Goal: Task Accomplishment & Management: Manage account settings

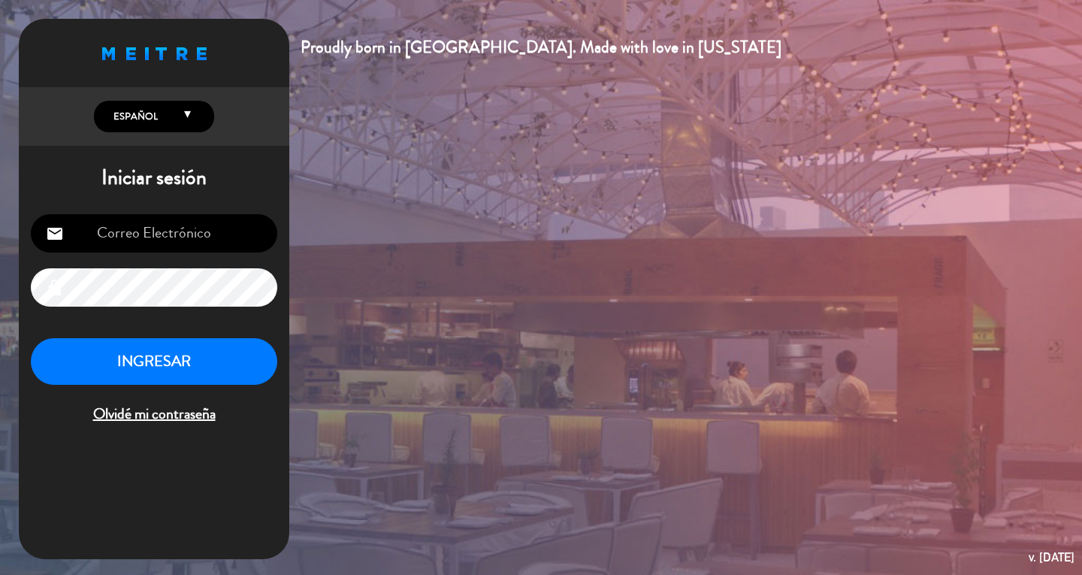
type input "[EMAIL_ADDRESS][DOMAIN_NAME]"
click at [213, 371] on button "INGRESAR" at bounding box center [154, 361] width 246 height 47
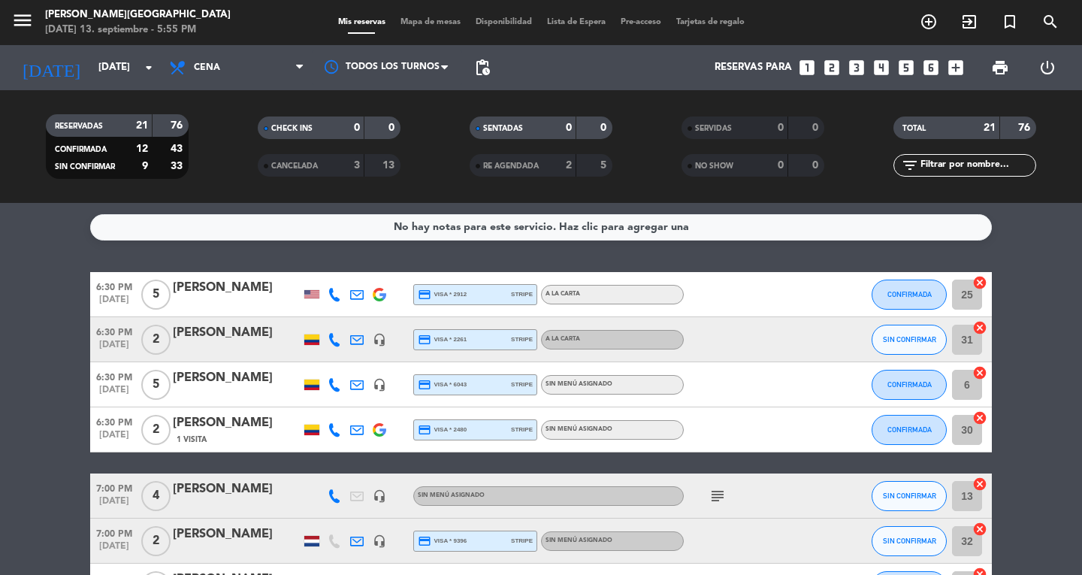
click at [11, 32] on button "menu" at bounding box center [22, 23] width 23 height 28
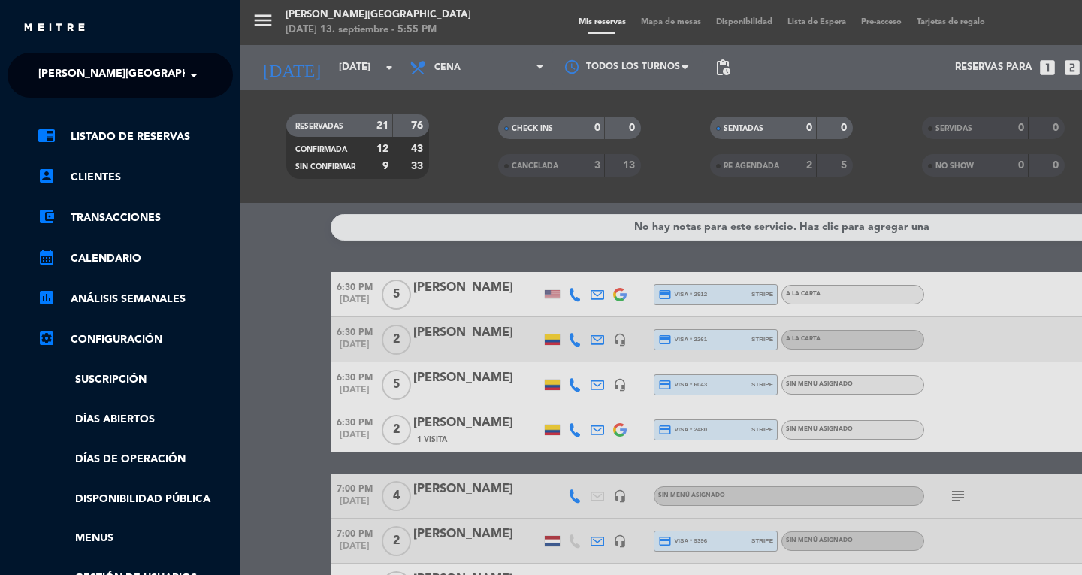
click at [90, 77] on span "[PERSON_NAME][GEOGRAPHIC_DATA]" at bounding box center [137, 75] width 198 height 32
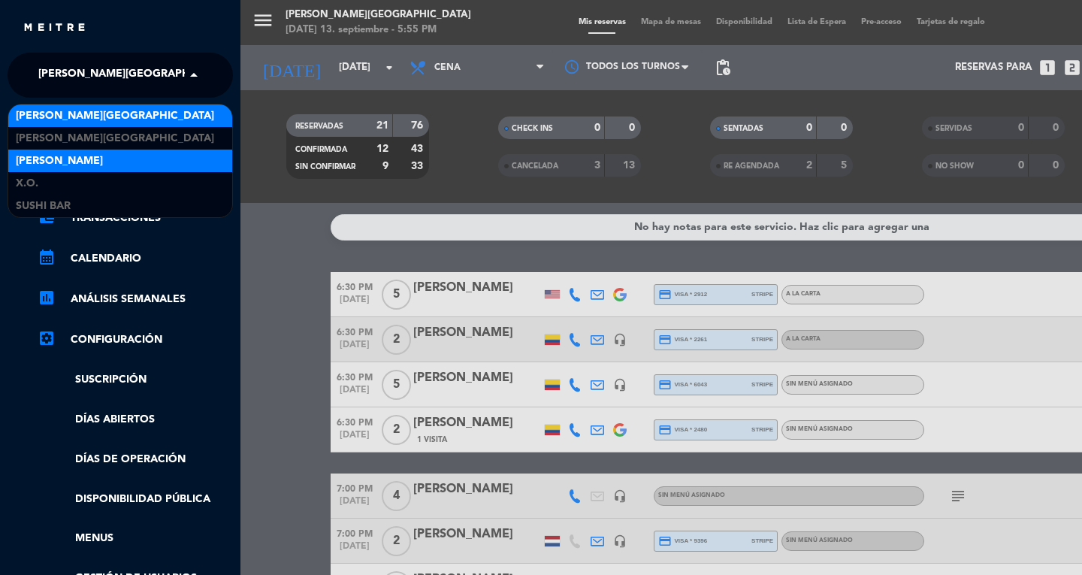
click at [41, 162] on span "[PERSON_NAME]" at bounding box center [59, 161] width 87 height 17
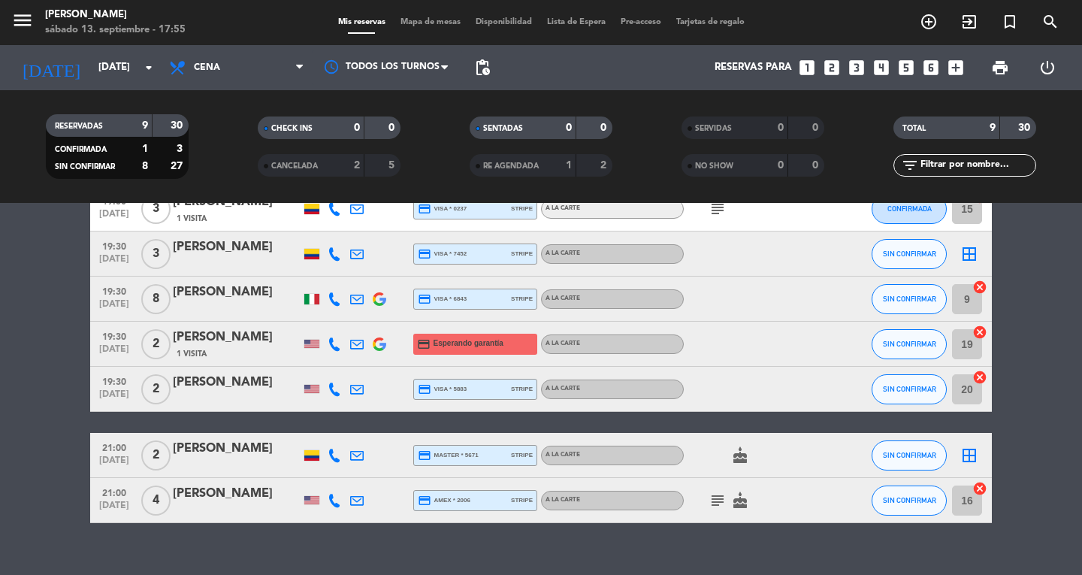
scroll to position [219, 0]
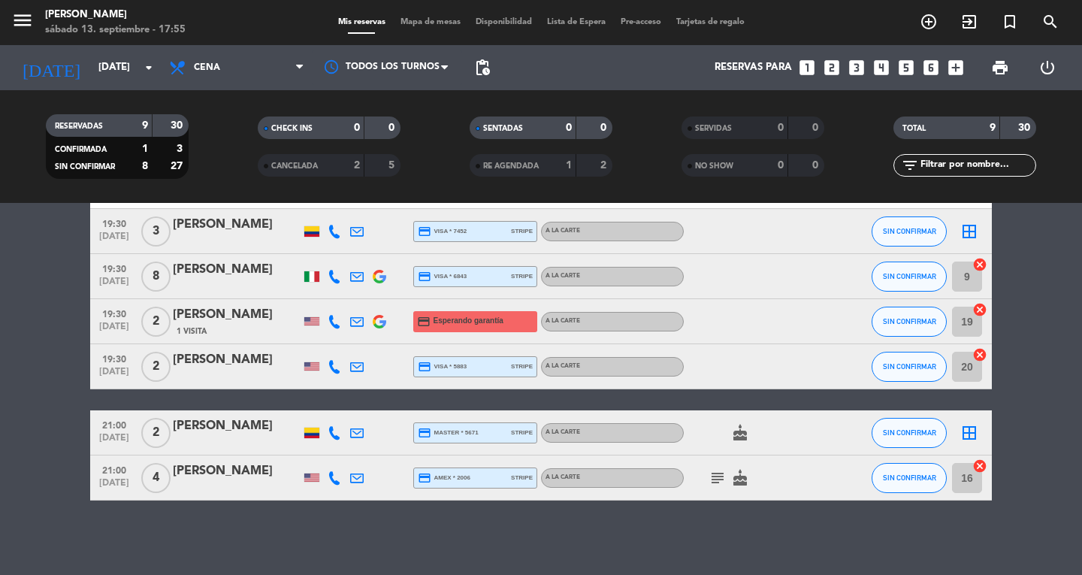
click at [60, 479] on bookings-row "19:00 [DATE] 4 [PERSON_NAME] credit_card master * 3181 stripe A la carte SIN CO…" at bounding box center [541, 277] width 1082 height 448
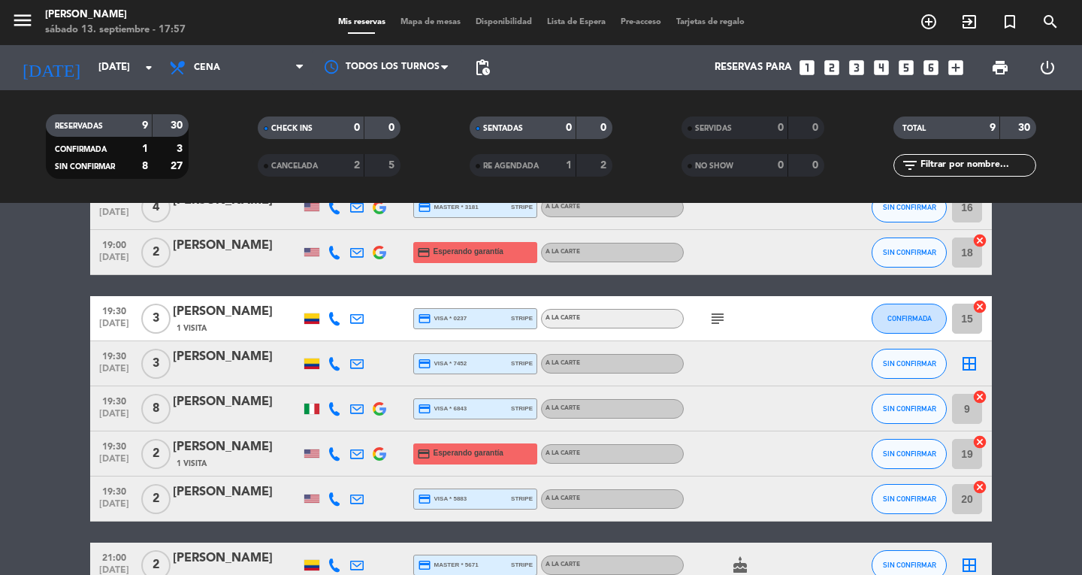
scroll to position [107, 0]
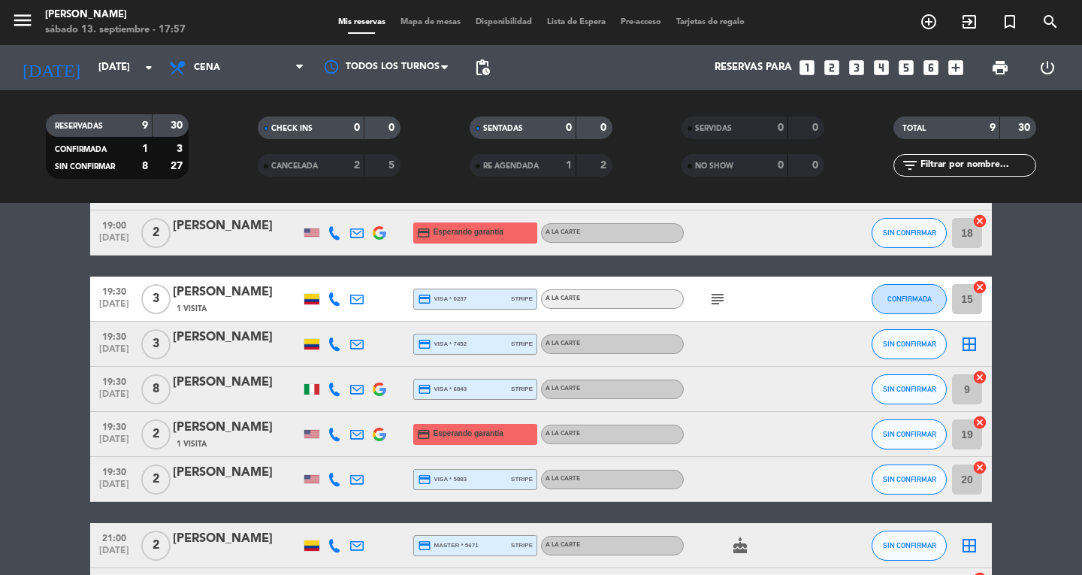
click at [975, 346] on icon "border_all" at bounding box center [969, 344] width 18 height 18
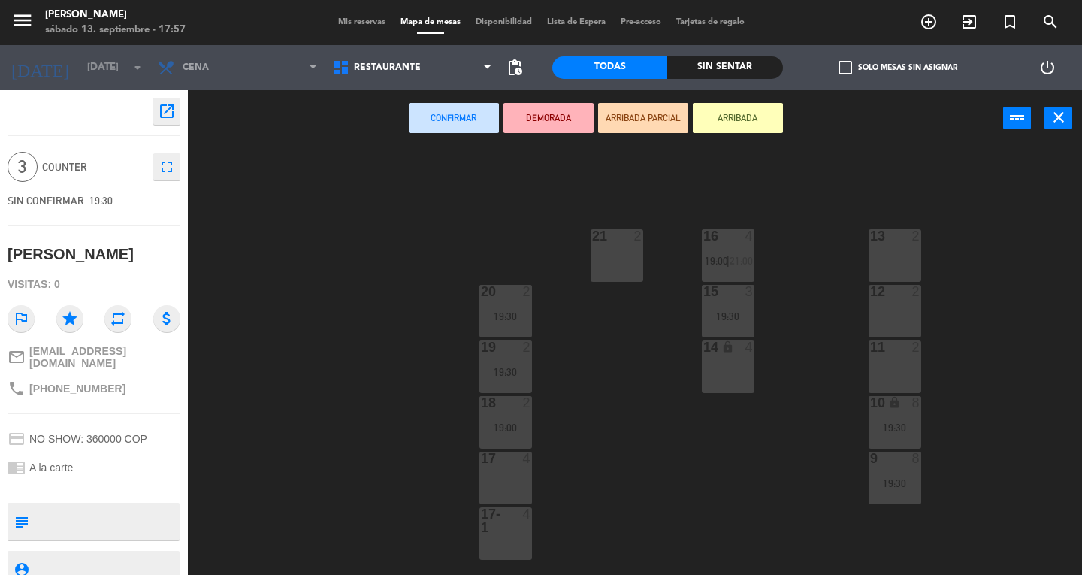
click at [720, 376] on div "14 lock 4" at bounding box center [728, 366] width 53 height 53
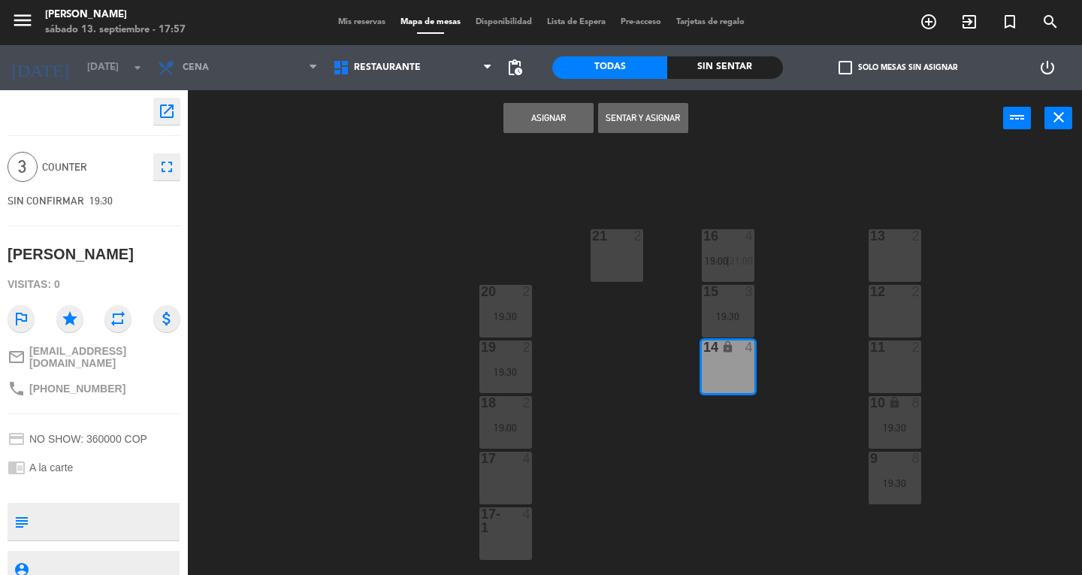
click at [561, 129] on button "Asignar" at bounding box center [548, 118] width 90 height 30
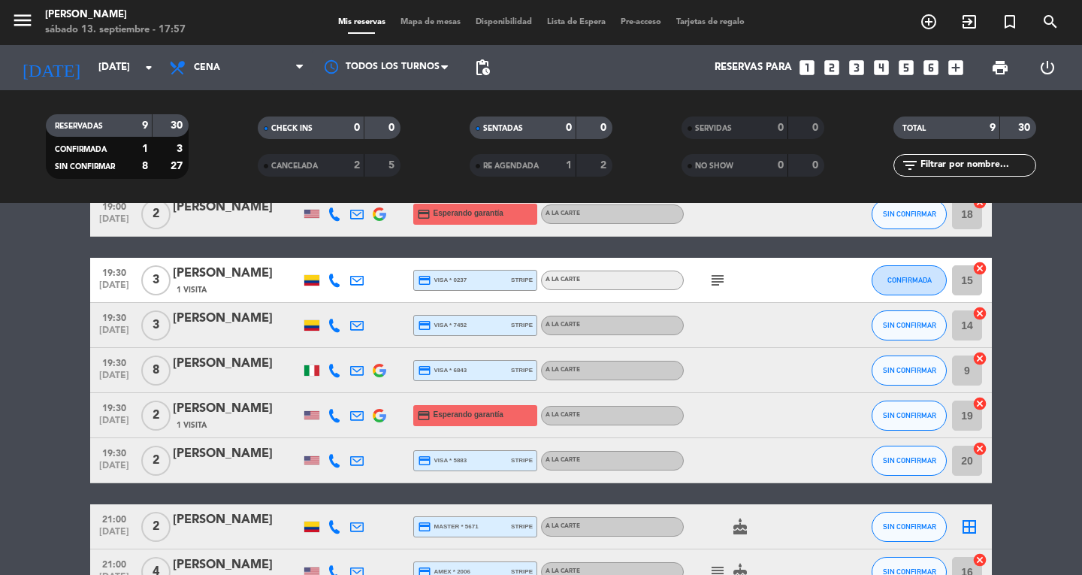
click at [52, 465] on bookings-row "19:00 [DATE] 4 [PERSON_NAME] credit_card master * 3181 stripe A la carte SIN CO…" at bounding box center [541, 371] width 1082 height 448
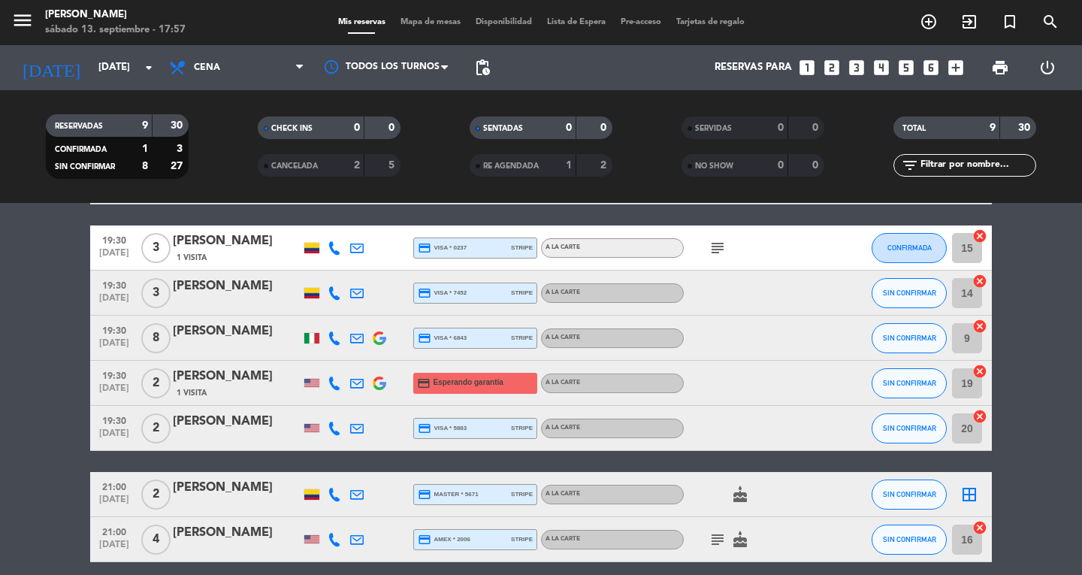
scroll to position [161, 0]
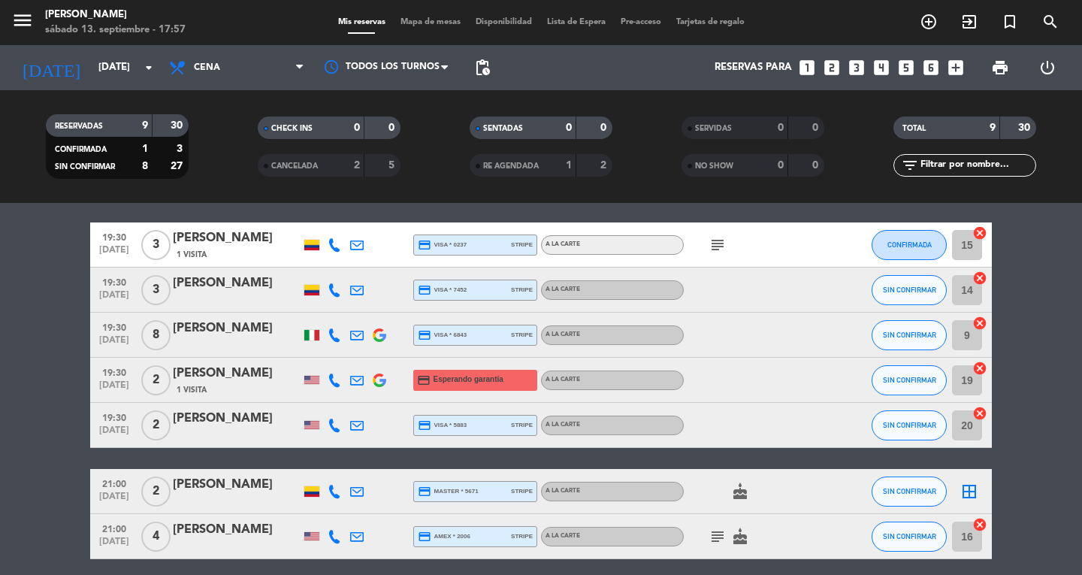
click at [56, 425] on bookings-row "19:00 [DATE] 4 [PERSON_NAME] credit_card master * 3181 stripe A la carte SIN CO…" at bounding box center [541, 335] width 1082 height 448
click at [50, 410] on bookings-row "19:00 [DATE] 4 [PERSON_NAME] credit_card master * 3181 stripe A la carte SIN CO…" at bounding box center [541, 335] width 1082 height 448
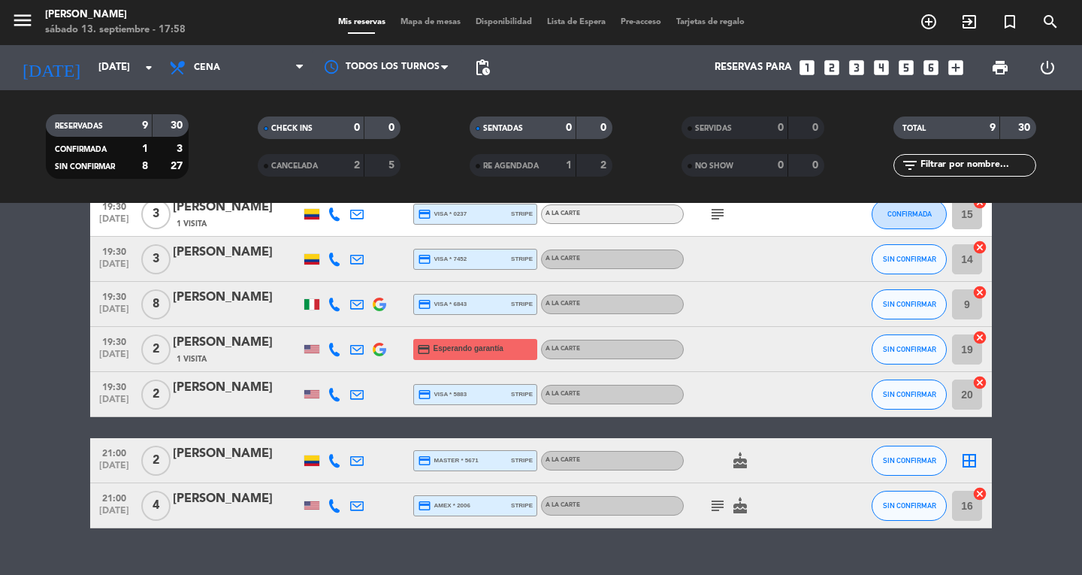
scroll to position [219, 0]
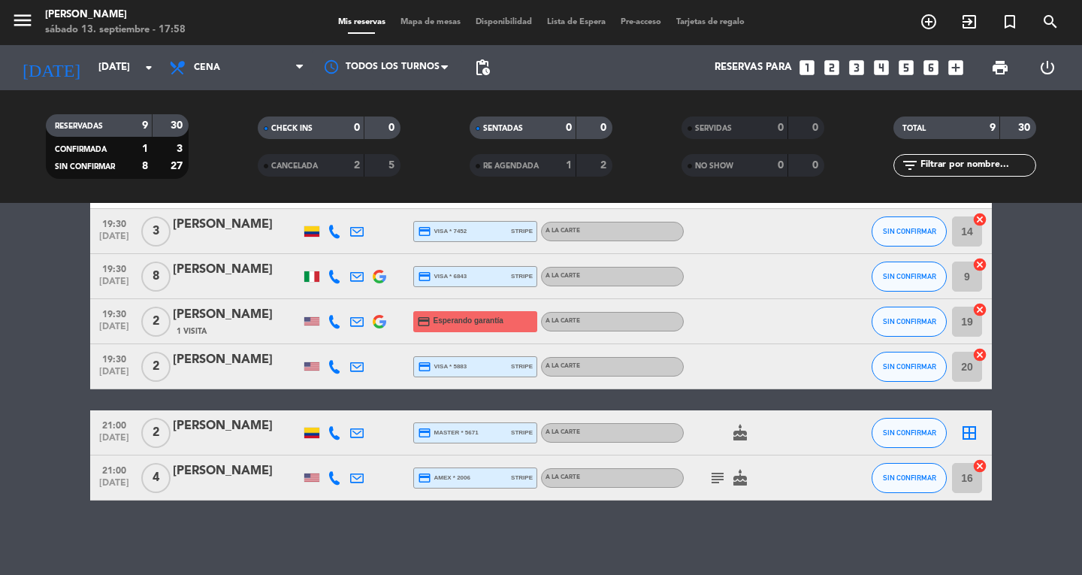
click at [972, 437] on icon "border_all" at bounding box center [969, 433] width 18 height 18
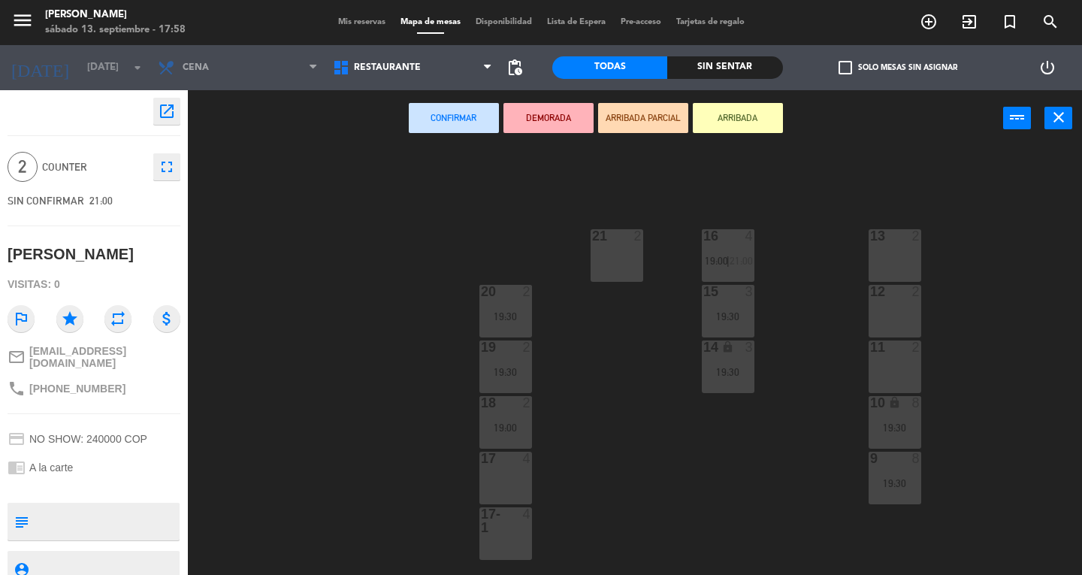
click at [896, 255] on div "13 2" at bounding box center [895, 255] width 53 height 53
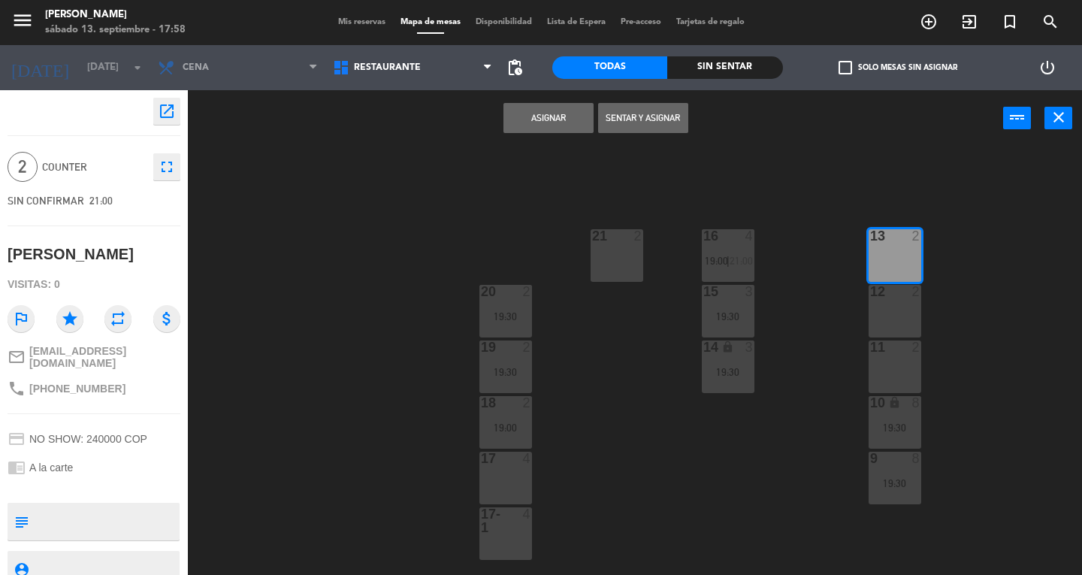
click at [551, 122] on button "Asignar" at bounding box center [548, 118] width 90 height 30
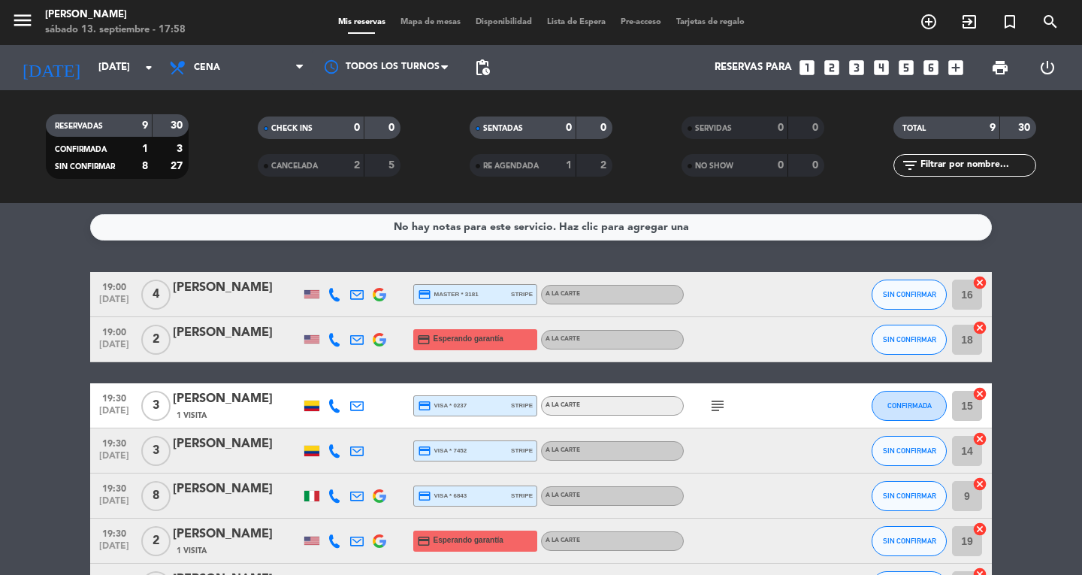
click at [28, 24] on icon "menu" at bounding box center [22, 20] width 23 height 23
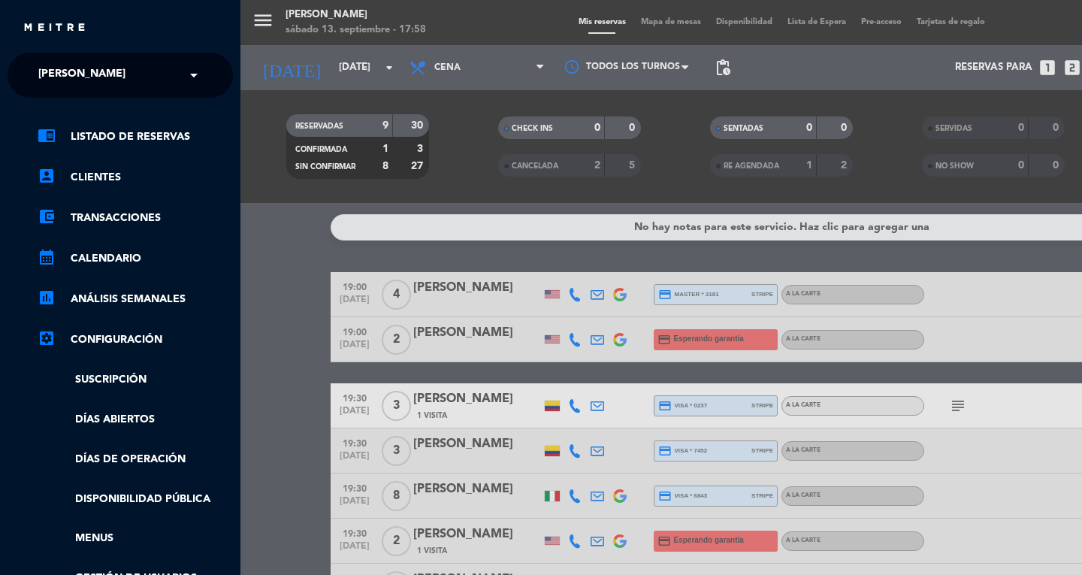
click at [98, 75] on span "[PERSON_NAME]" at bounding box center [81, 75] width 87 height 32
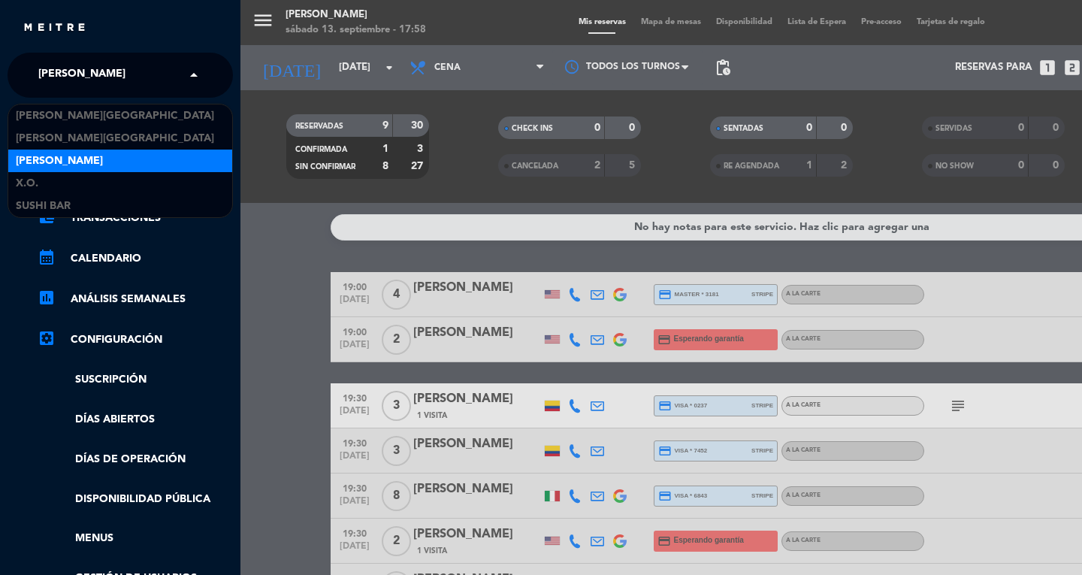
click at [164, 69] on input "text" at bounding box center [121, 75] width 183 height 33
click at [52, 202] on span "SUSHI BAR" at bounding box center [43, 206] width 55 height 17
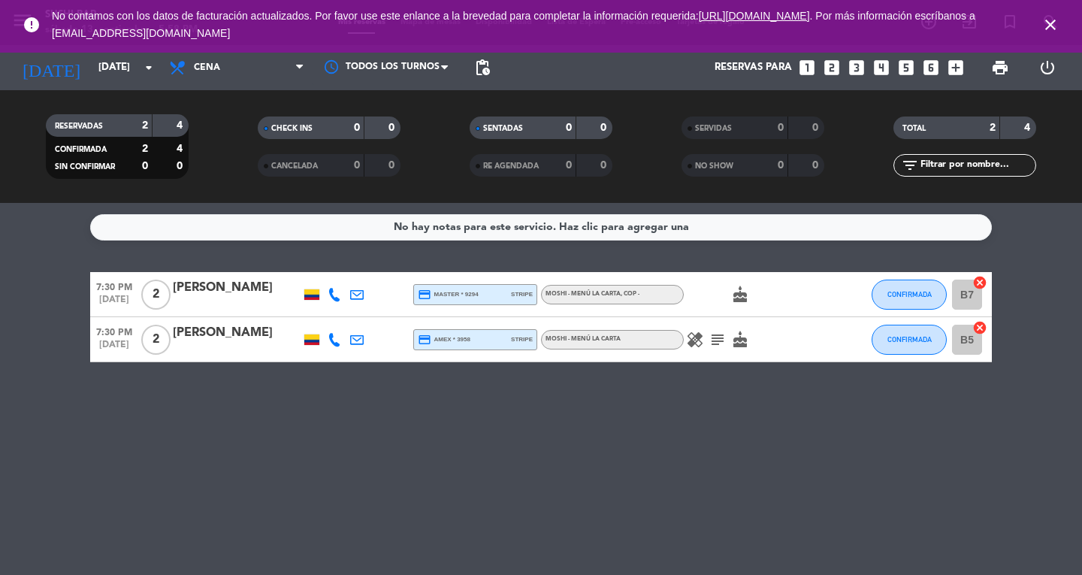
click at [1048, 28] on icon "close" at bounding box center [1050, 25] width 18 height 18
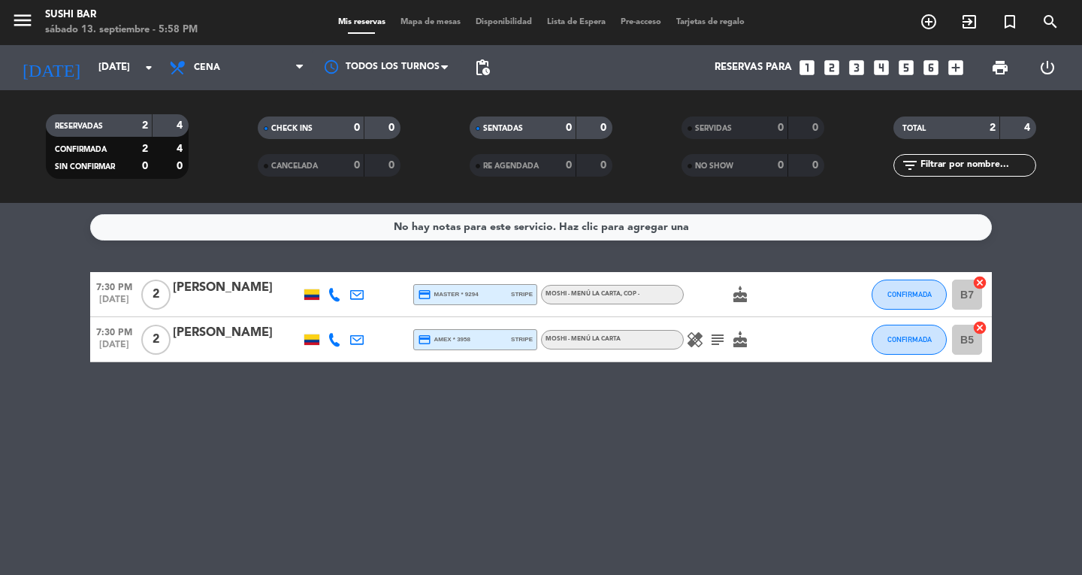
click at [30, 21] on icon "menu" at bounding box center [22, 20] width 23 height 23
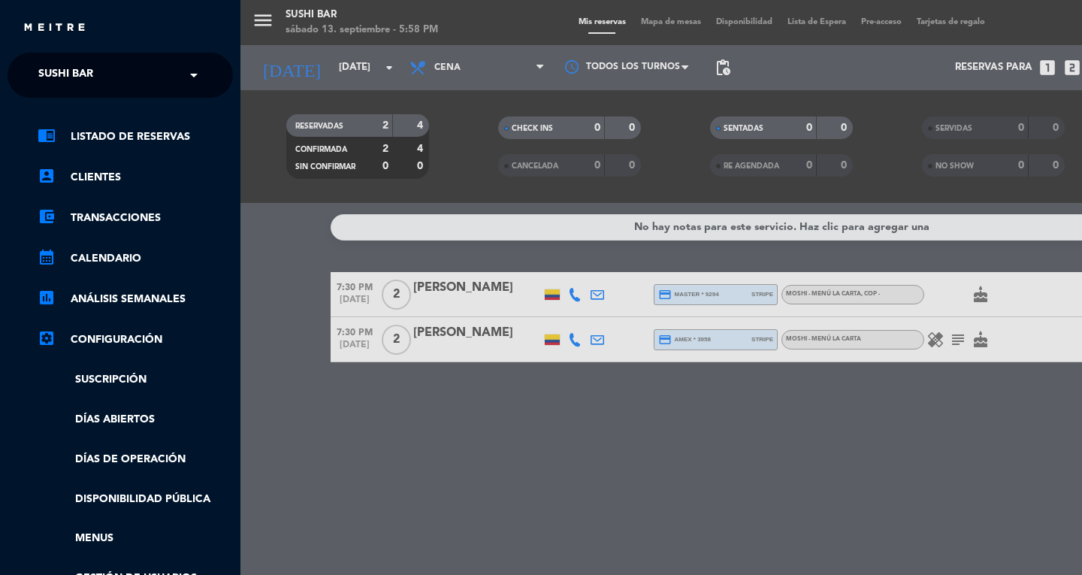
click at [72, 80] on span "SUSHI BAR" at bounding box center [65, 75] width 55 height 32
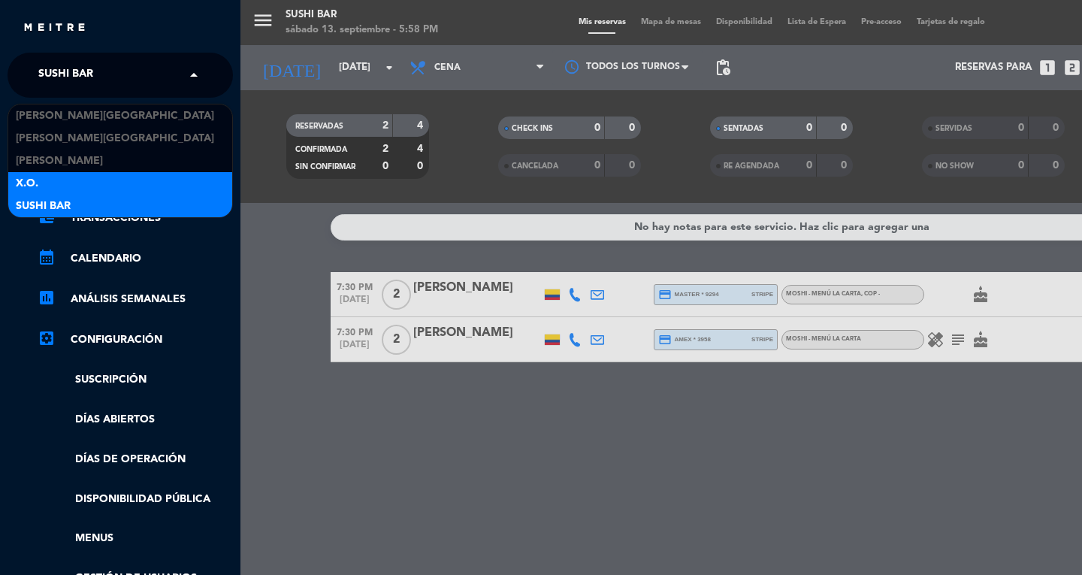
click at [42, 187] on div "X.O." at bounding box center [120, 183] width 224 height 23
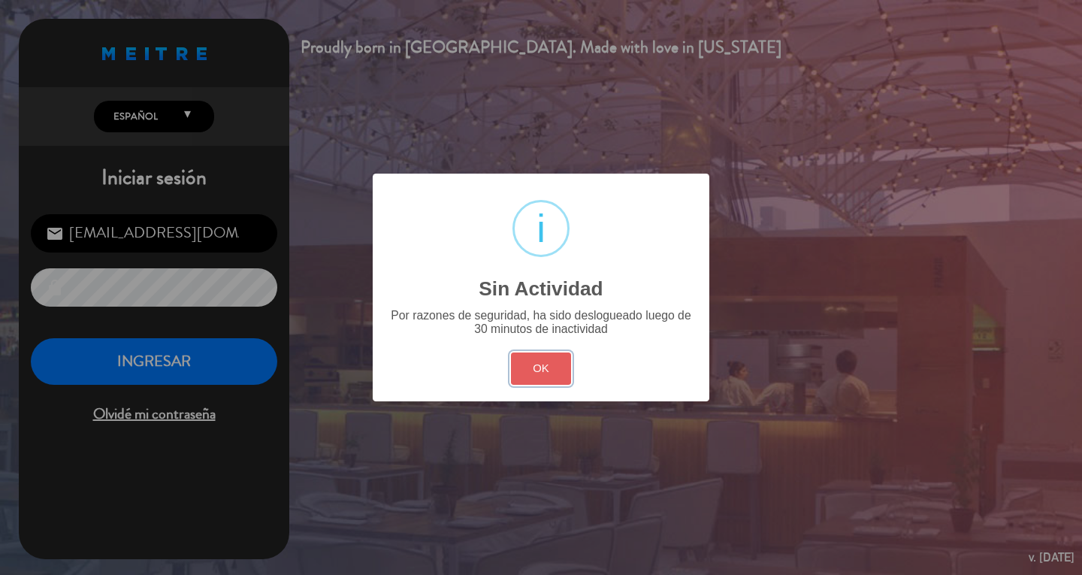
click at [527, 356] on button "OK" at bounding box center [541, 368] width 61 height 32
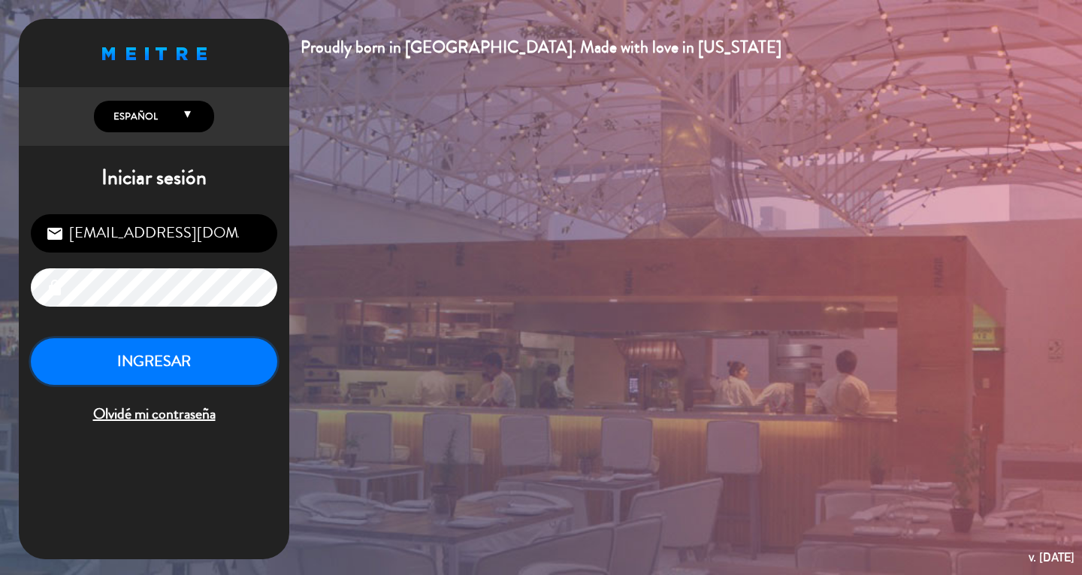
click at [186, 375] on button "INGRESAR" at bounding box center [154, 361] width 246 height 47
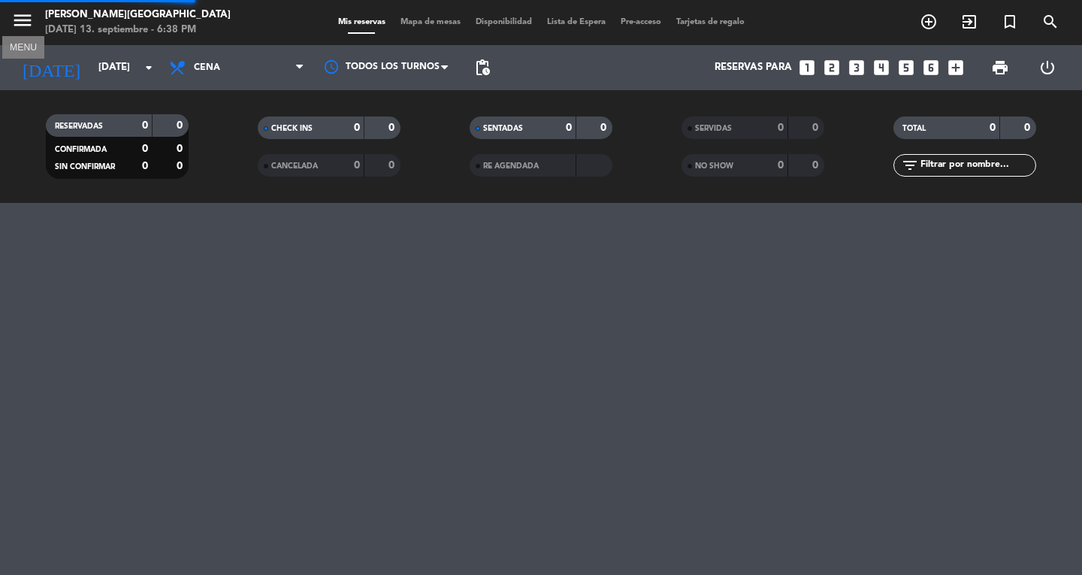
click at [21, 23] on icon "menu" at bounding box center [22, 20] width 23 height 23
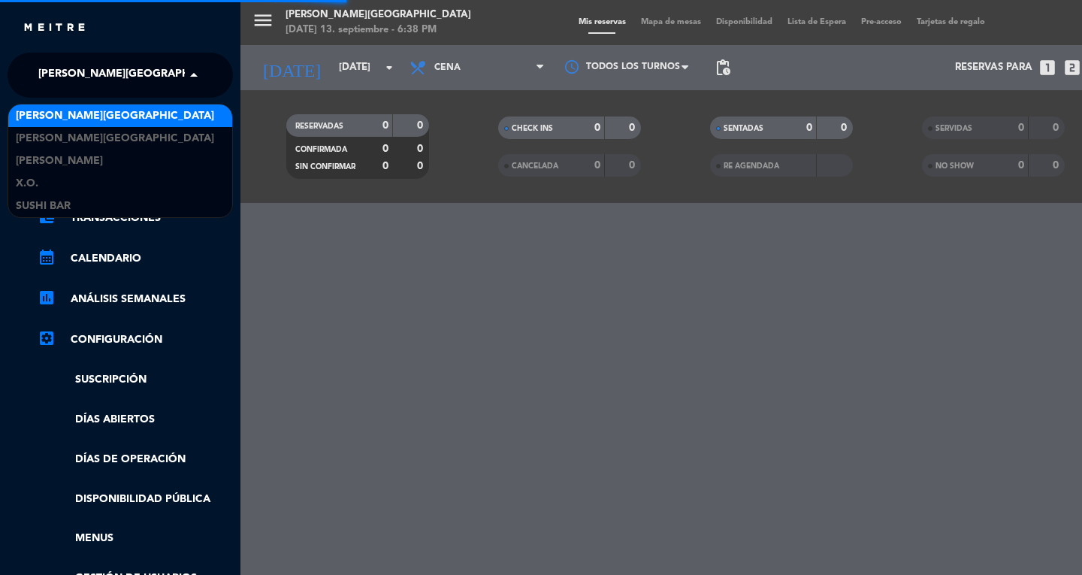
click at [65, 71] on span "[PERSON_NAME][GEOGRAPHIC_DATA]" at bounding box center [137, 75] width 198 height 32
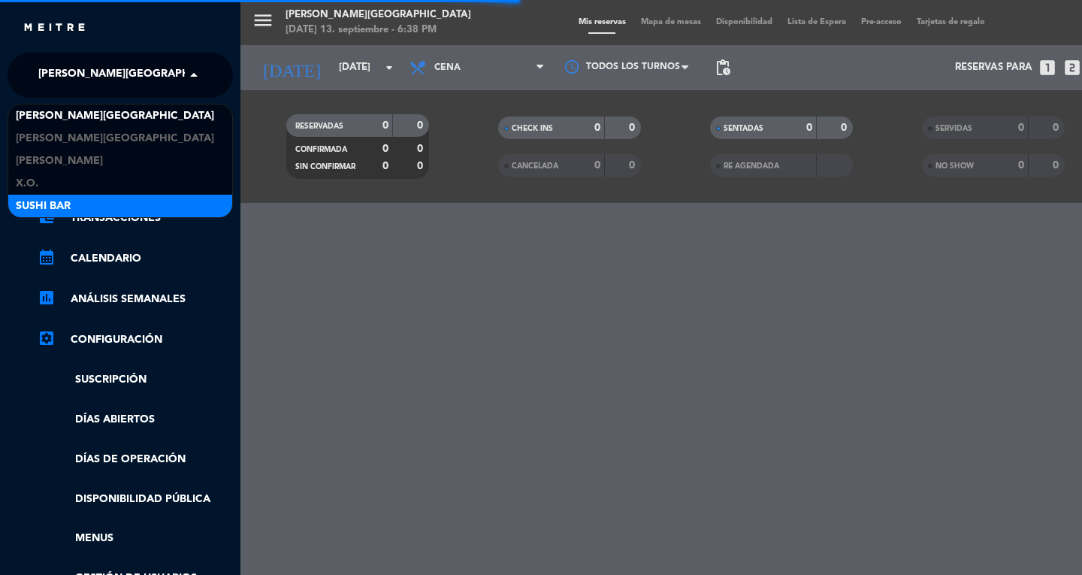
click at [60, 208] on span "SUSHI BAR" at bounding box center [43, 206] width 55 height 17
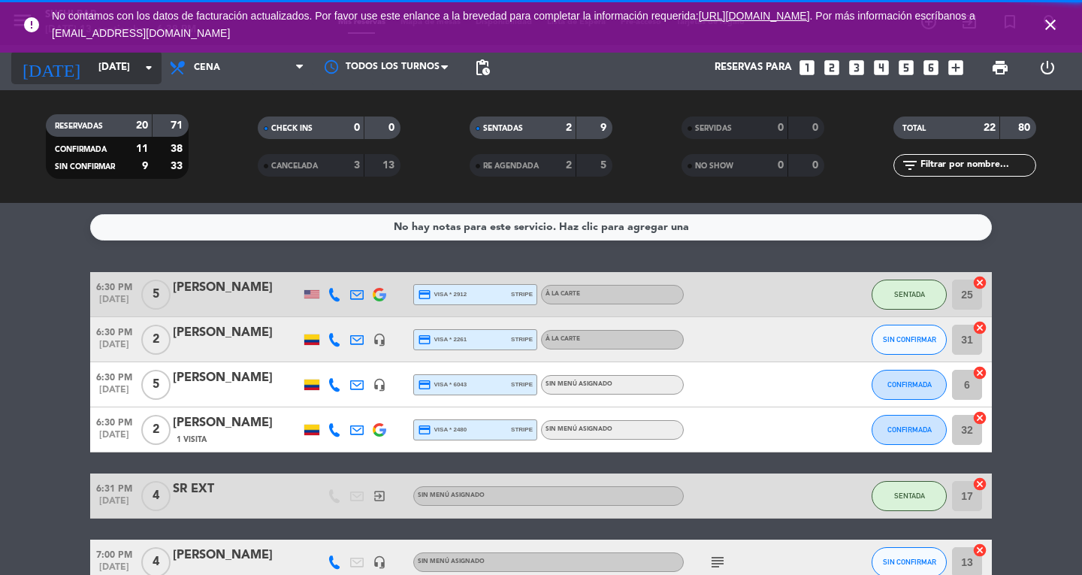
click at [108, 68] on input "[DATE]" at bounding box center [157, 67] width 132 height 27
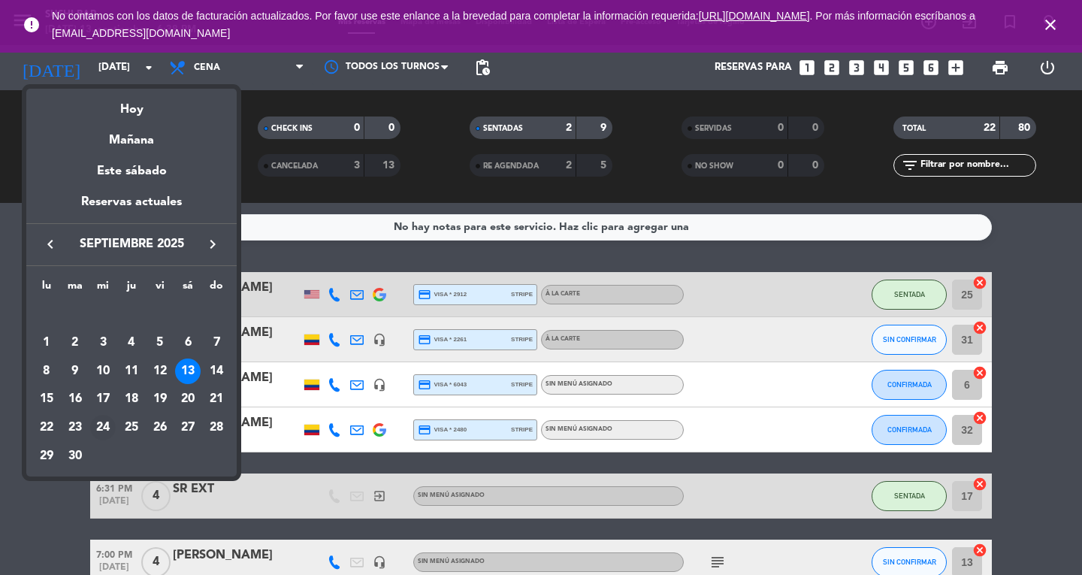
click at [102, 423] on div "24" at bounding box center [103, 428] width 26 height 26
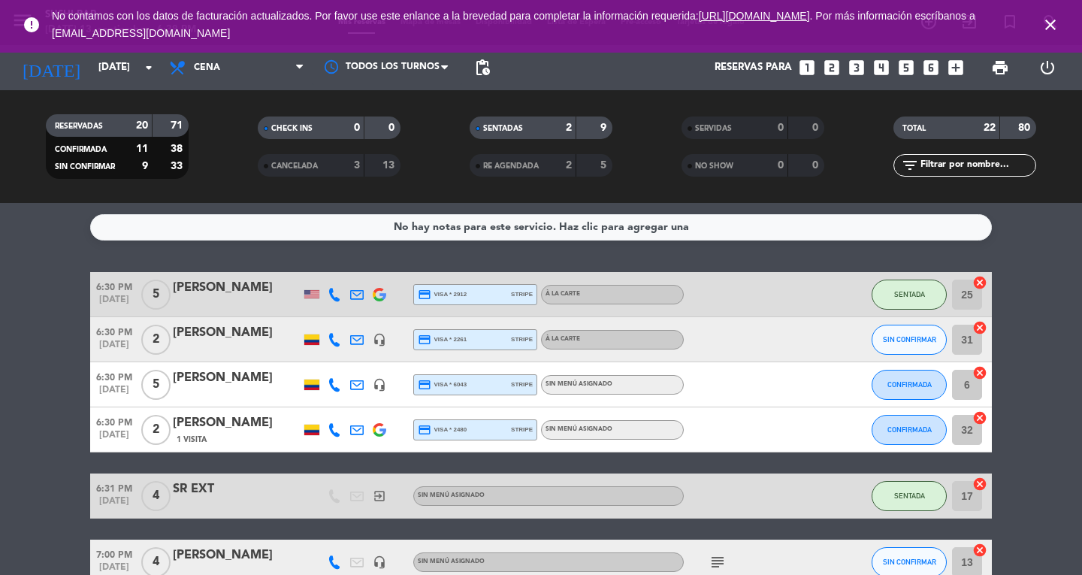
type input "[DATE]"
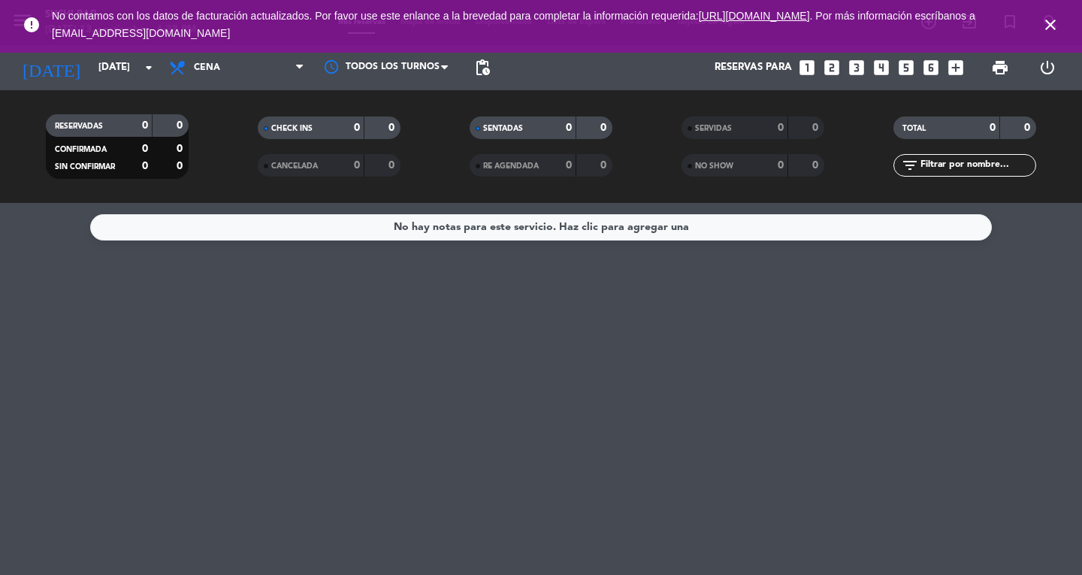
click at [830, 76] on icon "looks_two" at bounding box center [832, 68] width 20 height 20
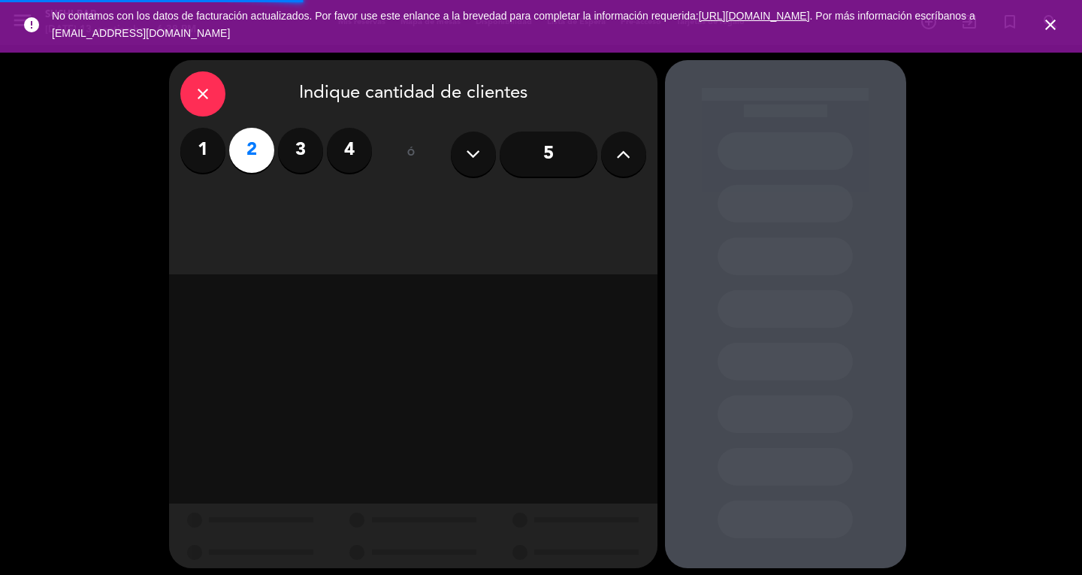
click at [831, 67] on div at bounding box center [785, 314] width 241 height 508
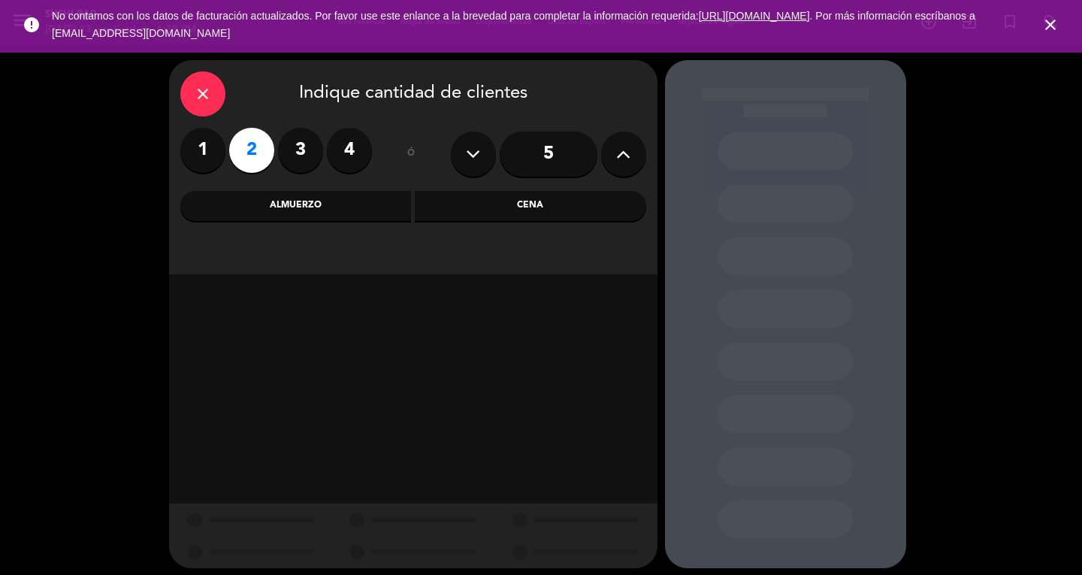
click at [529, 212] on div "Cena" at bounding box center [530, 206] width 231 height 30
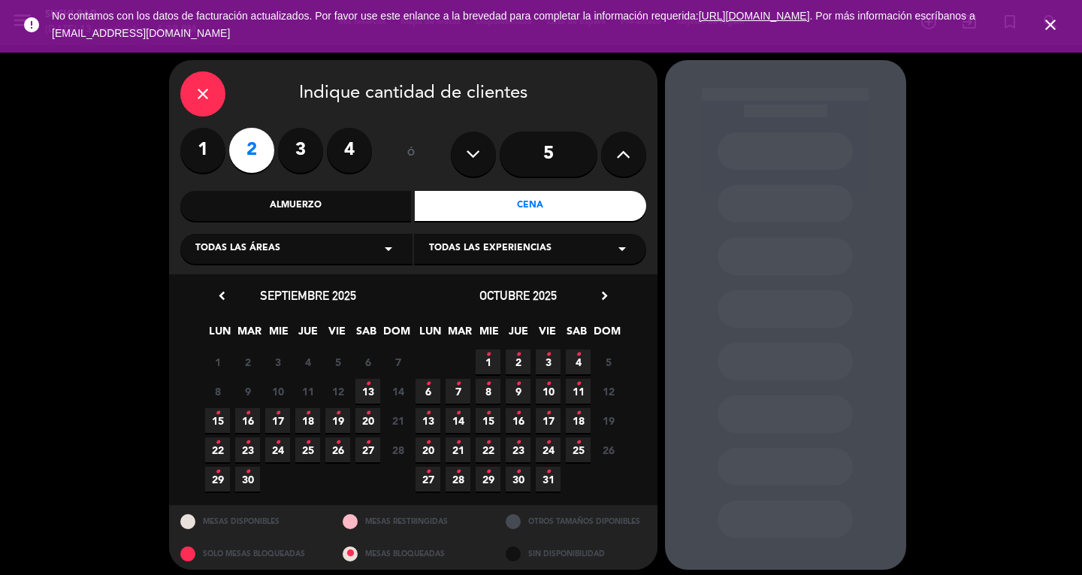
click at [270, 450] on span "24 •" at bounding box center [277, 449] width 25 height 25
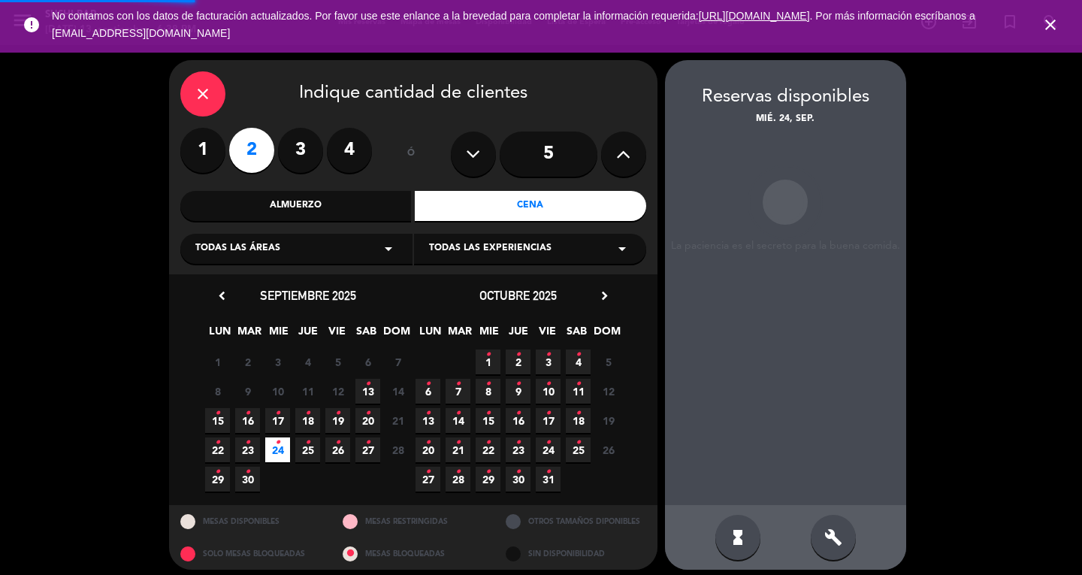
scroll to position [9, 0]
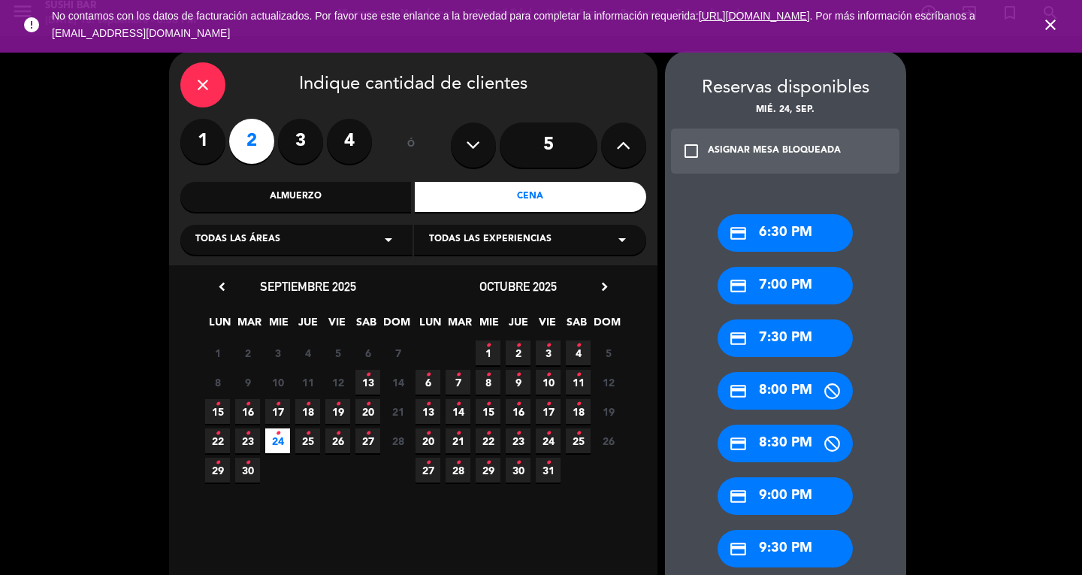
click at [793, 389] on div "credit_card 8:00 PM" at bounding box center [785, 391] width 135 height 38
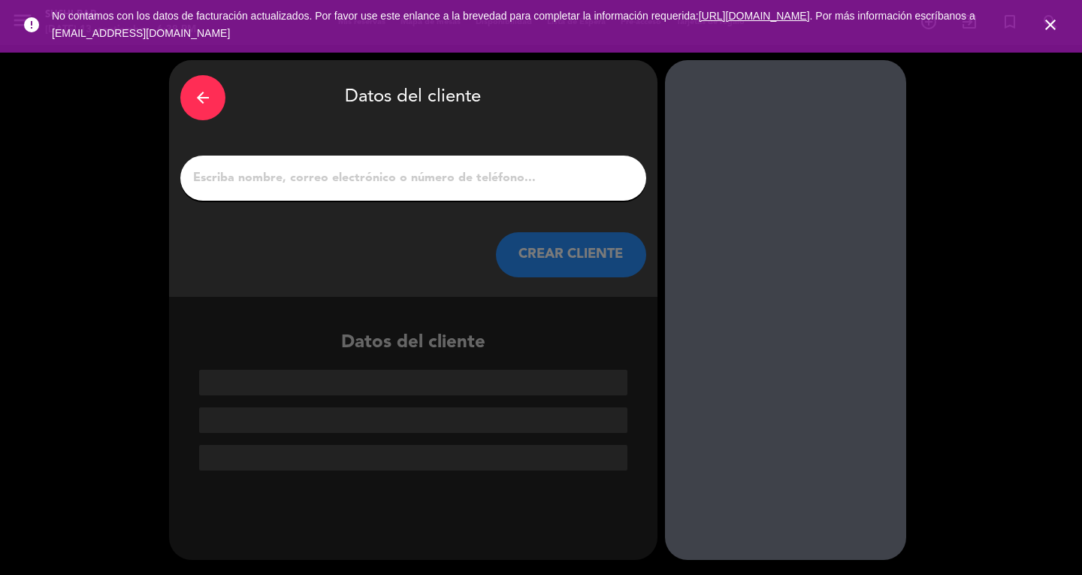
scroll to position [0, 0]
click at [579, 189] on div at bounding box center [413, 178] width 466 height 45
click at [473, 195] on div at bounding box center [413, 178] width 466 height 45
click at [489, 171] on input "1" at bounding box center [413, 178] width 443 height 21
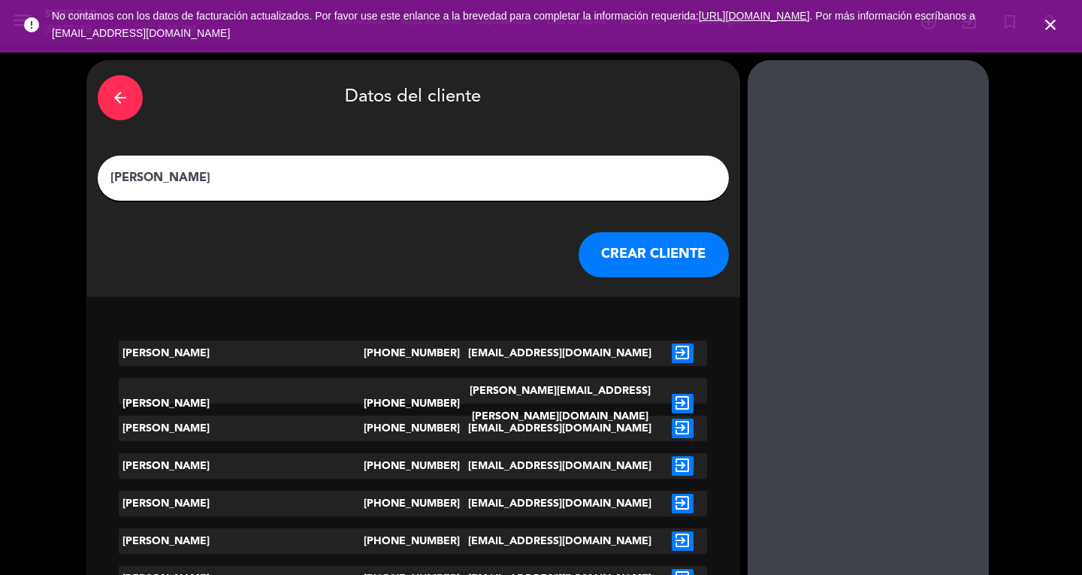
type input "[PERSON_NAME]"
click at [579, 252] on button "CREAR CLIENTE" at bounding box center [654, 254] width 150 height 45
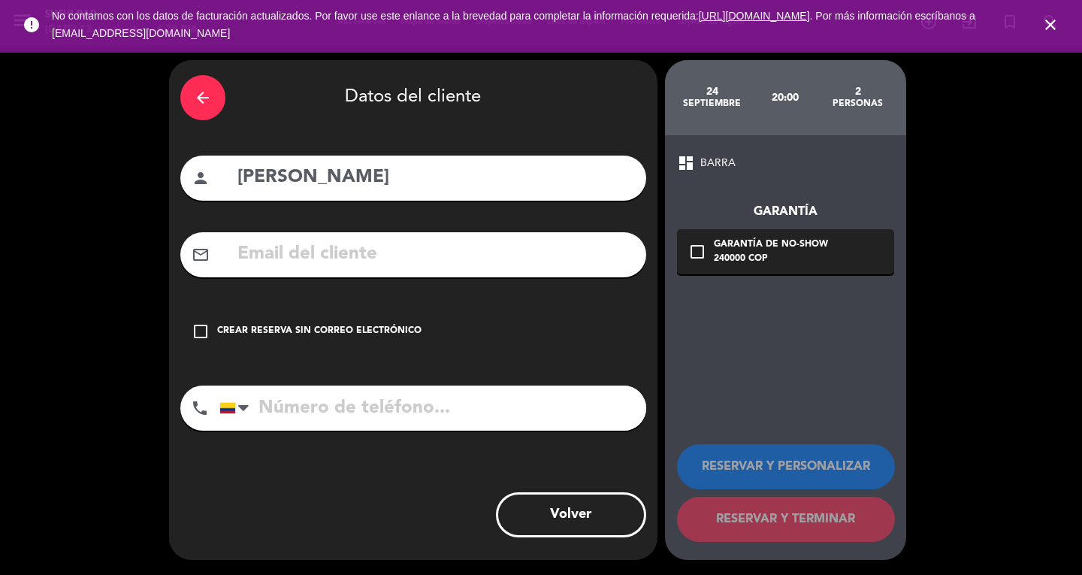
click at [328, 328] on div "Crear reserva sin correo electrónico" at bounding box center [319, 331] width 204 height 15
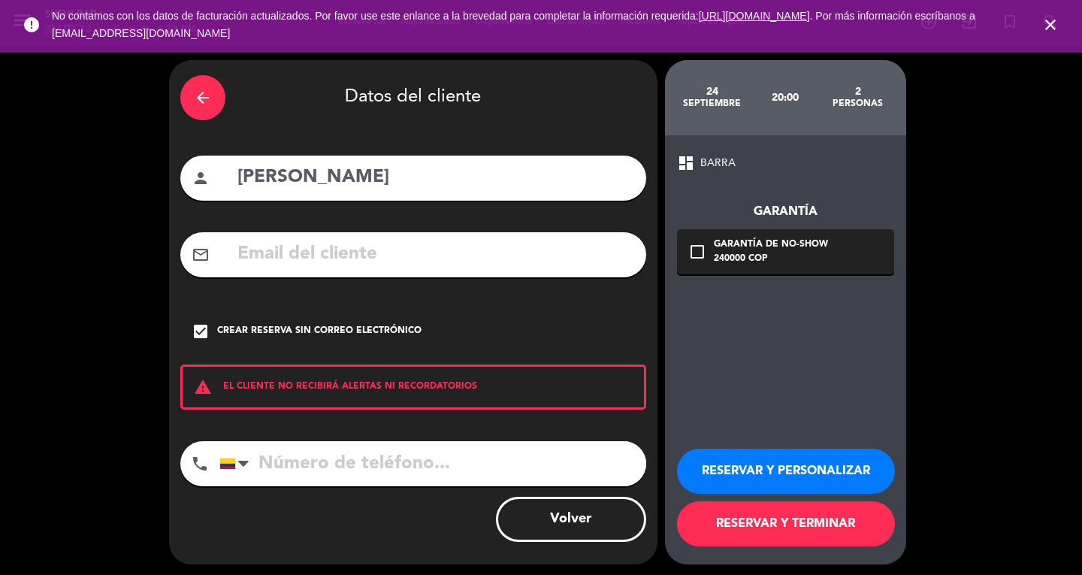
click at [336, 458] on input "tel" at bounding box center [432, 463] width 427 height 45
type input "3104244061"
click at [768, 533] on button "RESERVAR Y TERMINAR" at bounding box center [786, 523] width 218 height 45
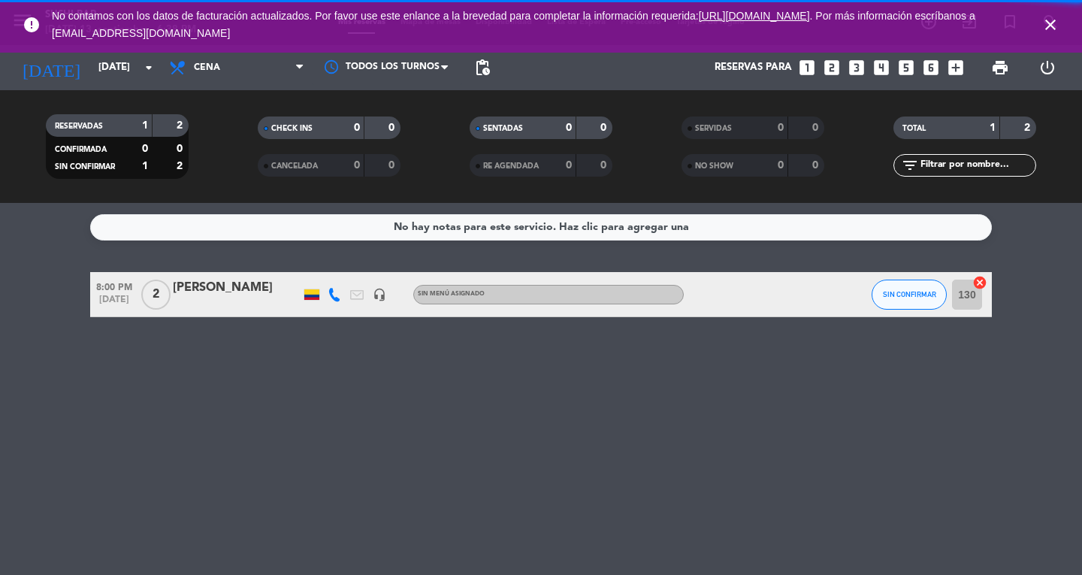
click at [220, 291] on div "[PERSON_NAME]" at bounding box center [237, 288] width 128 height 20
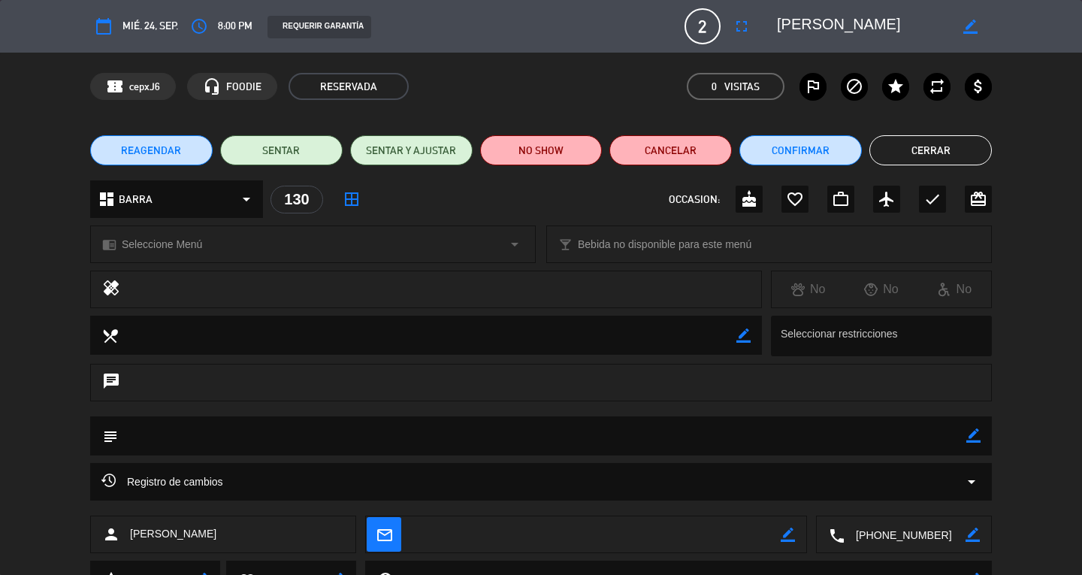
click at [978, 437] on icon "border_color" at bounding box center [973, 435] width 14 height 14
click at [920, 438] on textarea at bounding box center [542, 435] width 848 height 38
type textarea "OMAKASE VEGANO"
click at [966, 436] on icon at bounding box center [973, 435] width 14 height 14
click at [0, 139] on div "REAGENDAR SENTAR SENTAR Y AJUSTAR NO SHOW Cancelar Confirmar Cerrar" at bounding box center [541, 150] width 1082 height 60
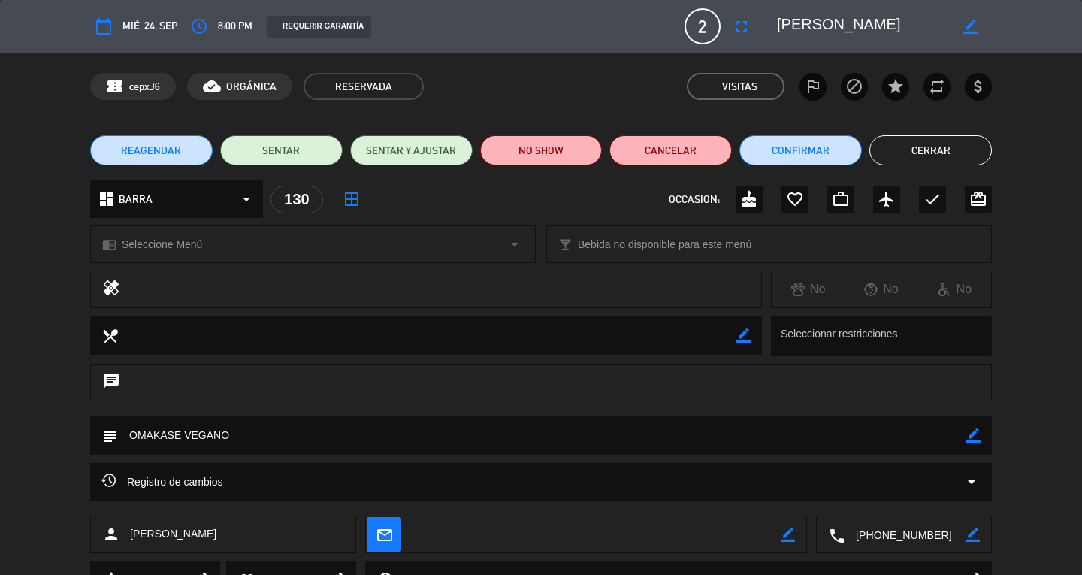
click at [956, 149] on button "Cerrar" at bounding box center [930, 150] width 122 height 30
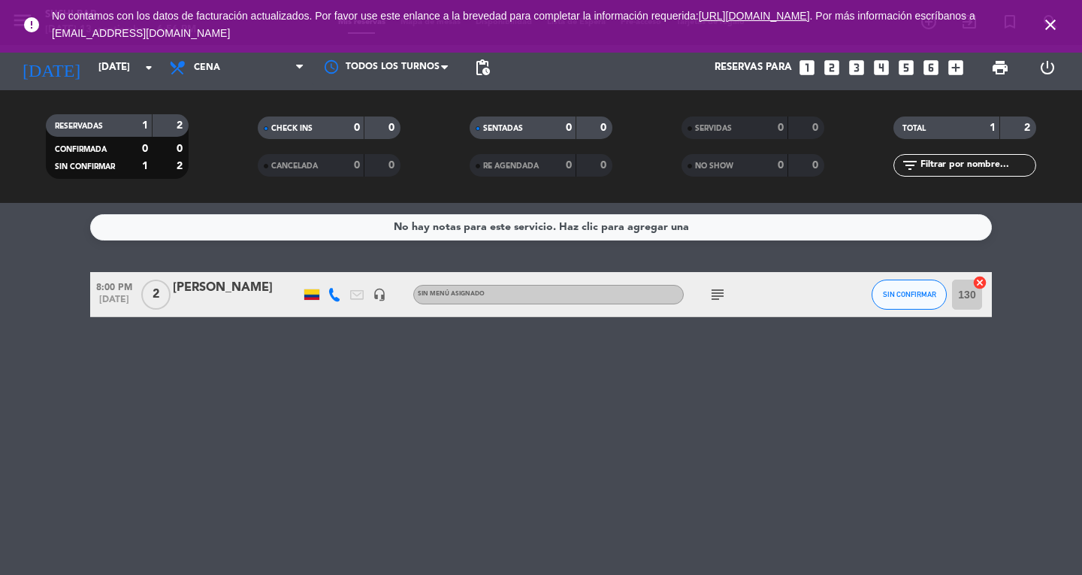
click at [1056, 18] on icon "close" at bounding box center [1050, 25] width 18 height 18
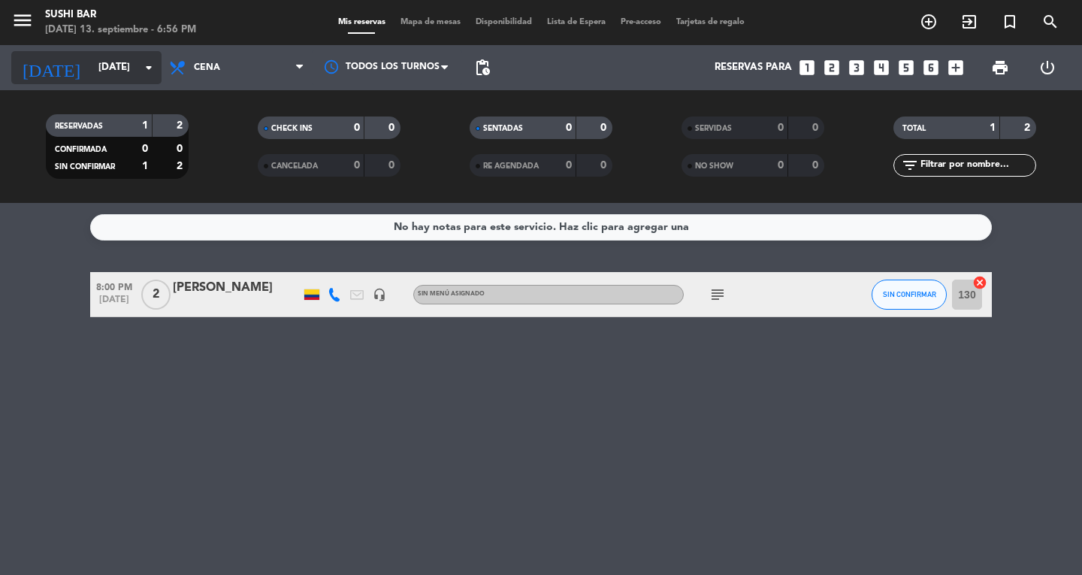
click at [104, 78] on input "[DATE]" at bounding box center [157, 67] width 132 height 27
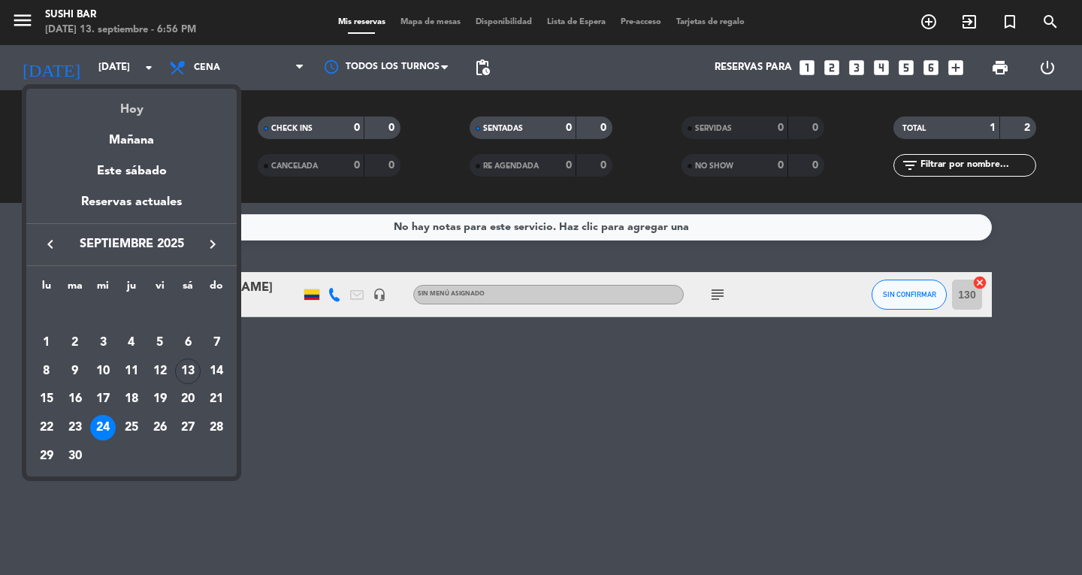
click at [133, 103] on div "Hoy" at bounding box center [131, 104] width 210 height 31
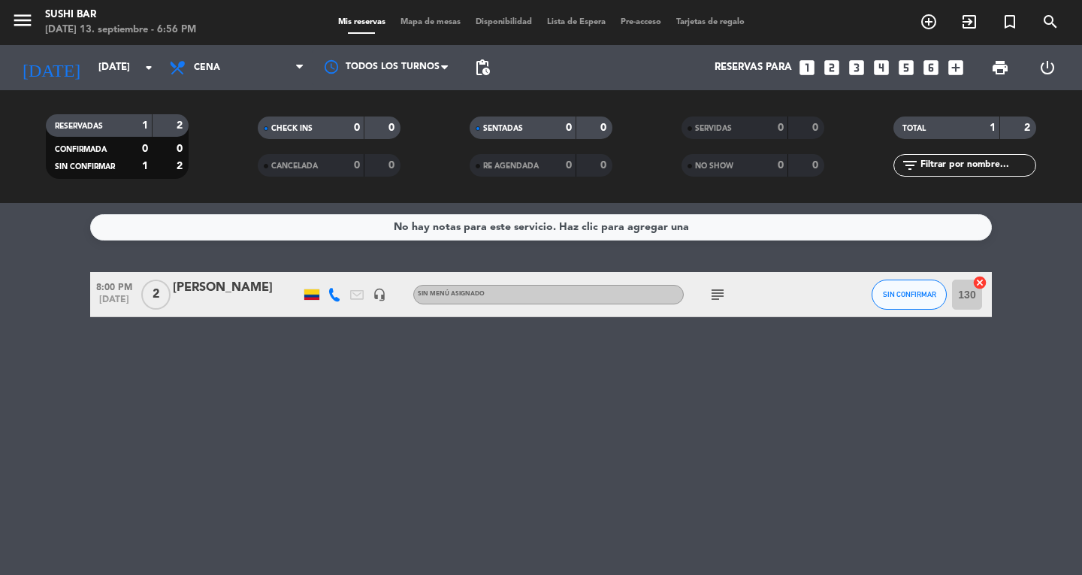
type input "[DATE]"
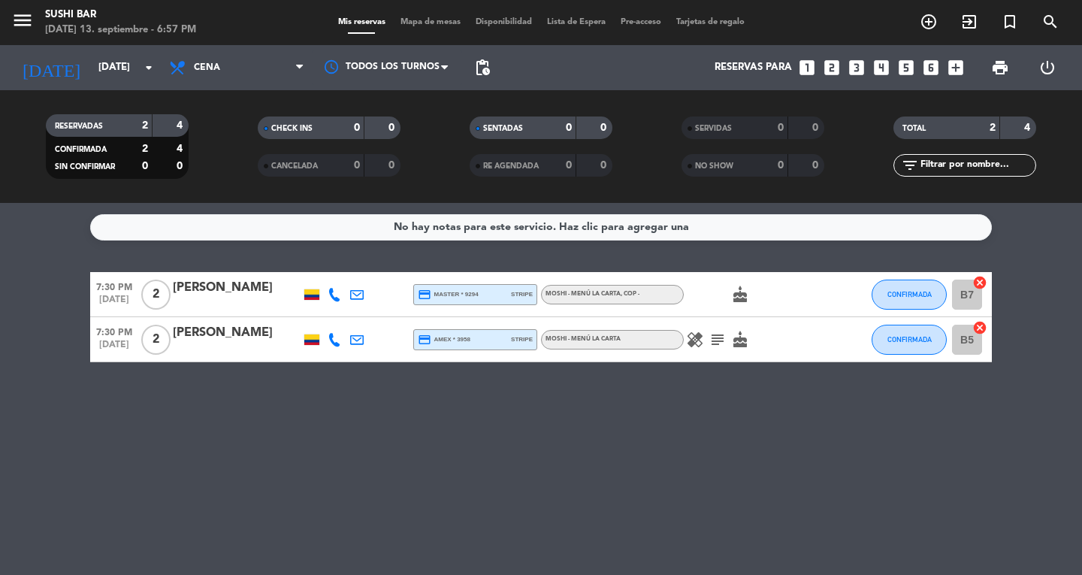
click at [410, 25] on span "Mapa de mesas" at bounding box center [430, 22] width 75 height 8
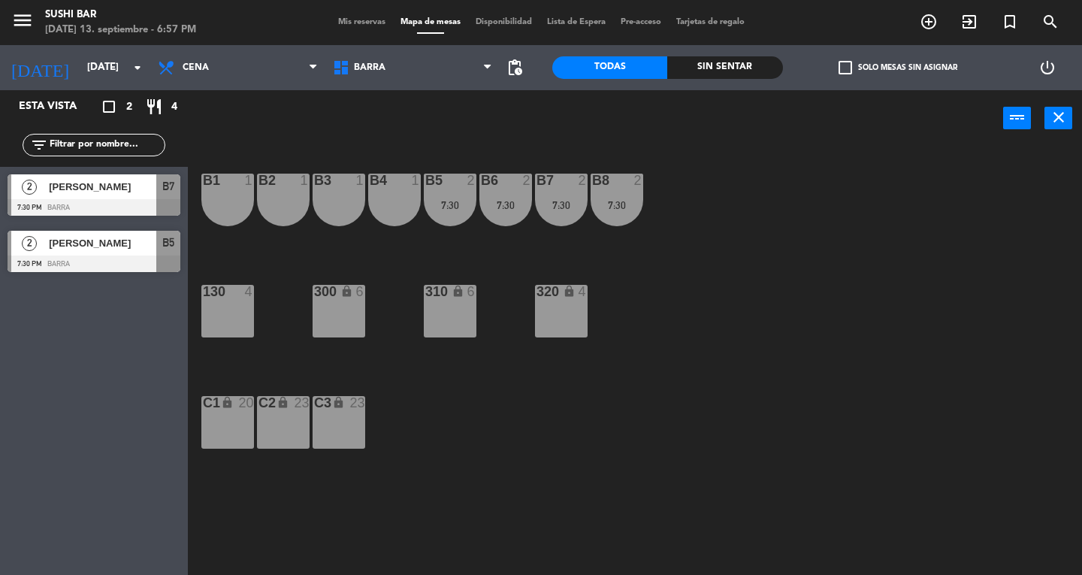
click at [89, 201] on div at bounding box center [94, 207] width 173 height 17
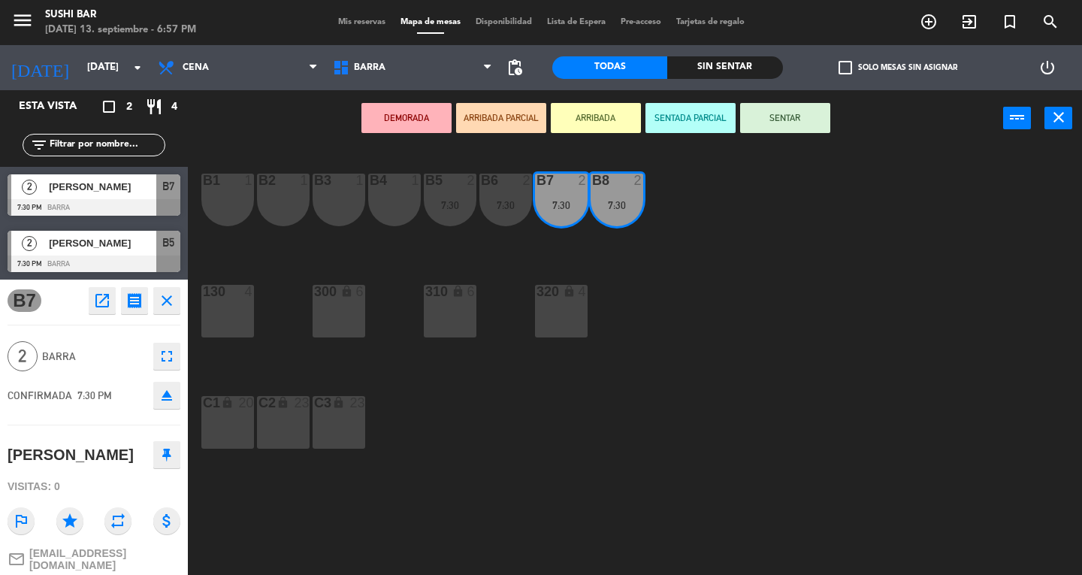
click at [231, 194] on div "B1 1" at bounding box center [227, 200] width 53 height 53
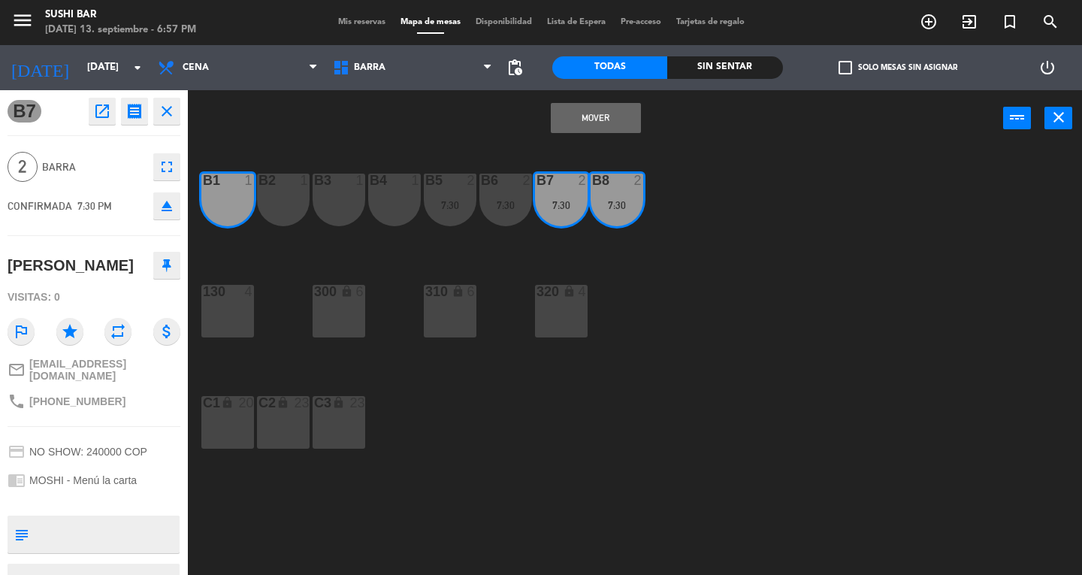
click at [277, 193] on div "B2 1" at bounding box center [283, 200] width 53 height 53
click at [565, 119] on button "Mover y Unir" at bounding box center [596, 118] width 90 height 30
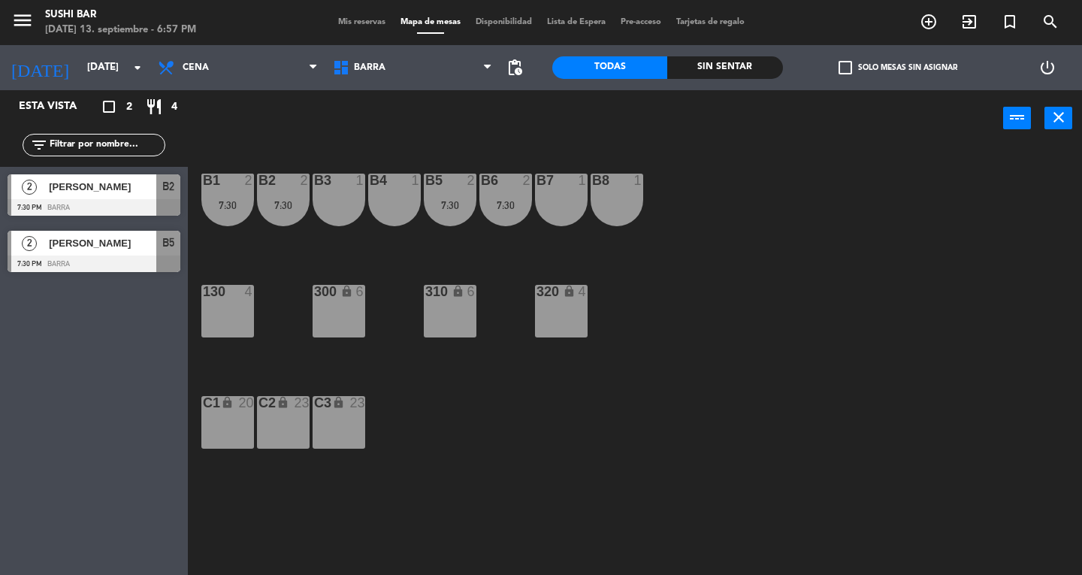
click at [131, 255] on div at bounding box center [94, 263] width 173 height 17
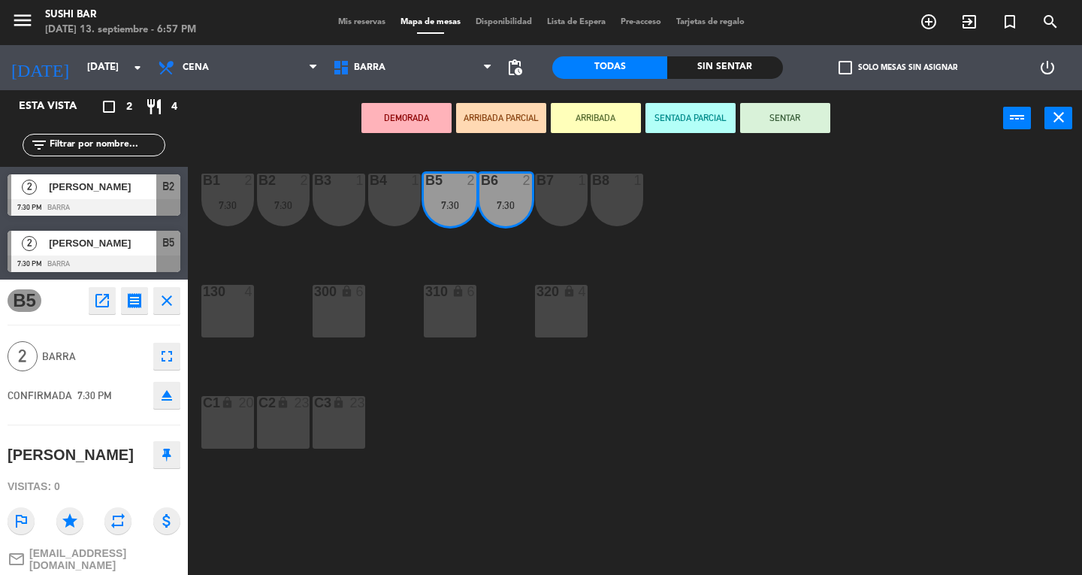
click at [240, 314] on div "130 4" at bounding box center [227, 311] width 53 height 53
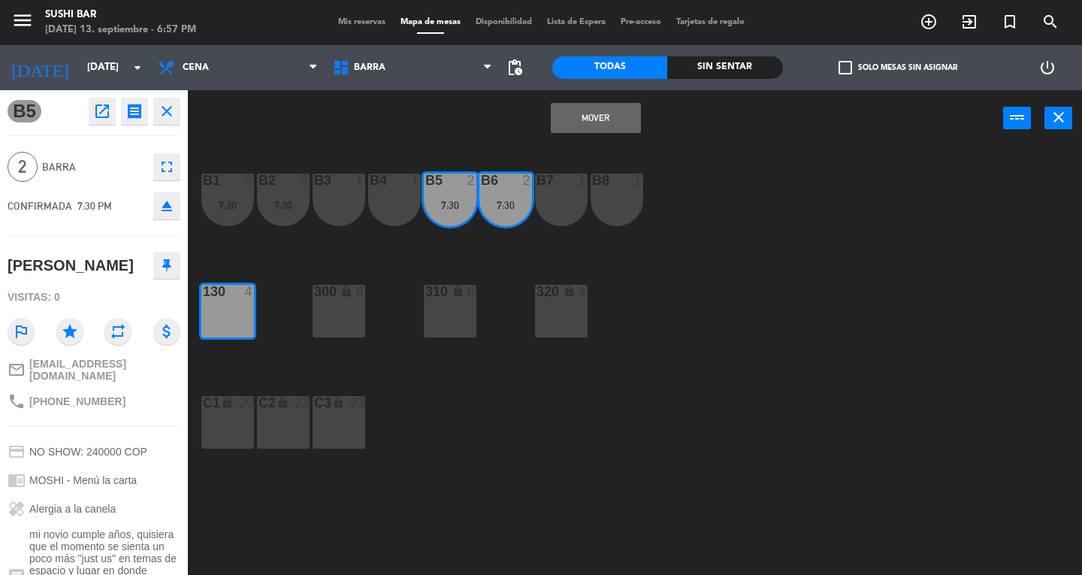
click at [576, 104] on button "Mover" at bounding box center [596, 118] width 90 height 30
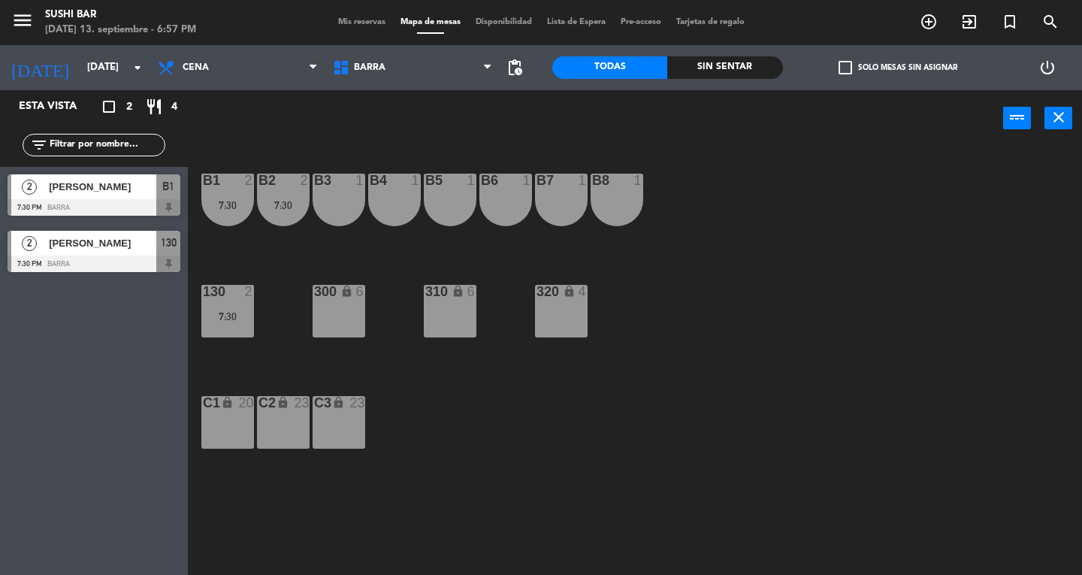
click at [639, 199] on div "B8 1" at bounding box center [617, 200] width 53 height 53
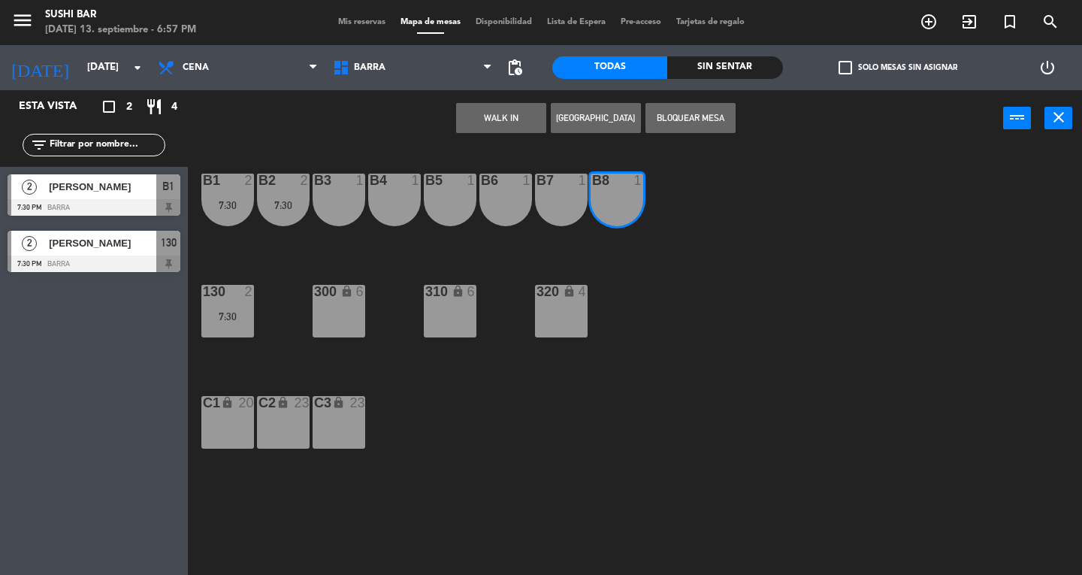
click at [571, 210] on div "B7 1" at bounding box center [561, 200] width 53 height 53
click at [514, 212] on div "B6 1" at bounding box center [505, 200] width 53 height 53
click at [499, 117] on button "WALK IN" at bounding box center [501, 118] width 90 height 30
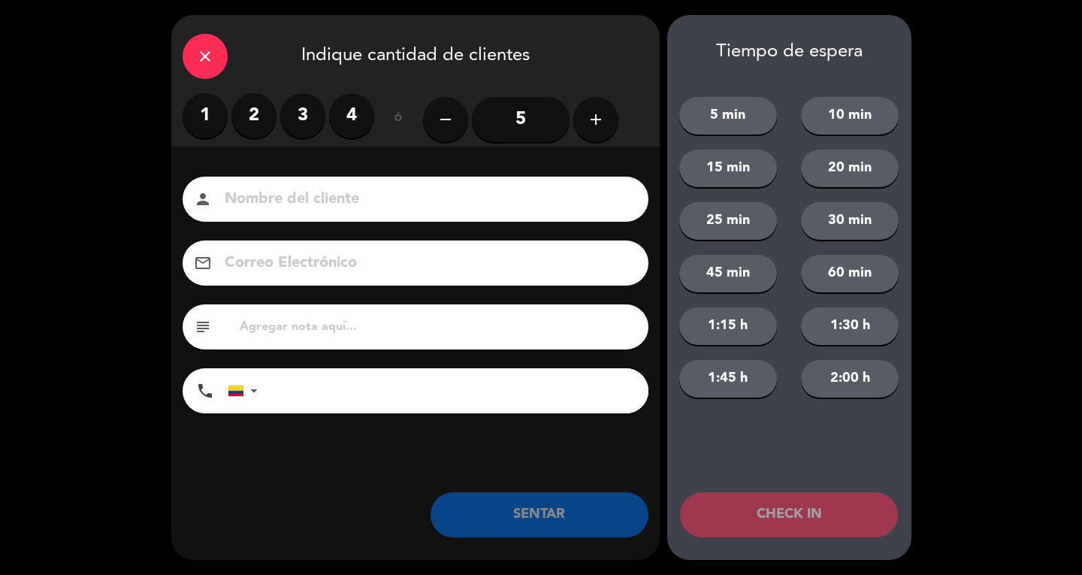
click at [311, 135] on label "3" at bounding box center [302, 115] width 45 height 45
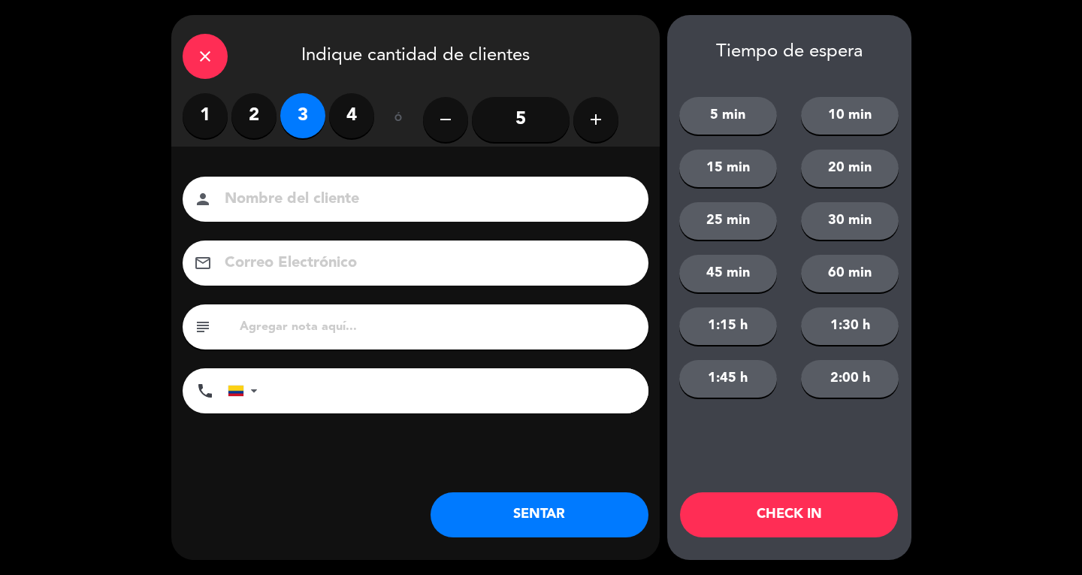
click at [308, 191] on input at bounding box center [426, 199] width 406 height 26
type input "SR LOC"
click at [557, 508] on button "SENTAR" at bounding box center [540, 514] width 218 height 45
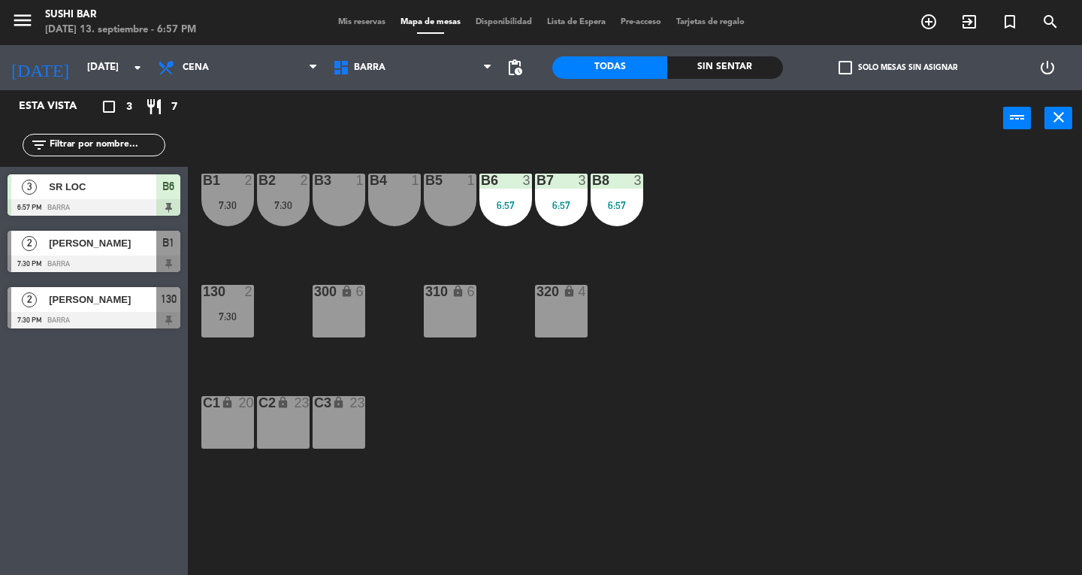
click at [227, 413] on div "C1 lock 20" at bounding box center [227, 422] width 53 height 53
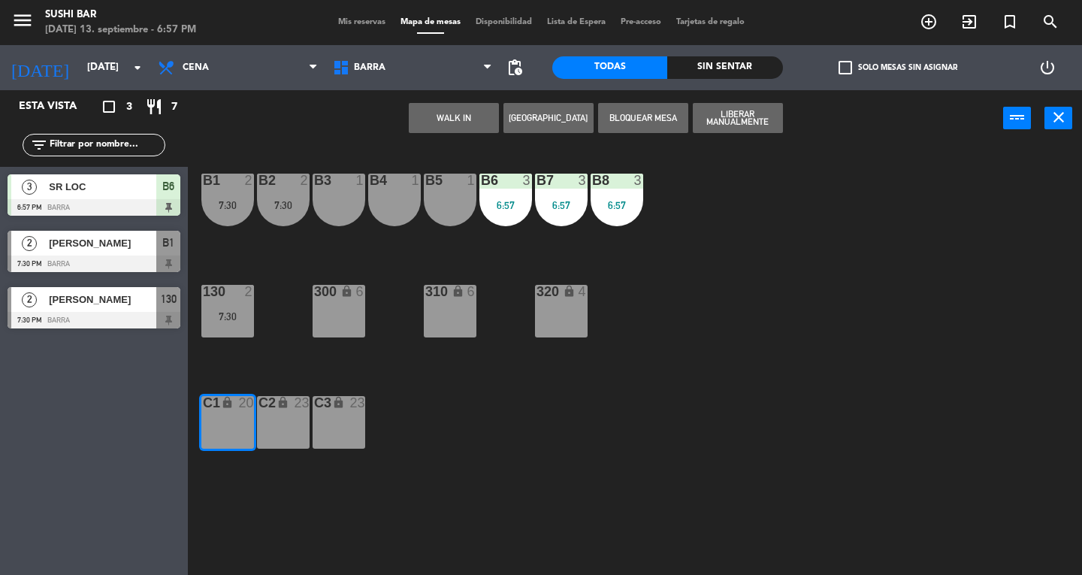
click at [473, 117] on button "WALK IN" at bounding box center [454, 118] width 90 height 30
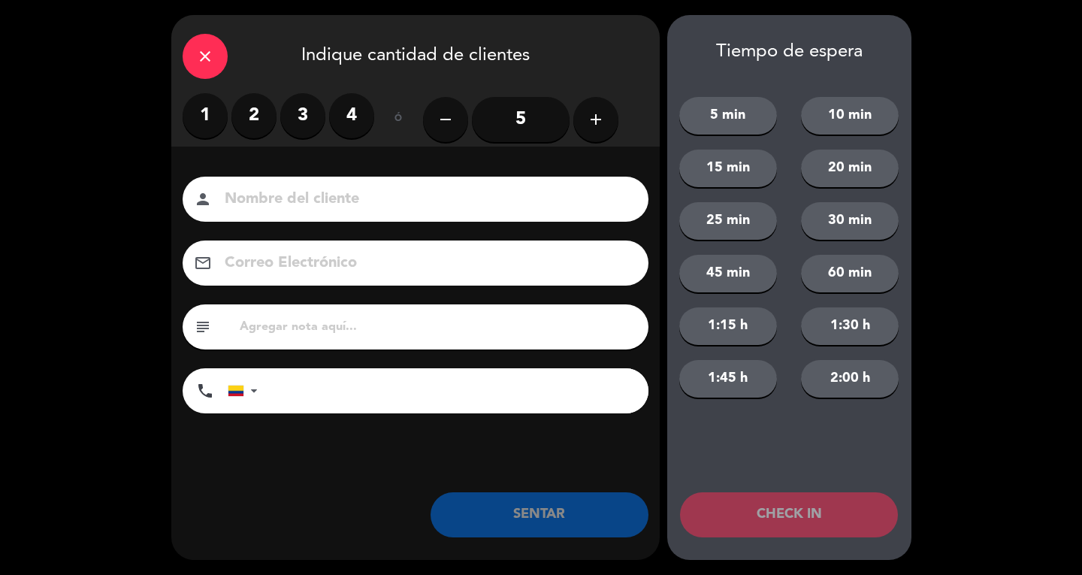
click at [257, 115] on label "2" at bounding box center [253, 115] width 45 height 45
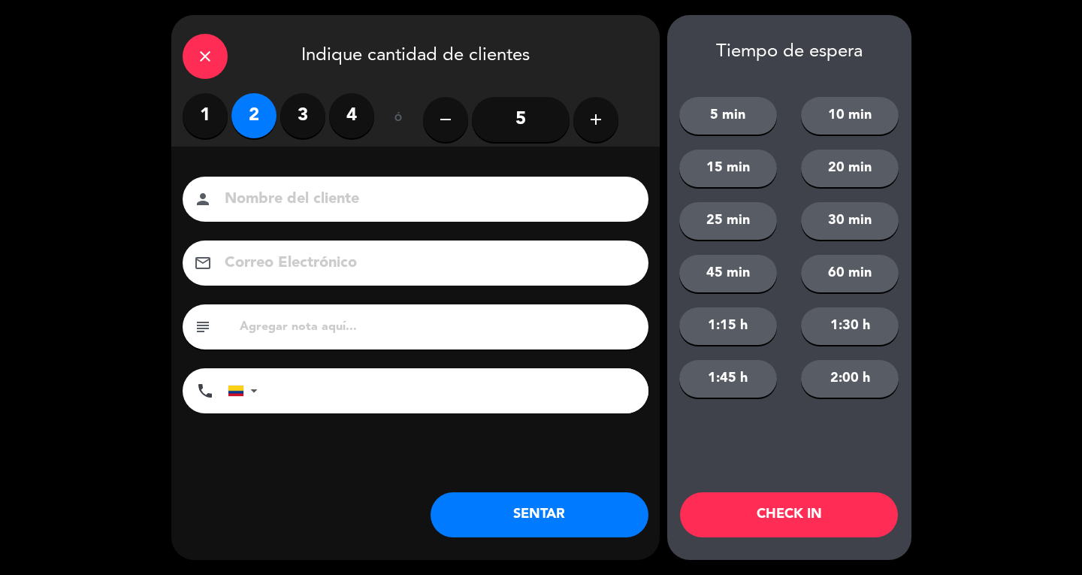
click at [563, 201] on input at bounding box center [426, 199] width 406 height 26
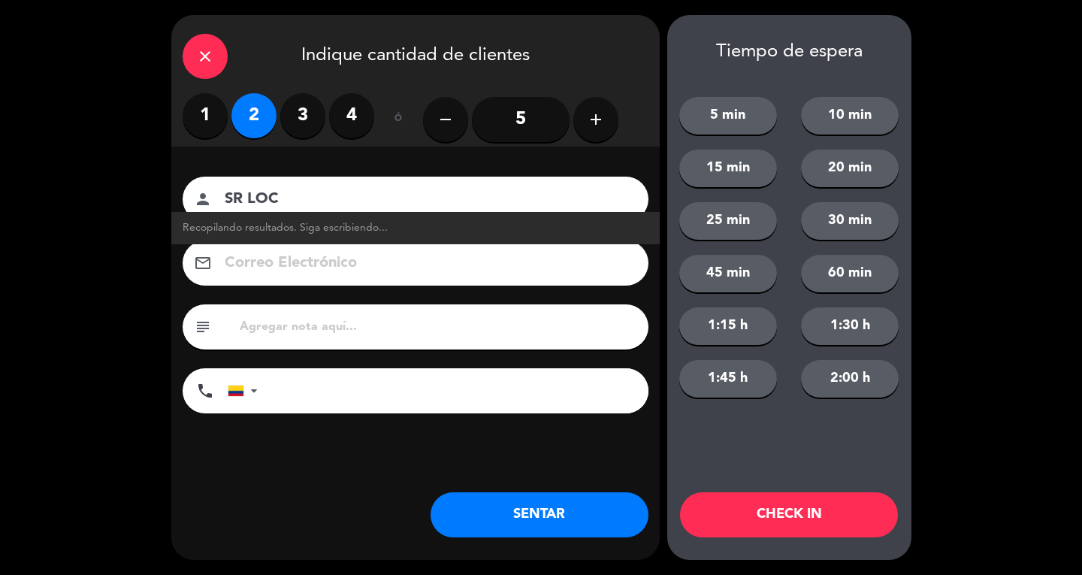
type input "SR LOC"
click at [556, 533] on button "SENTAR" at bounding box center [540, 514] width 218 height 45
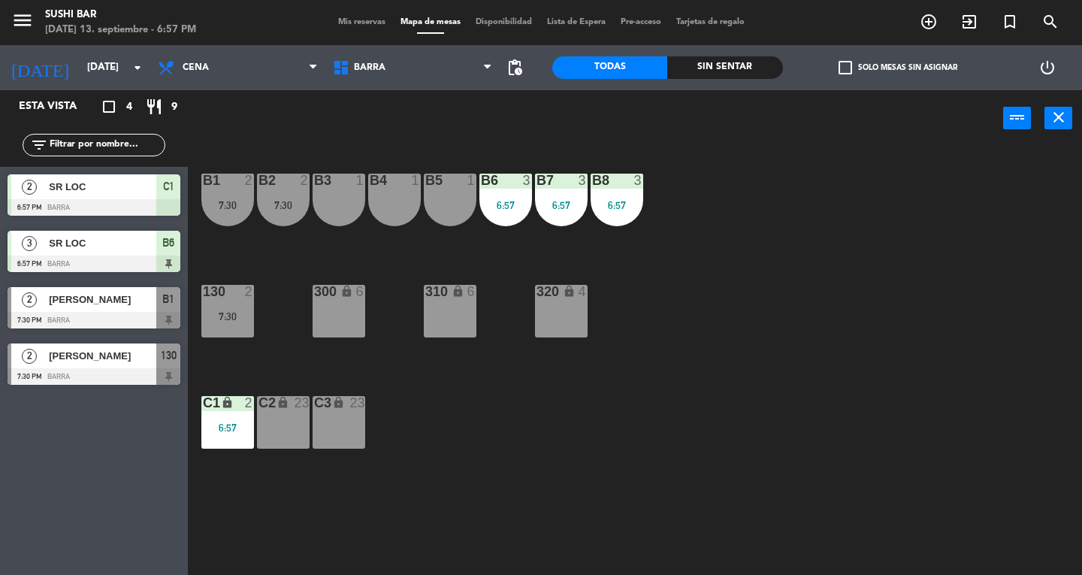
click at [298, 420] on div "C2 lock 23" at bounding box center [283, 422] width 53 height 53
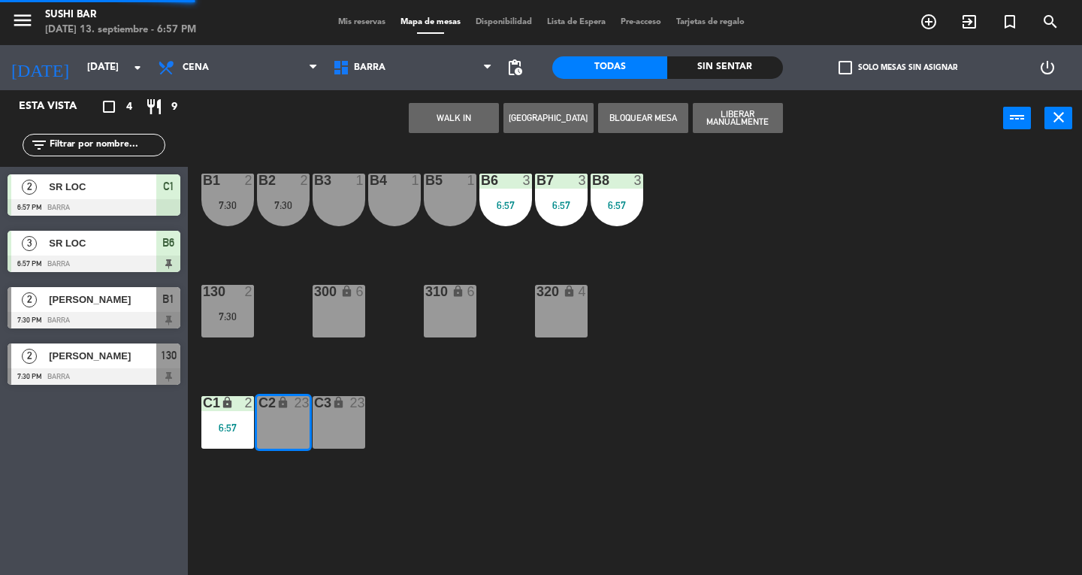
click at [471, 105] on button "WALK IN" at bounding box center [454, 118] width 90 height 30
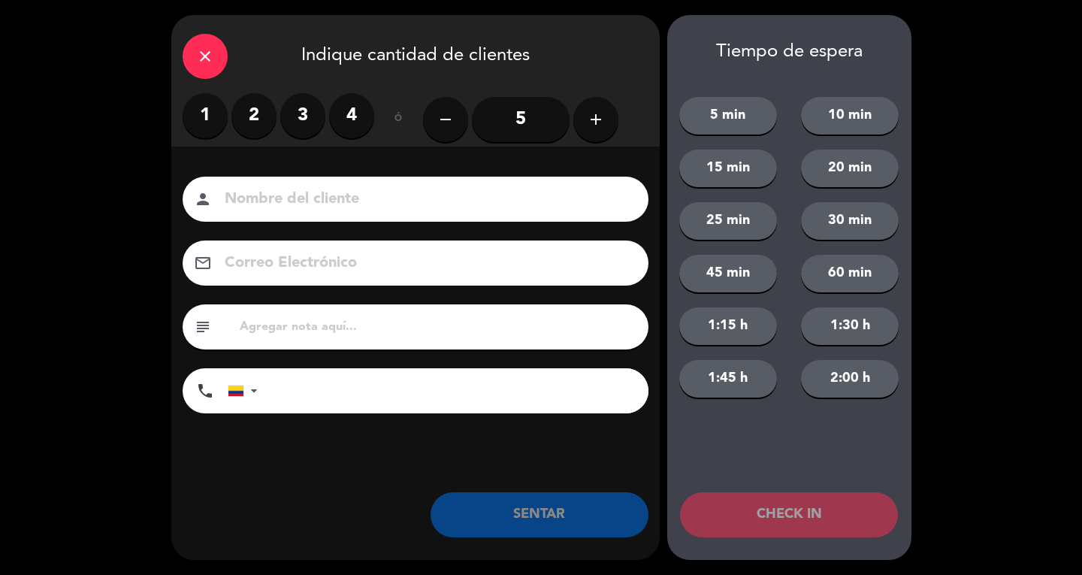
click at [258, 119] on label "2" at bounding box center [253, 115] width 45 height 45
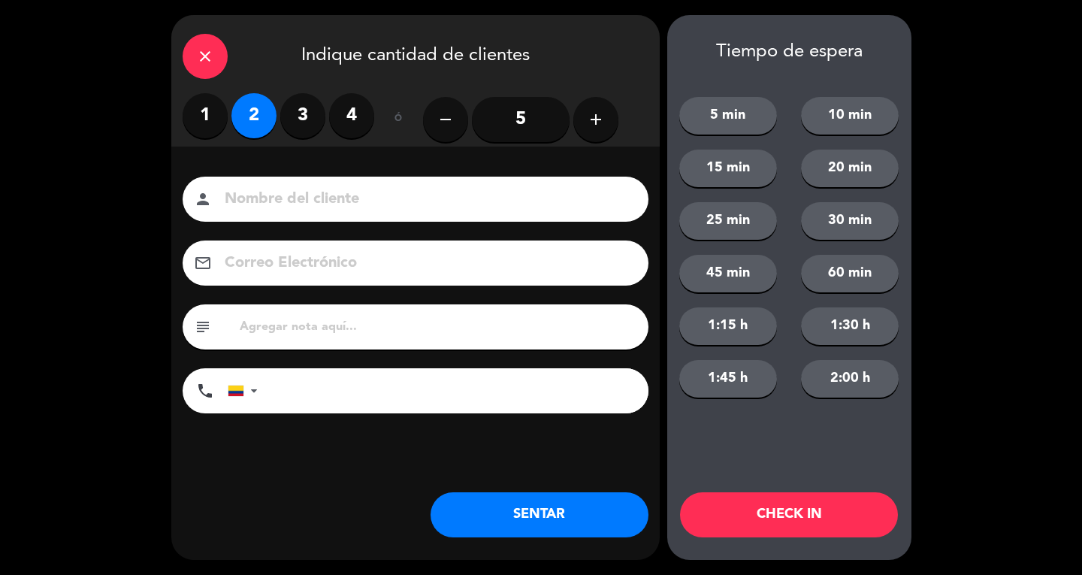
click at [311, 203] on input at bounding box center [426, 199] width 406 height 26
type input "SR LOC"
click at [578, 516] on button "SENTAR" at bounding box center [540, 514] width 218 height 45
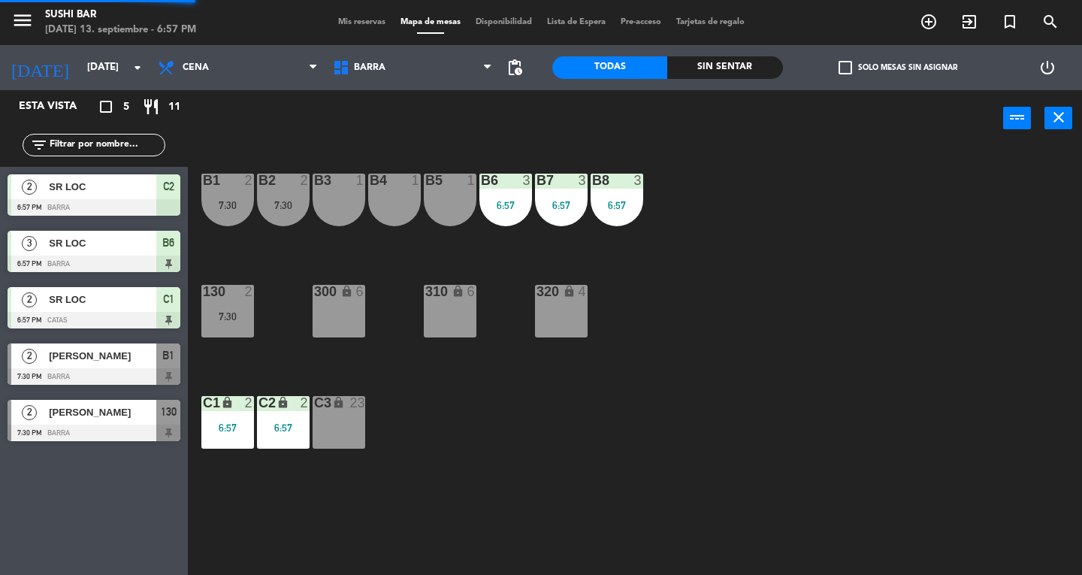
click at [1050, 128] on button "close" at bounding box center [1058, 118] width 28 height 23
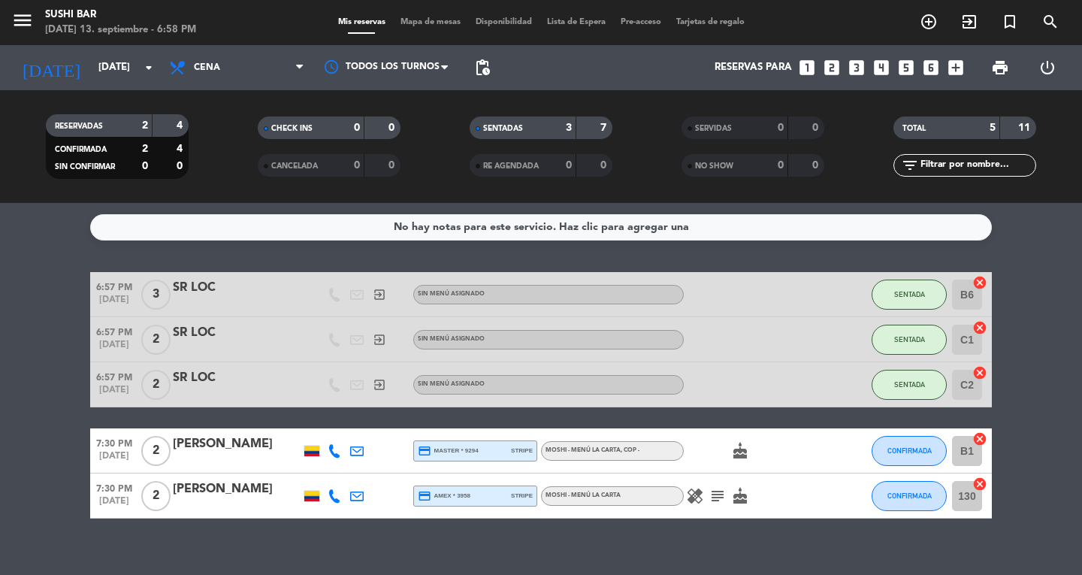
click at [25, 18] on icon "menu" at bounding box center [22, 20] width 23 height 23
click at [47, 41] on div "close" at bounding box center [120, 22] width 240 height 45
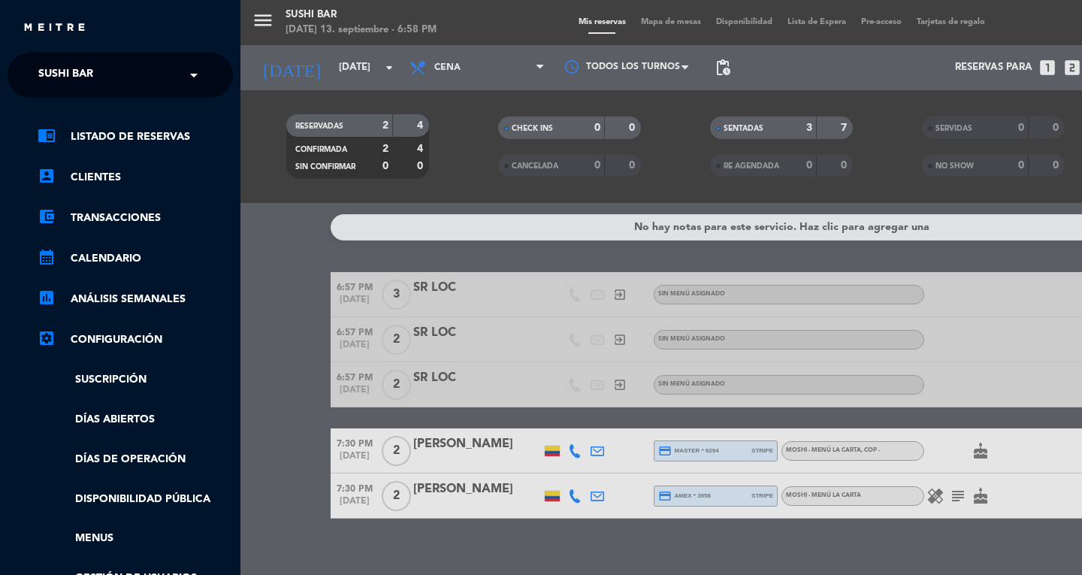
click at [54, 77] on span "SUSHI BAR" at bounding box center [65, 75] width 55 height 32
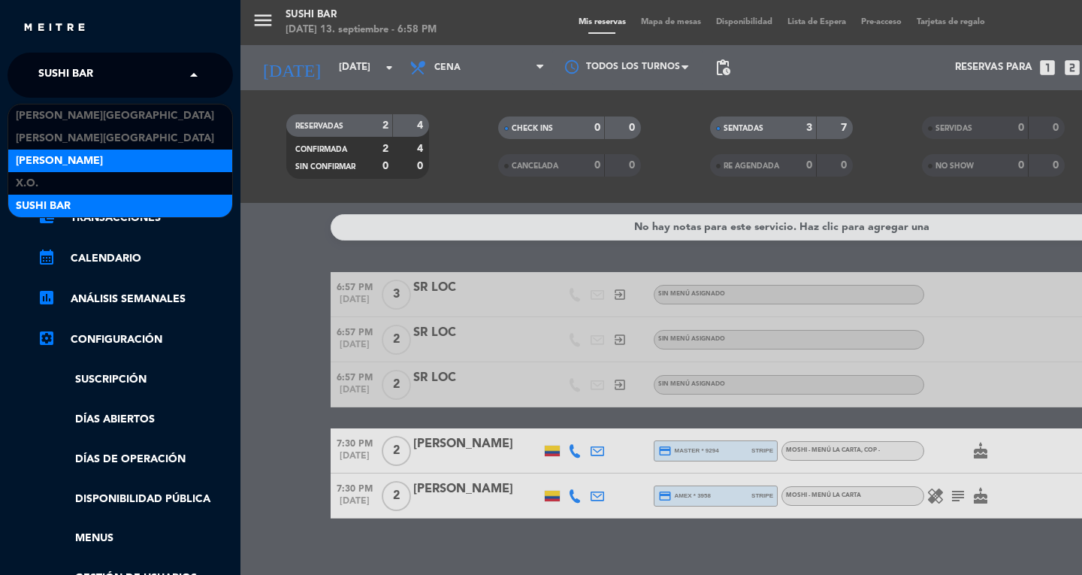
click at [43, 154] on span "[PERSON_NAME]" at bounding box center [59, 161] width 87 height 17
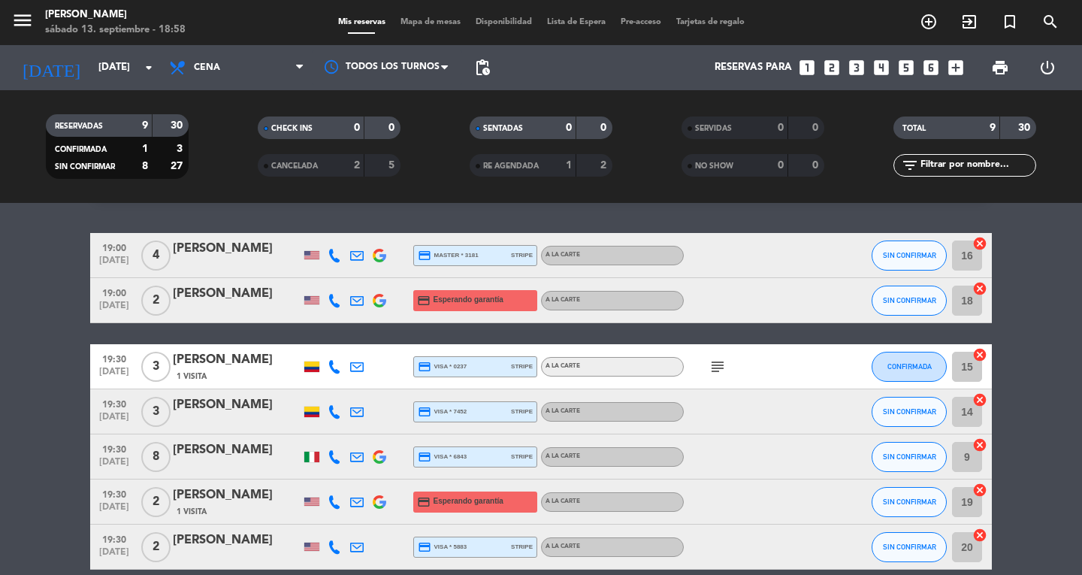
scroll to position [39, 0]
click at [434, 52] on div at bounding box center [387, 67] width 150 height 34
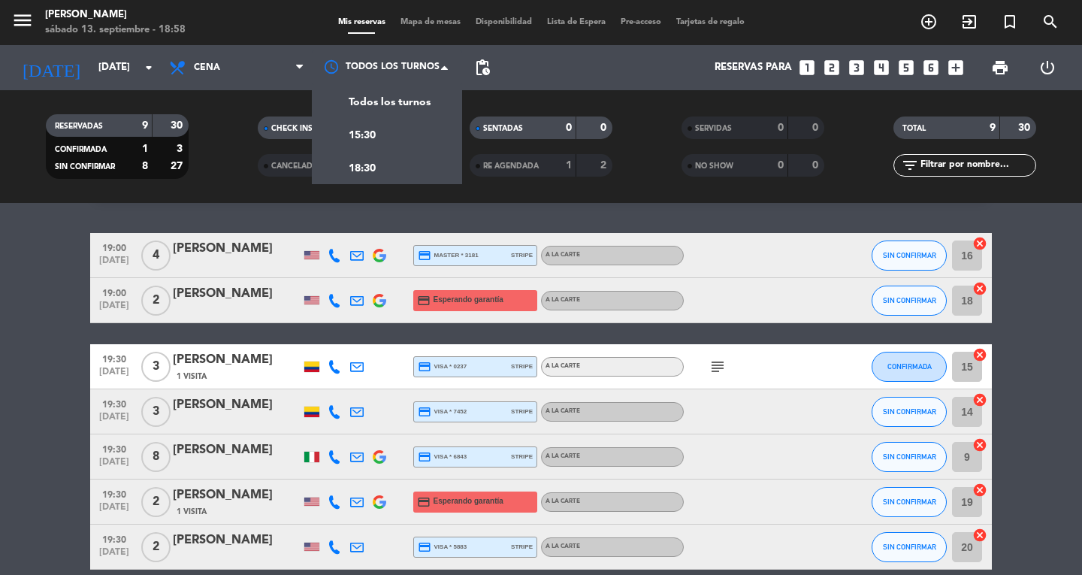
click at [413, 25] on span "Mapa de mesas" at bounding box center [430, 22] width 75 height 8
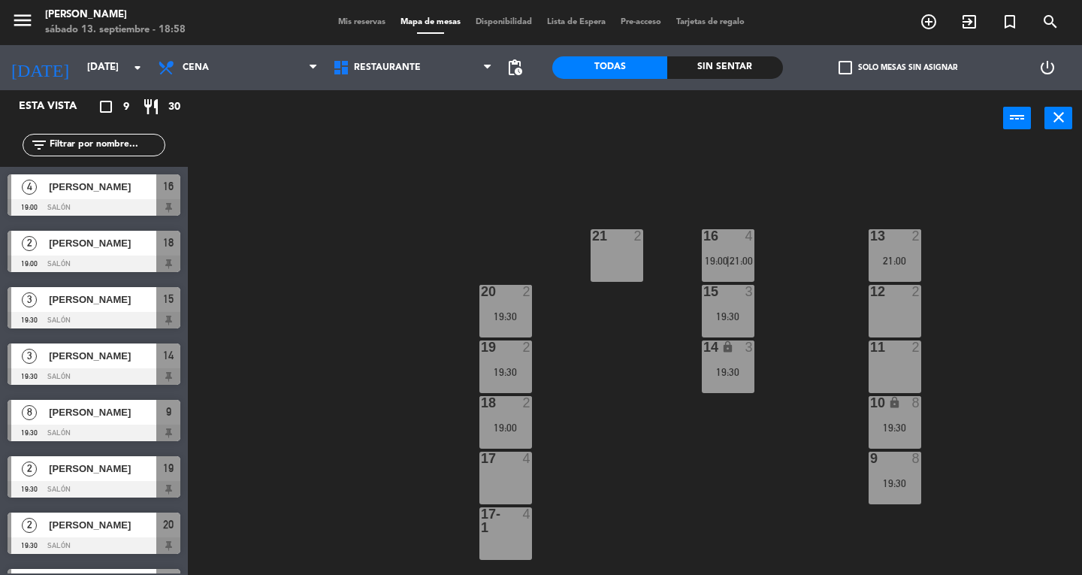
click at [511, 470] on div "17 4" at bounding box center [505, 478] width 53 height 53
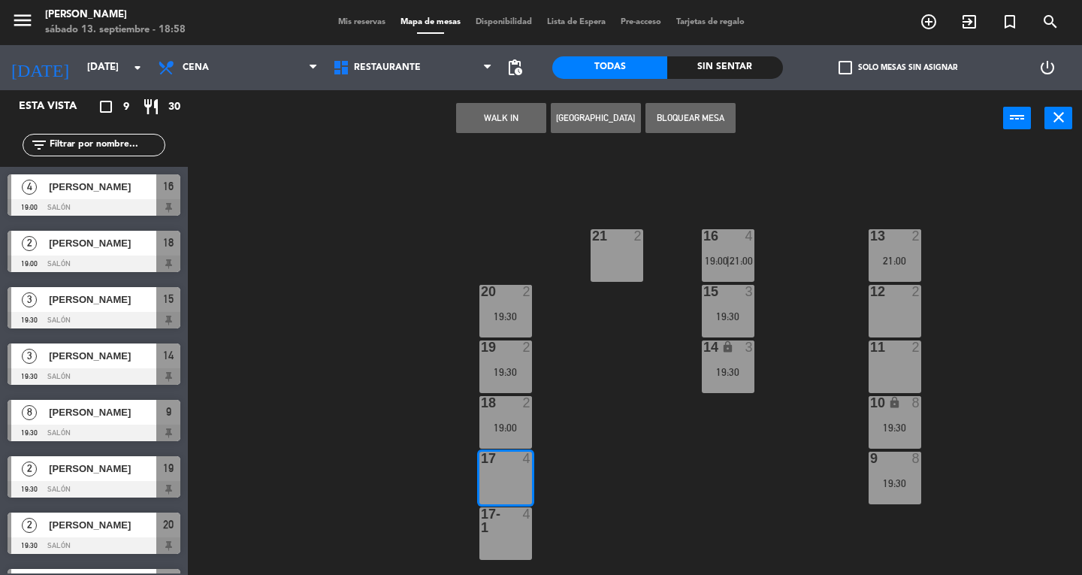
click at [498, 520] on div at bounding box center [505, 520] width 25 height 27
click at [500, 117] on button "WALK IN" at bounding box center [501, 118] width 90 height 30
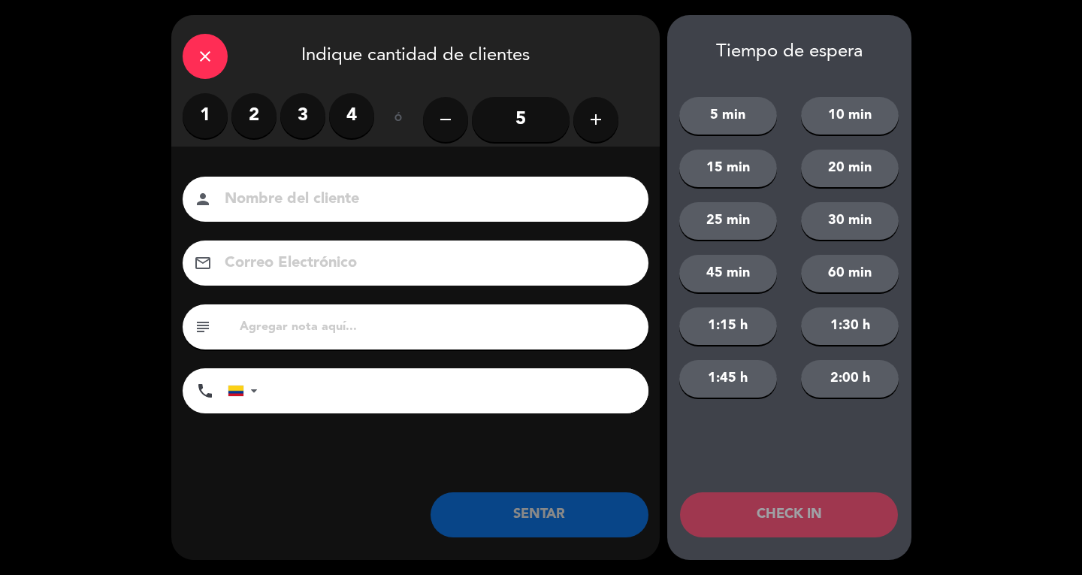
click at [553, 104] on input "5" at bounding box center [521, 119] width 98 height 45
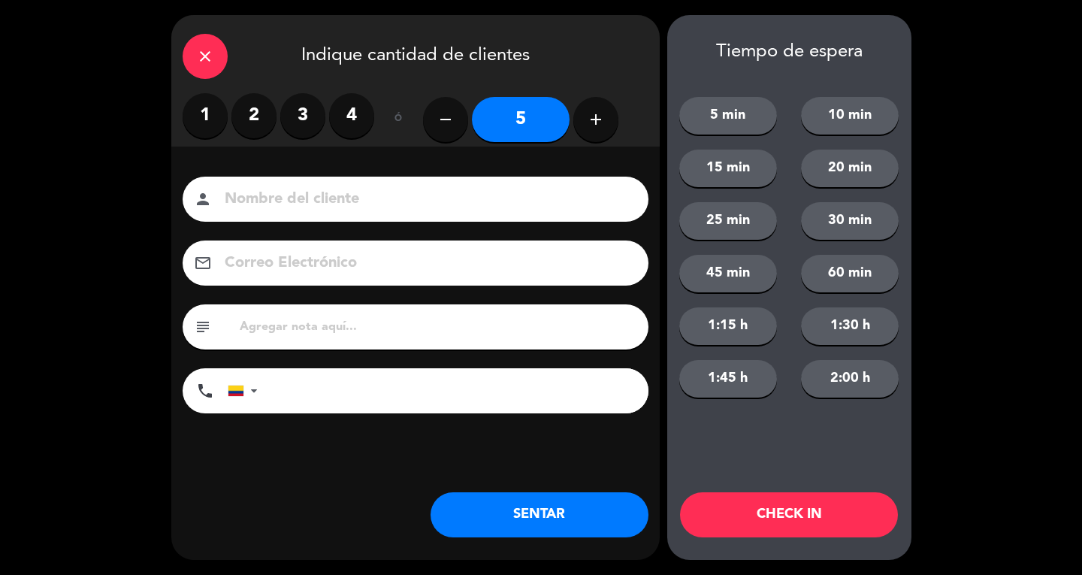
click at [498, 198] on input at bounding box center [426, 199] width 406 height 26
type input "SR EXT"
click at [476, 527] on button "SENTAR" at bounding box center [540, 514] width 218 height 45
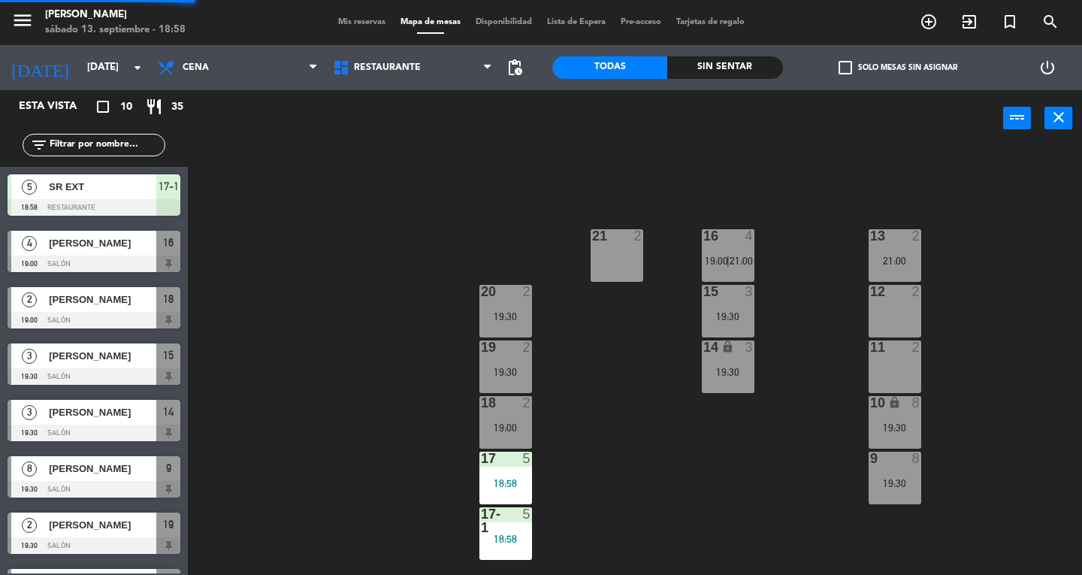
click at [489, 427] on div "19:00" at bounding box center [505, 427] width 53 height 11
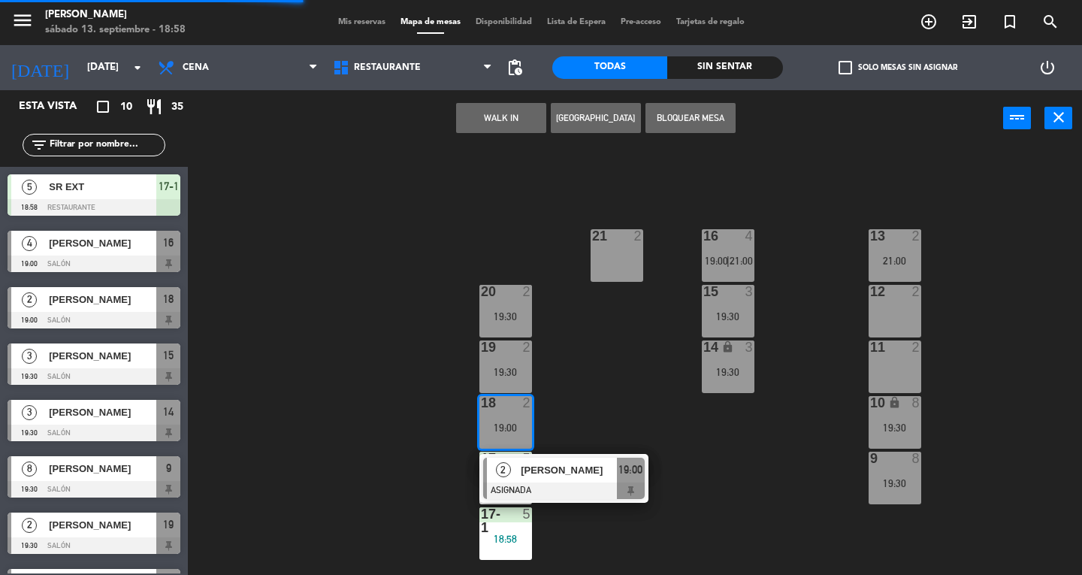
click at [565, 470] on span "[PERSON_NAME]" at bounding box center [569, 470] width 96 height 16
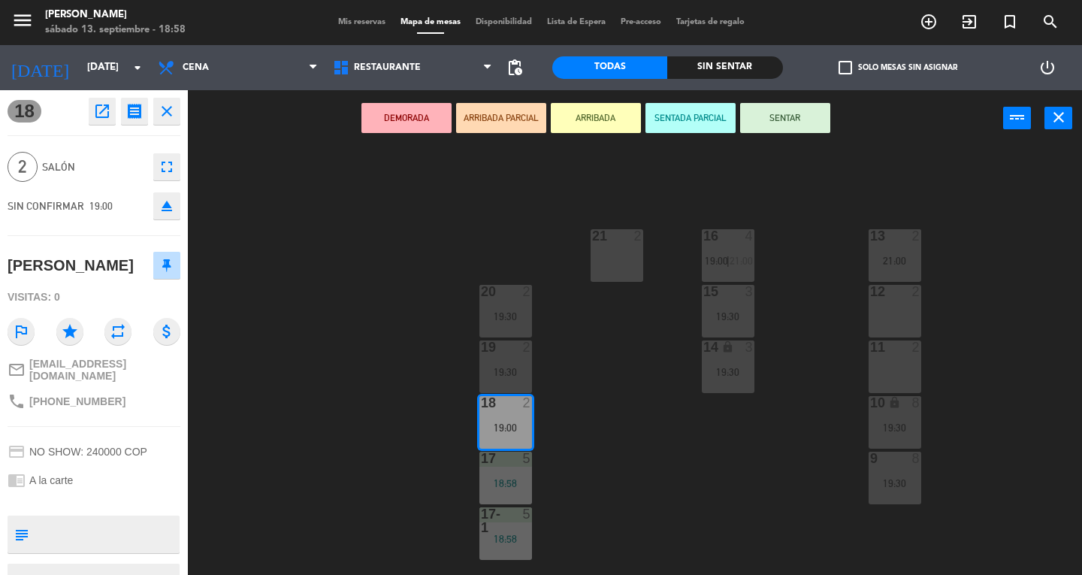
click at [786, 116] on button "SENTAR" at bounding box center [785, 118] width 90 height 30
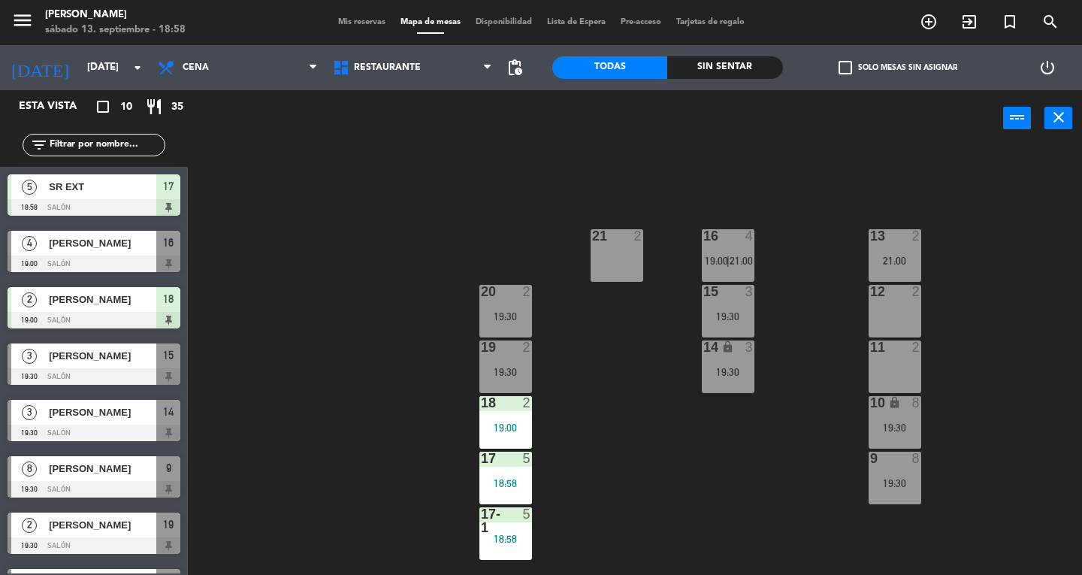
click at [1055, 116] on icon "close" at bounding box center [1059, 117] width 18 height 18
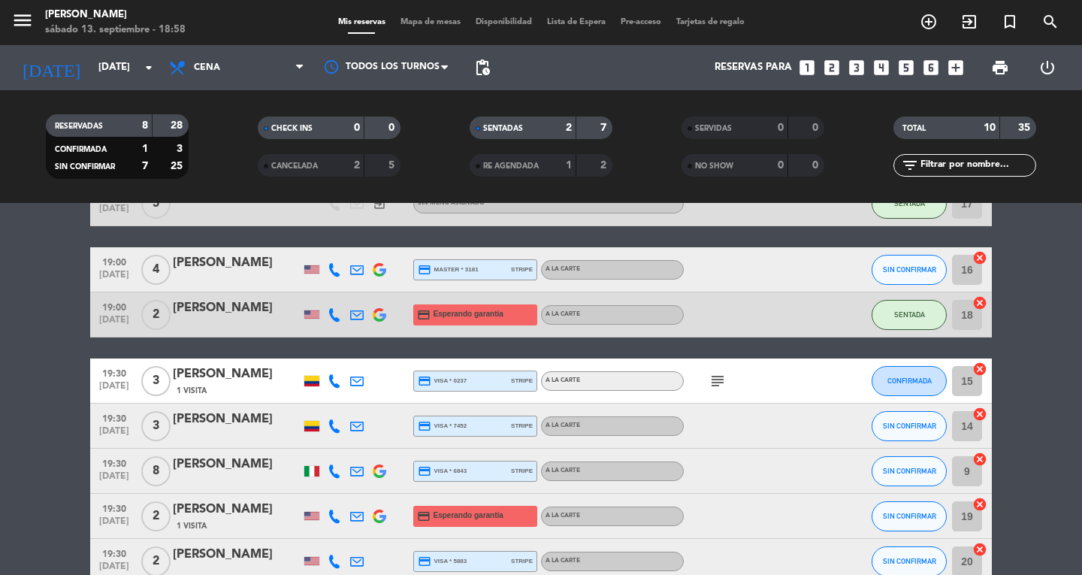
scroll to position [90, 0]
click at [430, 23] on span "Mapa de mesas" at bounding box center [430, 22] width 75 height 8
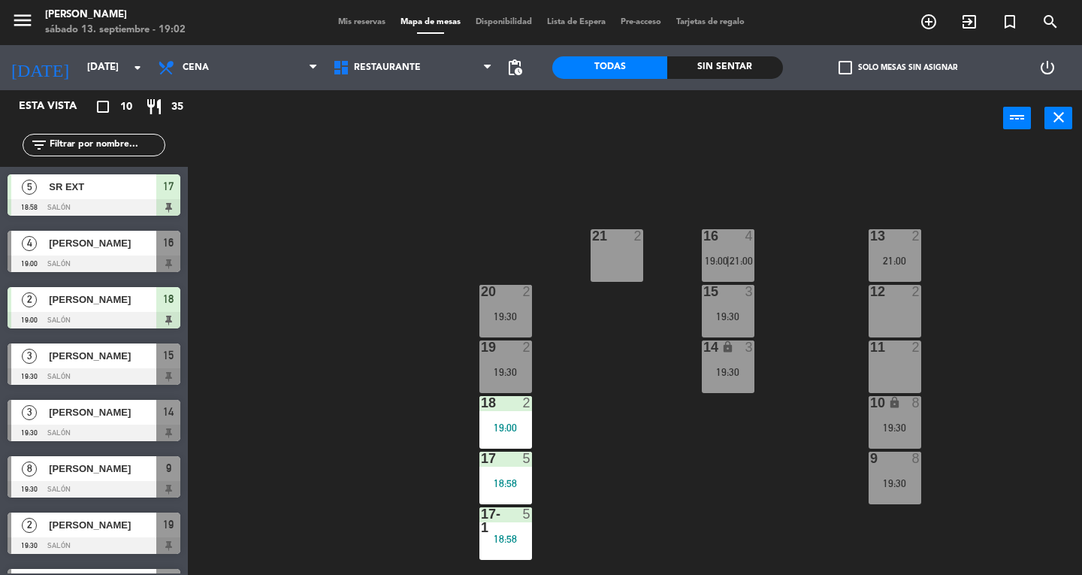
click at [862, 398] on div "10" at bounding box center [869, 403] width 25 height 14
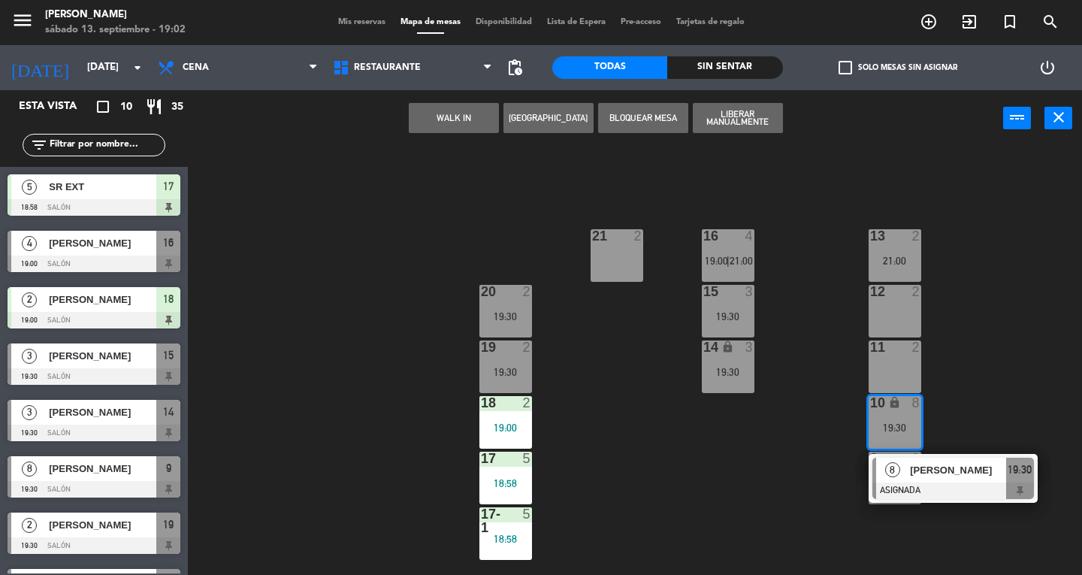
click at [884, 366] on div "11 2" at bounding box center [895, 366] width 53 height 53
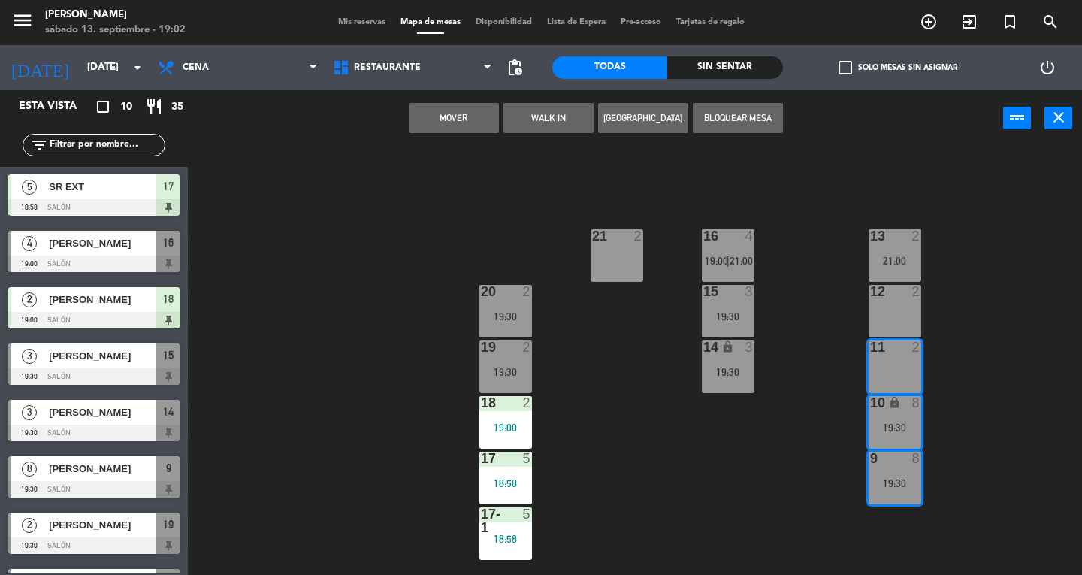
click at [897, 410] on div "10 lock 8" at bounding box center [895, 403] width 53 height 15
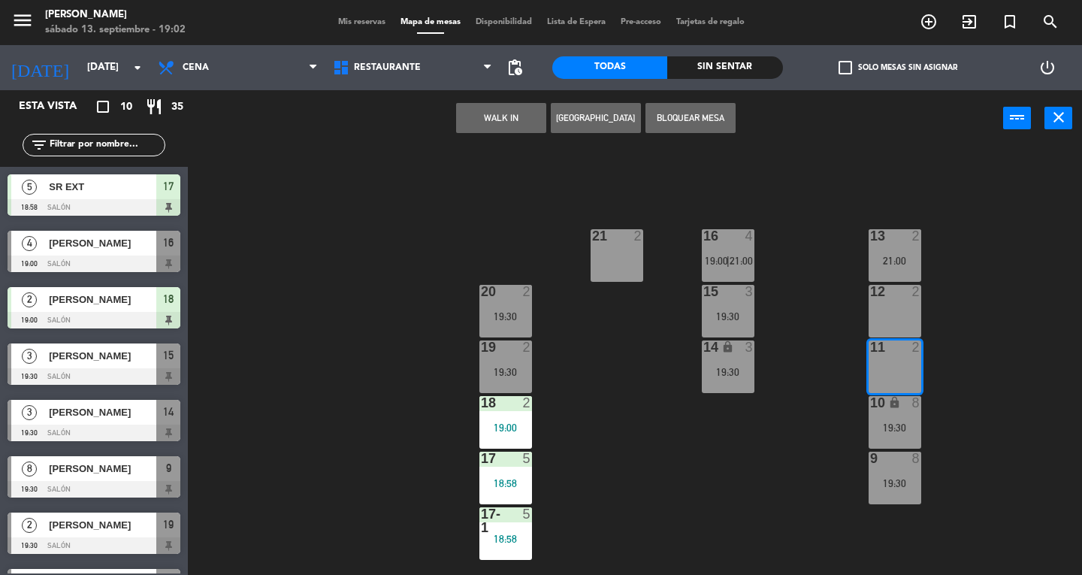
click at [527, 127] on button "WALK IN" at bounding box center [501, 118] width 90 height 30
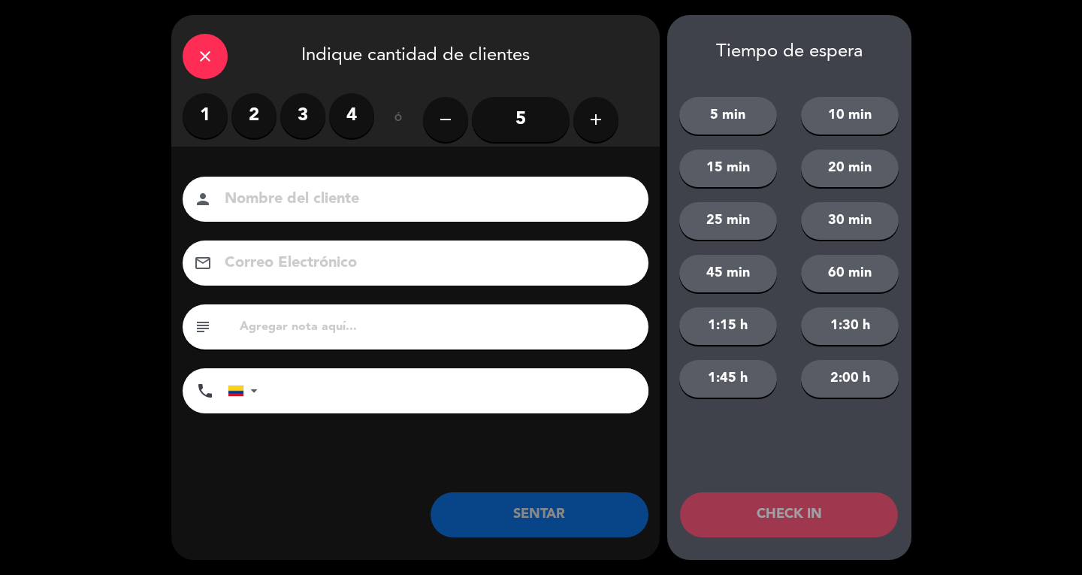
click at [184, 120] on label "1" at bounding box center [205, 115] width 45 height 45
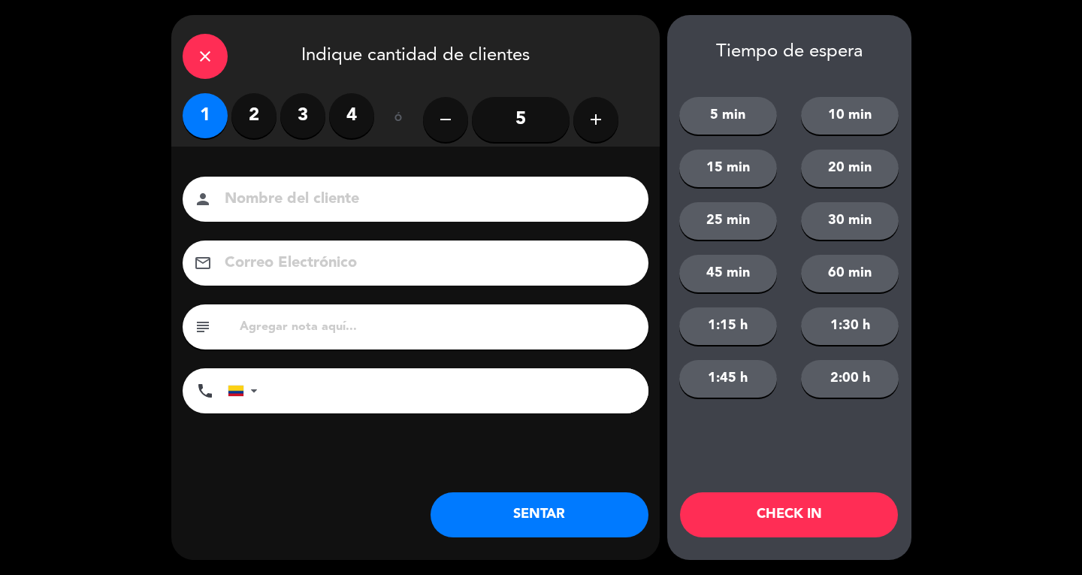
click at [266, 203] on input at bounding box center [426, 199] width 406 height 26
type input "SR EXT"
click at [579, 527] on button "SENTAR" at bounding box center [540, 514] width 218 height 45
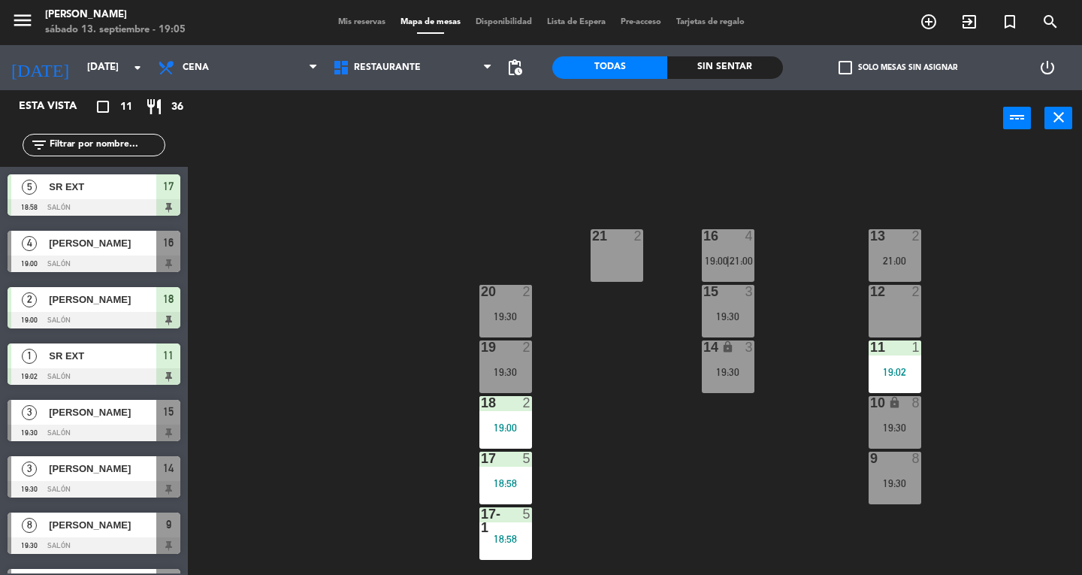
click at [266, 287] on div "13 2 21:00 16 4 19:00 | 21:00 21 2 12 2 15 3 19:30 20 2 19:30 11 1 19:02 14 loc…" at bounding box center [640, 361] width 884 height 428
click at [370, 28] on div "Mis reservas Mapa de mesas Disponibilidad Lista de Espera Pre-acceso Tarjetas d…" at bounding box center [542, 23] width 422 height 14
click at [370, 22] on span "Mis reservas" at bounding box center [362, 22] width 62 height 8
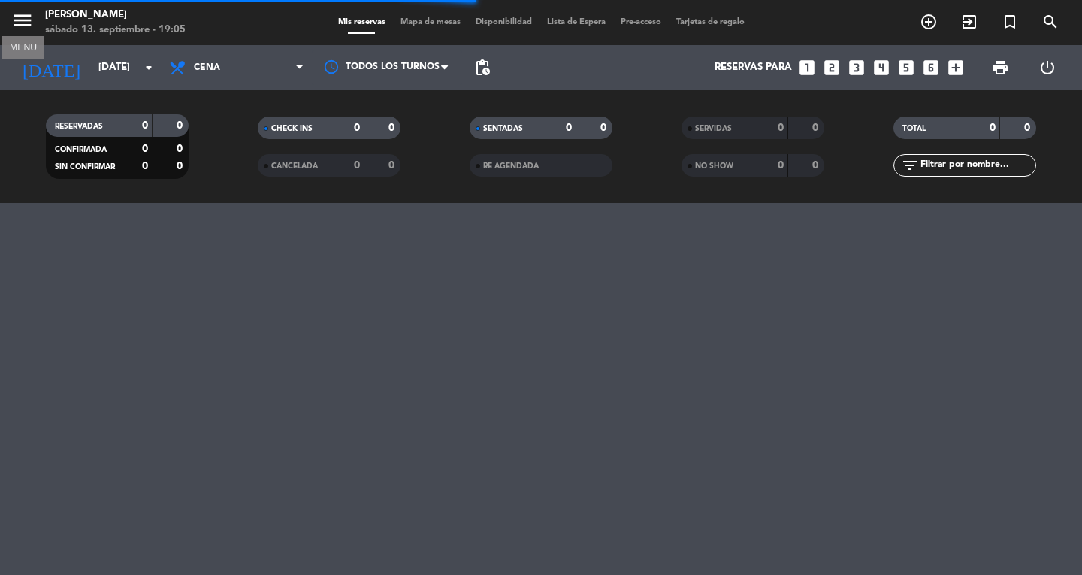
click at [24, 19] on icon "menu" at bounding box center [22, 20] width 23 height 23
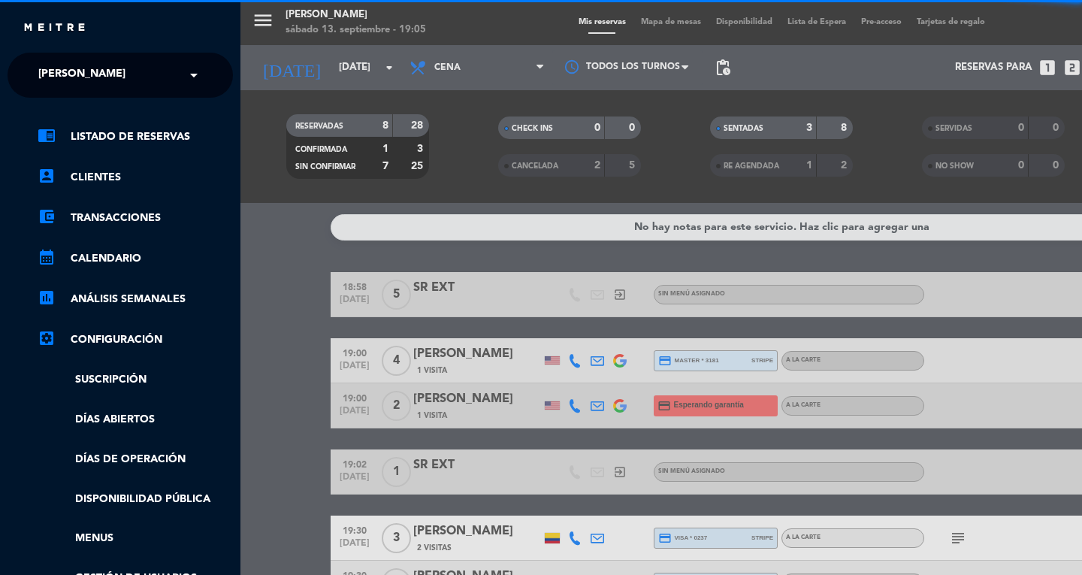
click at [47, 62] on span "[PERSON_NAME]" at bounding box center [81, 75] width 87 height 32
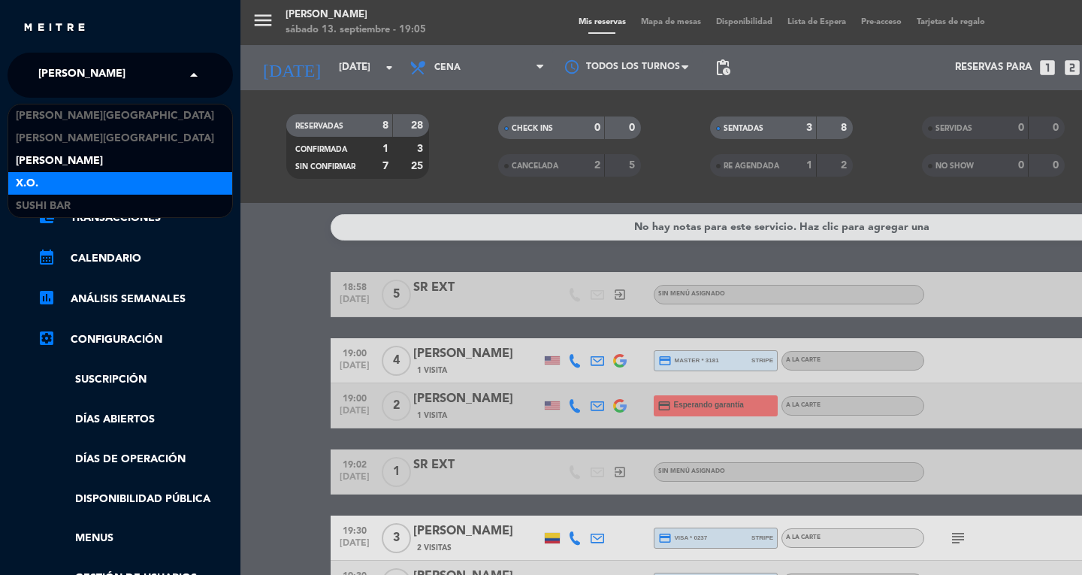
click at [47, 177] on div "X.O." at bounding box center [120, 183] width 224 height 23
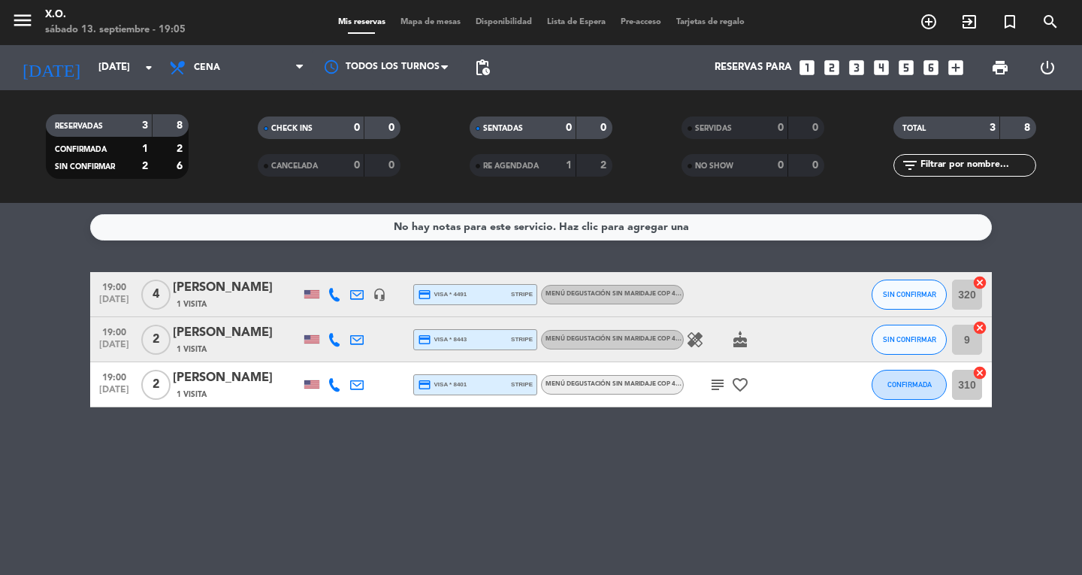
click at [327, 376] on div at bounding box center [334, 384] width 23 height 44
click at [328, 381] on icon at bounding box center [335, 385] width 14 height 14
click at [345, 364] on span "content_paste" at bounding box center [350, 359] width 11 height 11
click at [840, 397] on div at bounding box center [839, 384] width 41 height 44
click at [914, 340] on span "SIN CONFIRMAR" at bounding box center [909, 339] width 53 height 8
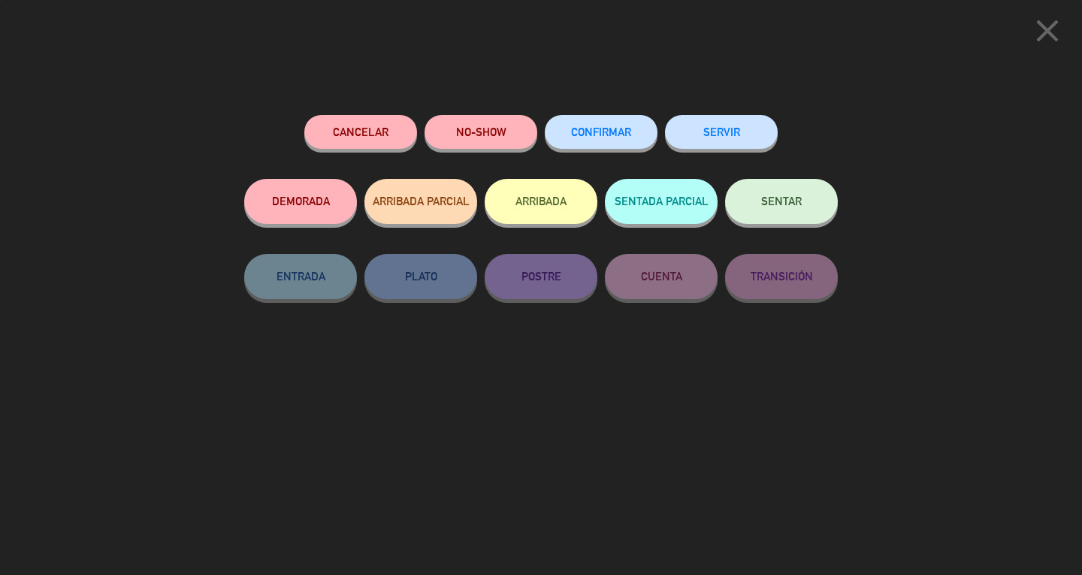
click at [750, 119] on button "SERVIR" at bounding box center [721, 132] width 113 height 34
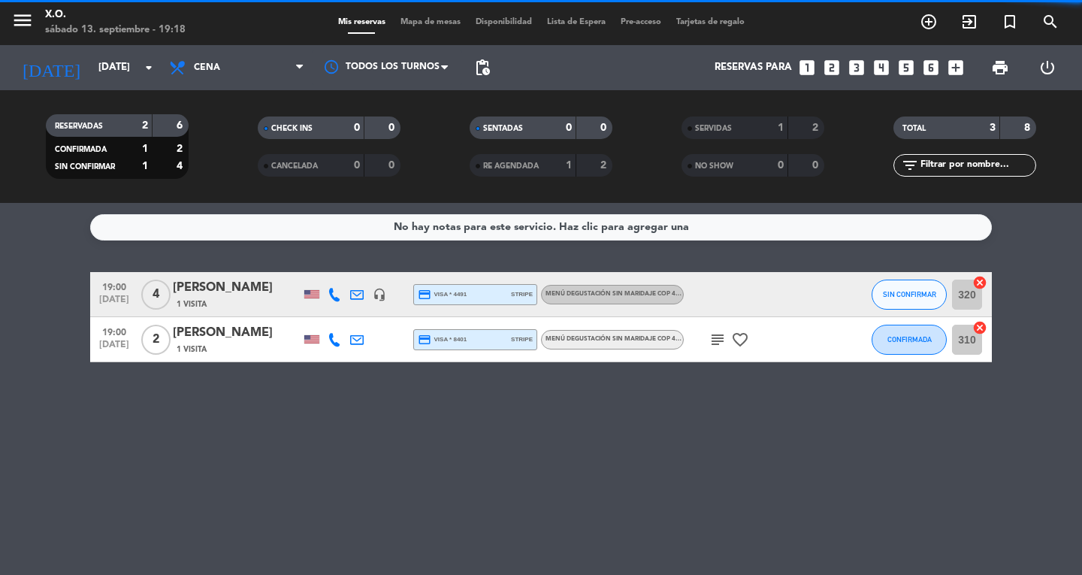
click at [915, 280] on button "SIN CONFIRMAR" at bounding box center [909, 295] width 75 height 30
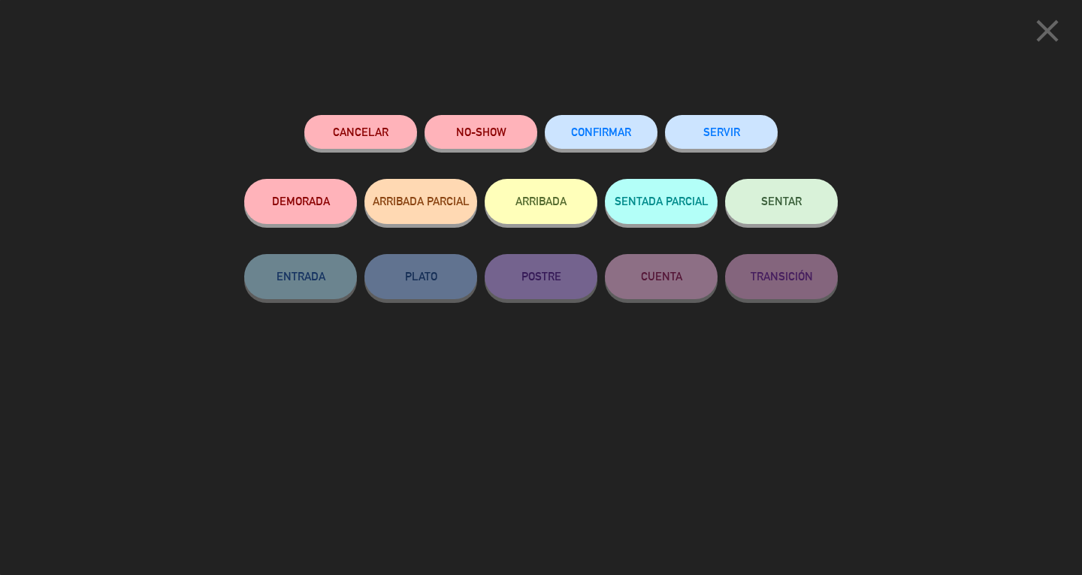
click at [714, 134] on button "SERVIR" at bounding box center [721, 132] width 113 height 34
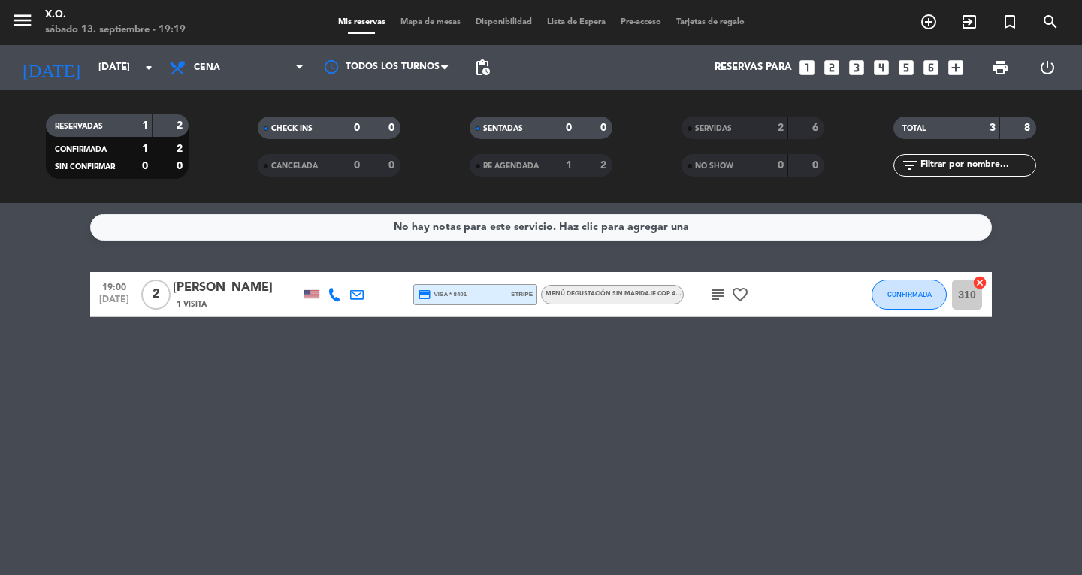
click at [22, 30] on icon "menu" at bounding box center [22, 20] width 23 height 23
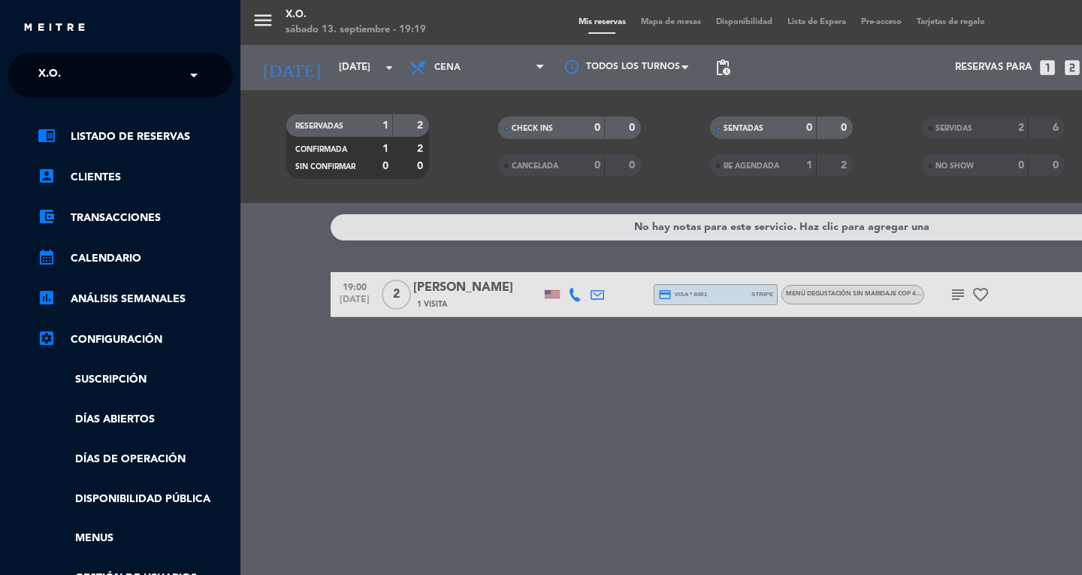
click at [72, 77] on div "× X.O." at bounding box center [57, 75] width 51 height 32
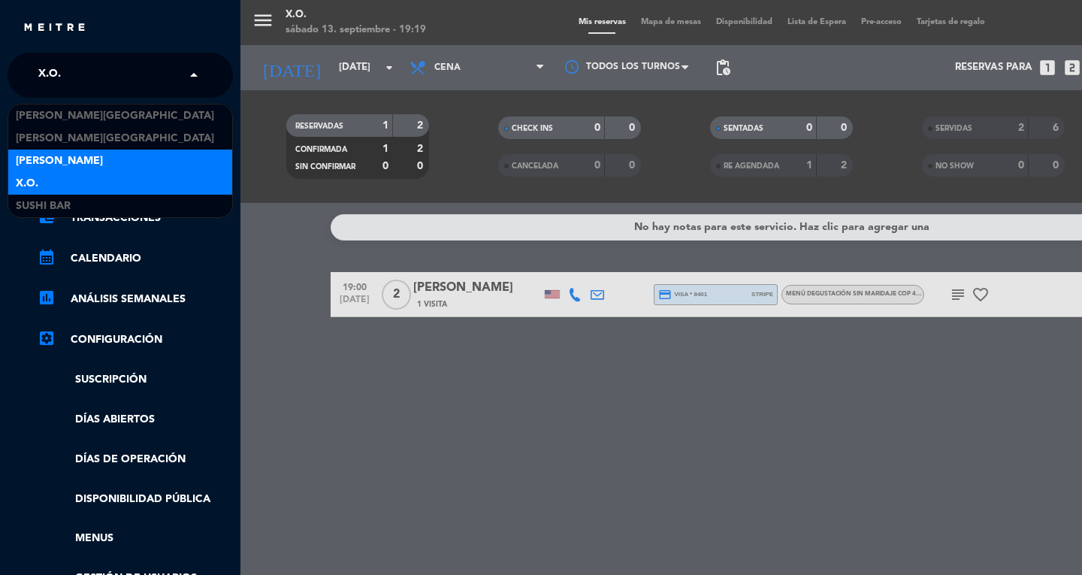
click at [33, 165] on span "[PERSON_NAME]" at bounding box center [59, 161] width 87 height 17
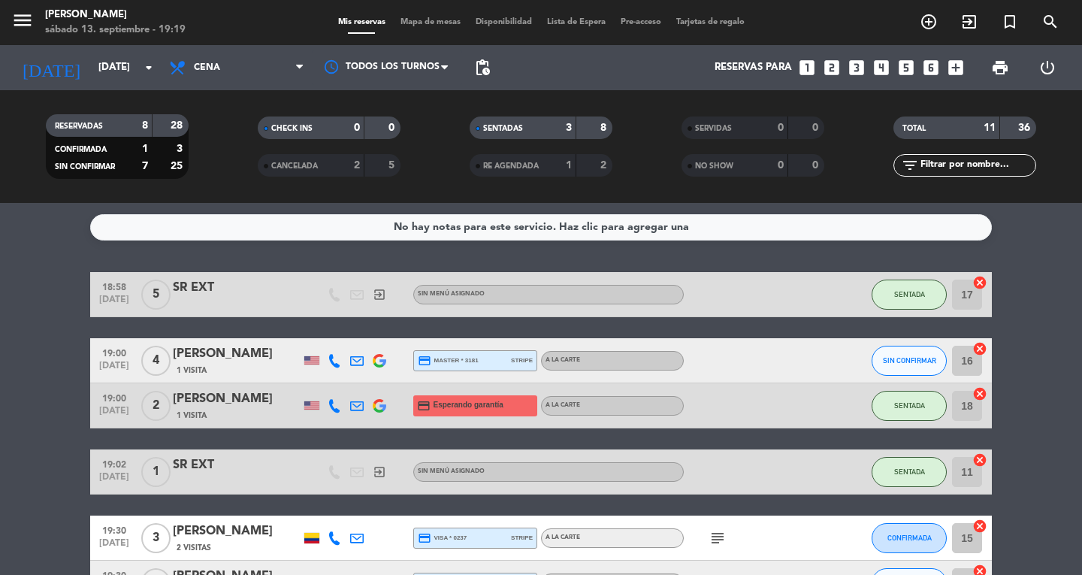
click at [917, 356] on span "SIN CONFIRMAR" at bounding box center [909, 360] width 53 height 8
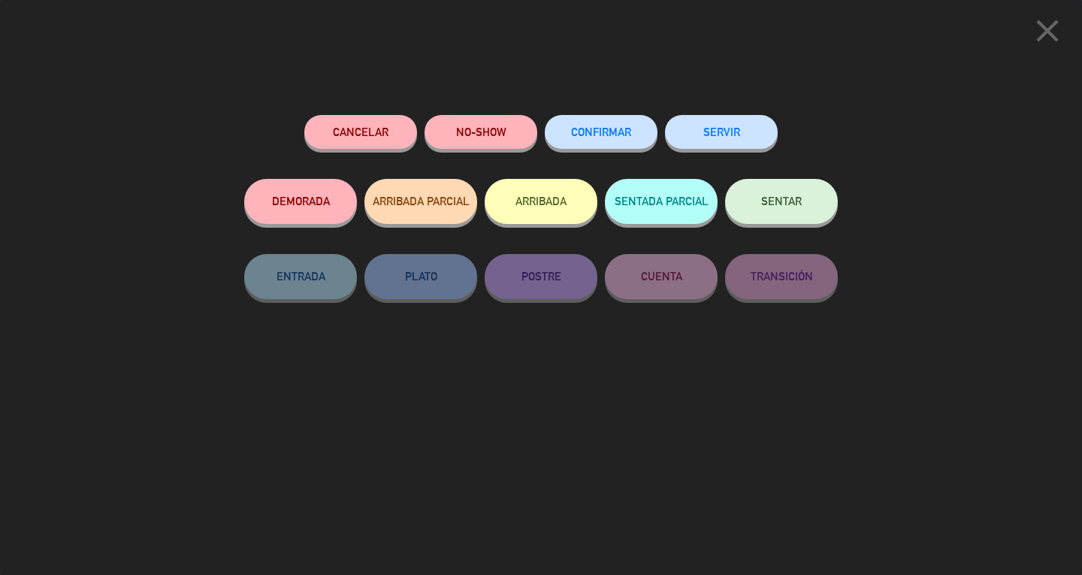
click at [787, 204] on span "SENTAR" at bounding box center [781, 201] width 41 height 13
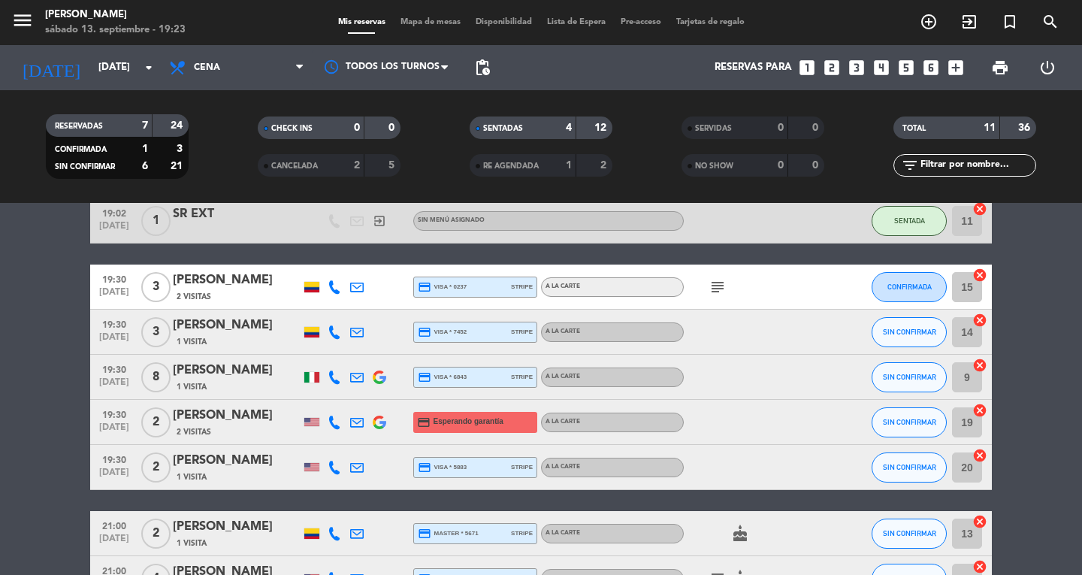
scroll to position [256, 0]
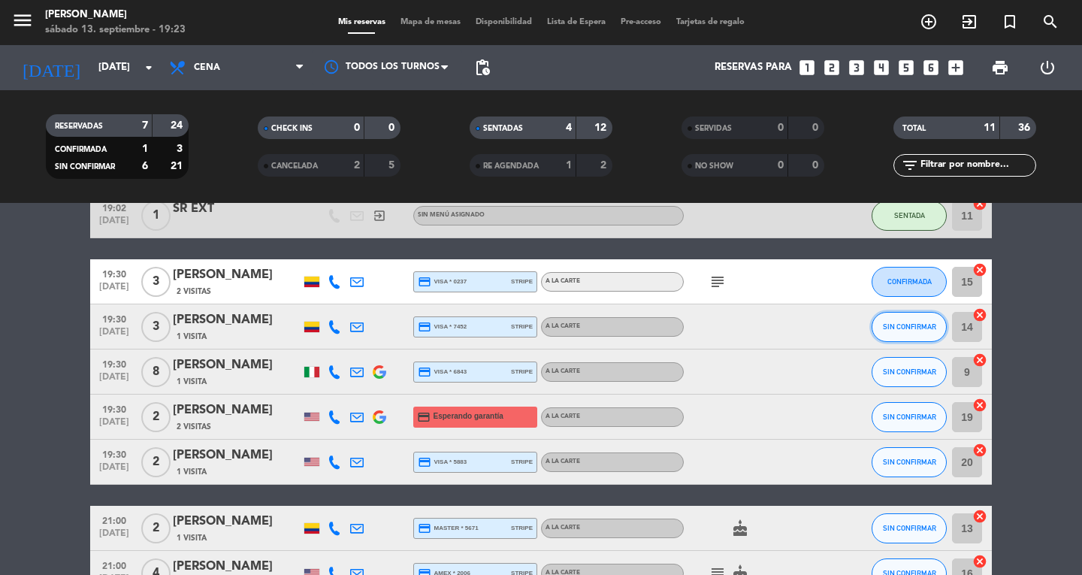
click at [927, 318] on button "SIN CONFIRMAR" at bounding box center [909, 327] width 75 height 30
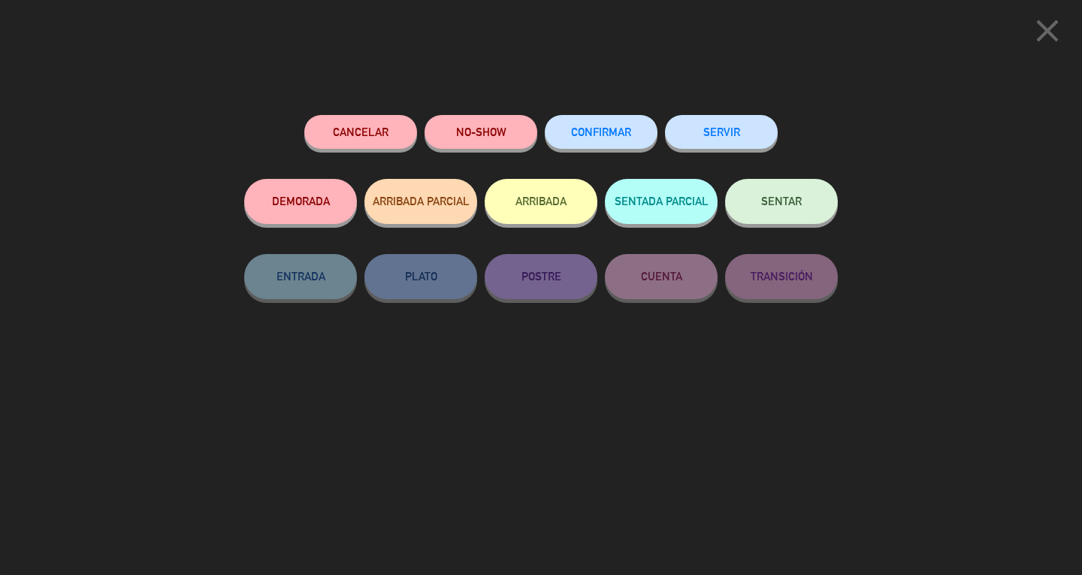
click at [791, 221] on button "SENTAR" at bounding box center [781, 201] width 113 height 45
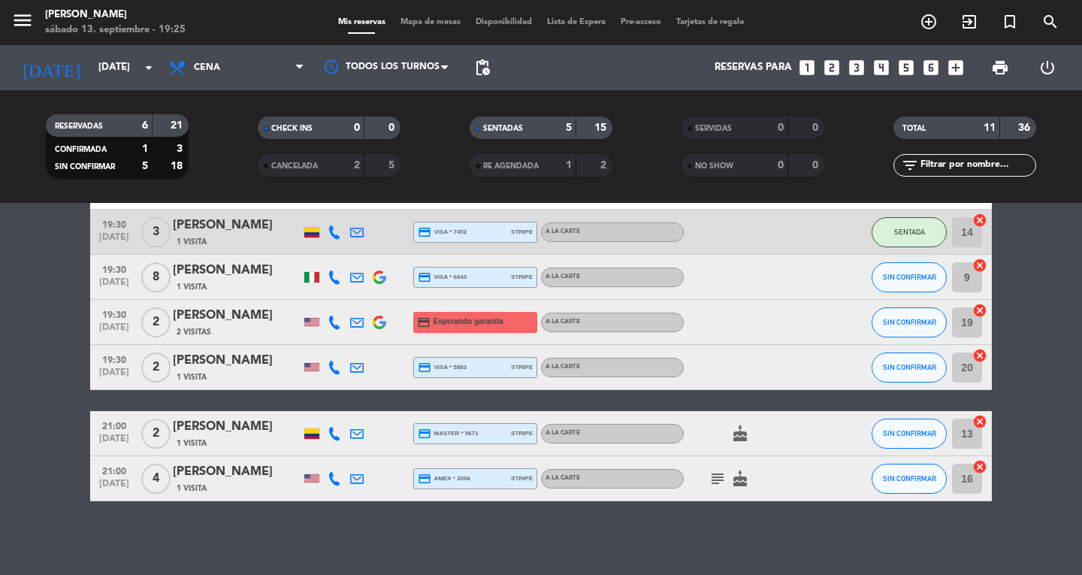
scroll to position [352, 0]
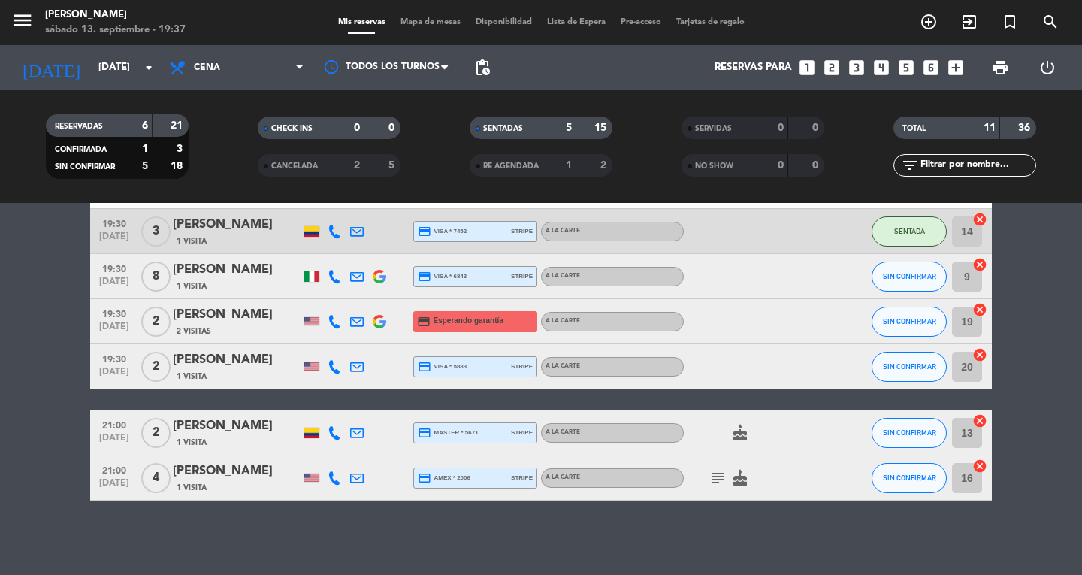
click at [428, 26] on span "Mapa de mesas" at bounding box center [430, 22] width 75 height 8
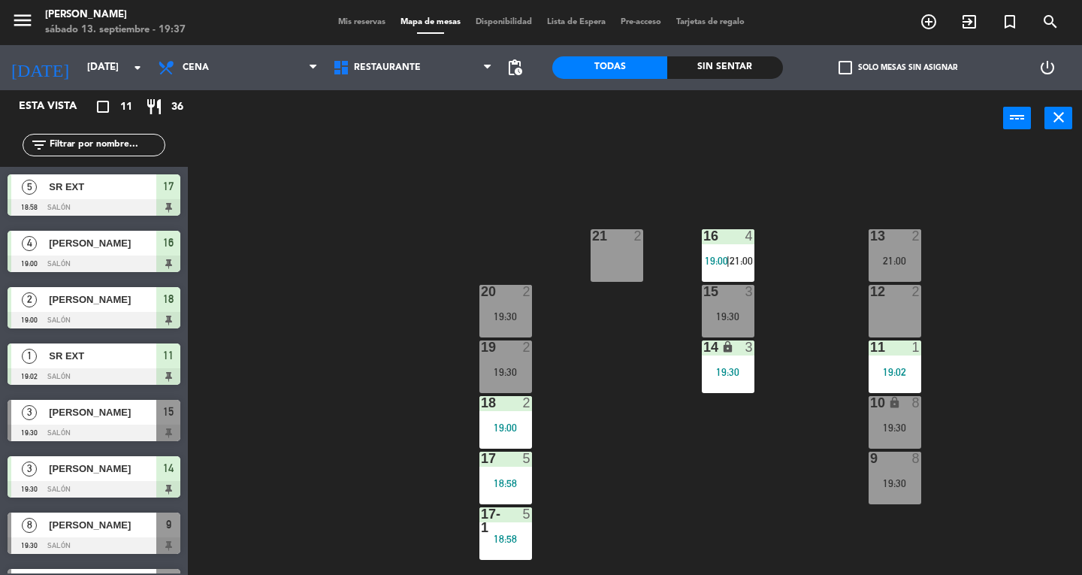
click at [521, 371] on div "19:30" at bounding box center [505, 372] width 53 height 11
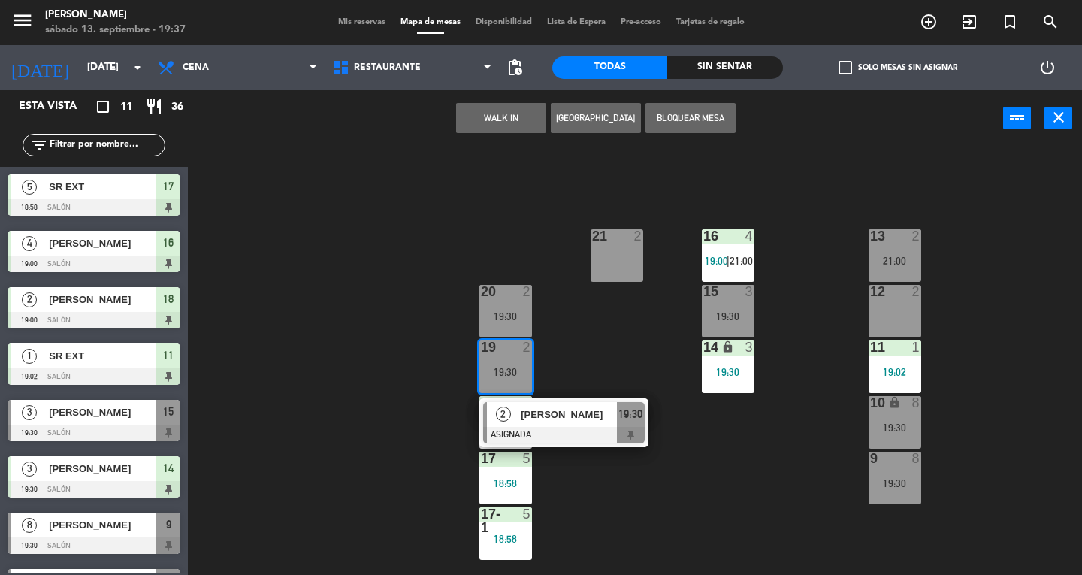
click at [610, 406] on div "[PERSON_NAME]" at bounding box center [568, 414] width 98 height 25
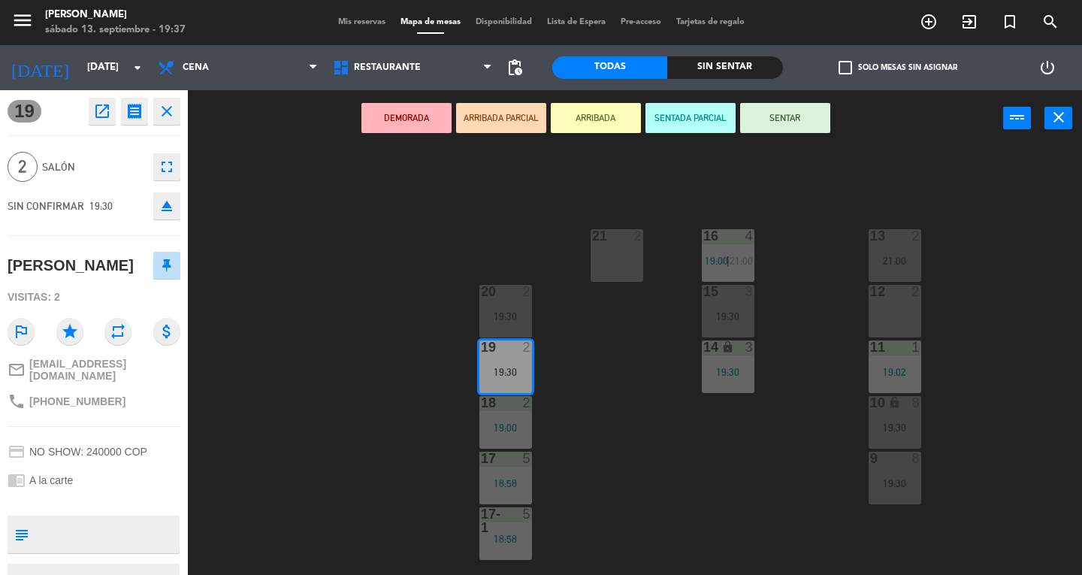
click at [882, 253] on div "13 2 21:00" at bounding box center [895, 255] width 53 height 53
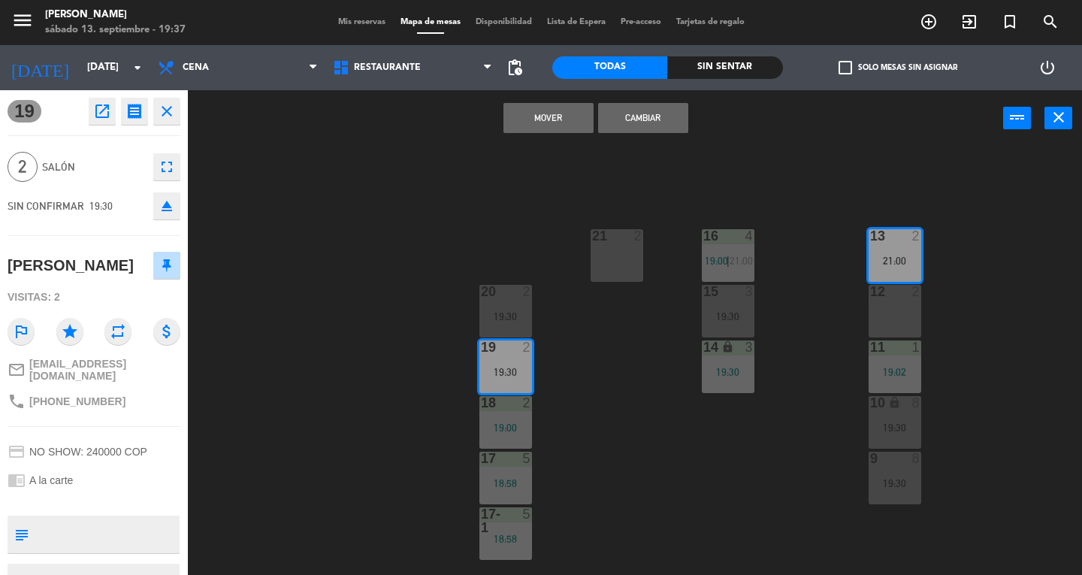
click at [757, 433] on div "13 2 21:00 16 4 19:00 | 21:00 21 2 12 2 15 3 19:30 20 2 19:30 11 1 19:02 14 loc…" at bounding box center [640, 361] width 884 height 428
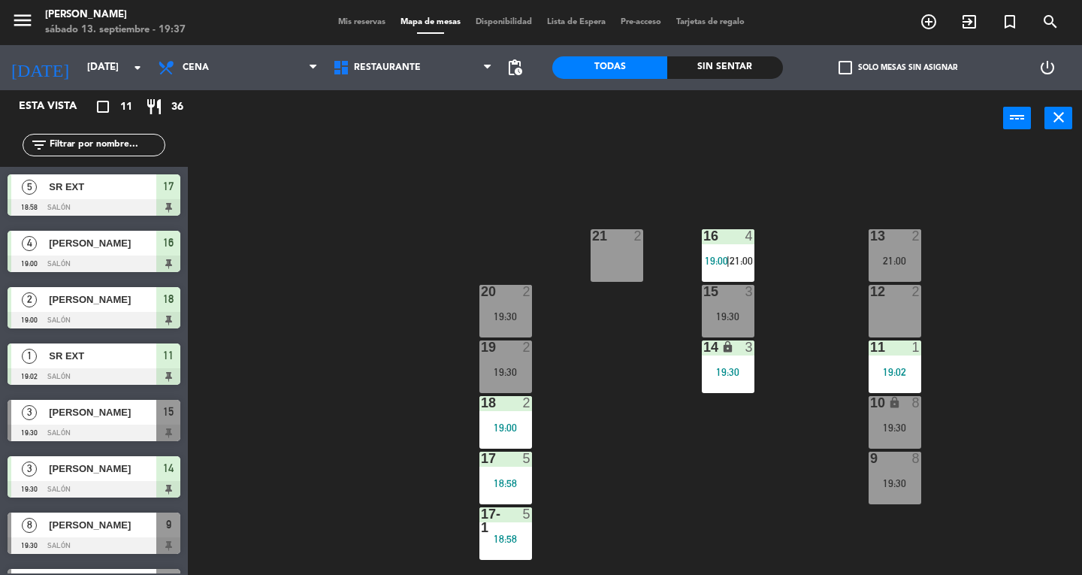
click at [911, 245] on div "13 2 21:00" at bounding box center [895, 255] width 53 height 53
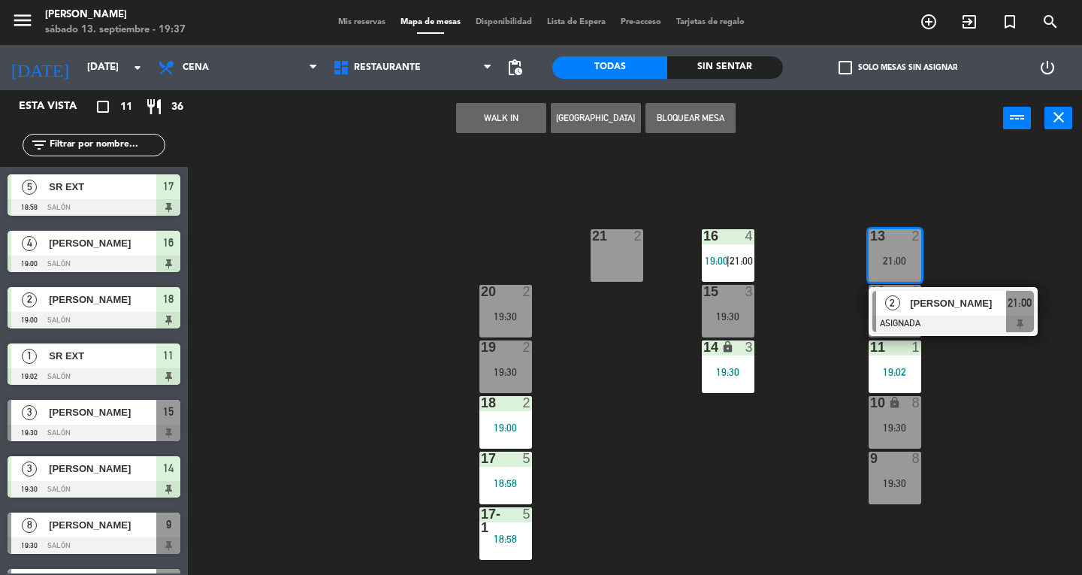
click at [984, 302] on span "[PERSON_NAME]" at bounding box center [958, 303] width 96 height 16
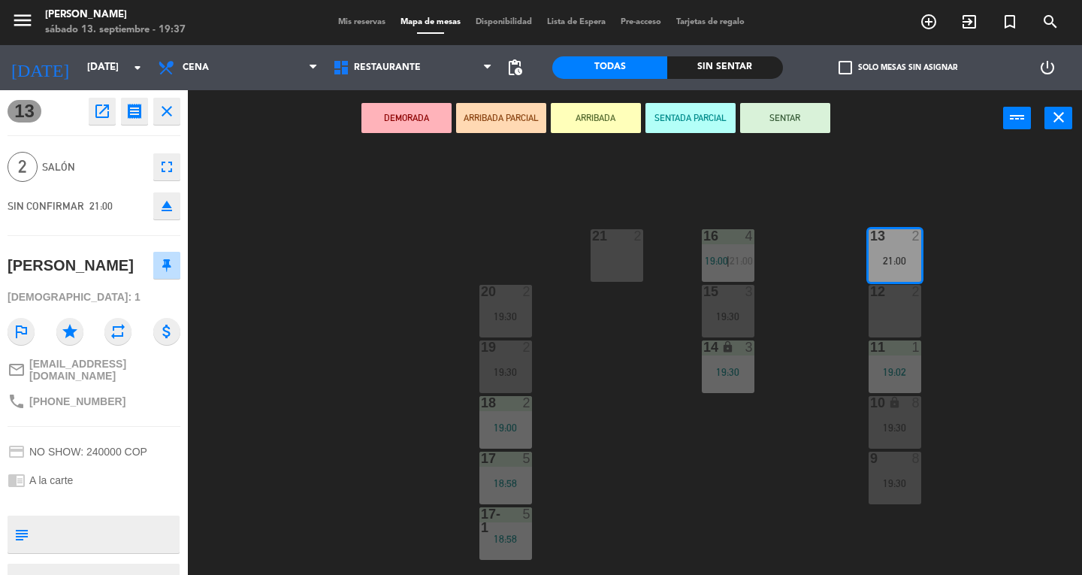
click at [896, 364] on div "11 1 19:02" at bounding box center [895, 366] width 53 height 53
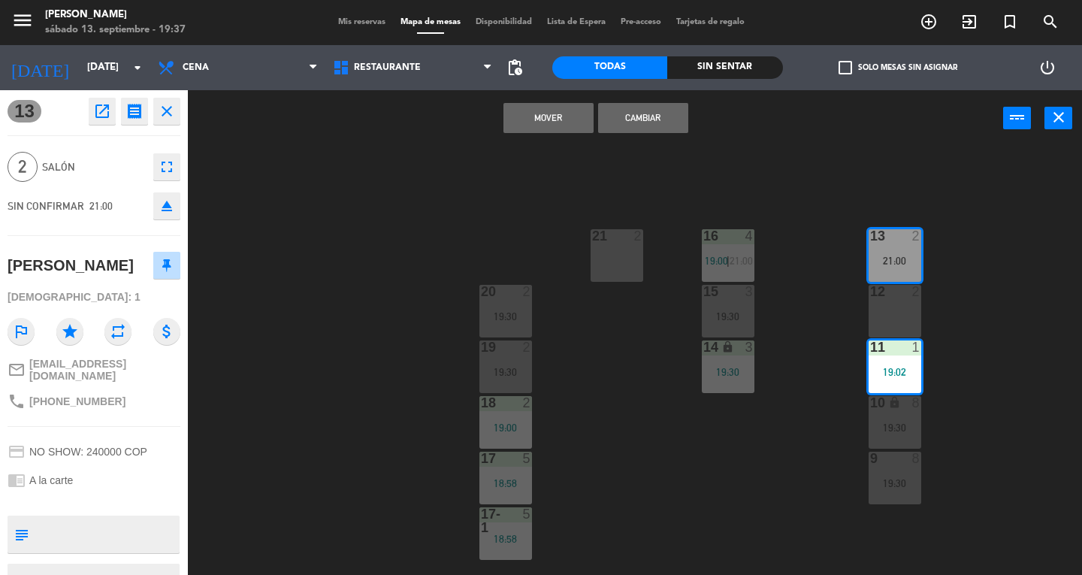
click at [539, 127] on button "Mover" at bounding box center [548, 118] width 90 height 30
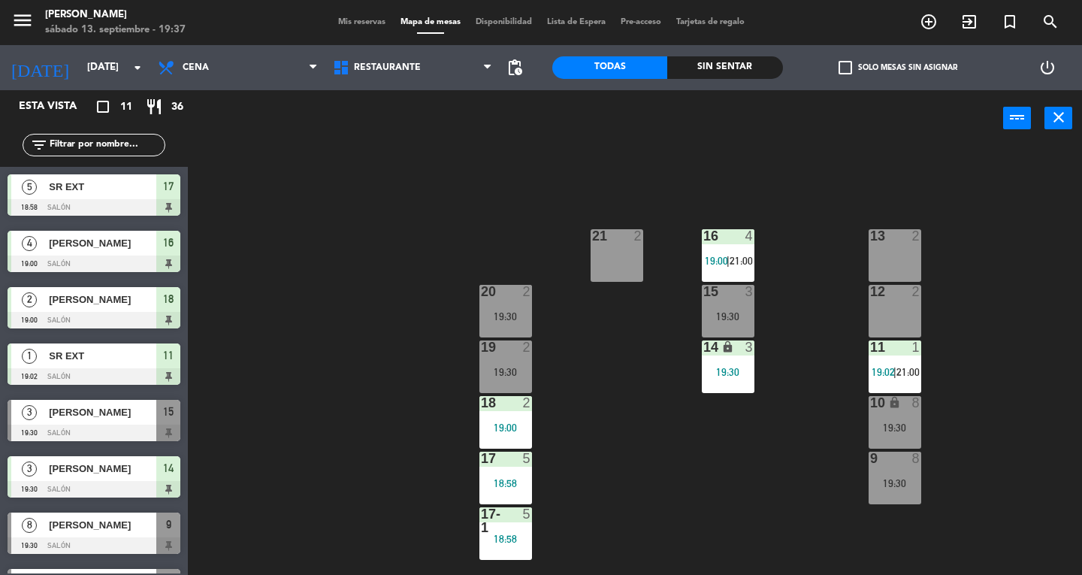
scroll to position [110, 0]
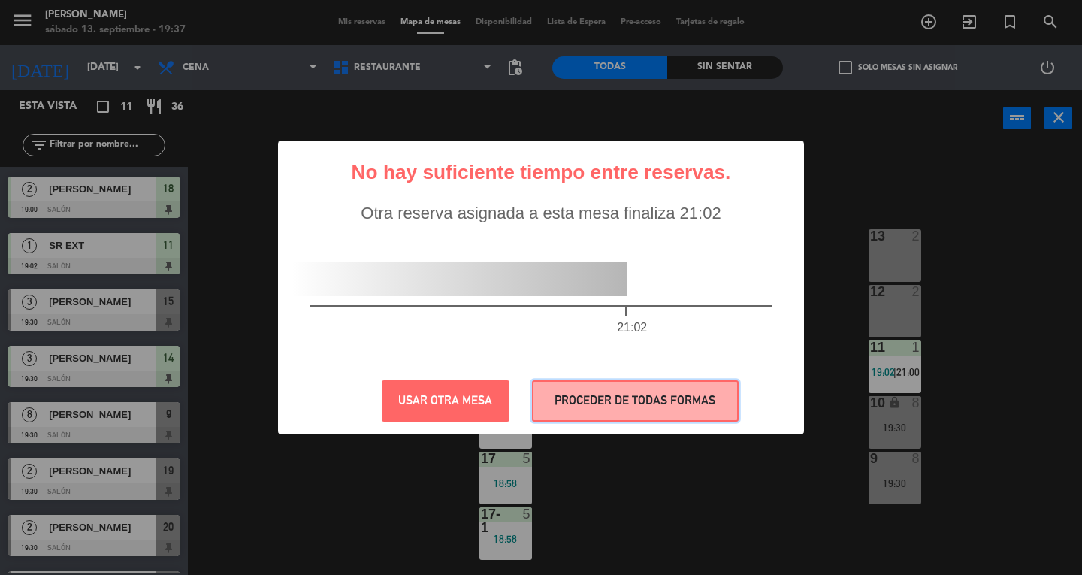
click at [620, 412] on button "PROCEDER DE TODAS FORMAS" at bounding box center [635, 400] width 207 height 41
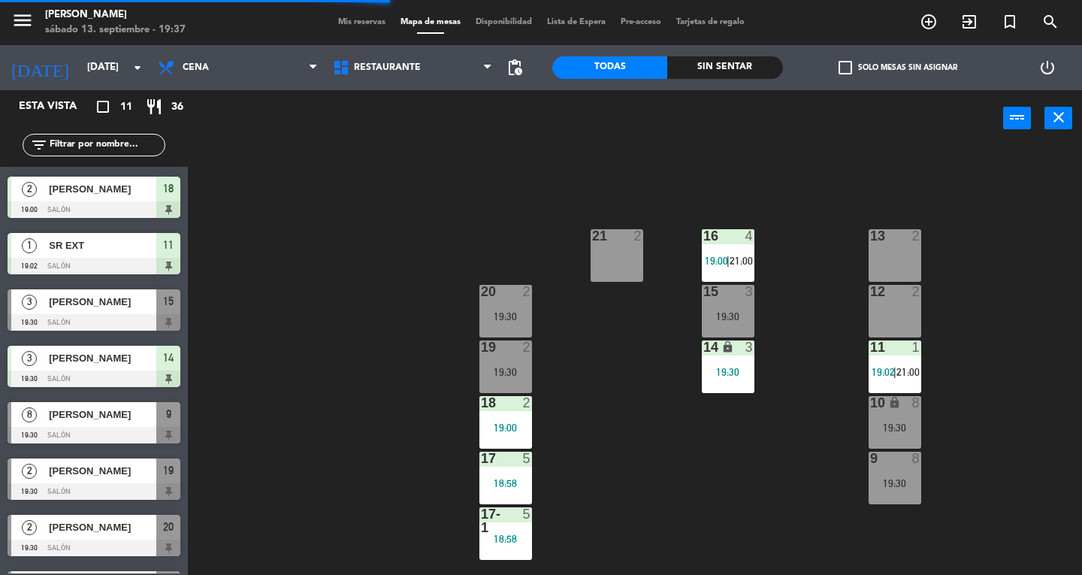
click at [511, 315] on div "19:30" at bounding box center [505, 316] width 53 height 11
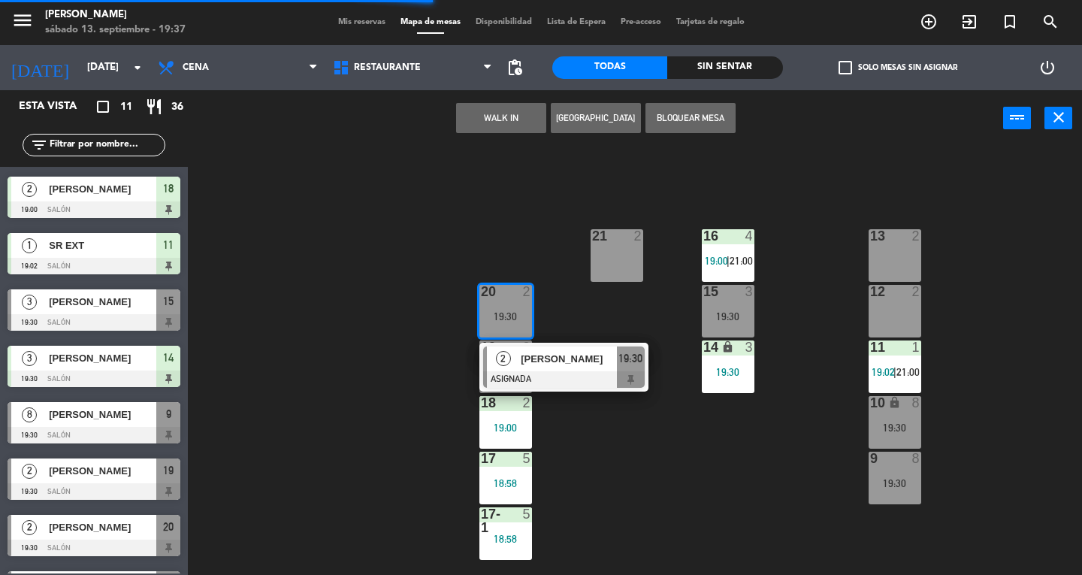
click at [605, 377] on div at bounding box center [564, 379] width 162 height 17
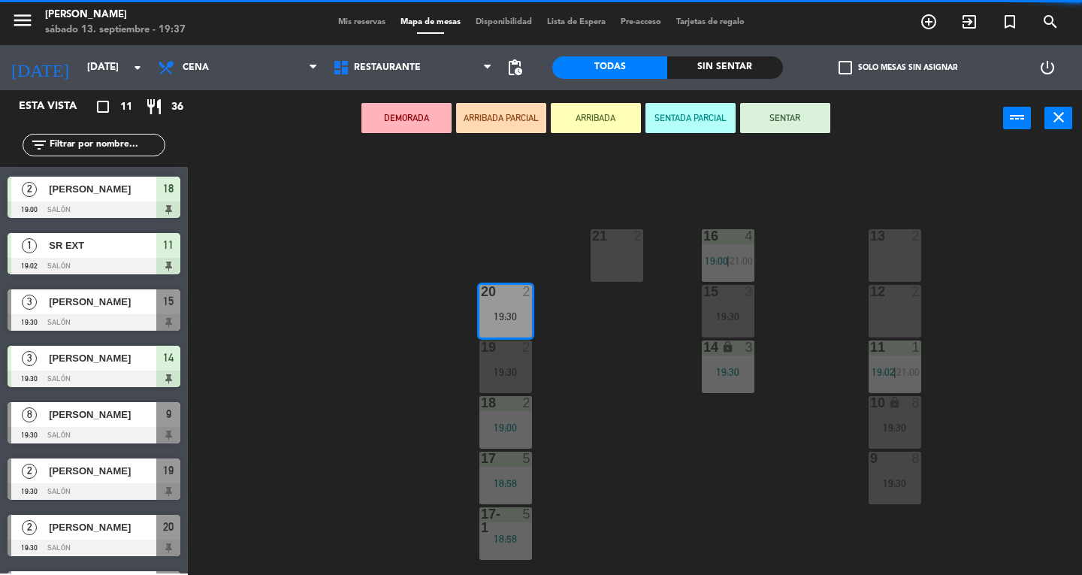
click at [871, 295] on div "12" at bounding box center [870, 292] width 1 height 14
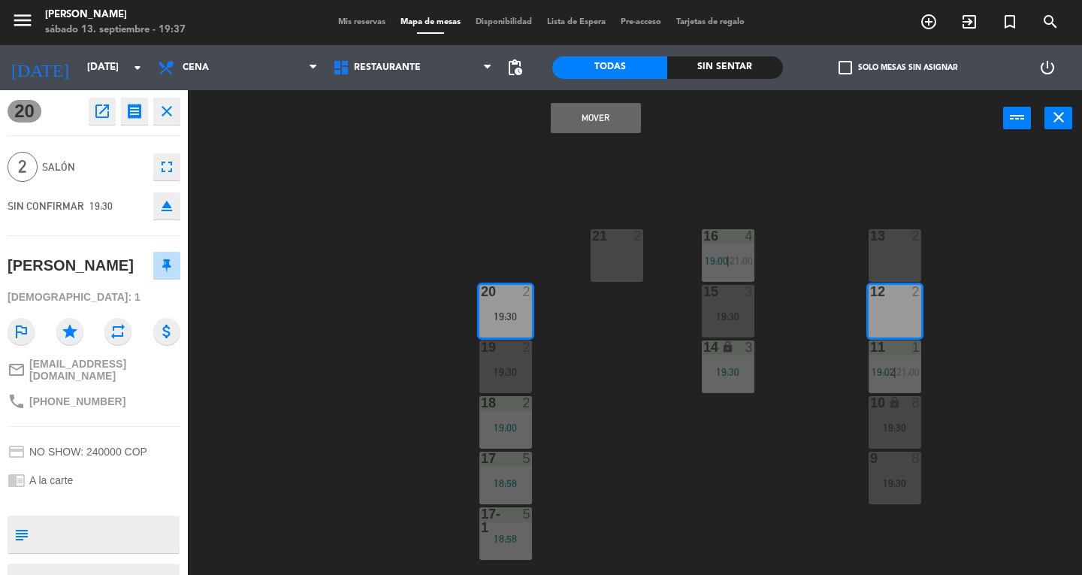
click at [597, 132] on button "Mover" at bounding box center [596, 118] width 90 height 30
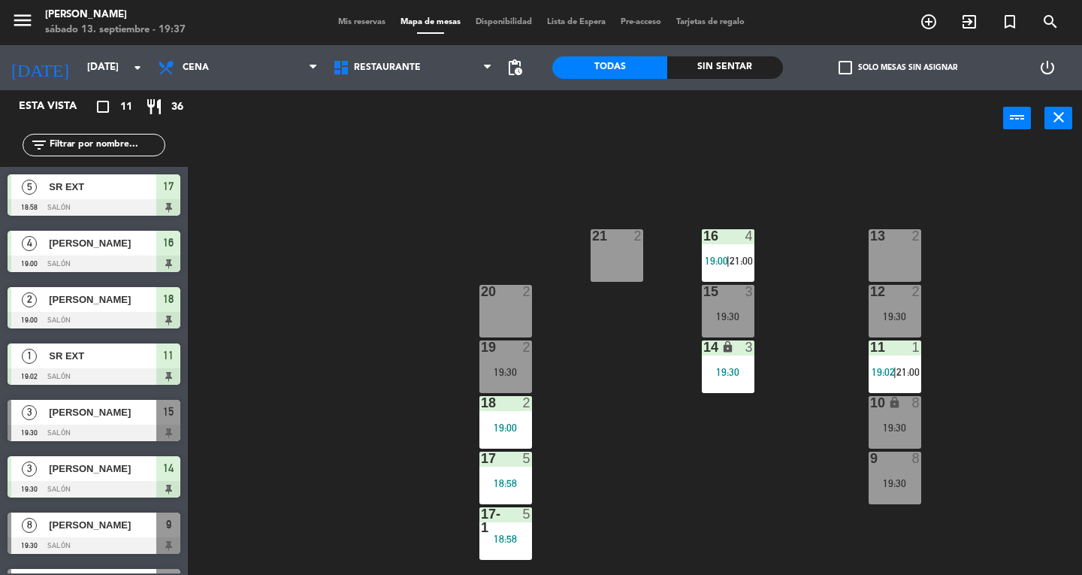
scroll to position [54, 0]
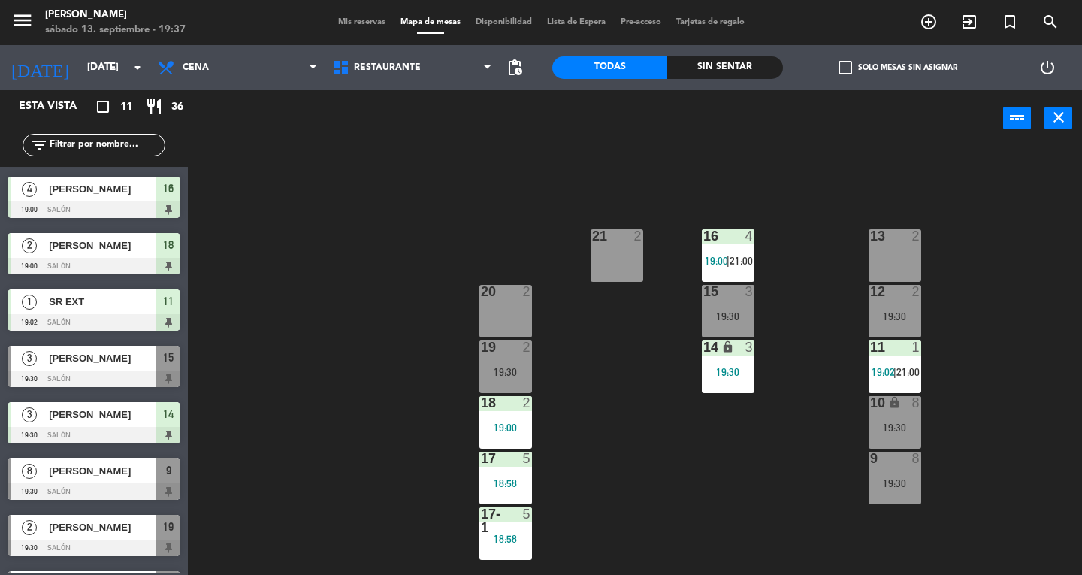
click at [502, 373] on div "19:30" at bounding box center [505, 372] width 53 height 11
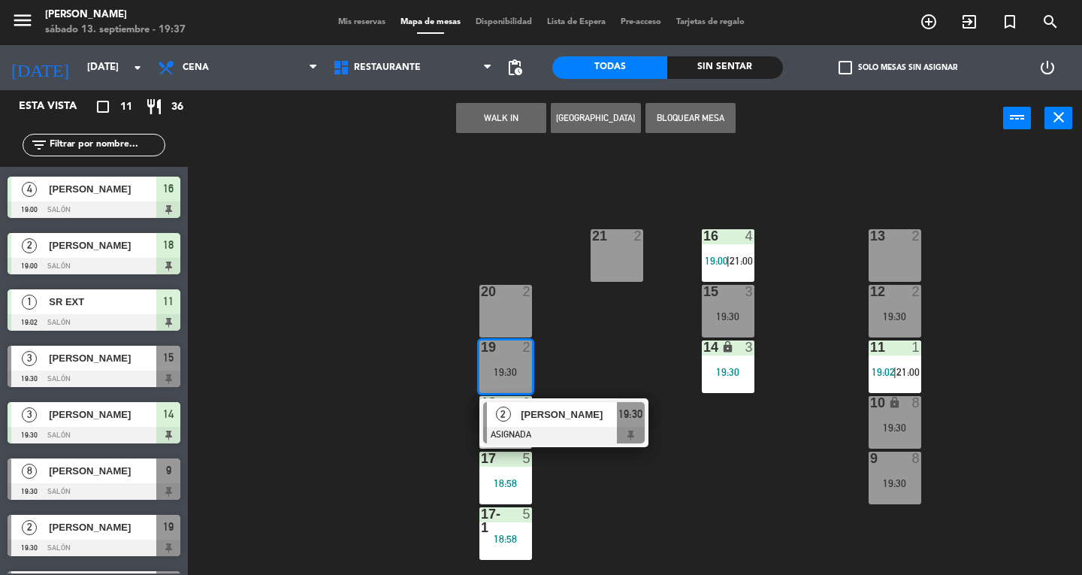
click at [896, 252] on div "13 2" at bounding box center [895, 255] width 53 height 53
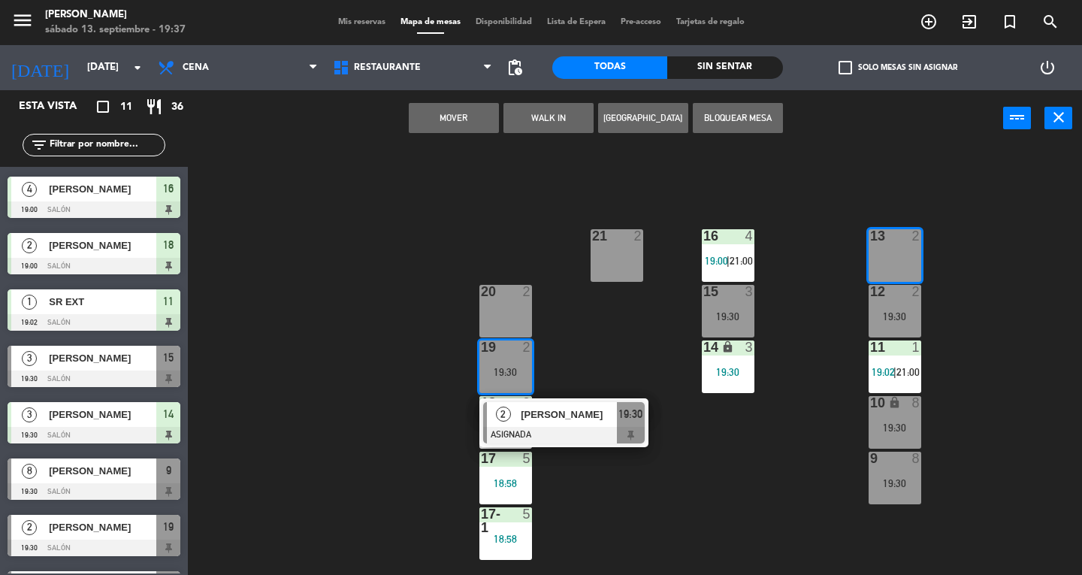
click at [455, 117] on button "Mover" at bounding box center [454, 118] width 90 height 30
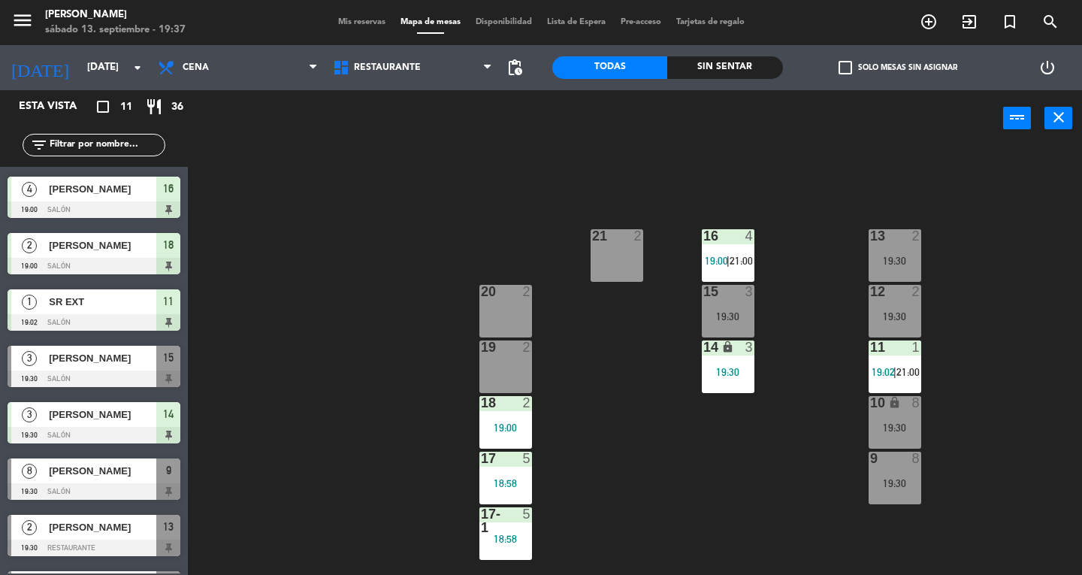
click at [748, 316] on div "19:30" at bounding box center [728, 316] width 53 height 11
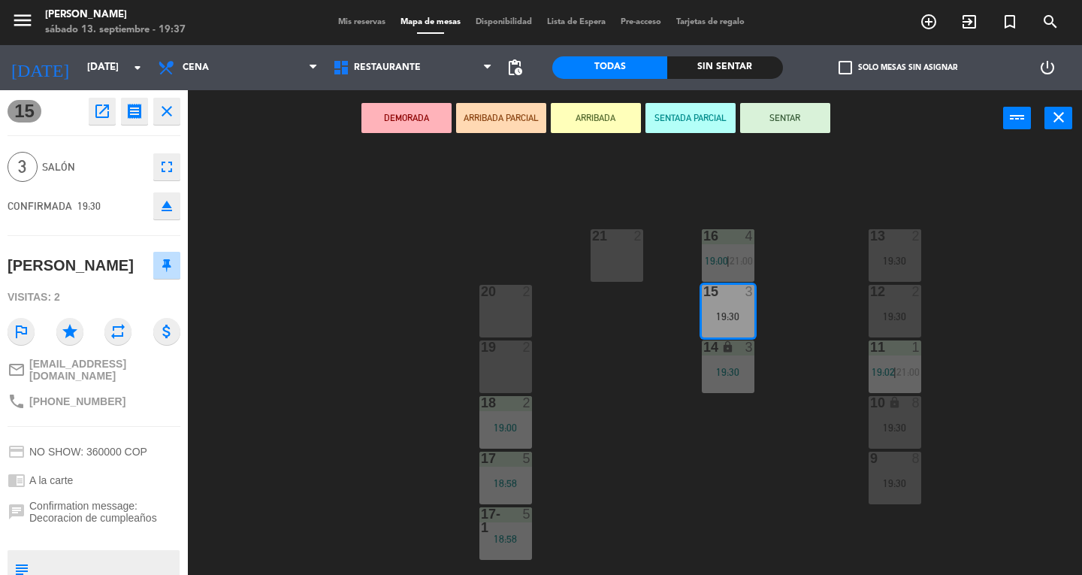
click at [802, 125] on button "SENTAR" at bounding box center [785, 118] width 90 height 30
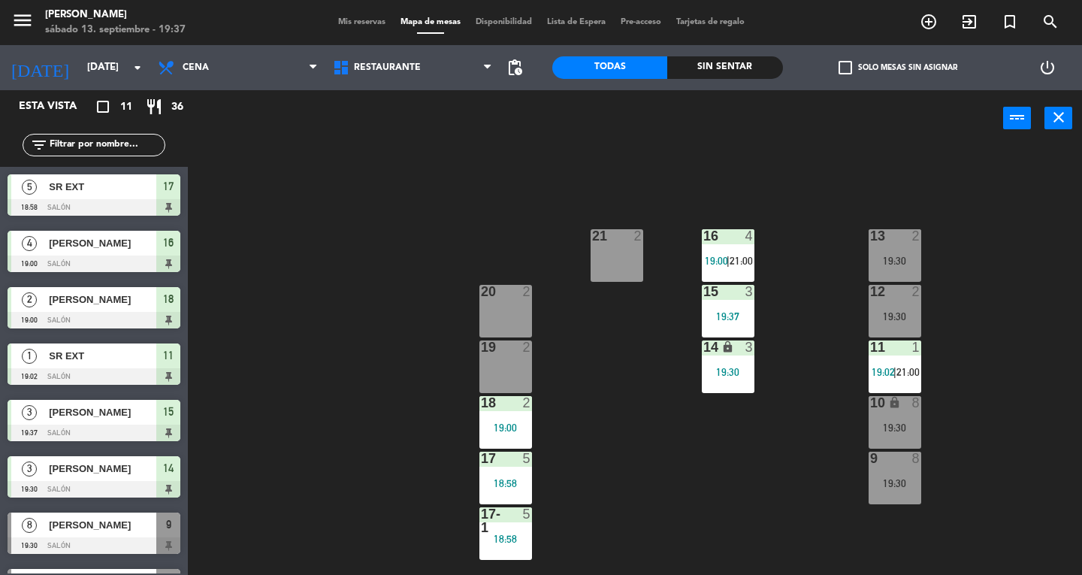
click at [611, 261] on div "21 2" at bounding box center [617, 255] width 53 height 53
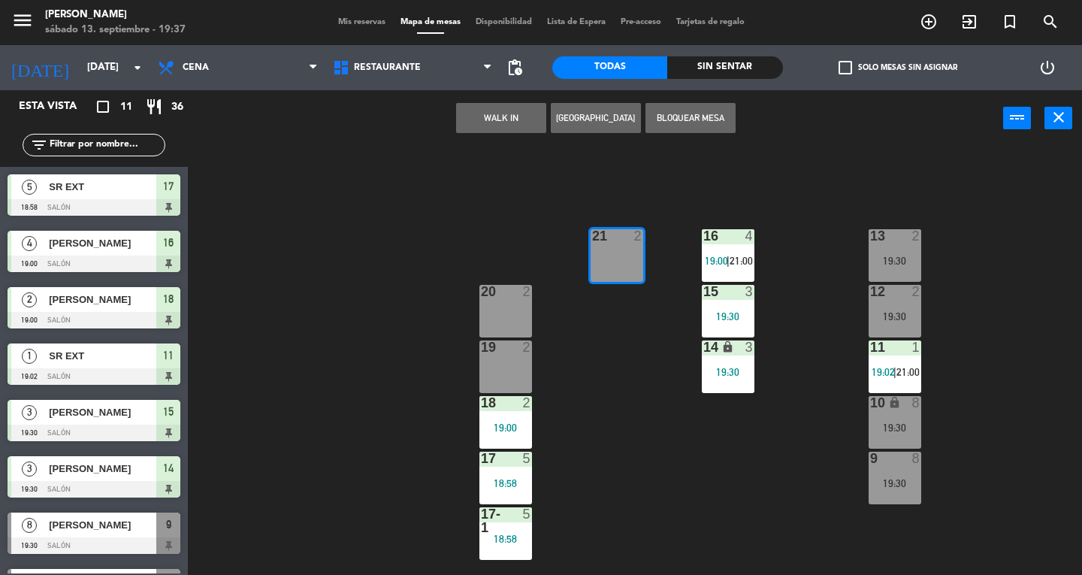
click at [506, 312] on div "20 2" at bounding box center [505, 311] width 53 height 53
click at [499, 377] on div "19 2" at bounding box center [505, 366] width 53 height 53
click at [512, 122] on button "WALK IN" at bounding box center [501, 118] width 90 height 30
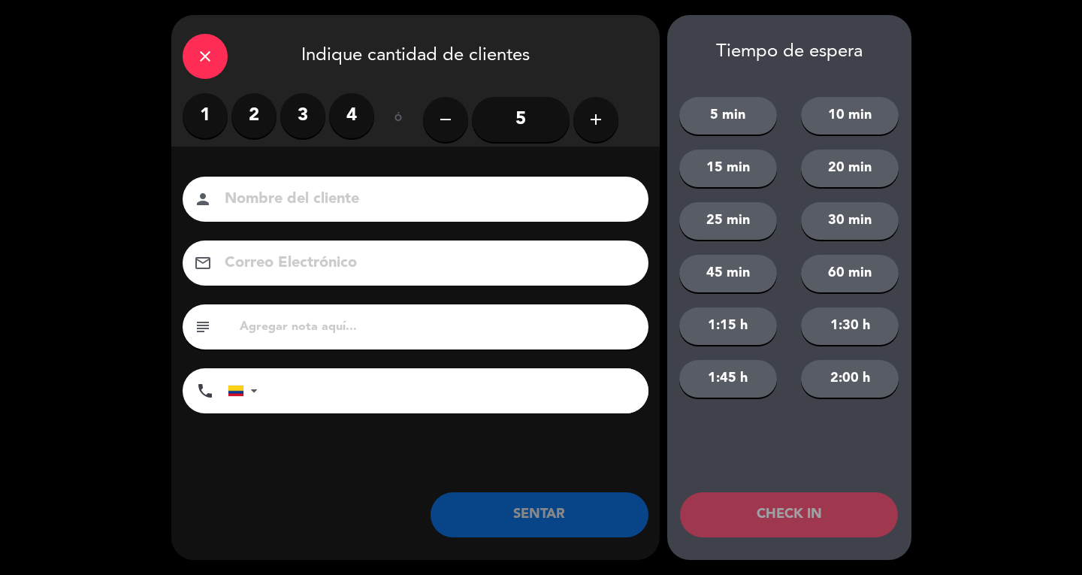
click at [541, 127] on input "5" at bounding box center [521, 119] width 98 height 45
click at [601, 123] on icon "add" at bounding box center [596, 119] width 18 height 18
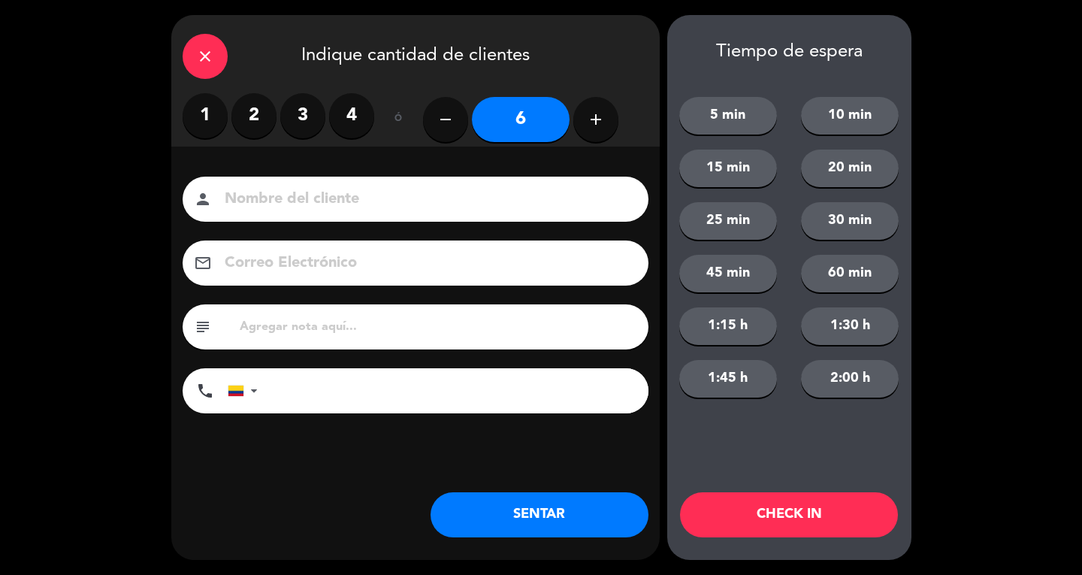
click at [601, 121] on icon "add" at bounding box center [596, 119] width 18 height 18
click at [594, 116] on icon "add" at bounding box center [596, 119] width 18 height 18
type input "8"
click at [548, 195] on input at bounding box center [426, 199] width 406 height 26
type input "SR EXT/LOC"
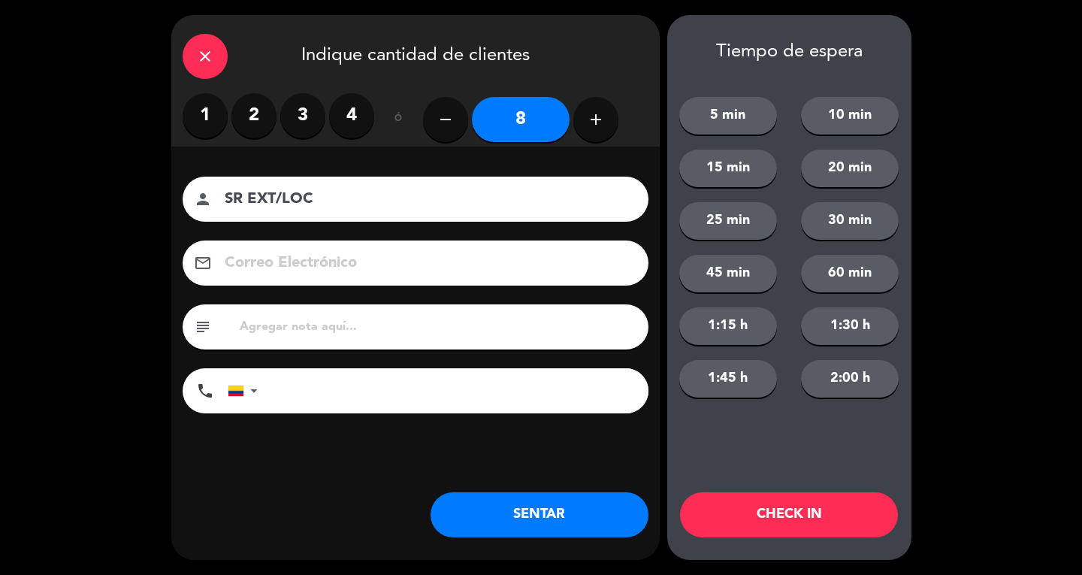
click at [597, 498] on button "SENTAR" at bounding box center [540, 514] width 218 height 45
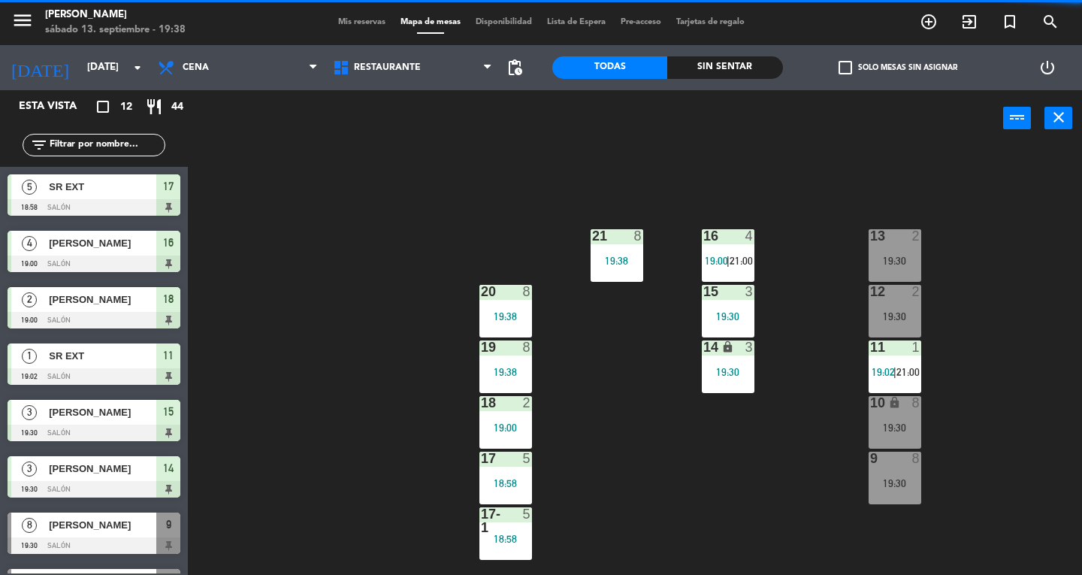
click at [897, 456] on div at bounding box center [894, 459] width 25 height 14
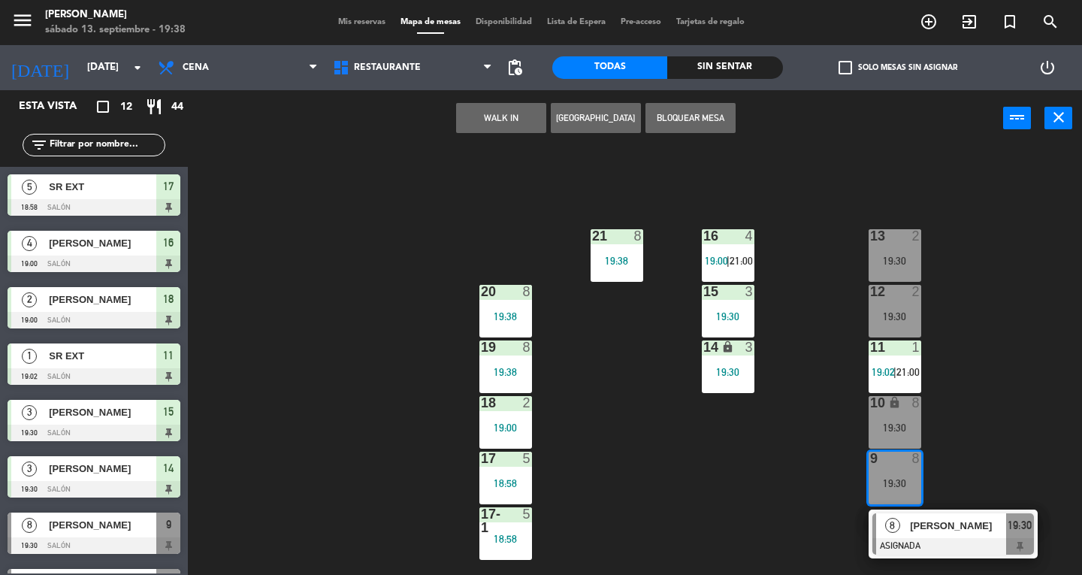
click at [977, 530] on span "[PERSON_NAME]" at bounding box center [958, 526] width 96 height 16
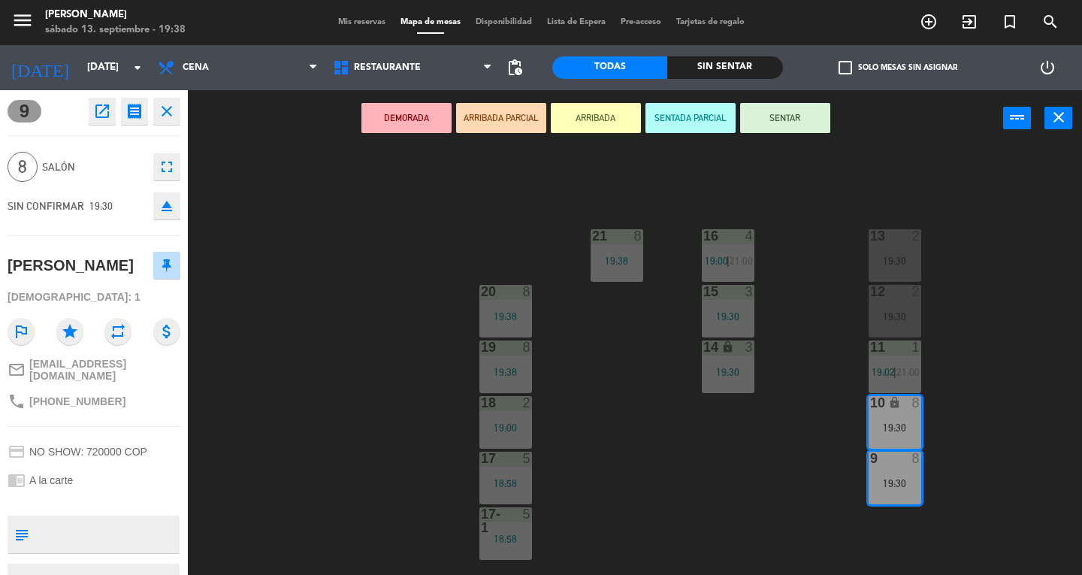
click at [816, 116] on button "SENTAR" at bounding box center [785, 118] width 90 height 30
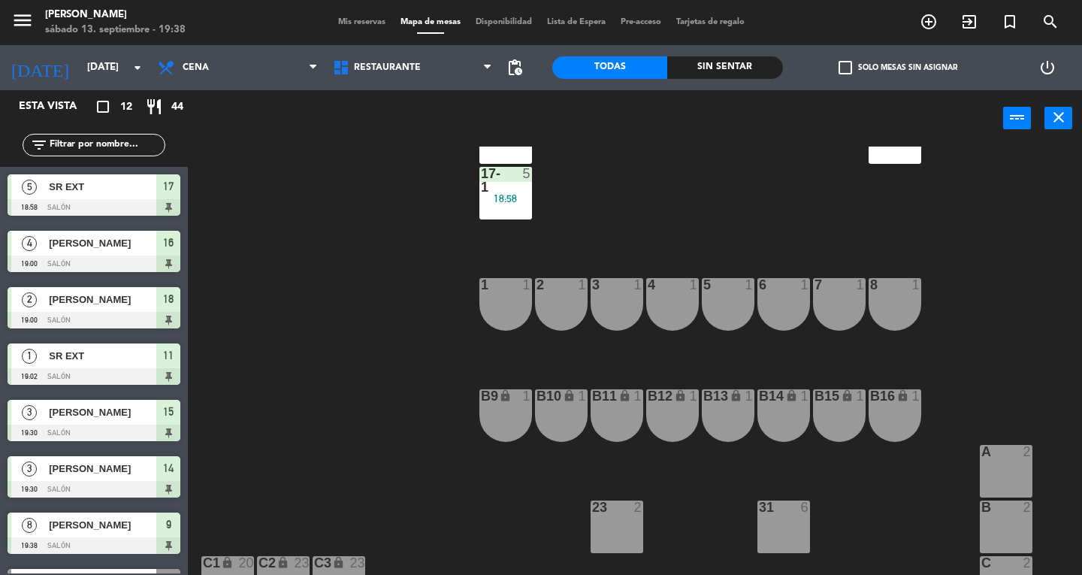
scroll to position [429, 0]
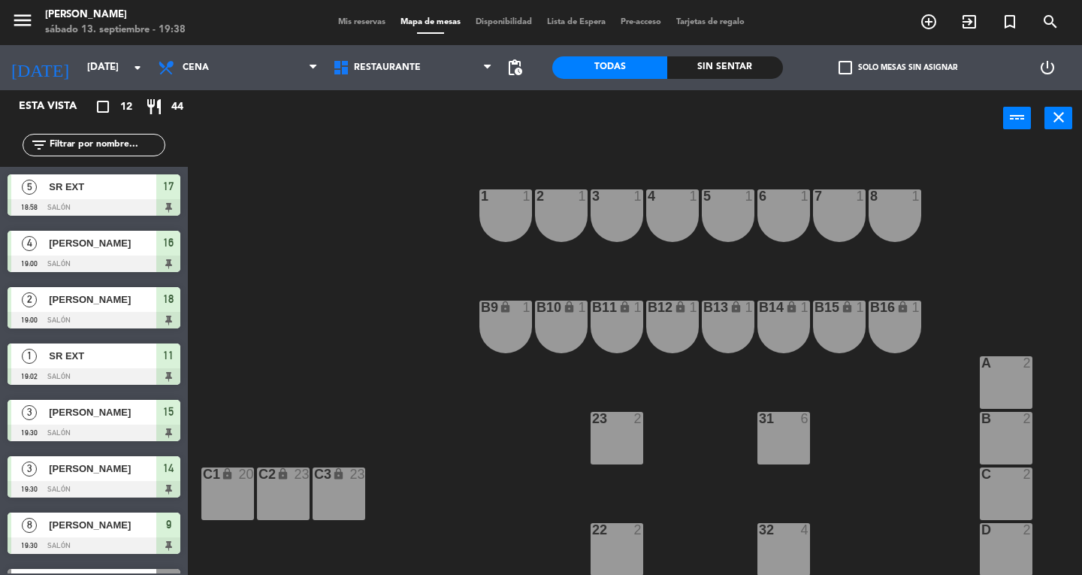
click at [1010, 488] on div "C 2" at bounding box center [1006, 493] width 53 height 53
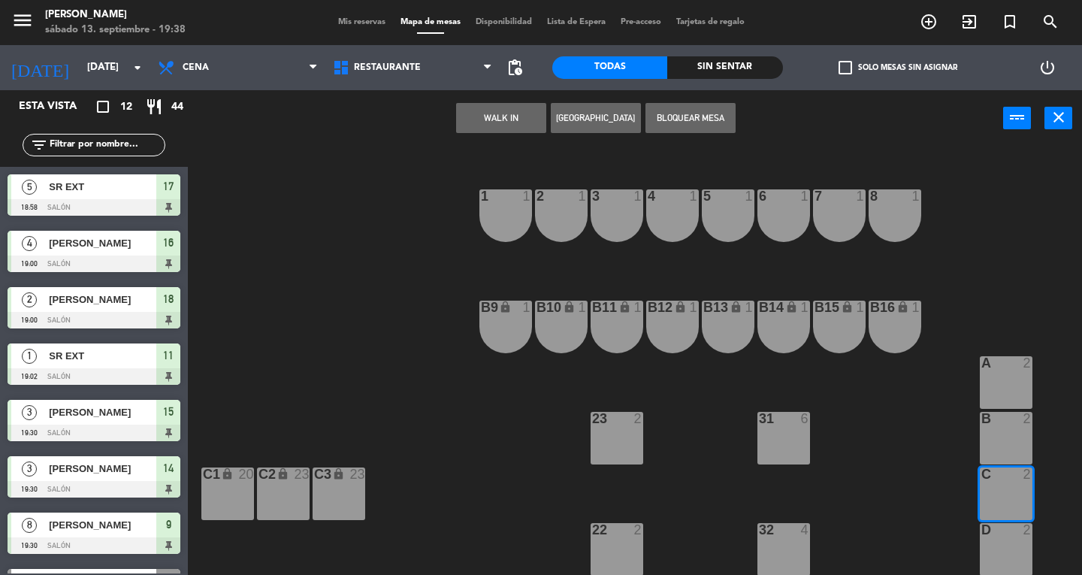
click at [1013, 536] on div at bounding box center [1005, 530] width 25 height 14
click at [505, 117] on button "WALK IN" at bounding box center [501, 118] width 90 height 30
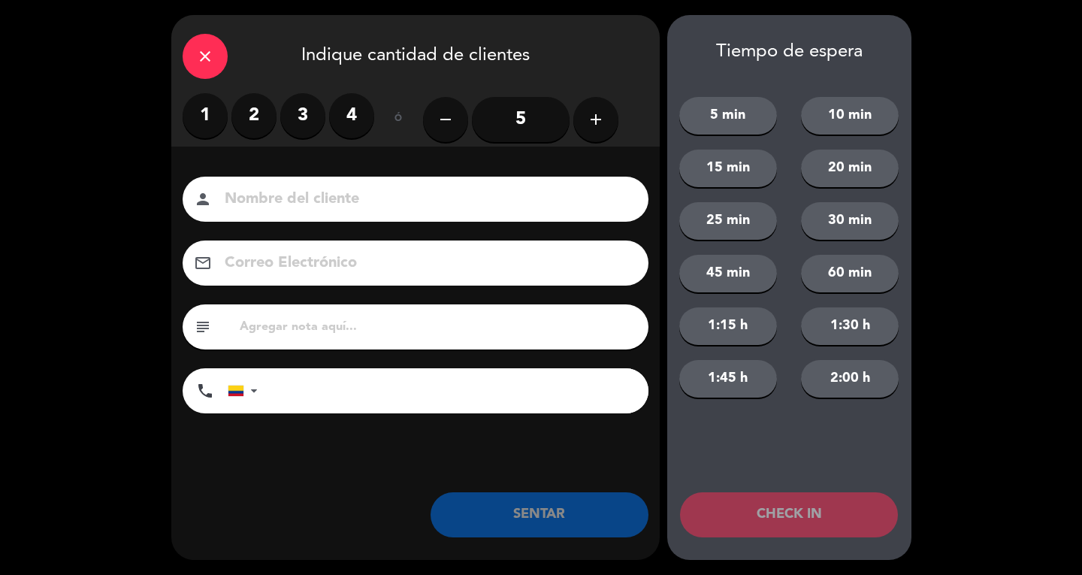
click at [518, 115] on input "5" at bounding box center [521, 119] width 98 height 45
click at [581, 128] on button "add" at bounding box center [595, 119] width 45 height 45
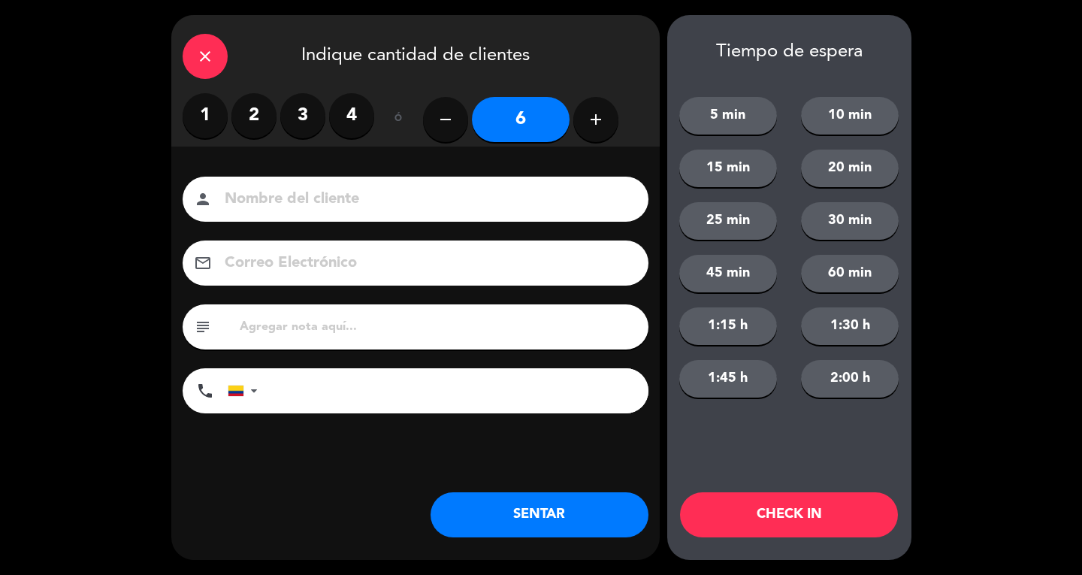
click at [568, 205] on input at bounding box center [426, 199] width 406 height 26
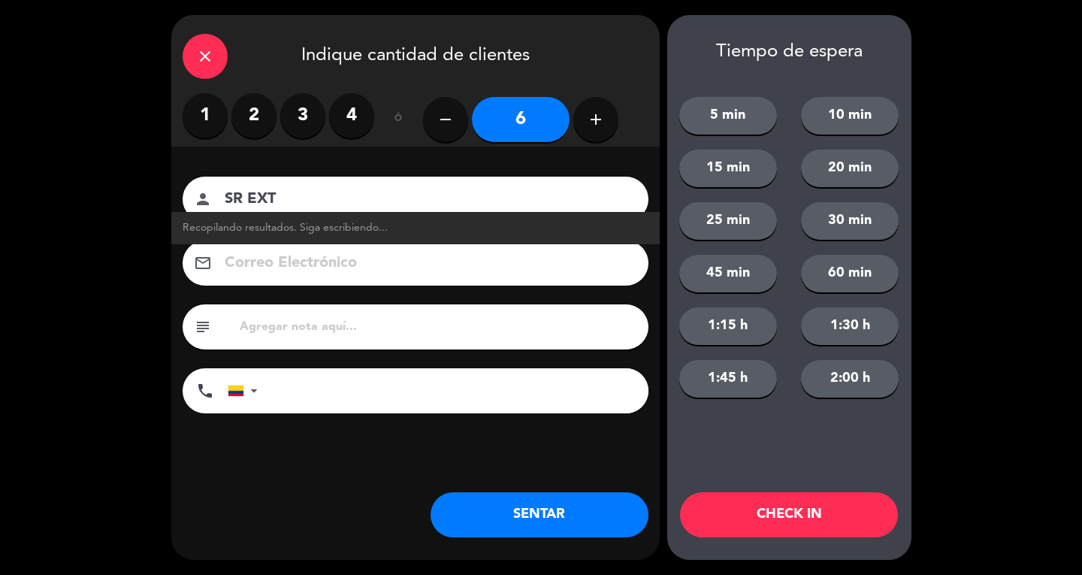
type input "SR EXT"
click at [603, 522] on button "SENTAR" at bounding box center [540, 514] width 218 height 45
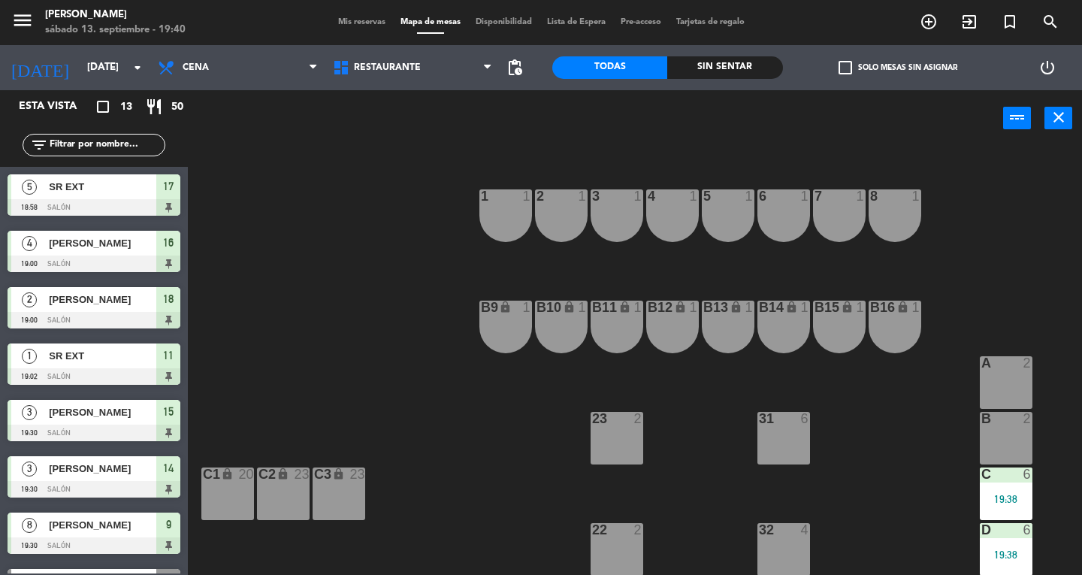
click at [1067, 118] on button "close" at bounding box center [1058, 118] width 28 height 23
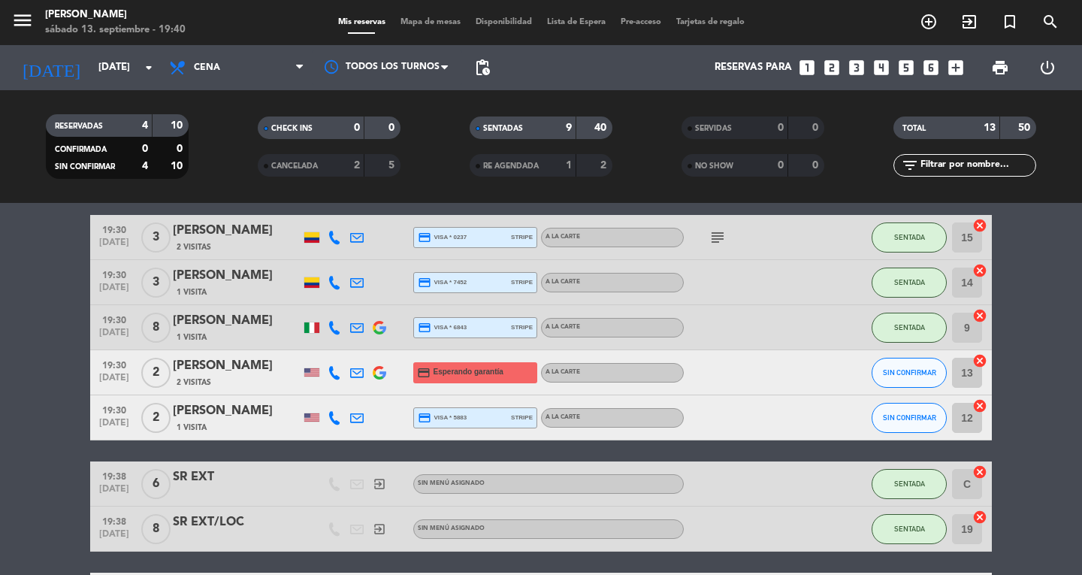
scroll to position [353, 0]
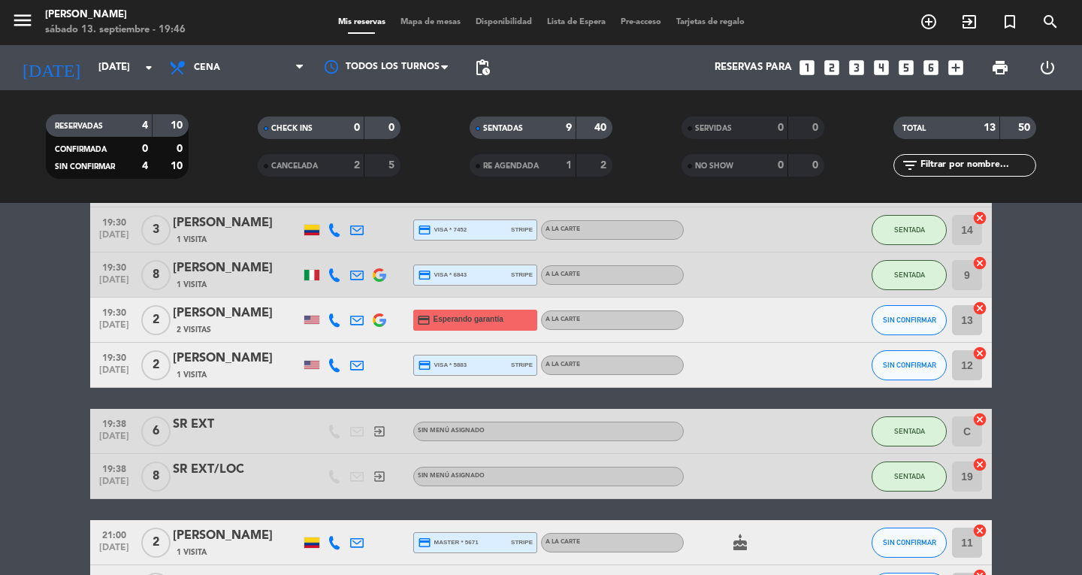
click at [425, 26] on span "Mapa de mesas" at bounding box center [430, 22] width 75 height 8
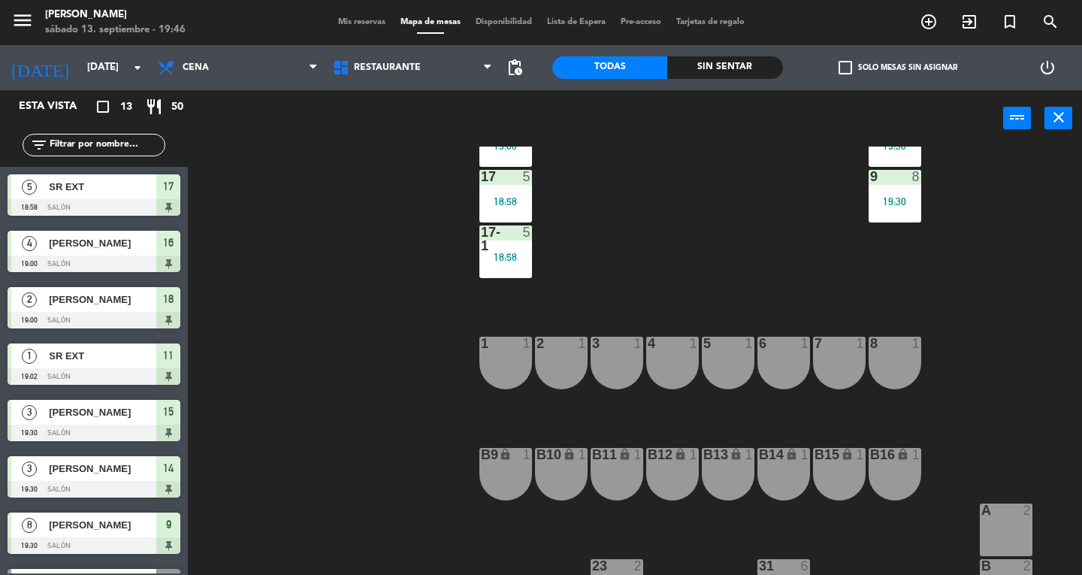
scroll to position [298, 0]
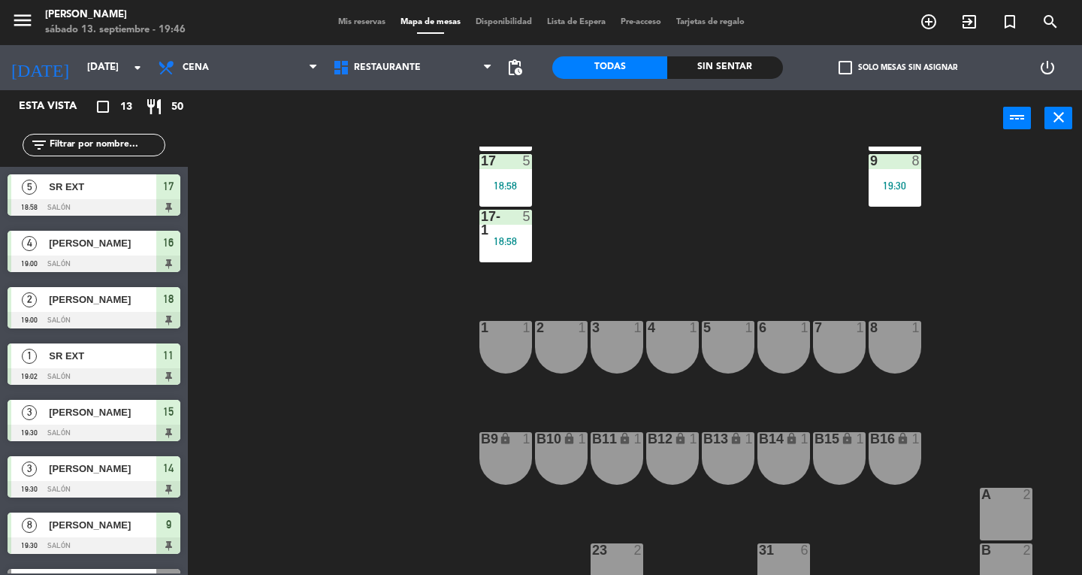
click at [517, 358] on div "1 1" at bounding box center [505, 347] width 53 height 53
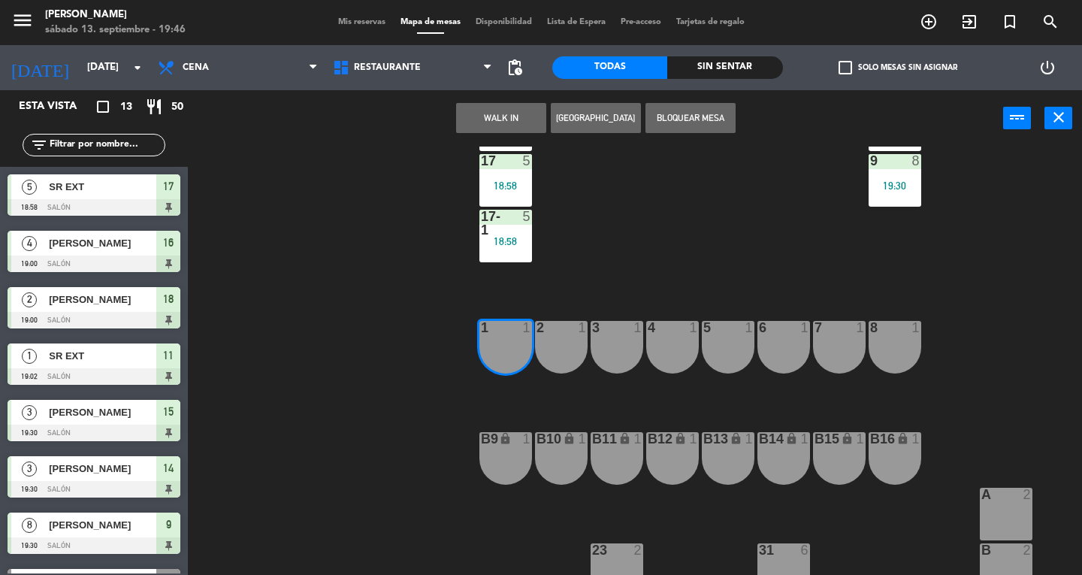
click at [499, 119] on button "WALK IN" at bounding box center [501, 118] width 90 height 30
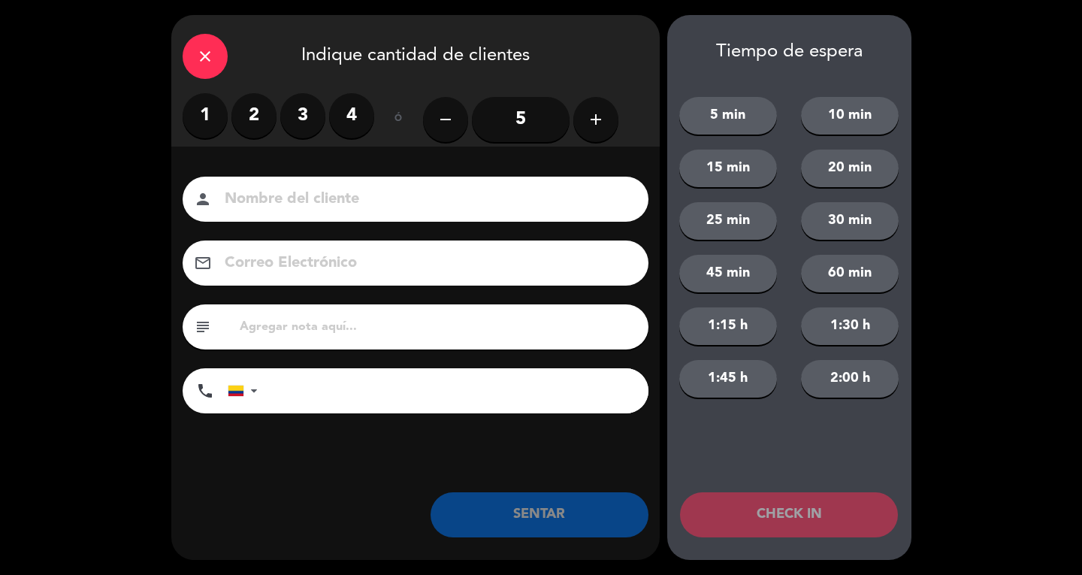
click at [243, 108] on label "2" at bounding box center [253, 115] width 45 height 45
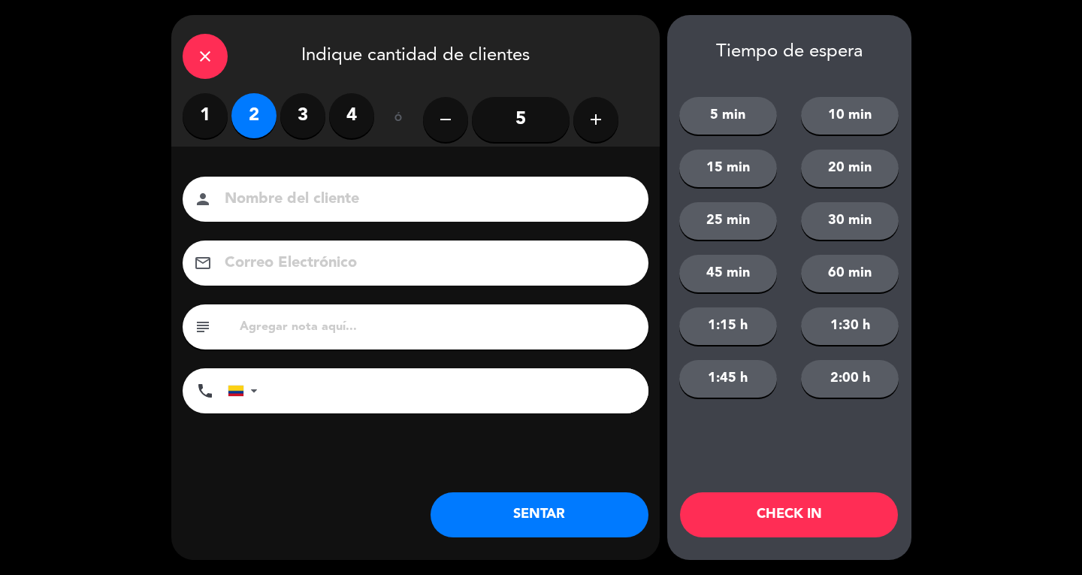
click at [203, 120] on label "1" at bounding box center [205, 115] width 45 height 45
click at [292, 208] on input at bounding box center [426, 199] width 406 height 26
type input "SR EXT"
click at [561, 533] on button "SENTAR" at bounding box center [540, 514] width 218 height 45
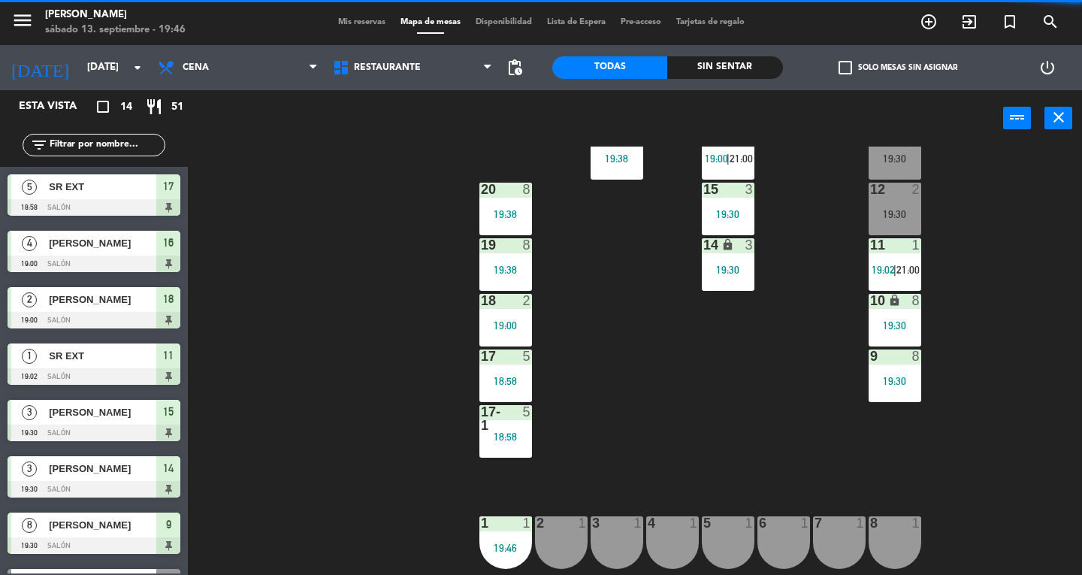
scroll to position [0, 0]
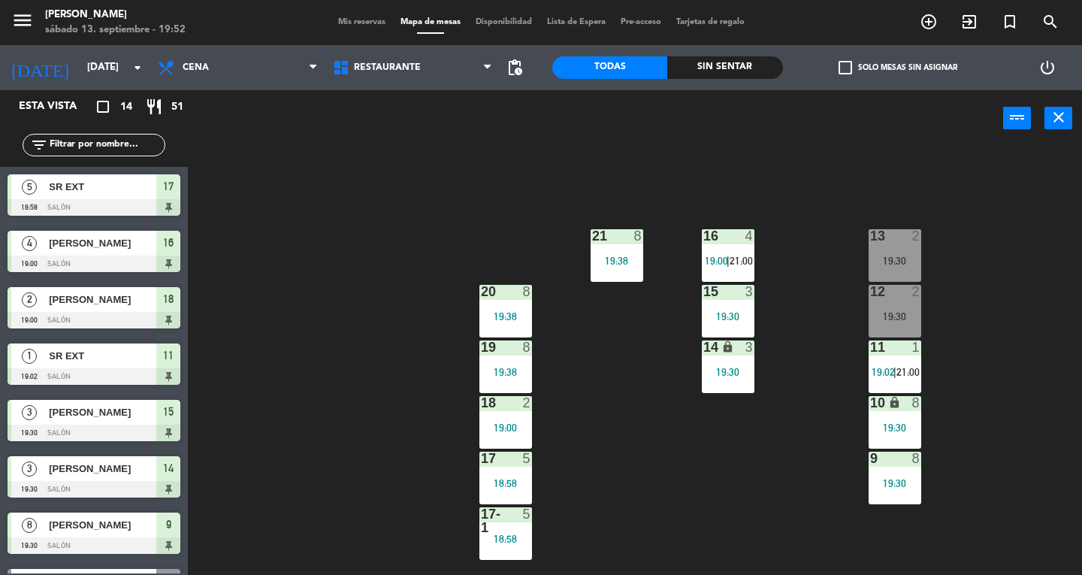
click at [906, 305] on div "12 2 19:30" at bounding box center [895, 311] width 53 height 53
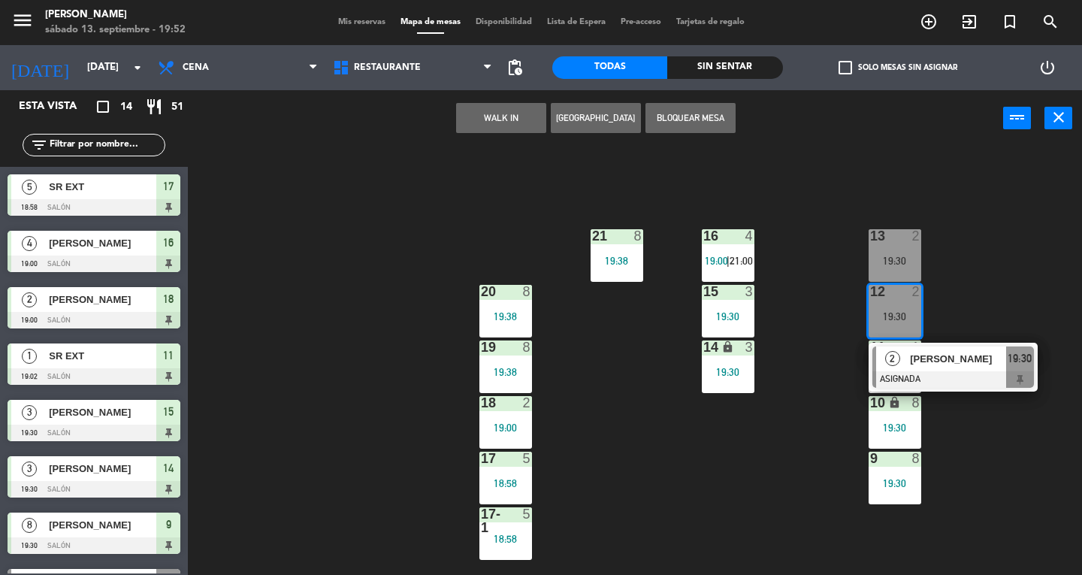
click at [969, 382] on div at bounding box center [953, 379] width 162 height 17
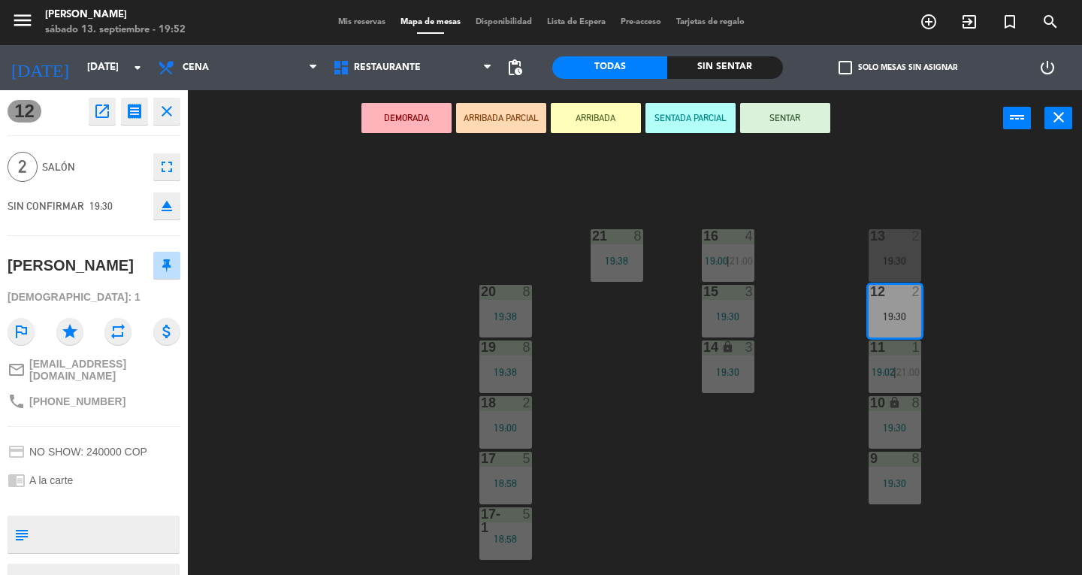
click at [774, 117] on button "SENTAR" at bounding box center [785, 118] width 90 height 30
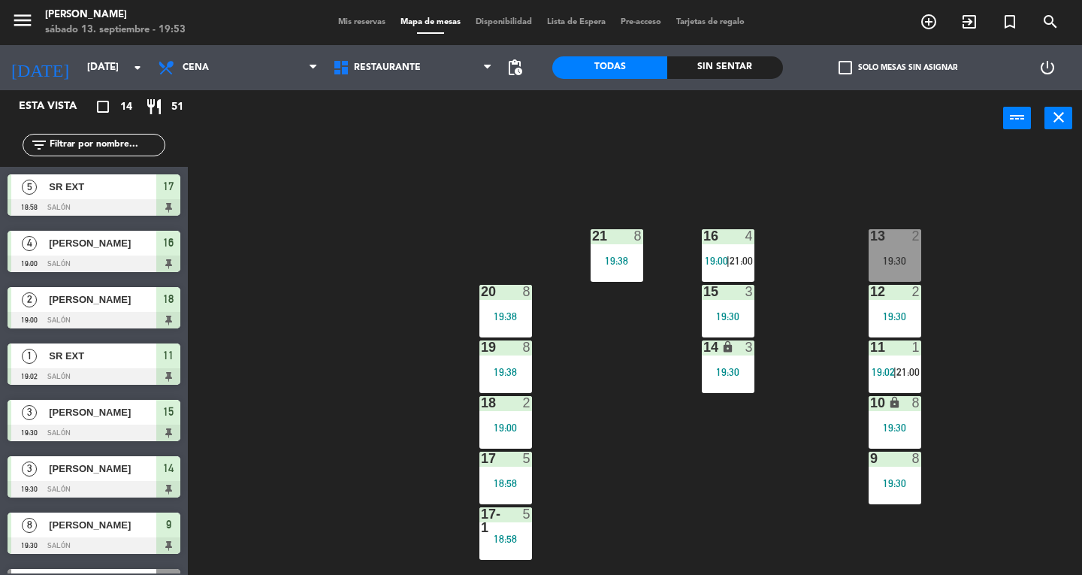
click at [26, 10] on icon "menu" at bounding box center [22, 20] width 23 height 23
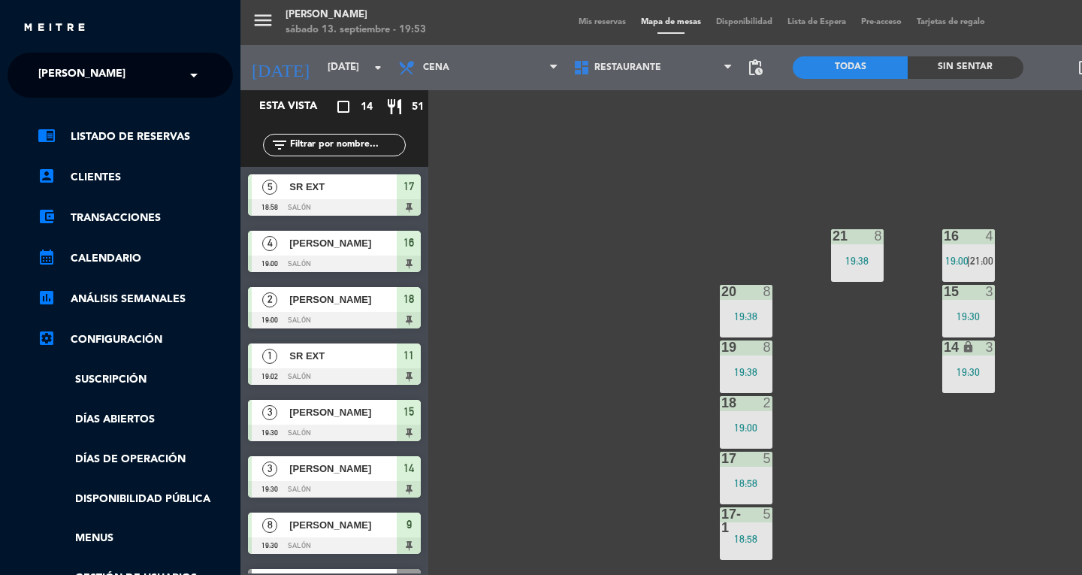
click at [65, 77] on span "[PERSON_NAME]" at bounding box center [81, 75] width 87 height 32
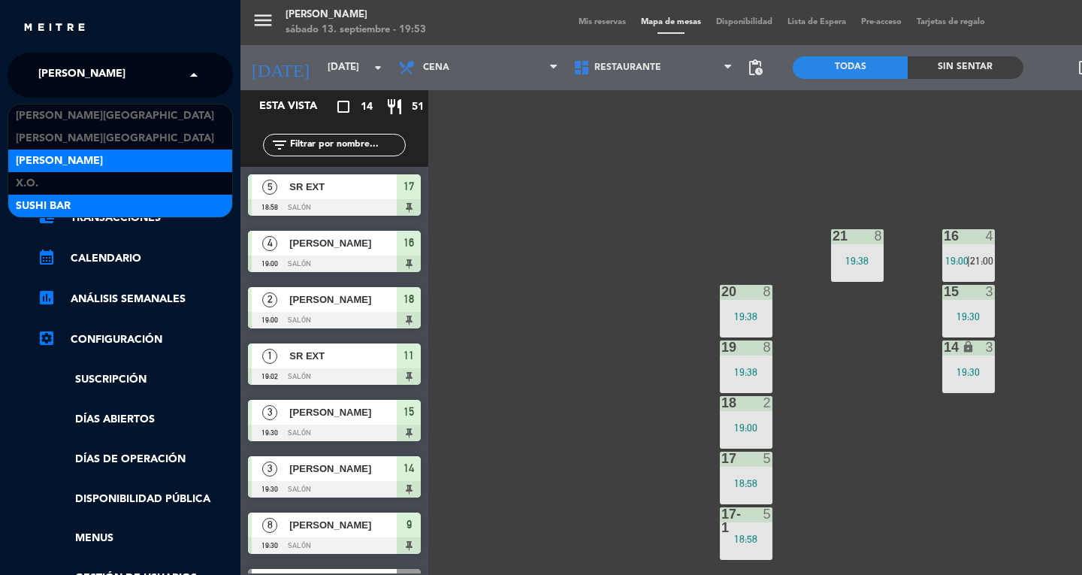
click at [48, 205] on span "SUSHI BAR" at bounding box center [43, 206] width 55 height 17
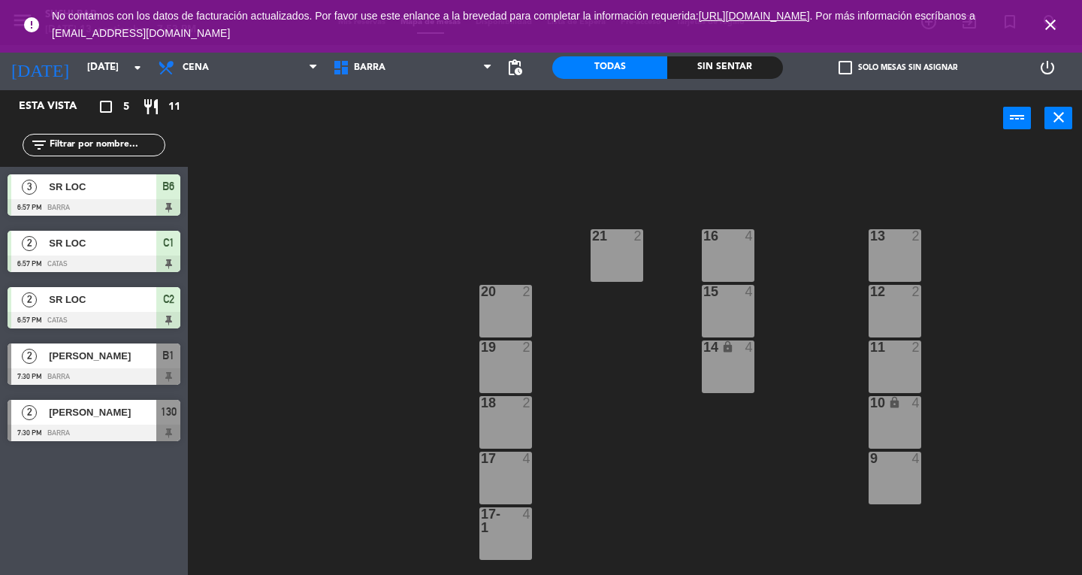
click at [1053, 108] on icon "close" at bounding box center [1059, 117] width 18 height 18
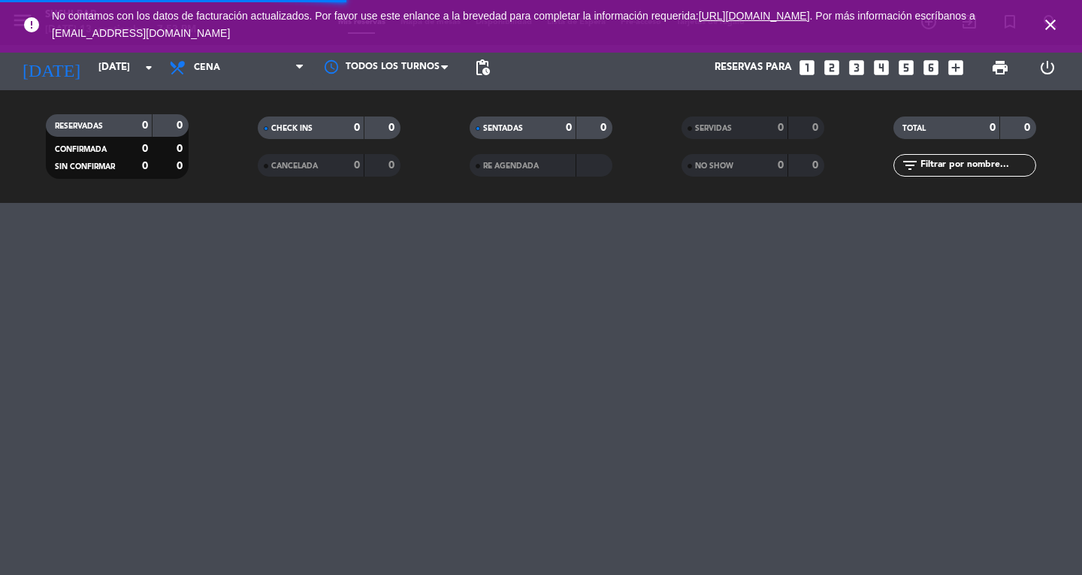
click at [1066, 27] on span "close" at bounding box center [1050, 25] width 41 height 41
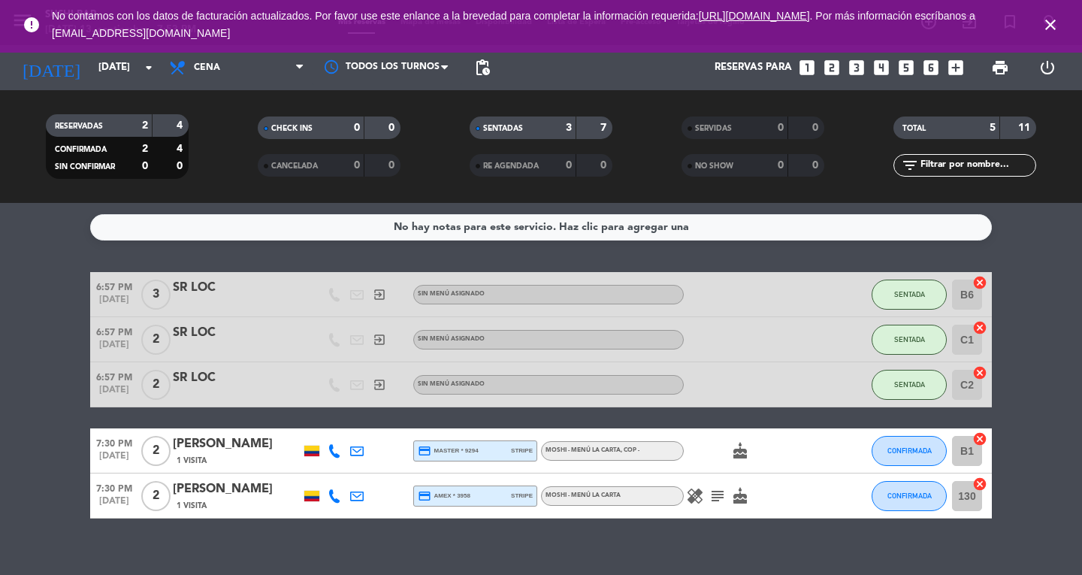
click at [1066, 29] on span "close" at bounding box center [1050, 25] width 41 height 41
click at [1058, 19] on icon "close" at bounding box center [1050, 25] width 18 height 18
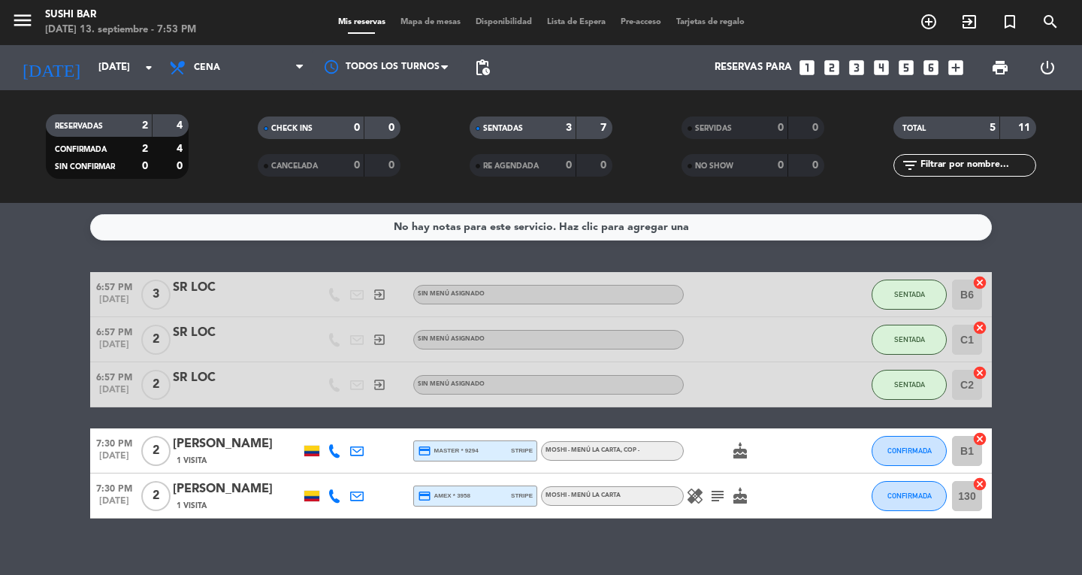
click at [410, 26] on span "Mapa de mesas" at bounding box center [430, 22] width 75 height 8
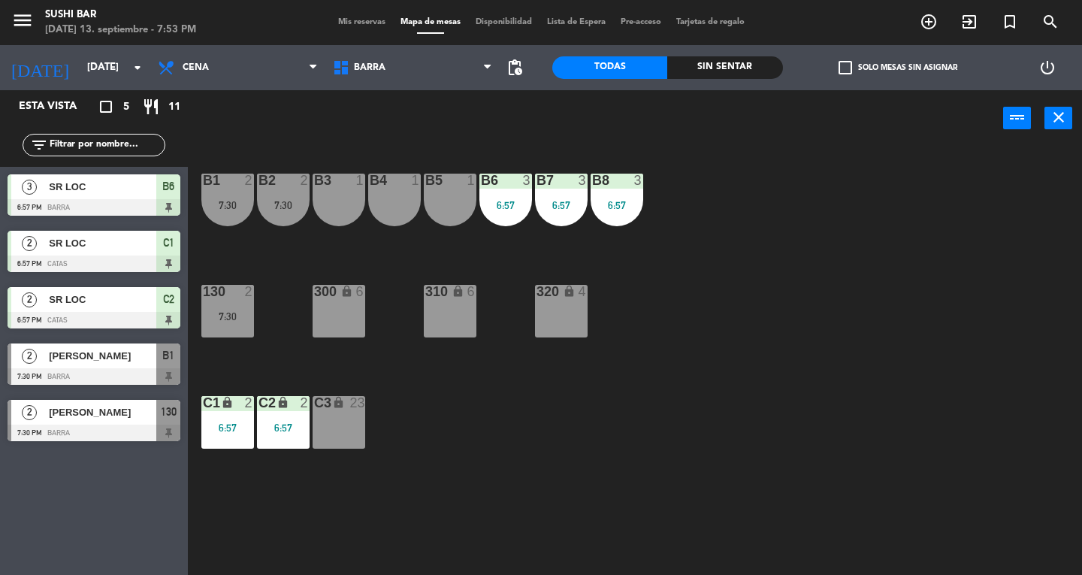
click at [630, 177] on div "3" at bounding box center [642, 181] width 25 height 14
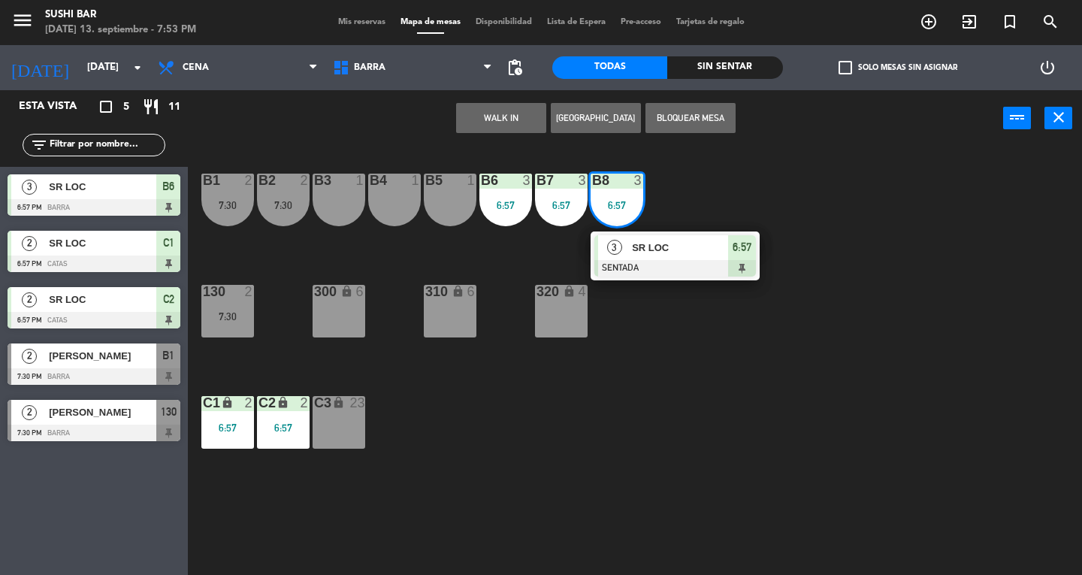
click at [694, 275] on div at bounding box center [675, 268] width 162 height 17
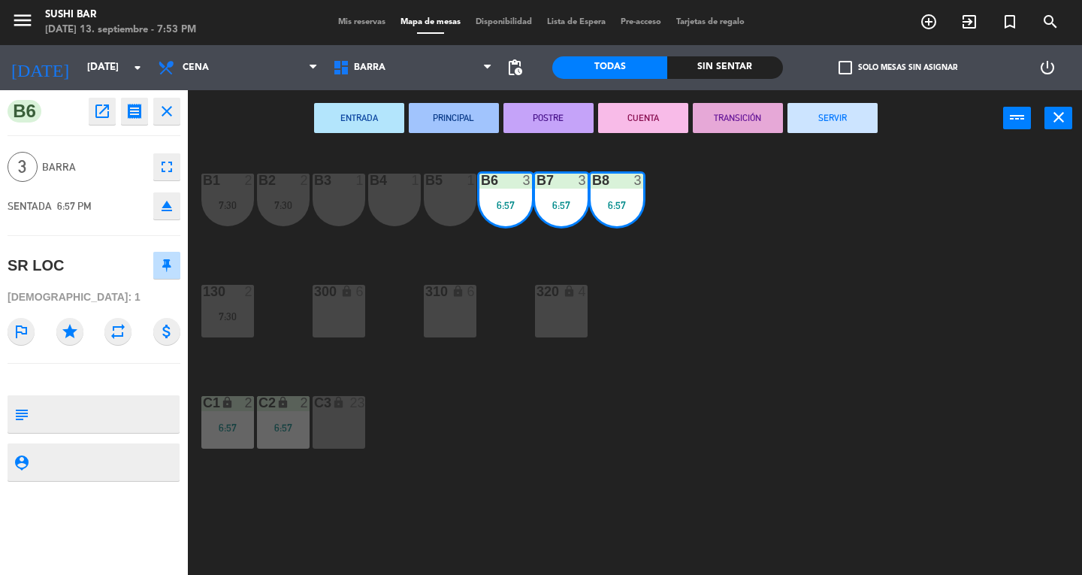
click at [855, 128] on button "SERVIR" at bounding box center [832, 118] width 90 height 30
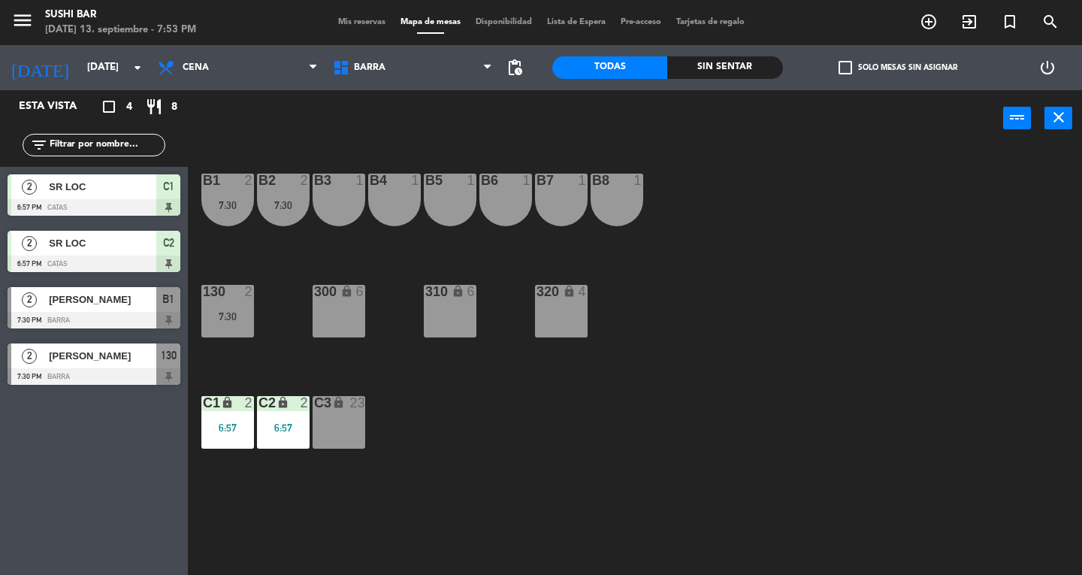
click at [621, 203] on div "B8 1" at bounding box center [617, 200] width 53 height 53
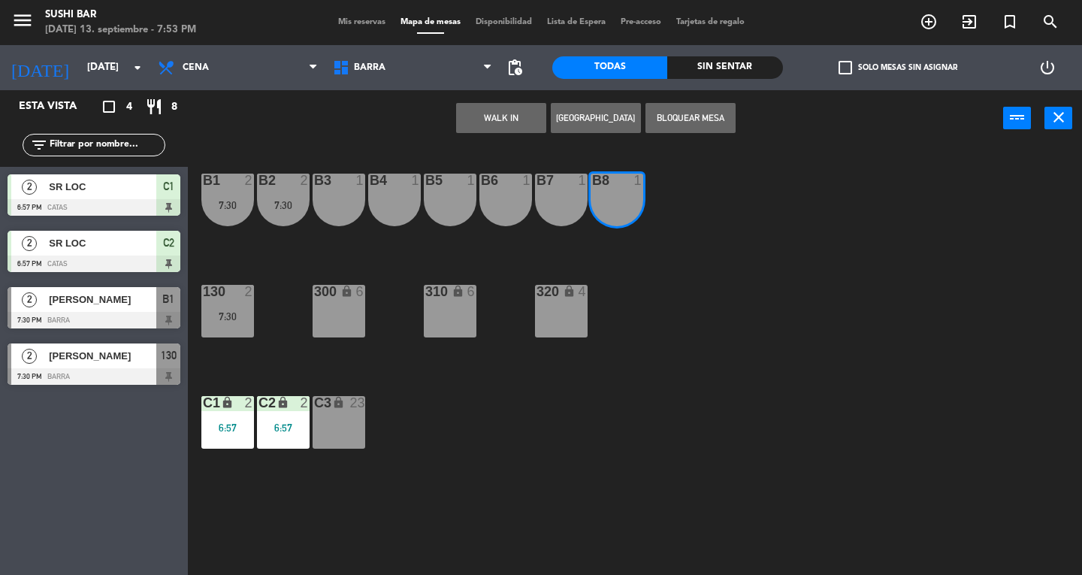
click at [487, 107] on button "WALK IN" at bounding box center [501, 118] width 90 height 30
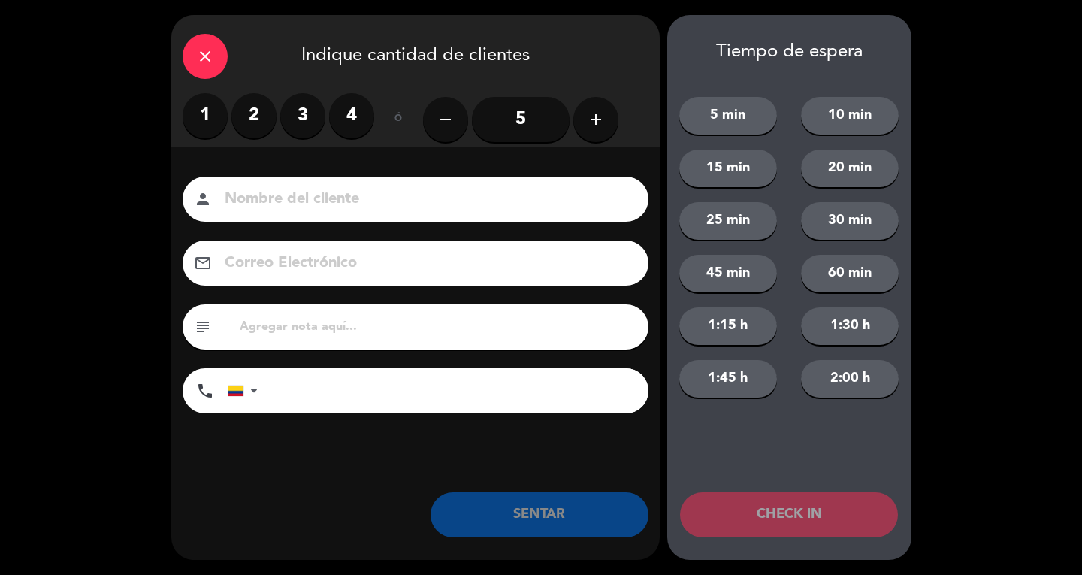
click at [195, 128] on label "1" at bounding box center [205, 115] width 45 height 45
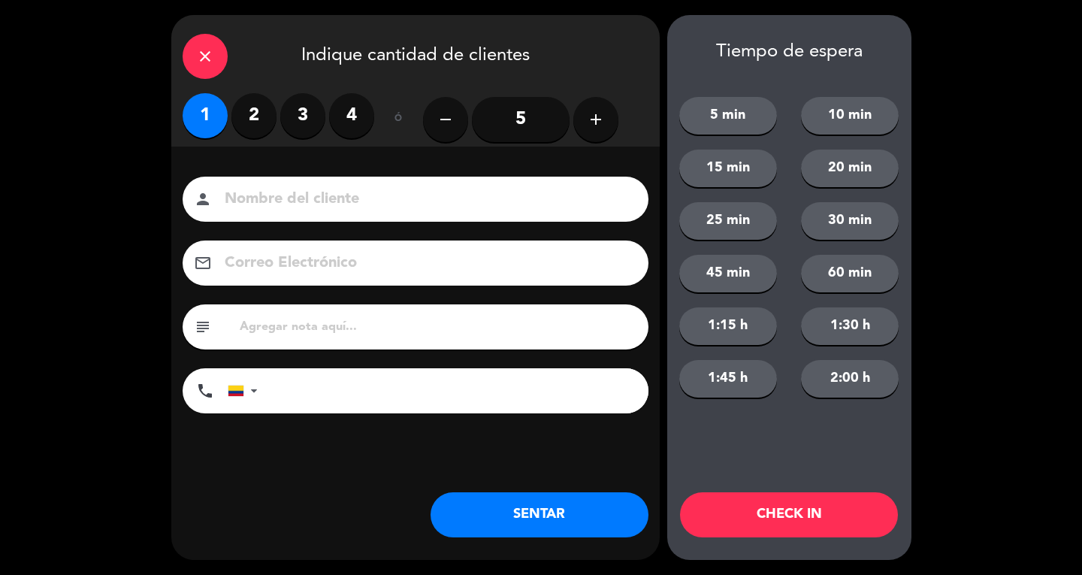
click at [275, 212] on input at bounding box center [426, 199] width 406 height 26
type input "SR EXT"
click at [556, 530] on button "SENTAR" at bounding box center [540, 514] width 218 height 45
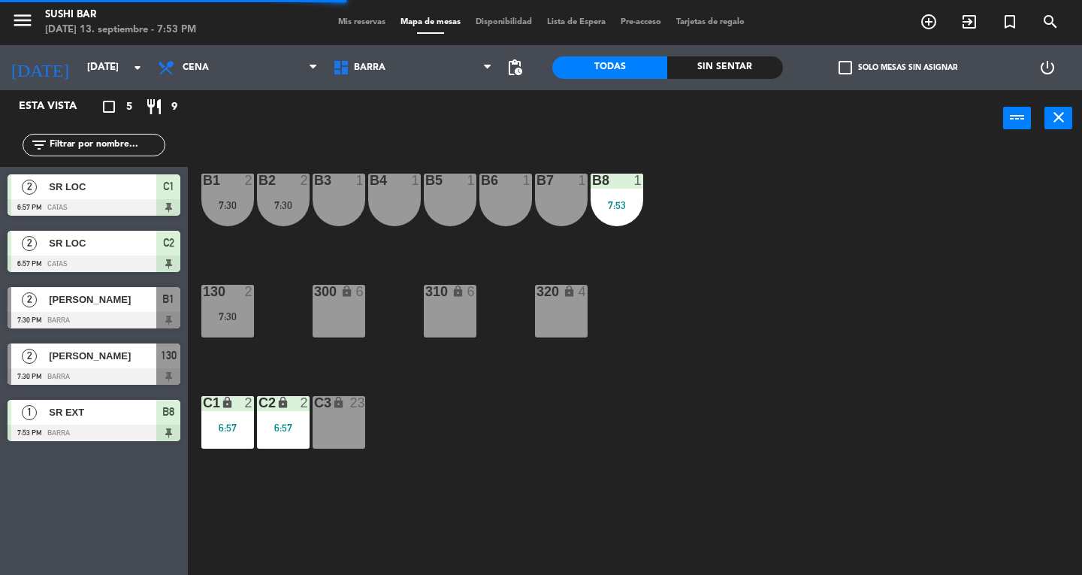
click at [226, 311] on div "7:30" at bounding box center [227, 316] width 53 height 11
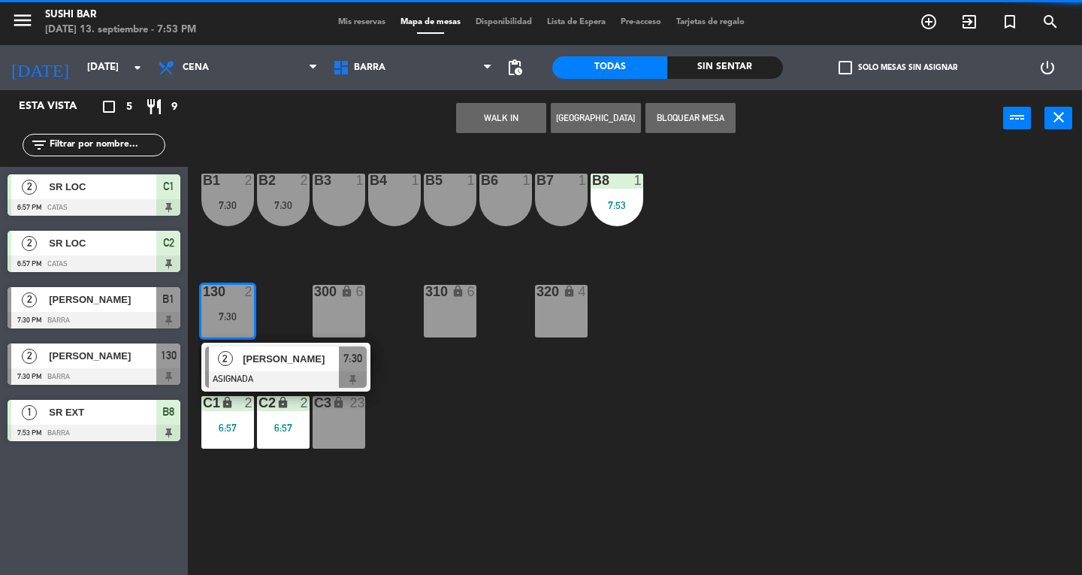
click at [295, 377] on div at bounding box center [286, 379] width 162 height 17
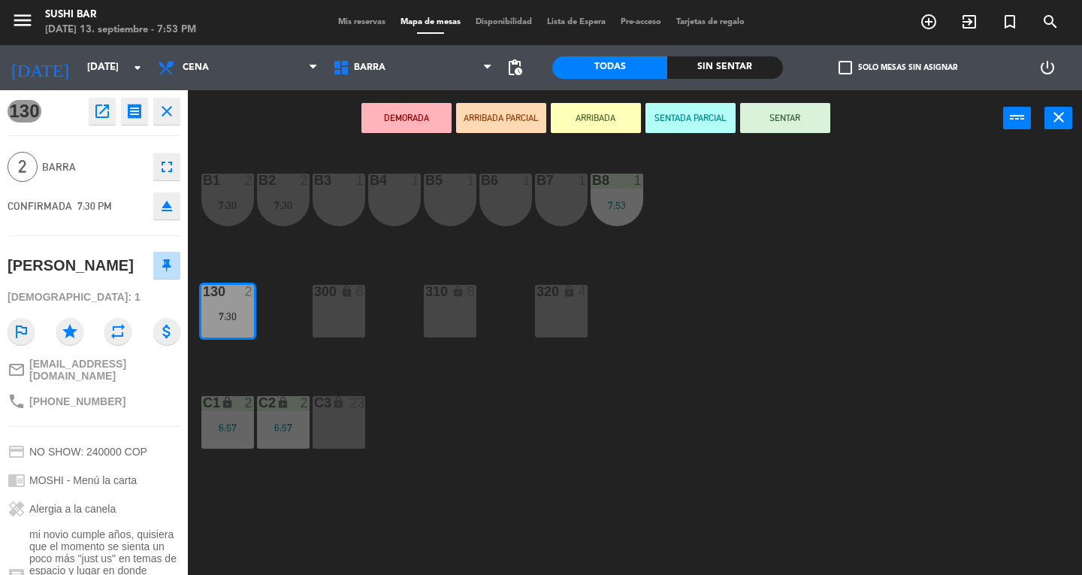
click at [793, 130] on button "SENTAR" at bounding box center [785, 118] width 90 height 30
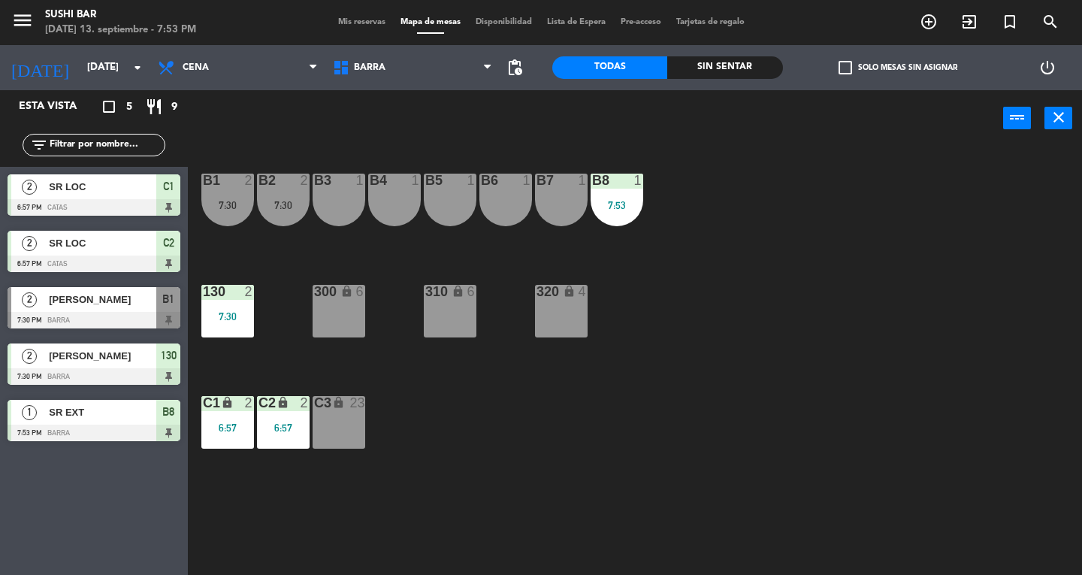
click at [291, 192] on div "B2 2 7:30" at bounding box center [283, 200] width 53 height 53
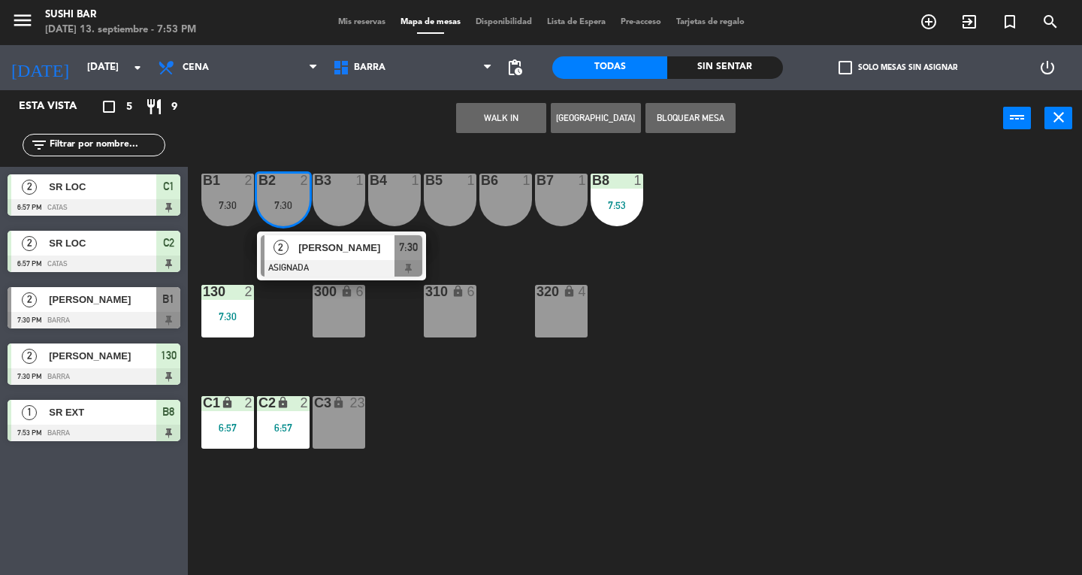
click at [376, 269] on div at bounding box center [342, 268] width 162 height 17
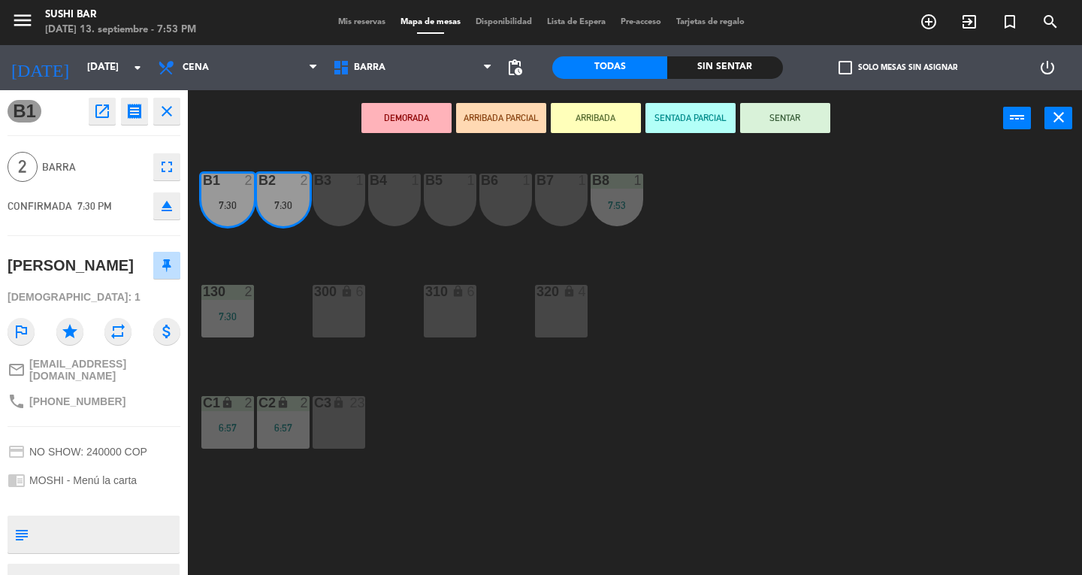
click at [772, 126] on button "SENTAR" at bounding box center [785, 118] width 90 height 30
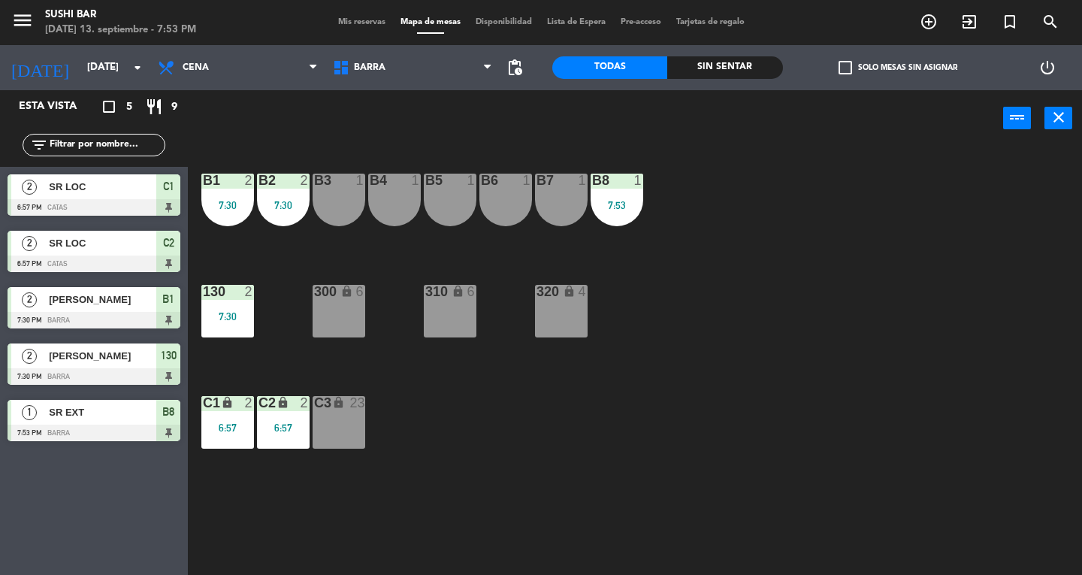
click at [1057, 119] on icon "close" at bounding box center [1059, 117] width 18 height 18
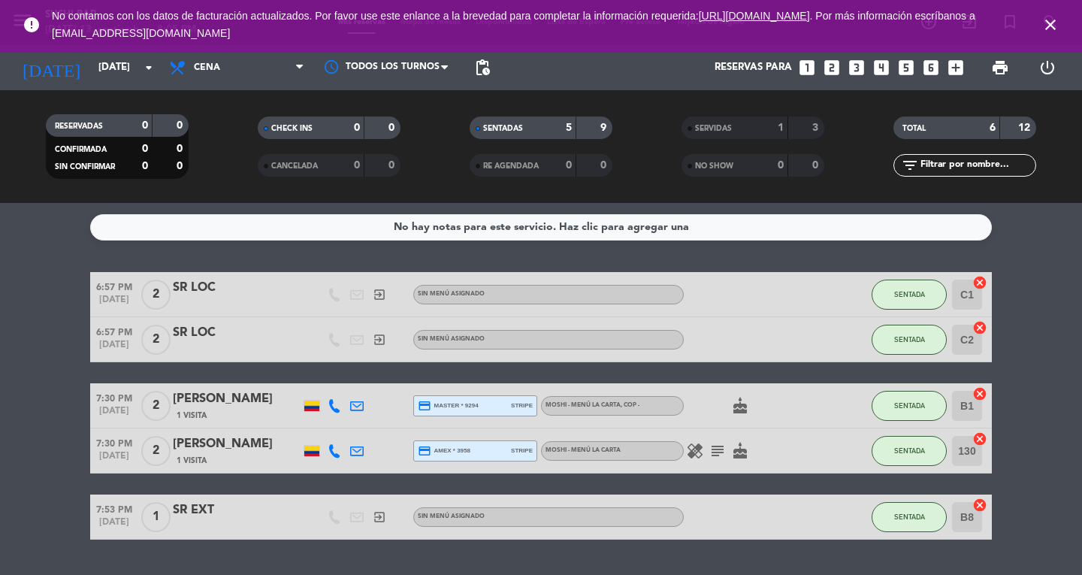
click at [62, 298] on bookings-row "6:57 PM [DATE] 2 SR LOC exit_to_app Sin menú asignado SENTADA C1 cancel 6:57 PM…" at bounding box center [541, 405] width 1082 height 267
click at [1055, 24] on icon "close" at bounding box center [1050, 25] width 18 height 18
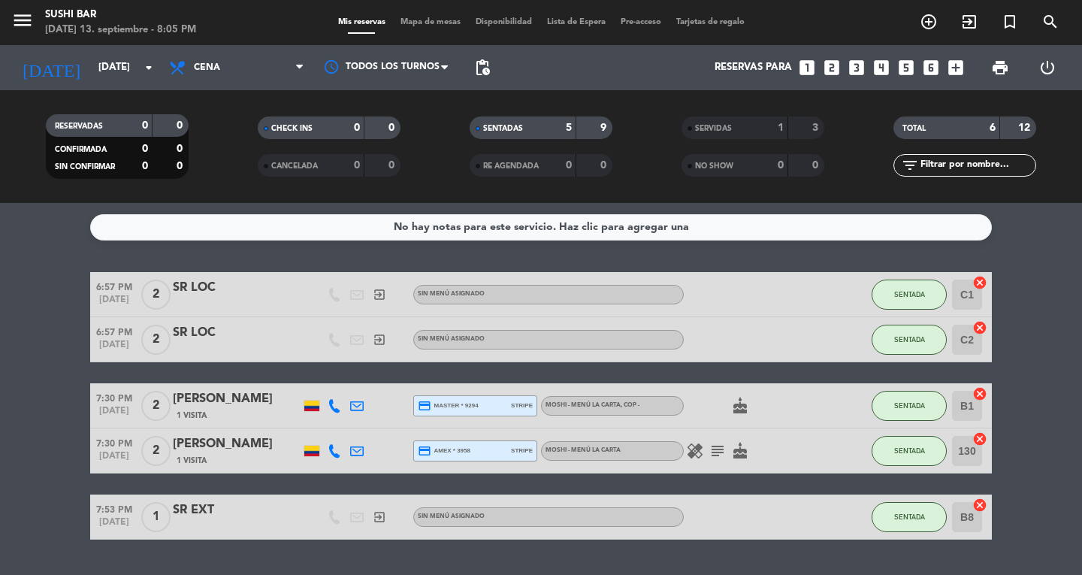
click at [417, 23] on span "Mapa de mesas" at bounding box center [430, 22] width 75 height 8
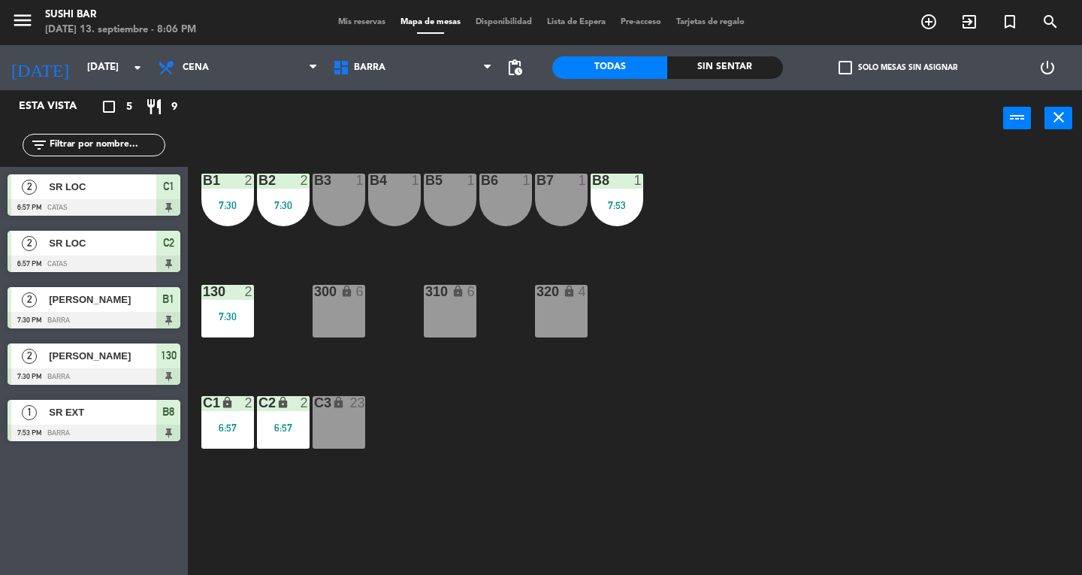
click at [446, 225] on div "B5 1" at bounding box center [450, 200] width 53 height 53
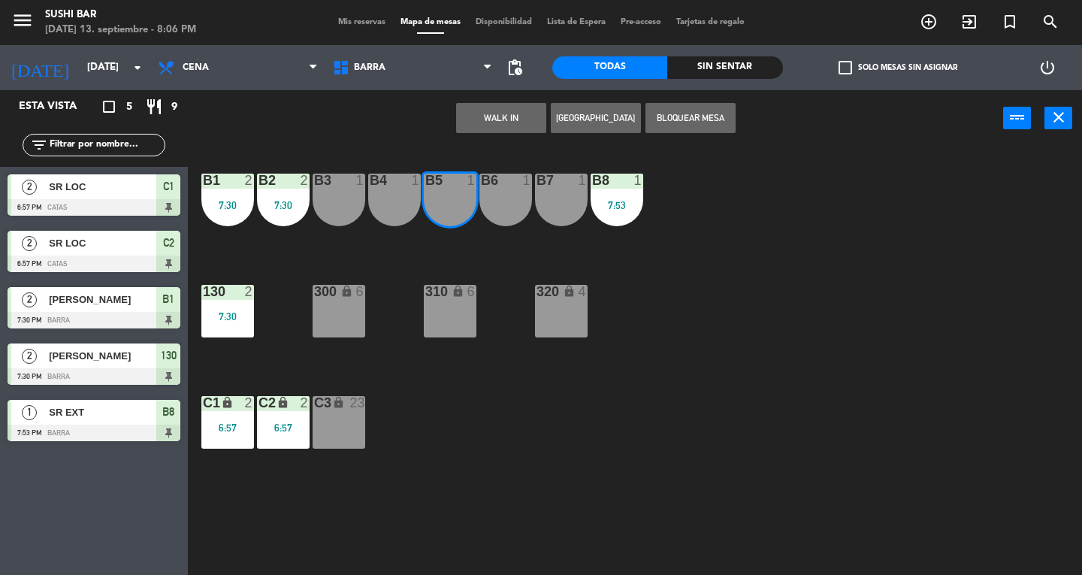
click at [397, 216] on div "B4 1" at bounding box center [394, 200] width 53 height 53
click at [484, 114] on button "WALK IN" at bounding box center [501, 118] width 90 height 30
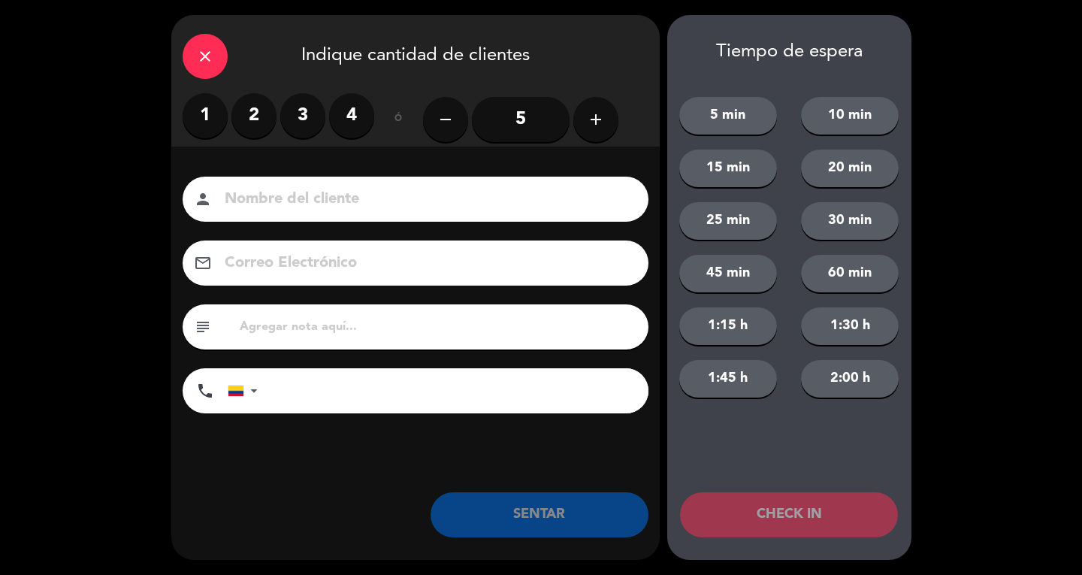
click at [249, 125] on label "2" at bounding box center [253, 115] width 45 height 45
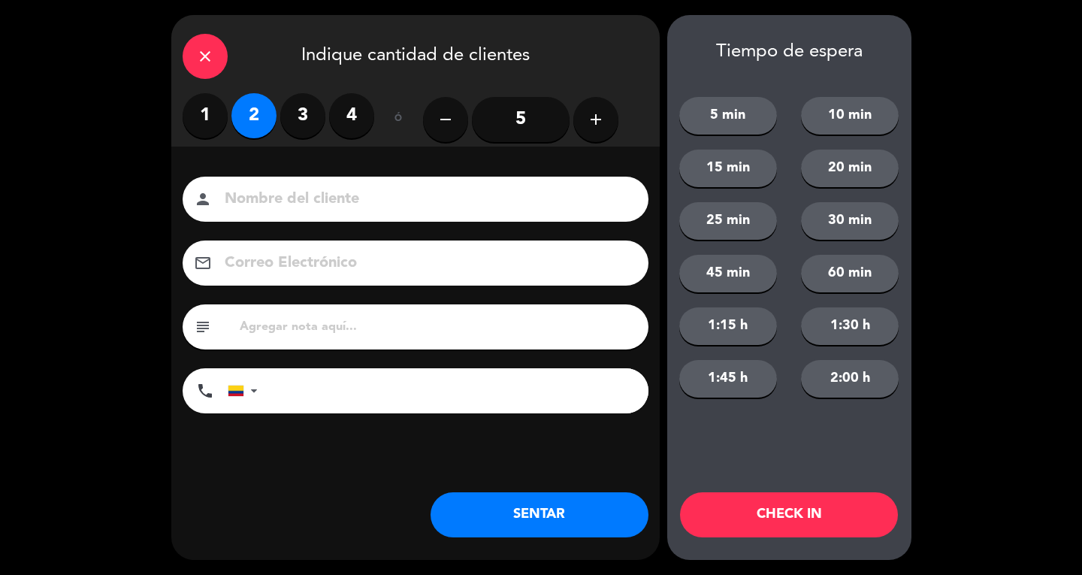
click at [277, 192] on input at bounding box center [426, 199] width 406 height 26
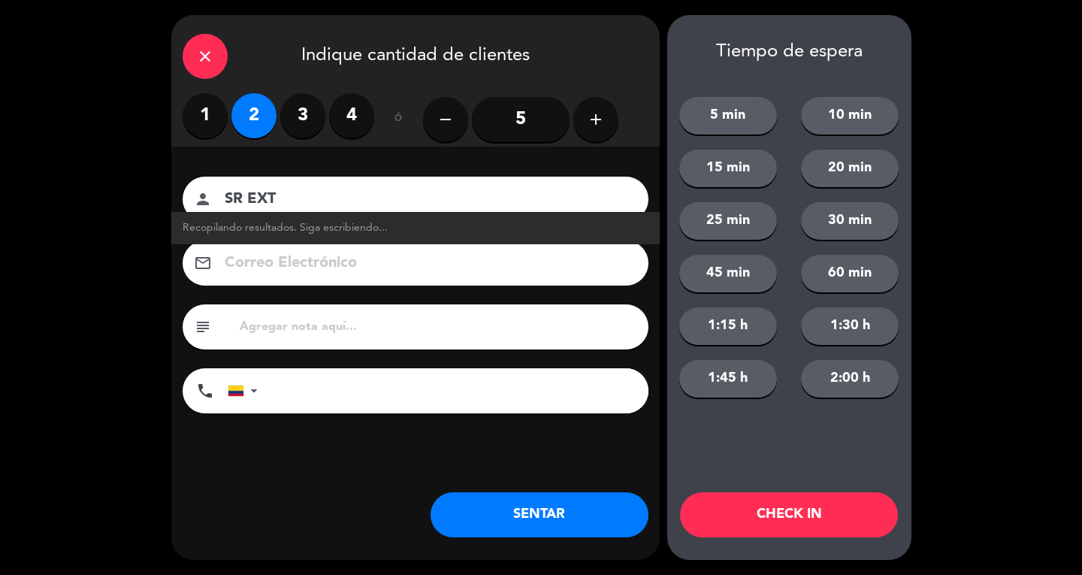
type input "SR EXT"
click at [569, 512] on button "SENTAR" at bounding box center [540, 514] width 218 height 45
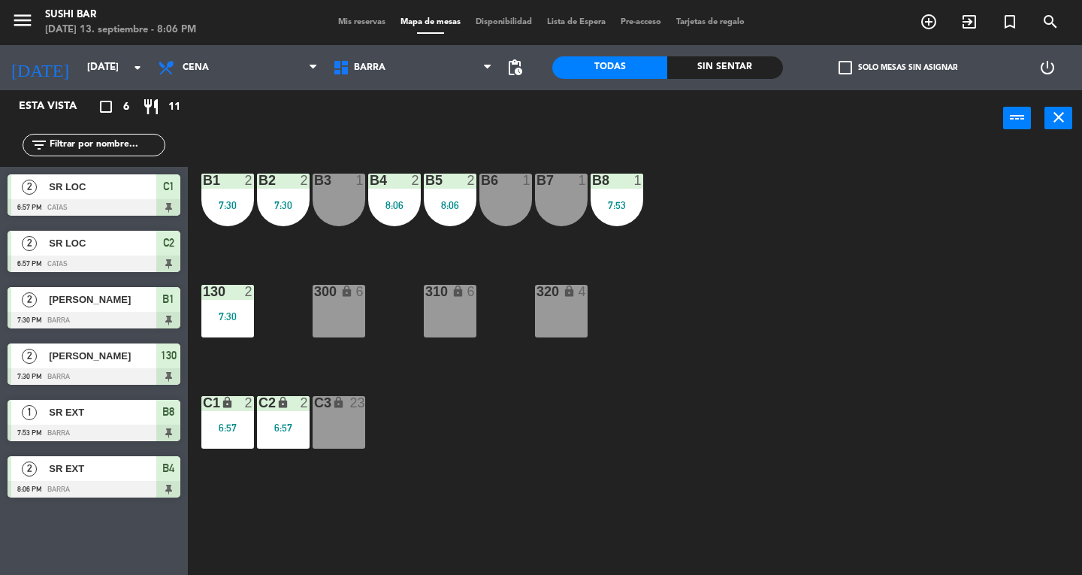
click at [328, 316] on div "300 lock 6" at bounding box center [339, 311] width 53 height 53
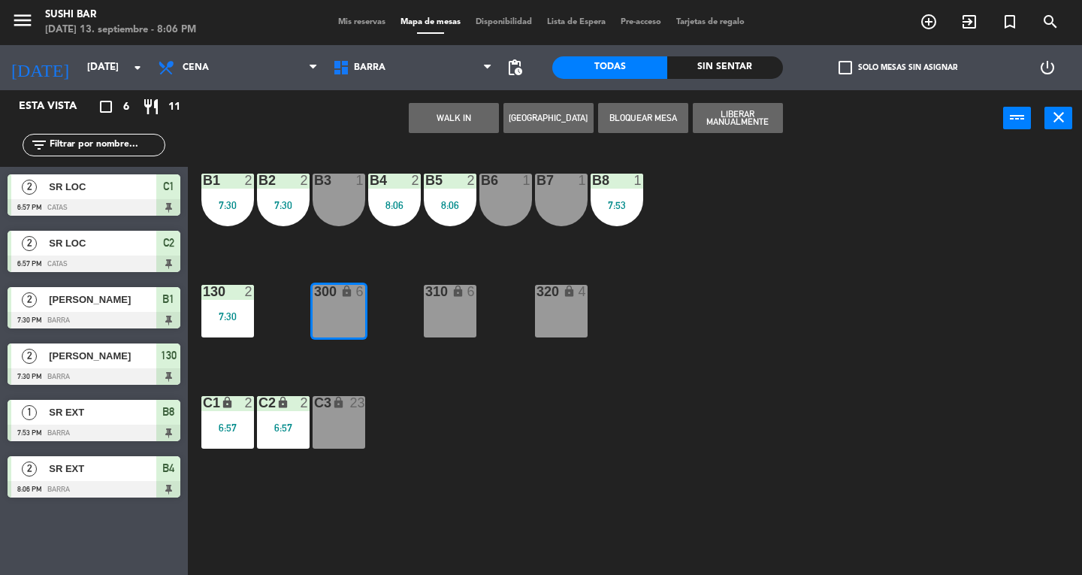
click at [439, 113] on button "WALK IN" at bounding box center [454, 118] width 90 height 30
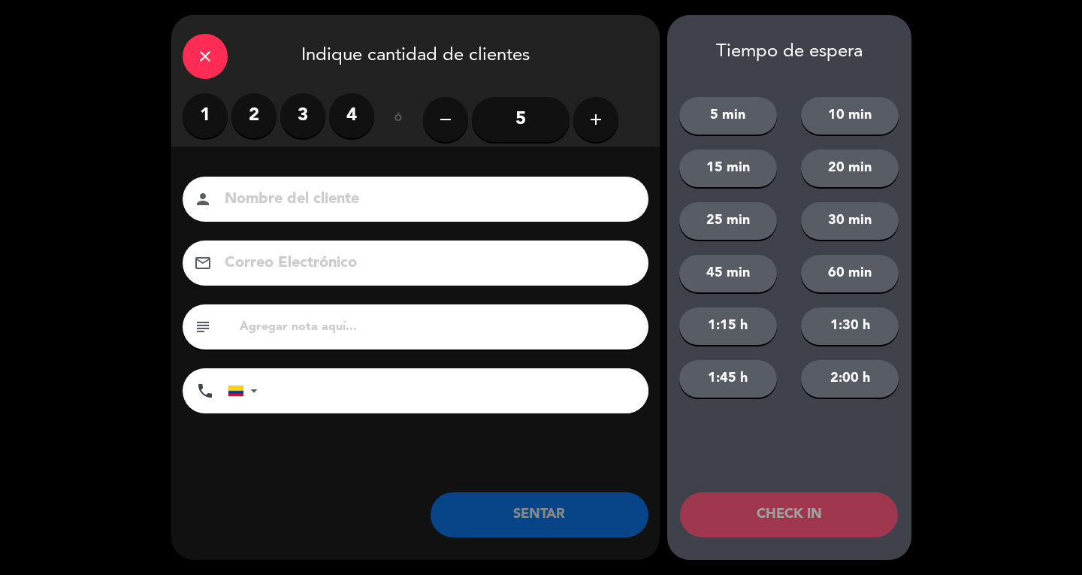
click at [301, 117] on label "3" at bounding box center [302, 115] width 45 height 45
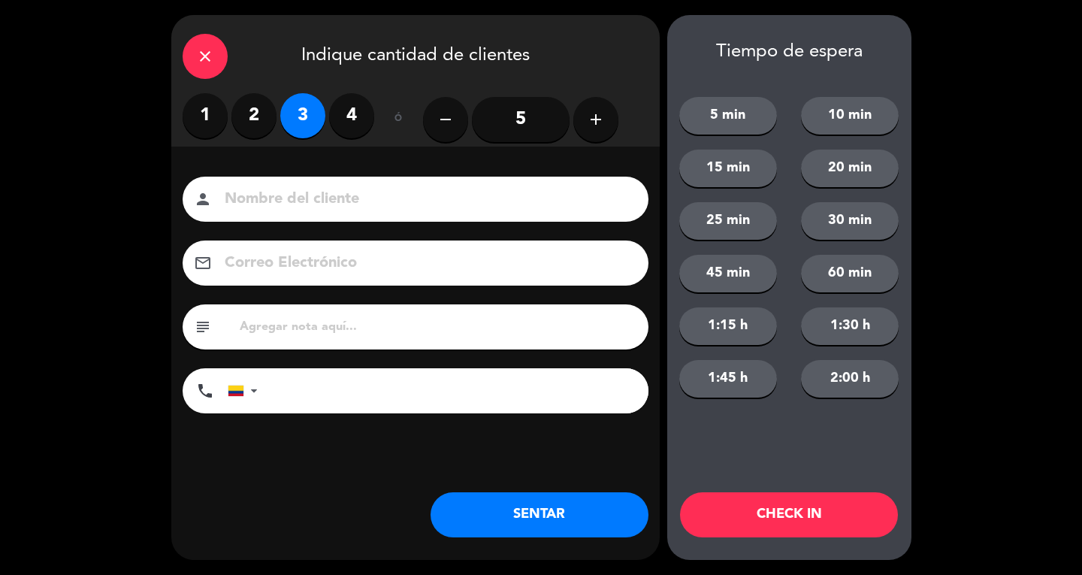
click at [310, 207] on input at bounding box center [426, 199] width 406 height 26
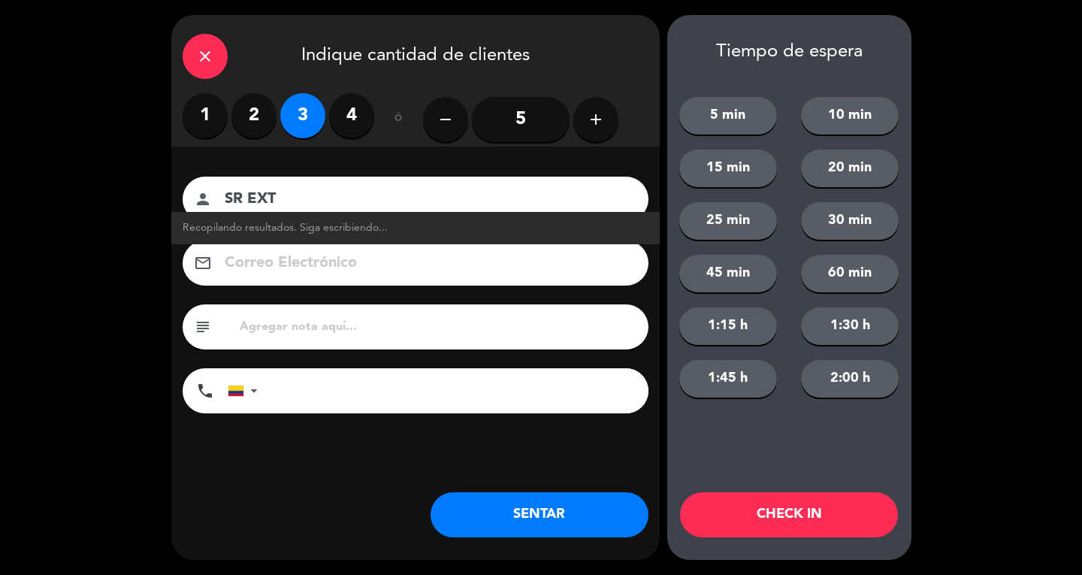
type input "SR EXT"
click at [634, 497] on button "SENTAR" at bounding box center [540, 514] width 218 height 45
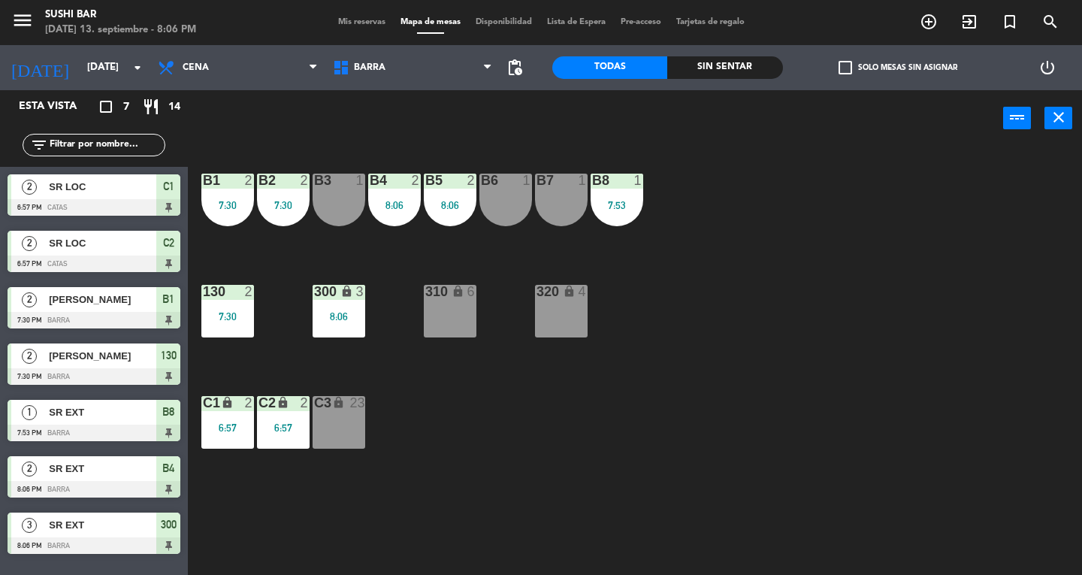
click at [1062, 111] on icon "close" at bounding box center [1059, 117] width 18 height 18
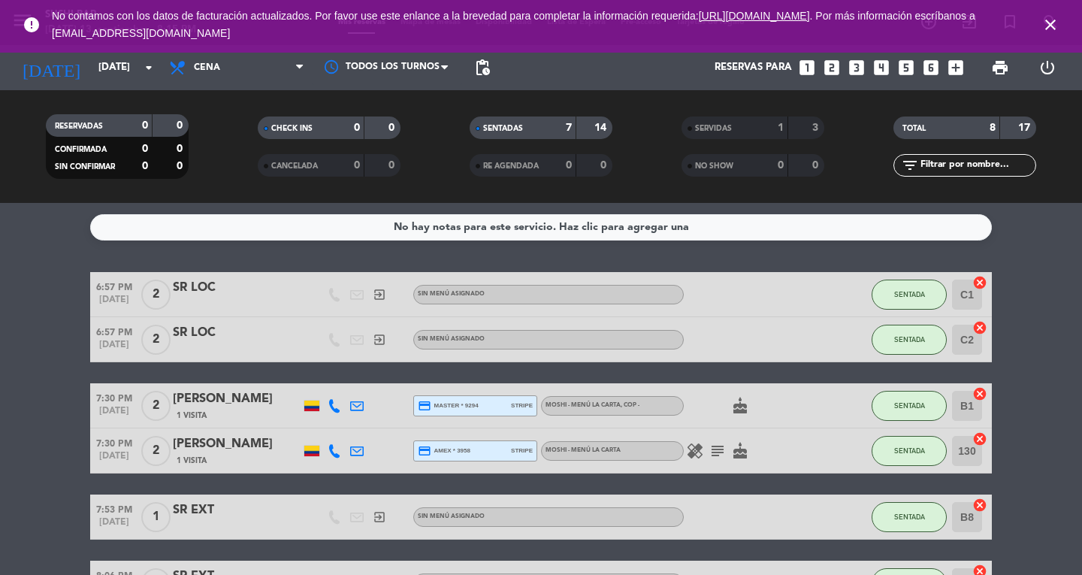
click at [1049, 29] on icon "close" at bounding box center [1050, 25] width 18 height 18
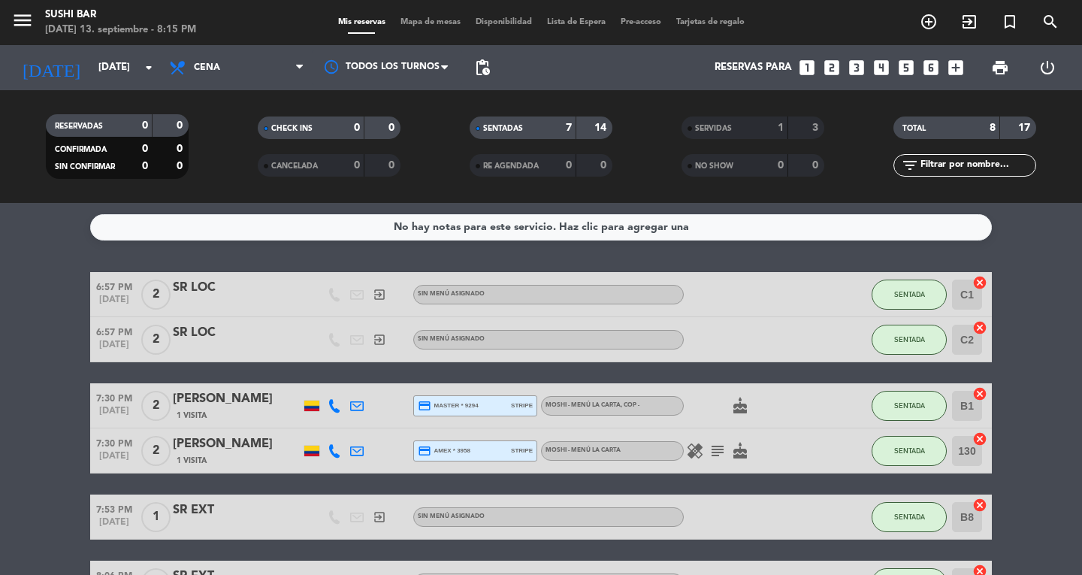
click at [24, 29] on icon "menu" at bounding box center [22, 20] width 23 height 23
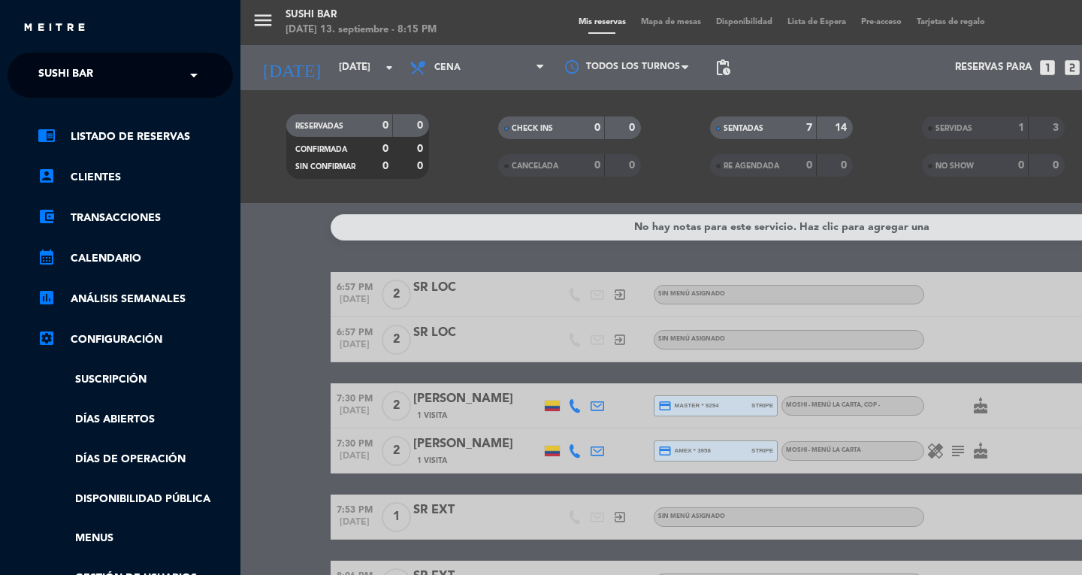
click at [71, 72] on span "SUSHI BAR" at bounding box center [65, 75] width 55 height 32
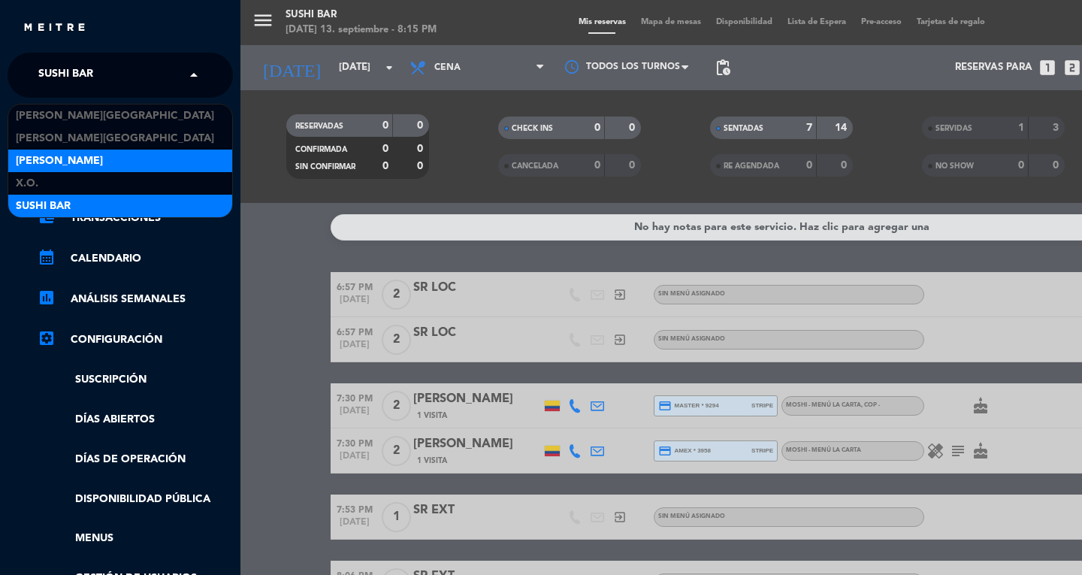
click at [35, 164] on span "[PERSON_NAME]" at bounding box center [59, 161] width 87 height 17
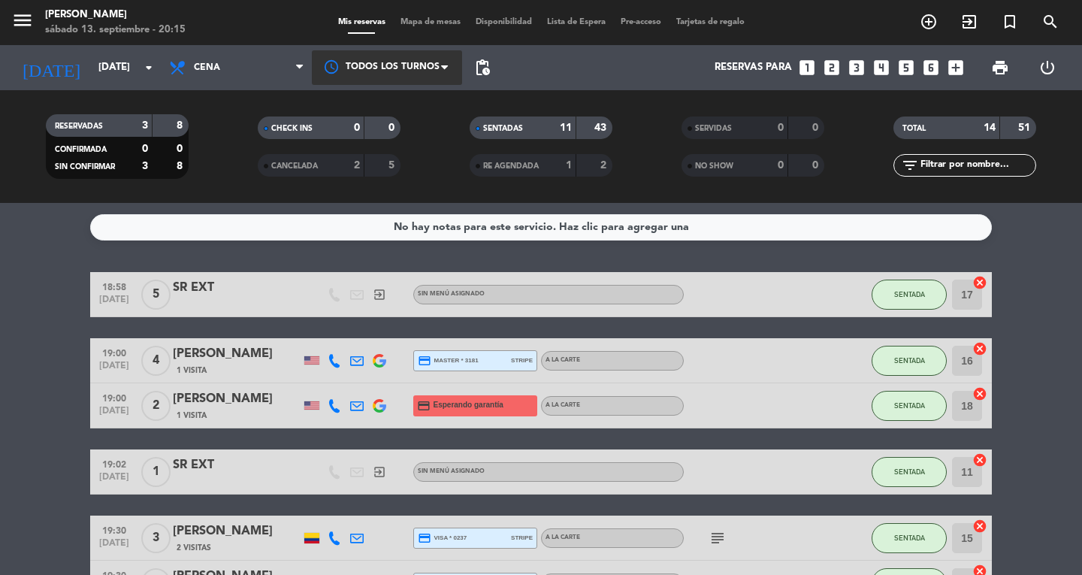
click at [419, 56] on div at bounding box center [387, 67] width 150 height 34
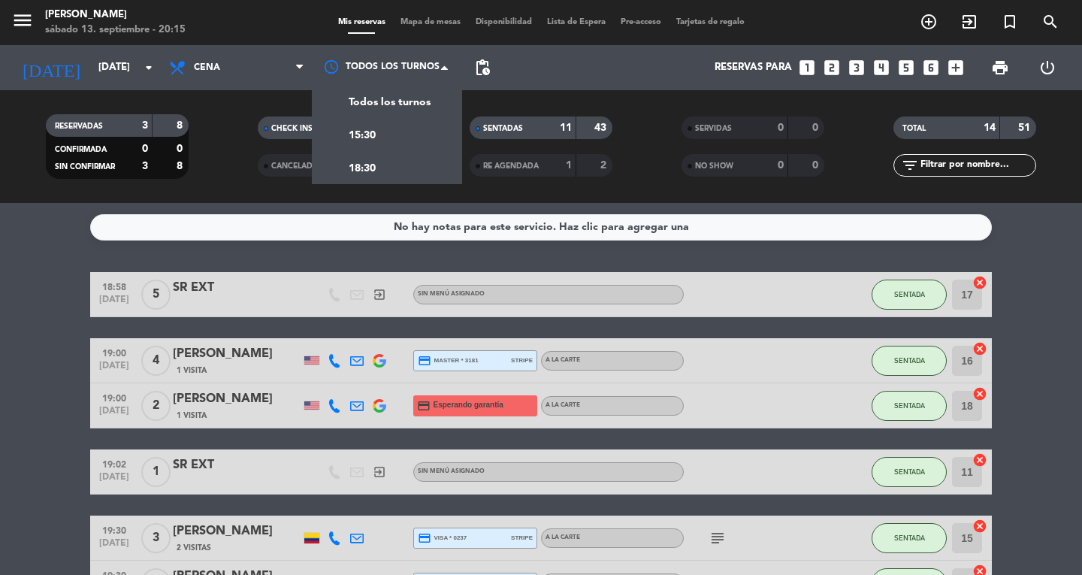
click at [439, 26] on span "Mapa de mesas" at bounding box center [430, 22] width 75 height 8
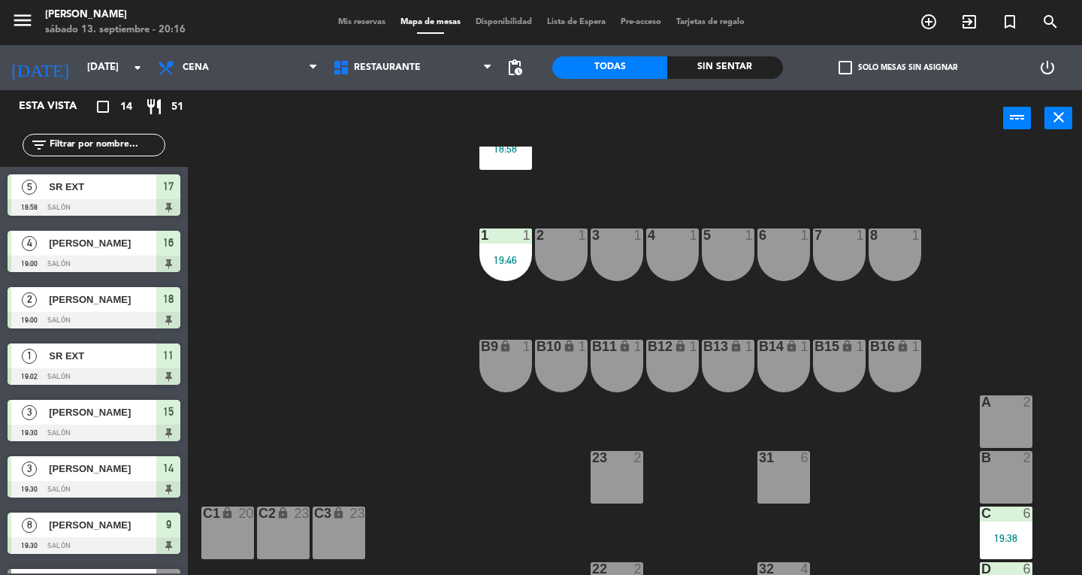
scroll to position [429, 0]
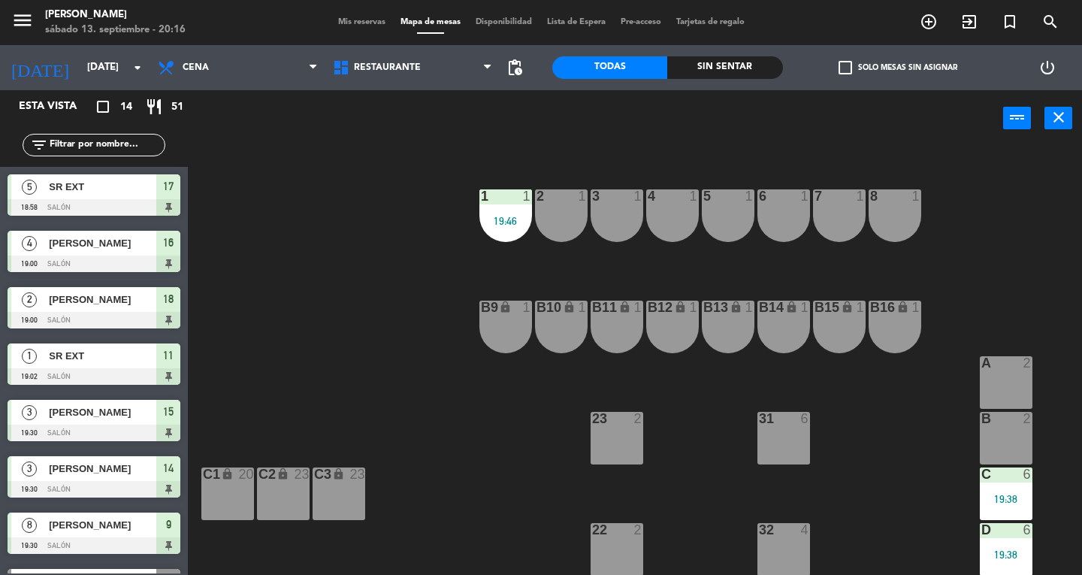
click at [1017, 382] on div "A 2" at bounding box center [1006, 382] width 53 height 53
click at [1006, 437] on div "B 2" at bounding box center [1006, 438] width 53 height 53
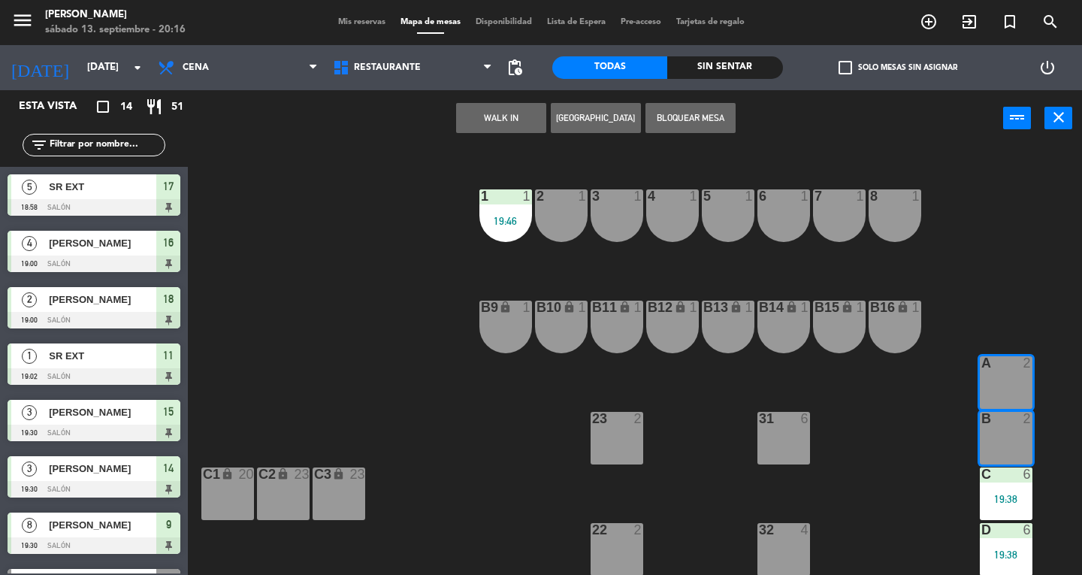
click at [506, 117] on button "WALK IN" at bounding box center [501, 118] width 90 height 30
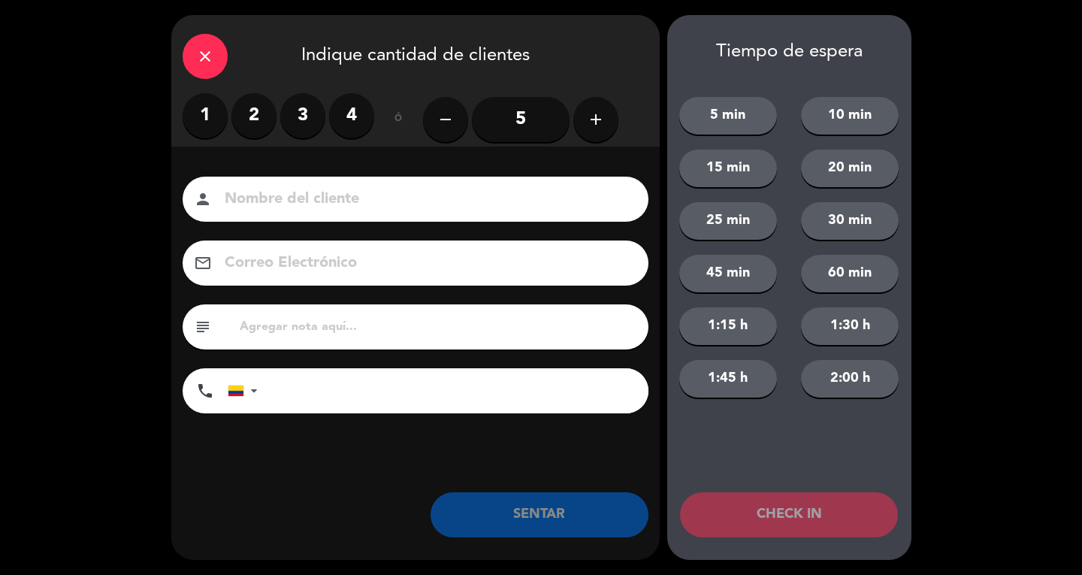
click at [303, 109] on label "3" at bounding box center [302, 115] width 45 height 45
click at [315, 192] on input at bounding box center [426, 199] width 406 height 26
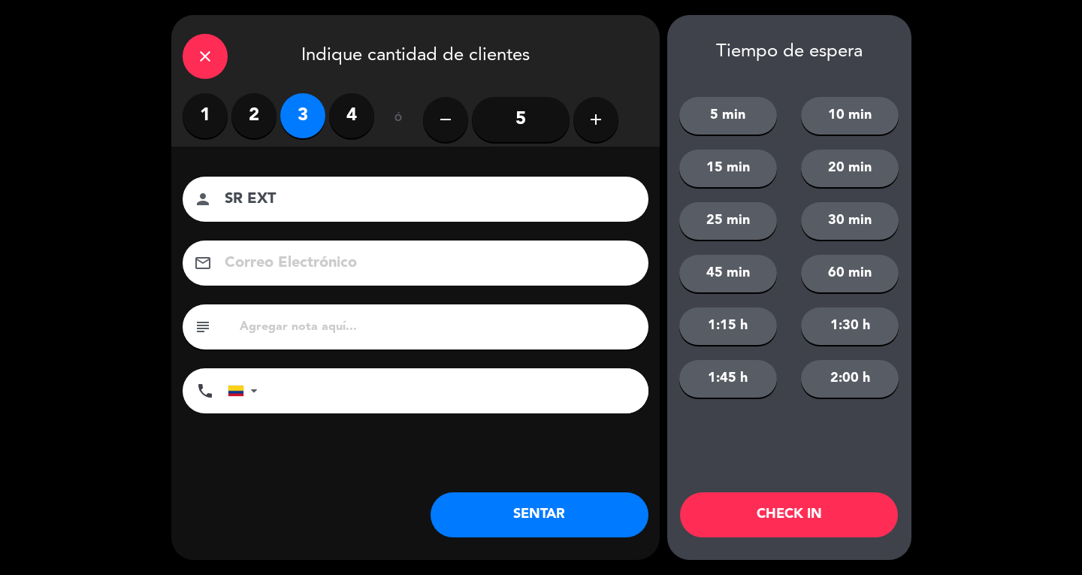
type input "SR EXT"
click at [552, 533] on button "SENTAR" at bounding box center [540, 514] width 218 height 45
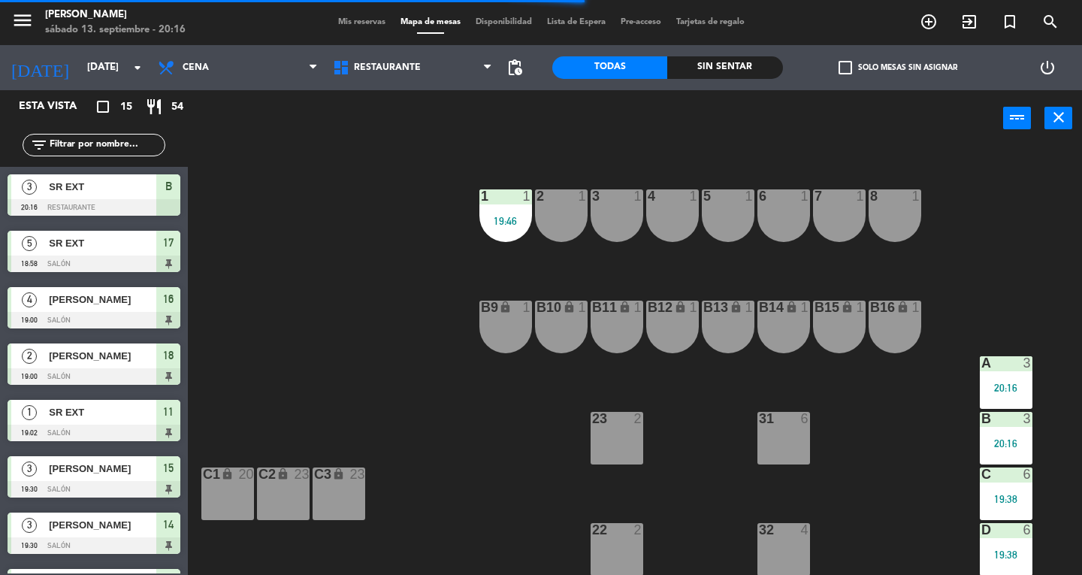
click at [1071, 120] on button "close" at bounding box center [1058, 118] width 28 height 23
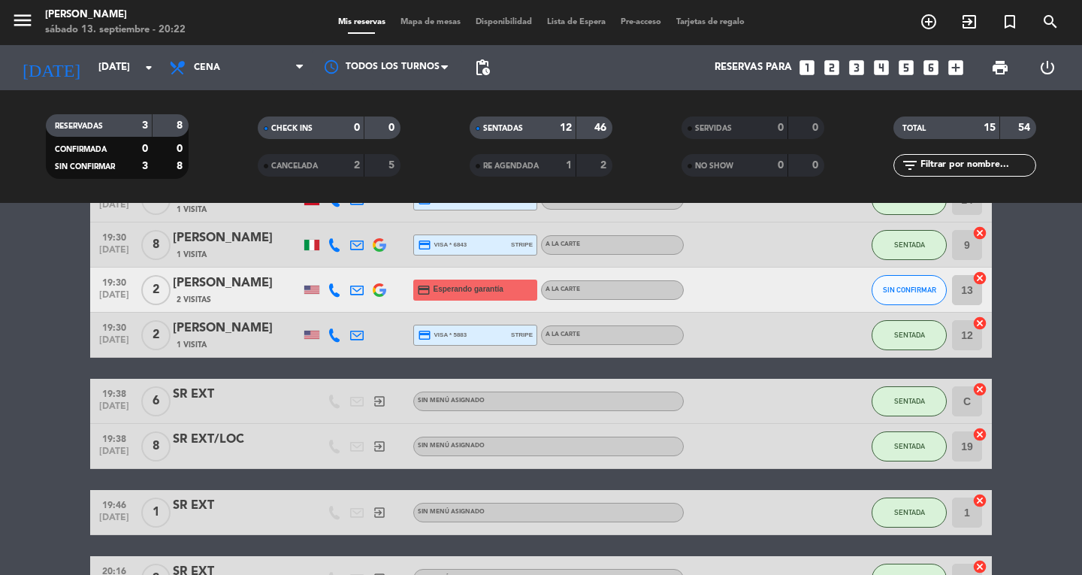
scroll to position [367, 0]
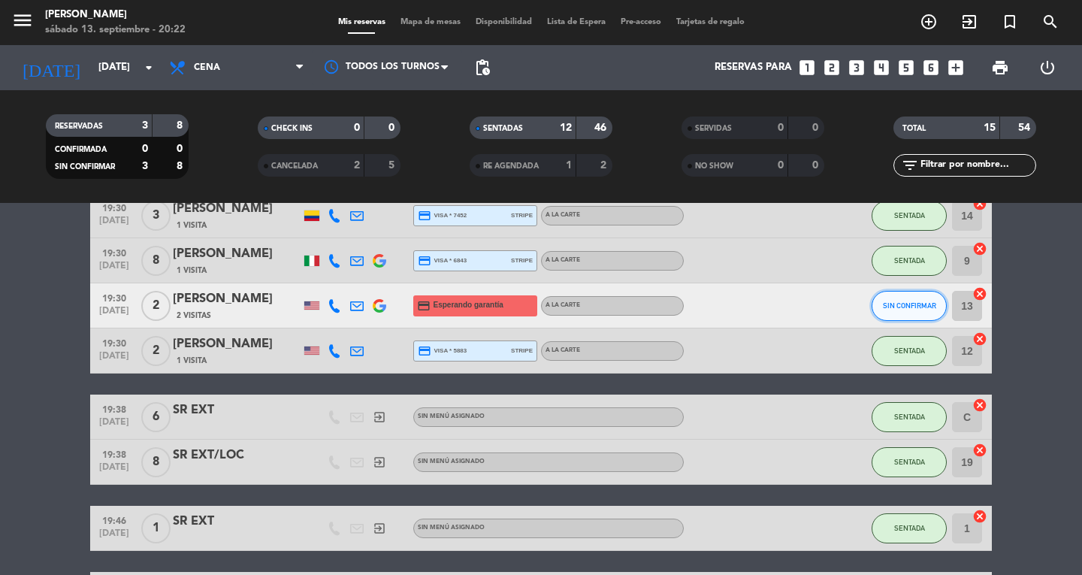
click at [918, 305] on span "SIN CONFIRMAR" at bounding box center [909, 305] width 53 height 8
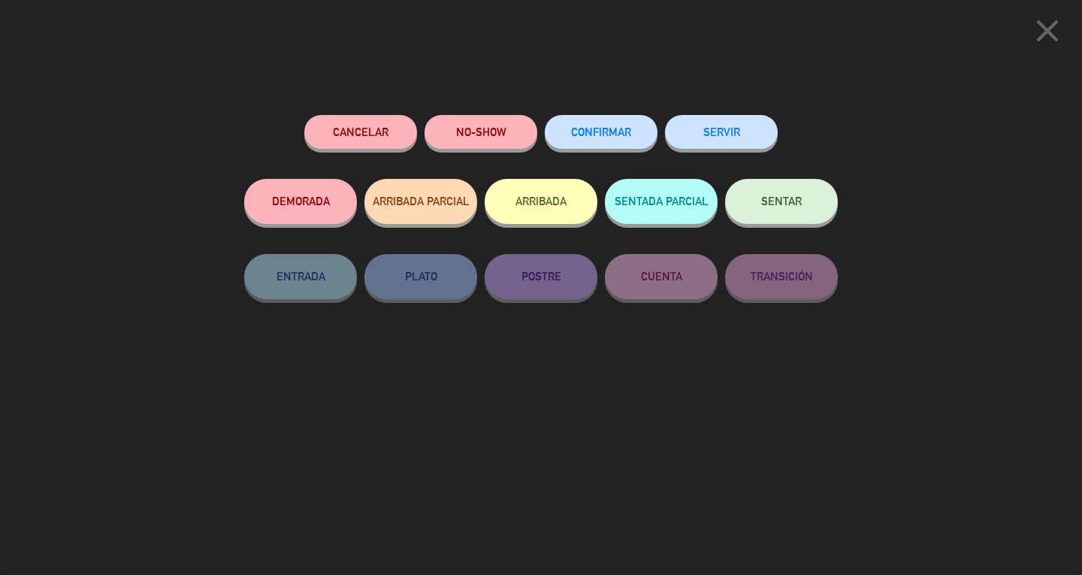
click at [771, 207] on span "SENTAR" at bounding box center [781, 201] width 41 height 13
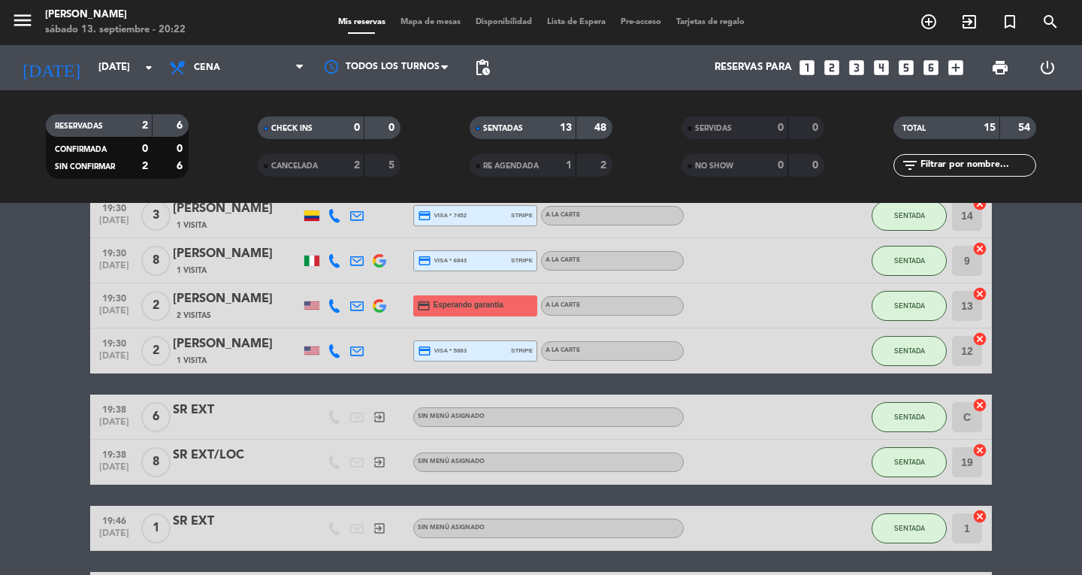
scroll to position [0, 0]
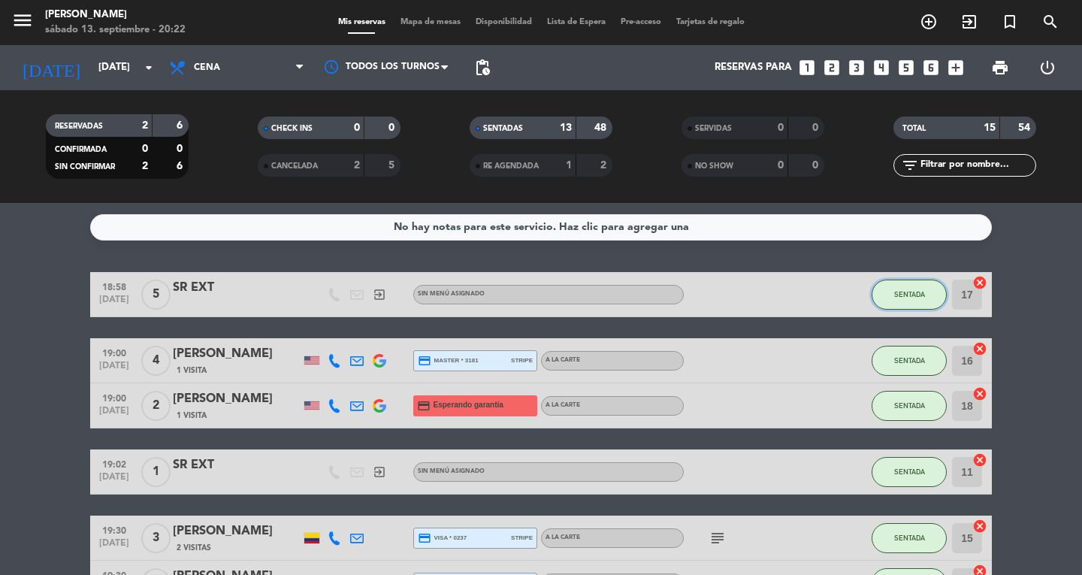
click at [910, 304] on button "SENTADA" at bounding box center [909, 295] width 75 height 30
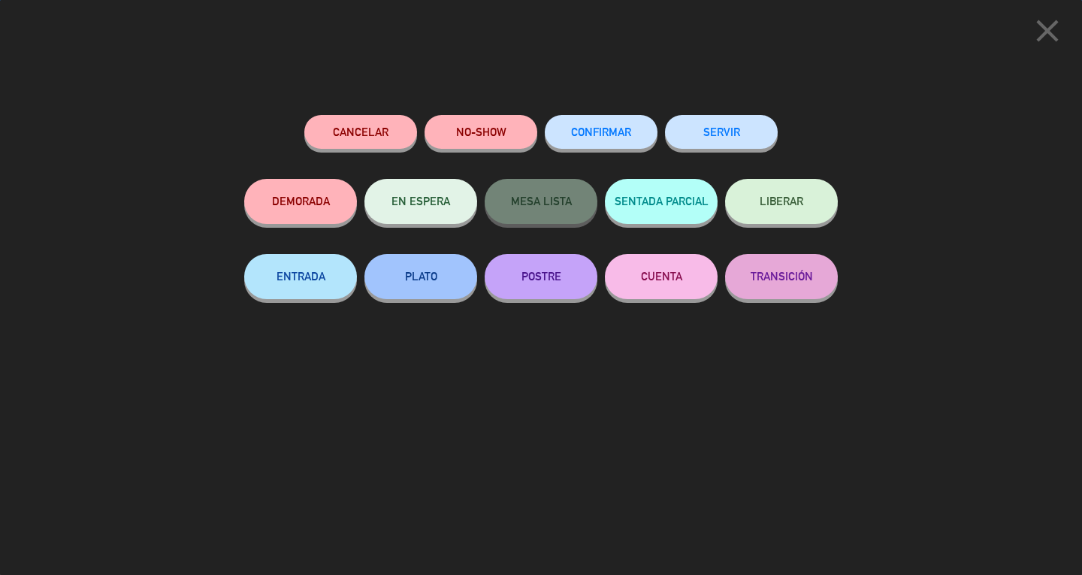
click at [716, 140] on button "SERVIR" at bounding box center [721, 132] width 113 height 34
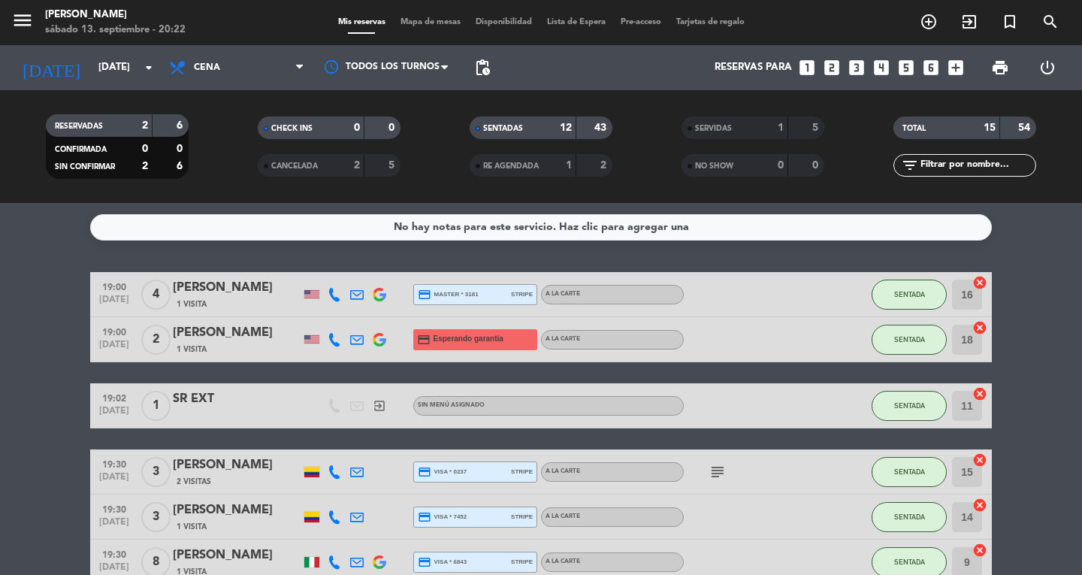
click at [419, 22] on span "Mapa de mesas" at bounding box center [430, 22] width 75 height 8
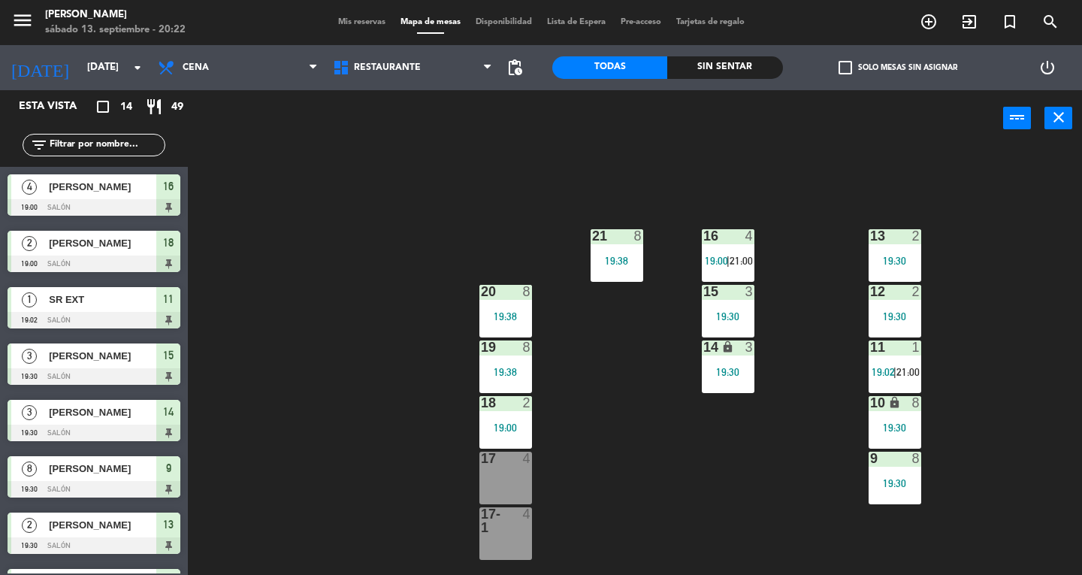
click at [1057, 119] on icon "close" at bounding box center [1059, 117] width 18 height 18
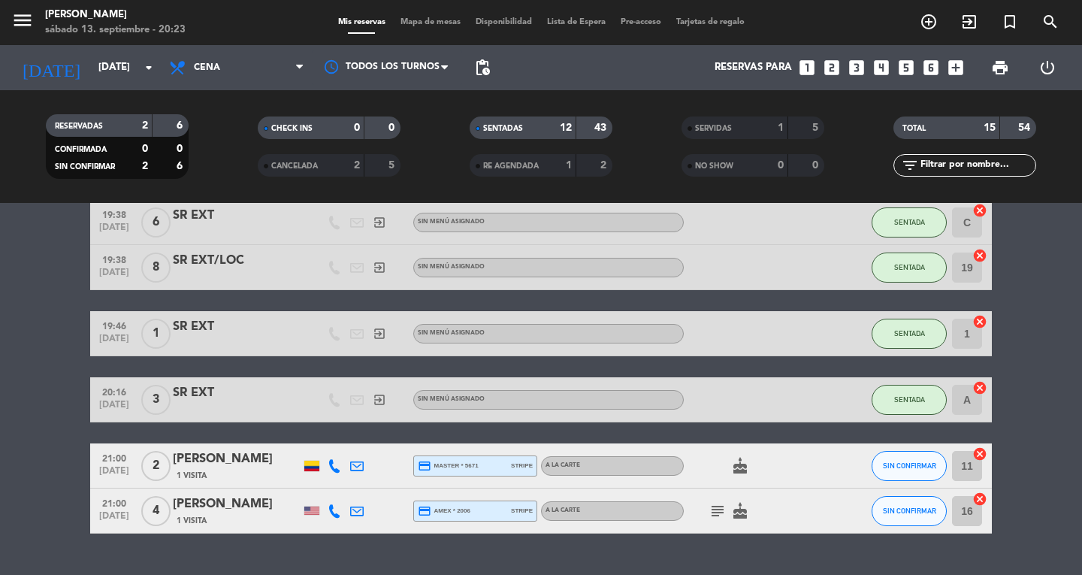
scroll to position [529, 0]
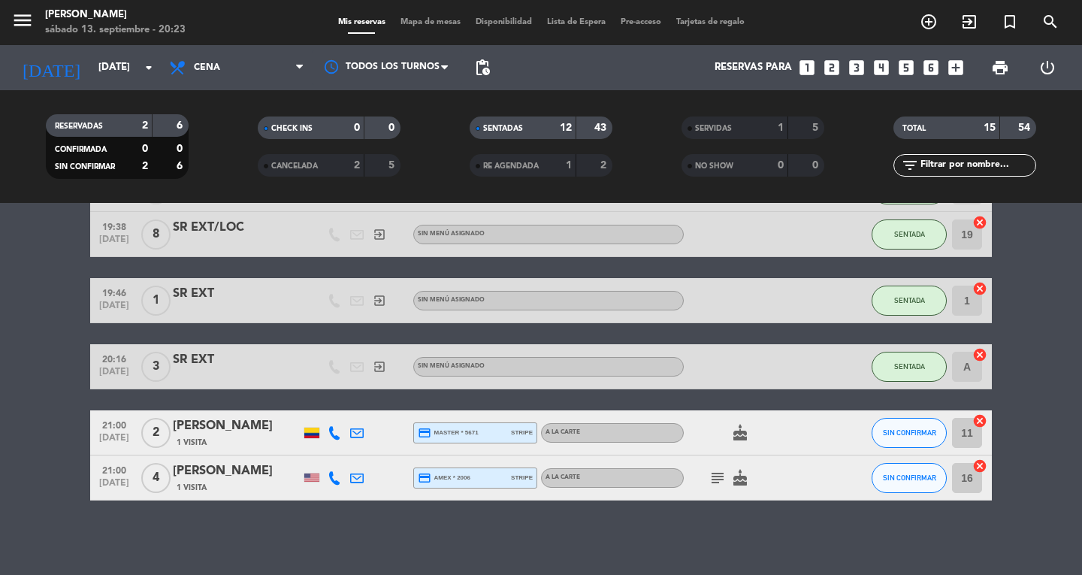
click at [90, 465] on div "21:00 [DATE]" at bounding box center [114, 477] width 48 height 44
click at [50, 446] on bookings-row "19:00 [DATE] 4 [PERSON_NAME] 1 Visita credit_card master * 3181 stripe A la car…" at bounding box center [541, 121] width 1082 height 757
click at [714, 482] on icon "subject" at bounding box center [718, 478] width 18 height 18
click at [29, 23] on icon "menu" at bounding box center [22, 20] width 23 height 23
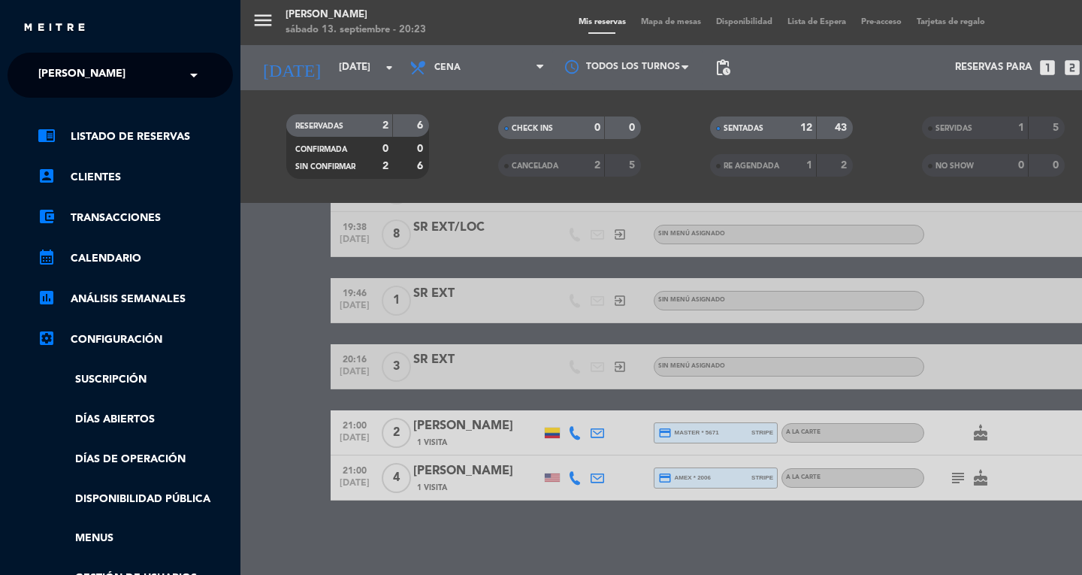
click at [74, 74] on span "[PERSON_NAME]" at bounding box center [81, 75] width 87 height 32
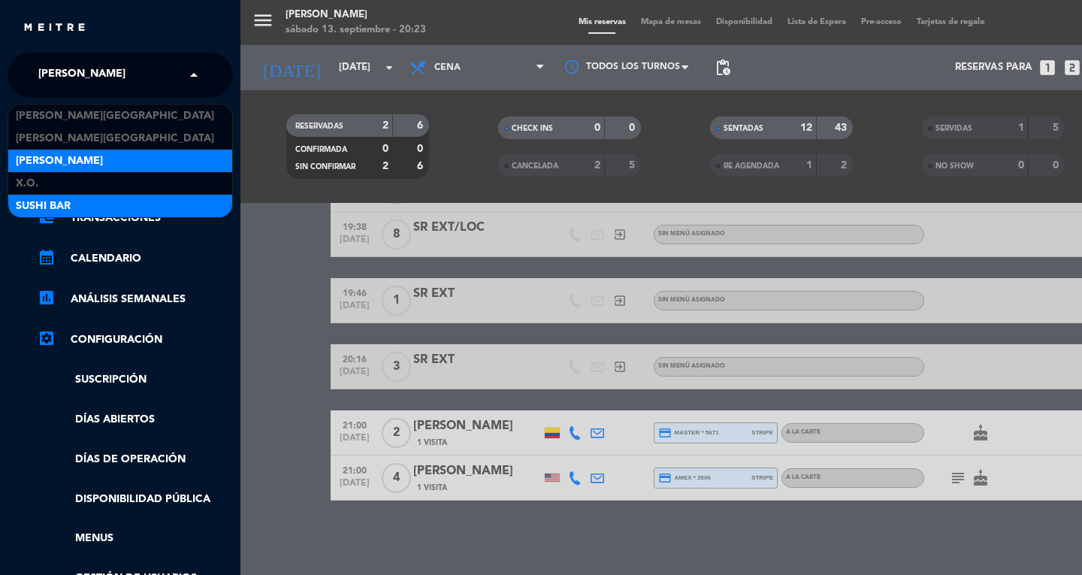
click at [33, 206] on span "SUSHI BAR" at bounding box center [43, 206] width 55 height 17
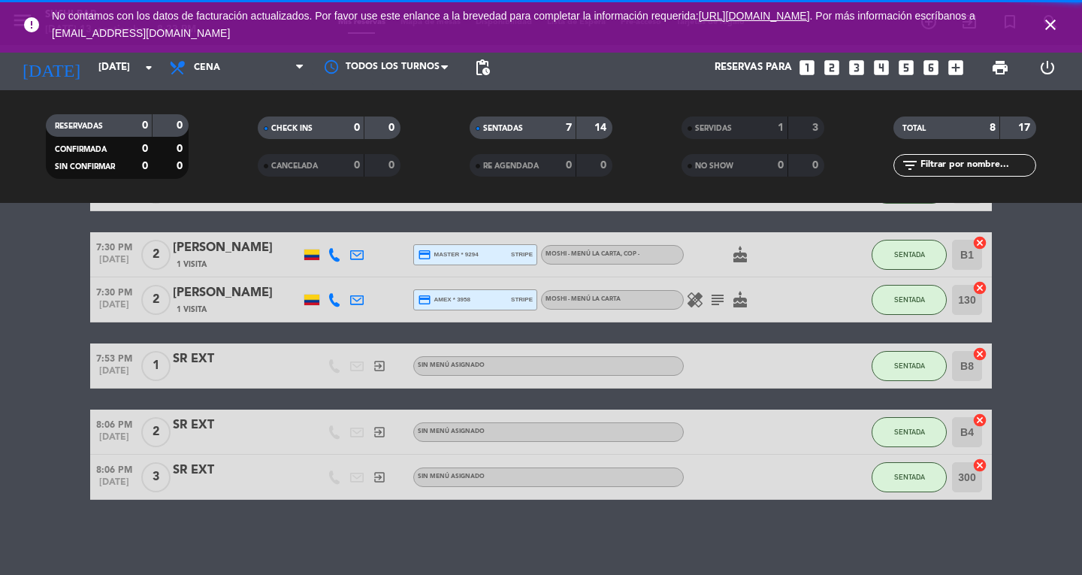
scroll to position [150, 0]
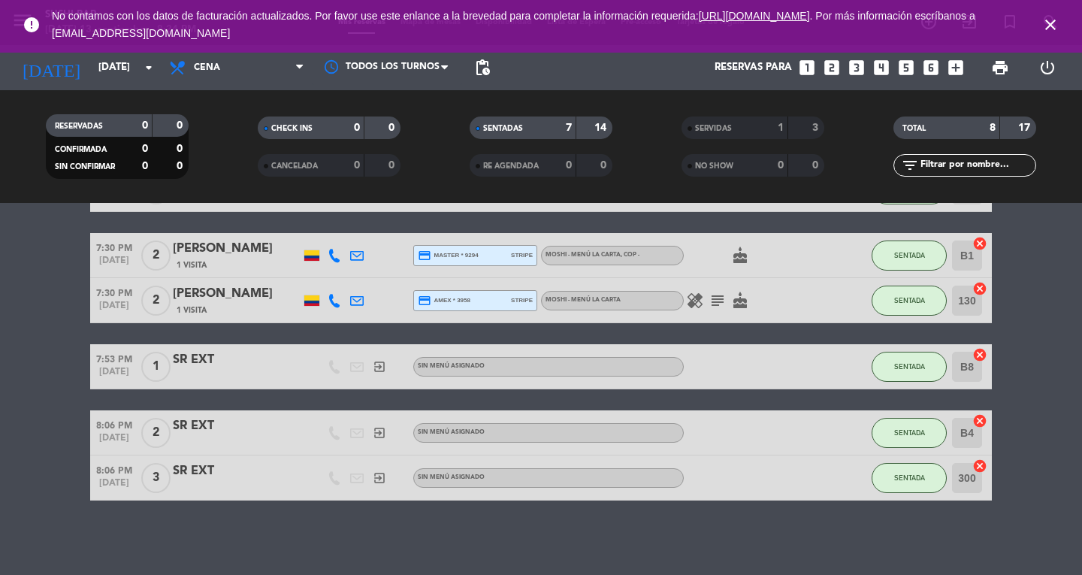
click at [1056, 20] on icon "close" at bounding box center [1050, 25] width 18 height 18
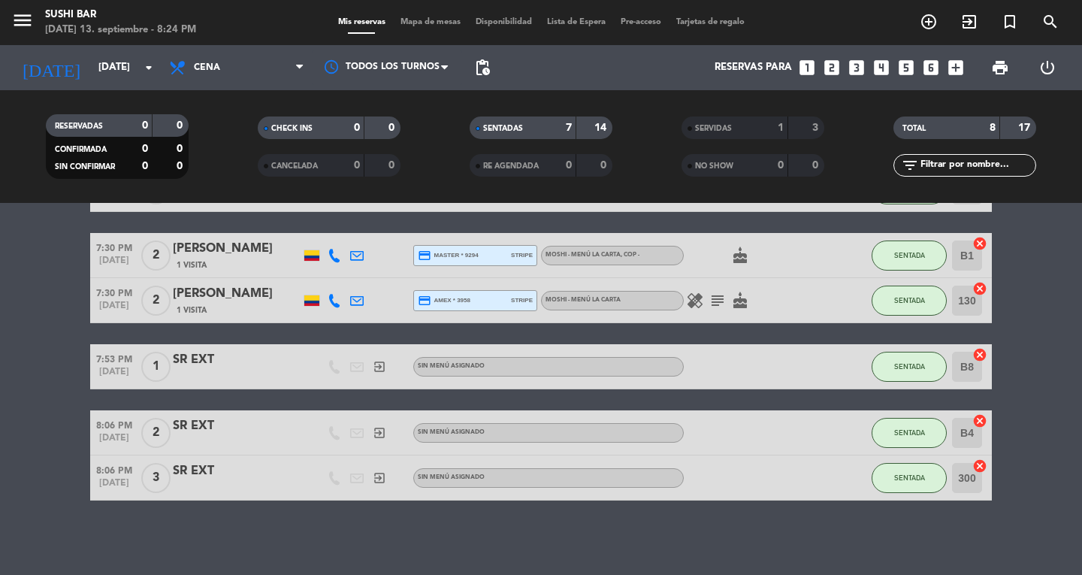
click at [434, 26] on span "Mapa de mesas" at bounding box center [430, 22] width 75 height 8
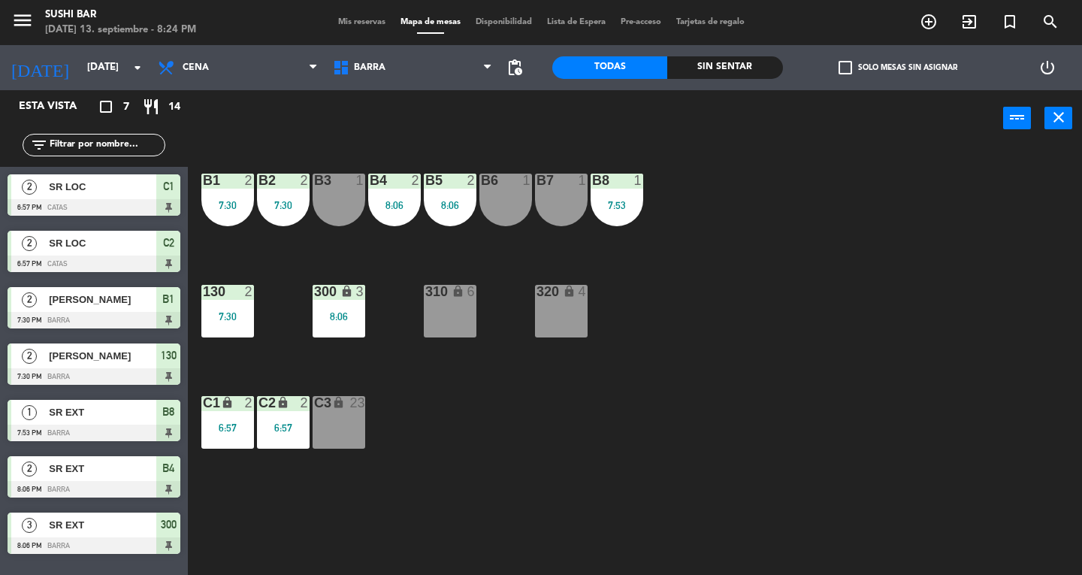
click at [505, 201] on div "B6 1" at bounding box center [505, 200] width 53 height 53
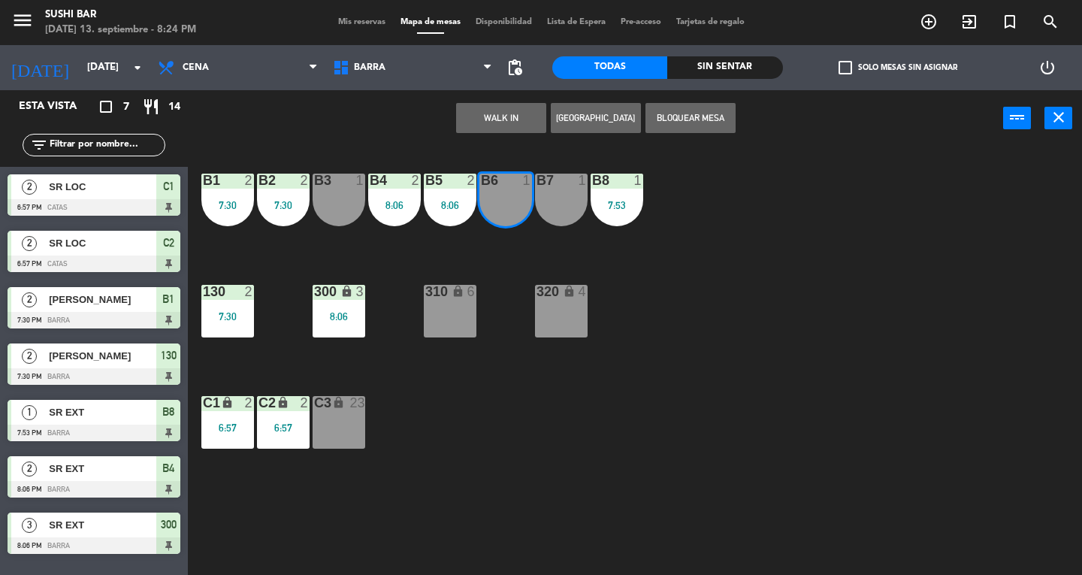
click at [526, 196] on div "B6 1" at bounding box center [505, 200] width 53 height 53
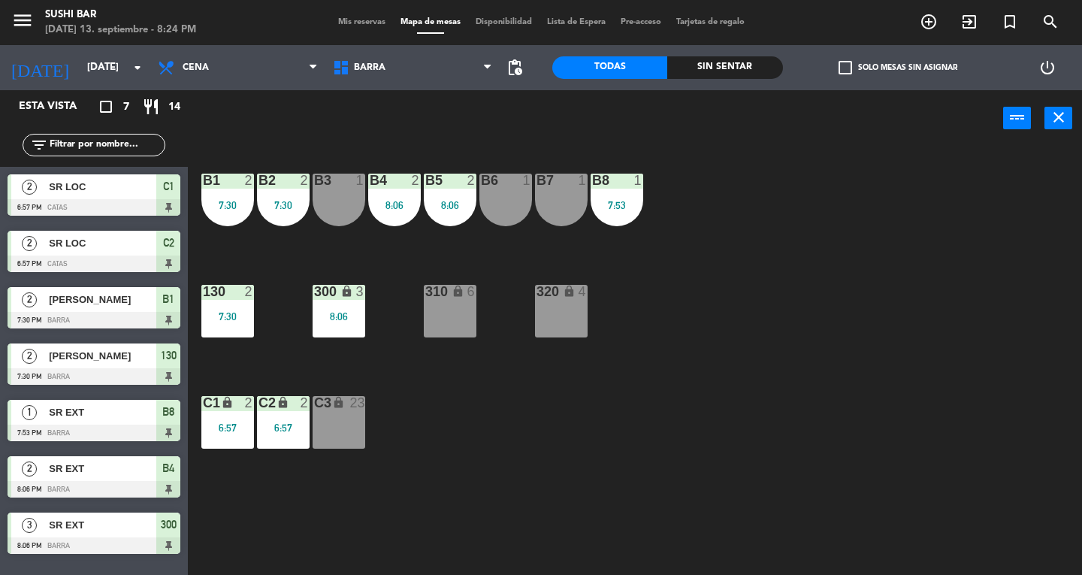
click at [499, 188] on div "B6 1" at bounding box center [505, 181] width 53 height 15
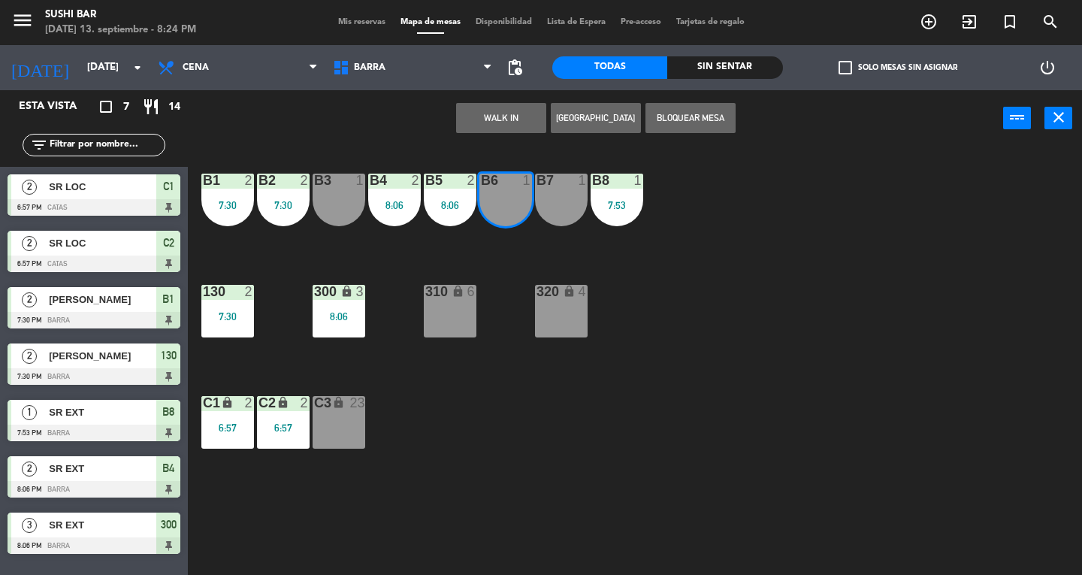
click at [593, 176] on div "B8" at bounding box center [592, 181] width 1 height 14
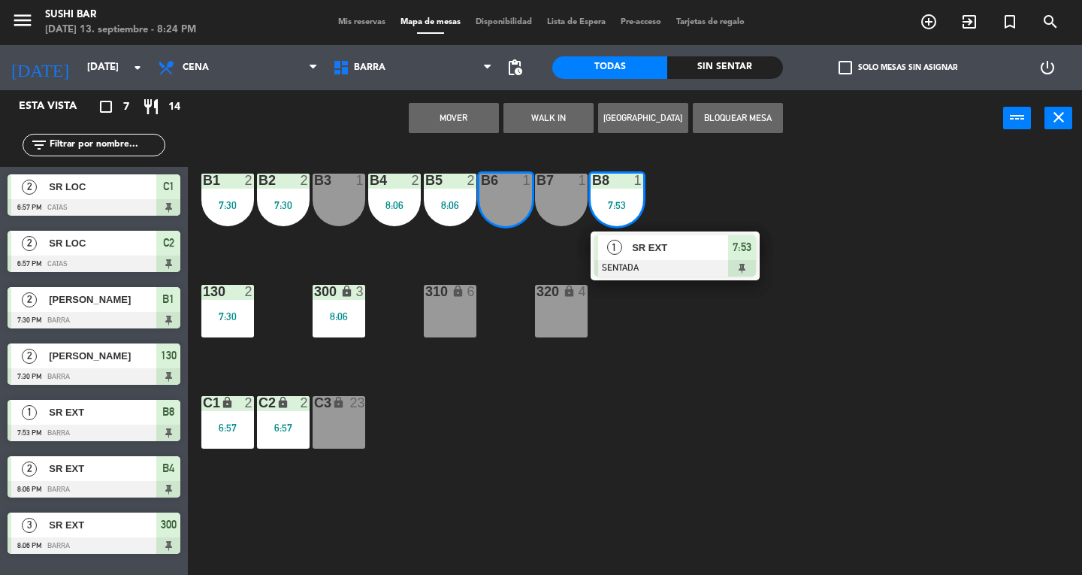
click at [627, 206] on div "7:53" at bounding box center [617, 205] width 53 height 11
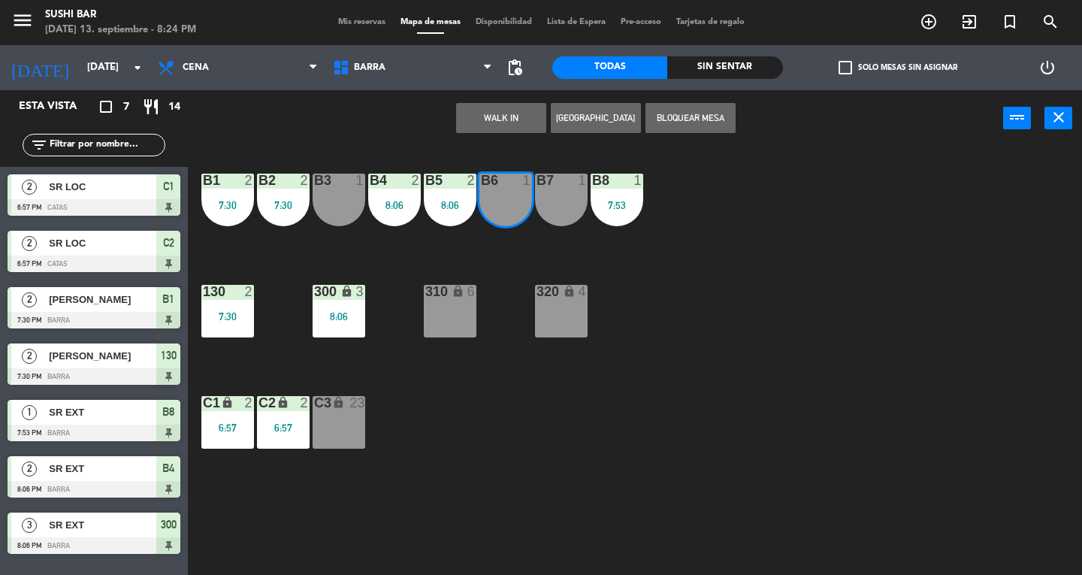
click at [565, 201] on div "B7 1" at bounding box center [561, 200] width 53 height 53
click at [500, 116] on button "WALK IN" at bounding box center [501, 118] width 90 height 30
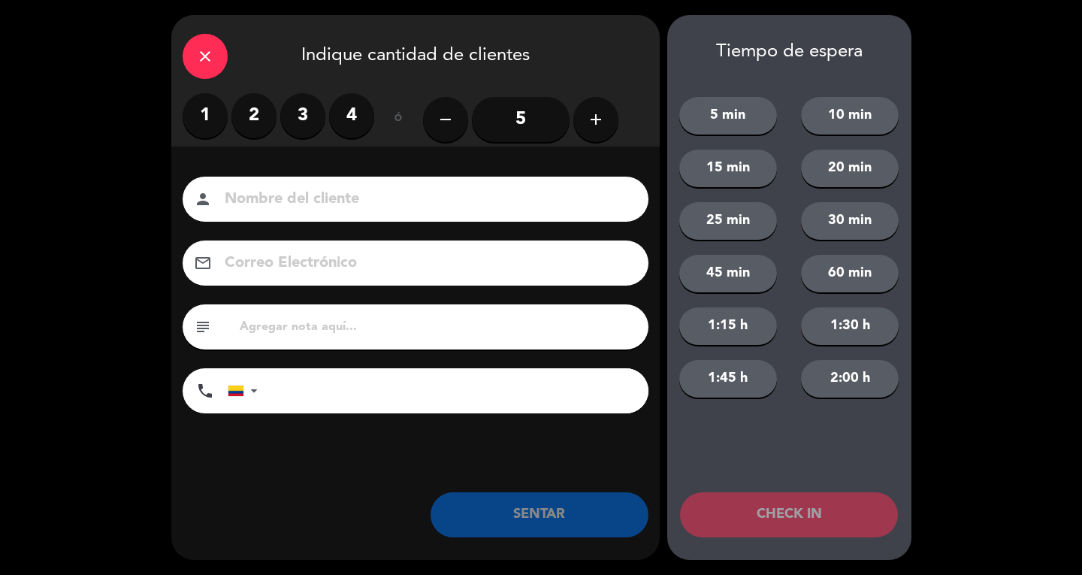
click at [261, 119] on label "2" at bounding box center [253, 115] width 45 height 45
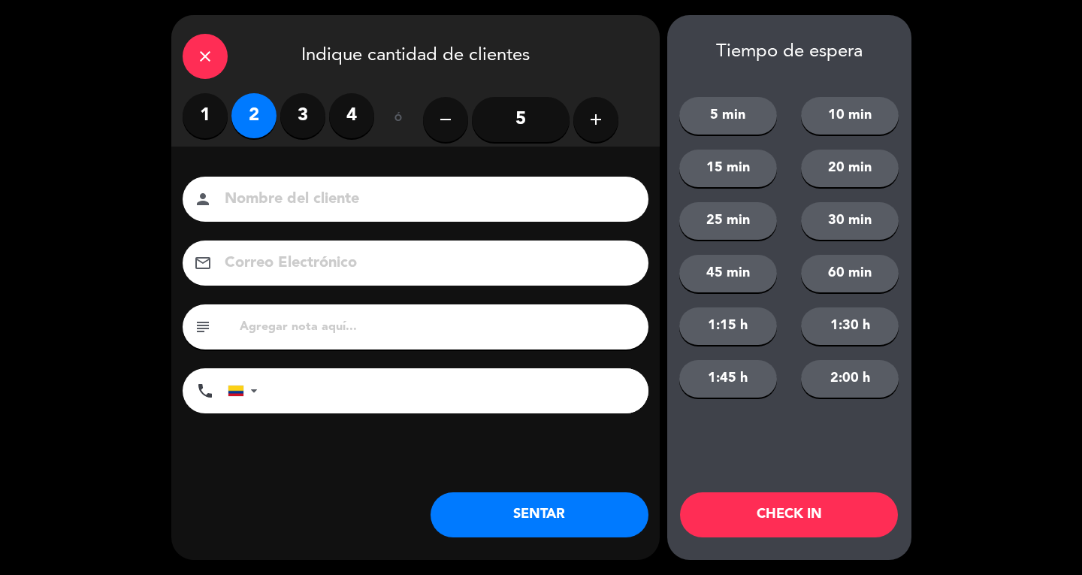
click at [298, 186] on input at bounding box center [426, 199] width 406 height 26
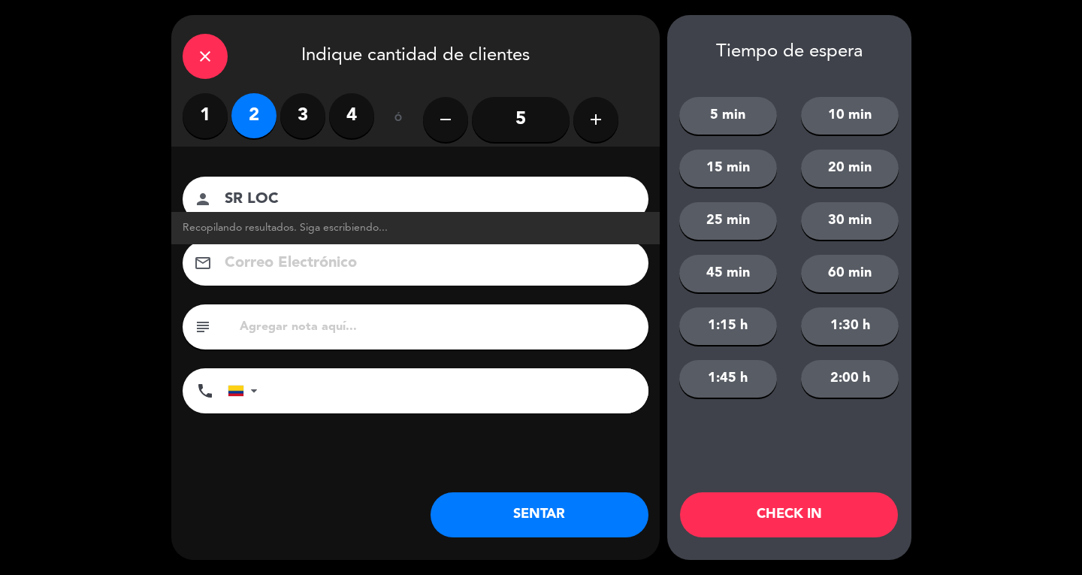
type input "SR LOC"
click at [591, 536] on button "SENTAR" at bounding box center [540, 514] width 218 height 45
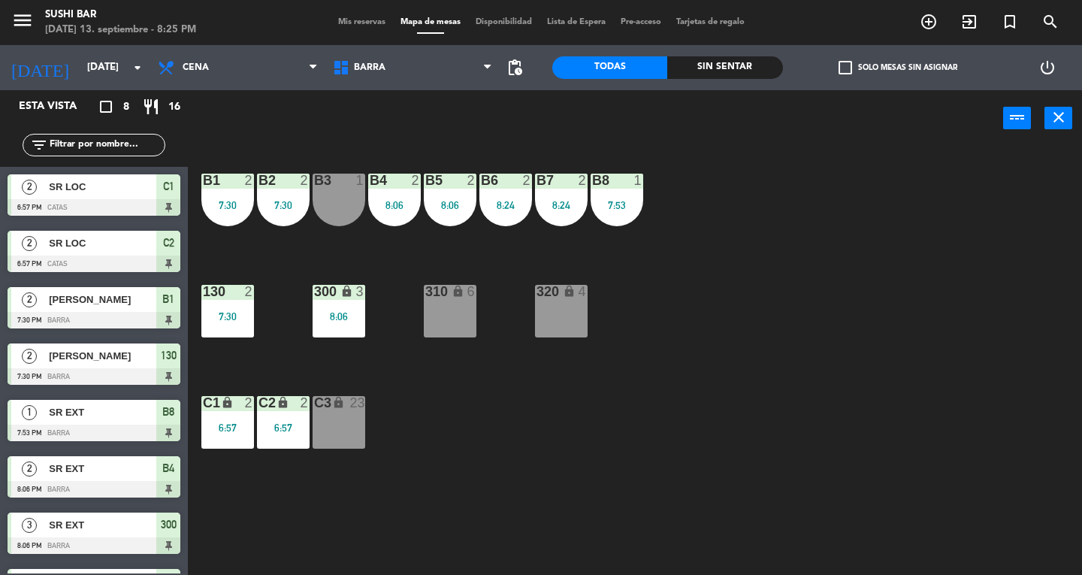
click at [1053, 126] on button "close" at bounding box center [1058, 118] width 28 height 23
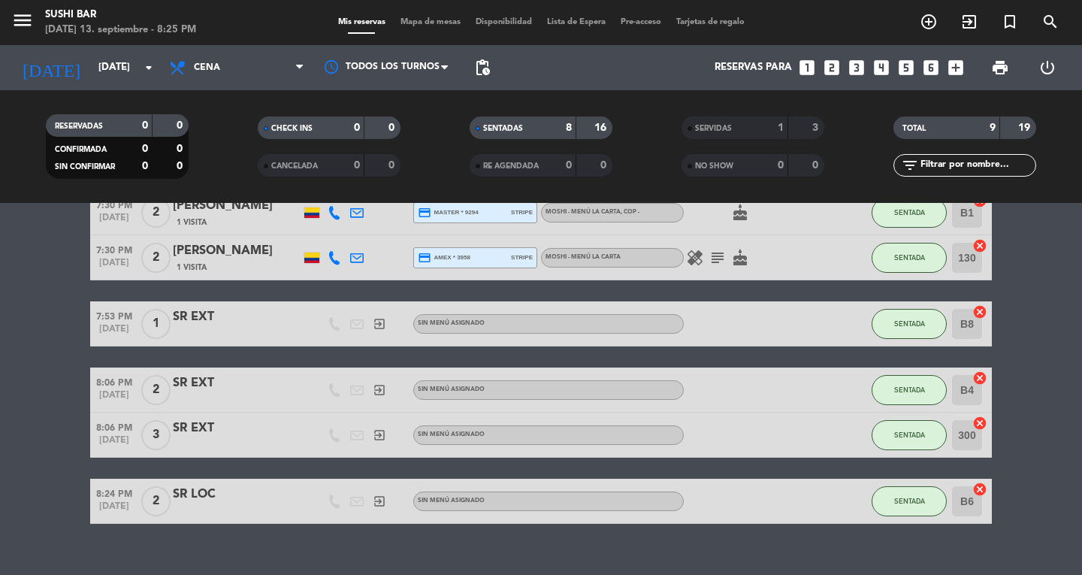
scroll to position [216, 0]
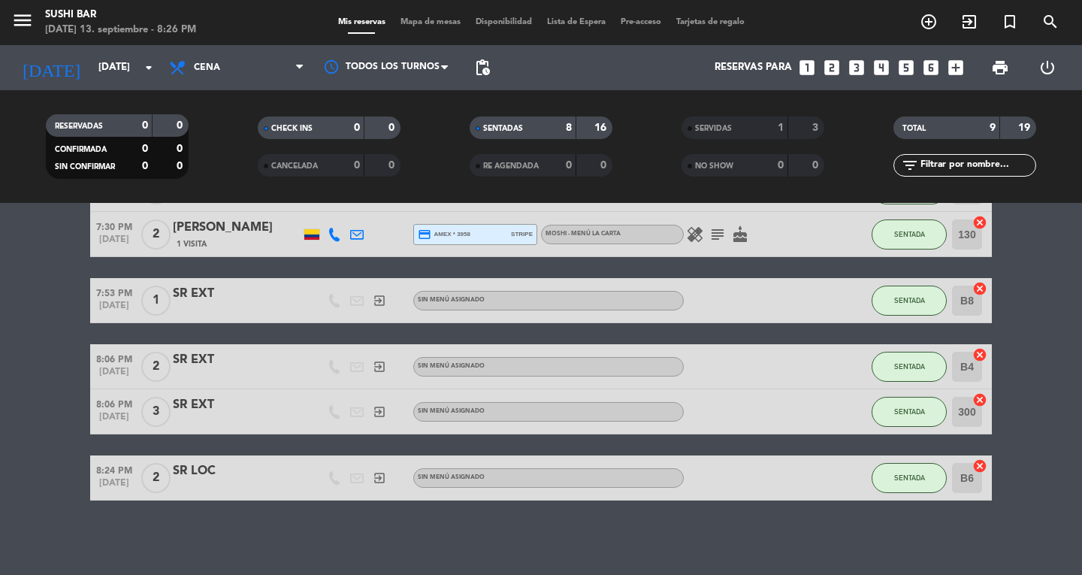
click at [24, 32] on icon "menu" at bounding box center [22, 20] width 23 height 23
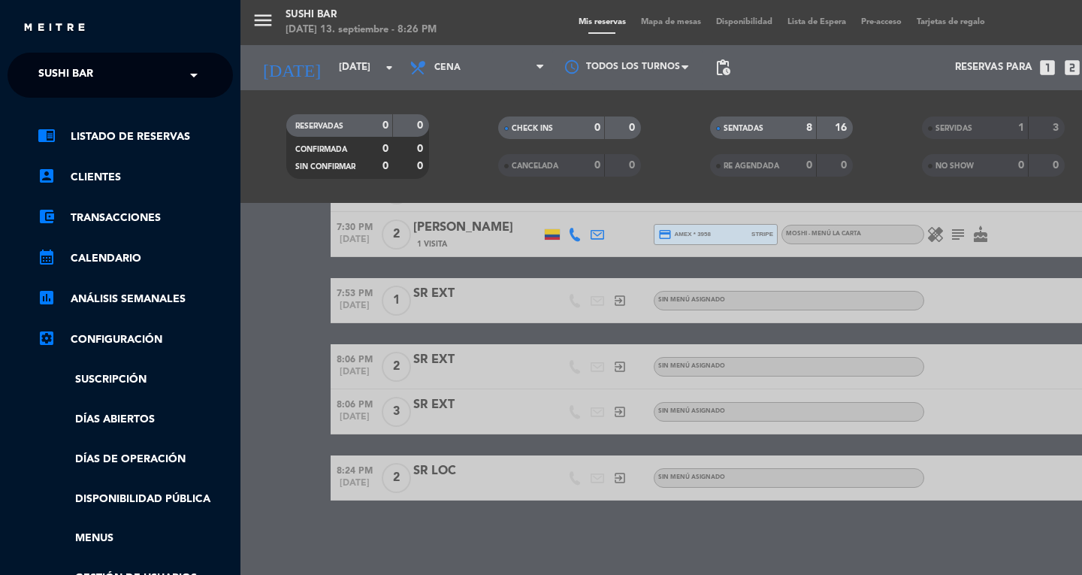
click at [62, 73] on span "SUSHI BAR" at bounding box center [65, 75] width 55 height 32
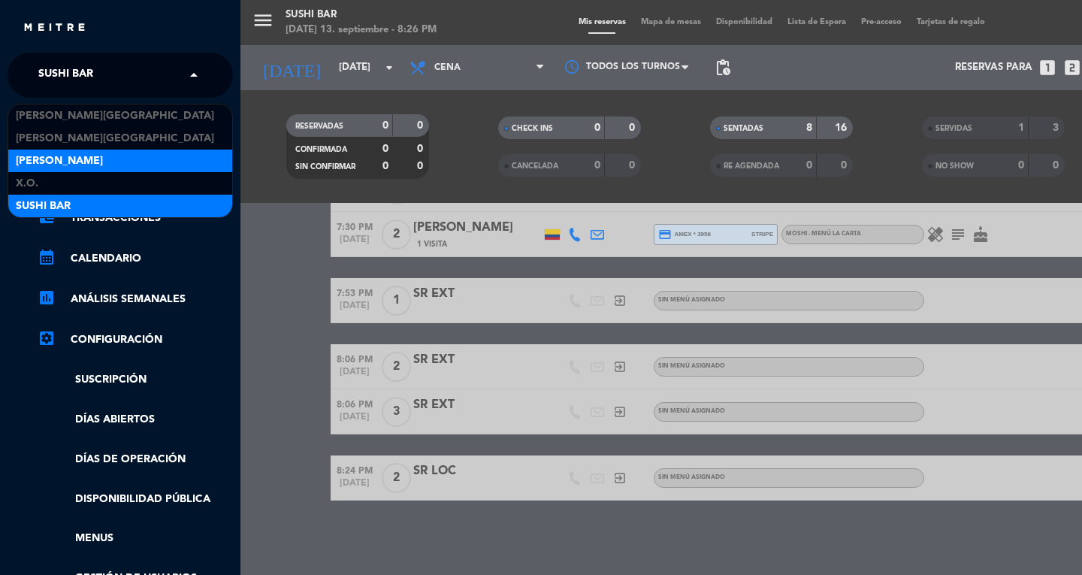
click at [26, 156] on span "[PERSON_NAME]" at bounding box center [59, 161] width 87 height 17
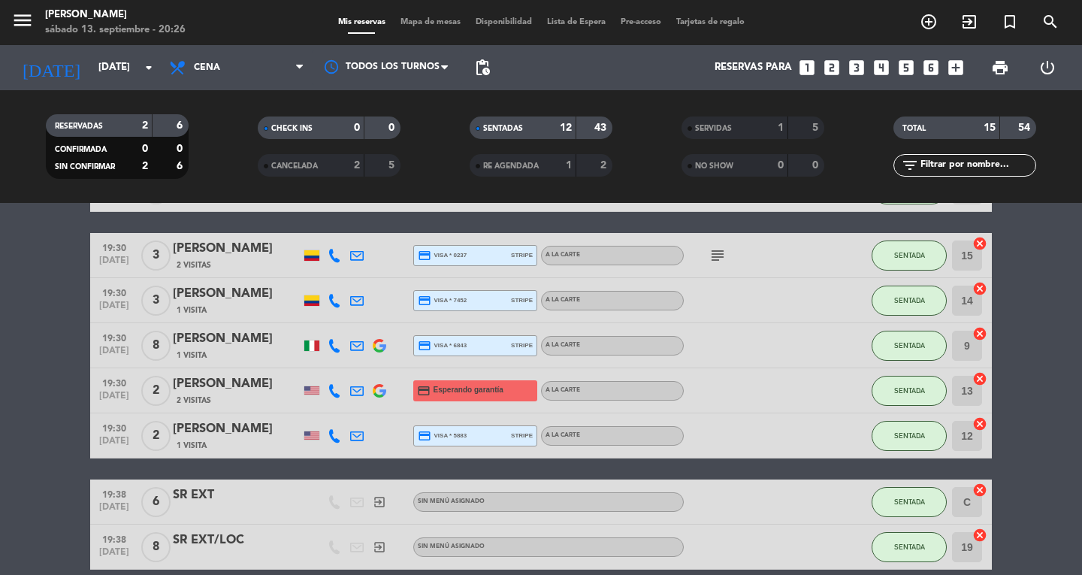
click at [27, 24] on icon "menu" at bounding box center [22, 20] width 23 height 23
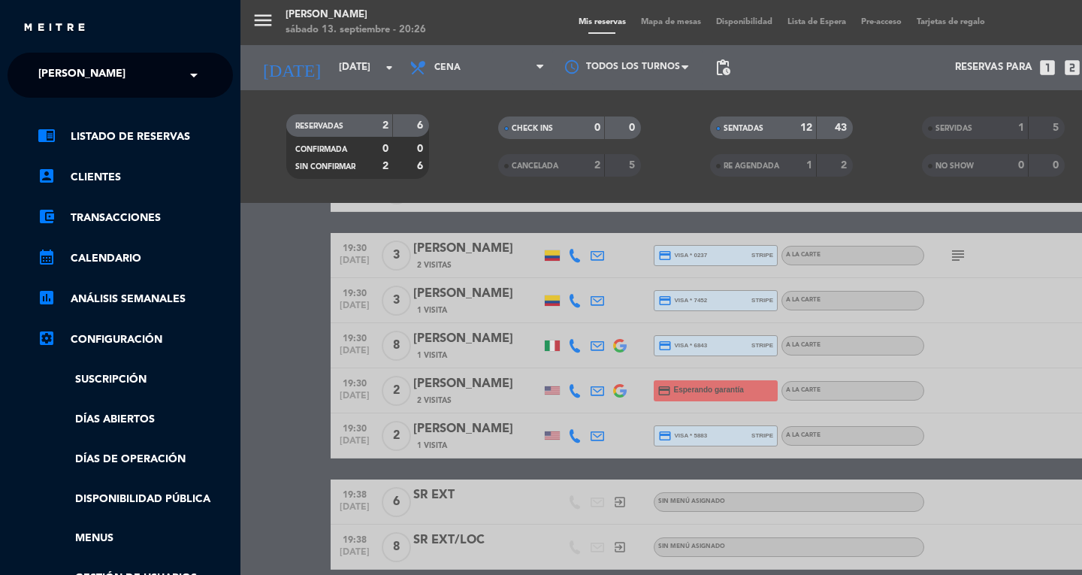
click at [47, 59] on span "[PERSON_NAME]" at bounding box center [81, 75] width 87 height 32
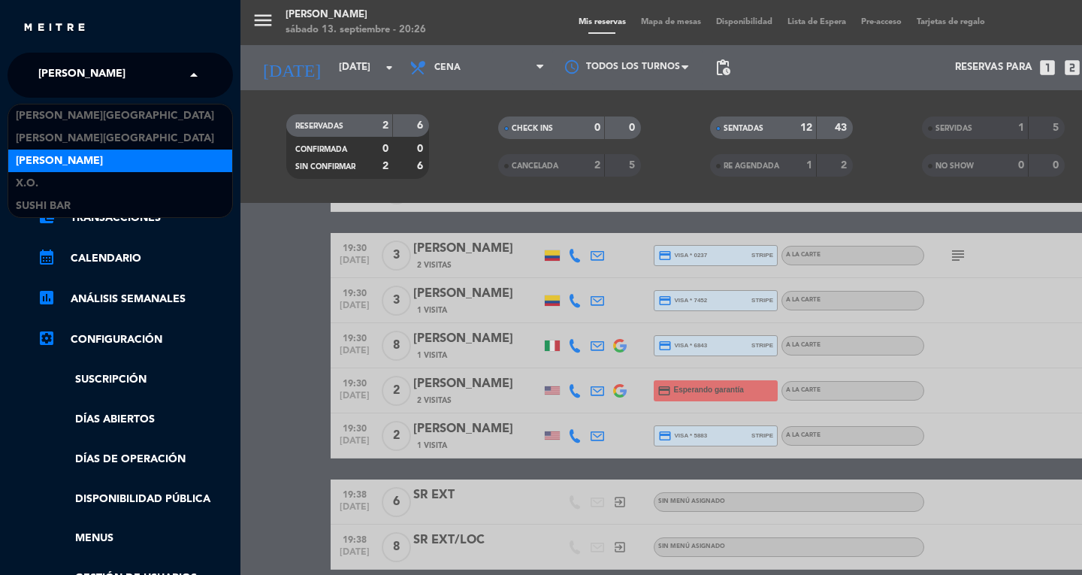
click at [146, 78] on input "text" at bounding box center [121, 75] width 183 height 33
click at [58, 115] on span "[PERSON_NAME][GEOGRAPHIC_DATA]" at bounding box center [115, 115] width 198 height 17
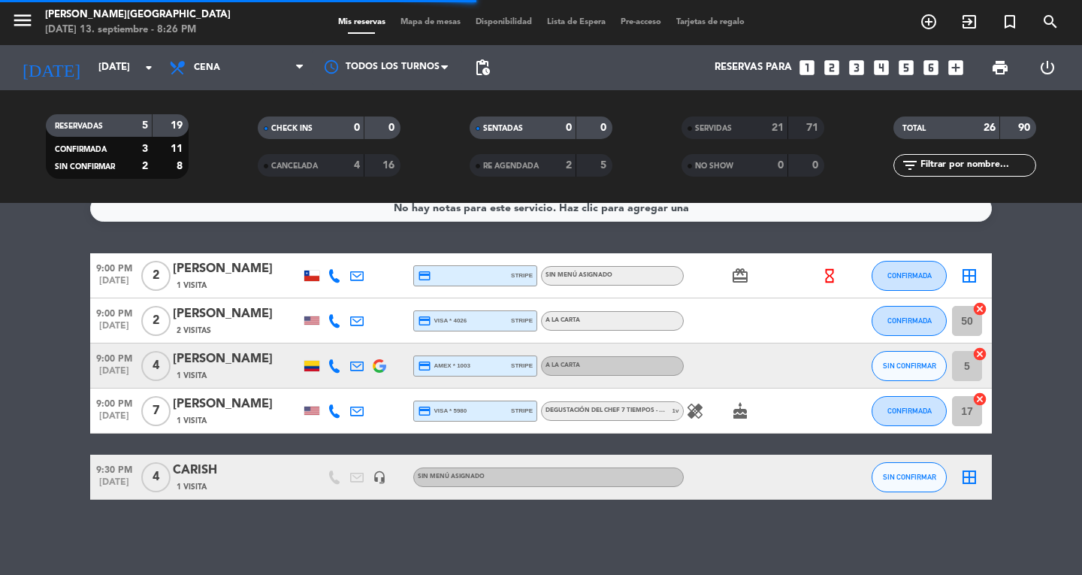
scroll to position [18, 0]
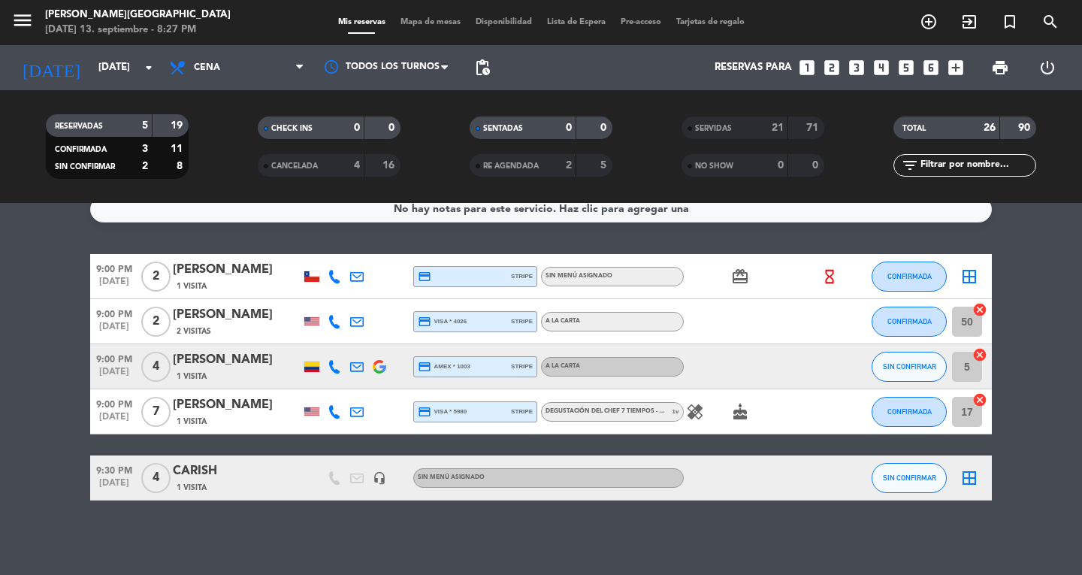
click at [31, 23] on icon "menu" at bounding box center [22, 20] width 23 height 23
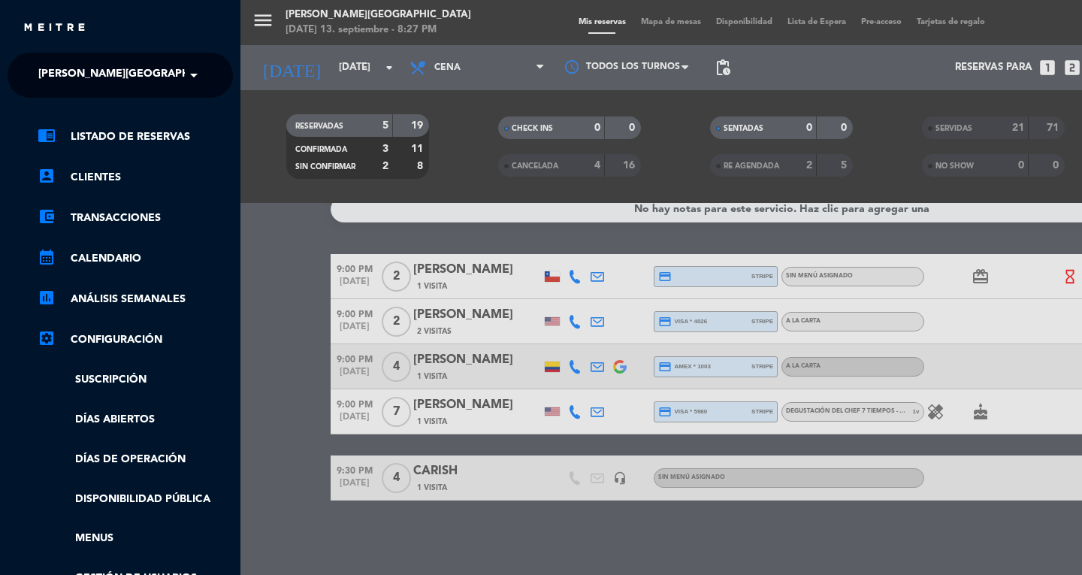
click at [36, 64] on div "× [PERSON_NAME][GEOGRAPHIC_DATA]" at bounding box center [108, 75] width 153 height 32
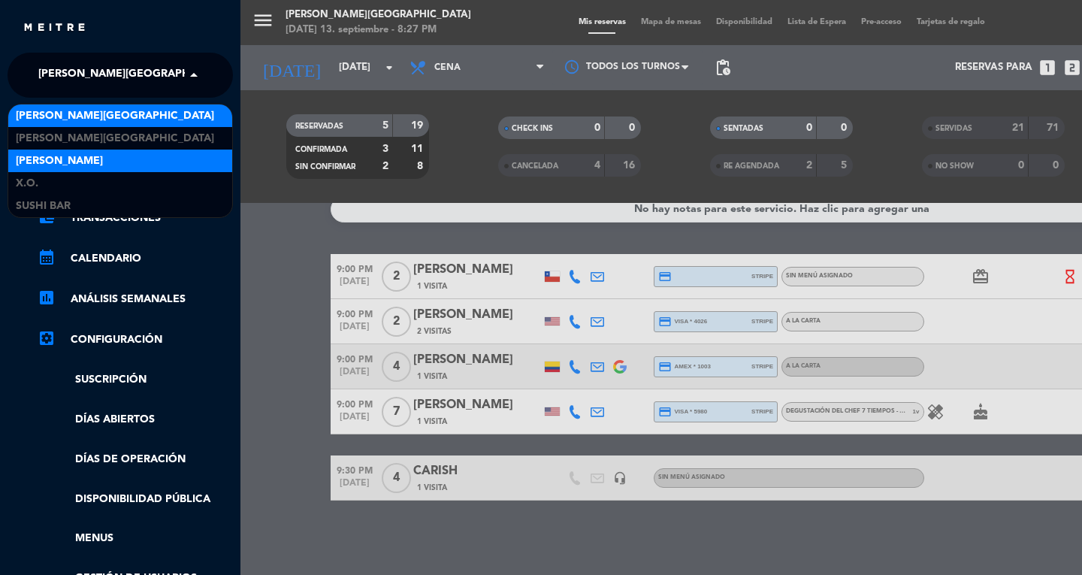
click at [27, 165] on span "[PERSON_NAME]" at bounding box center [59, 161] width 87 height 17
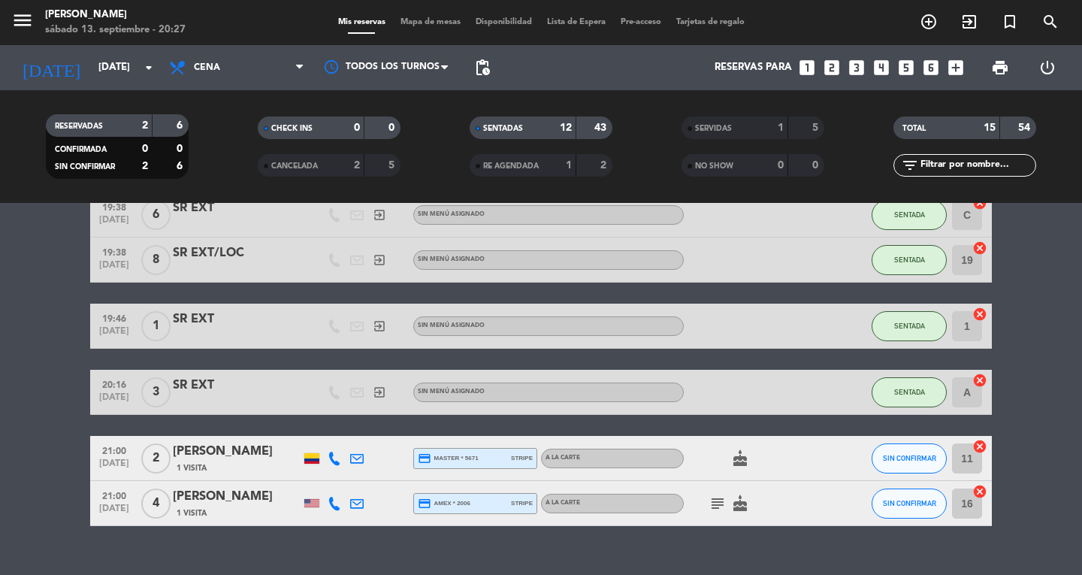
scroll to position [529, 0]
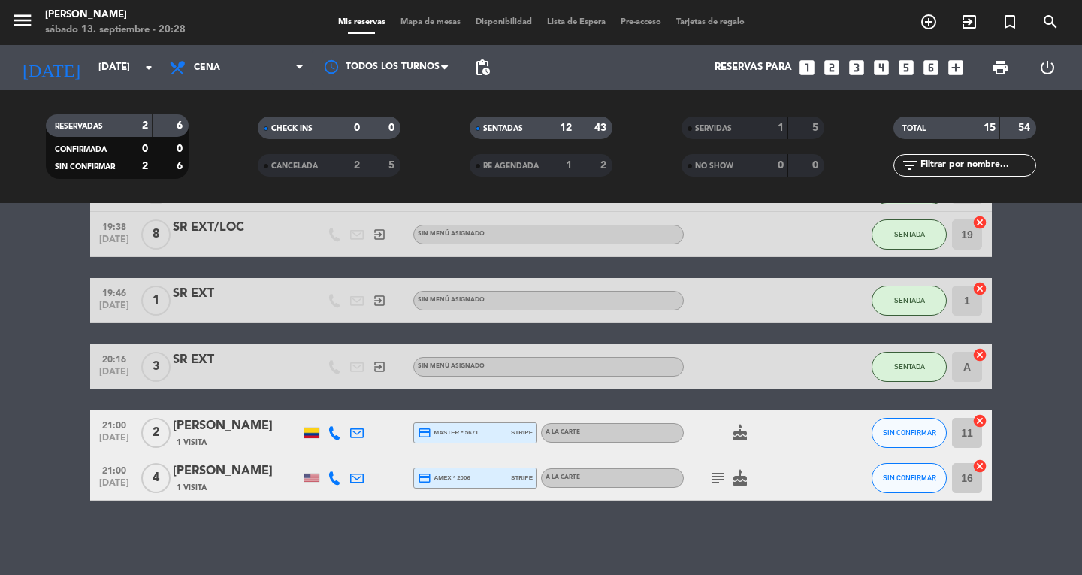
click at [47, 34] on div "sábado 13. septiembre - 20:28" at bounding box center [115, 30] width 141 height 15
click at [91, 61] on input "[DATE]" at bounding box center [157, 67] width 132 height 27
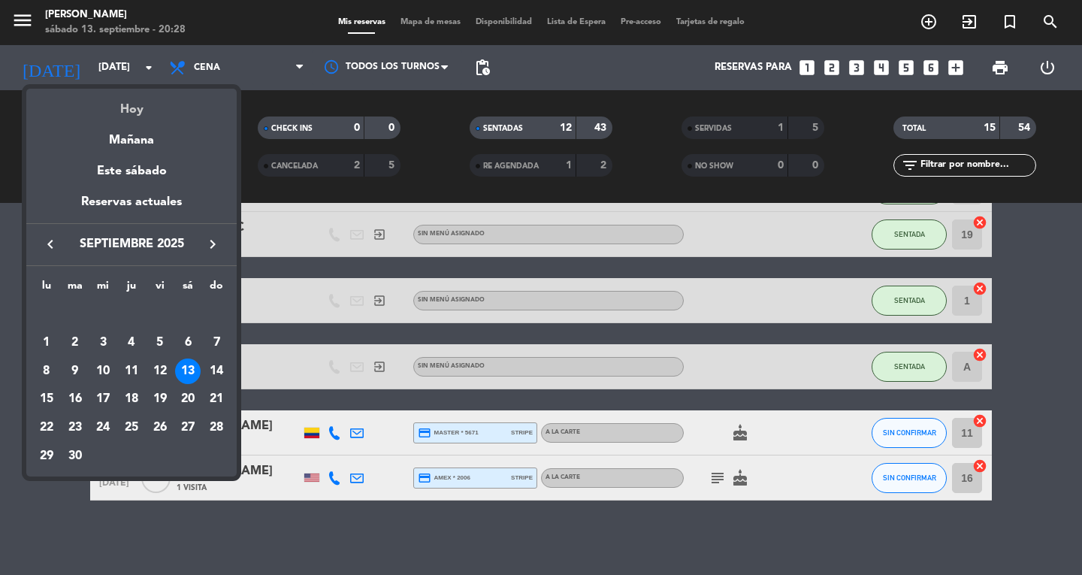
click at [137, 115] on div "Hoy" at bounding box center [131, 104] width 210 height 31
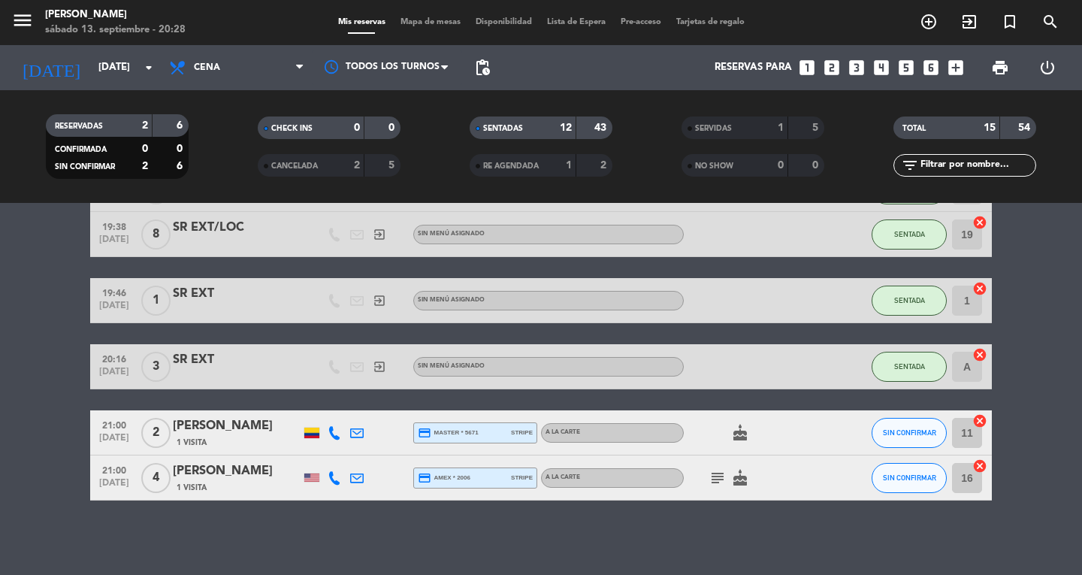
click at [23, 25] on icon "menu" at bounding box center [22, 20] width 23 height 23
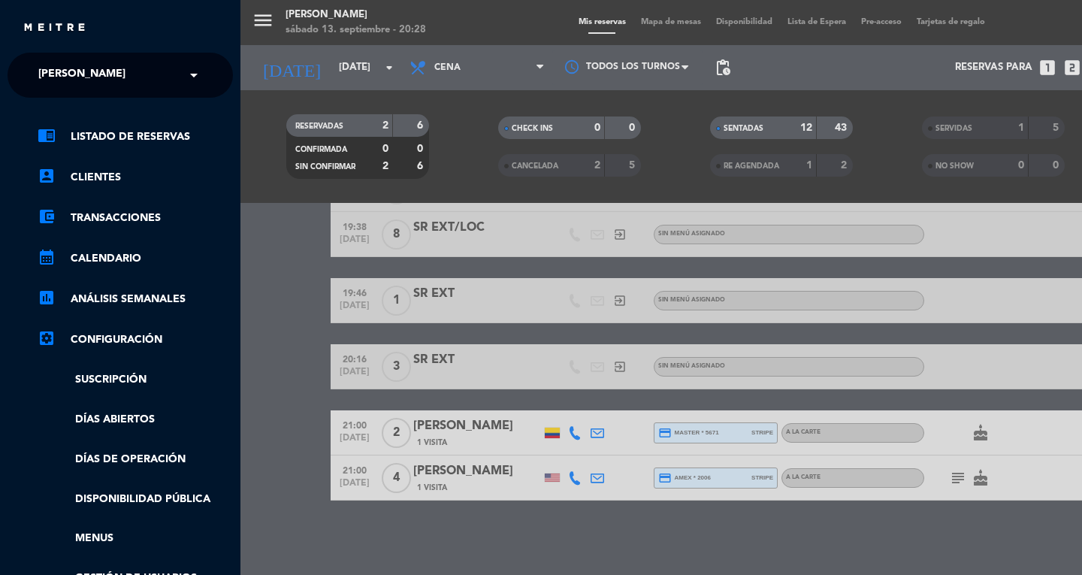
click at [65, 76] on span "[PERSON_NAME]" at bounding box center [81, 75] width 87 height 32
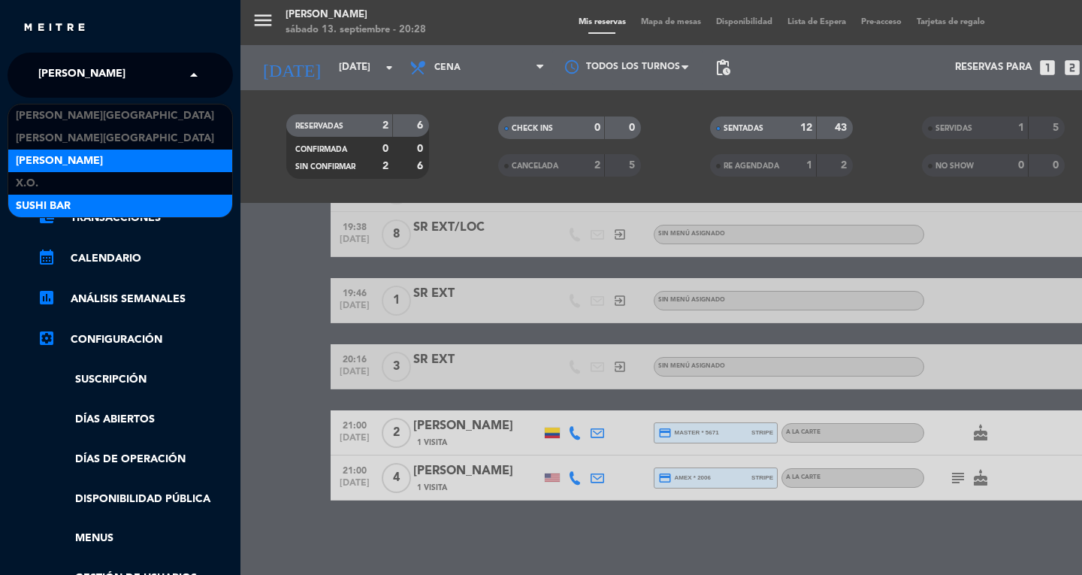
click at [38, 206] on span "SUSHI BAR" at bounding box center [43, 206] width 55 height 17
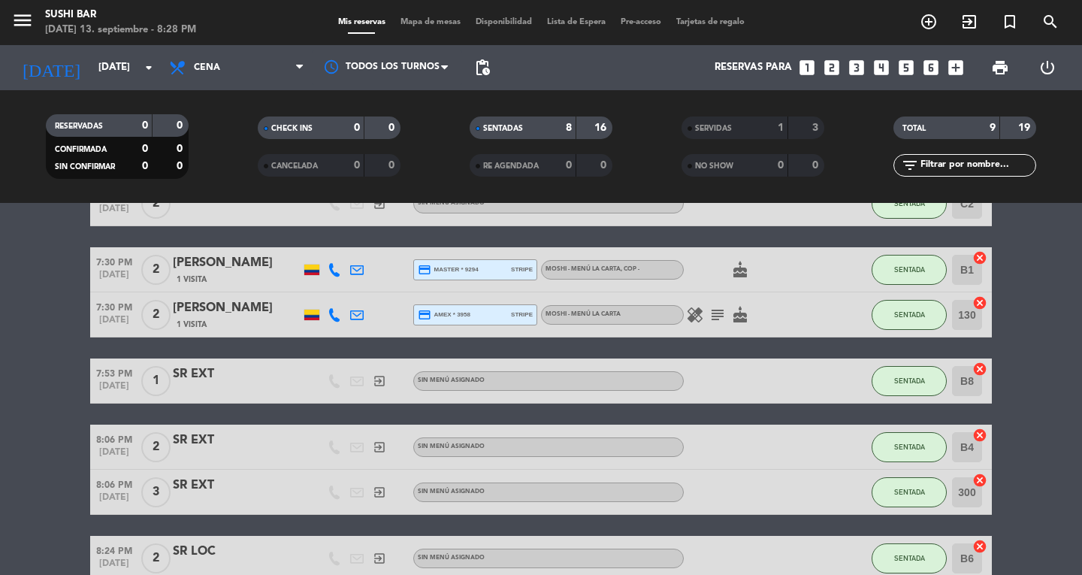
scroll to position [139, 0]
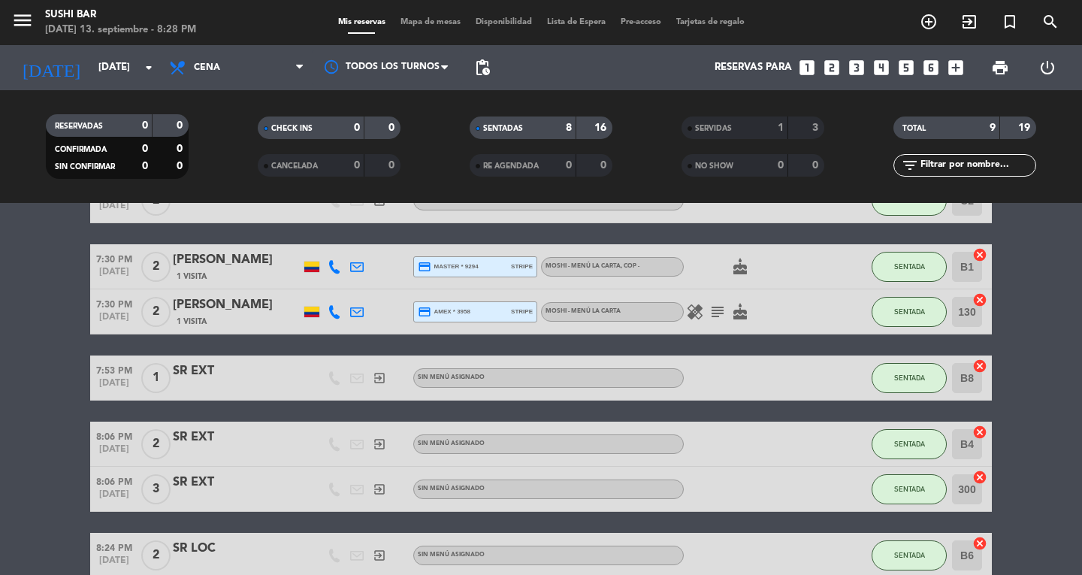
click at [751, 122] on div "SERVIDAS" at bounding box center [719, 127] width 69 height 17
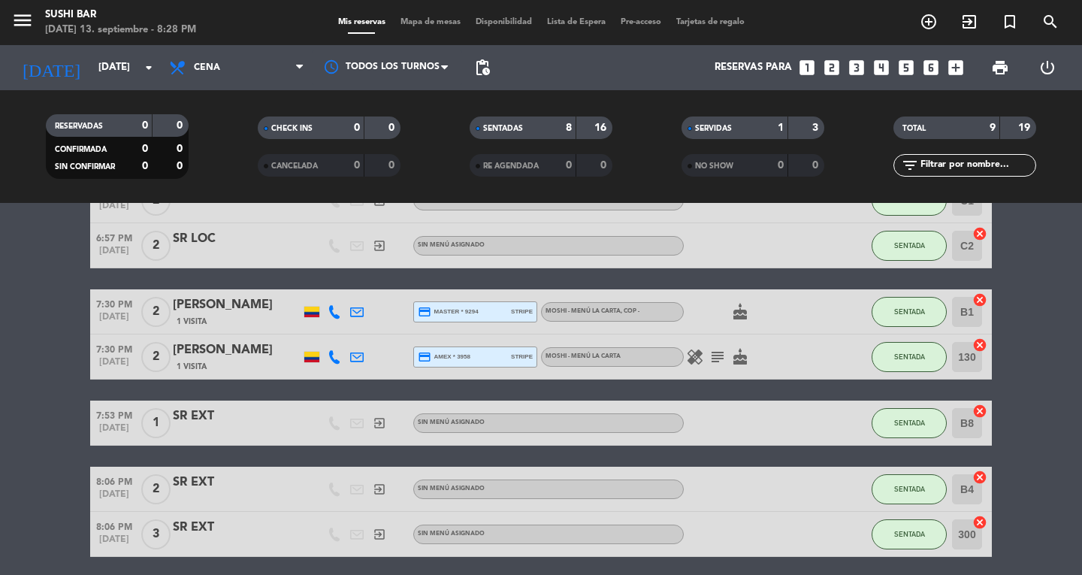
click at [791, 131] on div "SERVIDAS 1 3" at bounding box center [752, 127] width 143 height 23
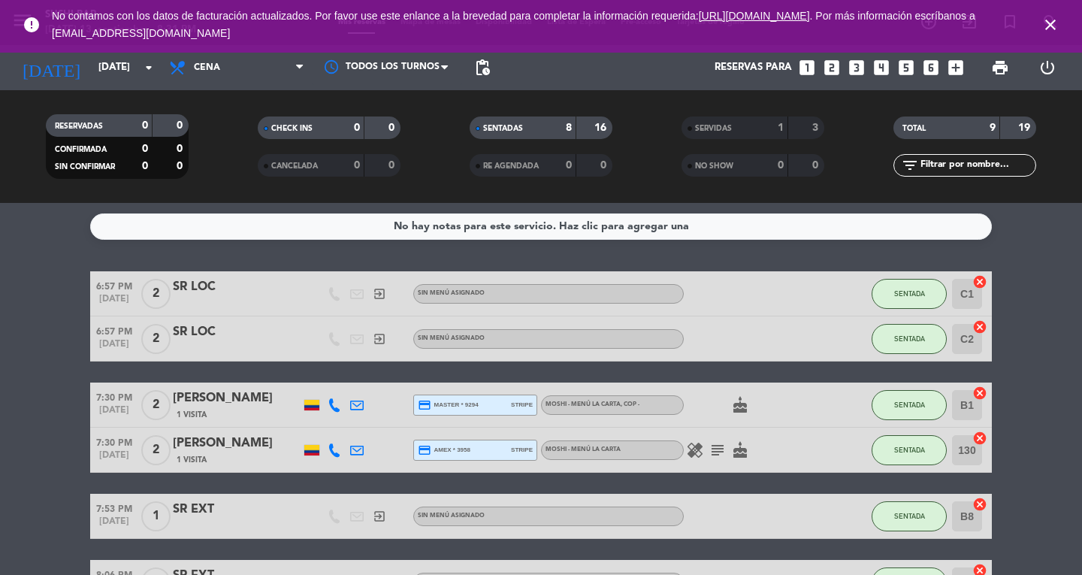
scroll to position [0, 0]
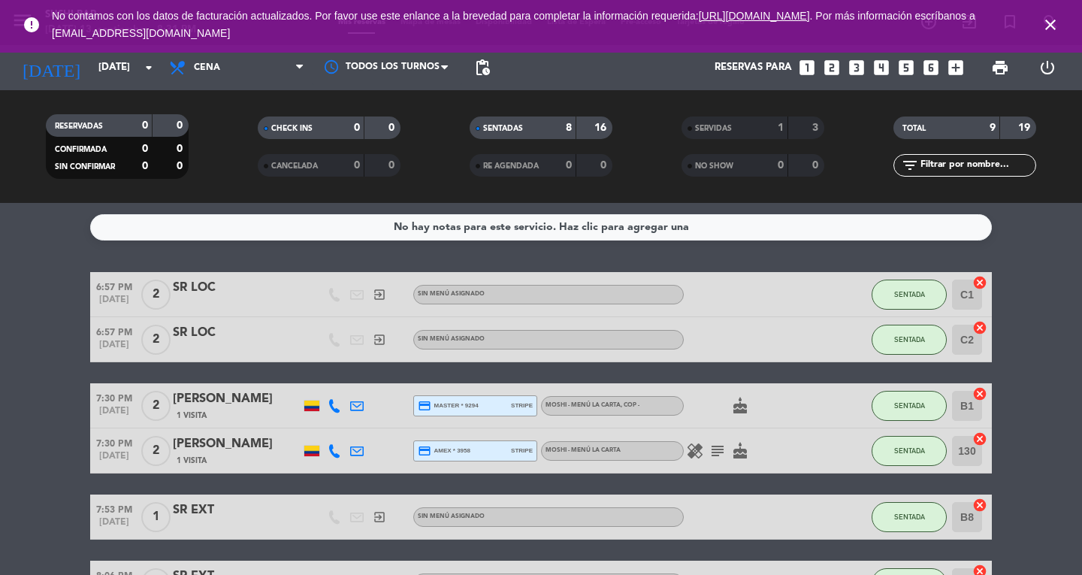
click at [1048, 27] on icon "close" at bounding box center [1050, 25] width 18 height 18
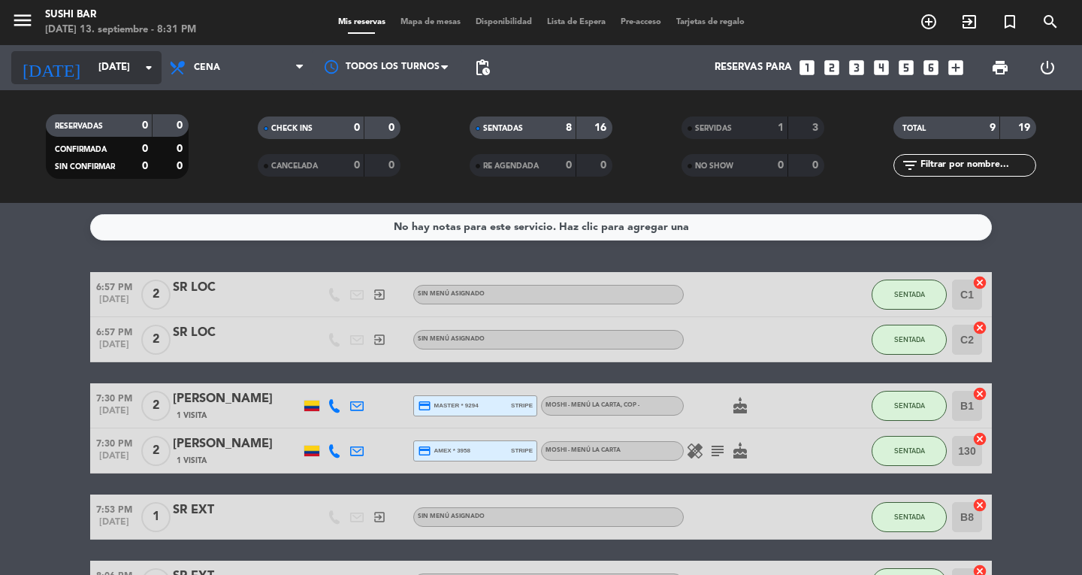
click at [94, 68] on input "[DATE]" at bounding box center [157, 67] width 132 height 27
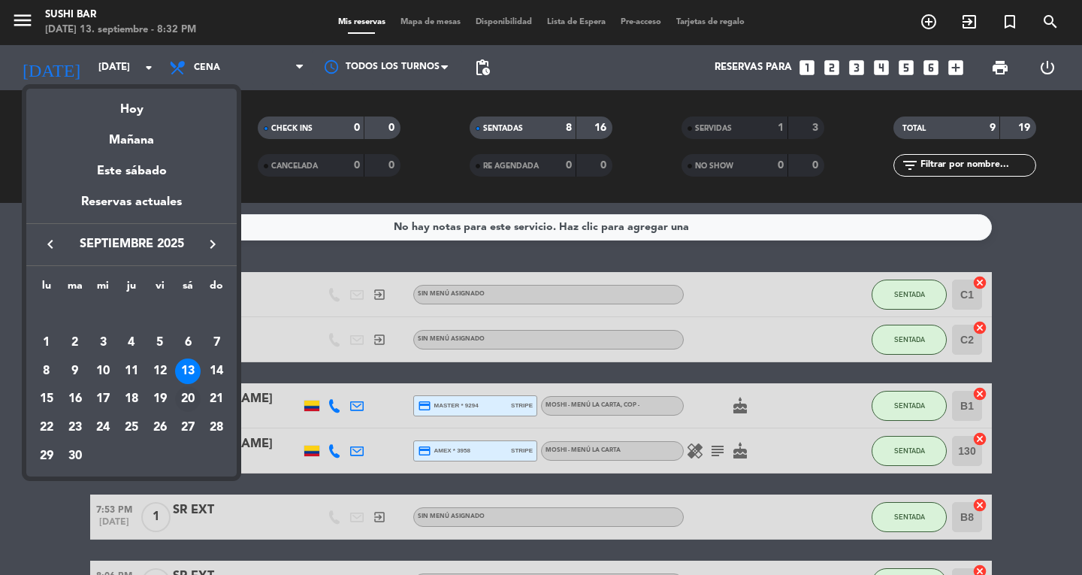
click at [186, 397] on div "20" at bounding box center [188, 399] width 26 height 26
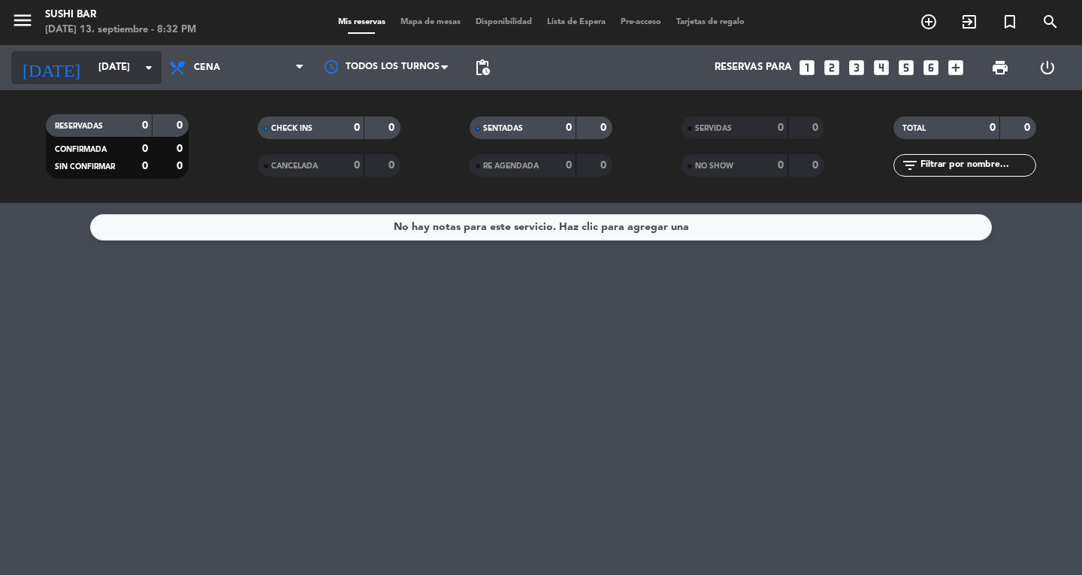
click at [131, 68] on input "[DATE]" at bounding box center [157, 67] width 132 height 27
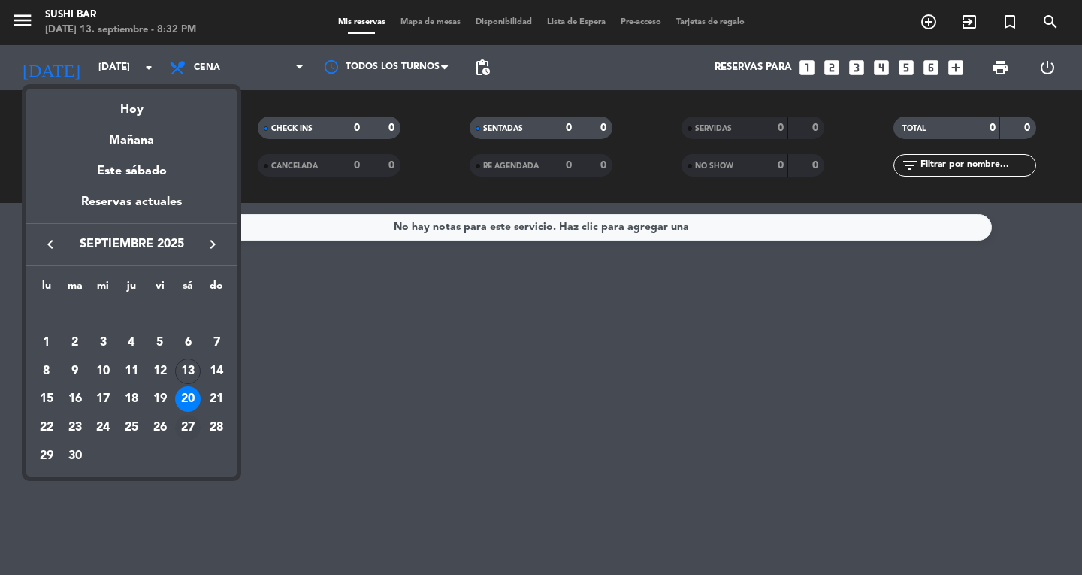
click at [184, 429] on div "27" at bounding box center [188, 428] width 26 height 26
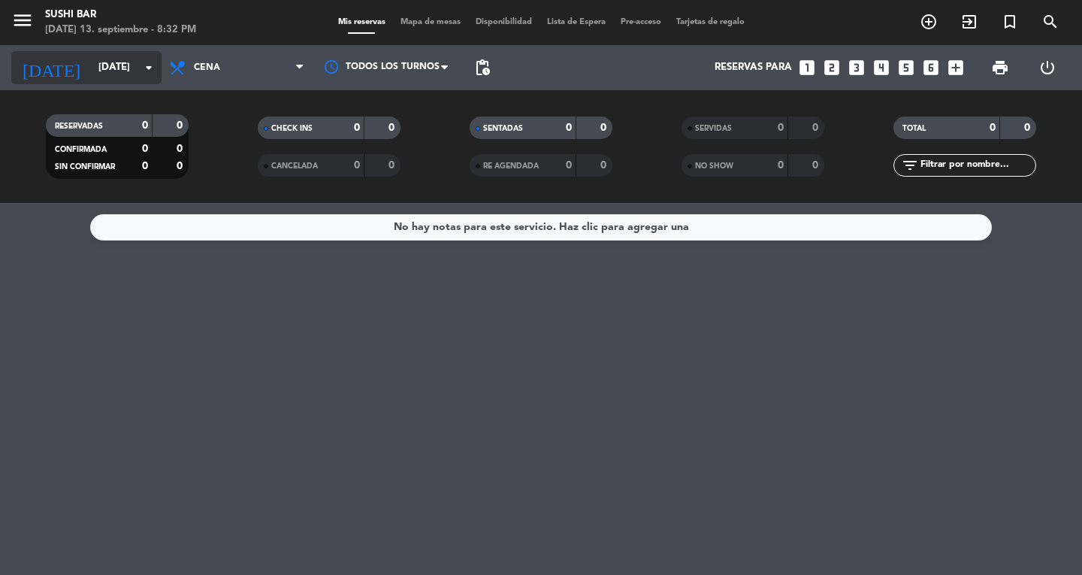
click at [123, 71] on input "[DATE]" at bounding box center [157, 67] width 132 height 27
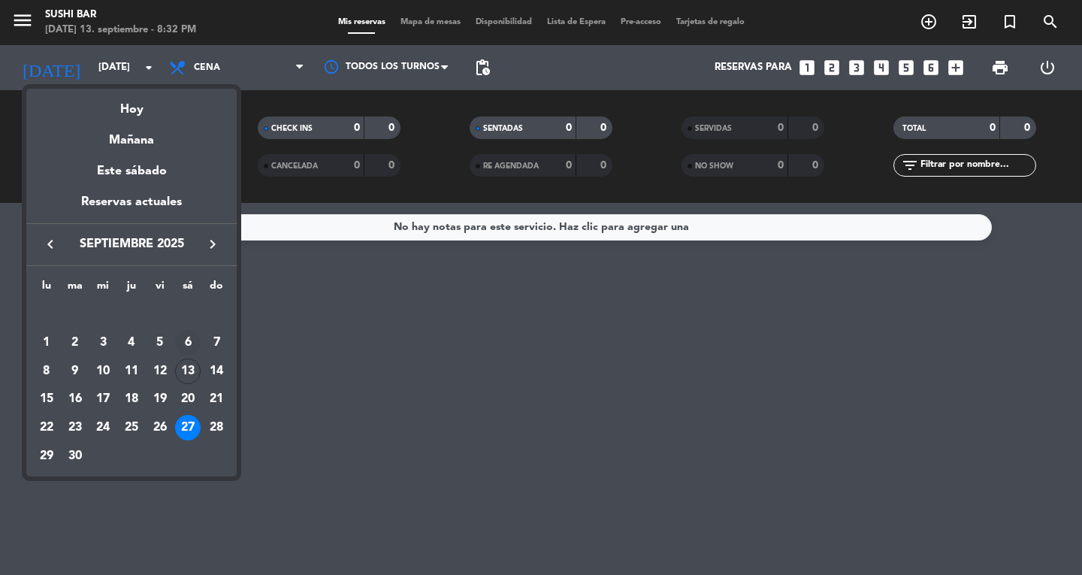
click at [189, 354] on div "6" at bounding box center [188, 343] width 26 height 26
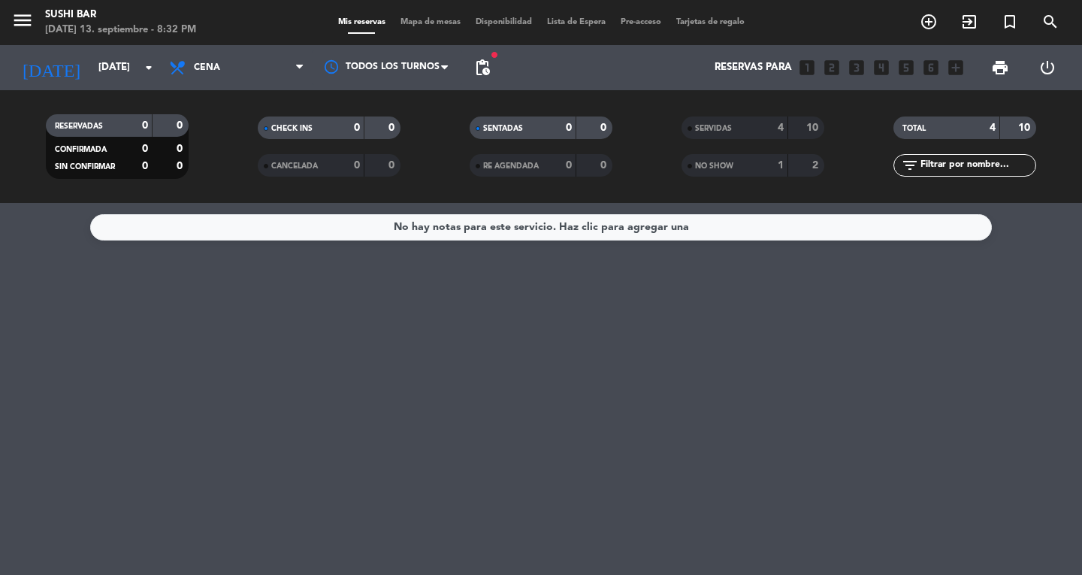
click at [755, 125] on div "4" at bounding box center [769, 127] width 30 height 17
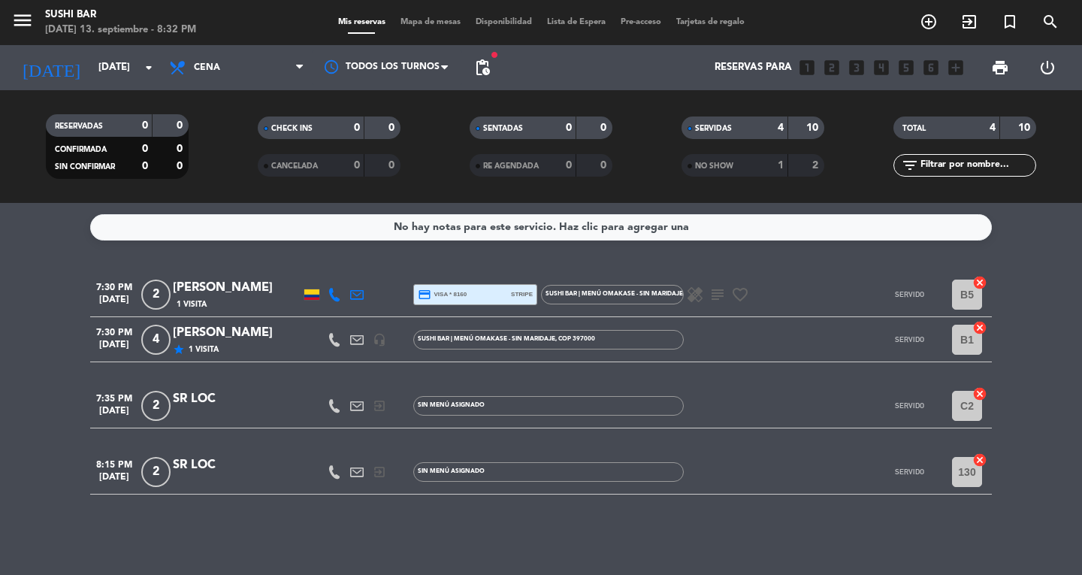
click at [757, 175] on div "NO SHOW 1 2" at bounding box center [752, 165] width 143 height 23
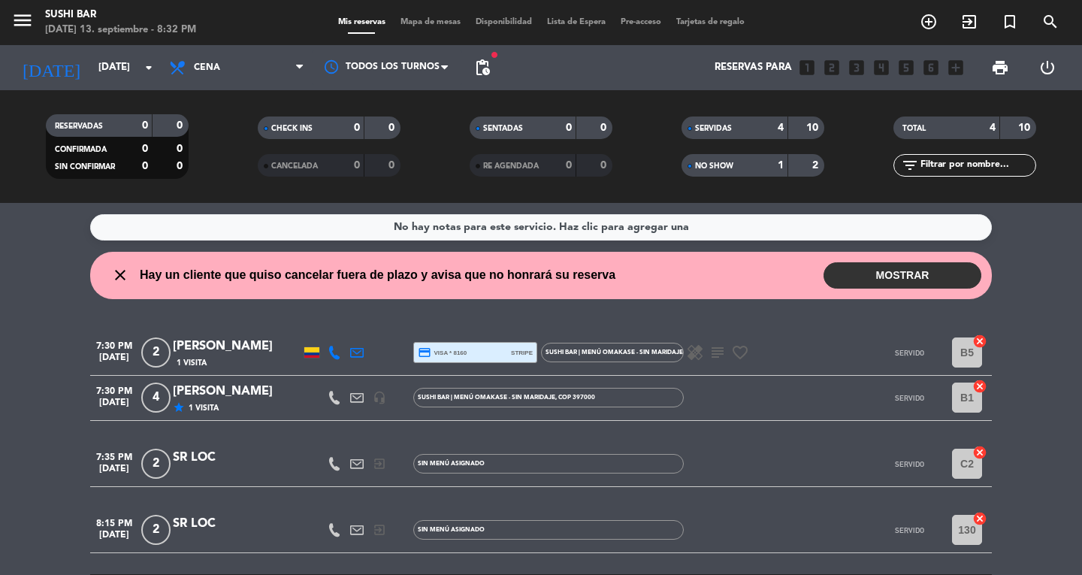
click at [763, 119] on div "4" at bounding box center [769, 127] width 30 height 17
click at [747, 168] on div "NO SHOW" at bounding box center [719, 165] width 69 height 17
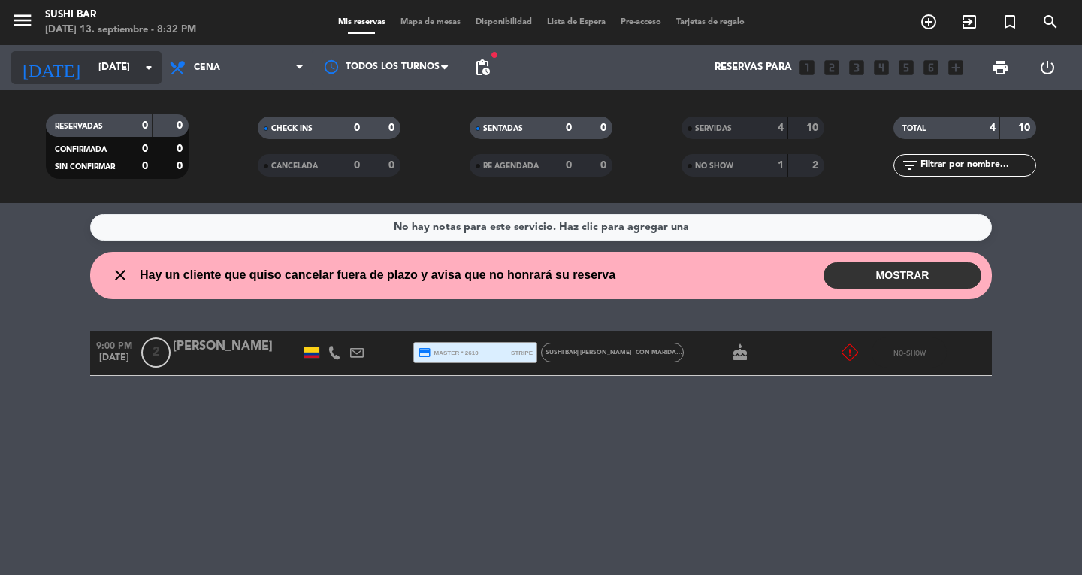
click at [107, 80] on input "[DATE]" at bounding box center [157, 67] width 132 height 27
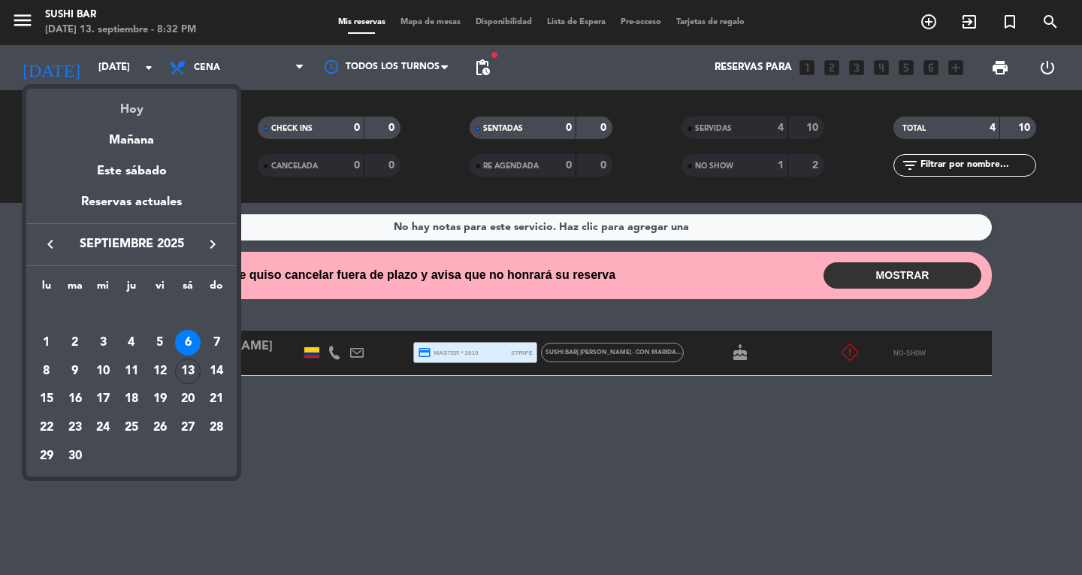
click at [110, 105] on div "Hoy" at bounding box center [131, 104] width 210 height 31
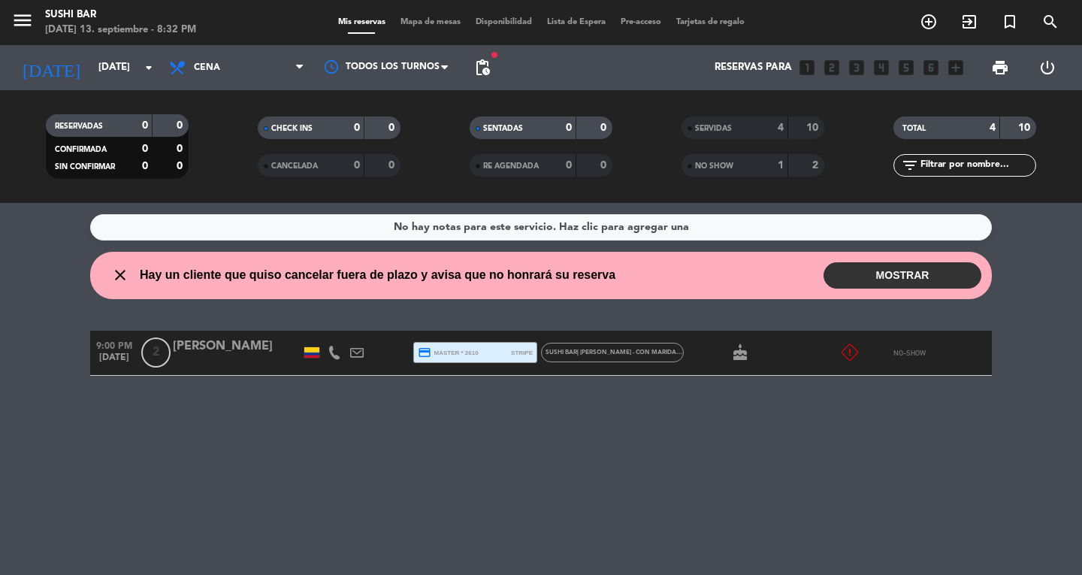
type input "[DATE]"
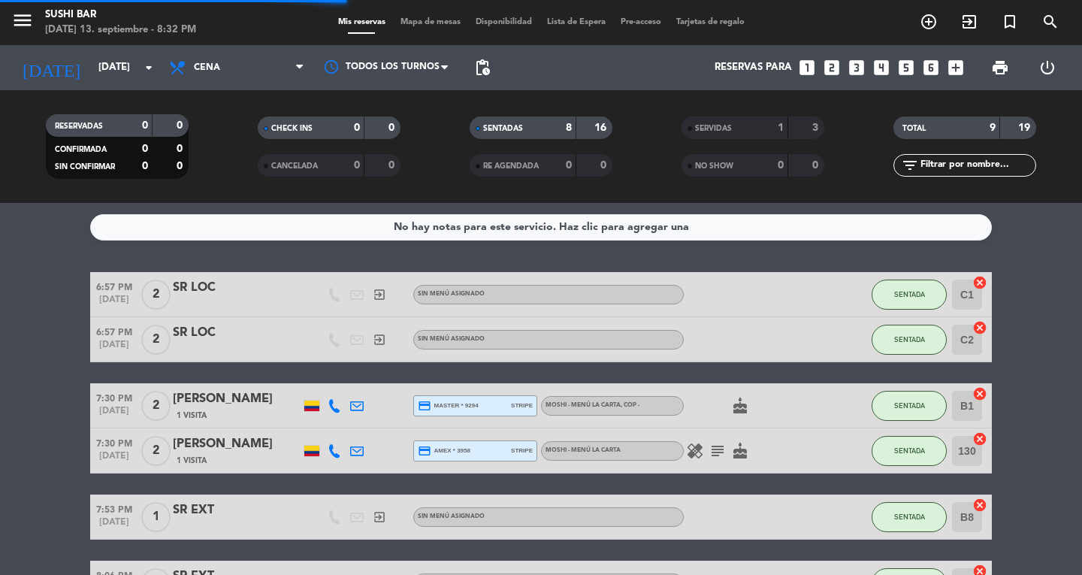
click at [0, 478] on bookings-row "6:57 PM [DATE] 2 SR LOC exit_to_app Sin menú asignado SENTADA C1 cancel 6:57 PM…" at bounding box center [541, 494] width 1082 height 445
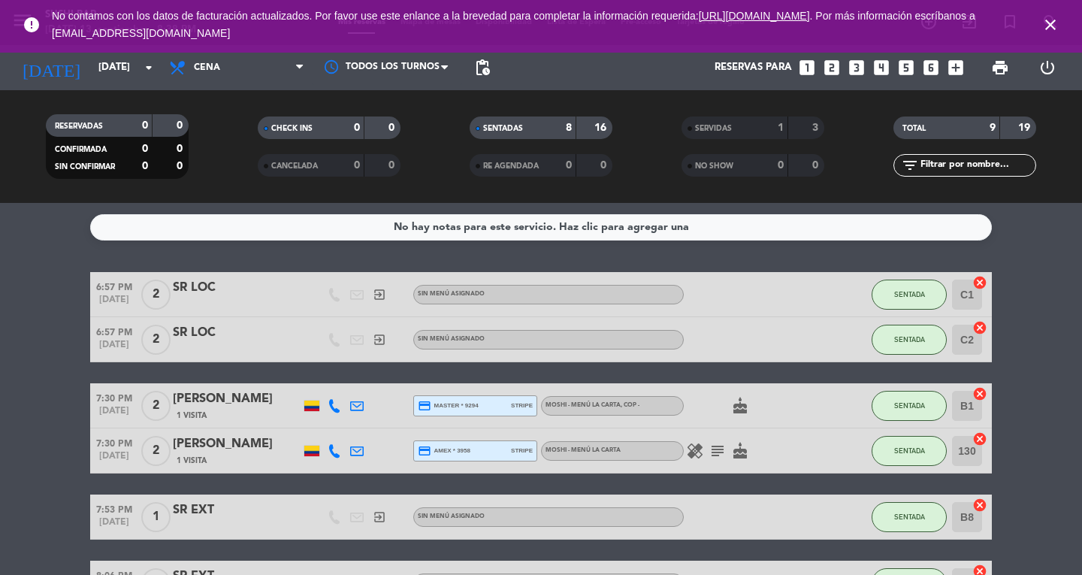
click at [1053, 20] on icon "close" at bounding box center [1050, 25] width 18 height 18
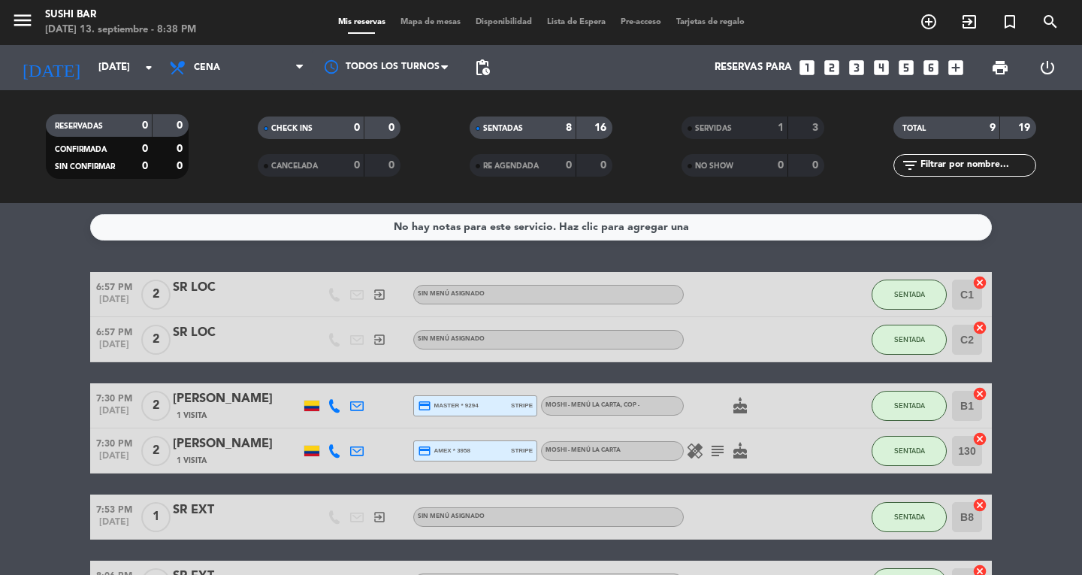
click at [965, 20] on icon "exit_to_app" at bounding box center [969, 22] width 18 height 18
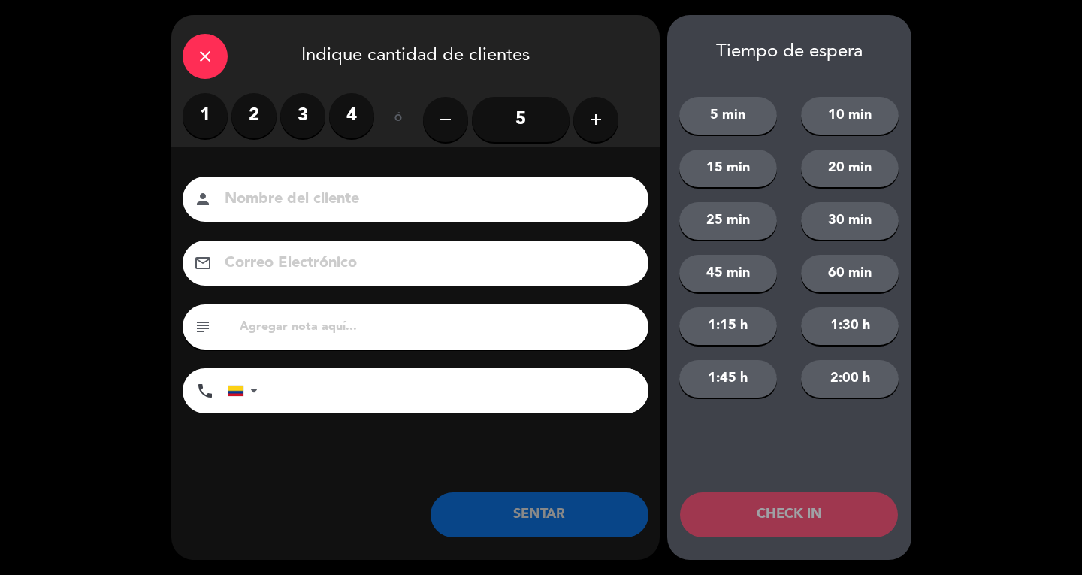
click at [319, 122] on label "3" at bounding box center [302, 115] width 45 height 45
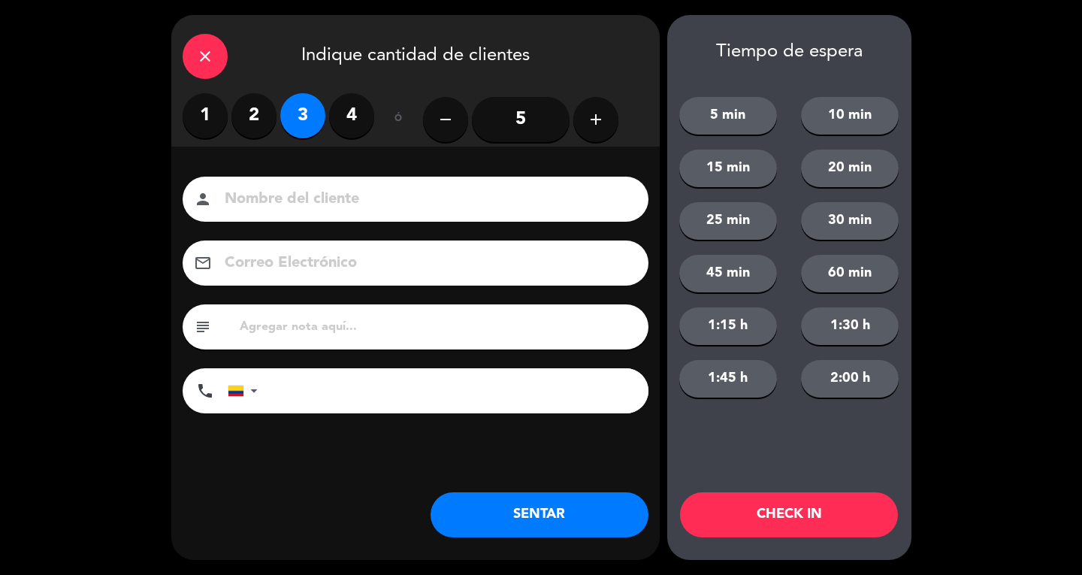
click at [341, 190] on input at bounding box center [426, 199] width 406 height 26
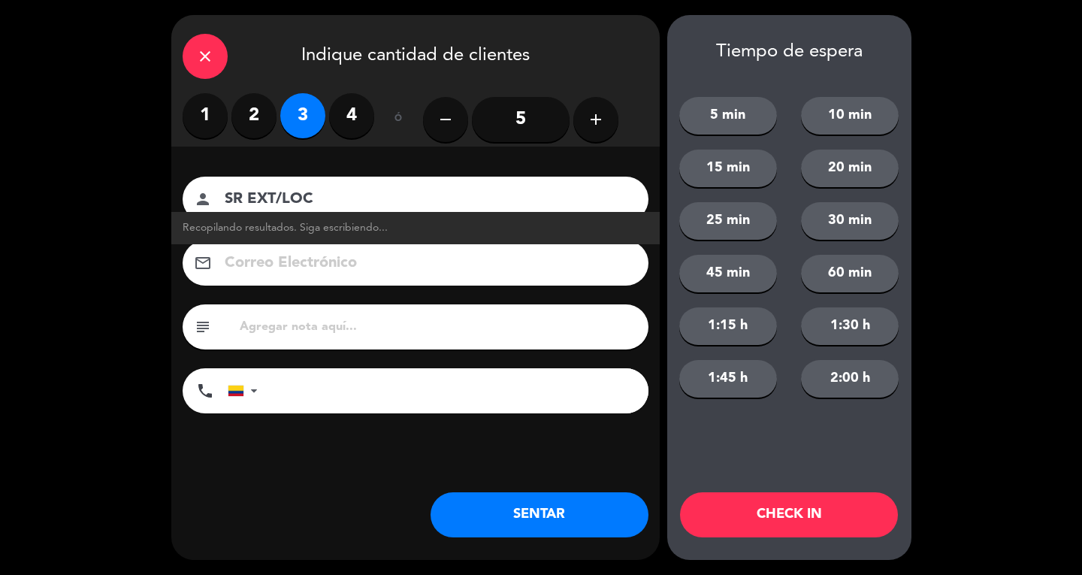
type input "SR EXT/LOC"
click at [581, 532] on button "SENTAR" at bounding box center [540, 514] width 218 height 45
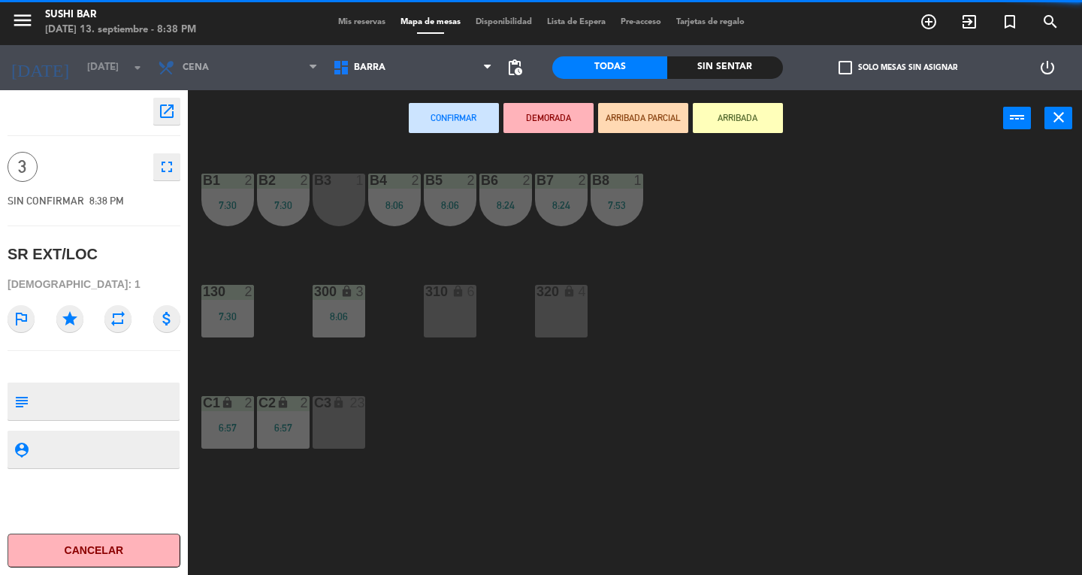
click at [349, 435] on div "C3 lock 23" at bounding box center [339, 422] width 53 height 53
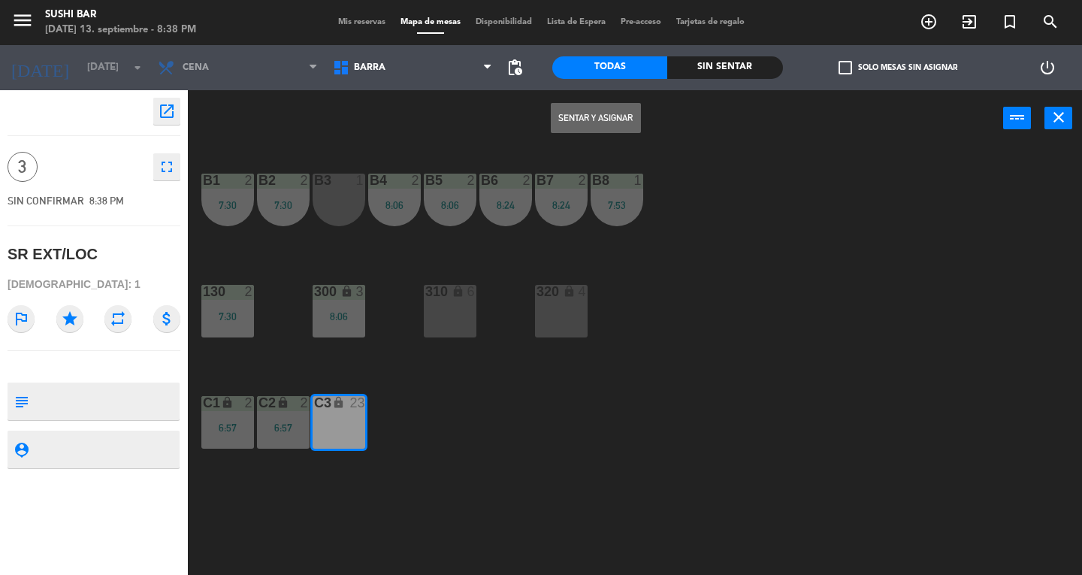
click at [582, 129] on button "Sentar y Asignar" at bounding box center [596, 118] width 90 height 30
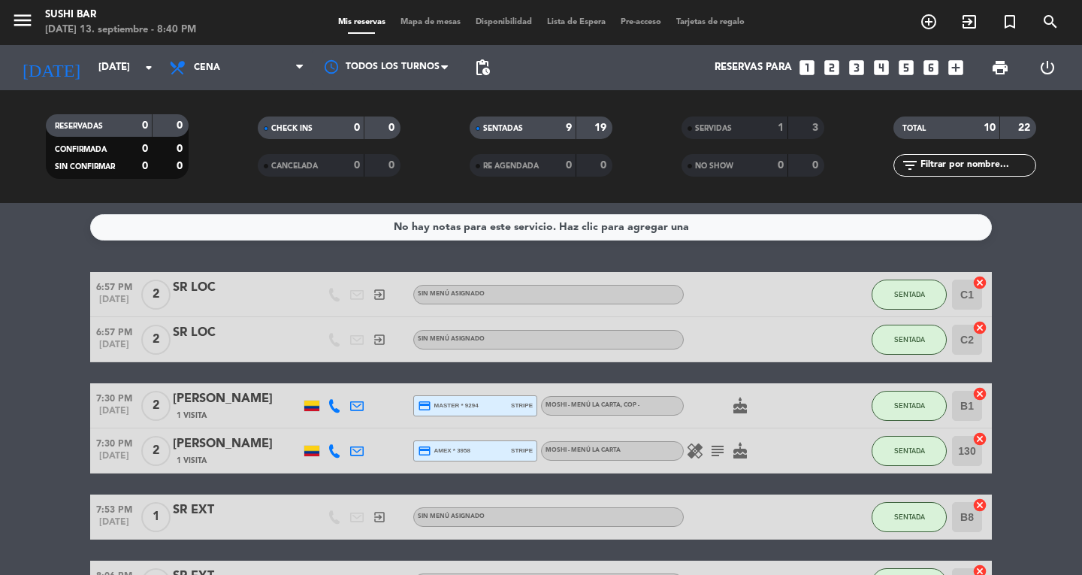
click at [410, 18] on span "Mapa de mesas" at bounding box center [430, 22] width 75 height 8
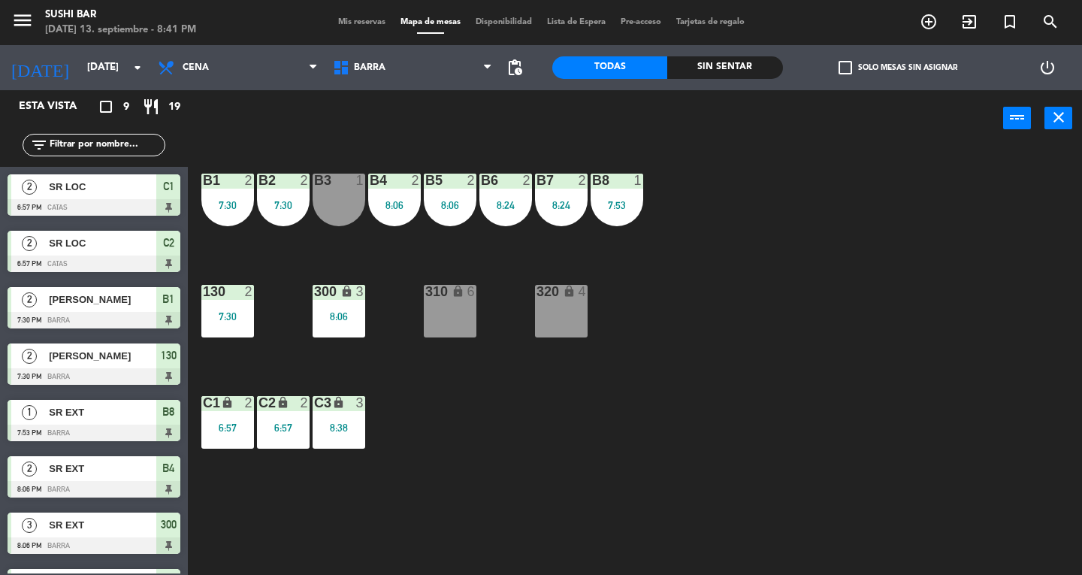
click at [1059, 116] on icon "close" at bounding box center [1059, 117] width 18 height 18
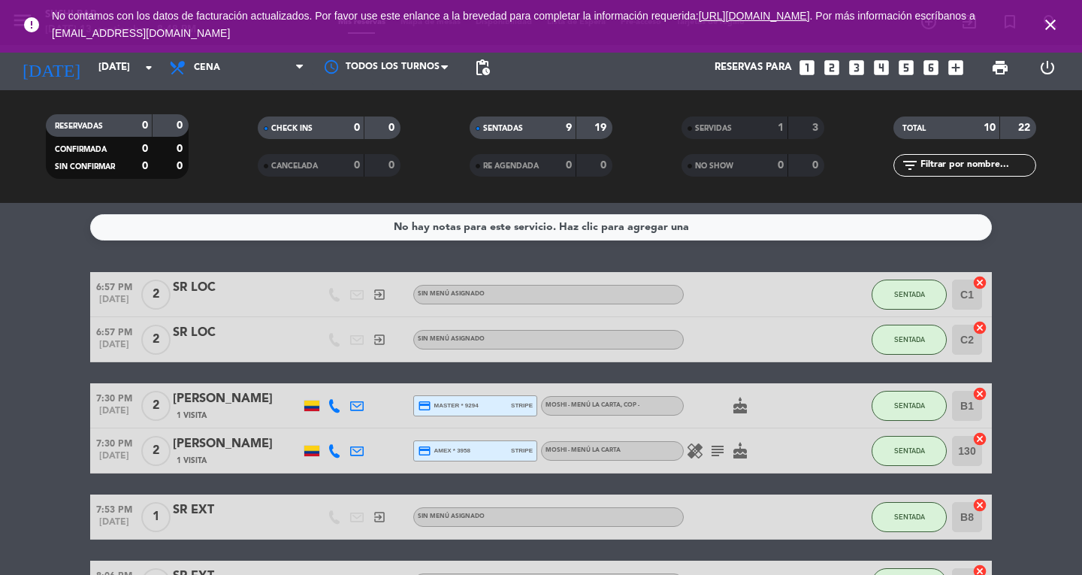
click at [1054, 25] on icon "close" at bounding box center [1050, 25] width 18 height 18
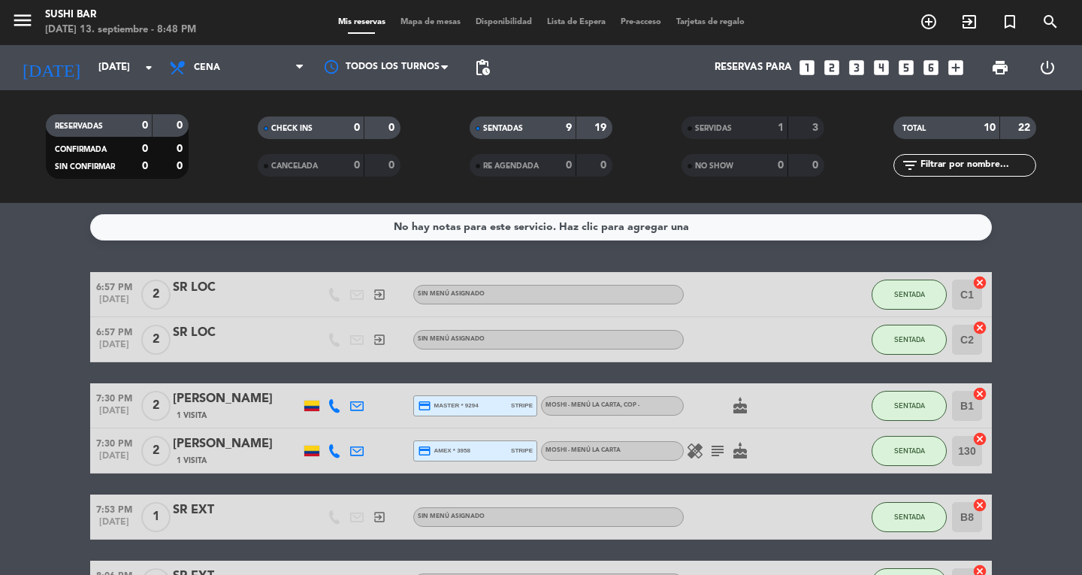
click at [14, 23] on icon "menu" at bounding box center [22, 20] width 23 height 23
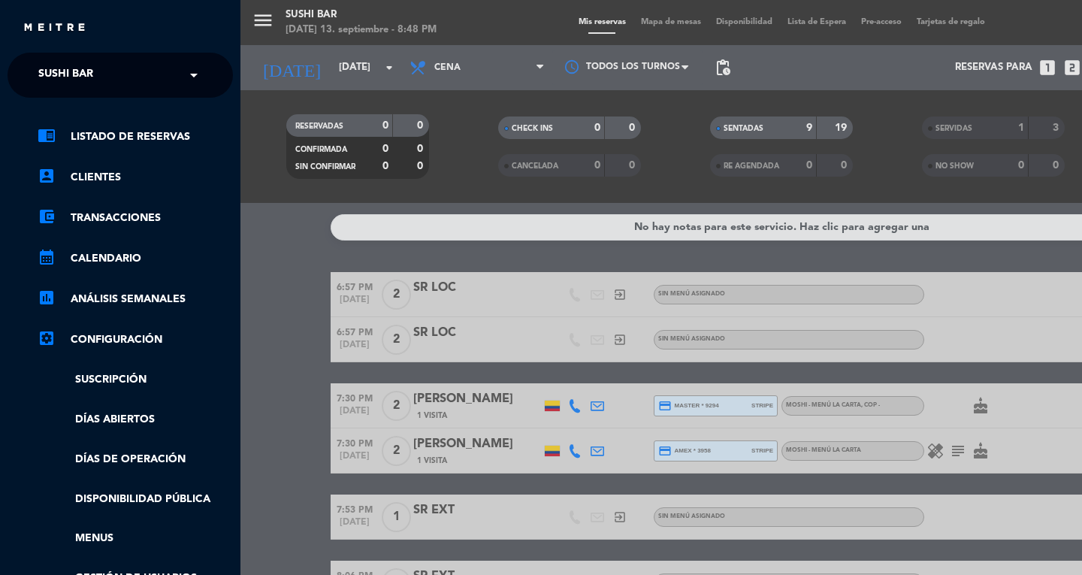
click at [61, 75] on span "SUSHI BAR" at bounding box center [65, 75] width 55 height 32
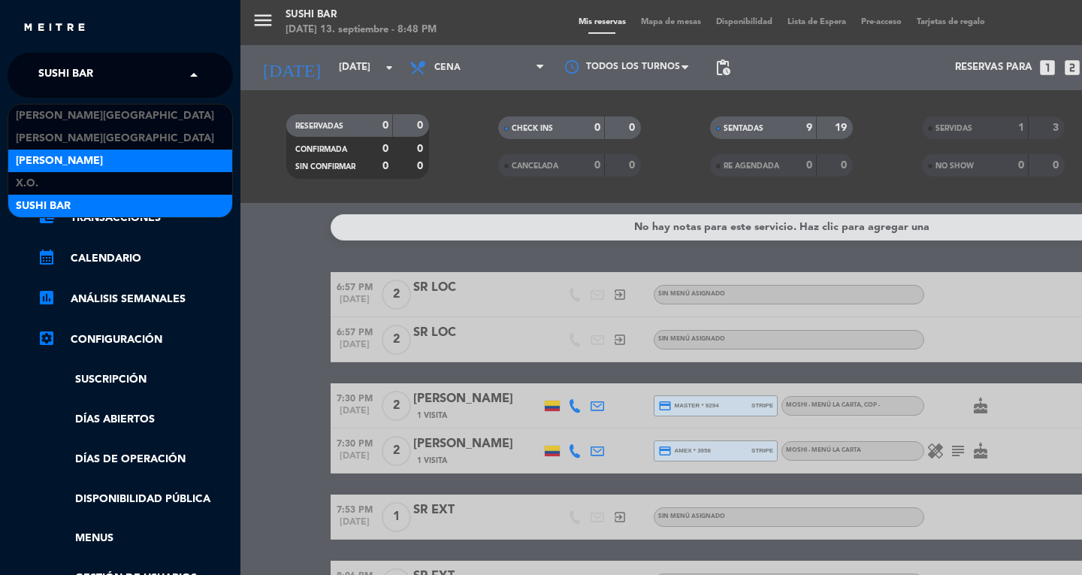
click at [33, 159] on span "[PERSON_NAME]" at bounding box center [59, 161] width 87 height 17
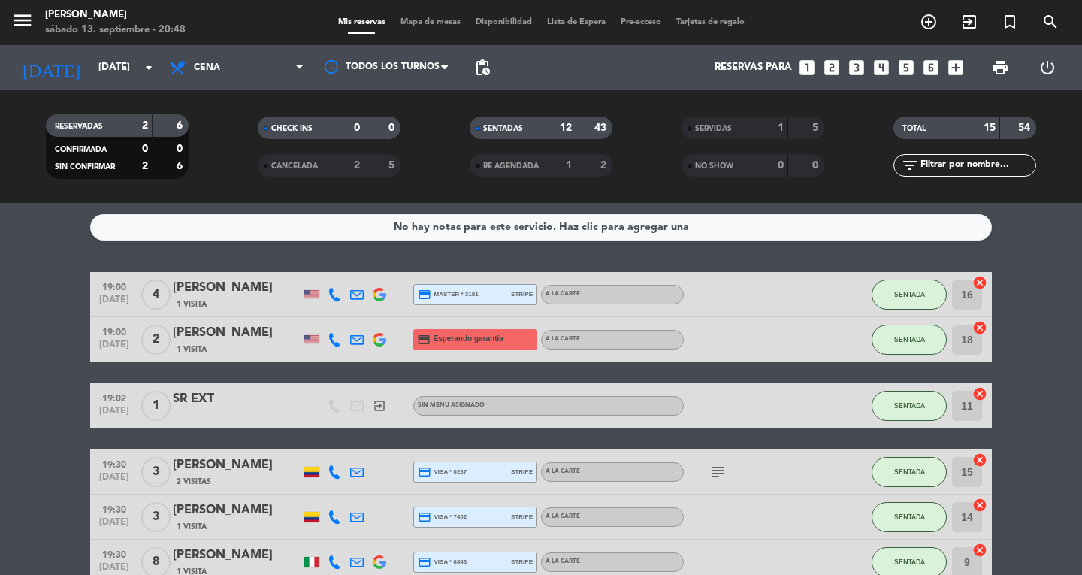
click at [417, 18] on span "Mapa de mesas" at bounding box center [430, 22] width 75 height 8
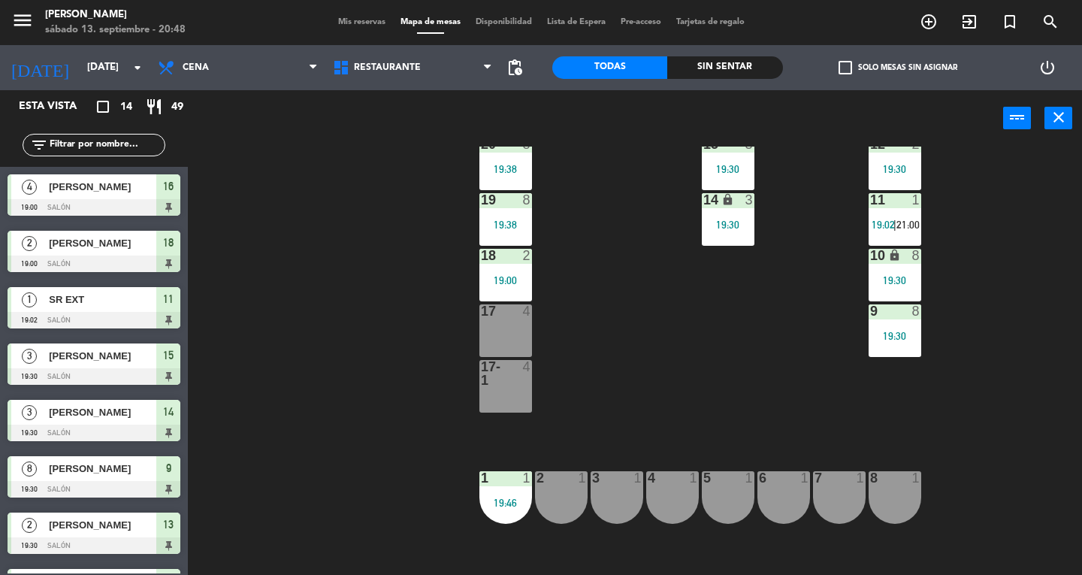
scroll to position [382, 0]
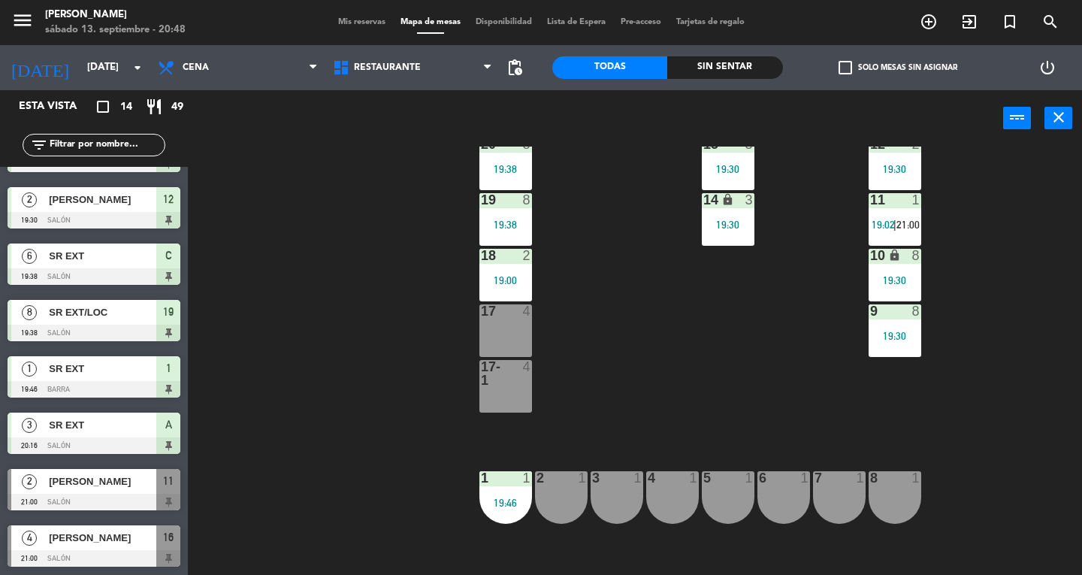
click at [119, 556] on div at bounding box center [94, 558] width 173 height 17
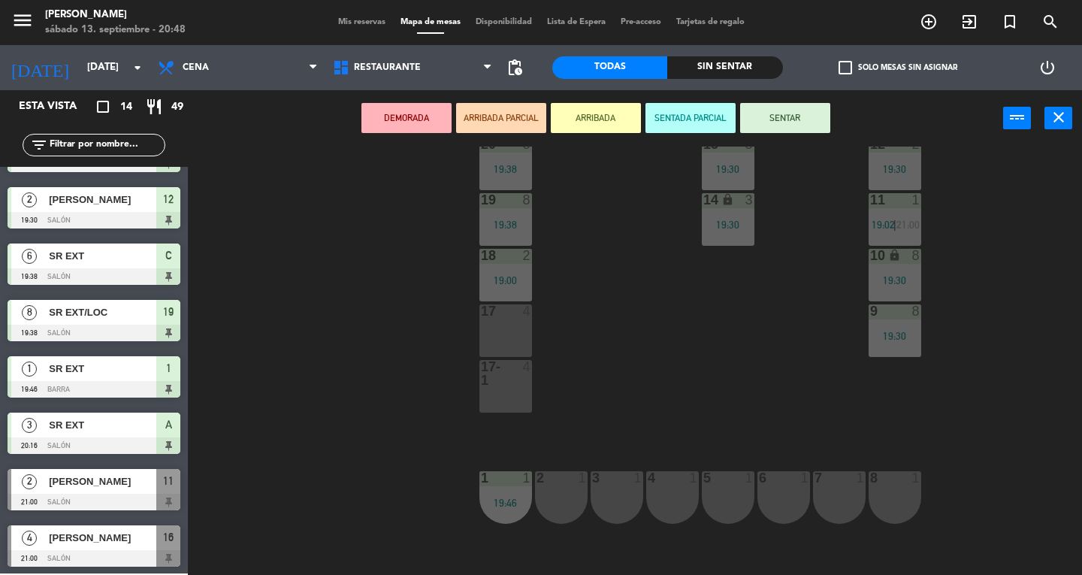
click at [498, 352] on div "17 4" at bounding box center [505, 330] width 53 height 53
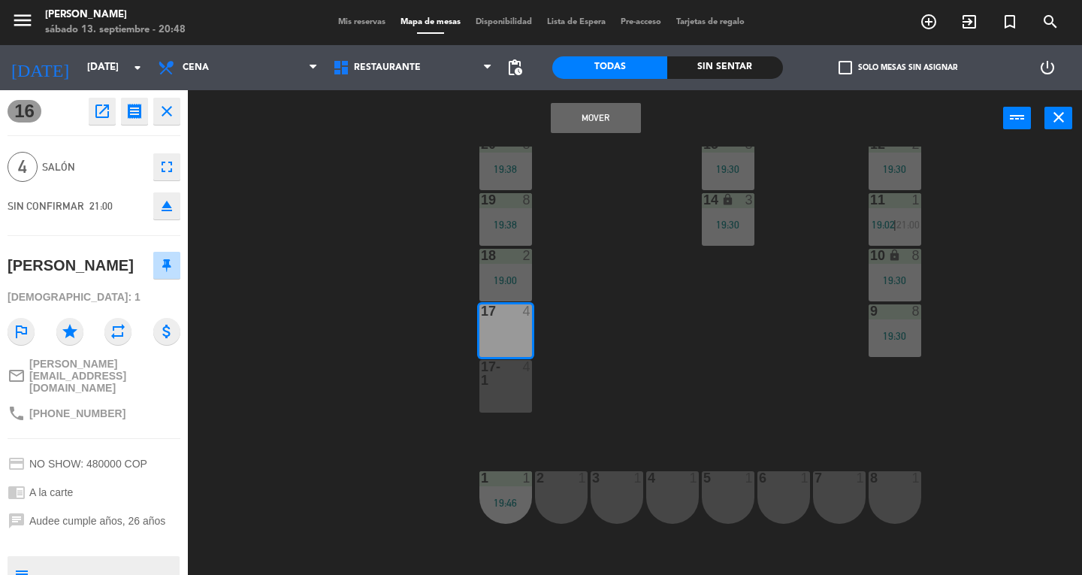
click at [497, 409] on div "17-1 4" at bounding box center [505, 386] width 53 height 53
click at [600, 129] on button "Mover y Unir" at bounding box center [596, 118] width 90 height 30
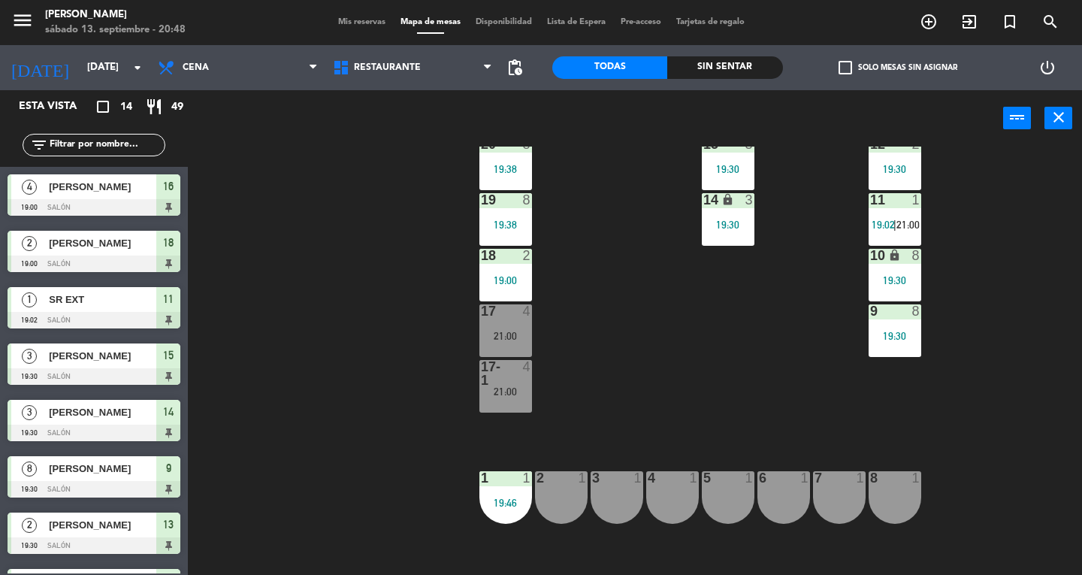
scroll to position [226, 0]
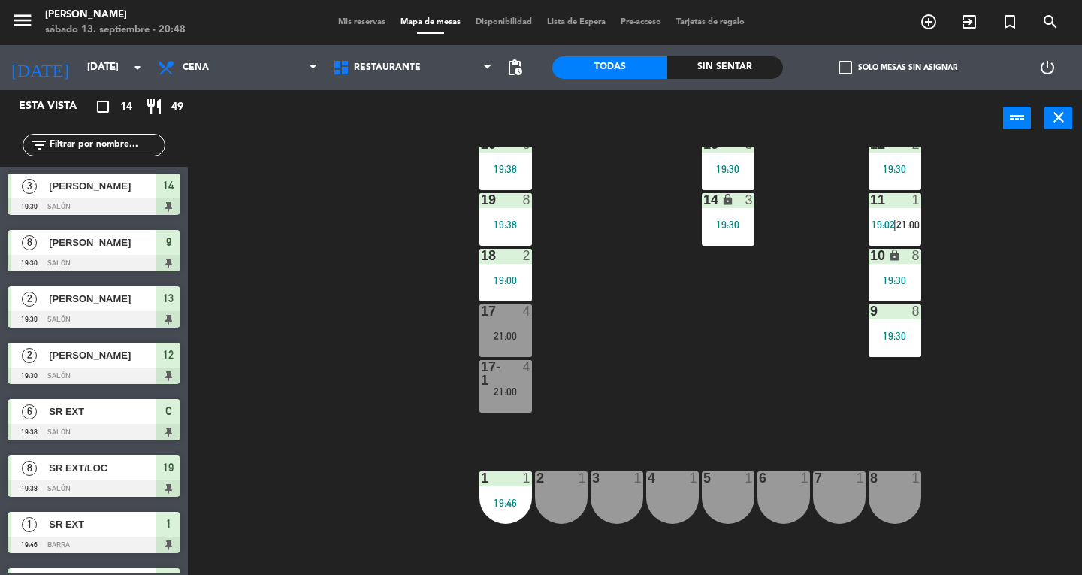
click at [493, 350] on div "17 4 21:00" at bounding box center [505, 330] width 53 height 53
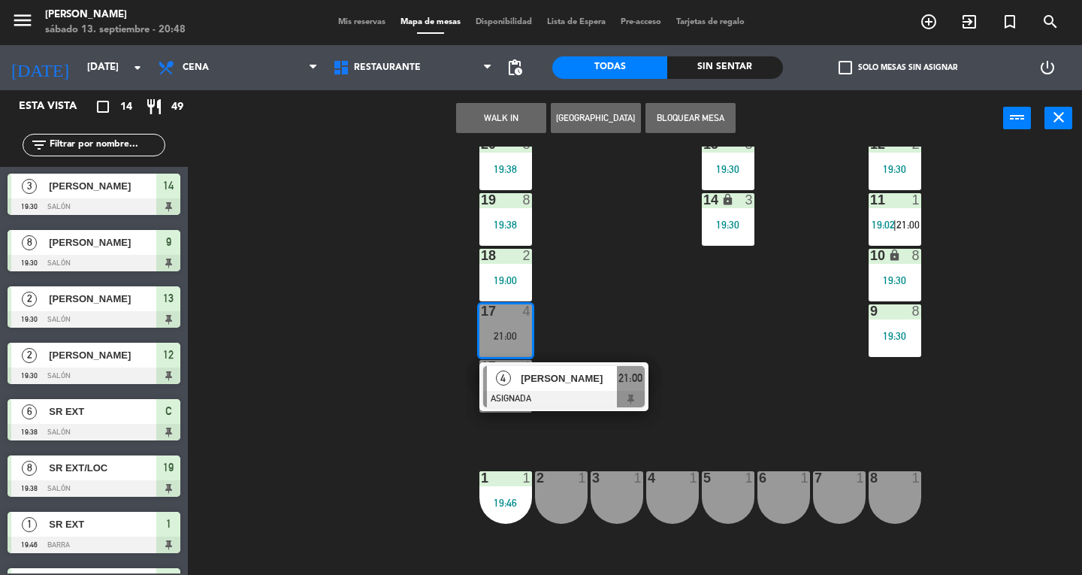
click at [533, 385] on span "[PERSON_NAME]" at bounding box center [569, 378] width 96 height 16
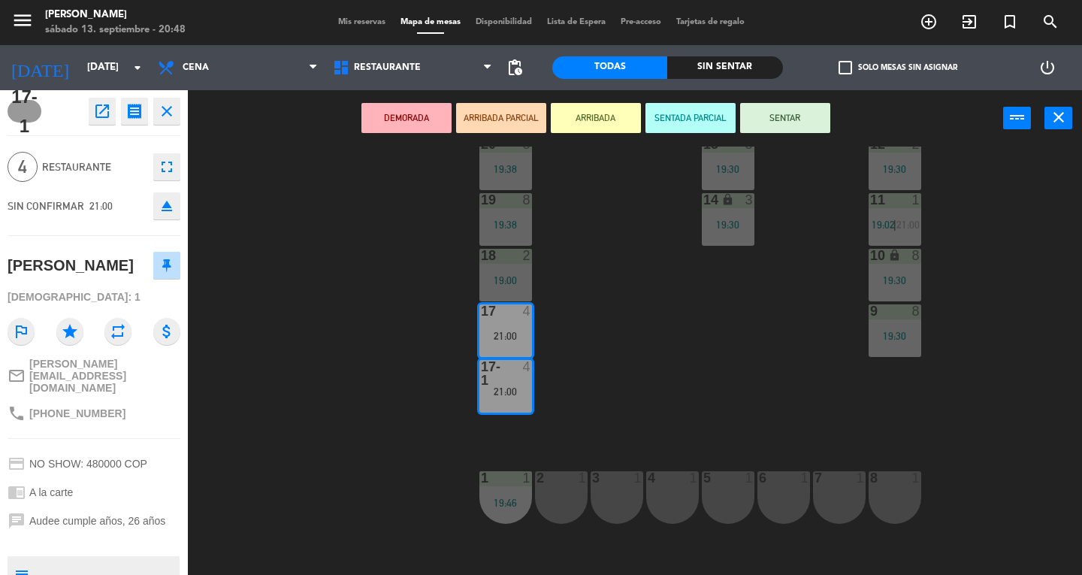
click at [783, 119] on button "SENTAR" at bounding box center [785, 118] width 90 height 30
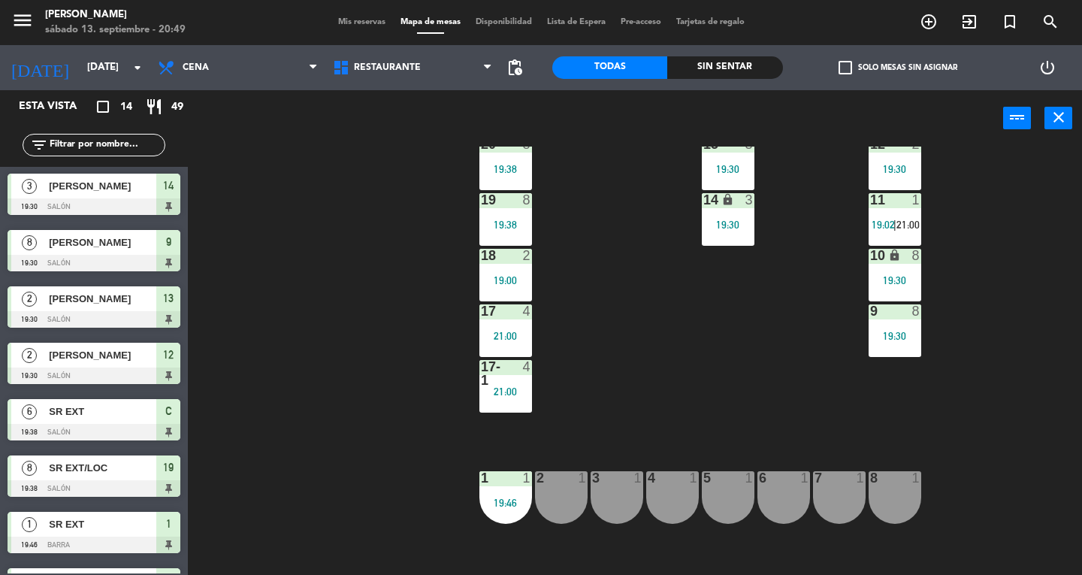
click at [622, 501] on div "3 1" at bounding box center [617, 497] width 53 height 53
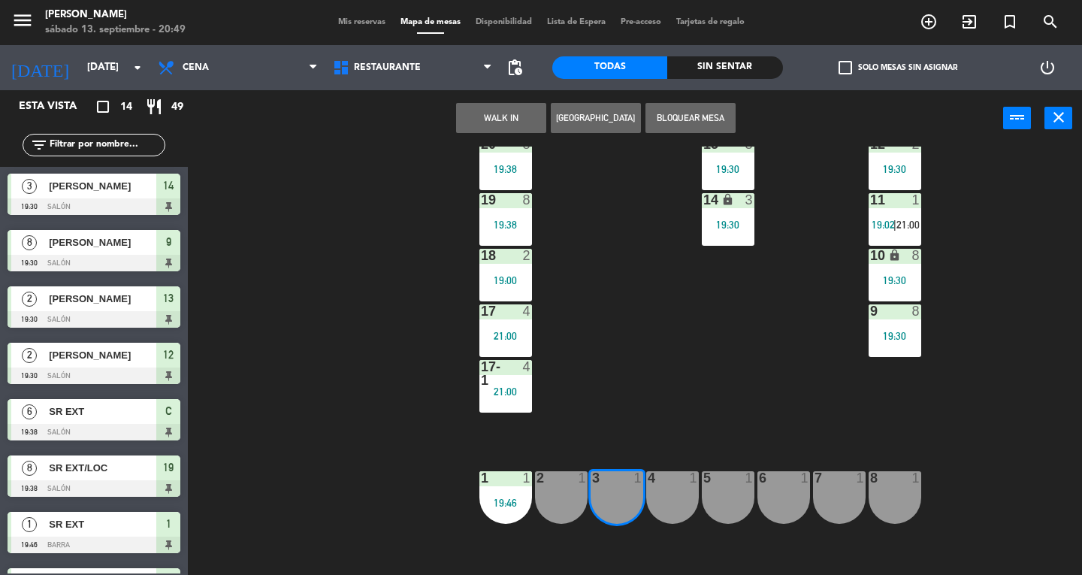
click at [469, 108] on button "WALK IN" at bounding box center [501, 118] width 90 height 30
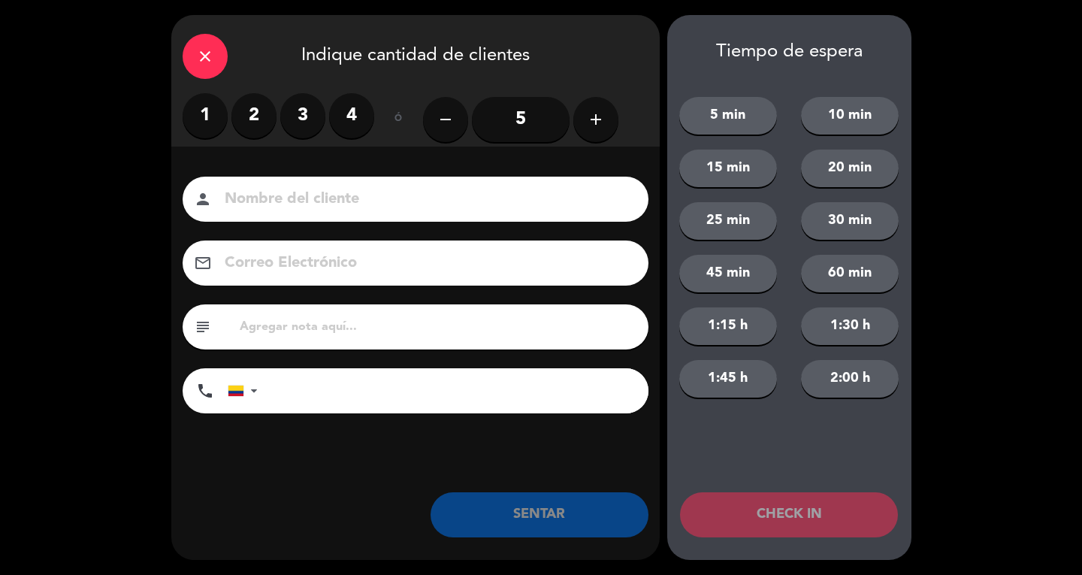
click at [254, 110] on label "2" at bounding box center [253, 115] width 45 height 45
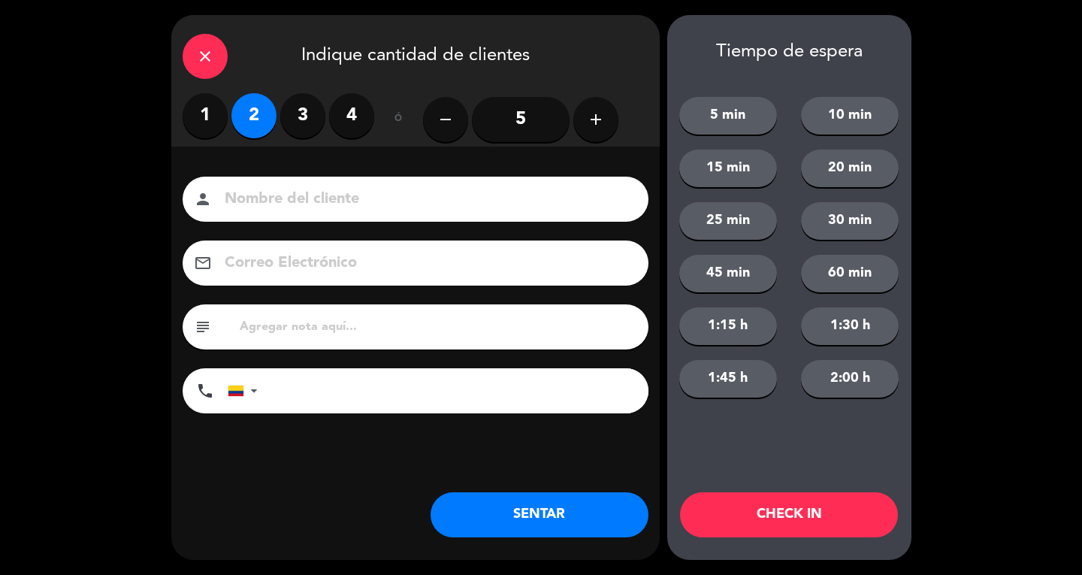
click at [201, 113] on label "1" at bounding box center [205, 115] width 45 height 45
click at [264, 192] on input at bounding box center [426, 199] width 406 height 26
type input "SR LOC"
click at [589, 518] on button "SENTAR" at bounding box center [540, 514] width 218 height 45
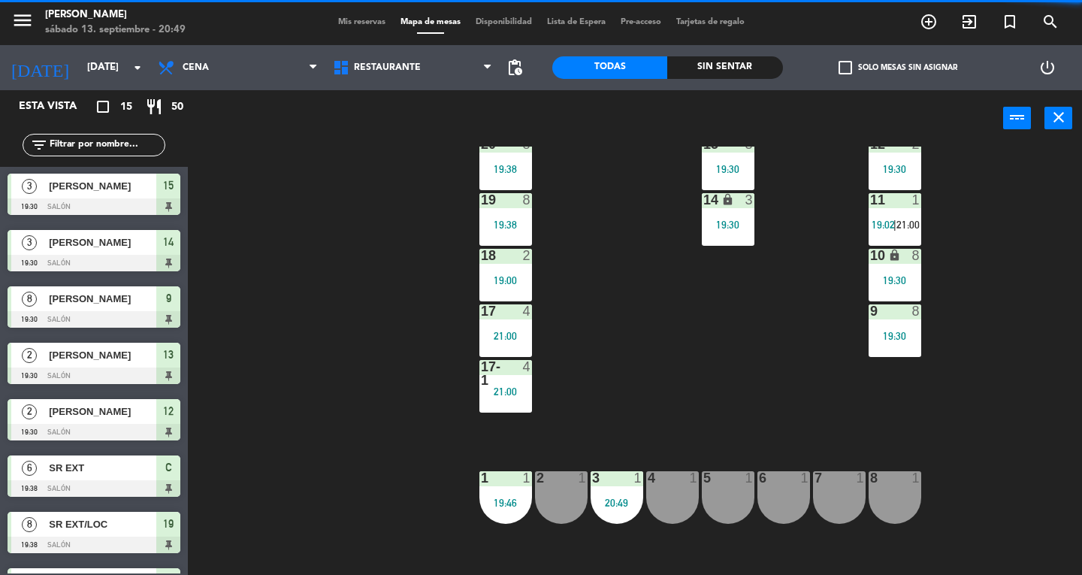
scroll to position [0, 0]
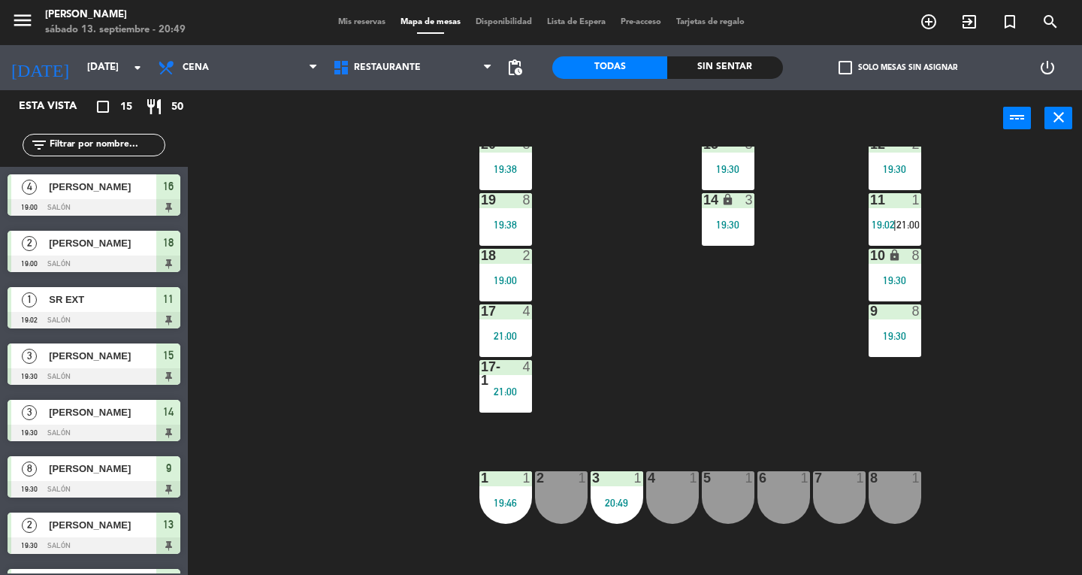
click at [720, 484] on div at bounding box center [727, 478] width 25 height 14
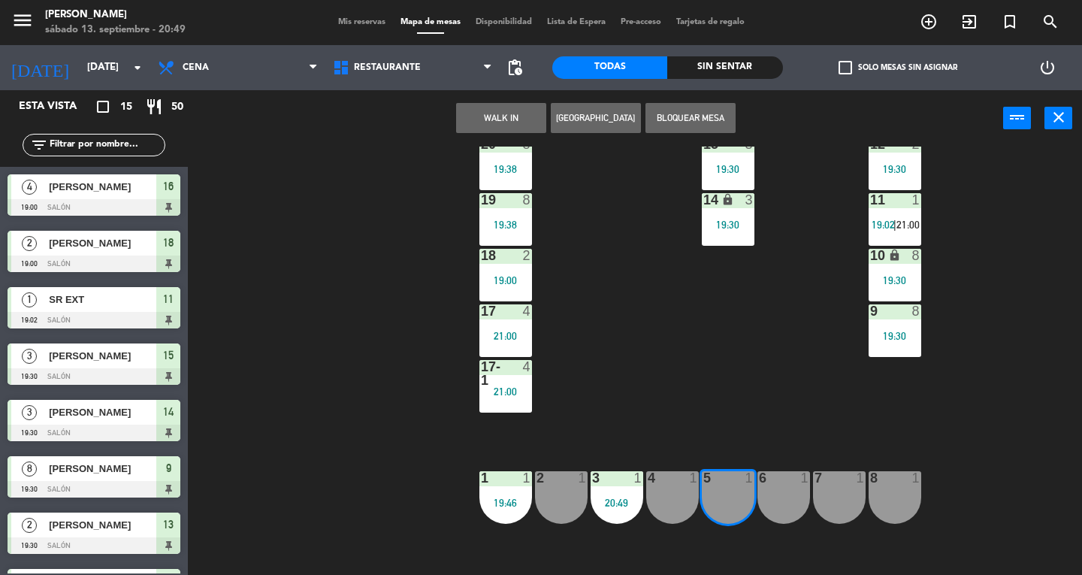
click at [482, 122] on button "WALK IN" at bounding box center [501, 118] width 90 height 30
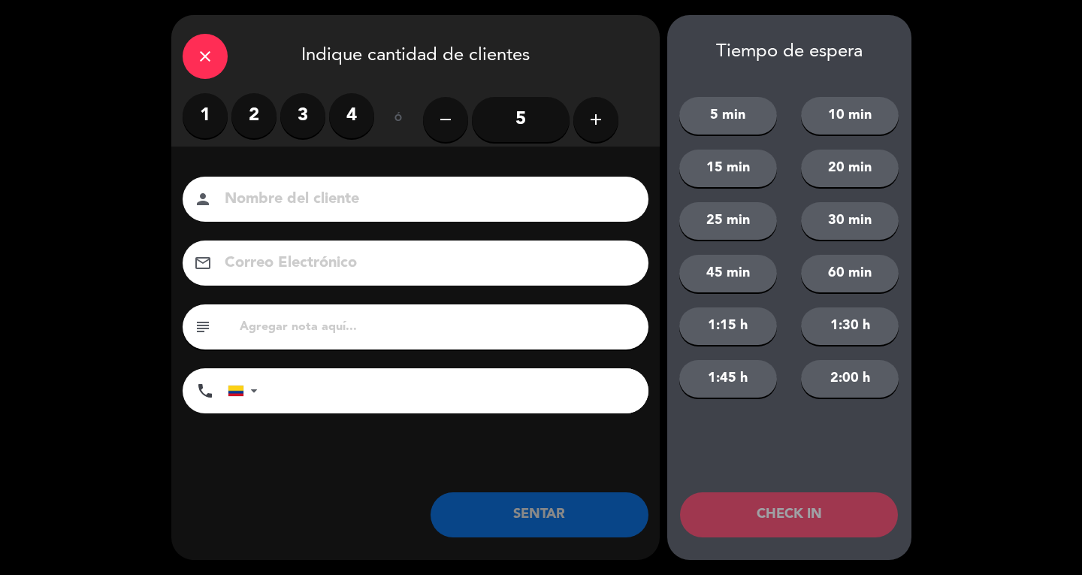
click at [213, 125] on label "1" at bounding box center [205, 115] width 45 height 45
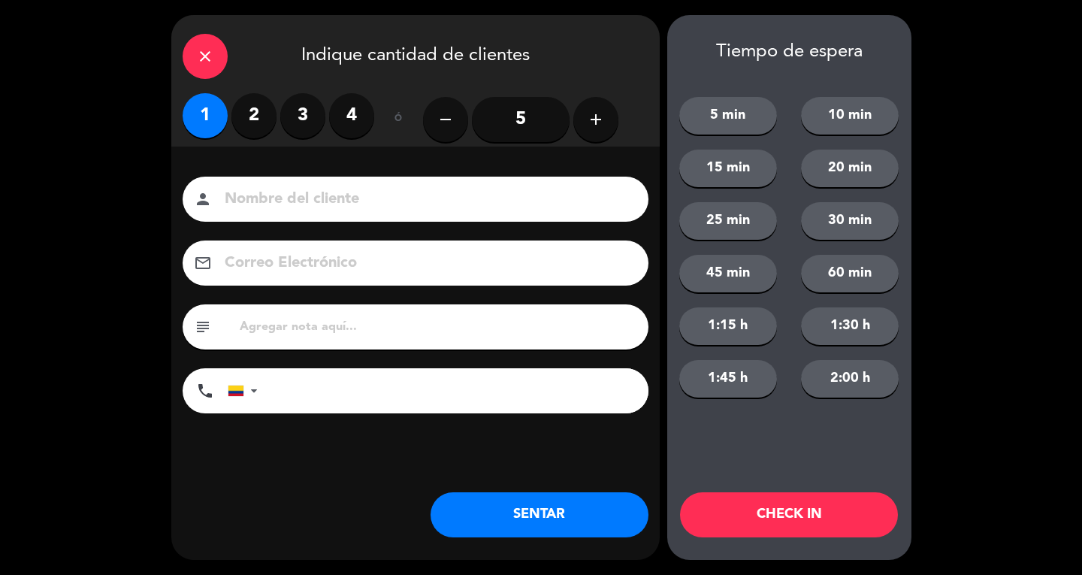
click at [579, 511] on button "SENTAR" at bounding box center [540, 514] width 218 height 45
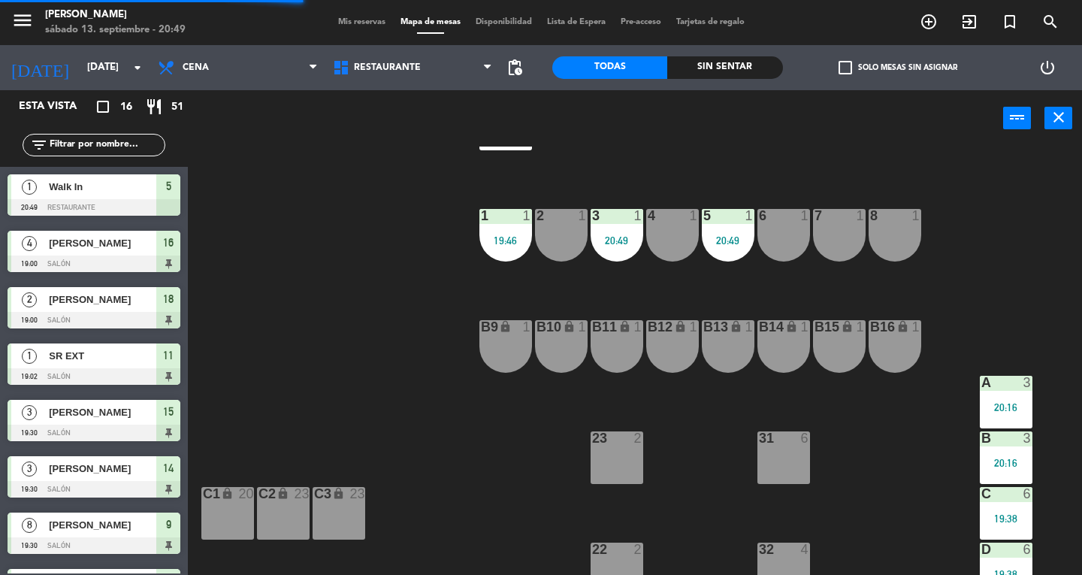
scroll to position [429, 0]
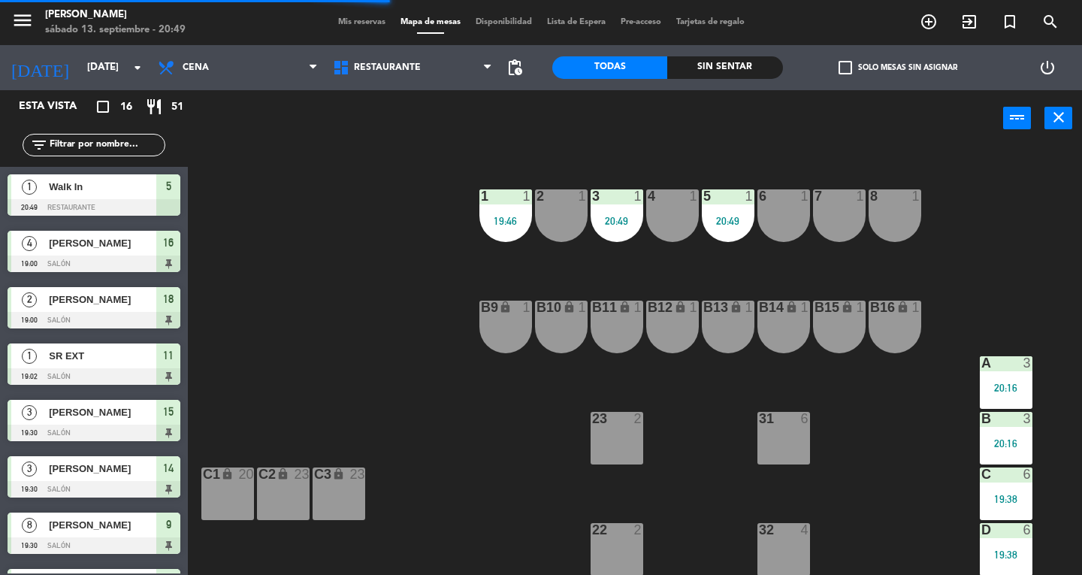
click at [781, 445] on div "31 6" at bounding box center [783, 438] width 53 height 53
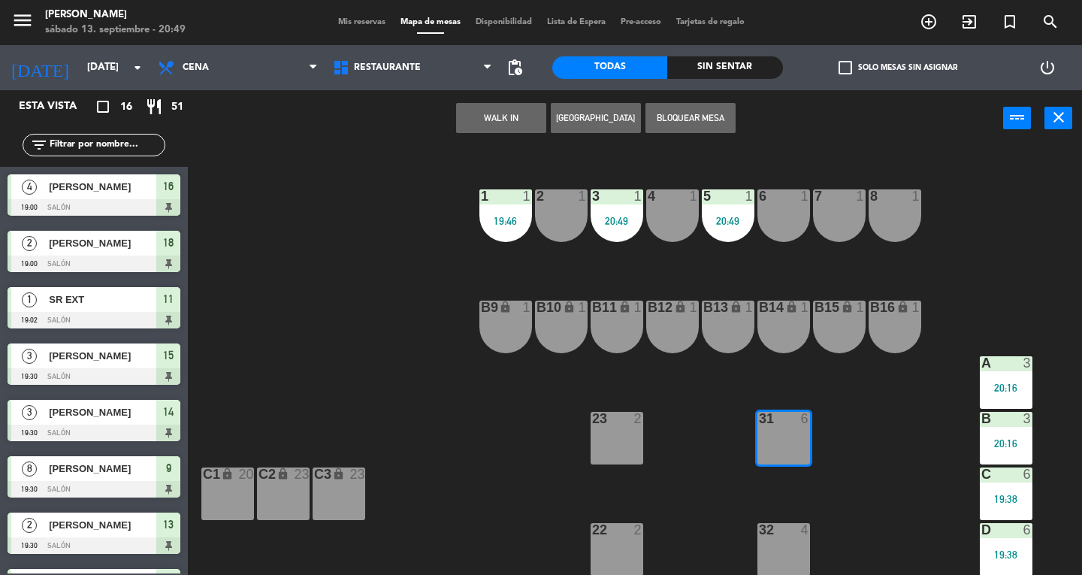
click at [491, 107] on button "WALK IN" at bounding box center [501, 118] width 90 height 30
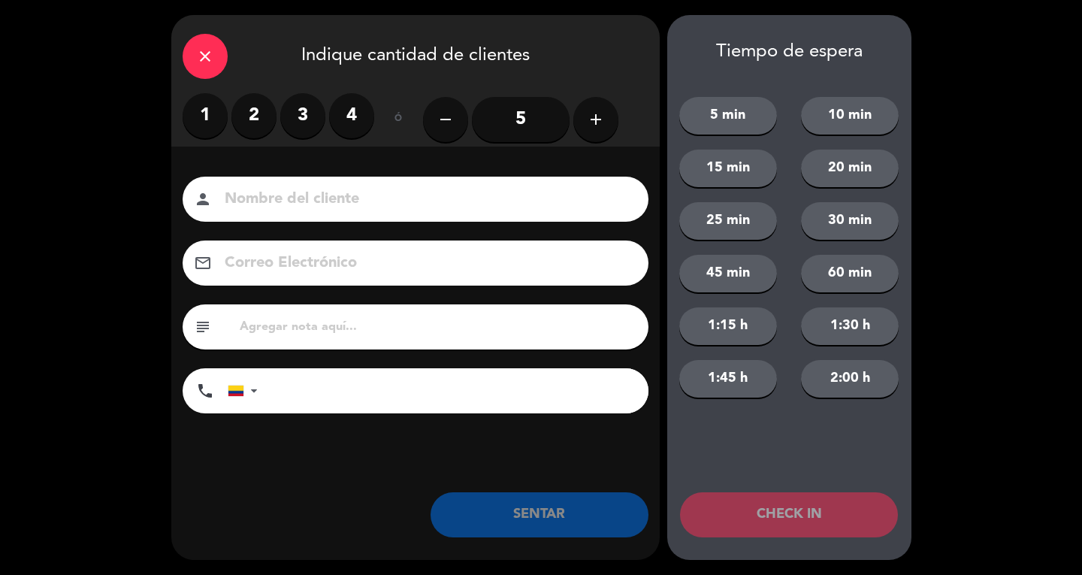
click at [258, 123] on label "2" at bounding box center [253, 115] width 45 height 45
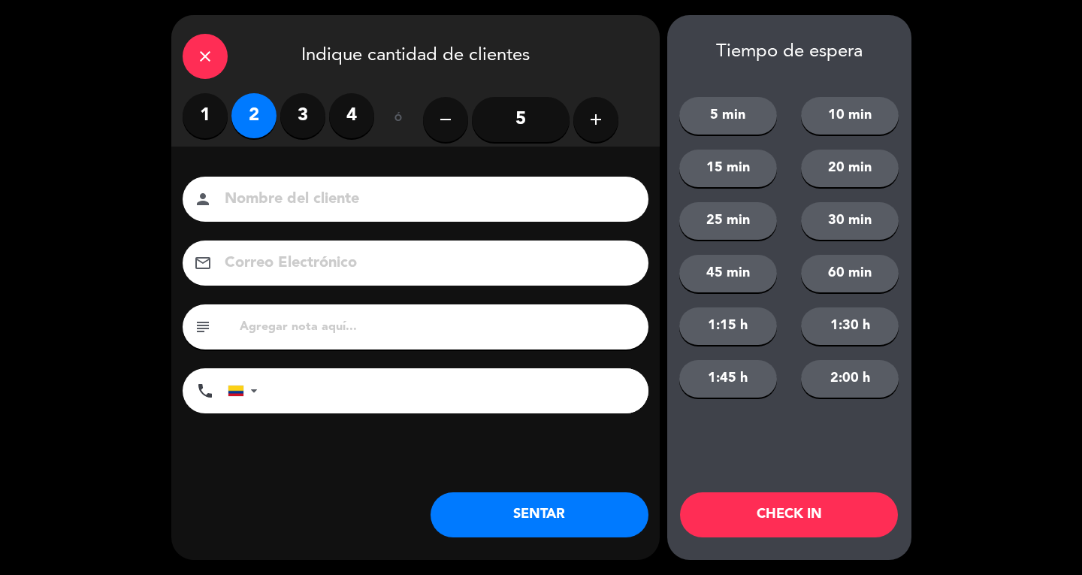
click at [288, 195] on input at bounding box center [426, 199] width 406 height 26
type input "SR LOC"
click at [532, 522] on button "SENTAR" at bounding box center [540, 514] width 218 height 45
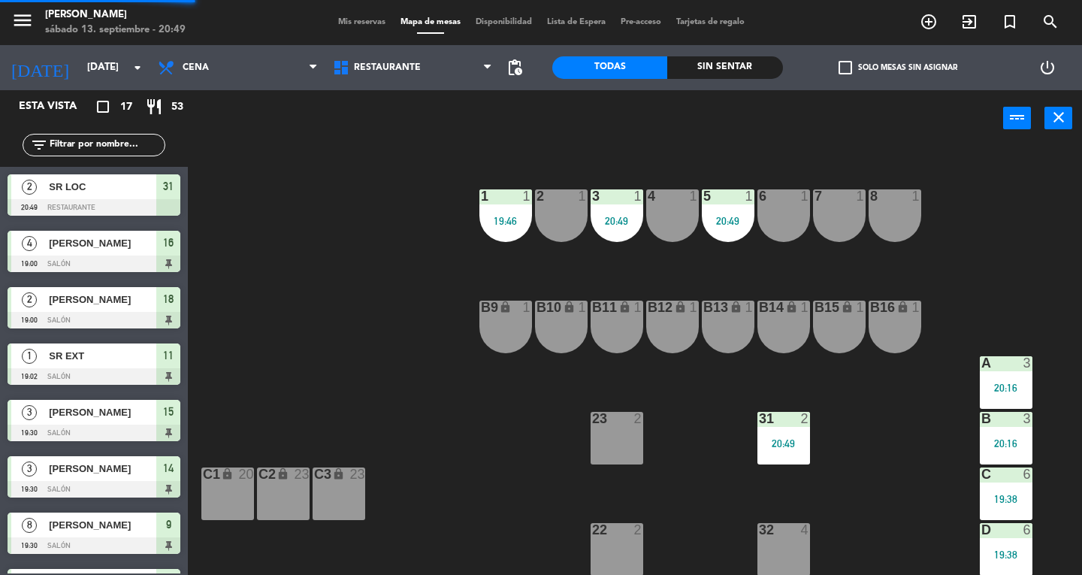
click at [1065, 128] on button "close" at bounding box center [1058, 118] width 28 height 23
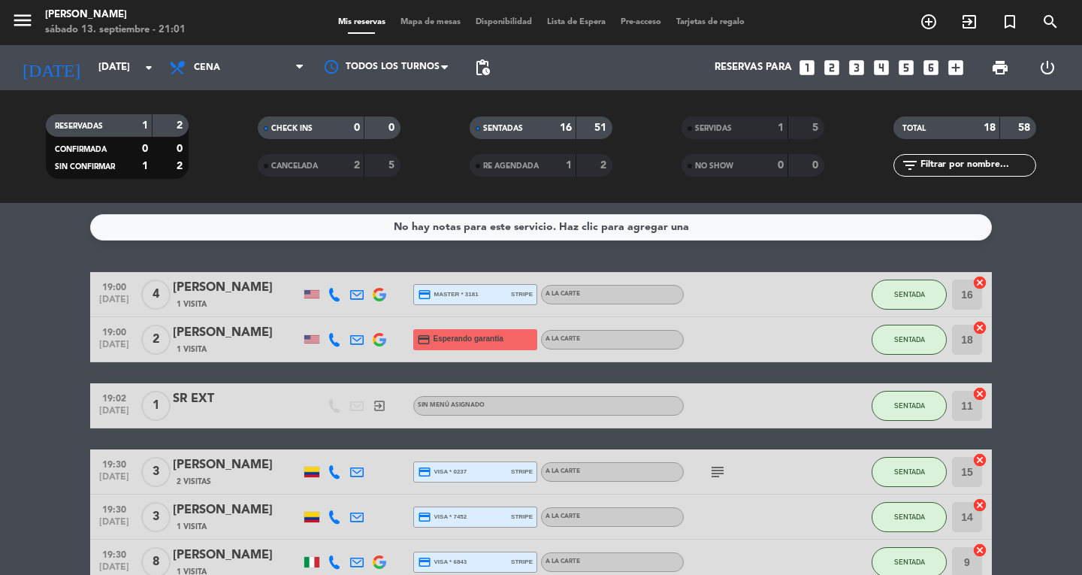
click at [414, 22] on span "Mapa de mesas" at bounding box center [430, 22] width 75 height 8
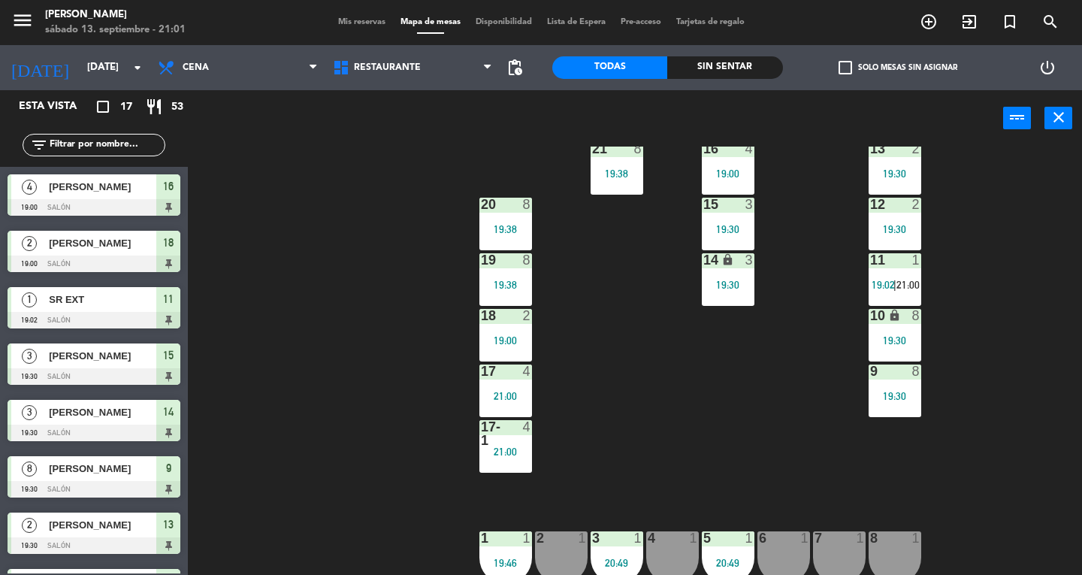
scroll to position [56, 0]
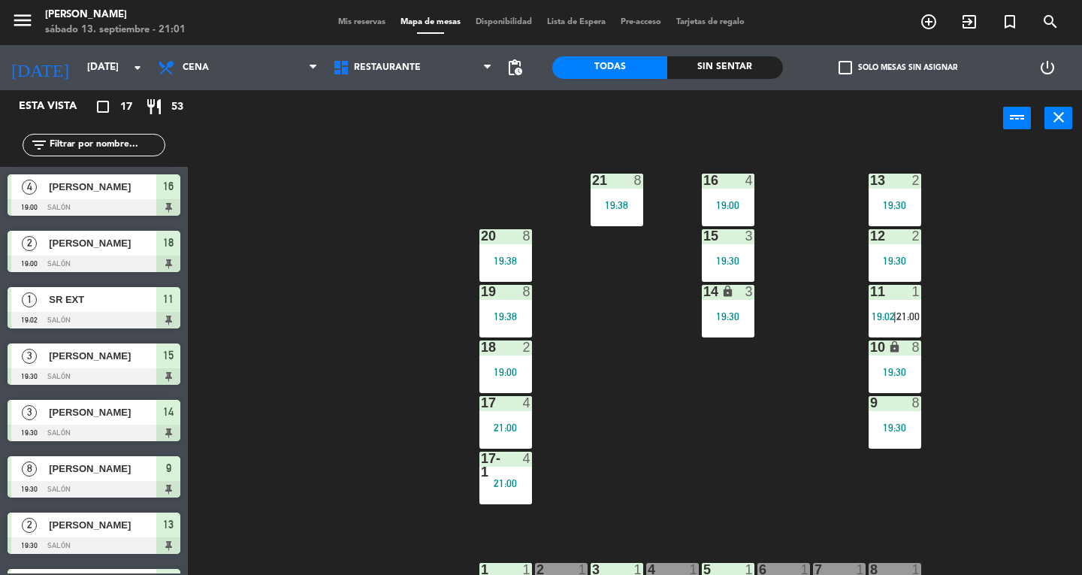
click at [896, 309] on div "11 1 19:02 | 21:00" at bounding box center [895, 311] width 53 height 53
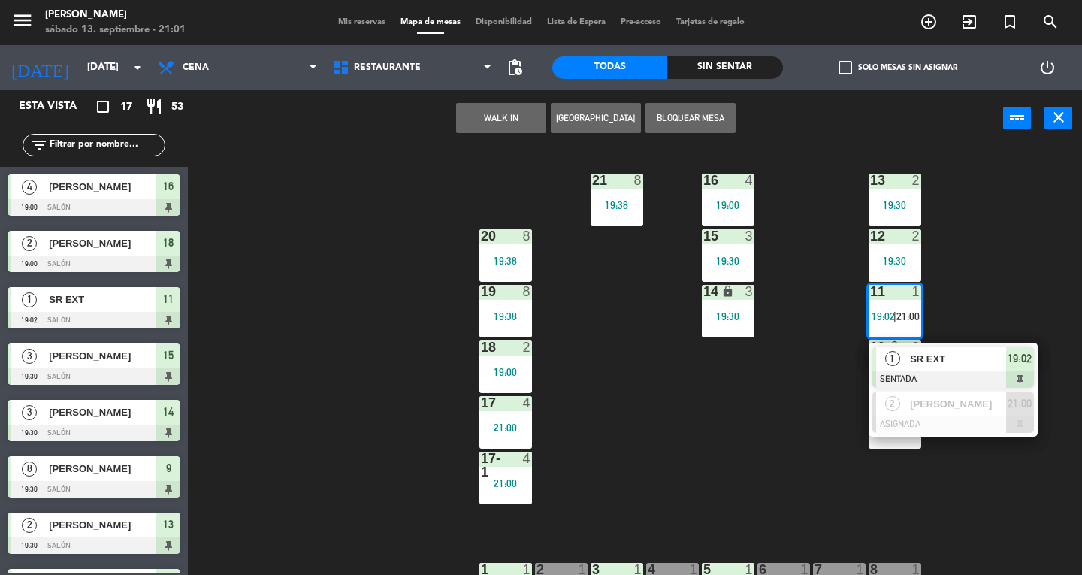
click at [960, 361] on span "SR EXT" at bounding box center [958, 359] width 96 height 16
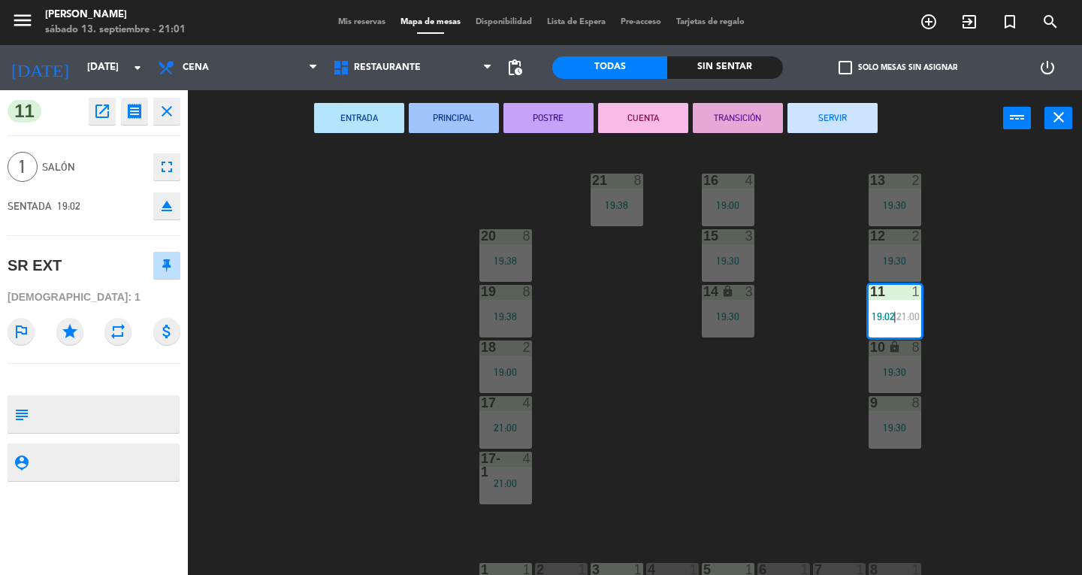
click at [860, 120] on button "SERVIR" at bounding box center [832, 118] width 90 height 30
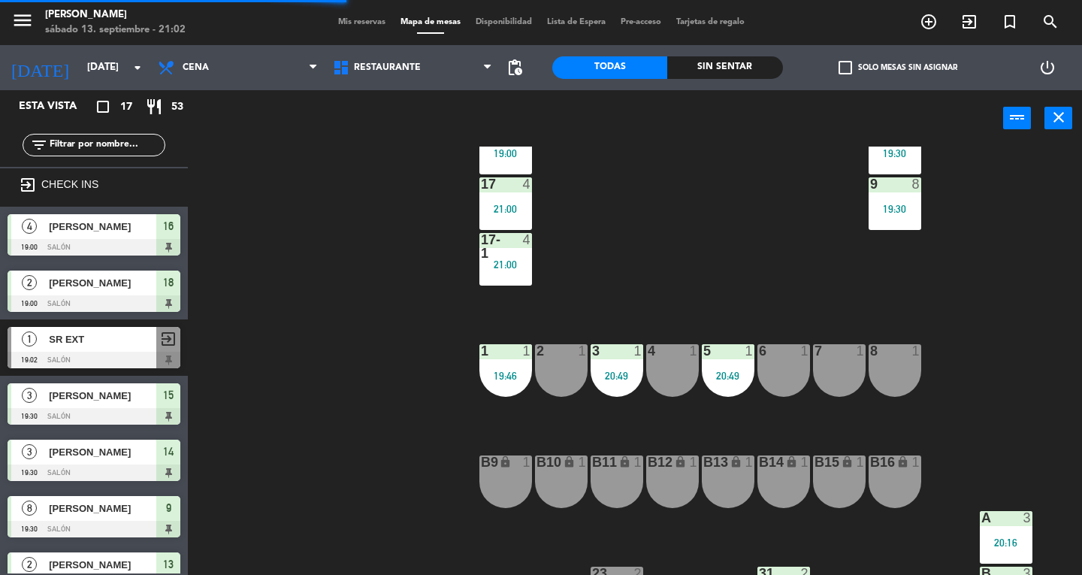
scroll to position [277, 0]
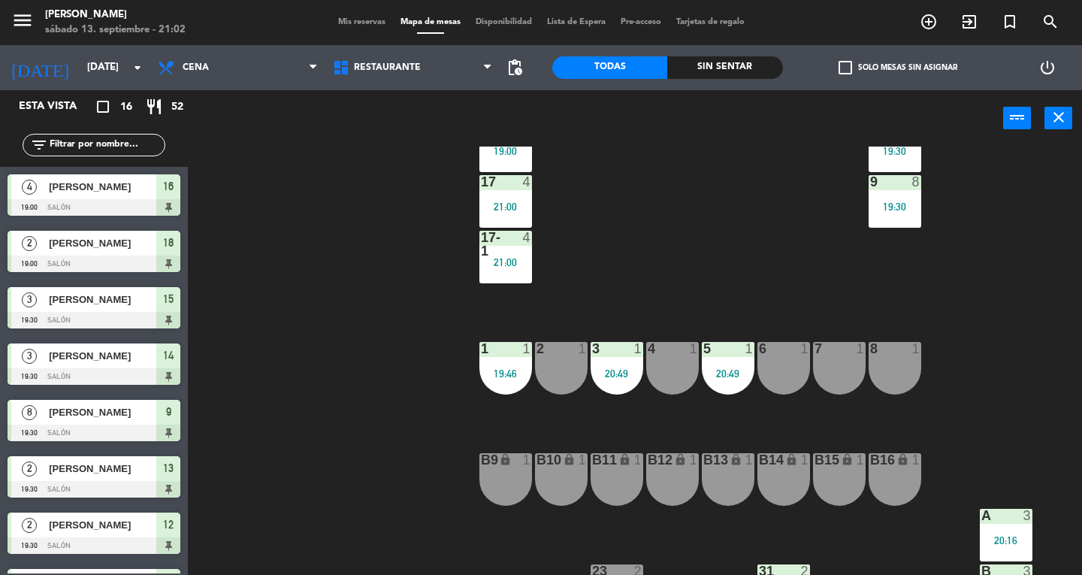
click at [790, 376] on div "6 1" at bounding box center [783, 368] width 53 height 53
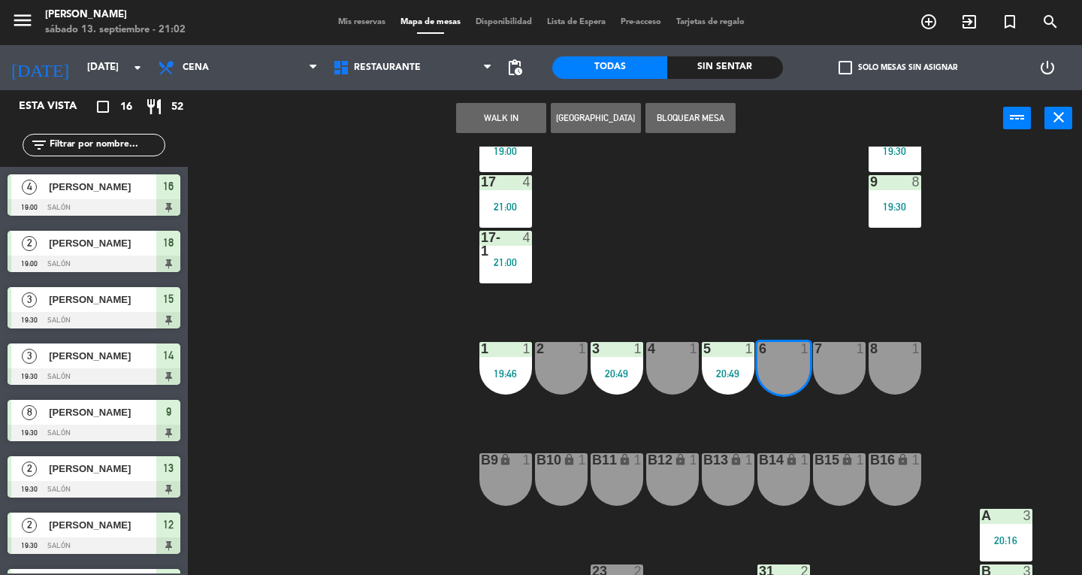
click at [506, 121] on button "WALK IN" at bounding box center [501, 118] width 90 height 30
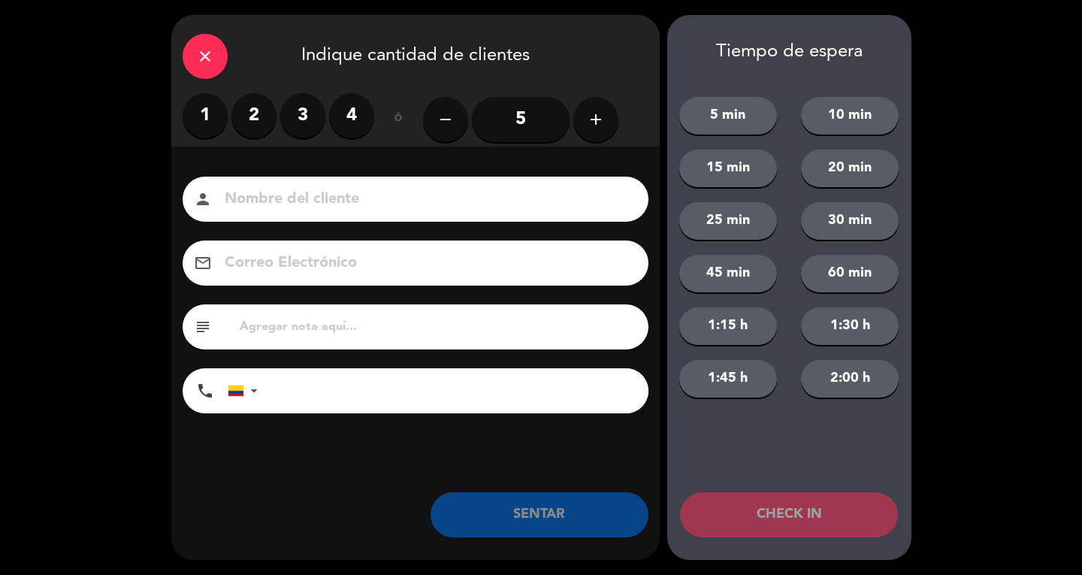
click at [235, 125] on label "2" at bounding box center [253, 115] width 45 height 45
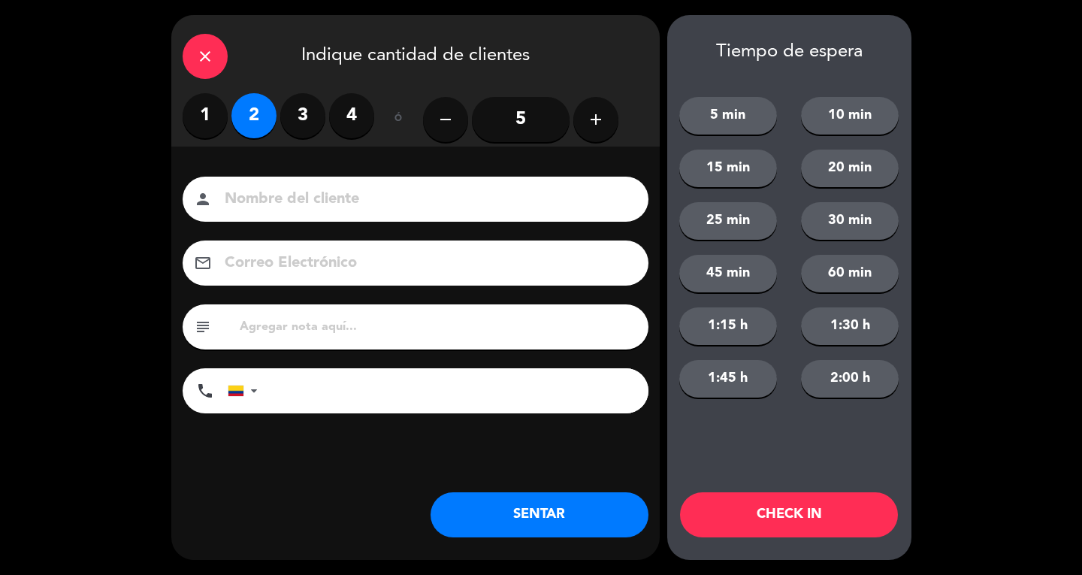
click at [225, 116] on label "1" at bounding box center [205, 115] width 45 height 45
click at [270, 205] on input at bounding box center [426, 199] width 406 height 26
type input "SR EXT"
click at [558, 504] on button "SENTAR" at bounding box center [540, 514] width 218 height 45
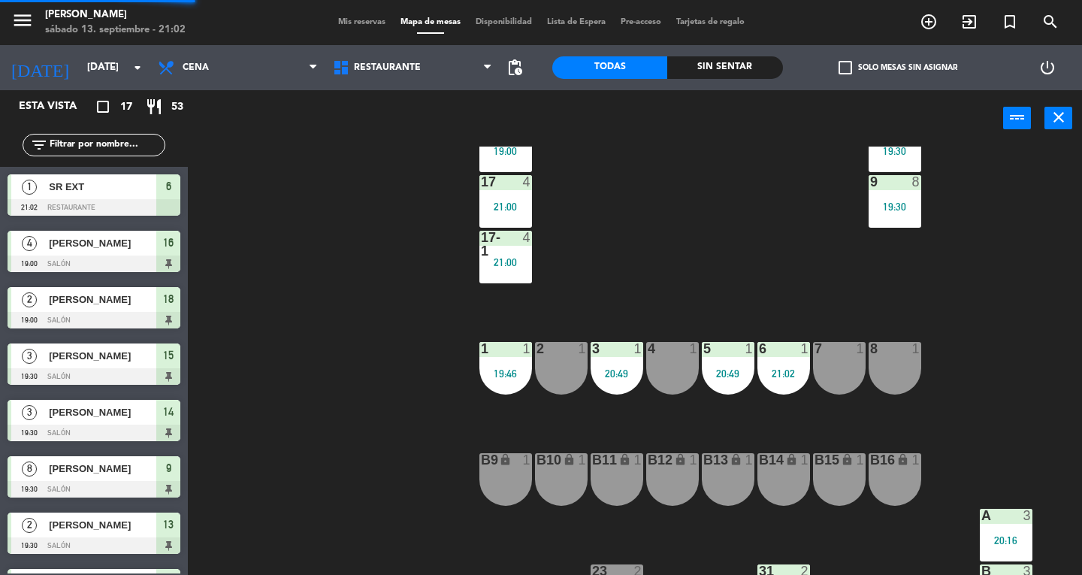
scroll to position [429, 0]
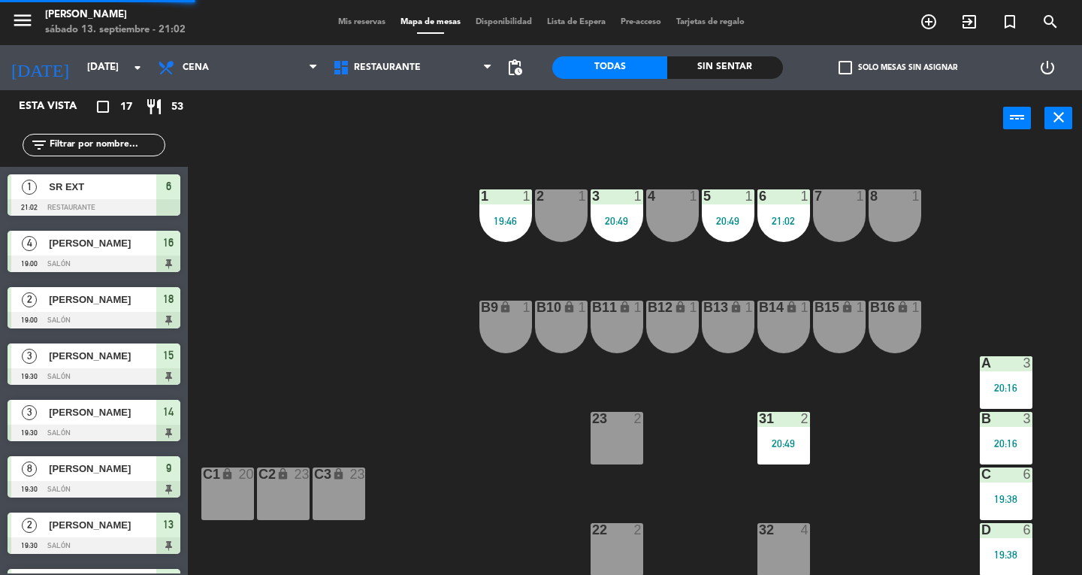
click at [615, 533] on div at bounding box center [616, 530] width 25 height 14
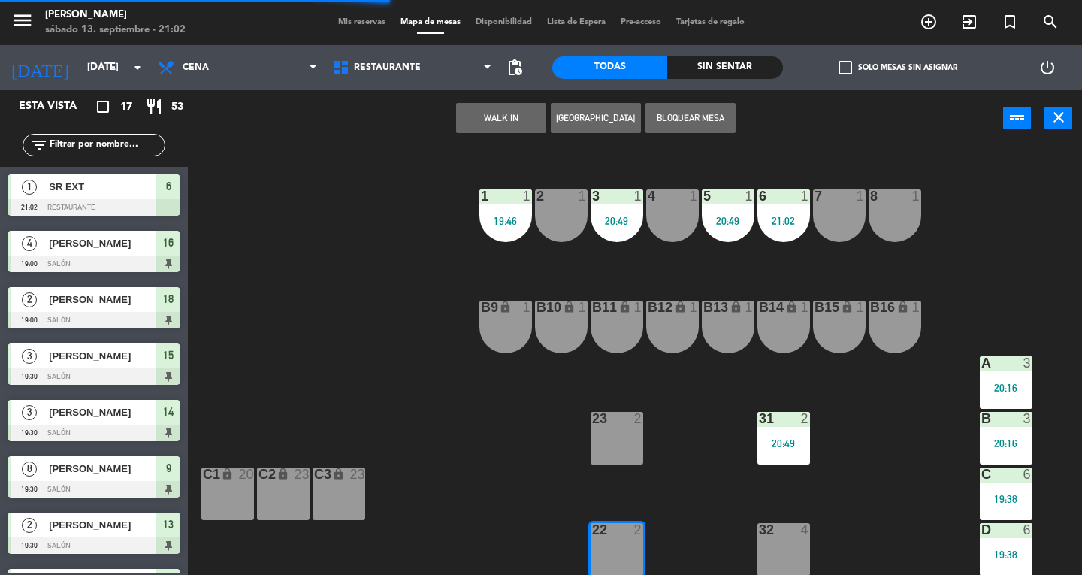
click at [496, 117] on button "WALK IN" at bounding box center [501, 118] width 90 height 30
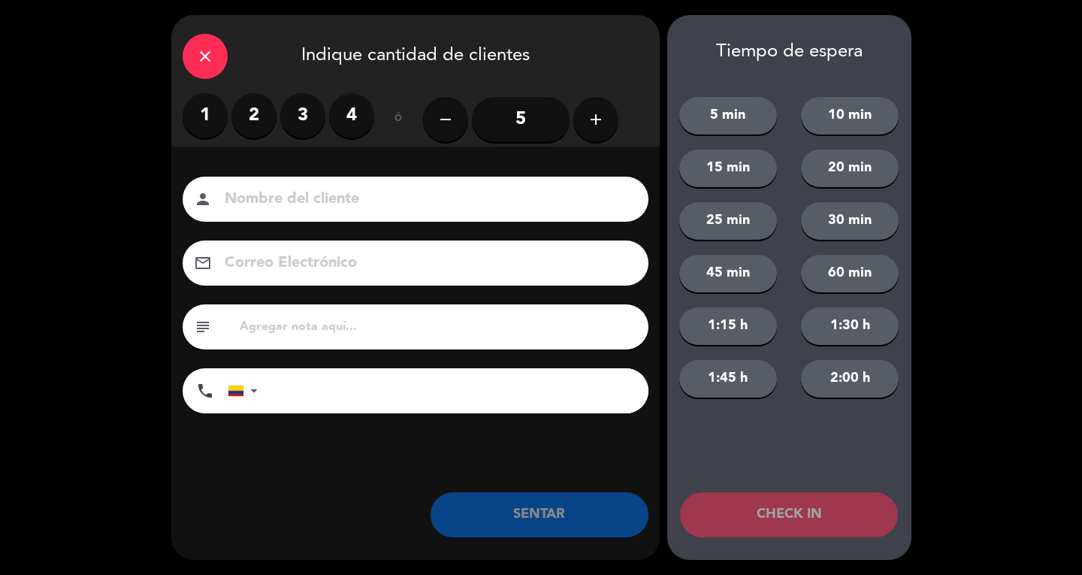
click at [255, 118] on label "2" at bounding box center [253, 115] width 45 height 45
click at [279, 203] on input at bounding box center [426, 199] width 406 height 26
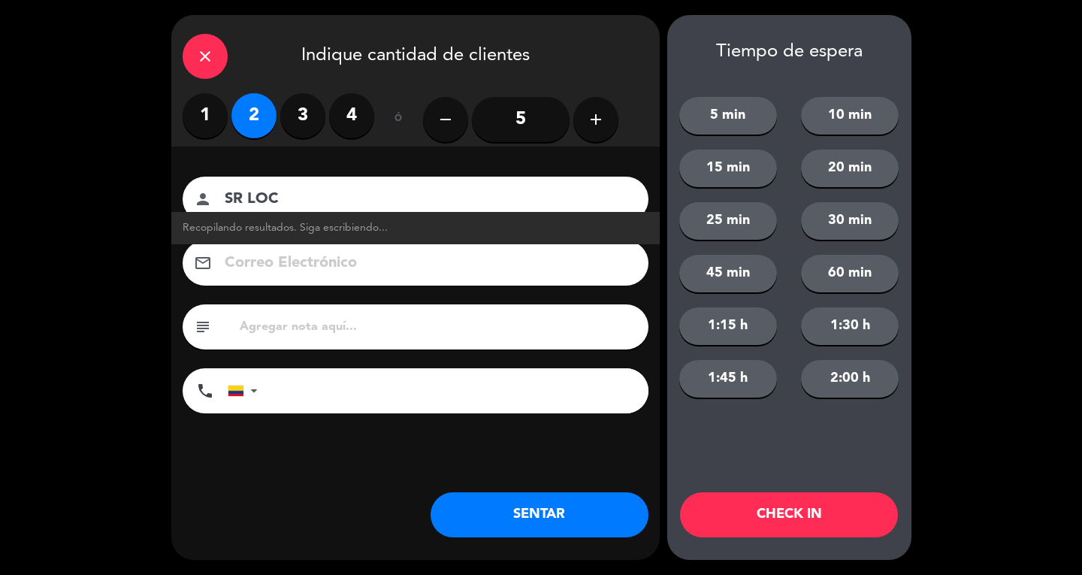
type input "SR LOC"
click at [548, 513] on button "SENTAR" at bounding box center [540, 514] width 218 height 45
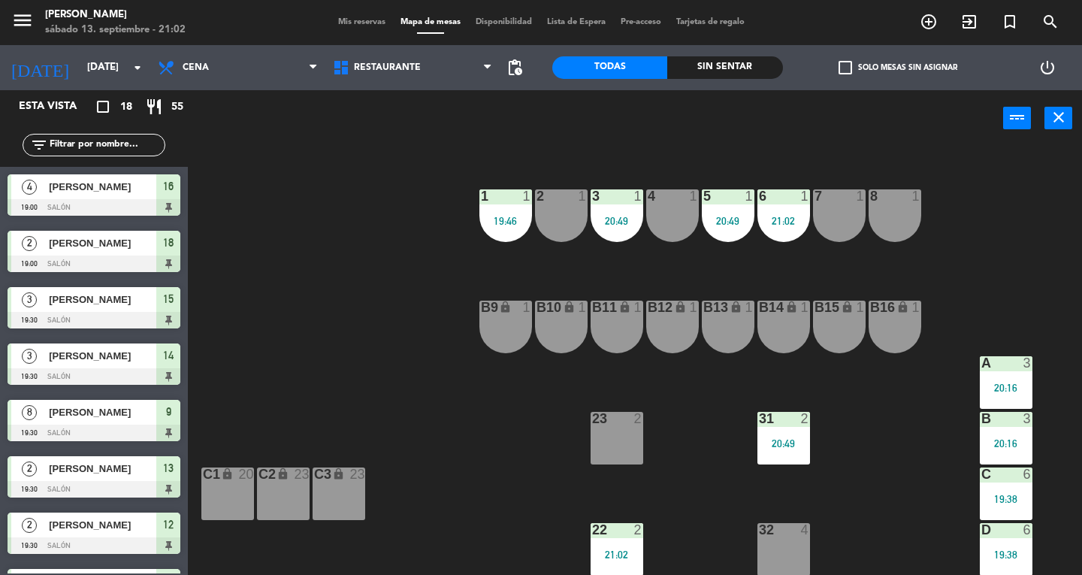
click at [1071, 116] on button "close" at bounding box center [1058, 118] width 28 height 23
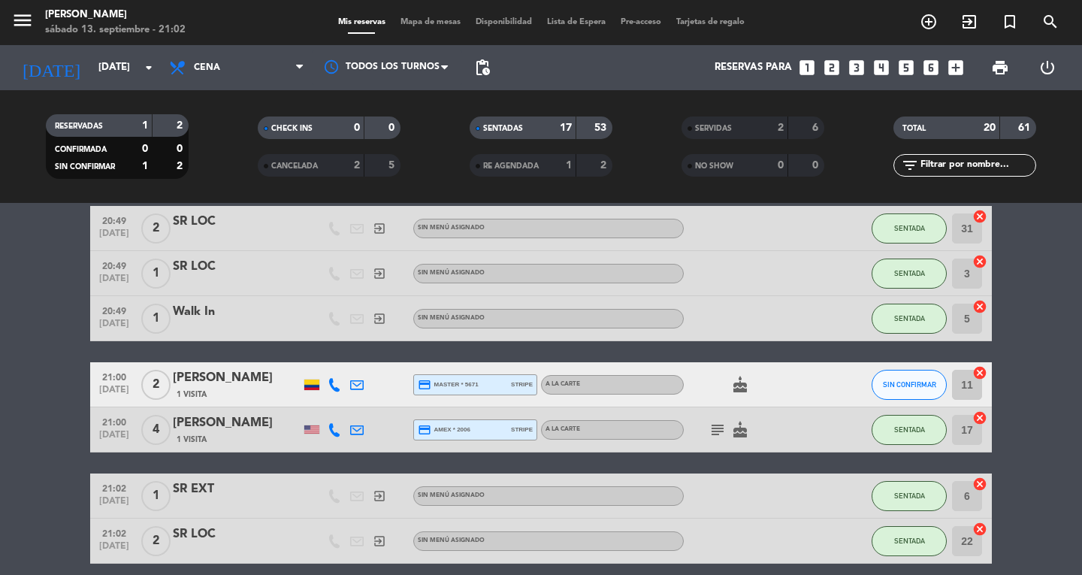
scroll to position [730, 0]
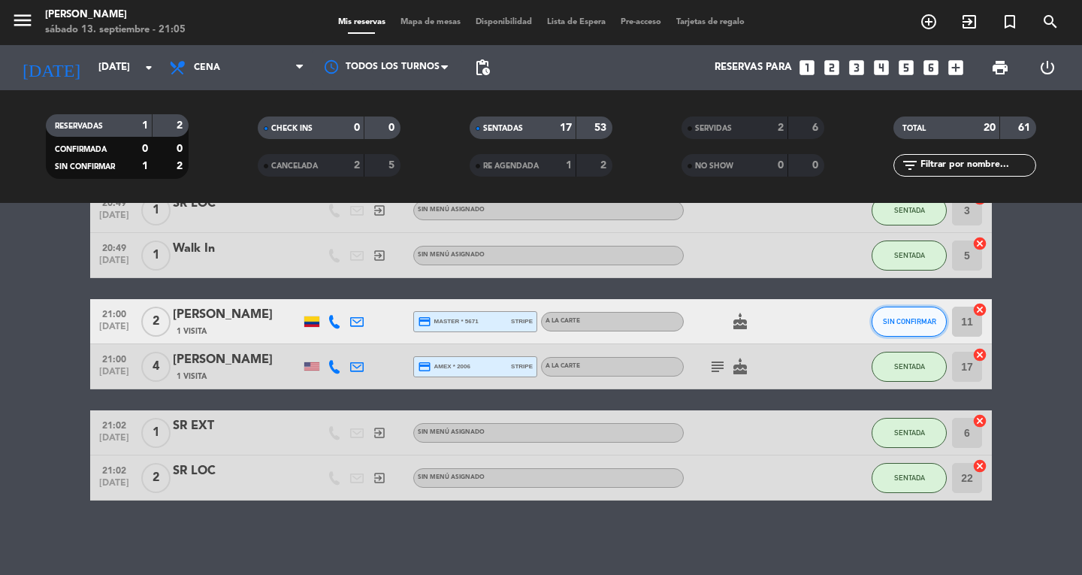
click at [903, 320] on span "SIN CONFIRMAR" at bounding box center [909, 321] width 53 height 8
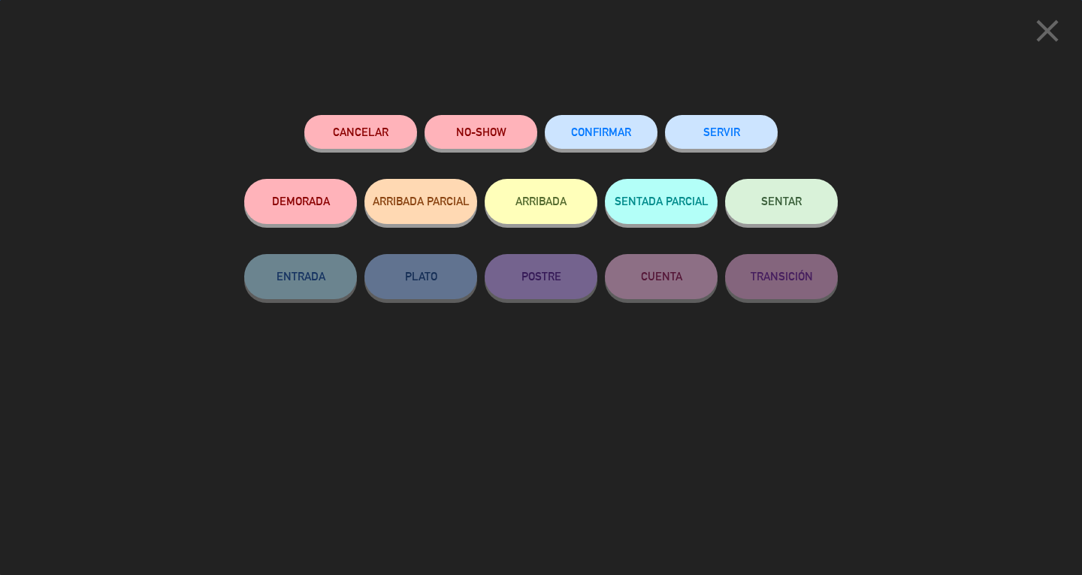
click at [796, 215] on button "SENTAR" at bounding box center [781, 201] width 113 height 45
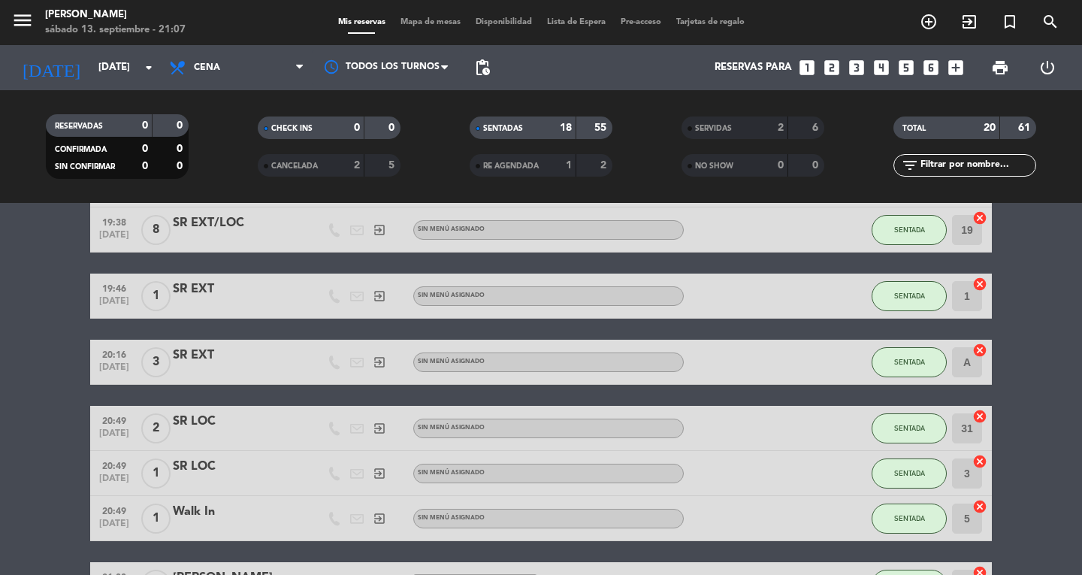
scroll to position [464, 0]
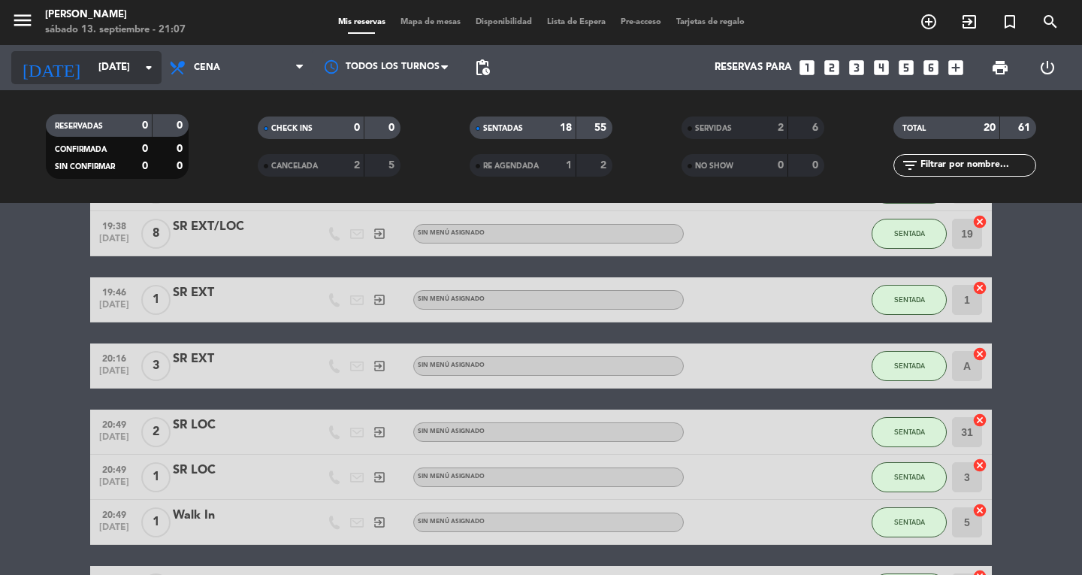
click at [35, 55] on icon "[DATE]" at bounding box center [51, 67] width 80 height 33
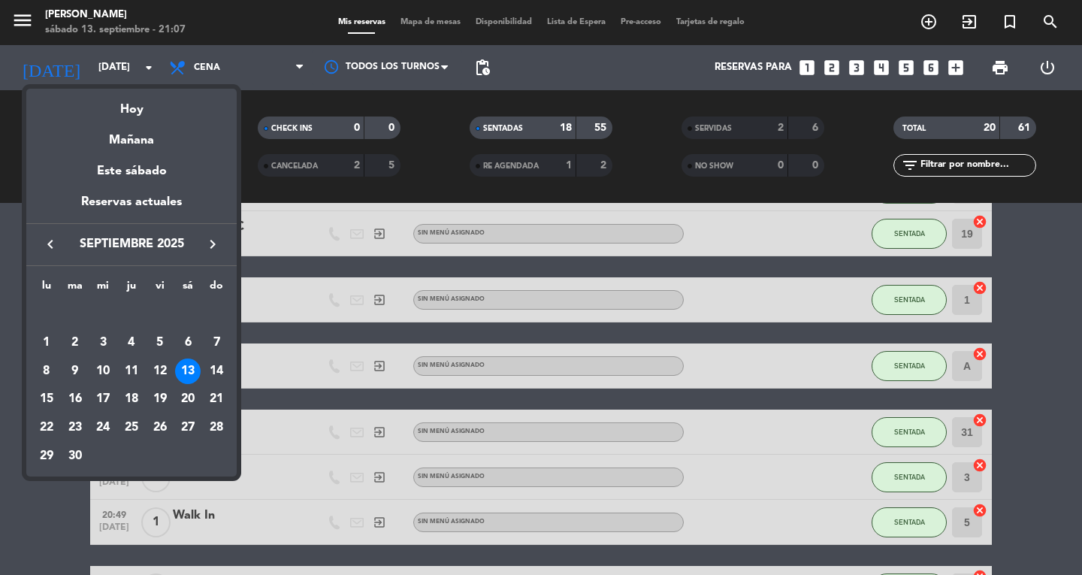
click at [39, 38] on div at bounding box center [541, 287] width 1082 height 575
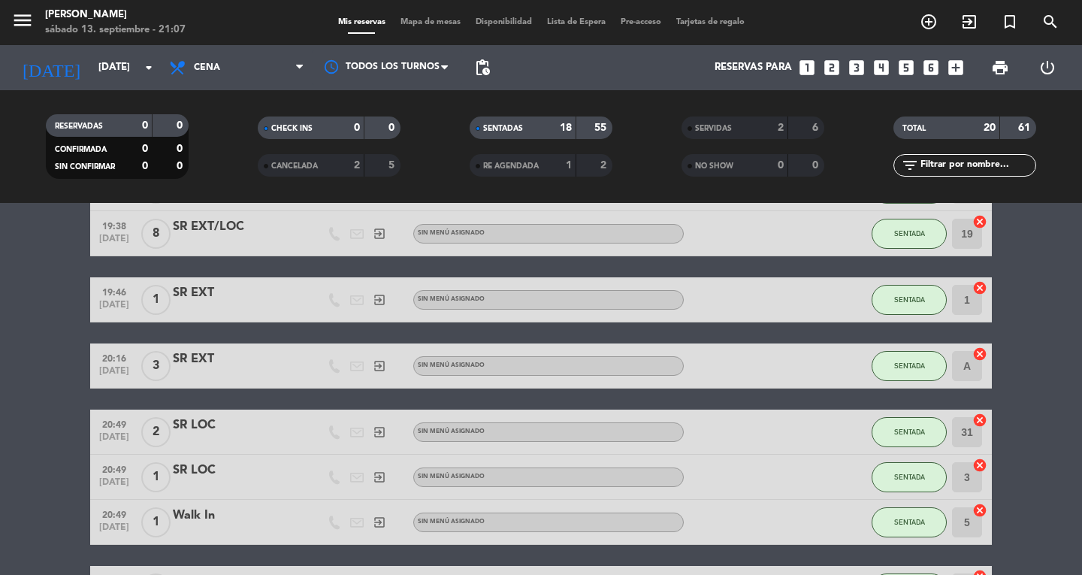
click at [32, 28] on icon "menu" at bounding box center [22, 20] width 23 height 23
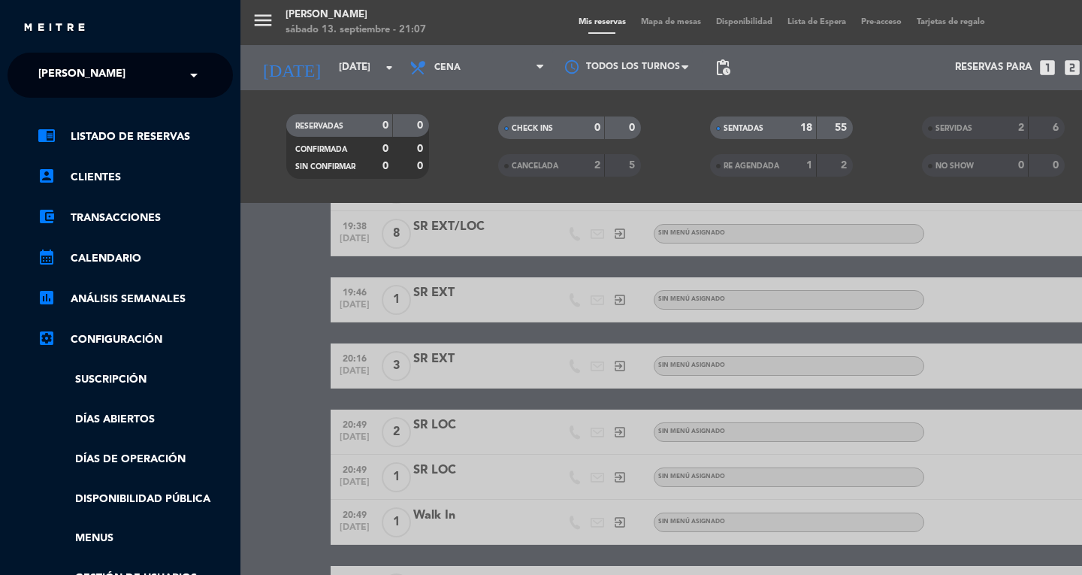
click at [57, 80] on span "[PERSON_NAME]" at bounding box center [81, 75] width 87 height 32
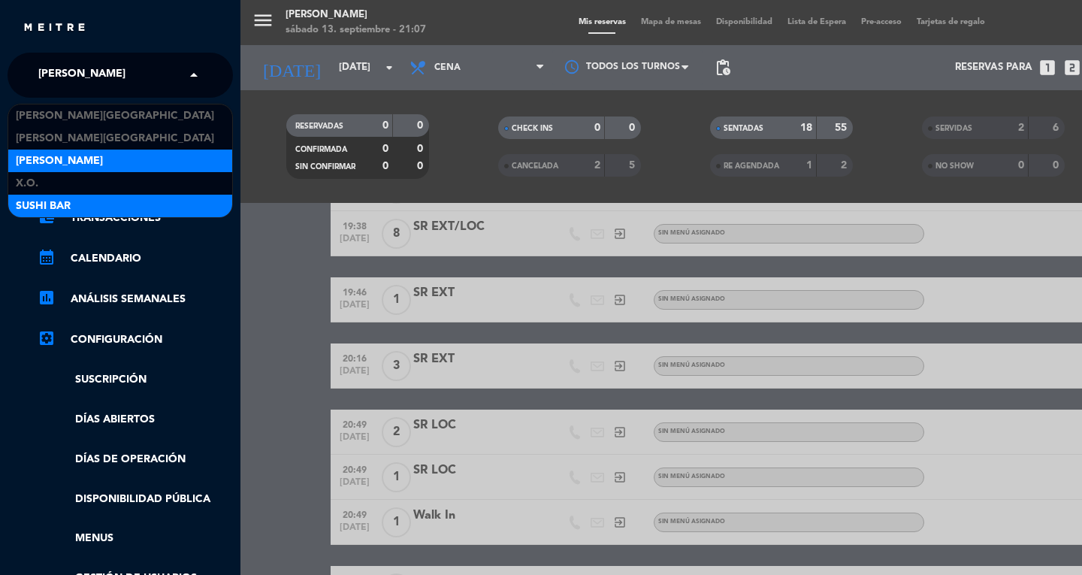
click at [39, 211] on span "SUSHI BAR" at bounding box center [43, 206] width 55 height 17
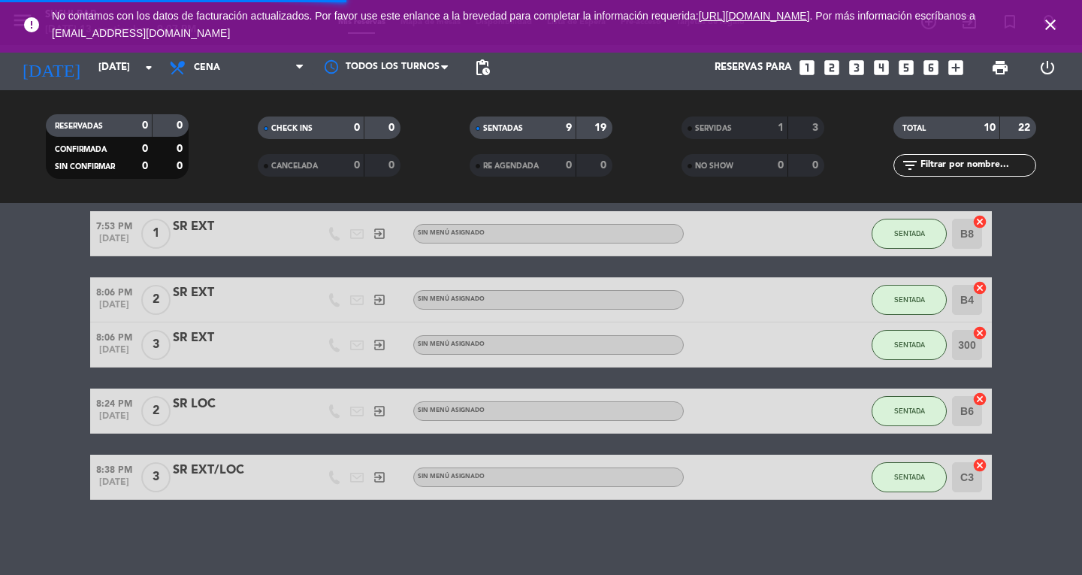
scroll to position [283, 0]
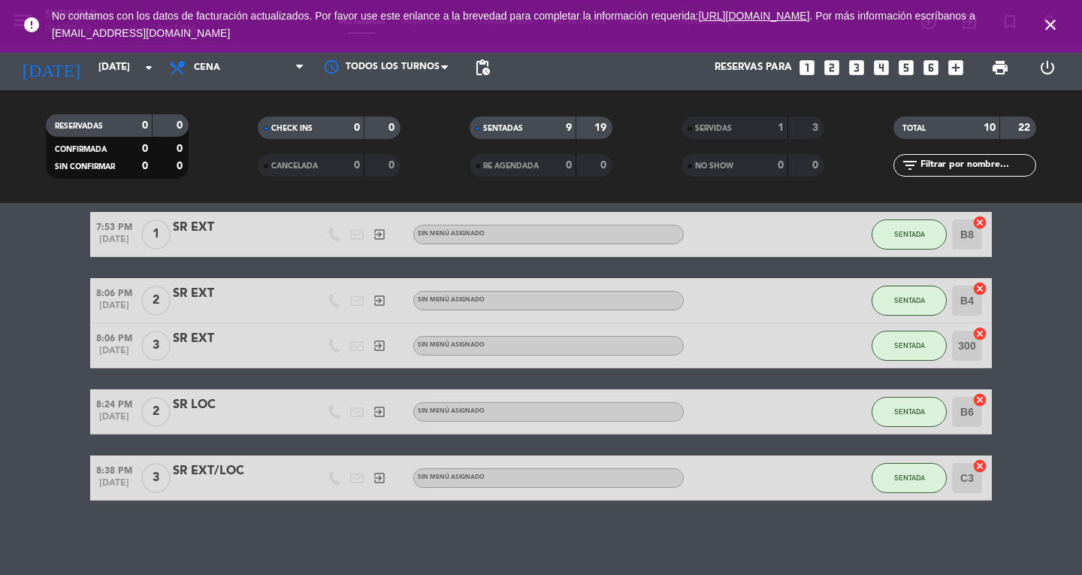
click at [1043, 21] on icon "close" at bounding box center [1050, 25] width 18 height 18
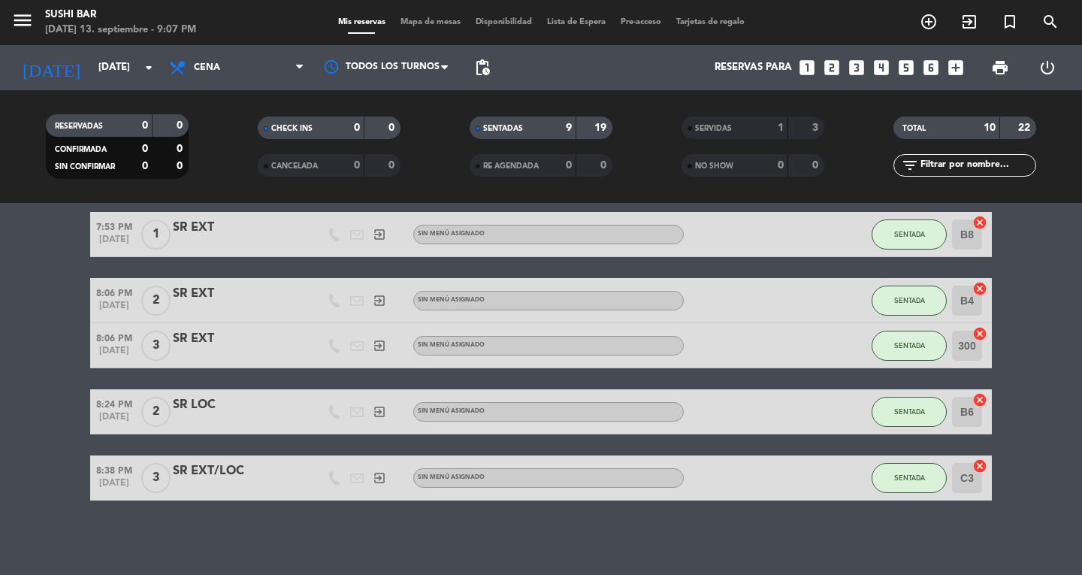
click at [29, 23] on icon "menu" at bounding box center [22, 20] width 23 height 23
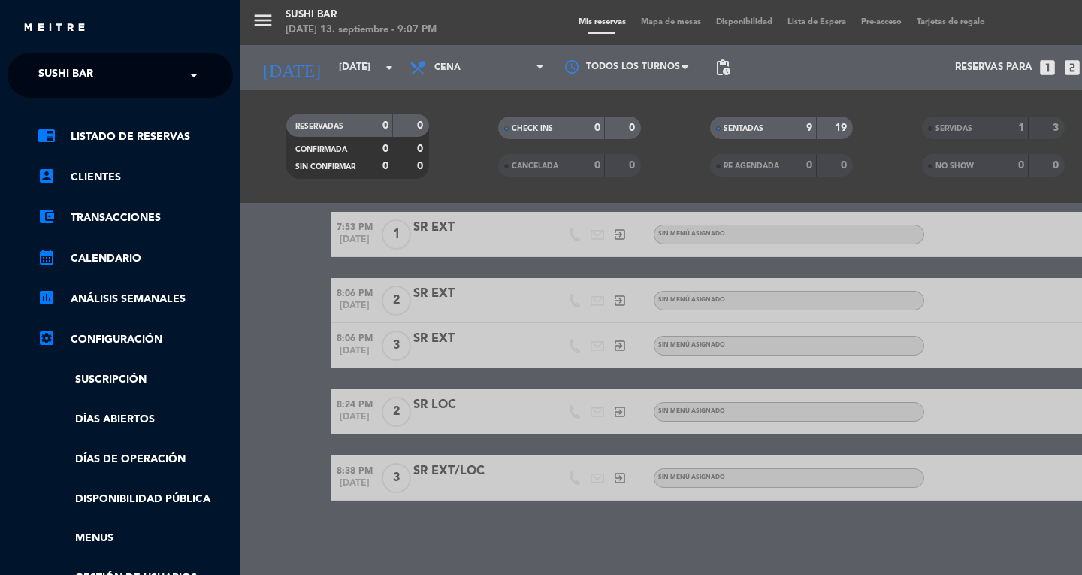
click at [58, 75] on span "SUSHI BAR" at bounding box center [65, 75] width 55 height 32
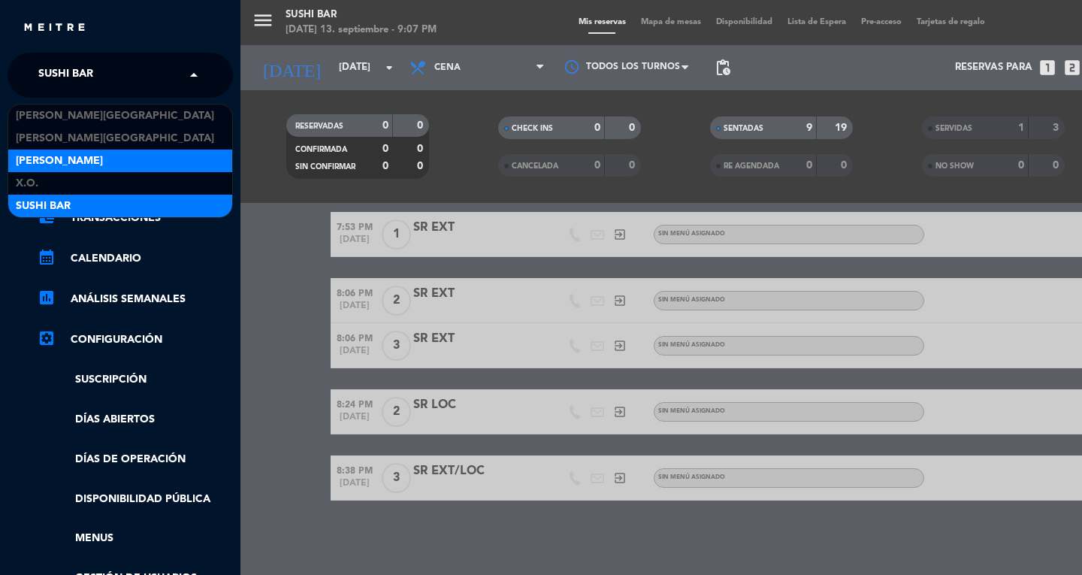
click at [62, 159] on span "[PERSON_NAME]" at bounding box center [59, 161] width 87 height 17
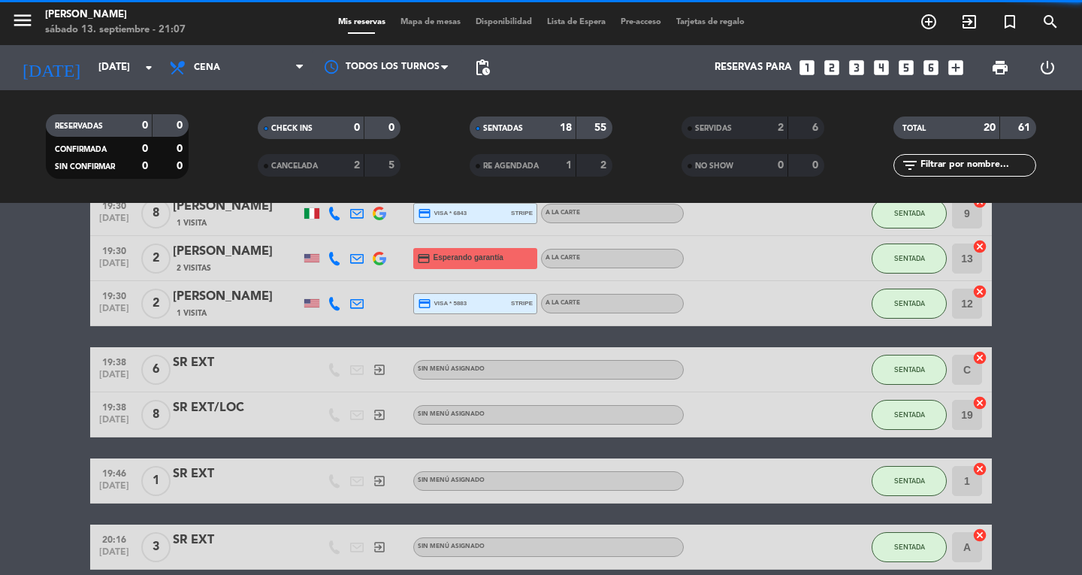
scroll to position [464, 0]
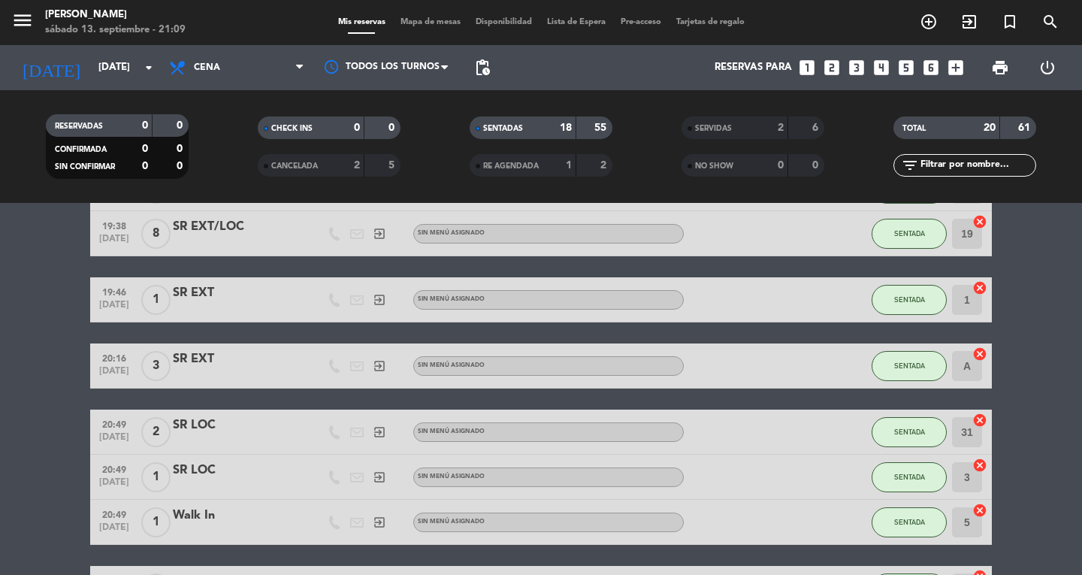
click at [16, 25] on icon "menu" at bounding box center [22, 20] width 23 height 23
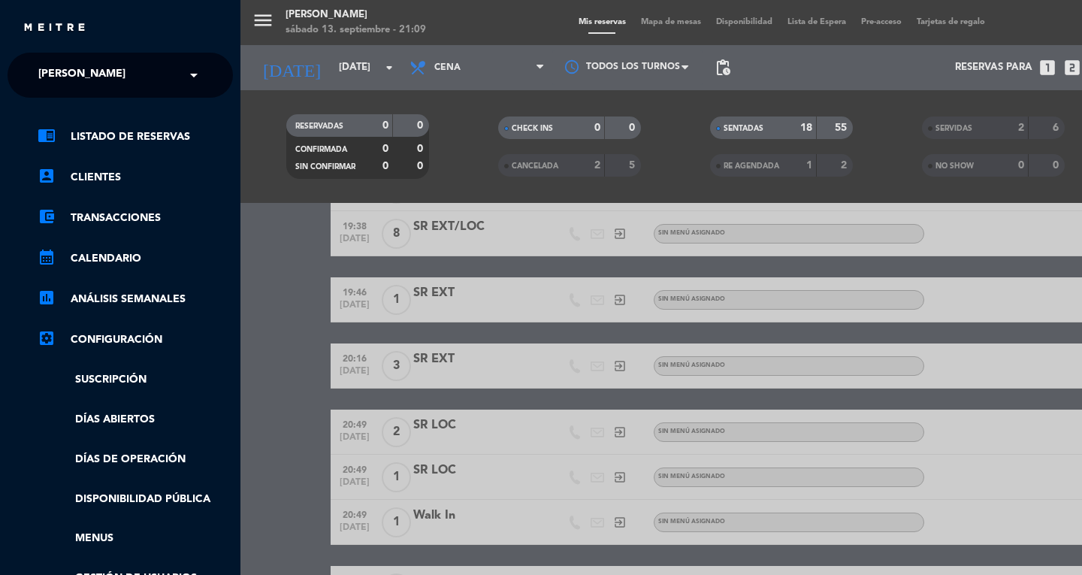
click at [59, 74] on span "[PERSON_NAME]" at bounding box center [81, 75] width 87 height 32
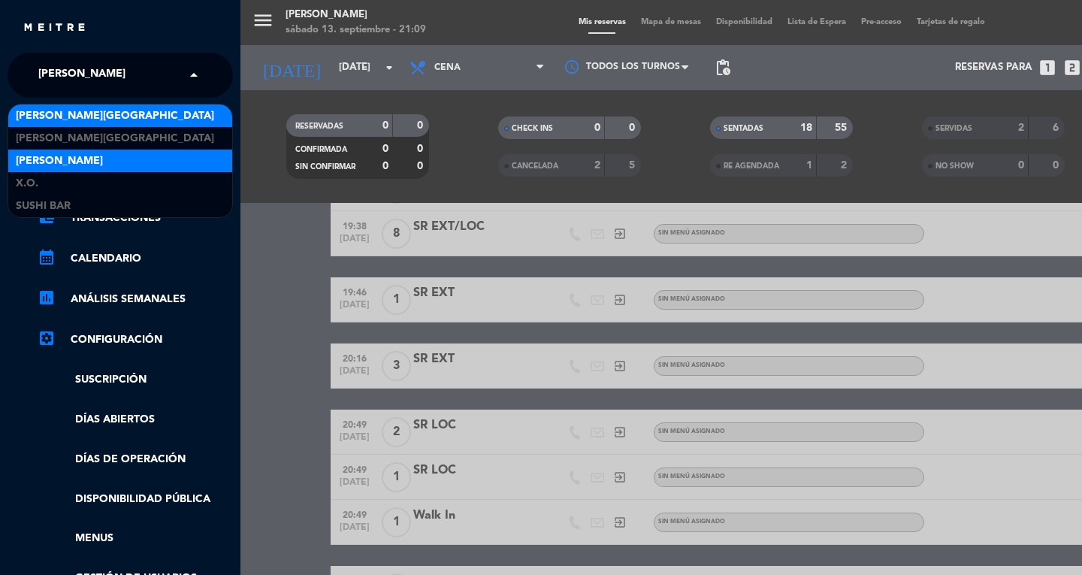
click at [56, 120] on span "[PERSON_NAME][GEOGRAPHIC_DATA]" at bounding box center [115, 115] width 198 height 17
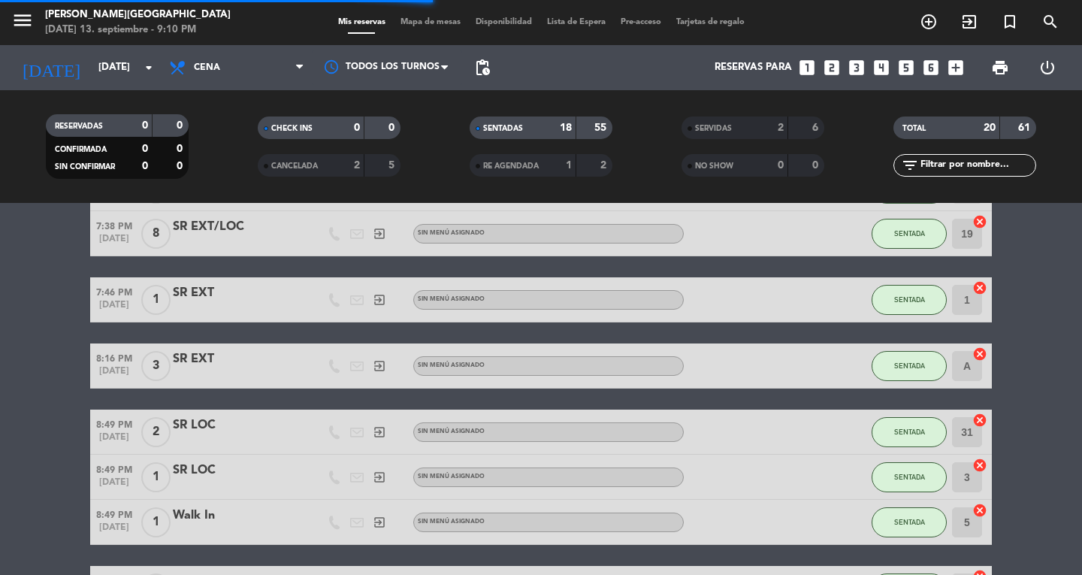
scroll to position [0, 0]
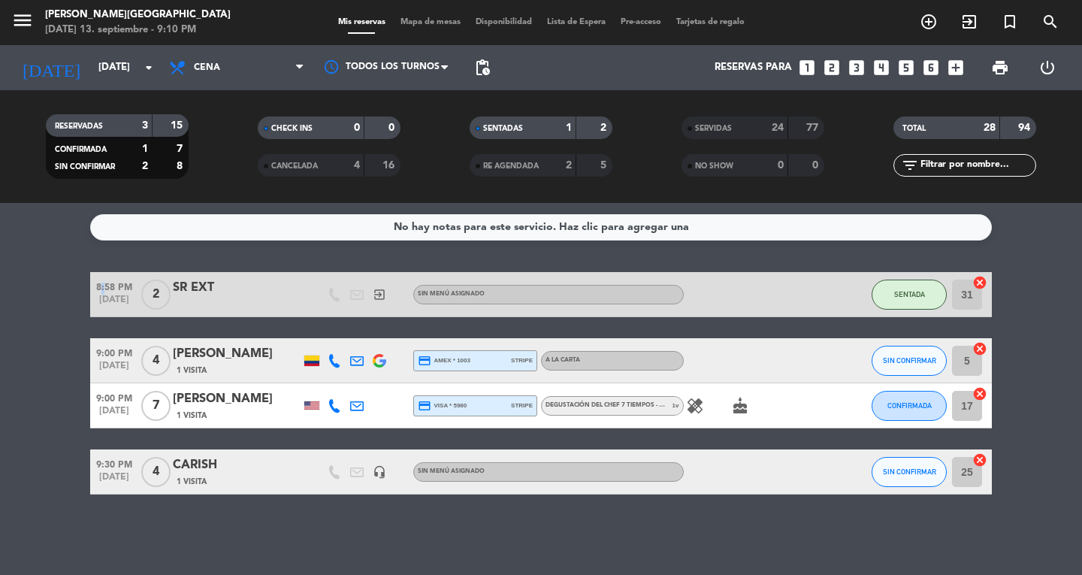
click at [196, 539] on div "No hay notas para este servicio. Haz clic para agregar una 8:58 PM [DATE] 2 SR …" at bounding box center [541, 389] width 1082 height 372
click at [32, 24] on icon "menu" at bounding box center [22, 20] width 23 height 23
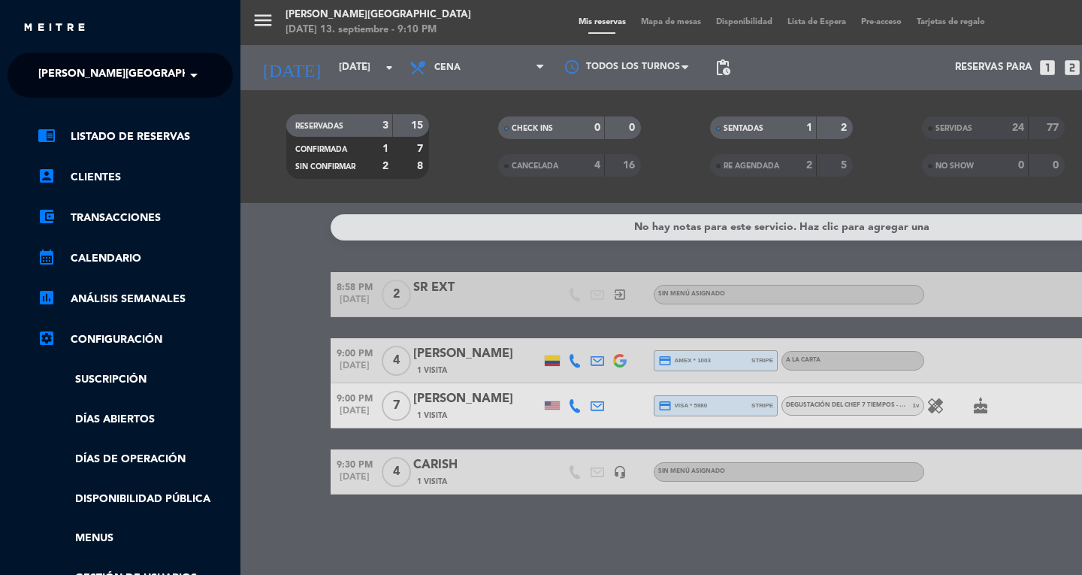
click at [279, 373] on div "menu [PERSON_NAME] [GEOGRAPHIC_DATA] [DATE] 13. septiembre - 9:10 PM Mis reserv…" at bounding box center [781, 287] width 1082 height 575
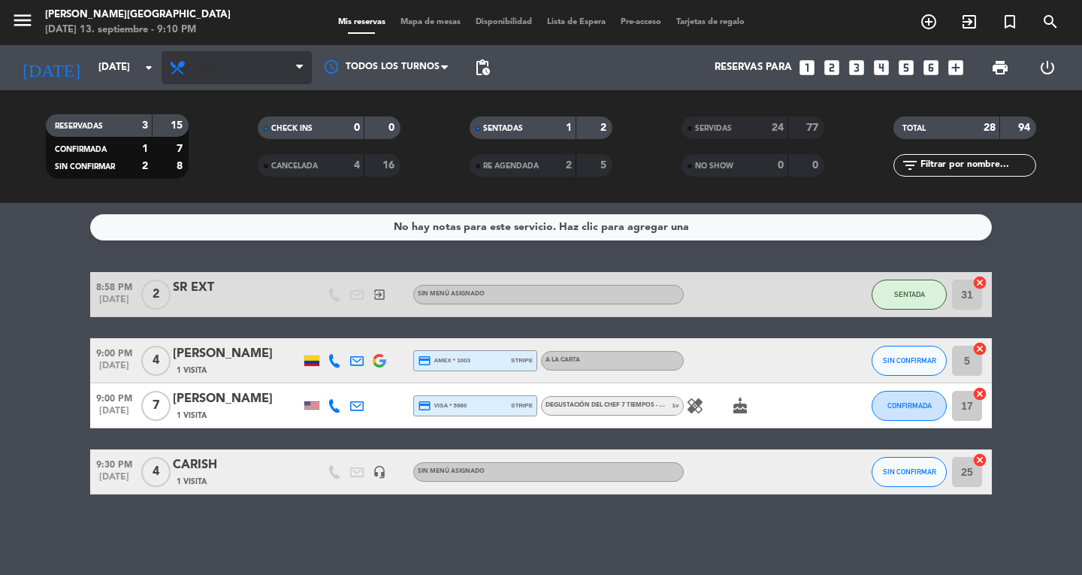
click at [207, 66] on span "Cena" at bounding box center [207, 67] width 26 height 11
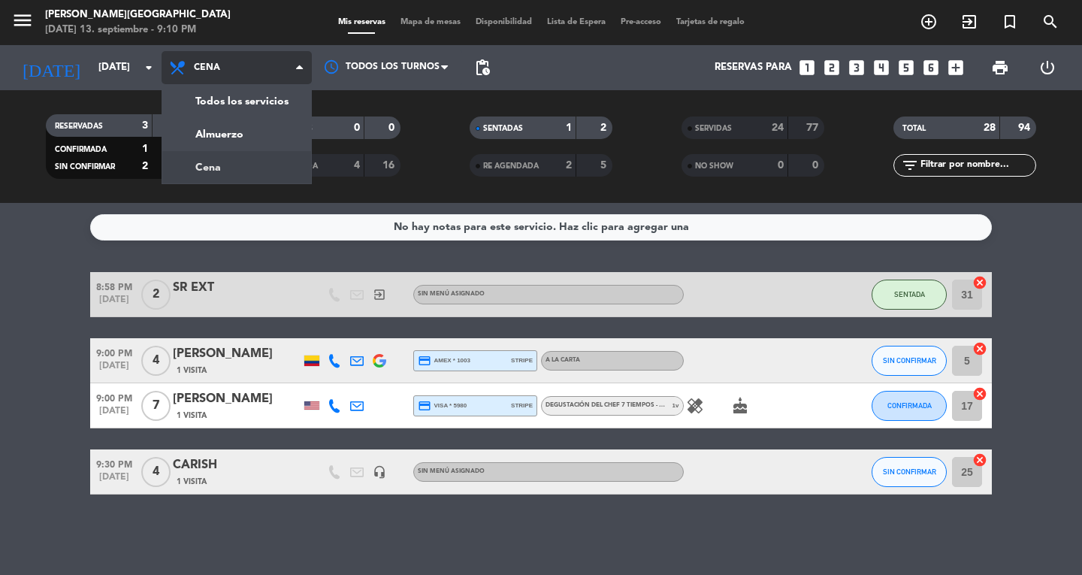
click at [221, 102] on div "menu [PERSON_NAME] [GEOGRAPHIC_DATA] [DATE] 13. septiembre - 9:10 PM Mis reserv…" at bounding box center [541, 101] width 1082 height 203
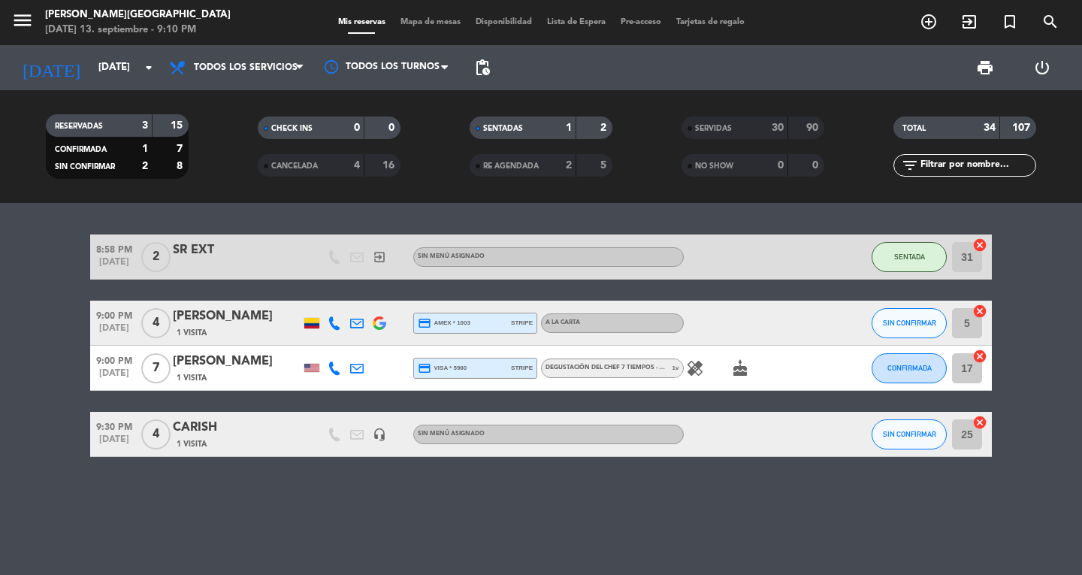
click at [29, 26] on icon "menu" at bounding box center [22, 20] width 23 height 23
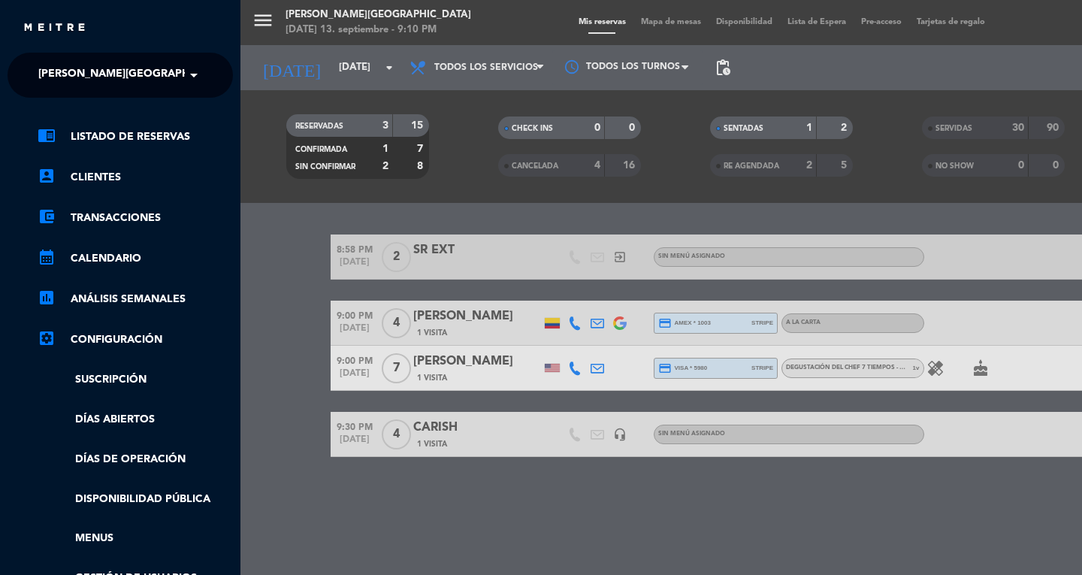
click at [38, 71] on span "[PERSON_NAME][GEOGRAPHIC_DATA]" at bounding box center [137, 75] width 198 height 32
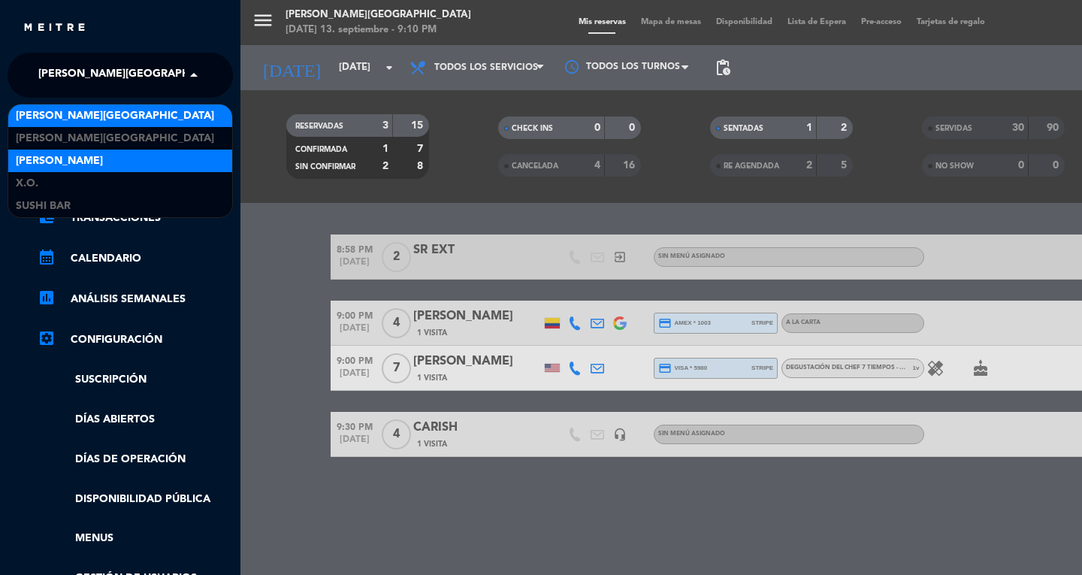
click at [30, 162] on span "[PERSON_NAME]" at bounding box center [59, 161] width 87 height 17
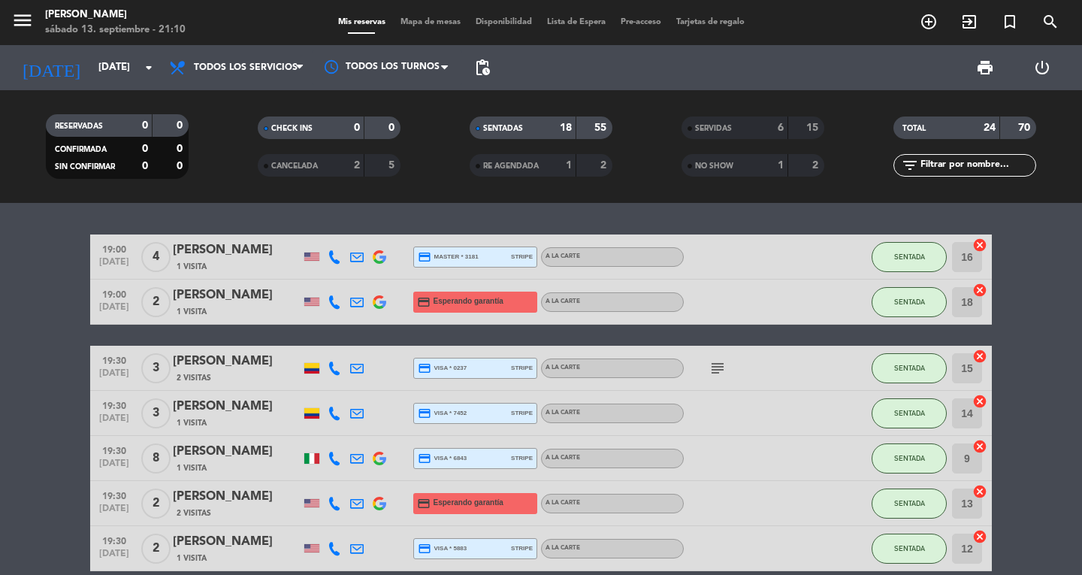
click at [32, 23] on icon "menu" at bounding box center [22, 20] width 23 height 23
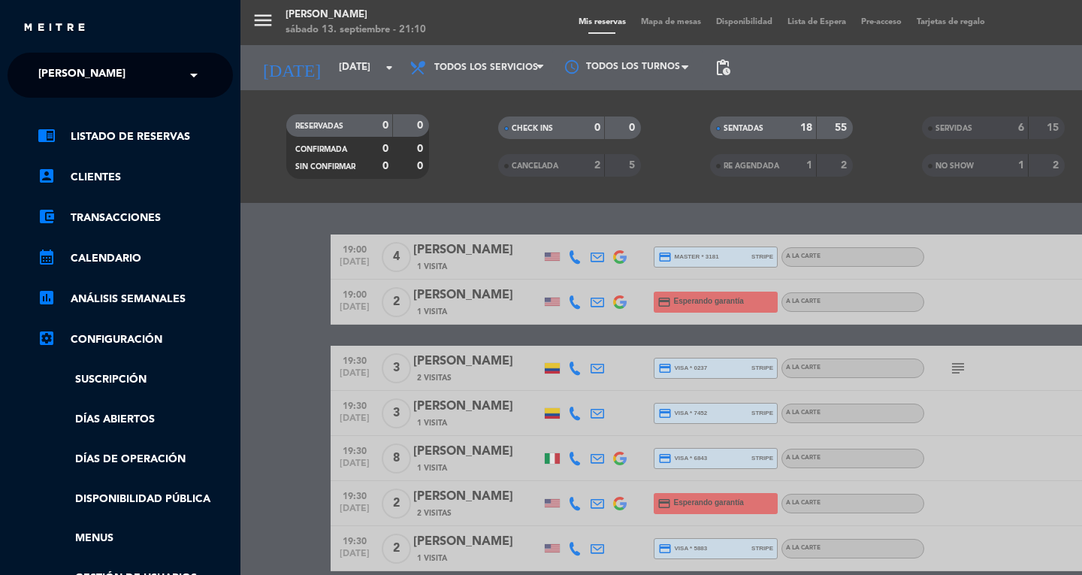
click at [44, 75] on span "[PERSON_NAME]" at bounding box center [81, 75] width 87 height 32
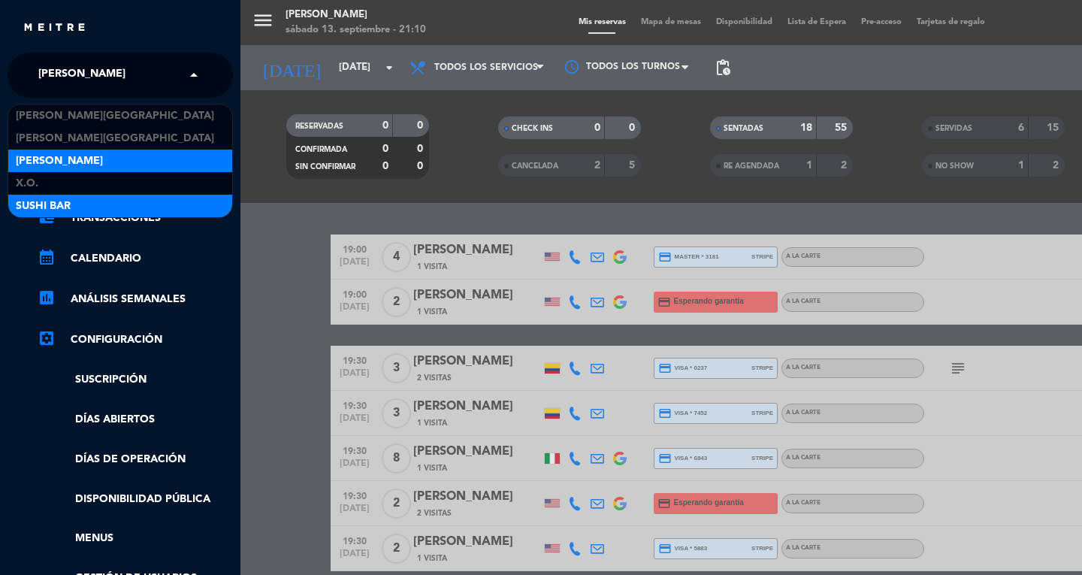
click at [32, 209] on span "SUSHI BAR" at bounding box center [43, 206] width 55 height 17
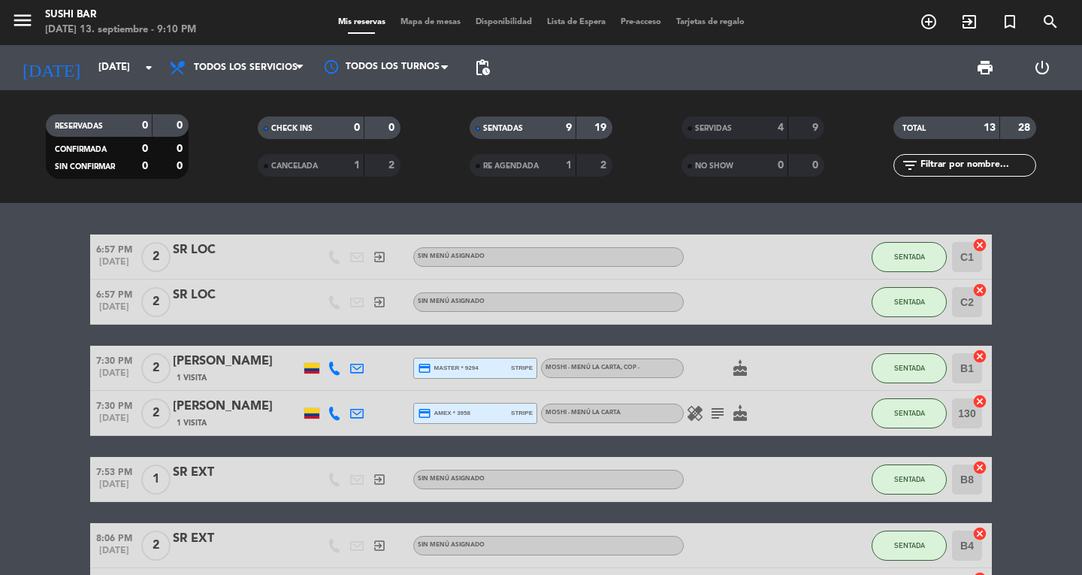
click at [30, 26] on icon "menu" at bounding box center [22, 20] width 23 height 23
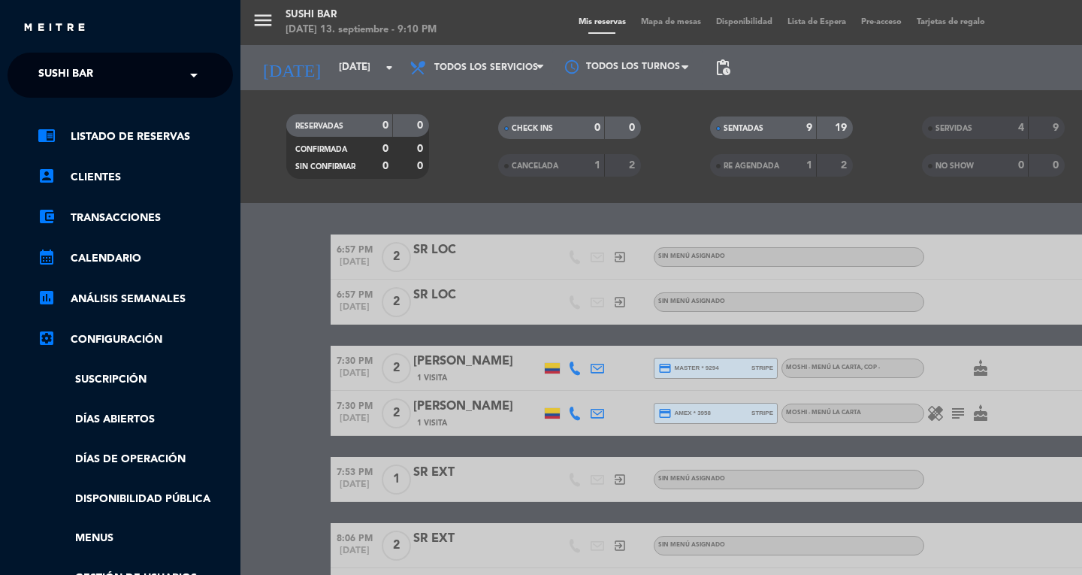
click at [56, 61] on span "SUSHI BAR" at bounding box center [65, 75] width 55 height 32
click at [286, 403] on div "menu SUSHI BAR [DATE] 13. septiembre - 9:10 PM Mis reservas Mapa de mesas Dispo…" at bounding box center [781, 287] width 1082 height 575
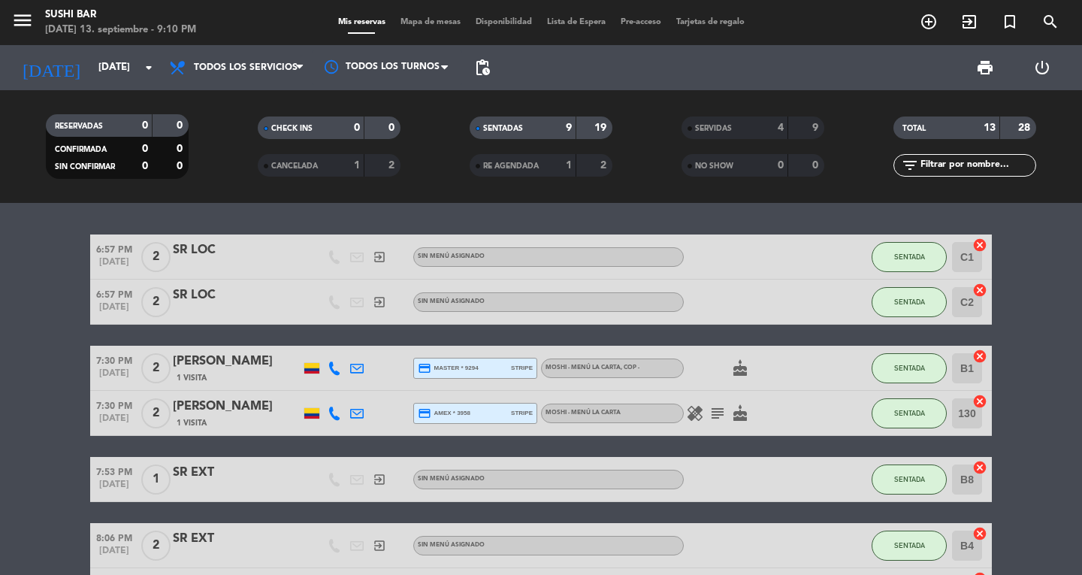
click at [20, 21] on icon "menu" at bounding box center [22, 20] width 23 height 23
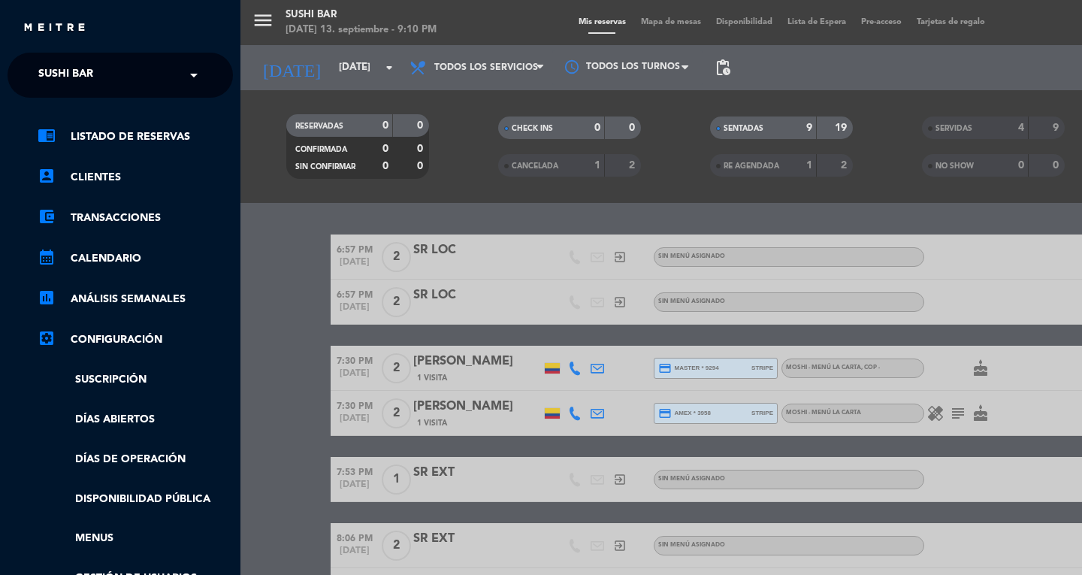
click at [68, 62] on span "SUSHI BAR" at bounding box center [65, 75] width 55 height 32
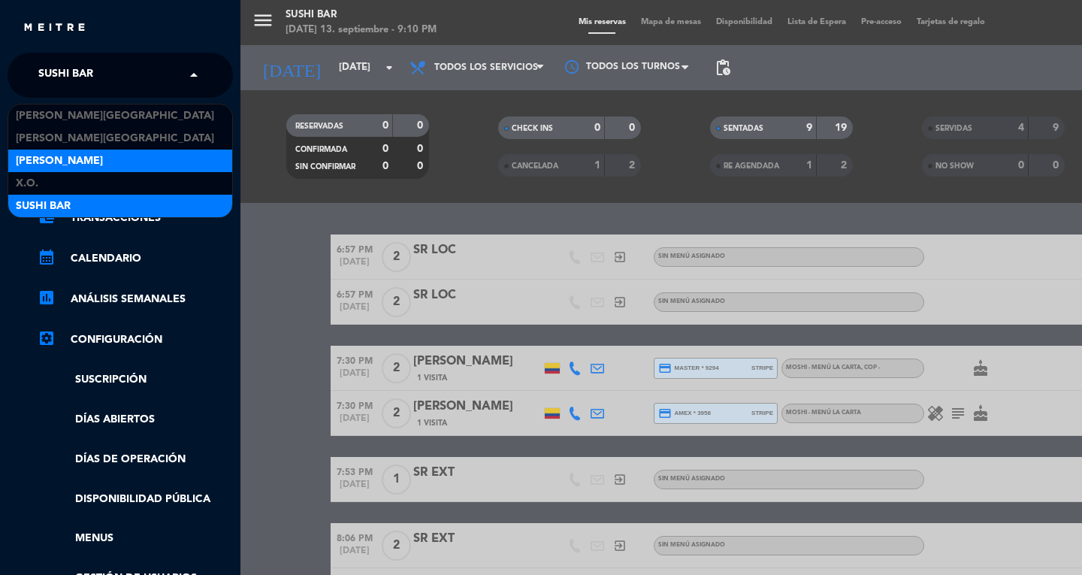
click at [35, 161] on span "[PERSON_NAME]" at bounding box center [59, 161] width 87 height 17
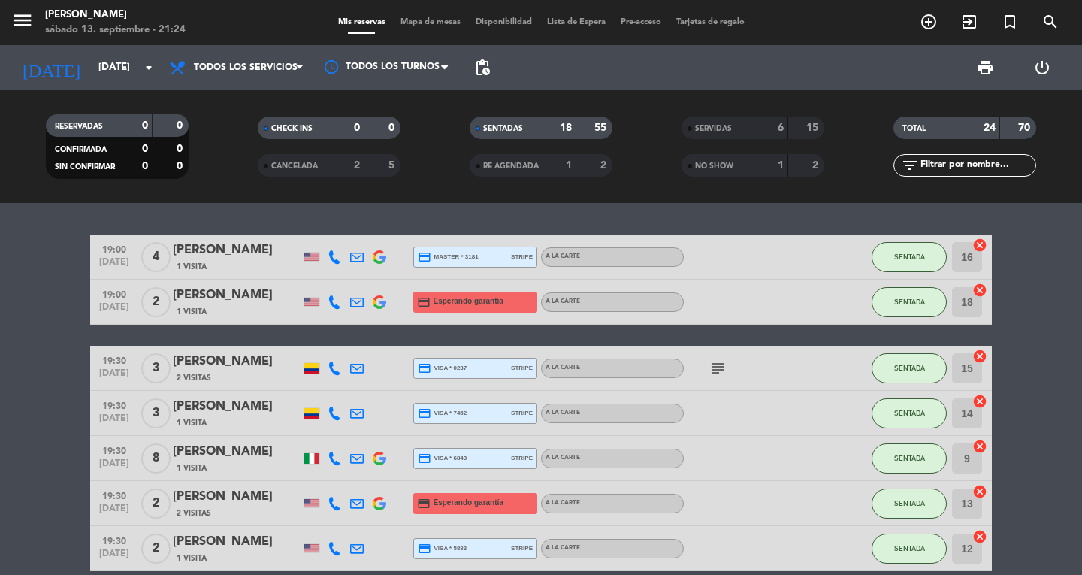
click at [33, 27] on icon "menu" at bounding box center [22, 20] width 23 height 23
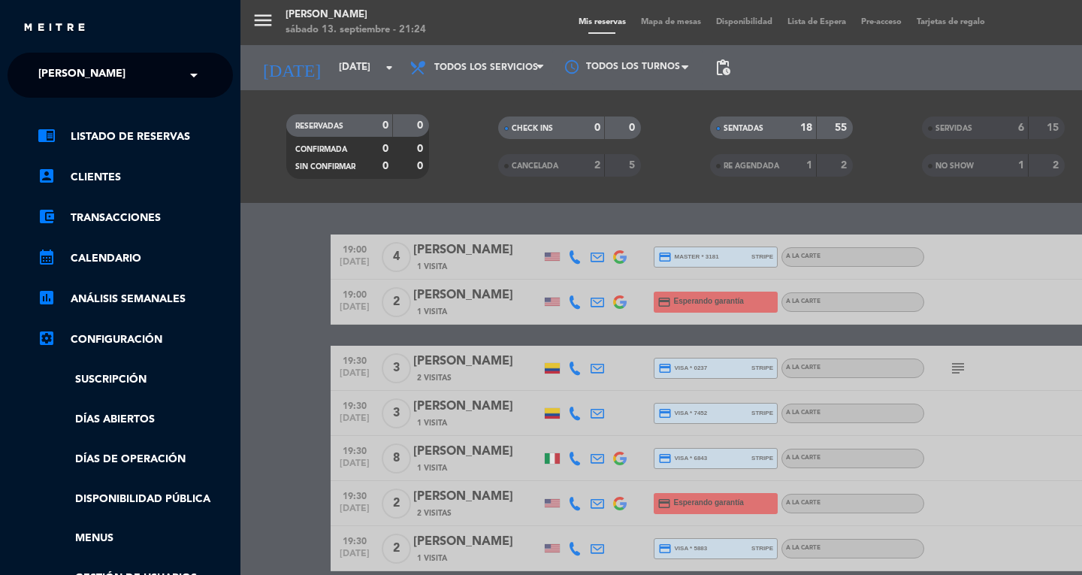
click at [66, 62] on span "[PERSON_NAME]" at bounding box center [81, 75] width 87 height 32
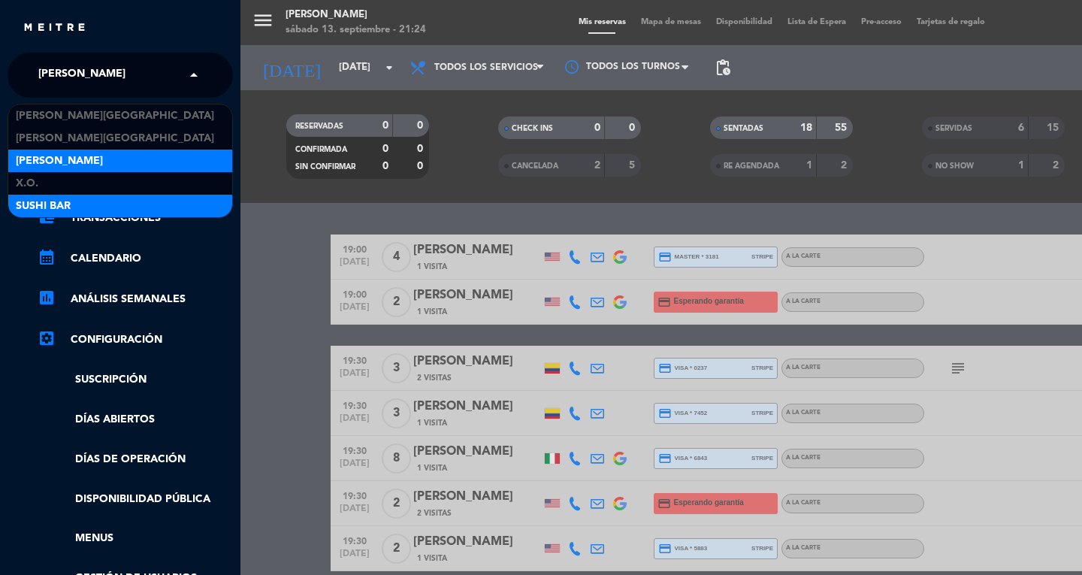
click at [38, 206] on span "SUSHI BAR" at bounding box center [43, 206] width 55 height 17
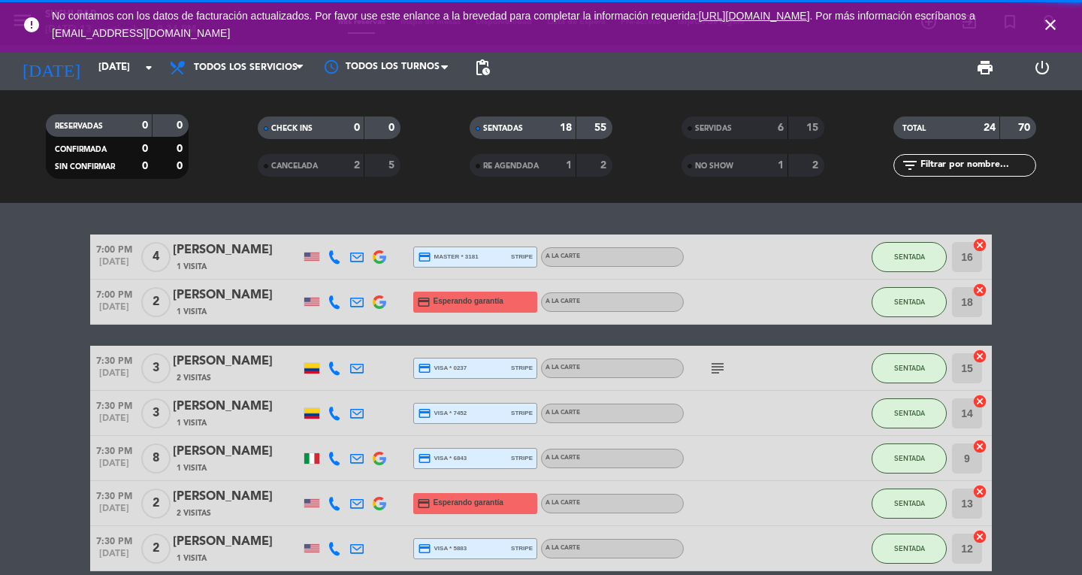
click at [1044, 21] on icon "close" at bounding box center [1050, 25] width 18 height 18
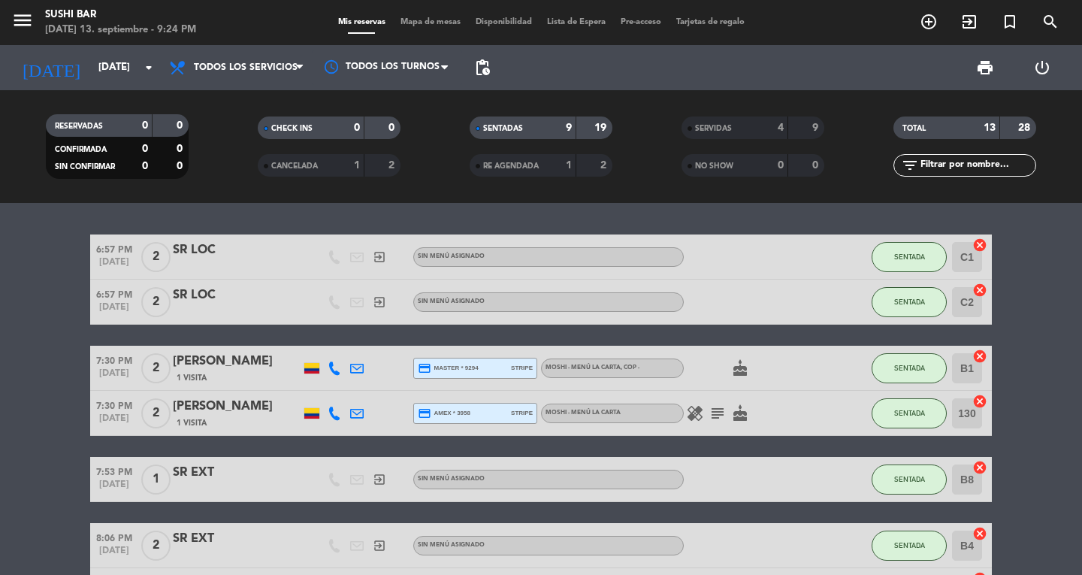
click at [966, 28] on icon "exit_to_app" at bounding box center [969, 22] width 18 height 18
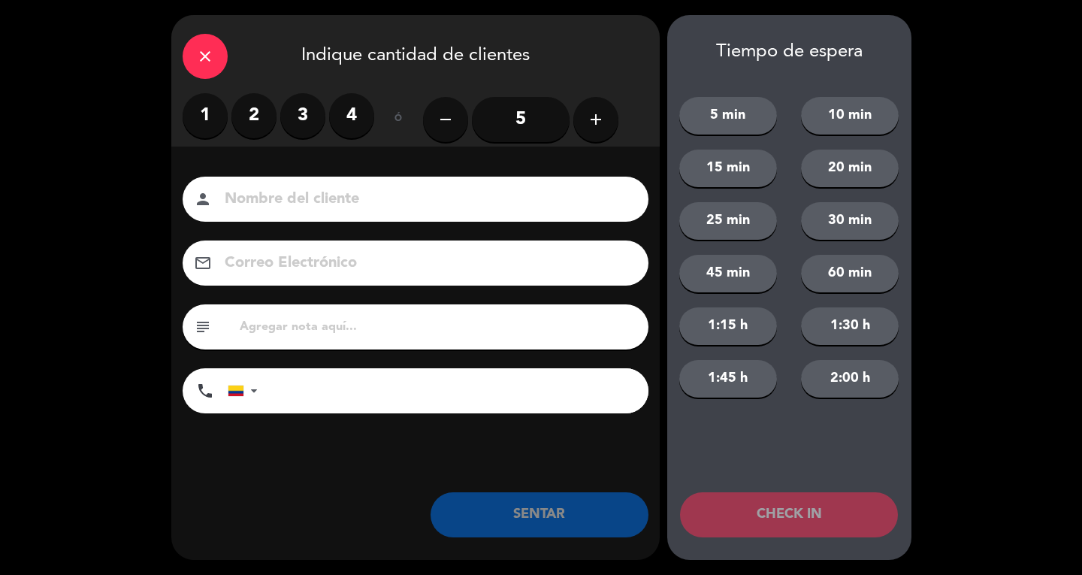
click at [251, 119] on label "2" at bounding box center [253, 115] width 45 height 45
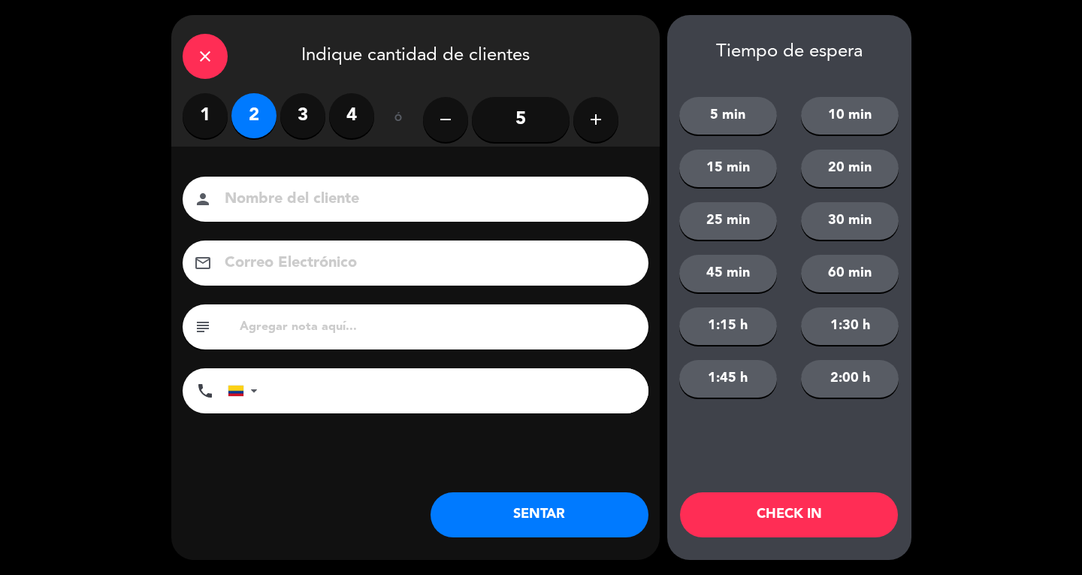
click at [309, 207] on input at bounding box center [426, 199] width 406 height 26
click at [218, 54] on div "close" at bounding box center [205, 56] width 45 height 45
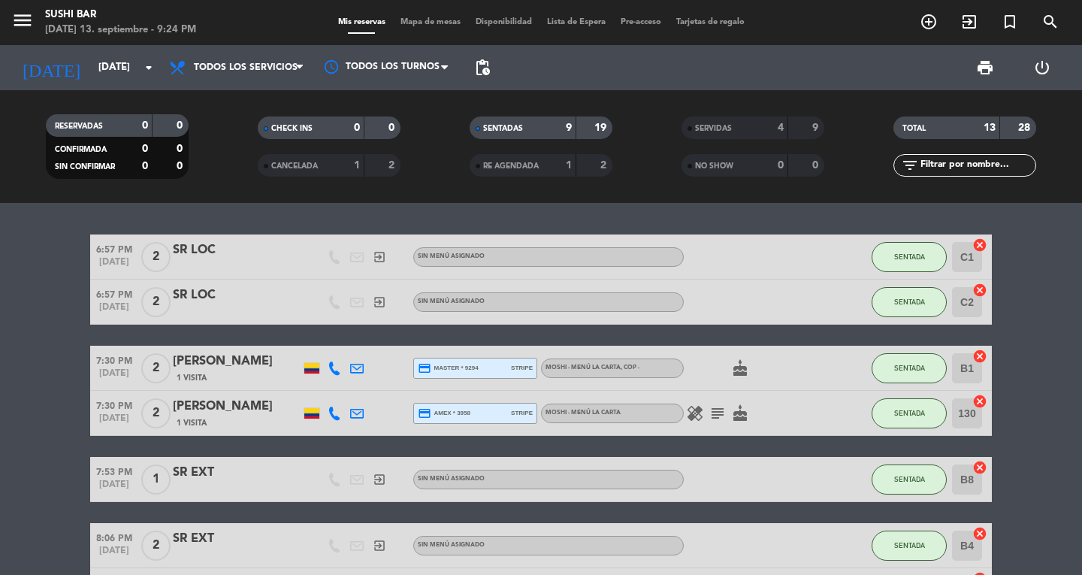
click at [393, 18] on span "Mapa de mesas" at bounding box center [430, 22] width 75 height 8
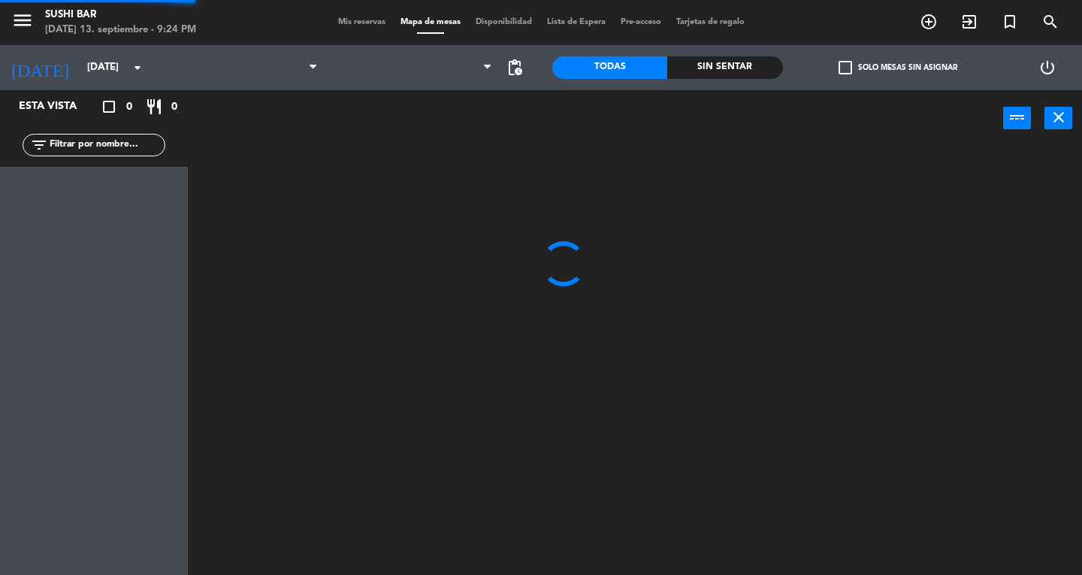
click at [424, 34] on span at bounding box center [430, 33] width 27 height 2
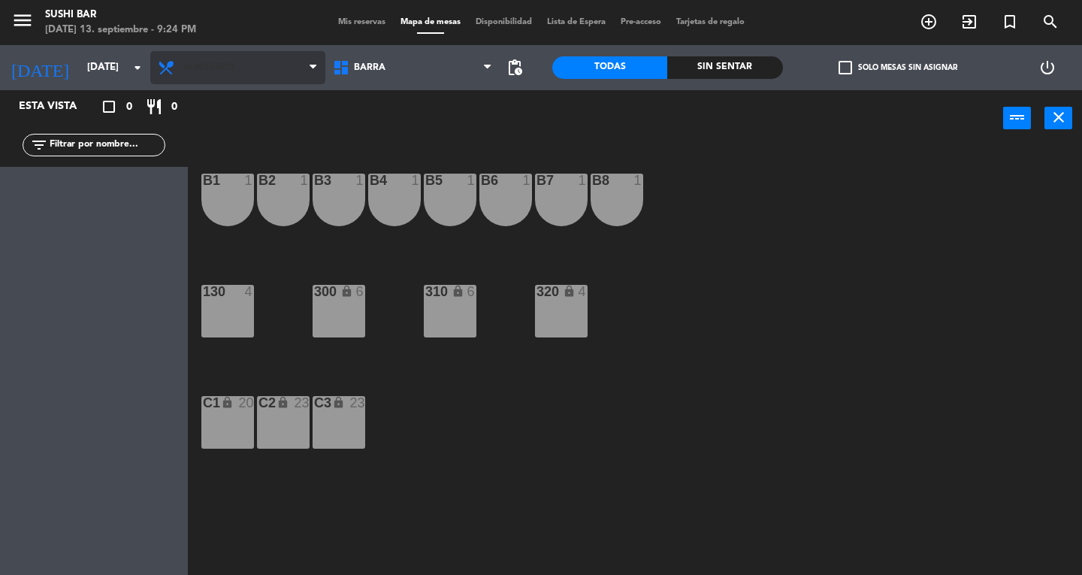
click at [249, 76] on span "Almuerzo" at bounding box center [237, 67] width 175 height 33
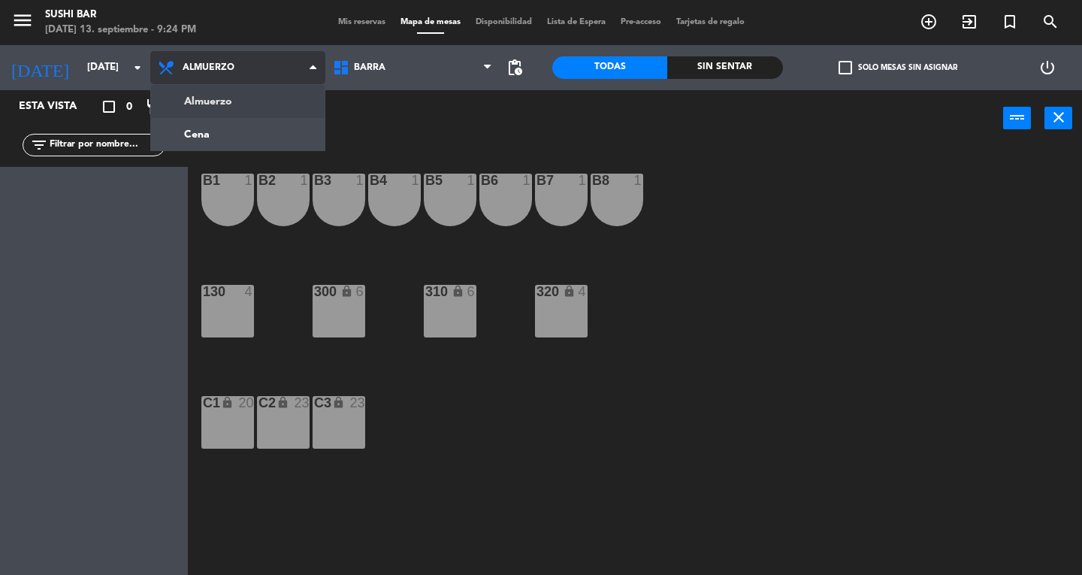
click at [277, 144] on ng-component "menu SUSHI BAR [DATE] 13. septiembre - 9:24 PM Mis reservas Mapa de mesas Dispo…" at bounding box center [541, 287] width 1082 height 575
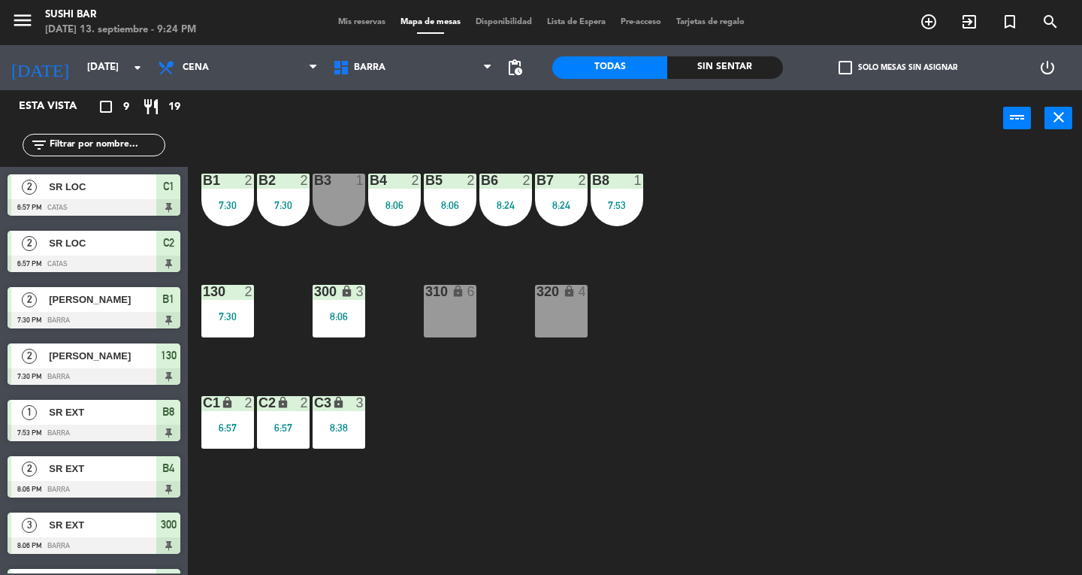
click at [219, 335] on div "130 2 7:30" at bounding box center [227, 311] width 53 height 53
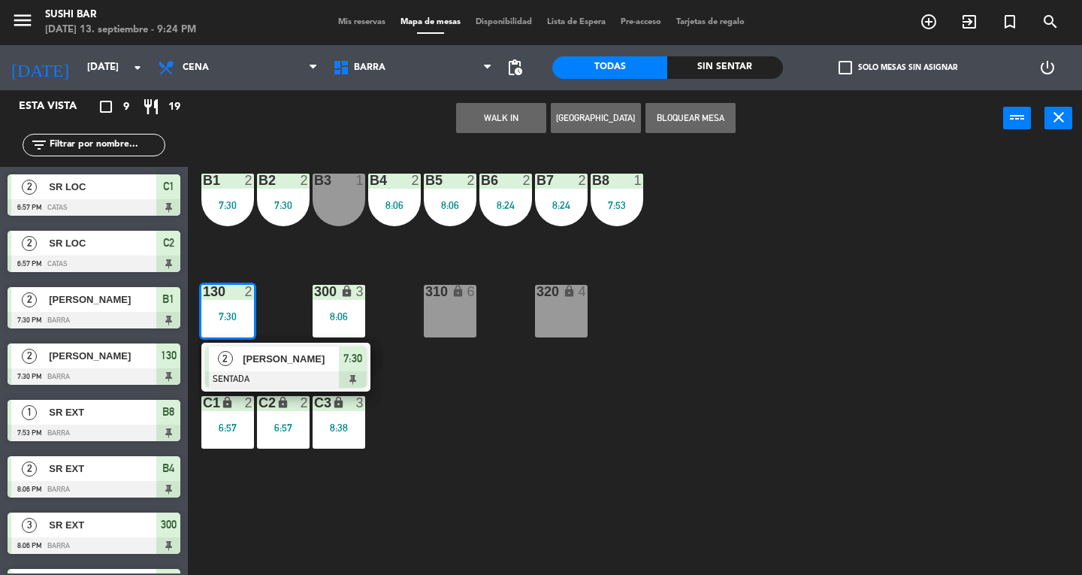
click at [360, 365] on span "7:30" at bounding box center [352, 358] width 19 height 18
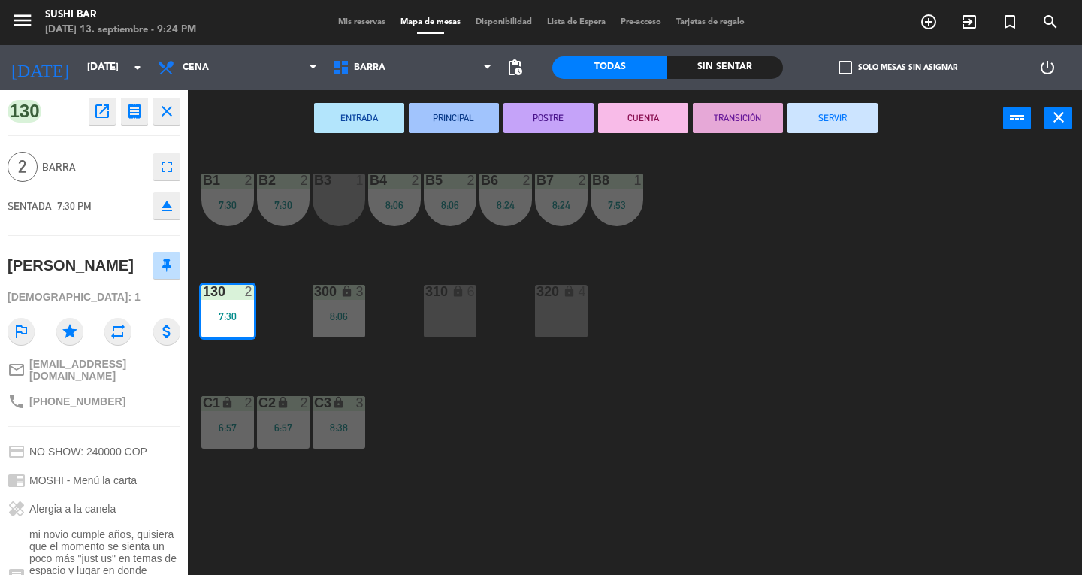
click at [846, 128] on button "SERVIR" at bounding box center [832, 118] width 90 height 30
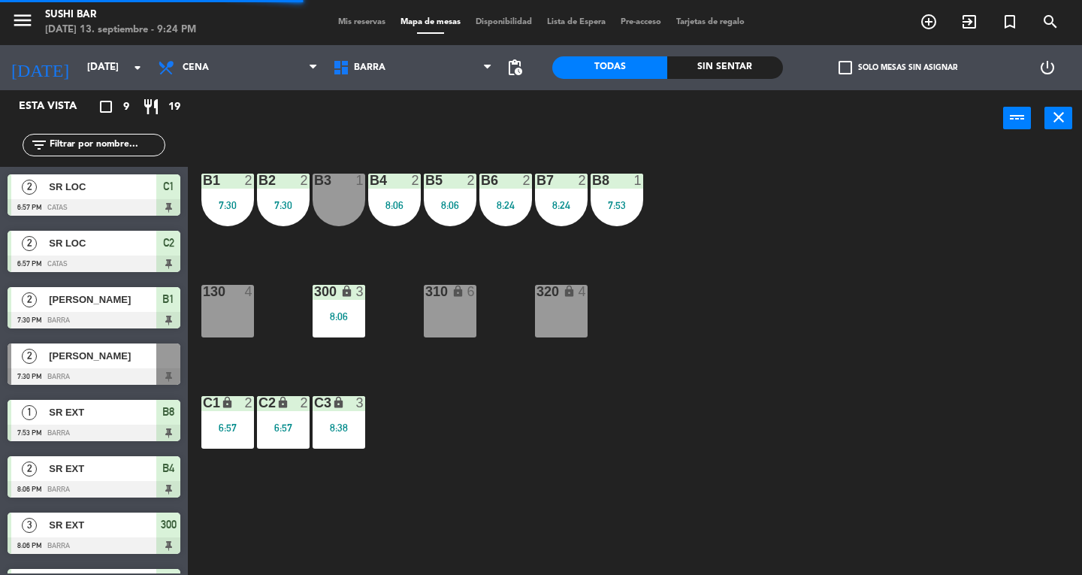
click at [230, 293] on div at bounding box center [227, 292] width 25 height 14
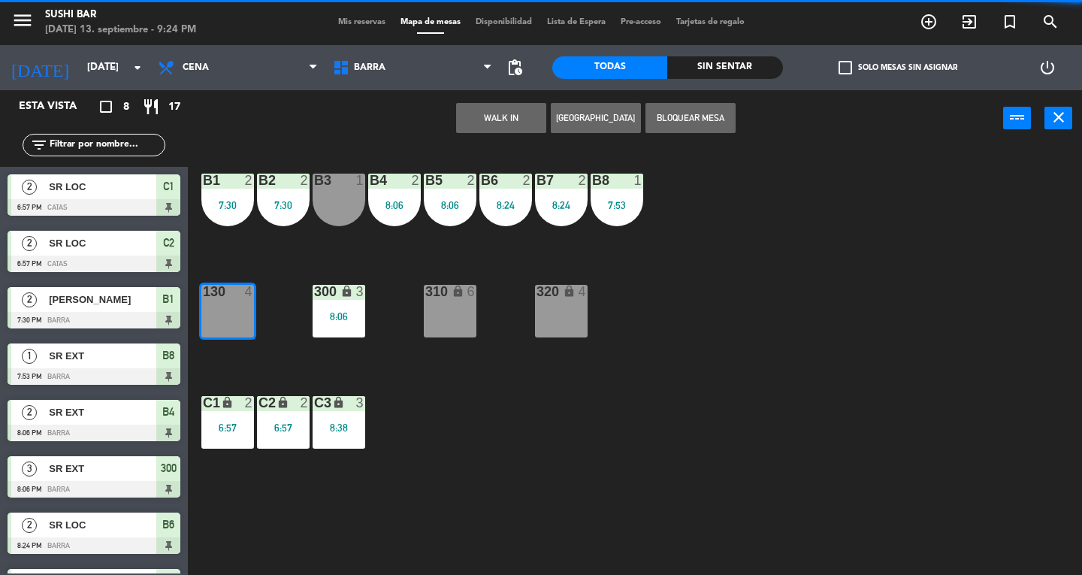
click at [513, 107] on button "WALK IN" at bounding box center [501, 118] width 90 height 30
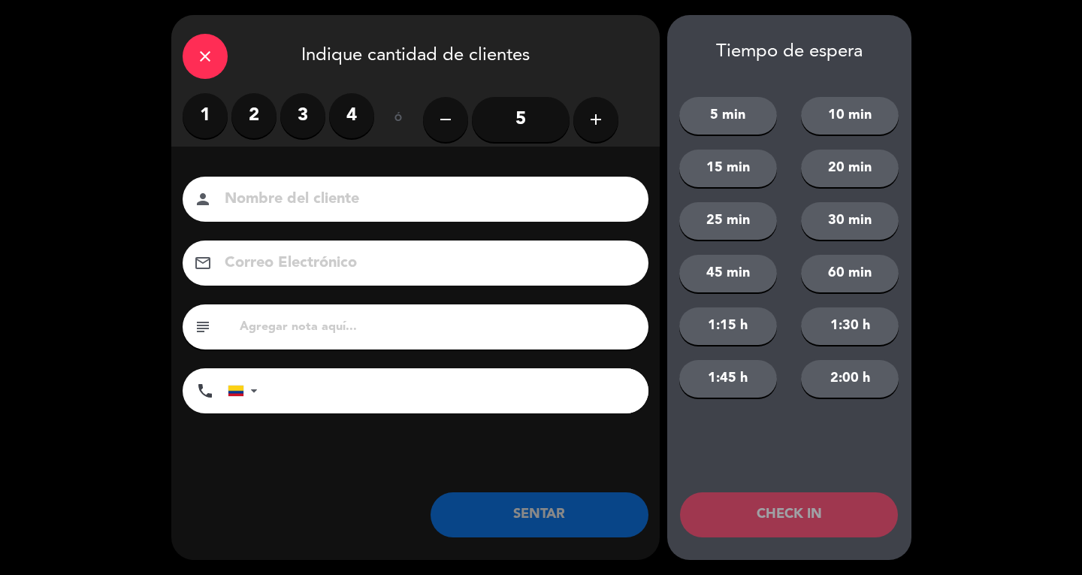
click at [220, 104] on label "1" at bounding box center [205, 115] width 45 height 45
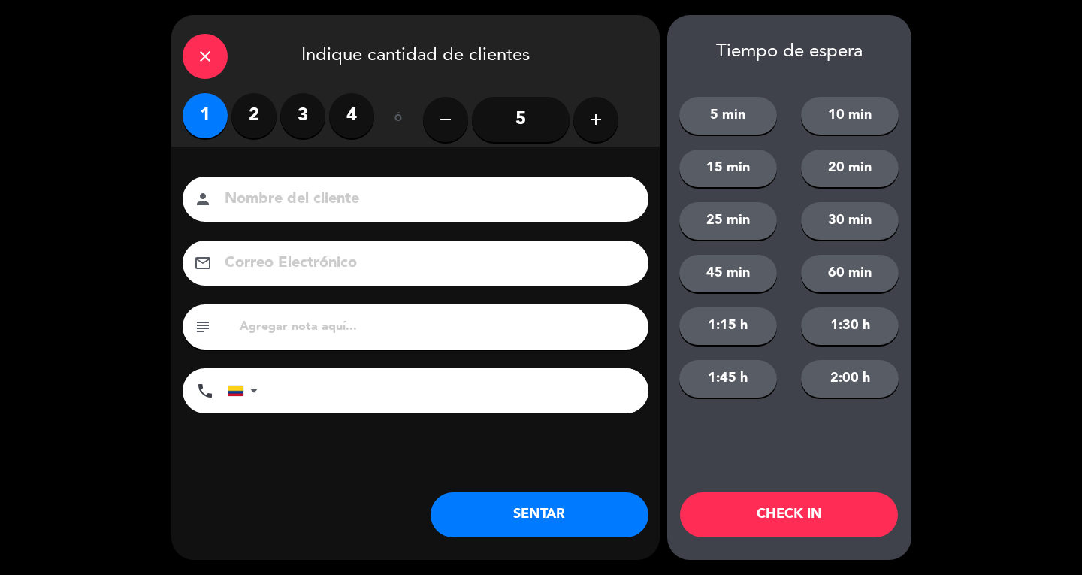
click at [275, 131] on div "1 2 3 4" at bounding box center [279, 115] width 192 height 45
click at [198, 116] on label "1" at bounding box center [205, 115] width 45 height 45
click at [266, 128] on label "2" at bounding box center [253, 115] width 45 height 45
click at [305, 198] on input at bounding box center [426, 199] width 406 height 26
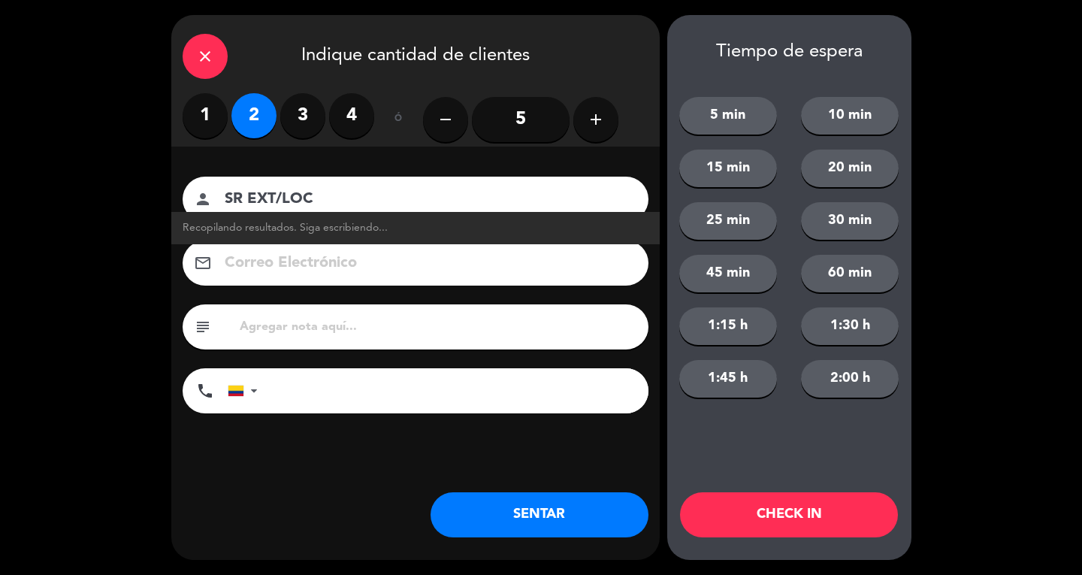
type input "SR EXT/LOC"
click at [553, 518] on button "SENTAR" at bounding box center [540, 514] width 218 height 45
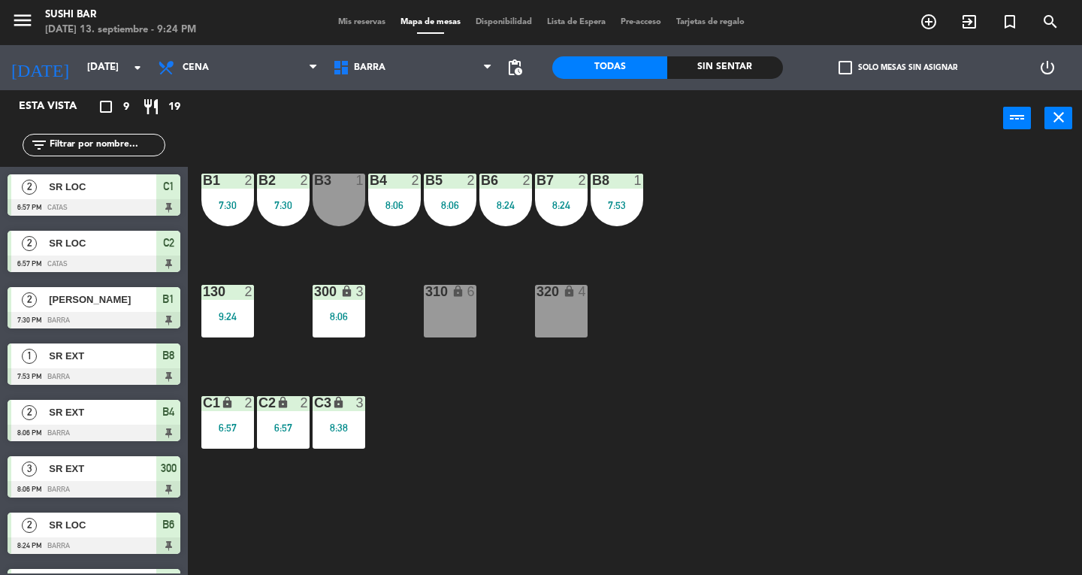
click at [624, 201] on div "7:53" at bounding box center [617, 205] width 53 height 11
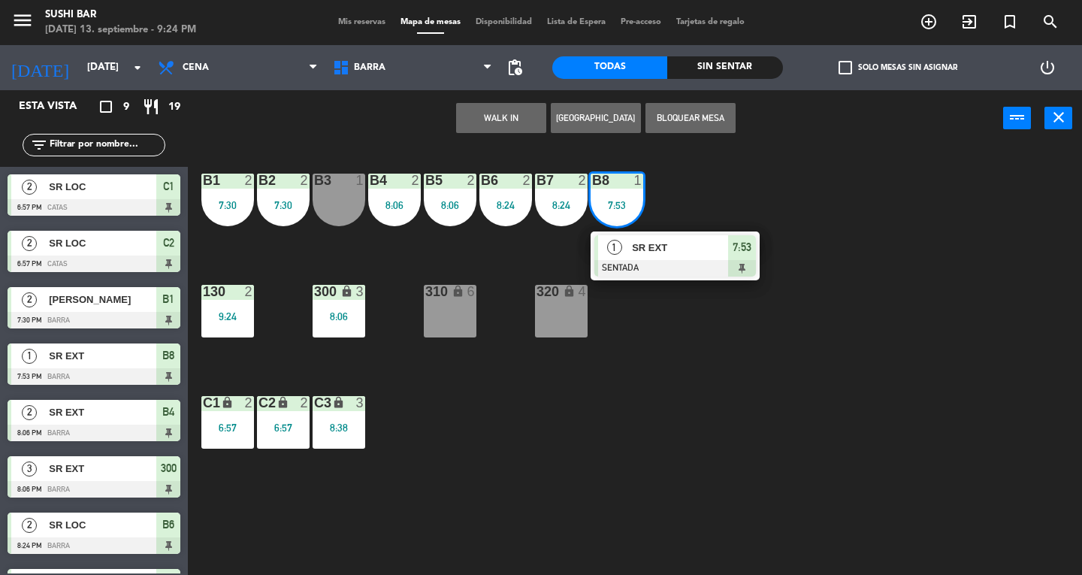
click at [744, 277] on div "1 SR EXT SENTADA 7:53" at bounding box center [675, 255] width 169 height 49
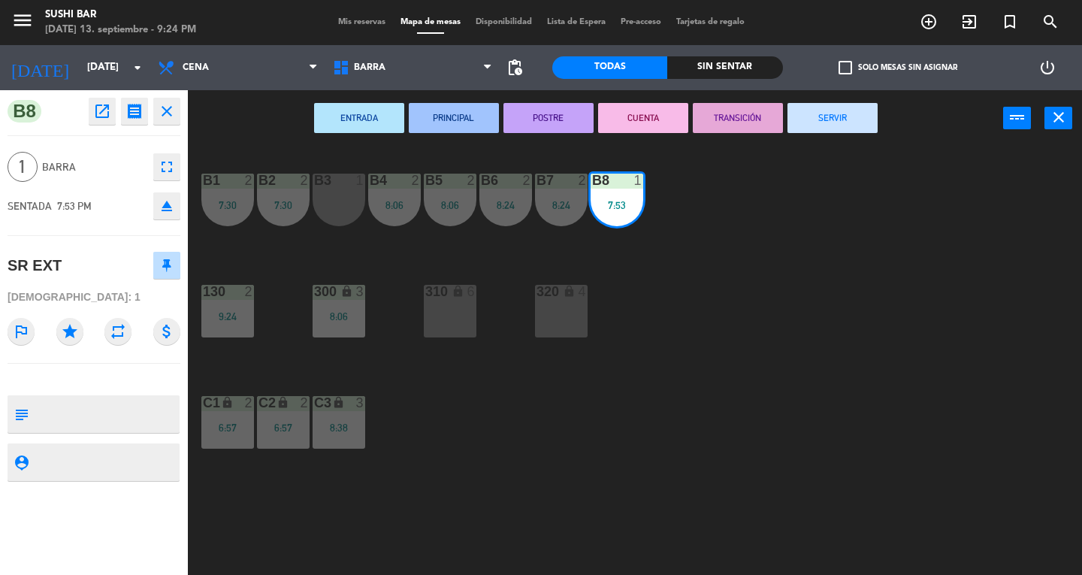
click at [834, 114] on button "SERVIR" at bounding box center [832, 118] width 90 height 30
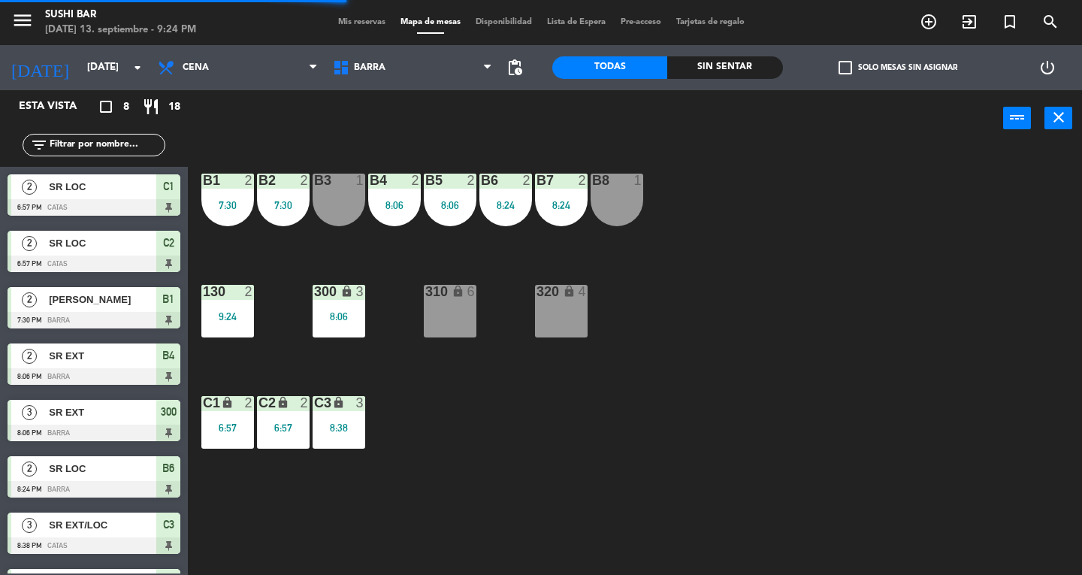
click at [437, 216] on div "B5 2 8:06" at bounding box center [450, 200] width 53 height 53
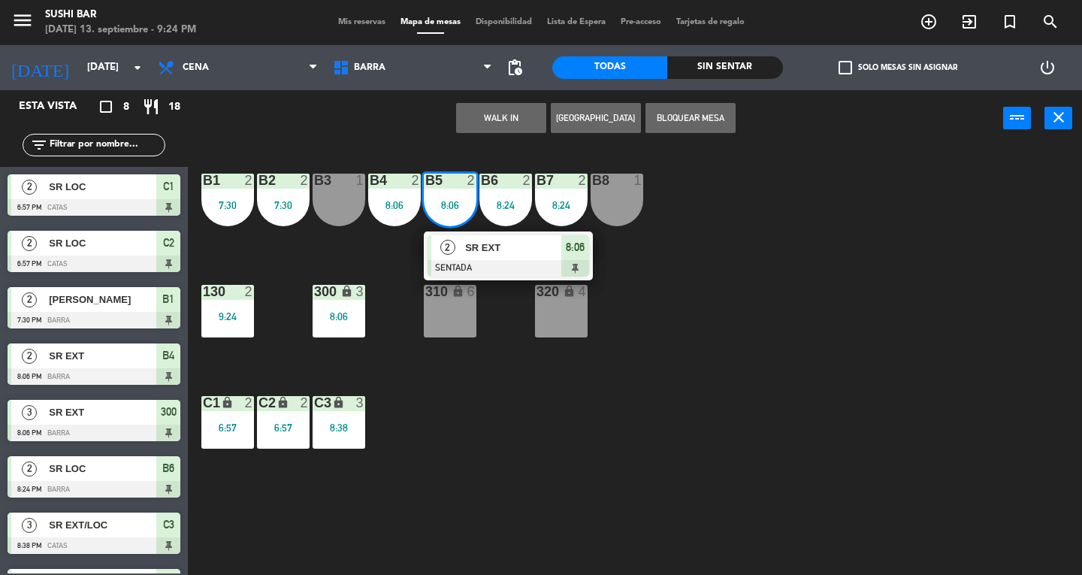
click at [545, 266] on div at bounding box center [509, 268] width 162 height 17
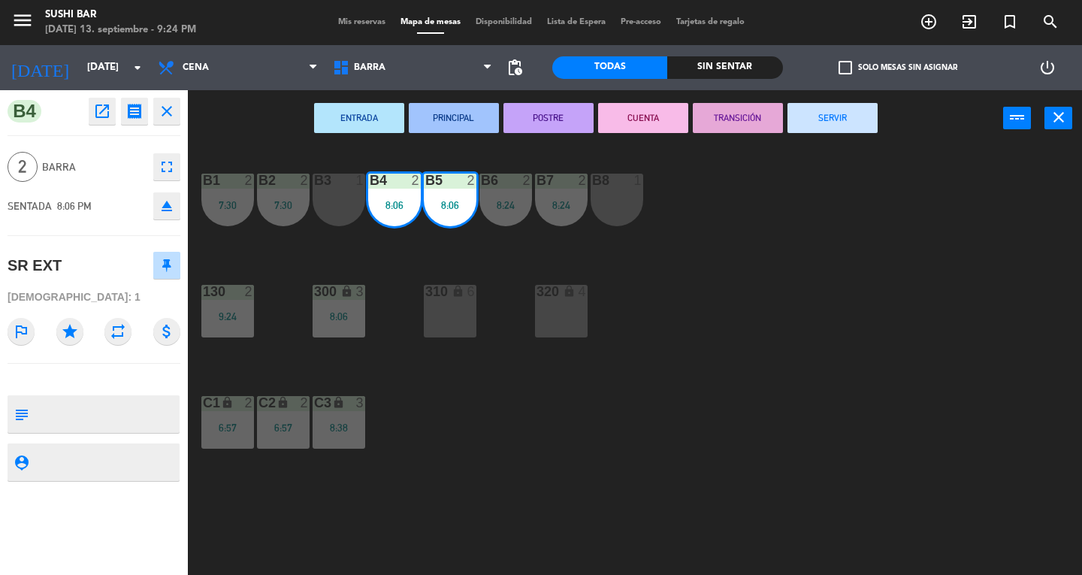
click at [865, 122] on button "SERVIR" at bounding box center [832, 118] width 90 height 30
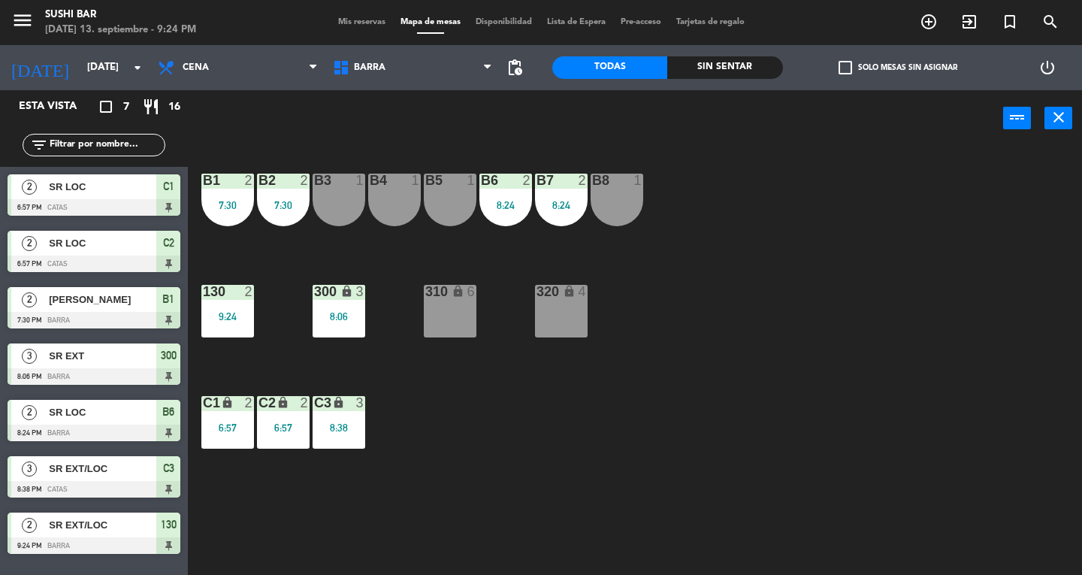
click at [239, 431] on div "6:57" at bounding box center [227, 427] width 53 height 11
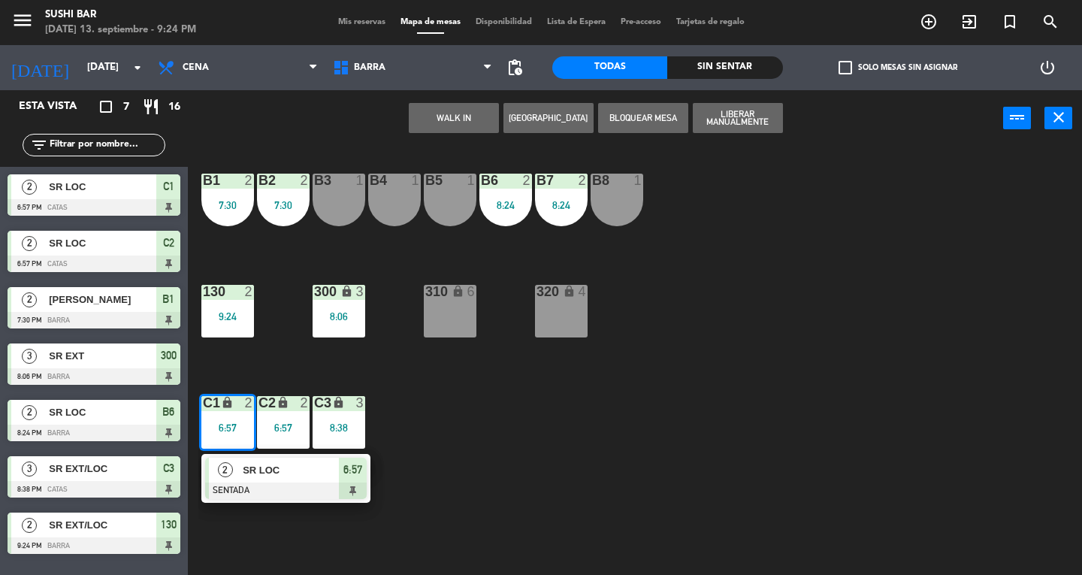
click at [350, 482] on div at bounding box center [286, 490] width 162 height 17
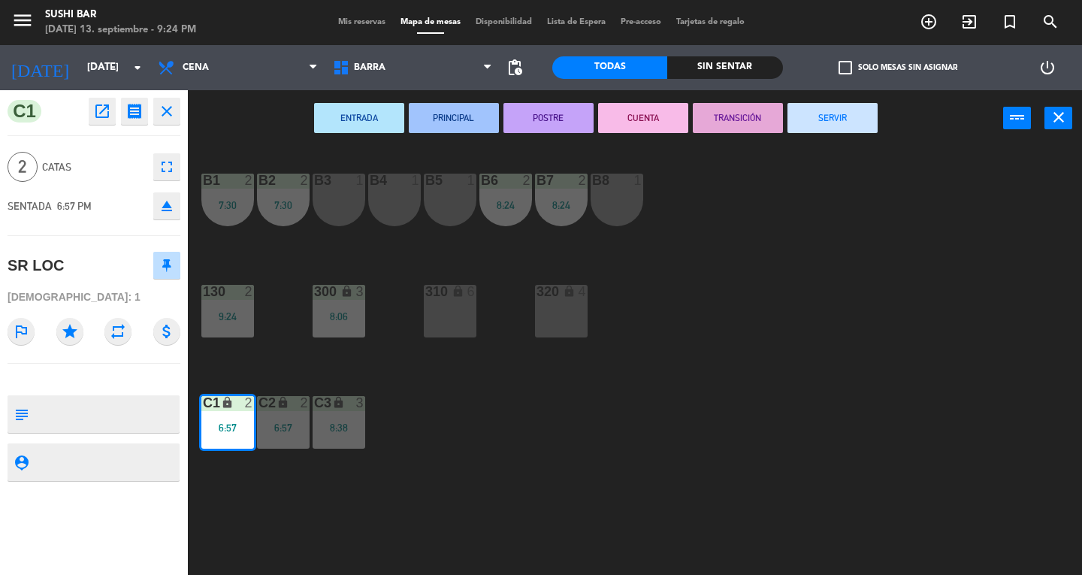
click at [834, 122] on button "SERVIR" at bounding box center [832, 118] width 90 height 30
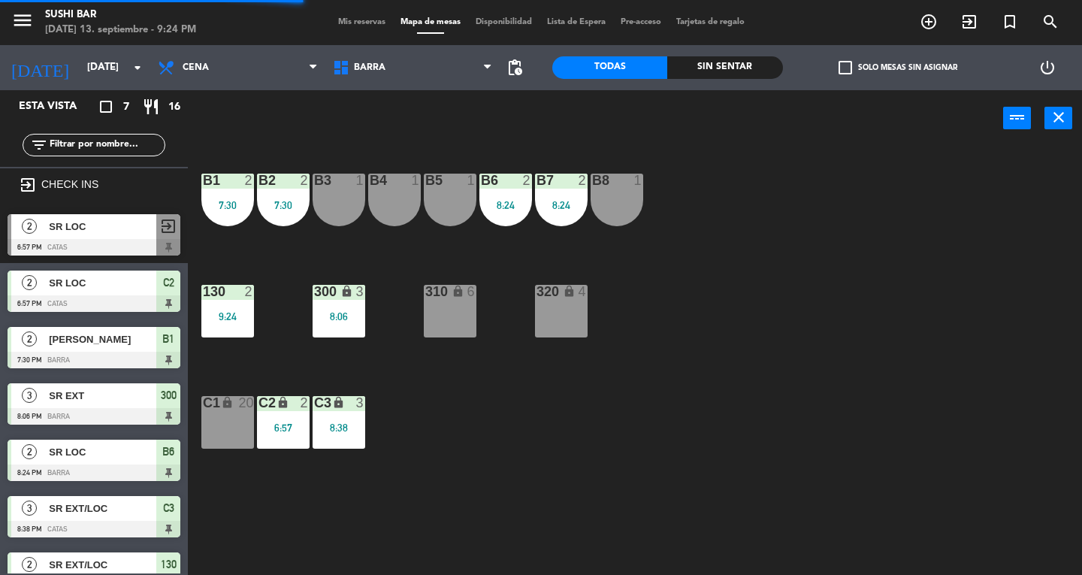
click at [276, 446] on div "C2 lock 2 6:57" at bounding box center [283, 422] width 53 height 53
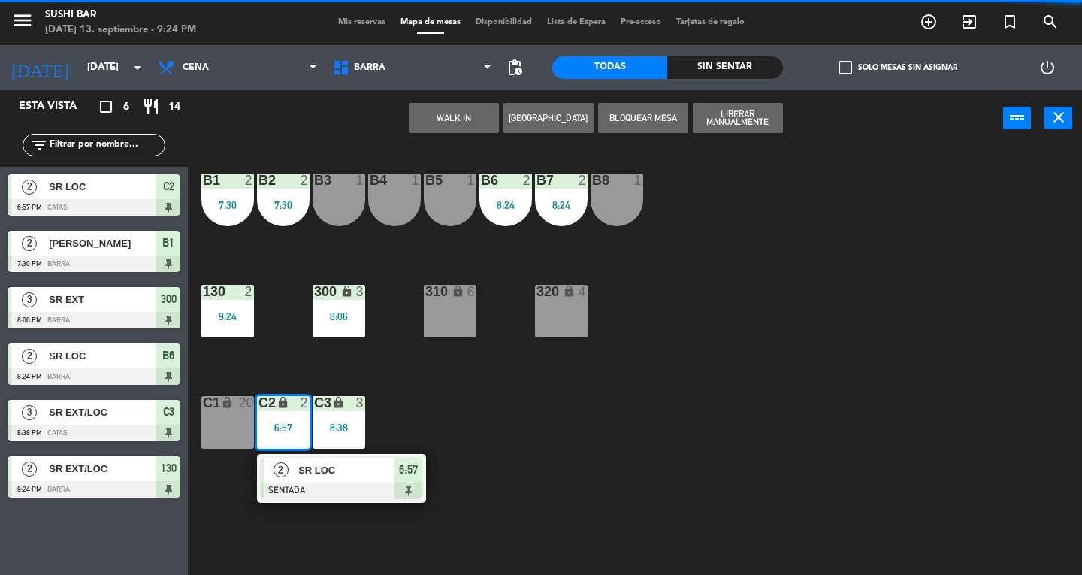
click at [353, 479] on div "SR LOC" at bounding box center [346, 470] width 98 height 25
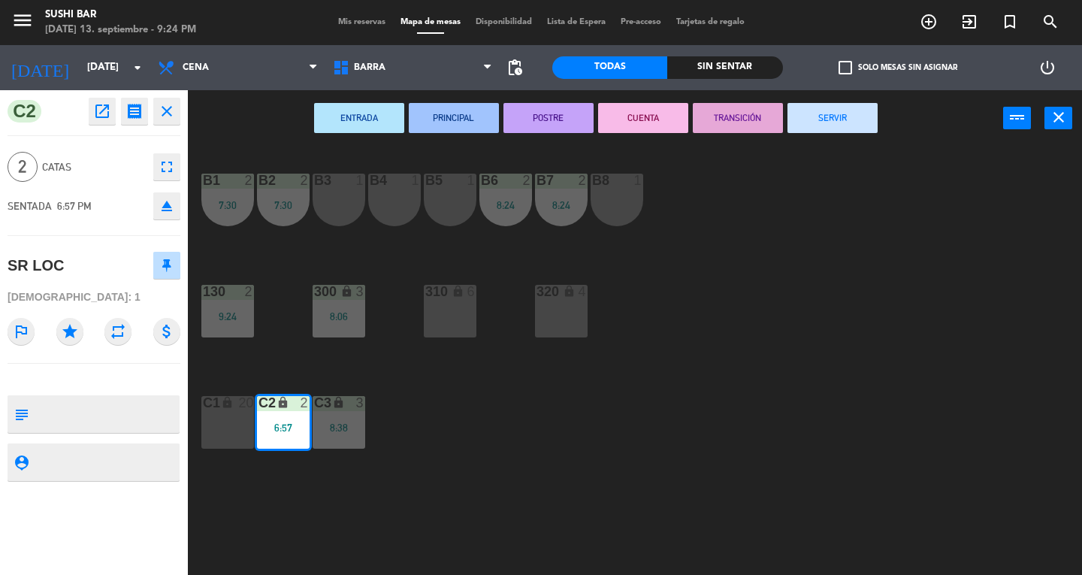
click at [872, 123] on button "SERVIR" at bounding box center [832, 118] width 90 height 30
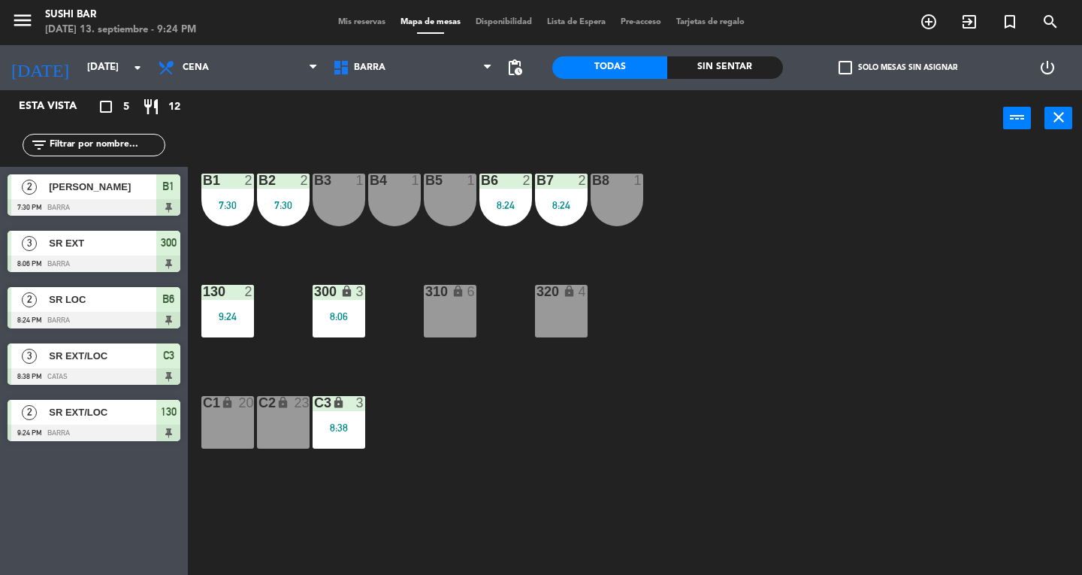
click at [1067, 110] on button "close" at bounding box center [1058, 118] width 28 height 23
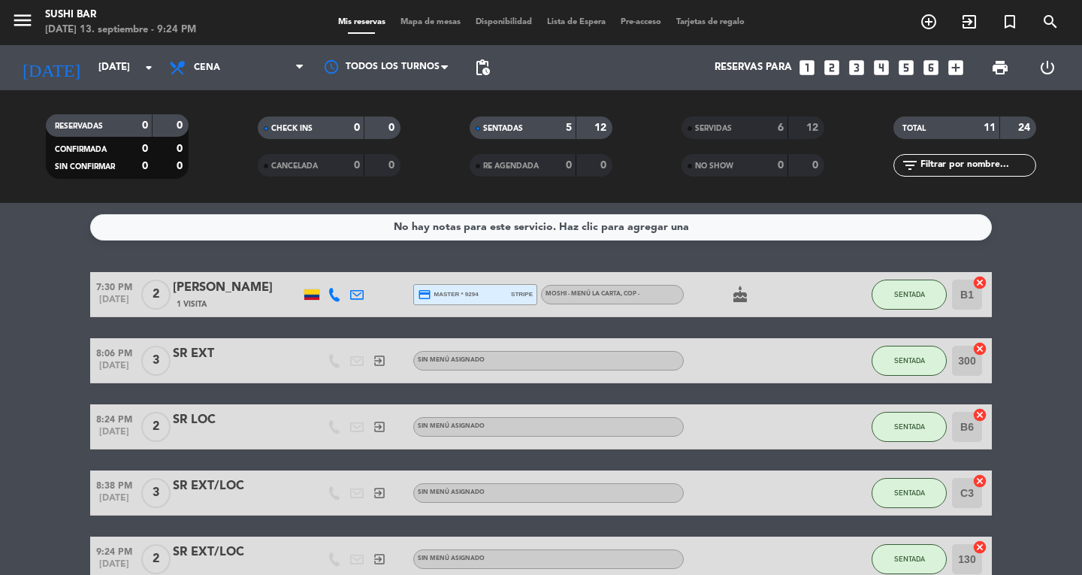
click at [254, 26] on div "menu SUSHI BAR [DATE] 13. septiembre - 9:24 PM" at bounding box center [135, 22] width 270 height 35
click at [239, 77] on span "Cena" at bounding box center [237, 67] width 150 height 33
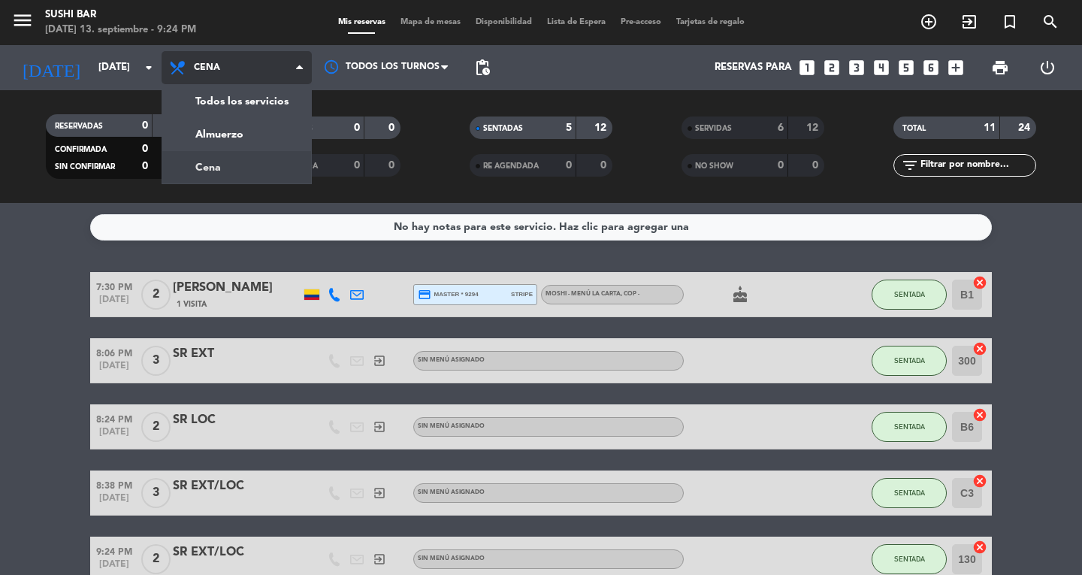
click at [233, 95] on div "menu SUSHI BAR [DATE] 13. septiembre - 9:24 PM Mis reservas Mapa de mesas Dispo…" at bounding box center [541, 101] width 1082 height 203
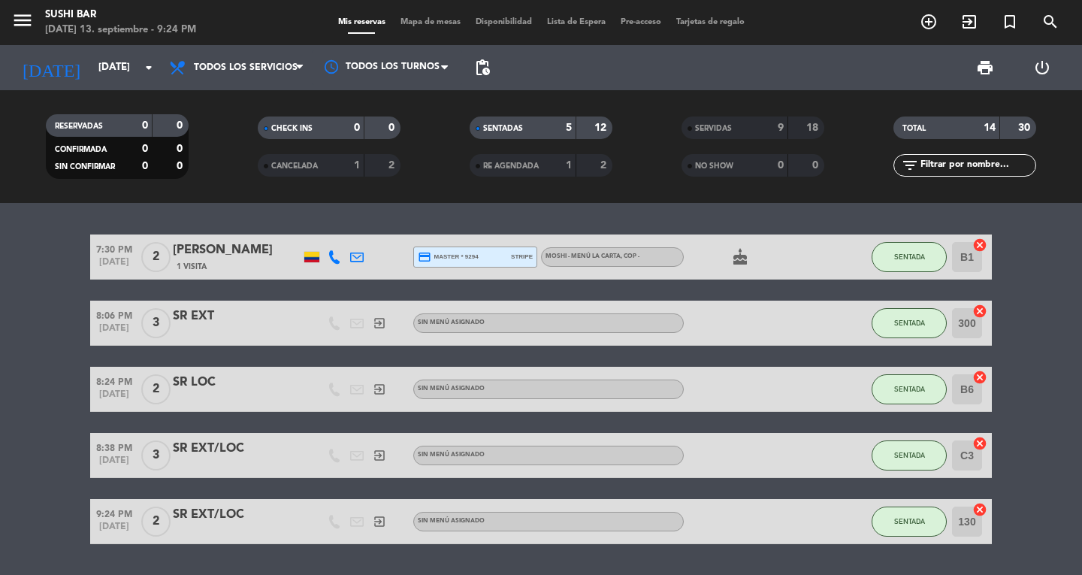
click at [29, 24] on icon "menu" at bounding box center [22, 20] width 23 height 23
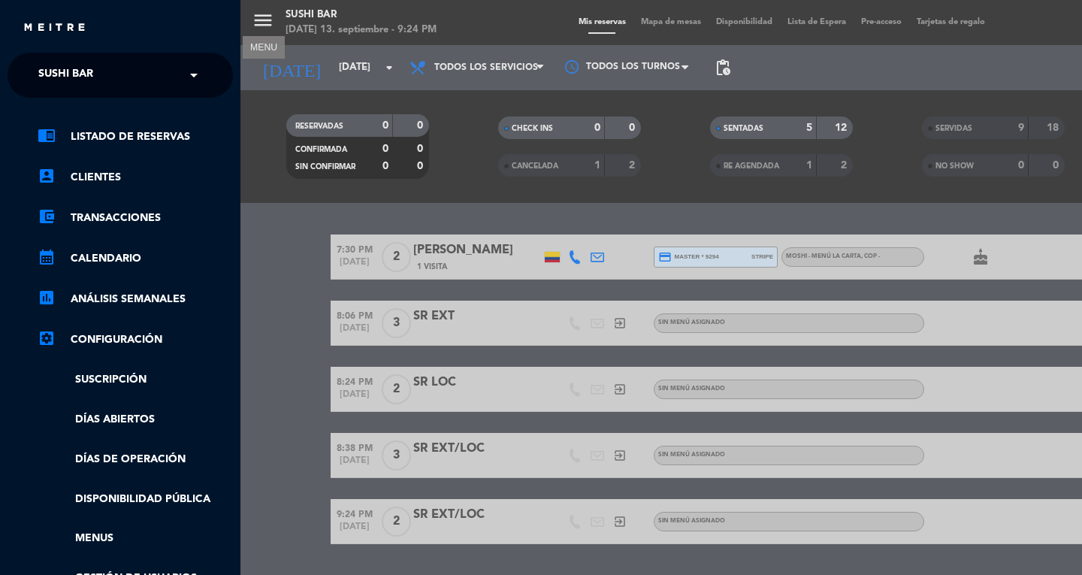
click at [33, 32] on img at bounding box center [55, 28] width 64 height 11
click at [87, 75] on span "SUSHI BAR" at bounding box center [65, 75] width 55 height 32
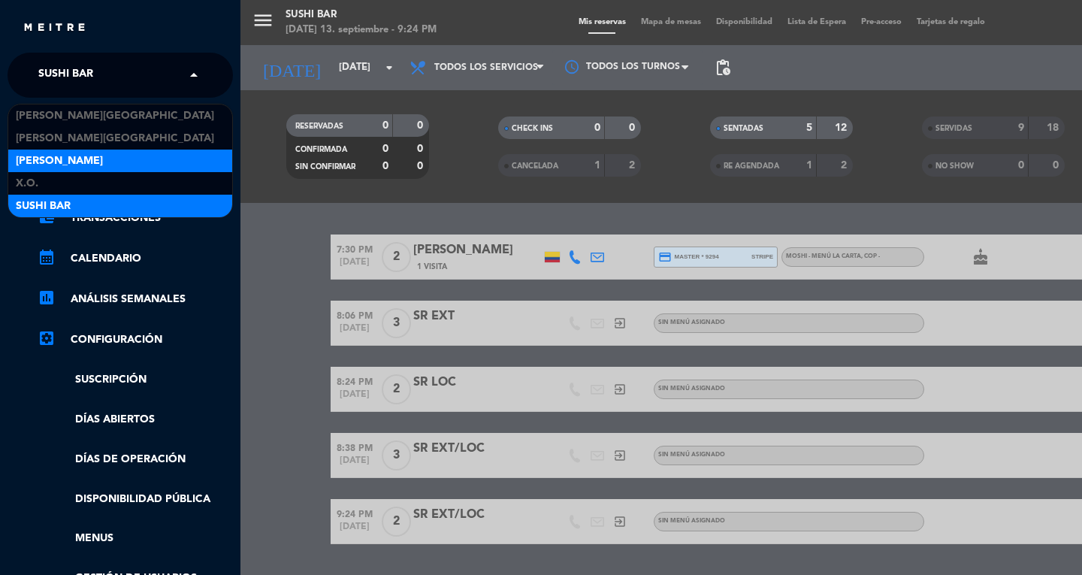
click at [50, 164] on span "[PERSON_NAME]" at bounding box center [59, 161] width 87 height 17
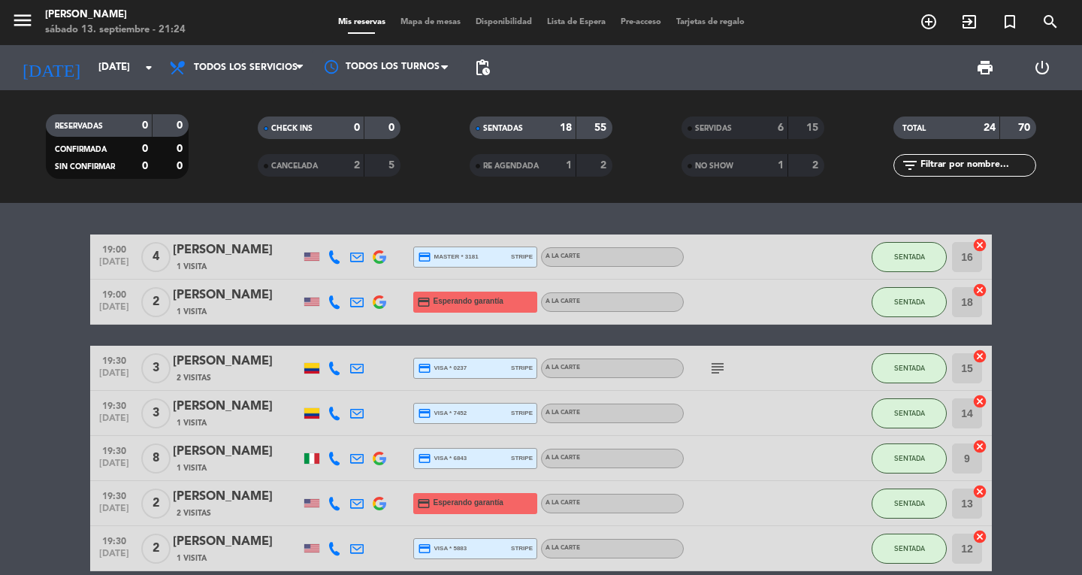
click at [65, 177] on div "CONFIRMADA 0 0 SIN CONFIRMAR 0 0" at bounding box center [117, 151] width 143 height 53
click at [23, 25] on icon "menu" at bounding box center [22, 20] width 23 height 23
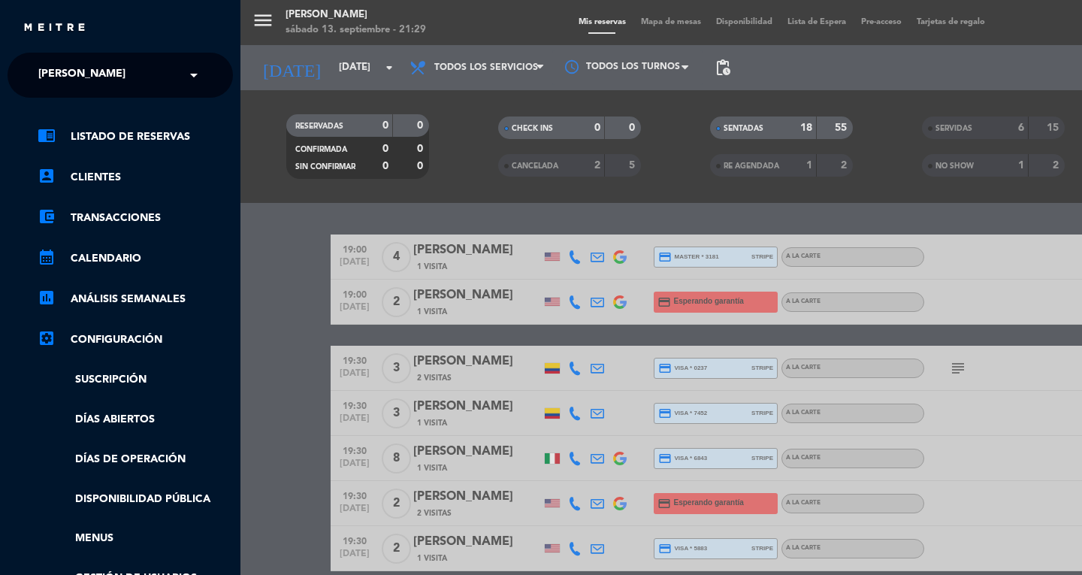
click at [45, 44] on div "close" at bounding box center [120, 22] width 240 height 45
click at [80, 79] on span "[PERSON_NAME]" at bounding box center [81, 75] width 87 height 32
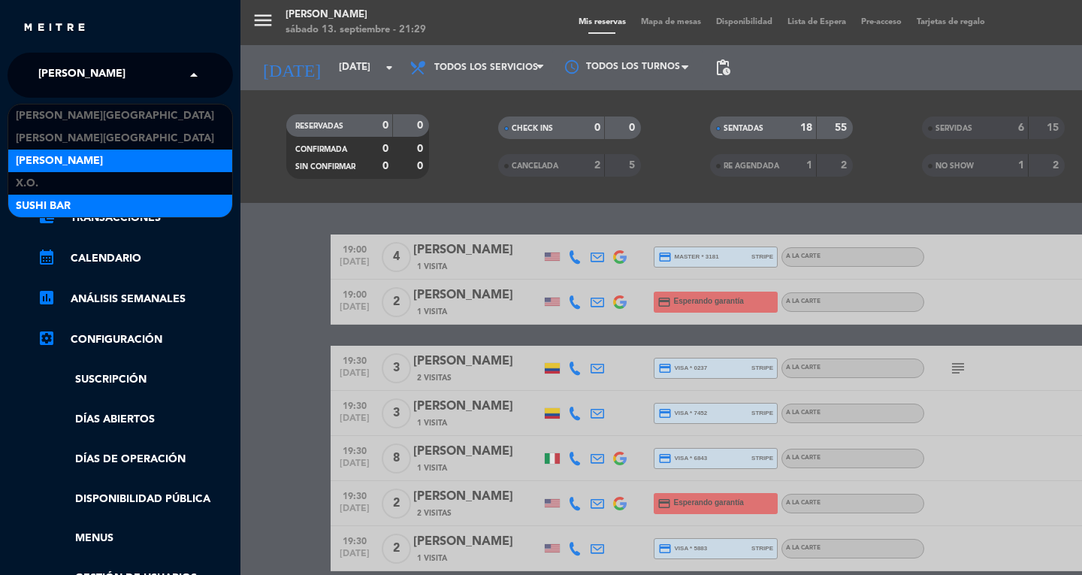
click at [36, 206] on span "SUSHI BAR" at bounding box center [43, 206] width 55 height 17
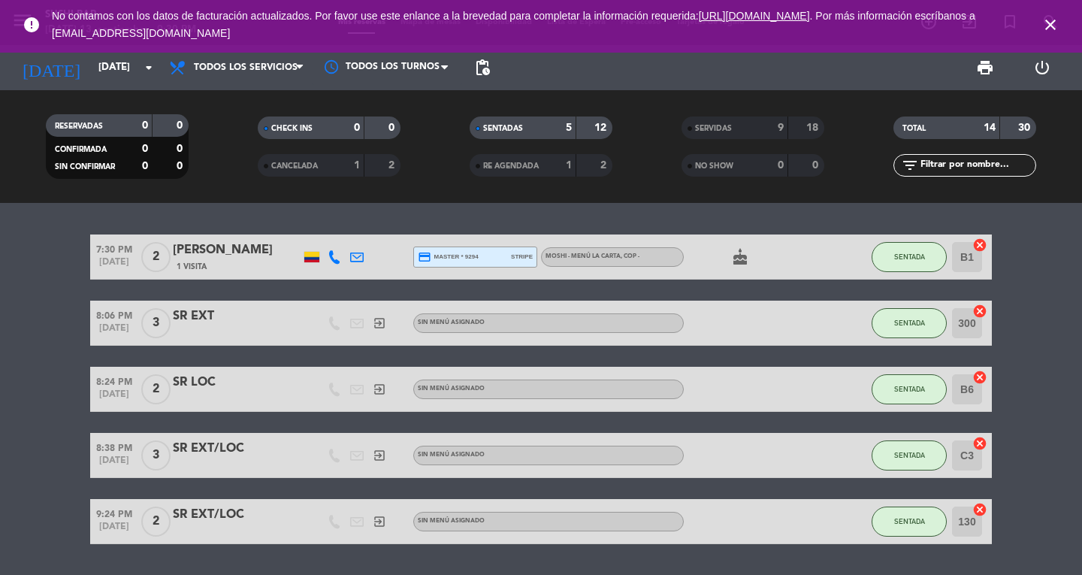
click at [1059, 23] on icon "close" at bounding box center [1050, 25] width 18 height 18
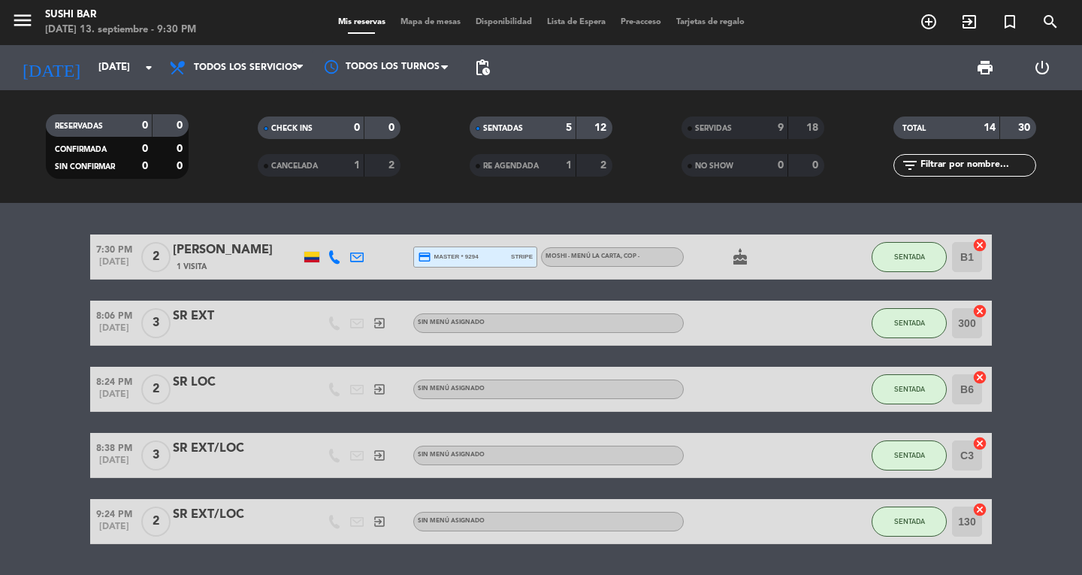
click at [401, 24] on span "Mapa de mesas" at bounding box center [430, 22] width 75 height 8
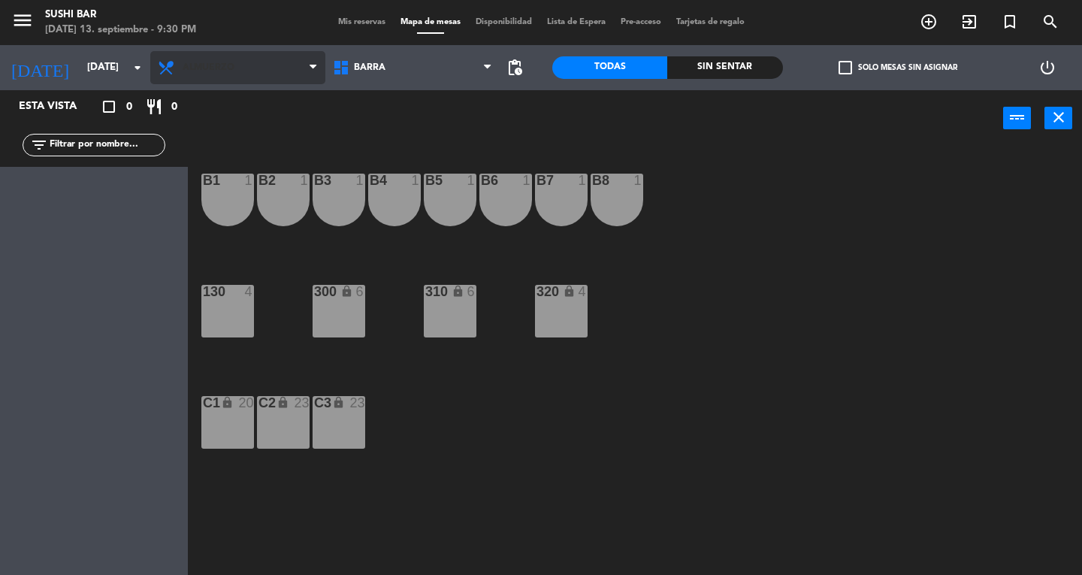
click at [261, 66] on span "Almuerzo" at bounding box center [237, 67] width 175 height 33
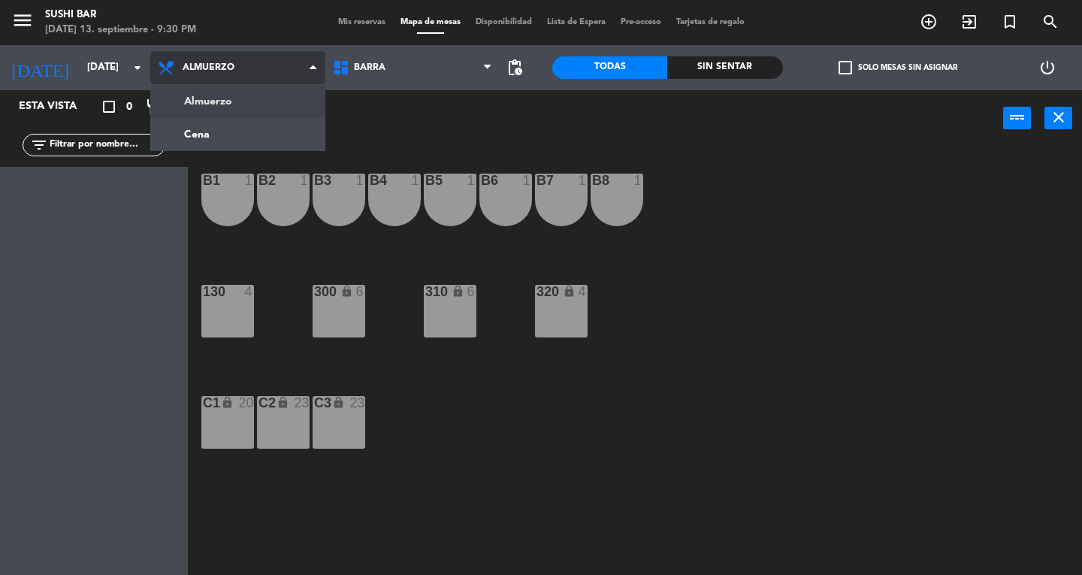
click at [287, 123] on ng-component "menu SUSHI BAR [DATE] 13. septiembre - 9:30 PM Mis reservas Mapa de mesas Dispo…" at bounding box center [541, 287] width 1082 height 575
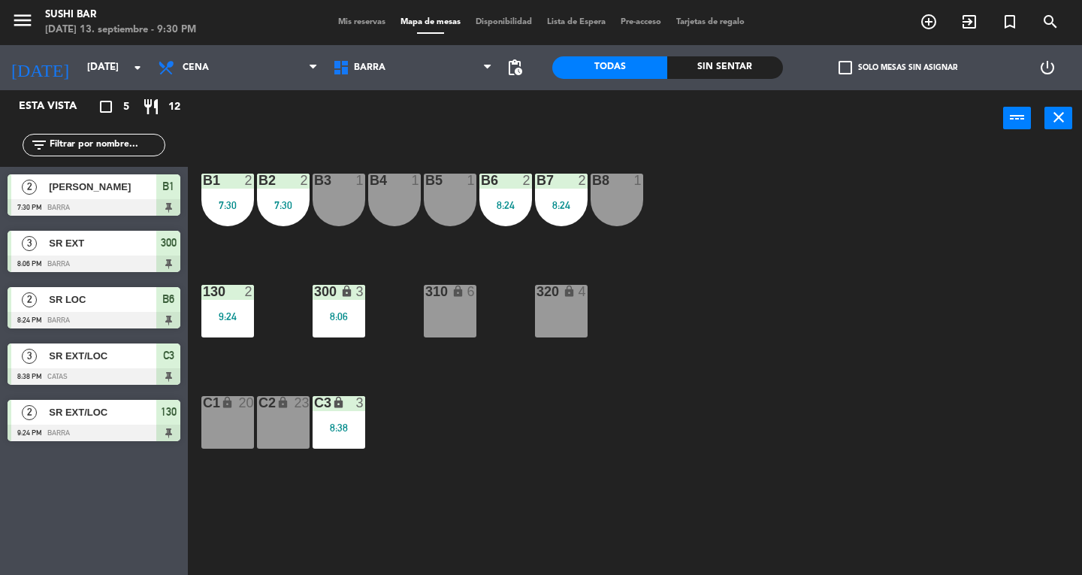
click at [449, 192] on div "B5 1" at bounding box center [450, 200] width 53 height 53
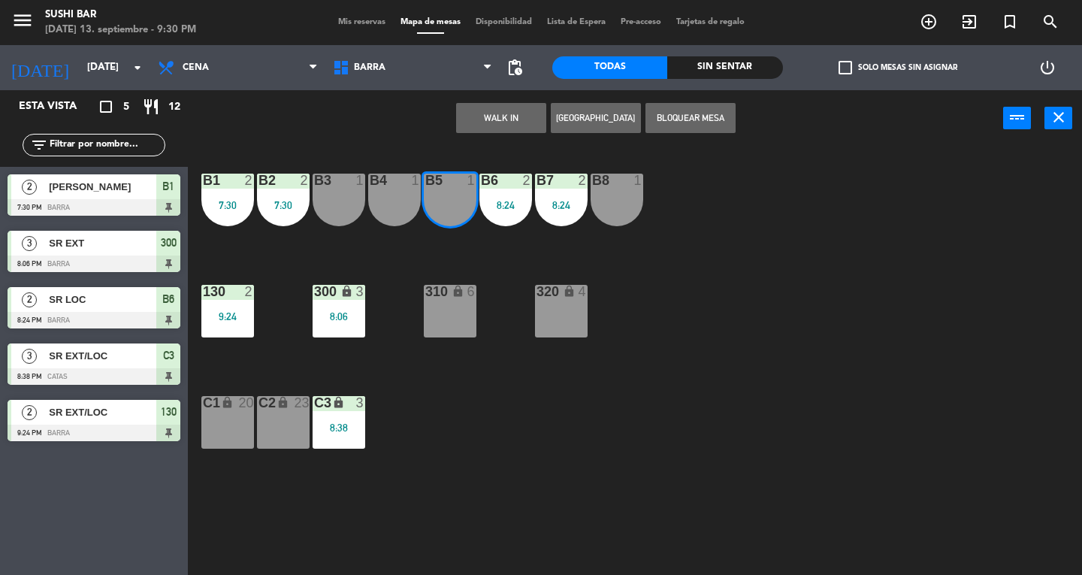
click at [406, 198] on div "B4 1" at bounding box center [394, 200] width 53 height 53
click at [524, 125] on button "WALK IN" at bounding box center [501, 118] width 90 height 30
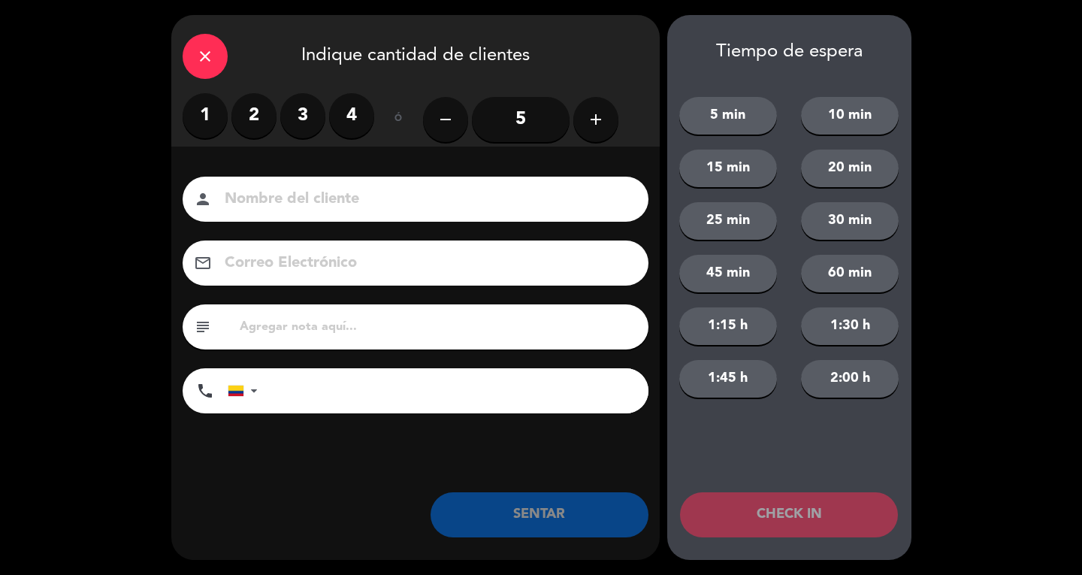
click at [249, 125] on label "2" at bounding box center [253, 115] width 45 height 45
click at [275, 191] on input at bounding box center [426, 199] width 406 height 26
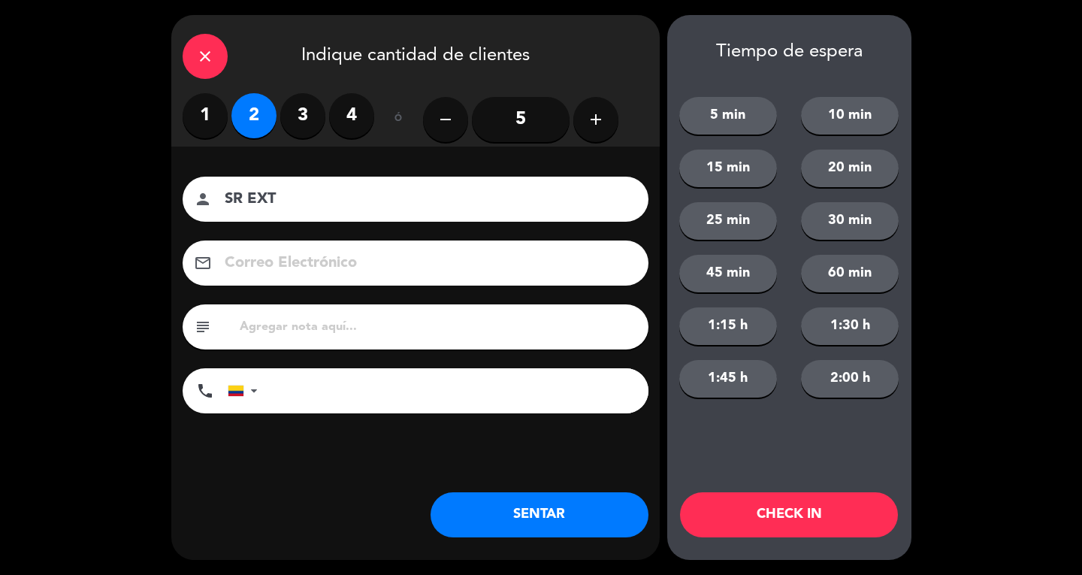
type input "SR EXT"
click at [561, 517] on button "SENTAR" at bounding box center [540, 514] width 218 height 45
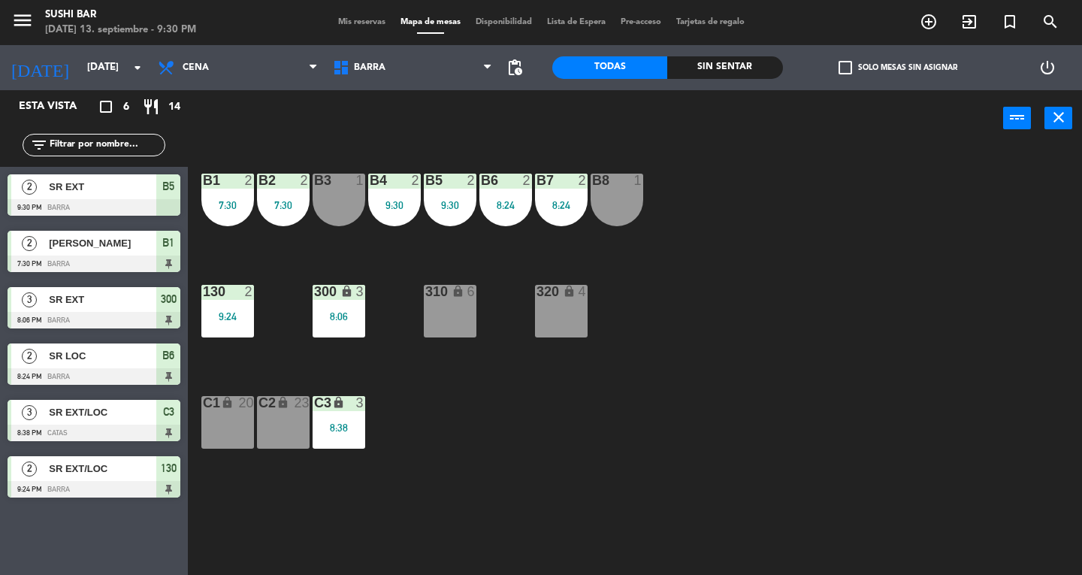
click at [1067, 122] on button "close" at bounding box center [1058, 118] width 28 height 23
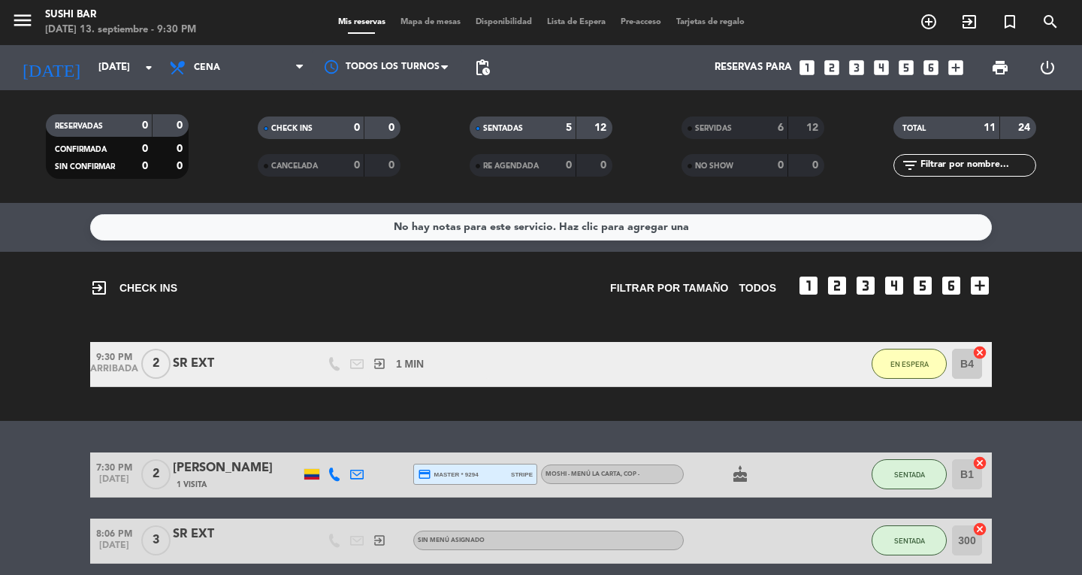
click at [969, 374] on input "B4" at bounding box center [967, 364] width 30 height 30
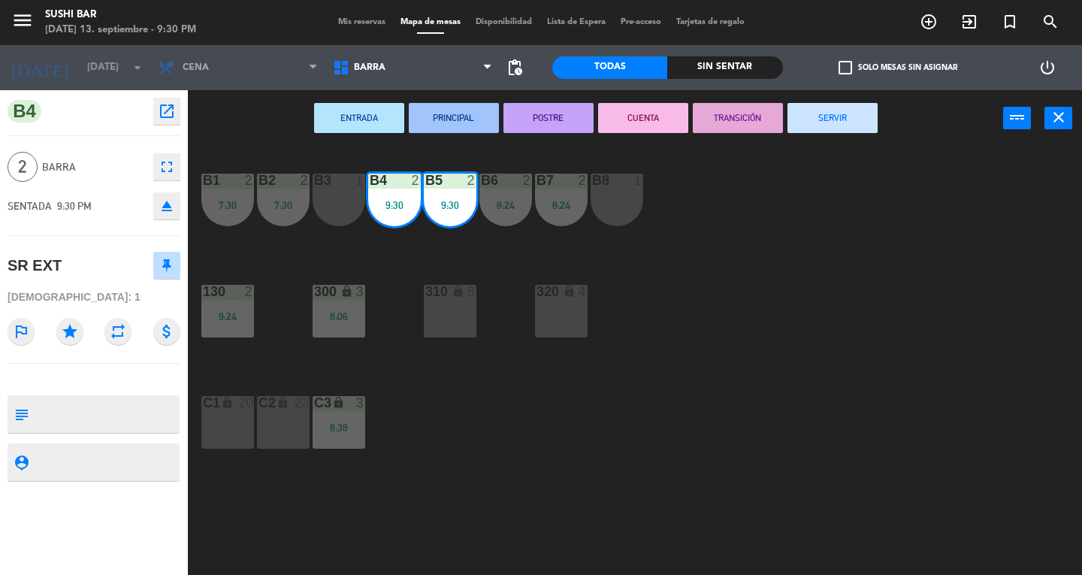
click at [985, 224] on div "B1 2 7:30 B2 2 7:30 B3 1 B4 2 9:30 B5 2 9:30 B6 2 8:24 B7 2 8:24 B8 1 130 2 9:2…" at bounding box center [640, 361] width 884 height 428
click at [1061, 125] on icon "close" at bounding box center [1059, 117] width 18 height 18
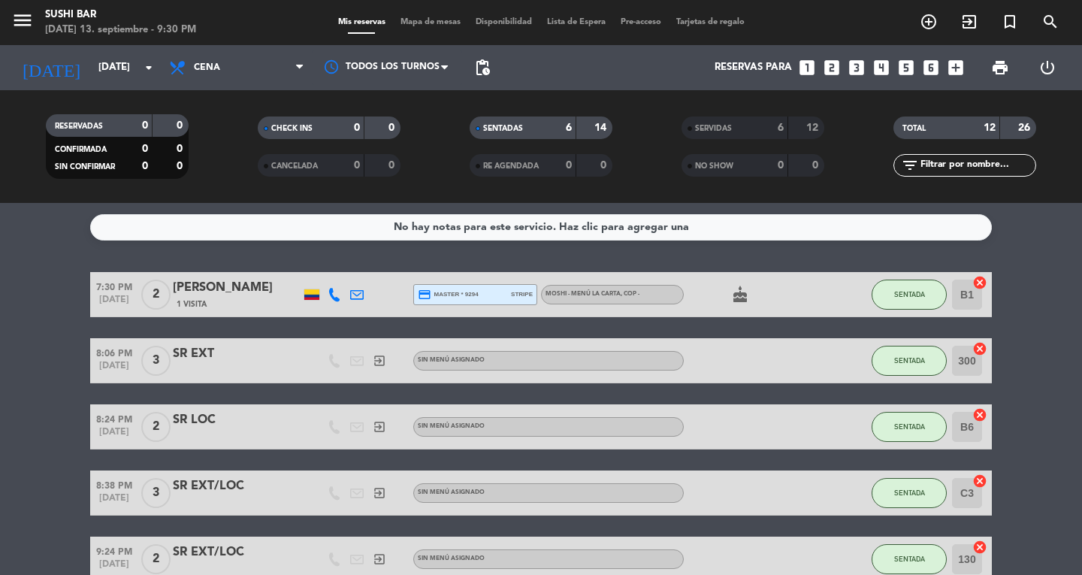
click at [11, 27] on icon "menu" at bounding box center [22, 20] width 23 height 23
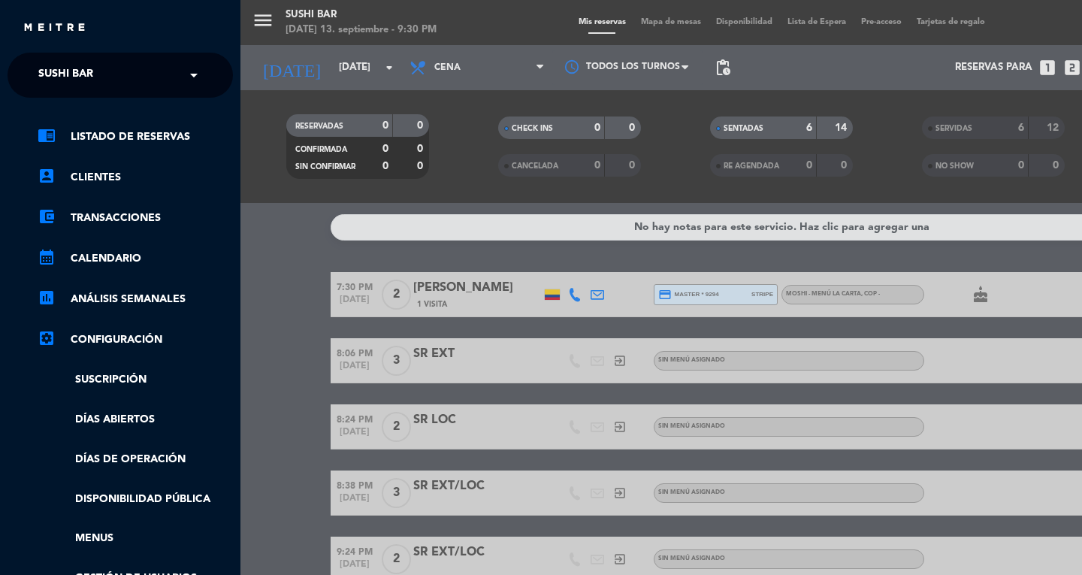
click at [57, 72] on span "SUSHI BAR" at bounding box center [65, 75] width 55 height 32
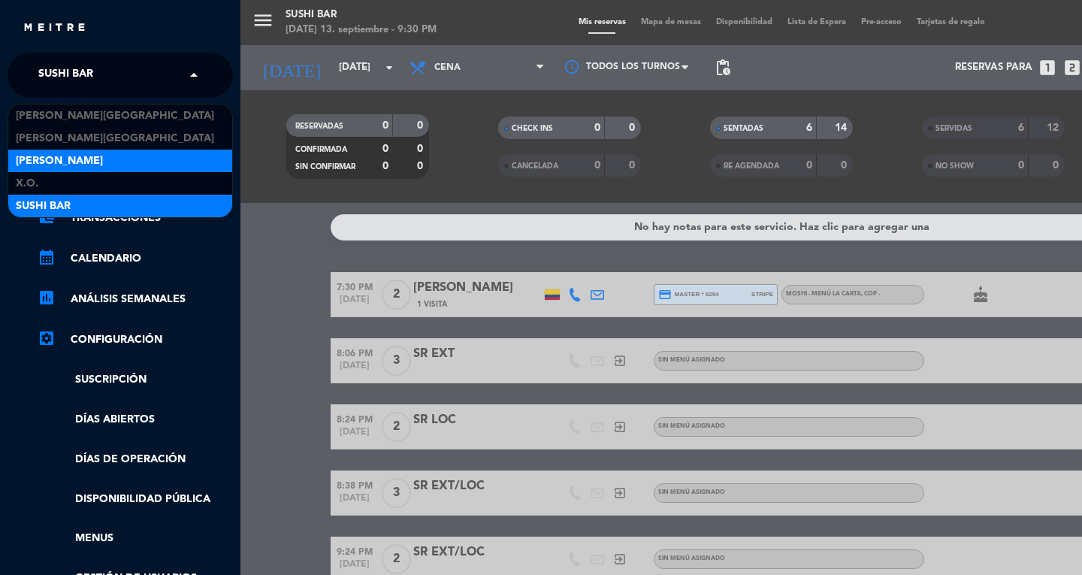
click at [38, 159] on span "[PERSON_NAME]" at bounding box center [59, 161] width 87 height 17
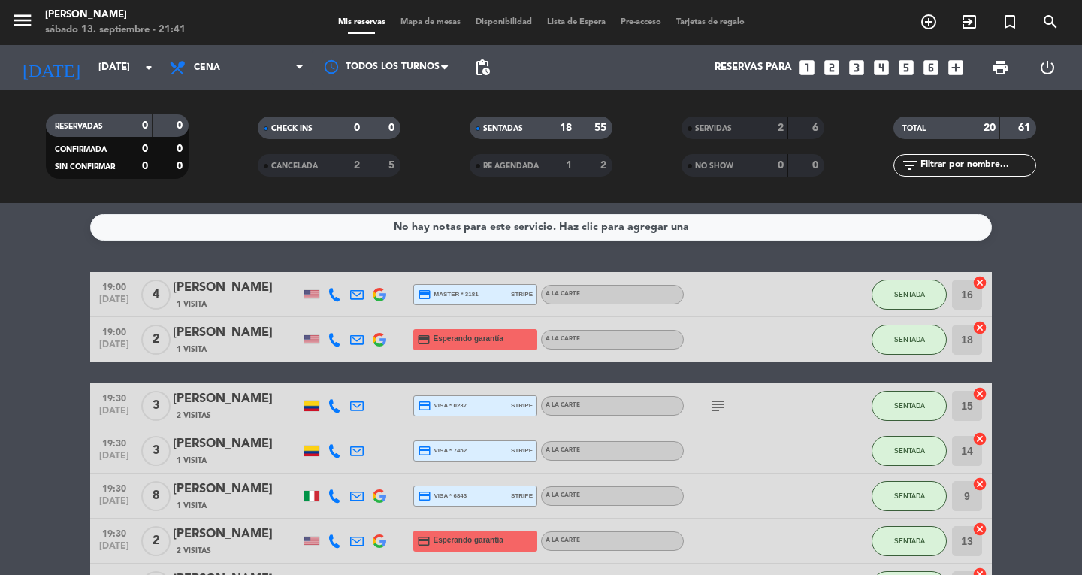
click at [29, 17] on icon "menu" at bounding box center [22, 20] width 23 height 23
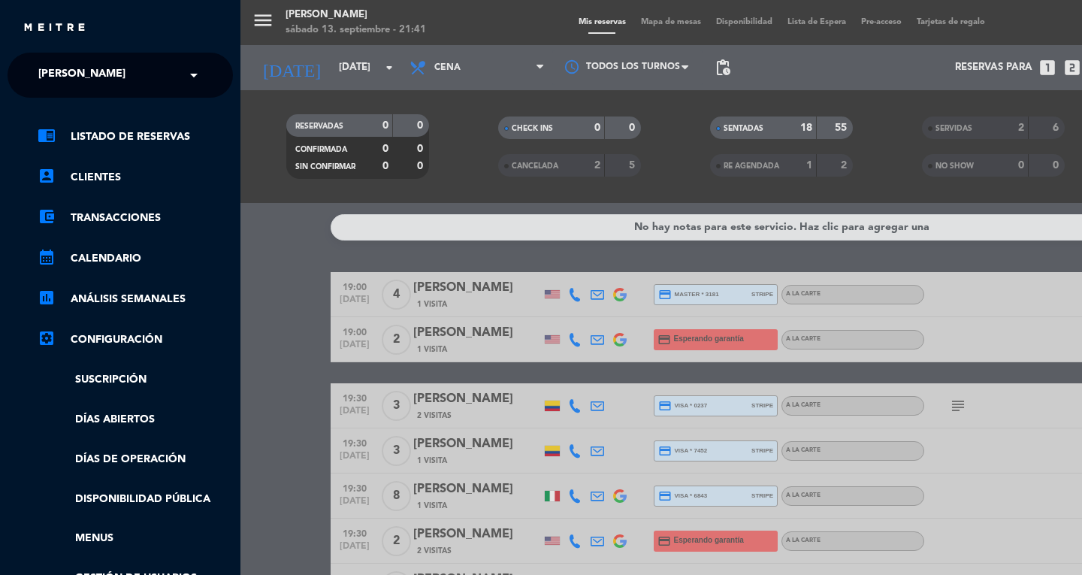
click at [37, 64] on div "× [PERSON_NAME]" at bounding box center [90, 75] width 116 height 32
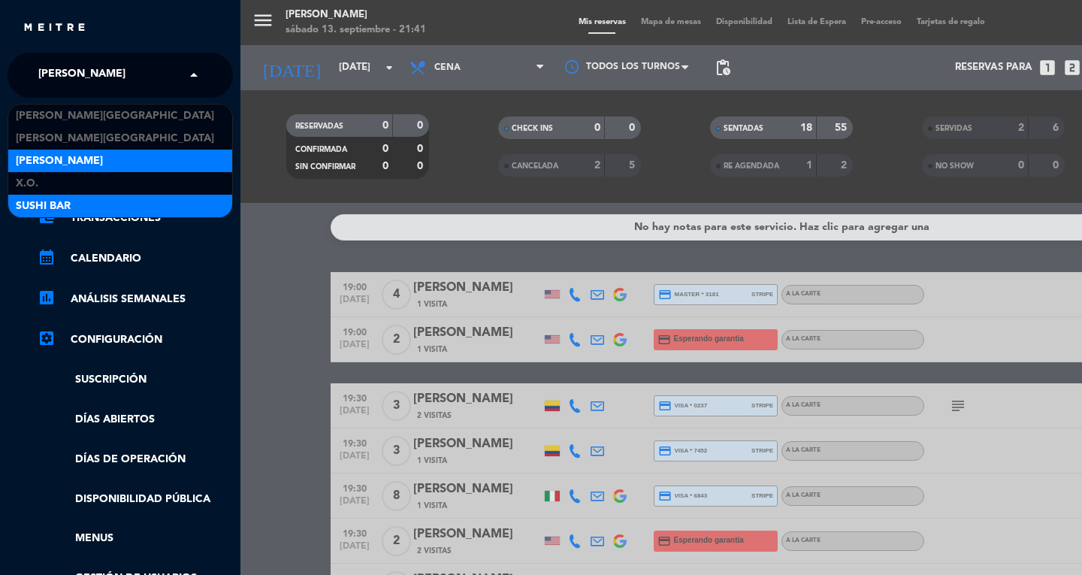
click at [24, 207] on span "SUSHI BAR" at bounding box center [43, 206] width 55 height 17
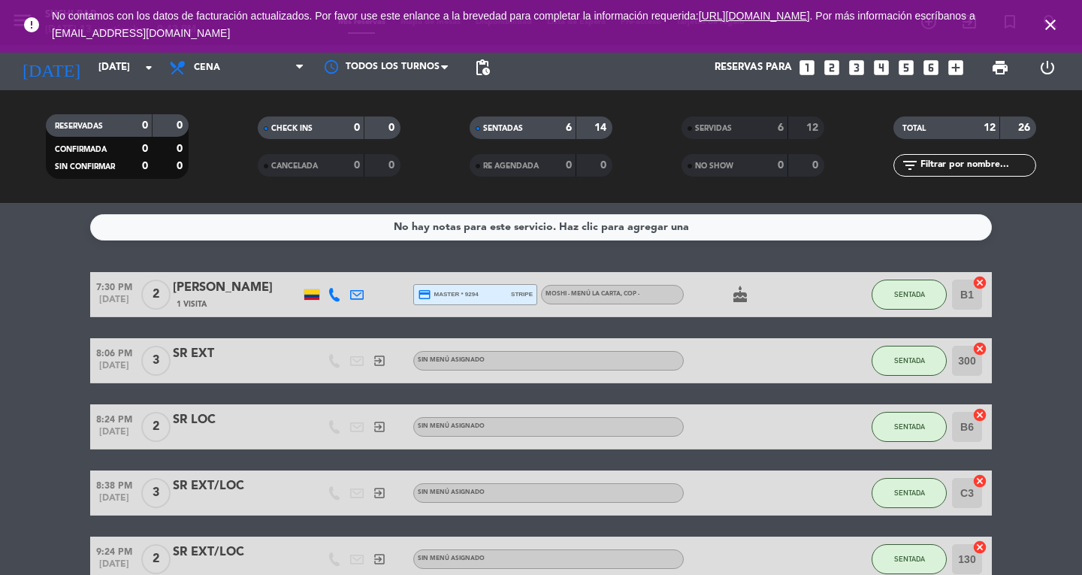
click at [1070, 31] on span "close" at bounding box center [1050, 25] width 41 height 41
click at [1044, 27] on icon "close" at bounding box center [1050, 25] width 18 height 18
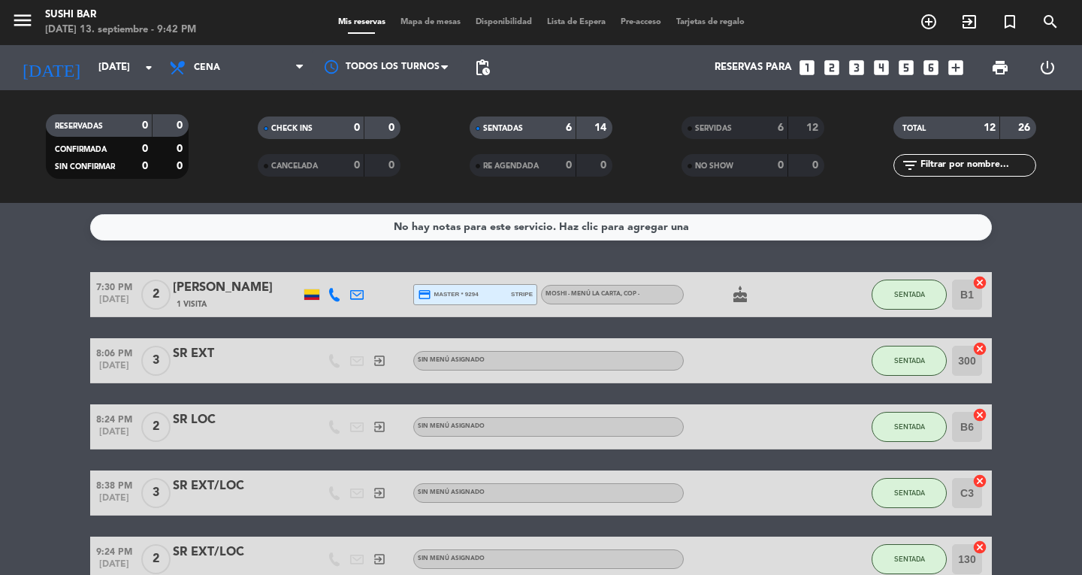
click at [32, 19] on icon "menu" at bounding box center [22, 20] width 23 height 23
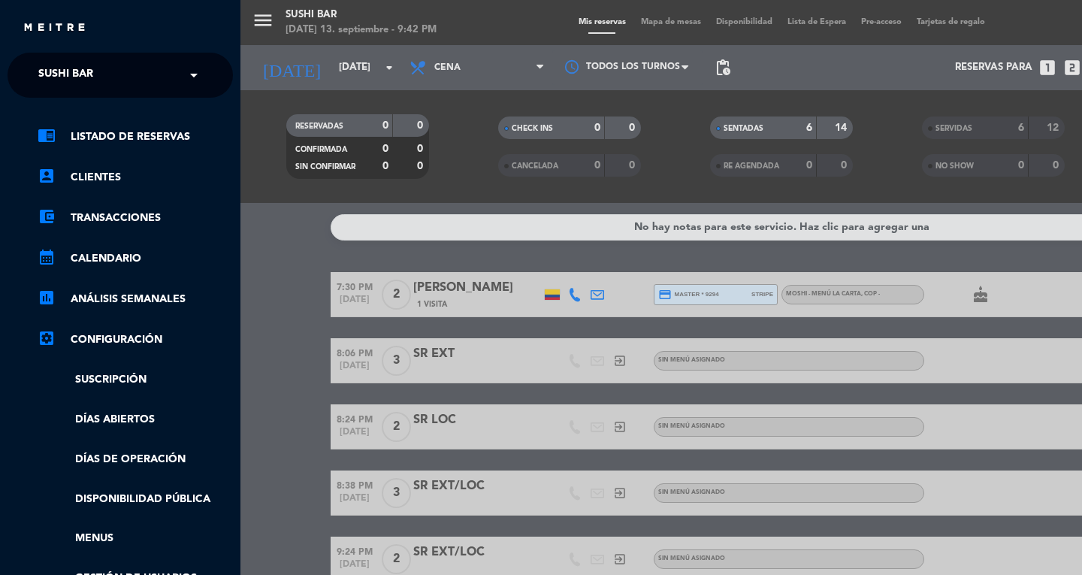
click at [70, 74] on span "SUSHI BAR" at bounding box center [65, 75] width 55 height 32
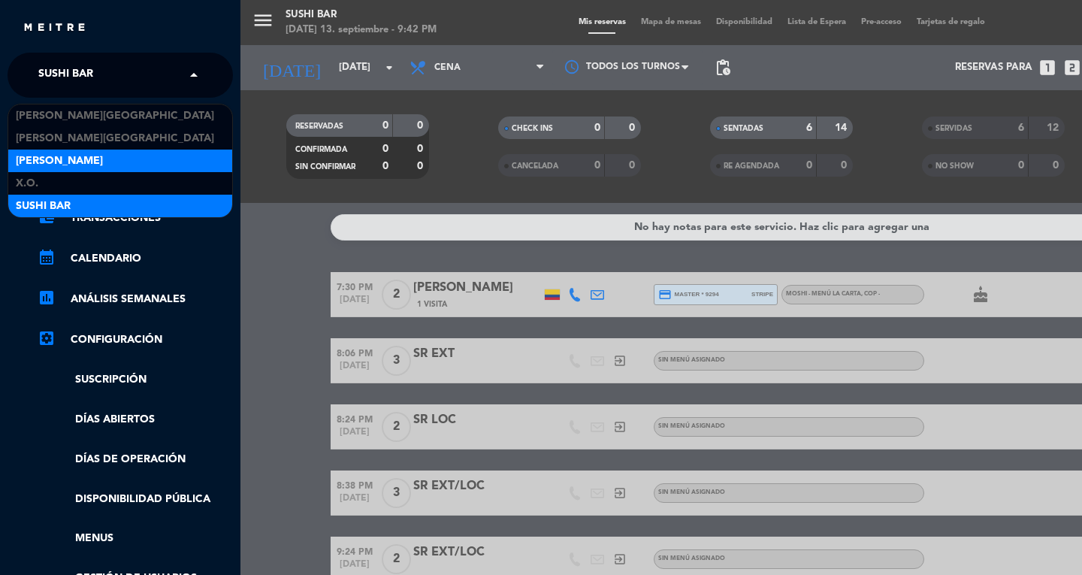
click at [28, 162] on span "[PERSON_NAME]" at bounding box center [59, 161] width 87 height 17
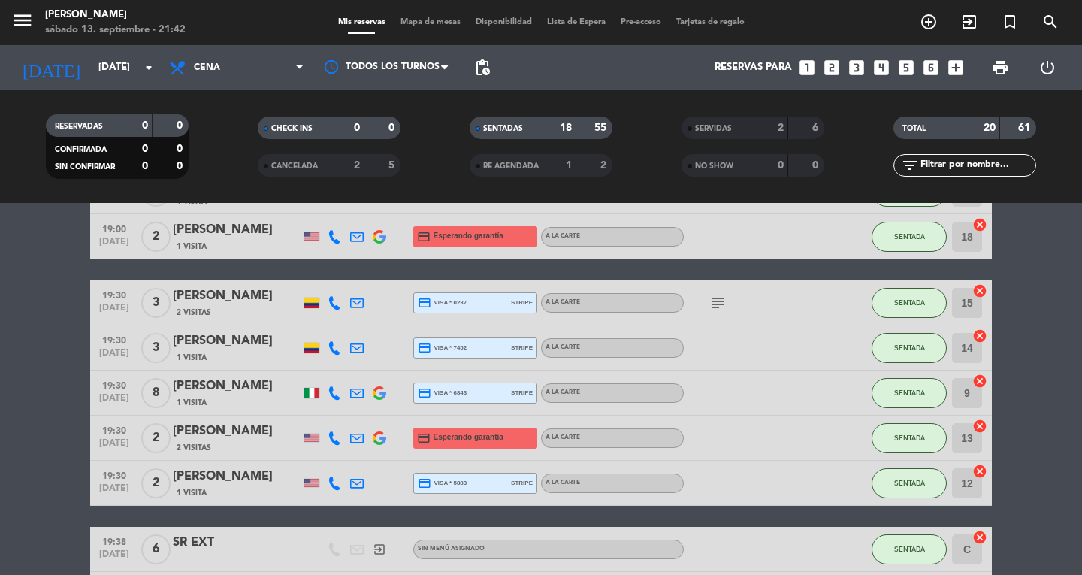
scroll to position [104, 0]
click at [422, 31] on div "menu [PERSON_NAME] [DATE] 13. septiembre - 21:46 Mis reservas Mapa de mesas Dis…" at bounding box center [541, 22] width 1082 height 45
click at [458, 17] on div "Mis reservas Mapa de mesas Disponibilidad Lista de Espera Pre-acceso Tarjetas d…" at bounding box center [542, 23] width 422 height 14
click at [446, 19] on span "Mapa de mesas" at bounding box center [430, 22] width 75 height 8
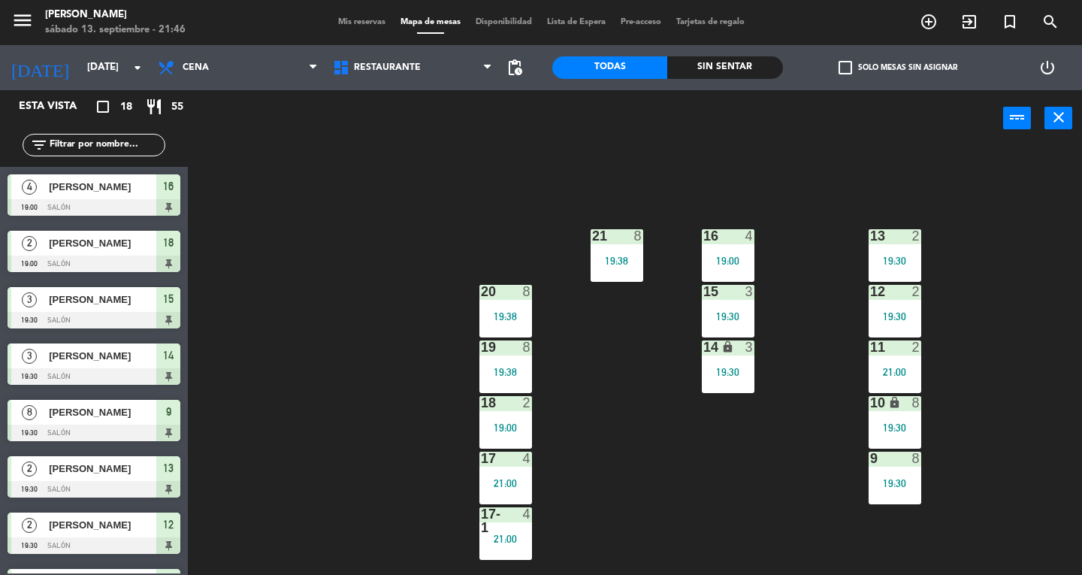
click at [697, 238] on div "16" at bounding box center [702, 236] width 25 height 14
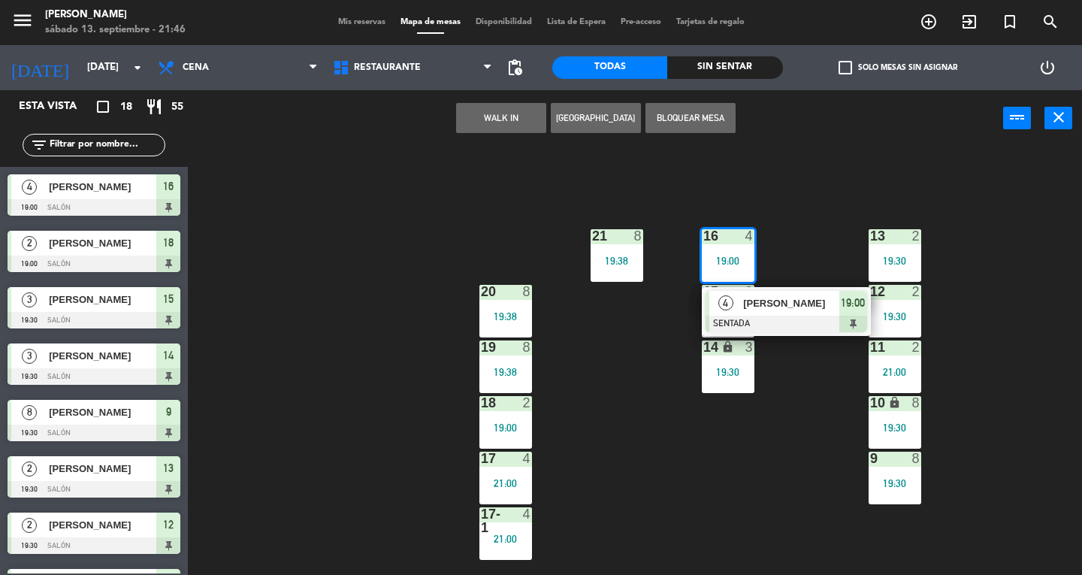
click at [796, 304] on span "[PERSON_NAME]" at bounding box center [791, 303] width 96 height 16
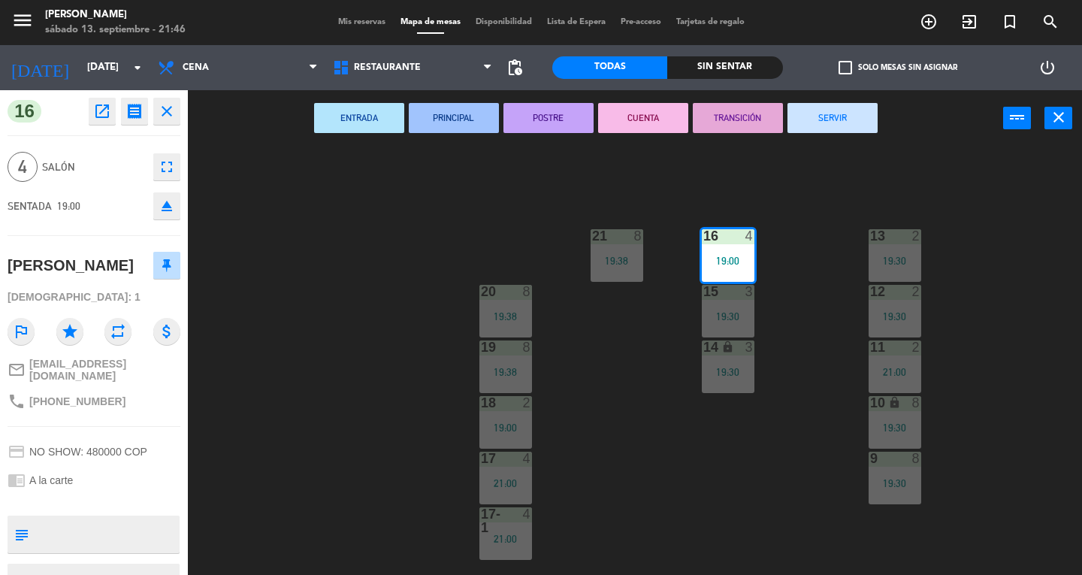
click at [845, 112] on button "SERVIR" at bounding box center [832, 118] width 90 height 30
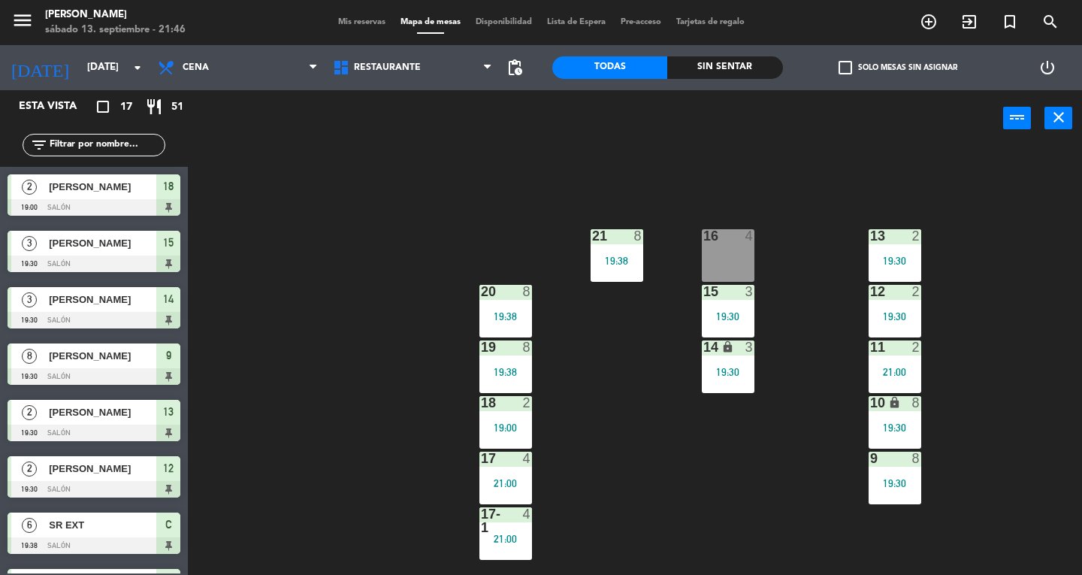
scroll to position [4, 0]
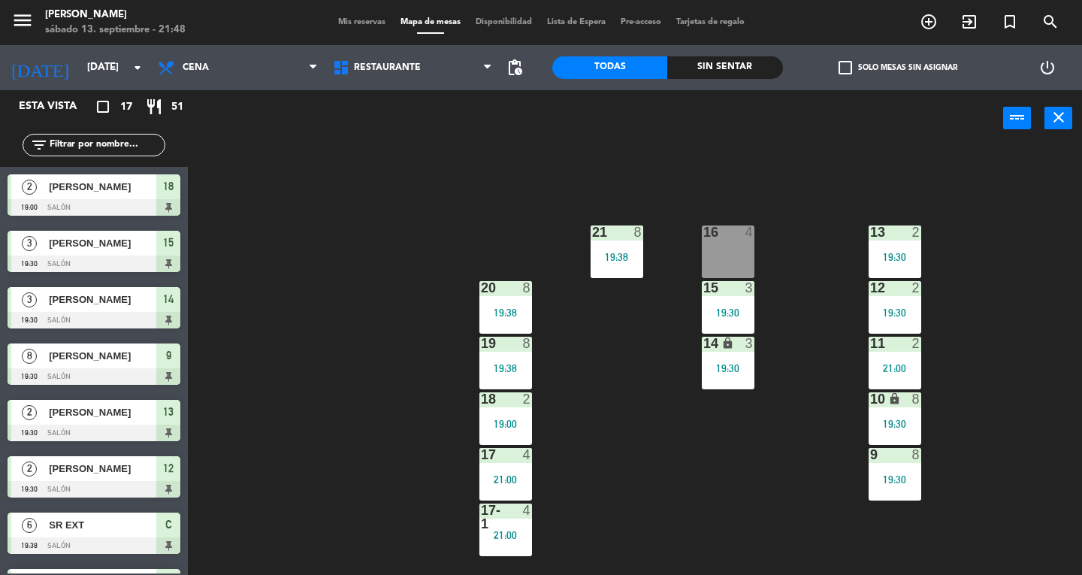
click at [1071, 107] on button "close" at bounding box center [1058, 118] width 28 height 23
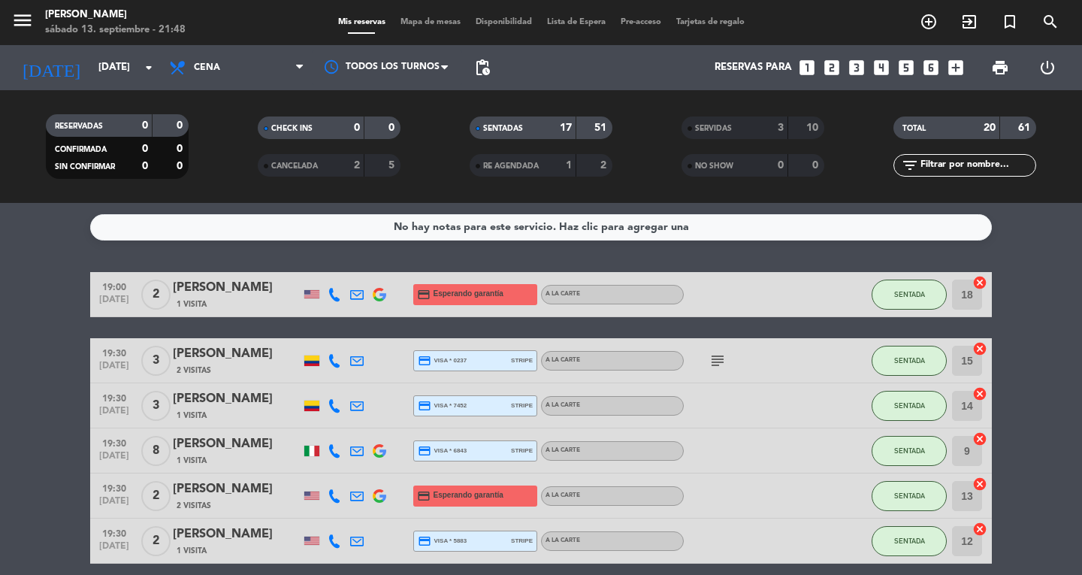
click at [438, 23] on span "Mapa de mesas" at bounding box center [430, 22] width 75 height 8
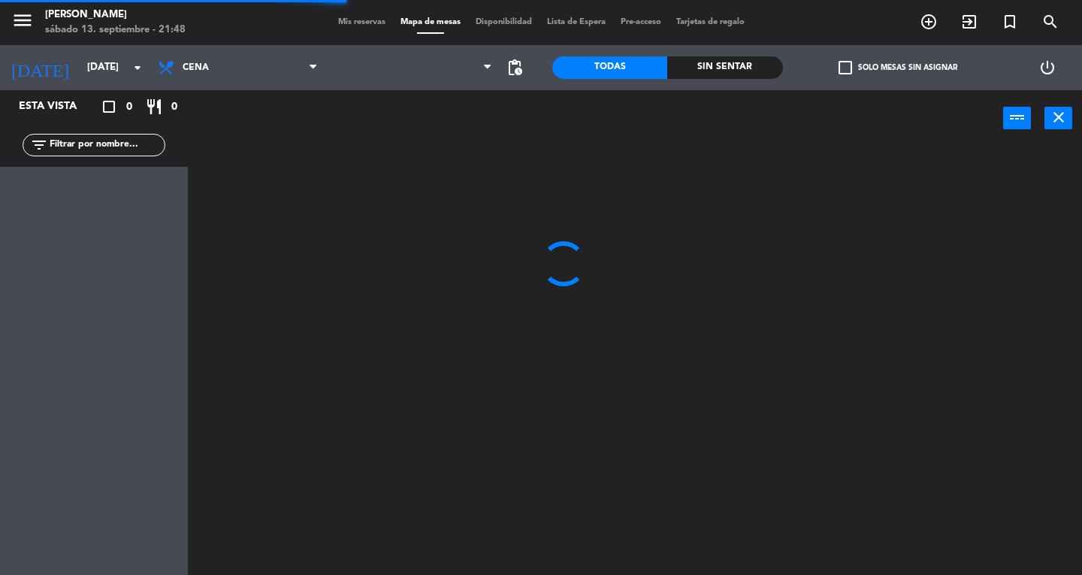
click at [355, 22] on span "Mis reservas" at bounding box center [362, 22] width 62 height 8
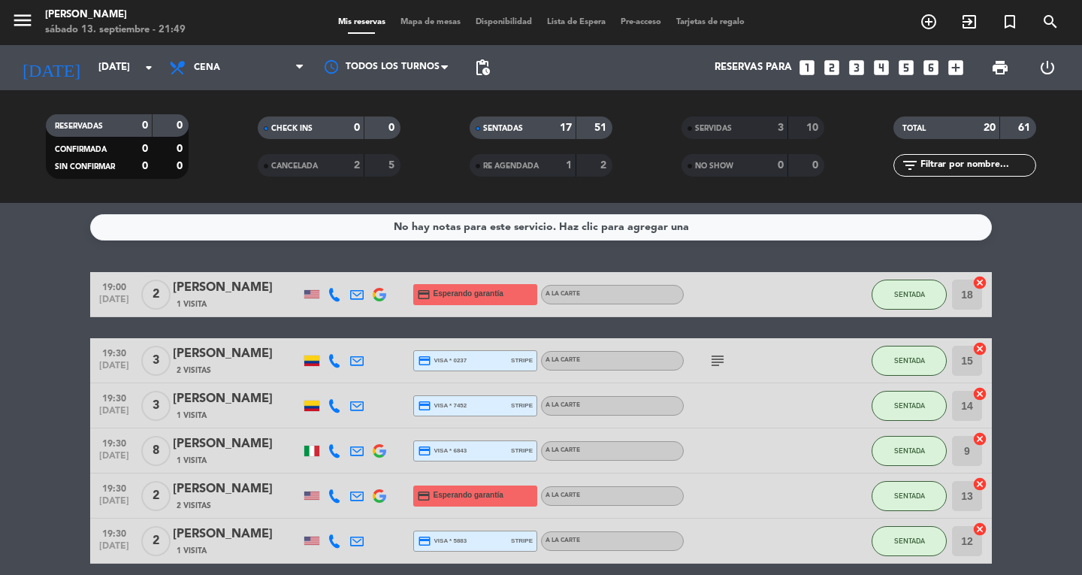
click at [101, 226] on div "No hay notas para este servicio. Haz clic para agregar una" at bounding box center [541, 227] width 902 height 26
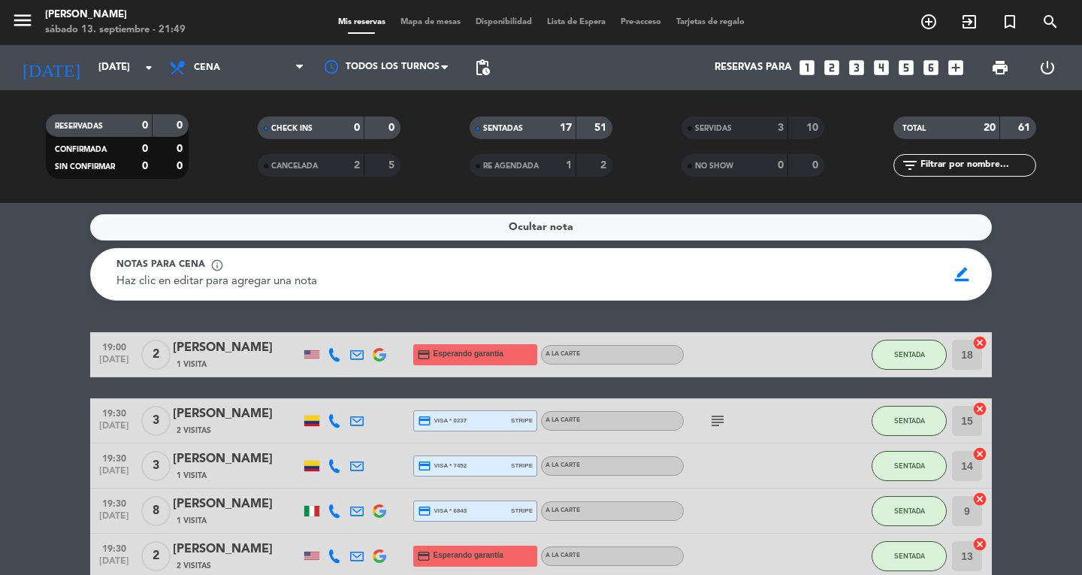
click at [806, 229] on div "Ocultar nota" at bounding box center [541, 227] width 902 height 26
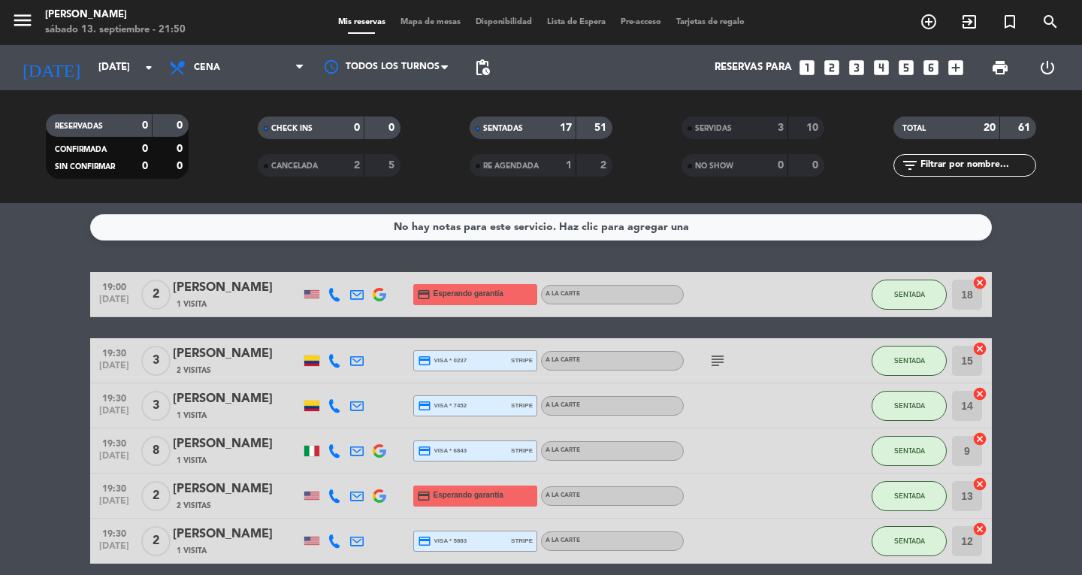
click at [50, 12] on div "[PERSON_NAME]" at bounding box center [115, 15] width 141 height 15
click at [91, 59] on input "[DATE]" at bounding box center [157, 67] width 132 height 27
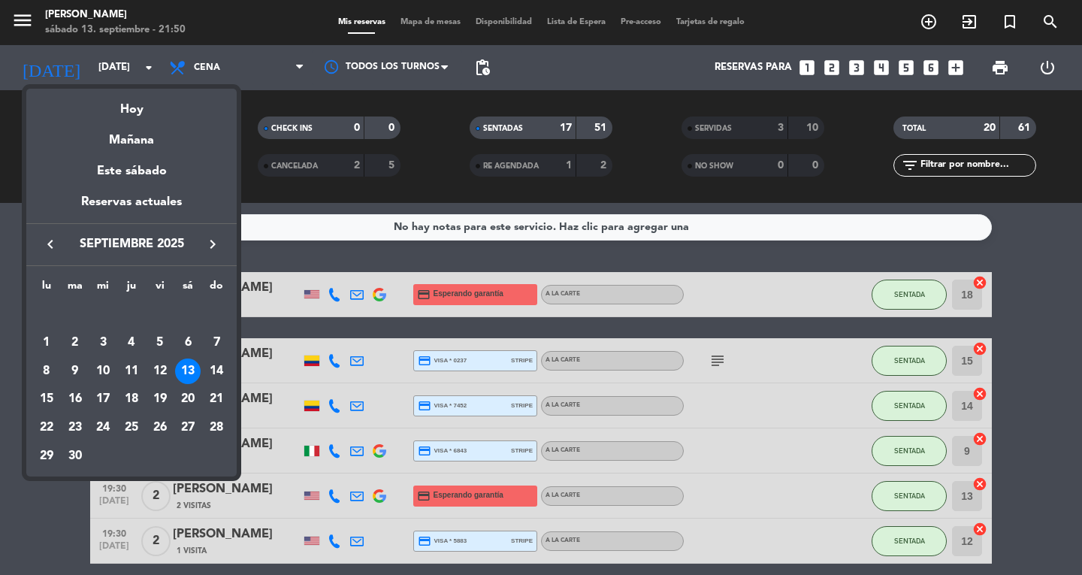
click at [16, 33] on div at bounding box center [541, 287] width 1082 height 575
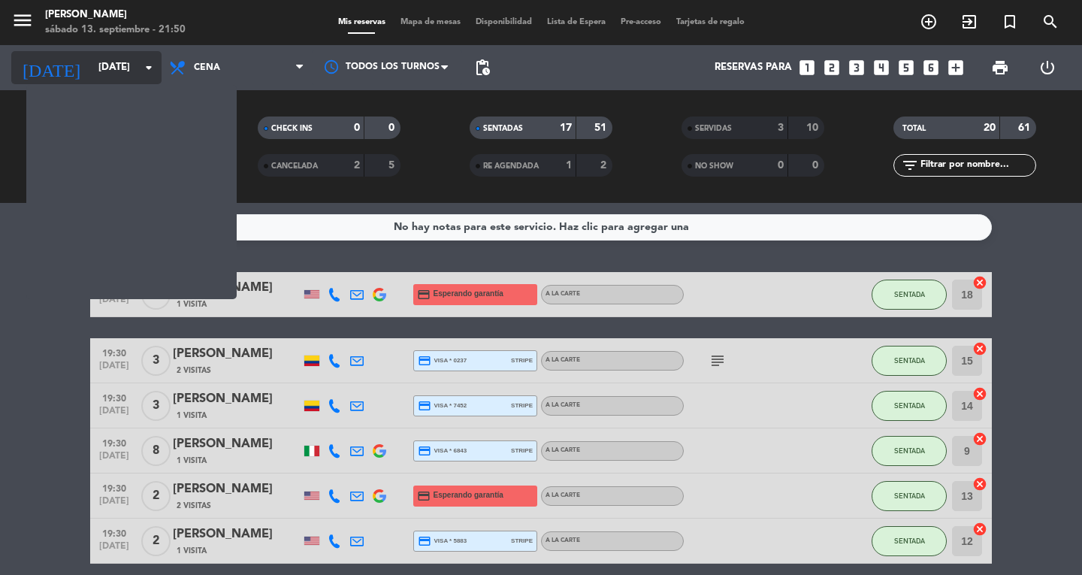
click at [91, 68] on input "[DATE]" at bounding box center [157, 67] width 132 height 27
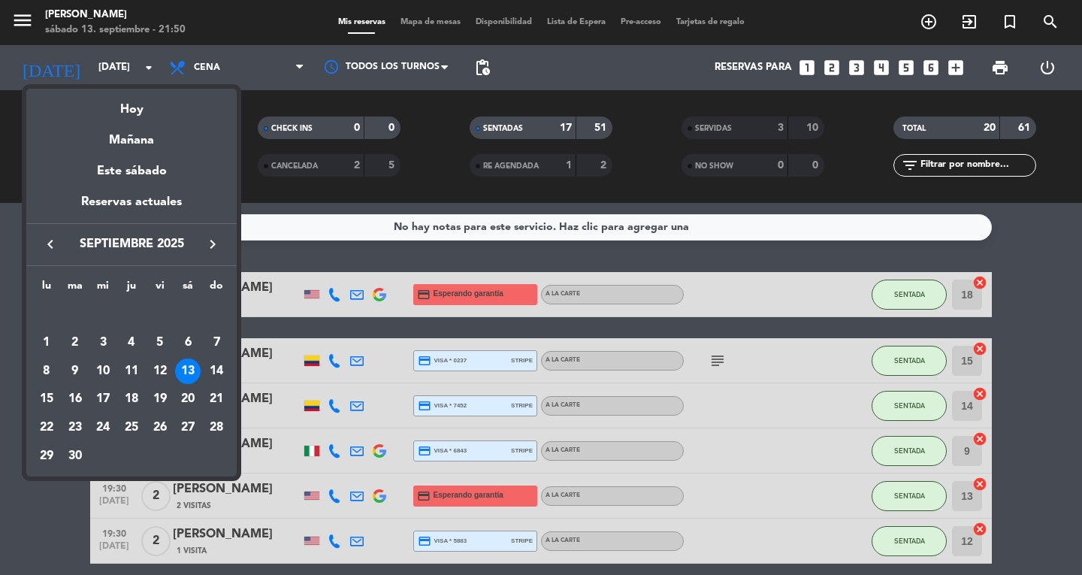
click at [33, 33] on div at bounding box center [541, 287] width 1082 height 575
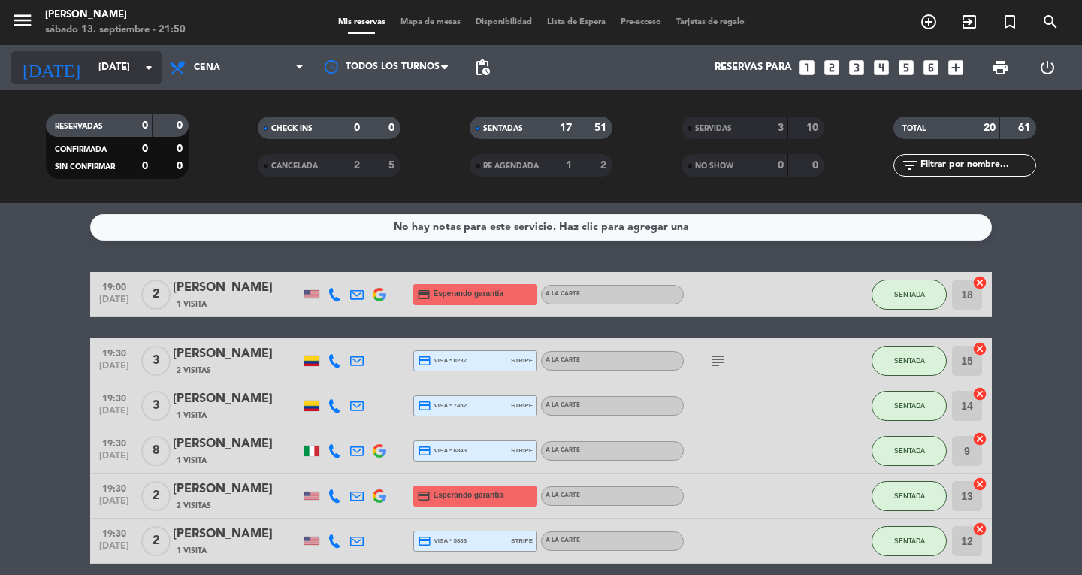
click at [92, 66] on input "[DATE]" at bounding box center [157, 67] width 132 height 27
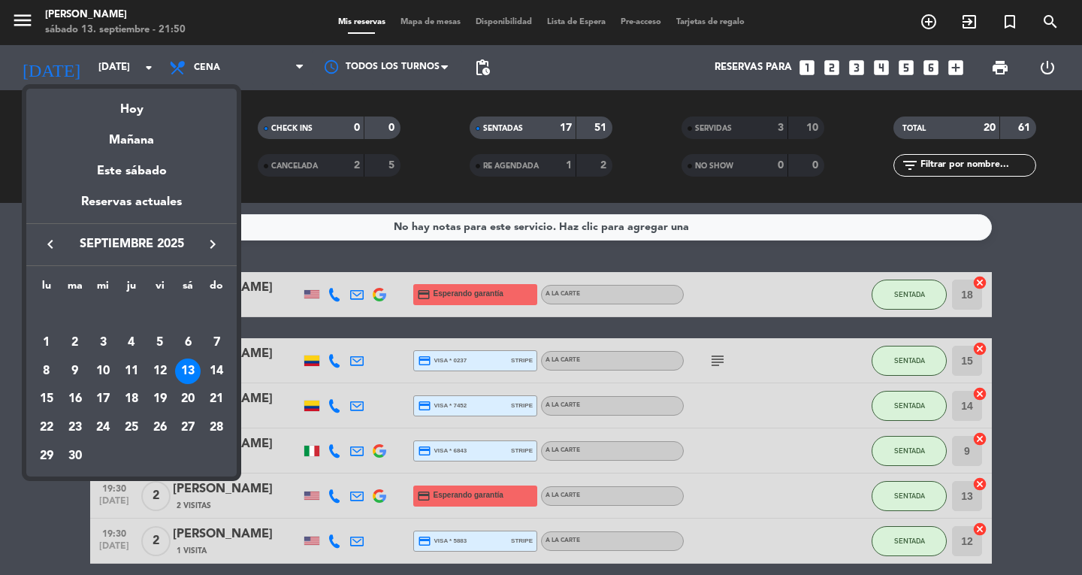
click at [39, 20] on div at bounding box center [541, 287] width 1082 height 575
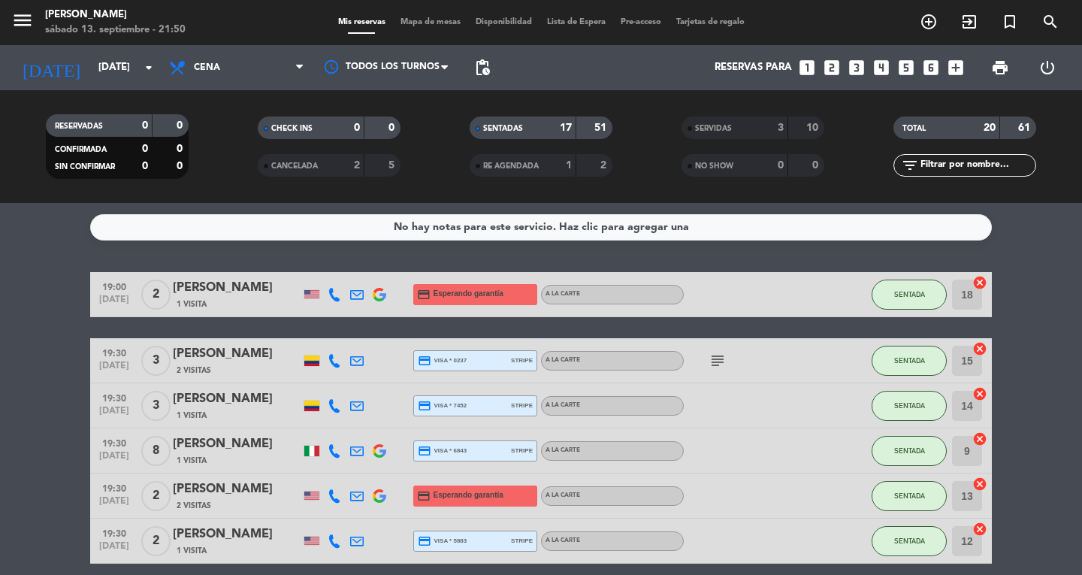
click at [15, 26] on icon "menu" at bounding box center [22, 20] width 23 height 23
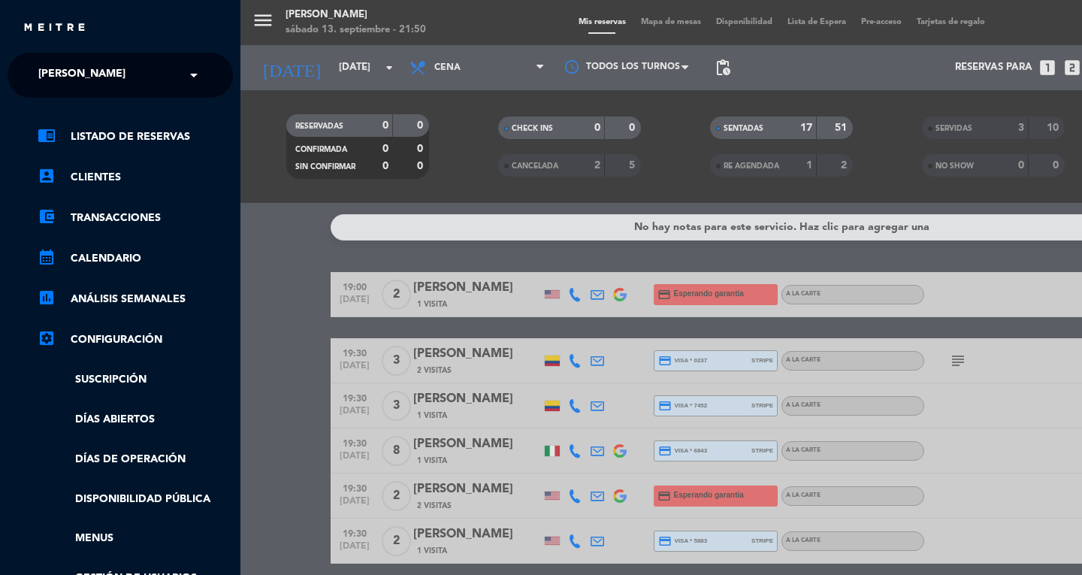
click at [68, 46] on div "close × [PERSON_NAME] × chrome_reader_mode Listado de Reservas account_box Clie…" at bounding box center [120, 287] width 240 height 575
click at [170, 71] on input "text" at bounding box center [121, 75] width 183 height 33
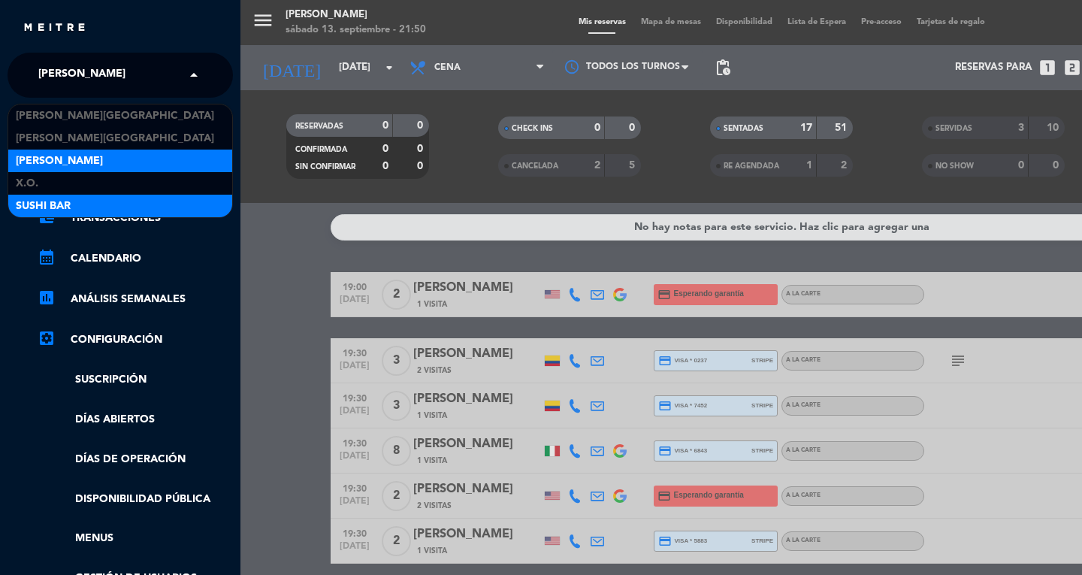
click at [99, 204] on div "SUSHI BAR" at bounding box center [120, 206] width 224 height 23
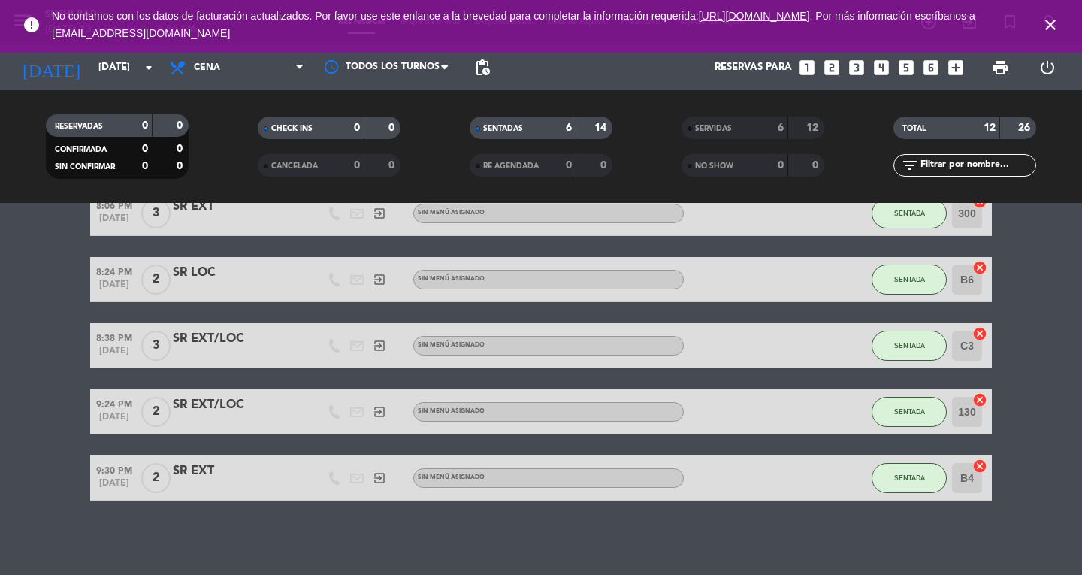
scroll to position [5, 0]
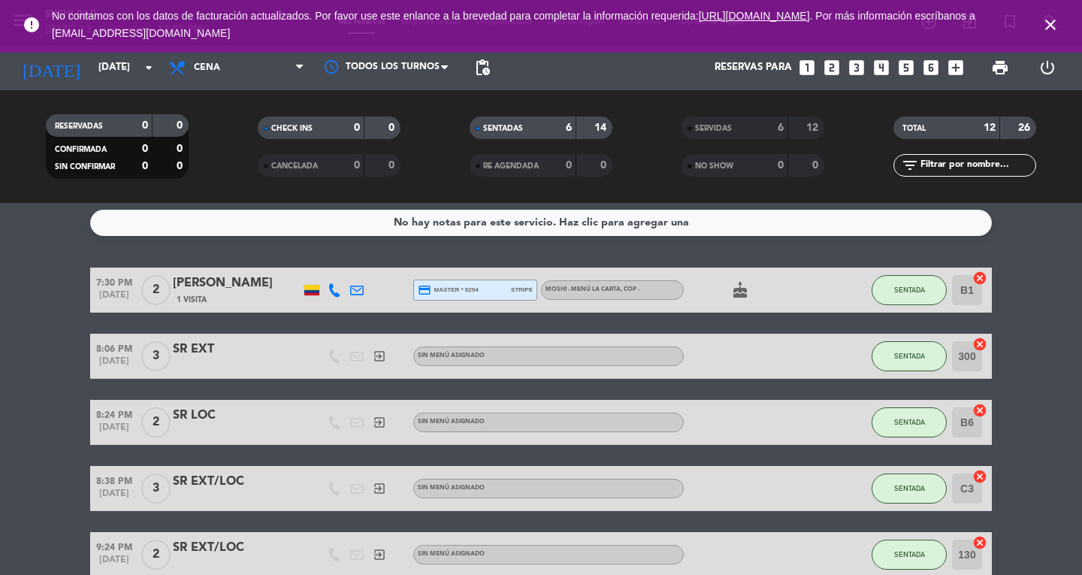
click at [1055, 27] on icon "close" at bounding box center [1050, 25] width 18 height 18
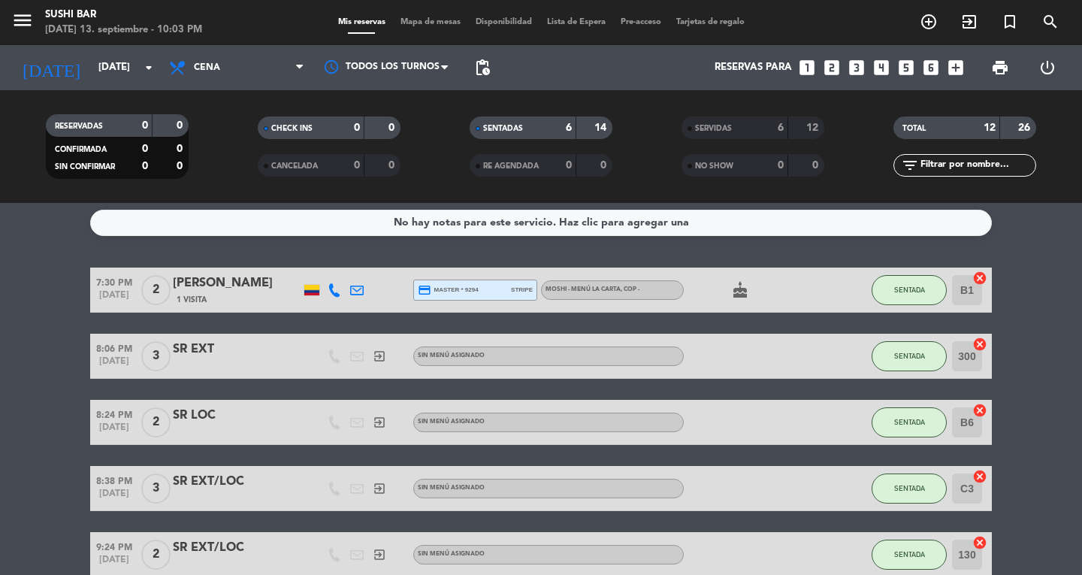
click at [20, 14] on icon "menu" at bounding box center [22, 20] width 23 height 23
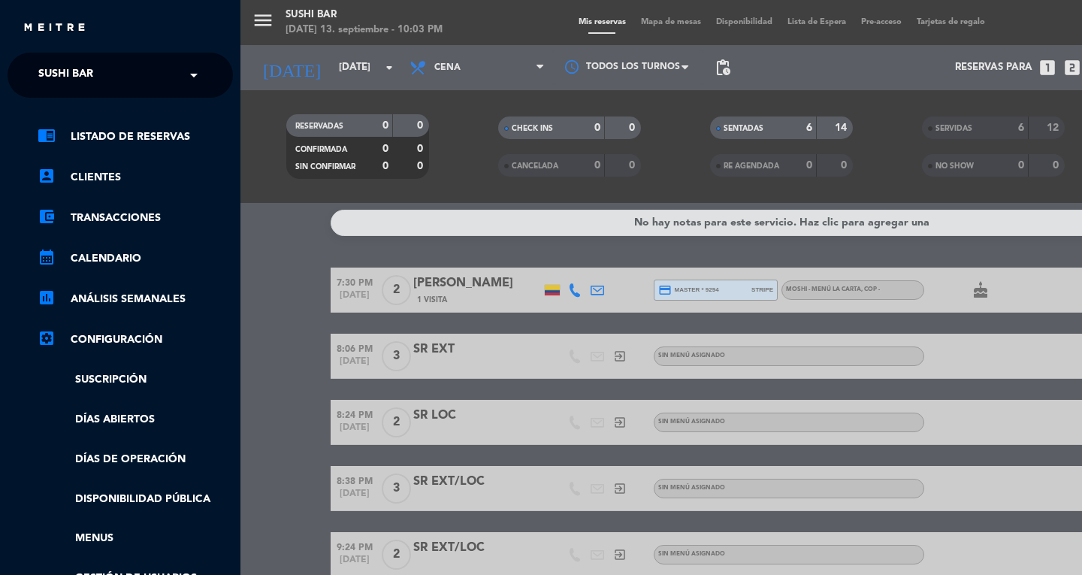
click at [73, 76] on span "SUSHI BAR" at bounding box center [65, 75] width 55 height 32
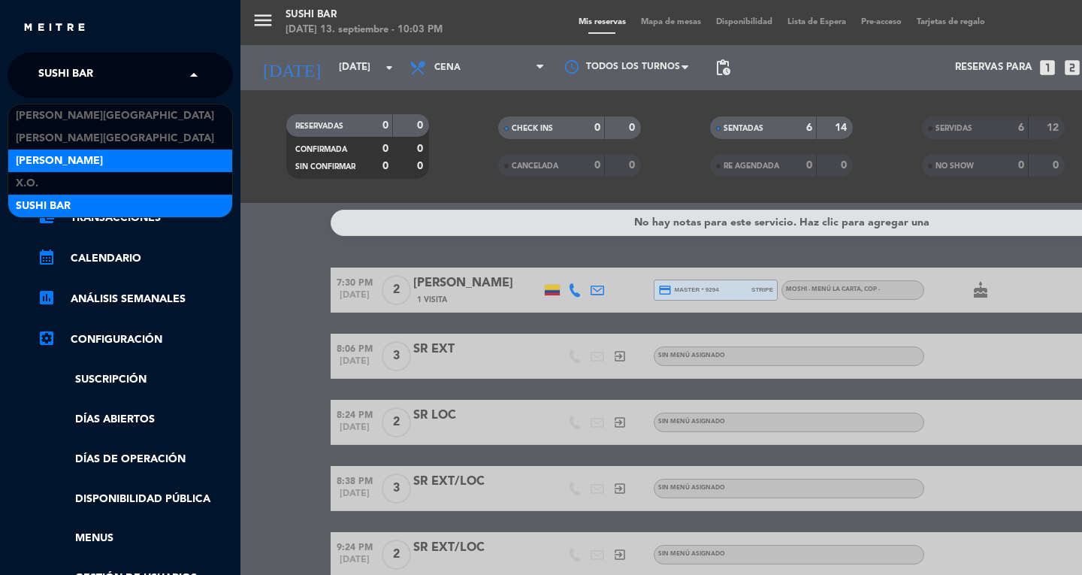
click at [40, 161] on span "[PERSON_NAME]" at bounding box center [59, 161] width 87 height 17
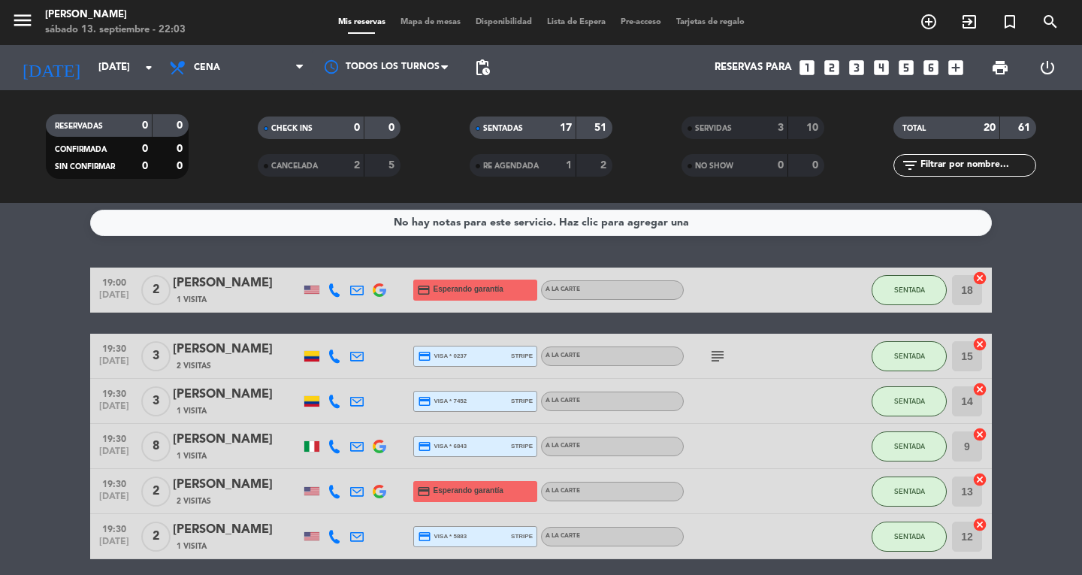
click at [422, 26] on span "Mapa de mesas" at bounding box center [430, 22] width 75 height 8
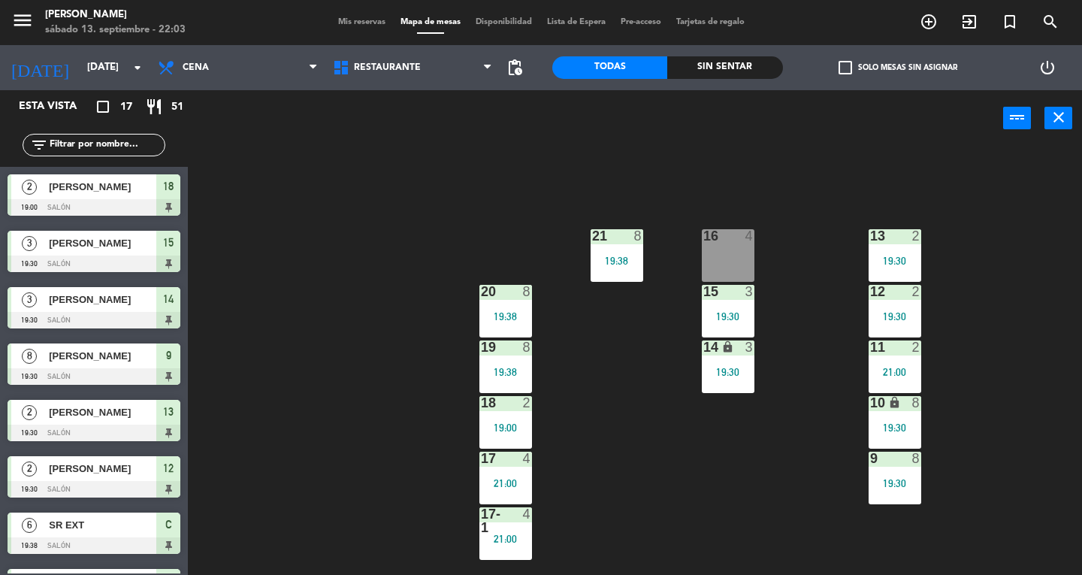
click at [524, 379] on div "19 8 19:38" at bounding box center [505, 366] width 53 height 53
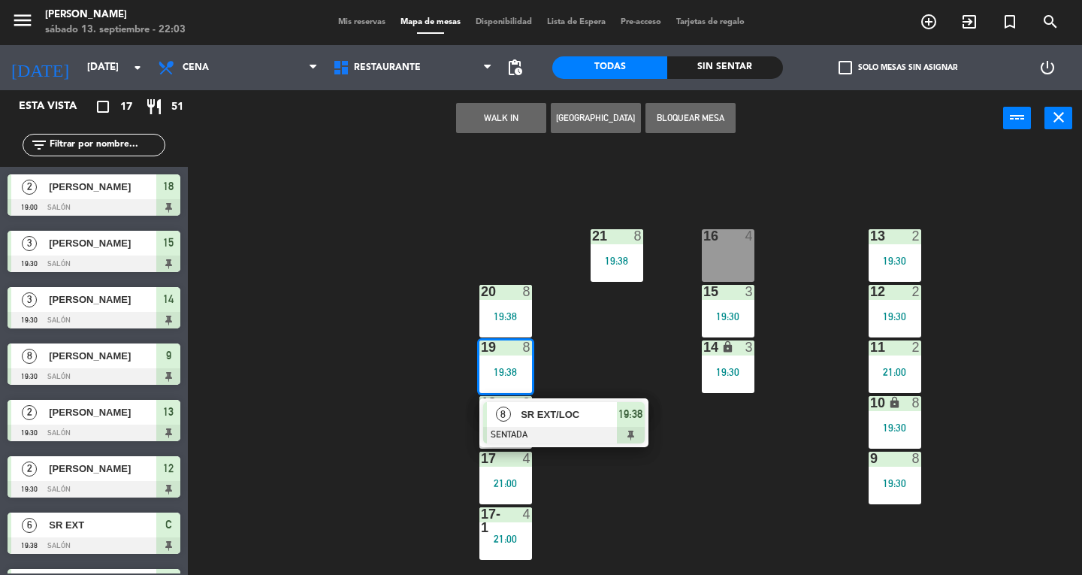
click at [594, 421] on span "SR EXT/LOC" at bounding box center [569, 414] width 96 height 16
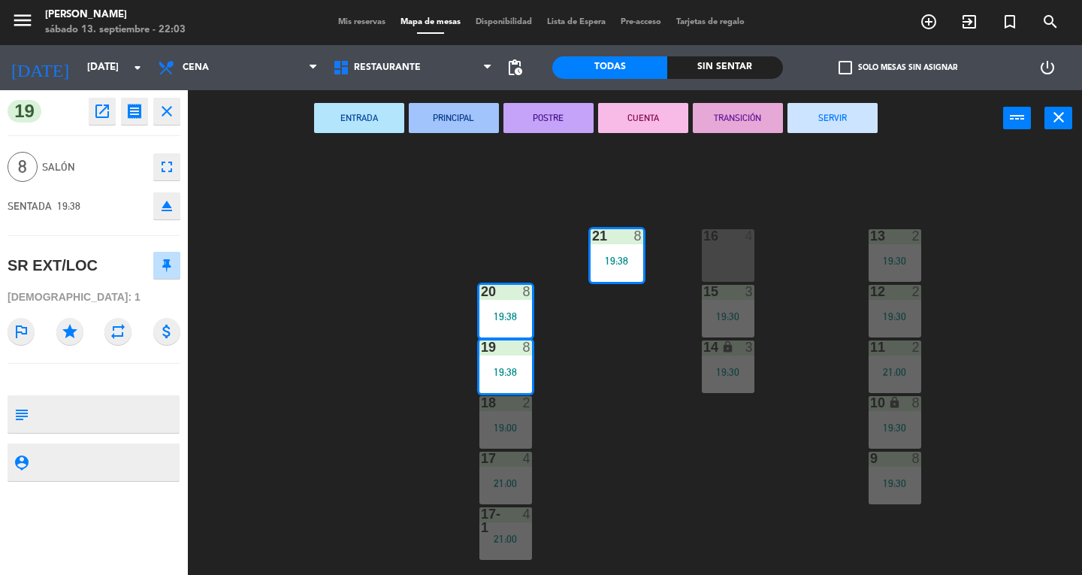
click at [868, 126] on button "SERVIR" at bounding box center [832, 118] width 90 height 30
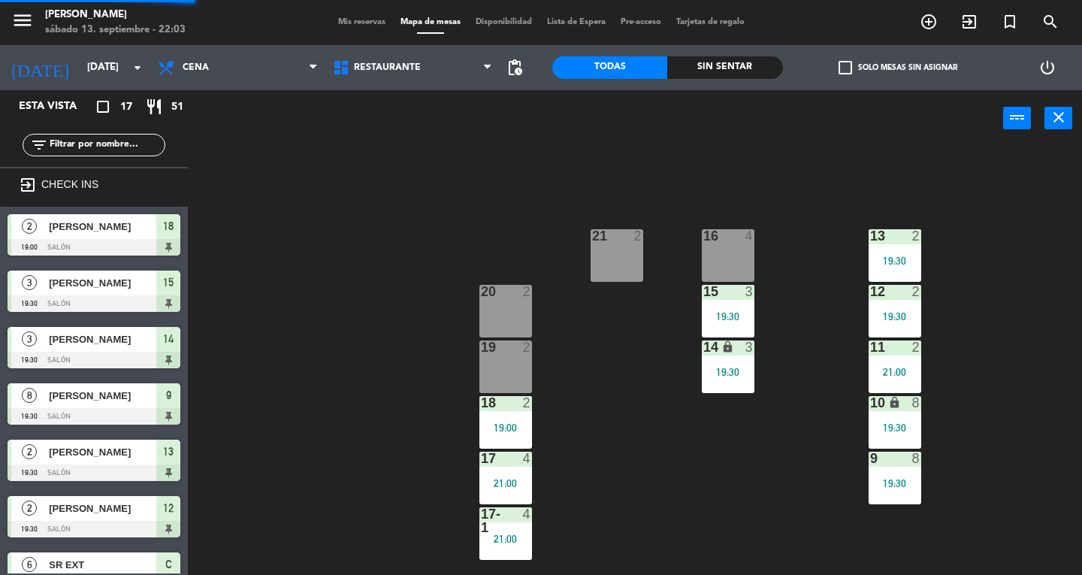
click at [518, 401] on div "2" at bounding box center [530, 403] width 25 height 14
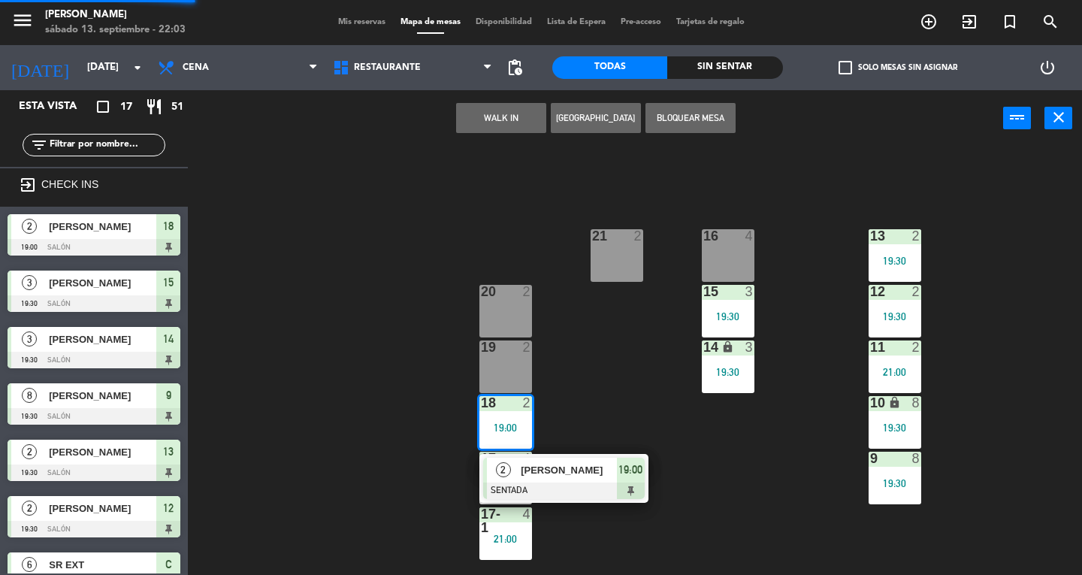
click at [625, 460] on div "19:00" at bounding box center [631, 470] width 28 height 25
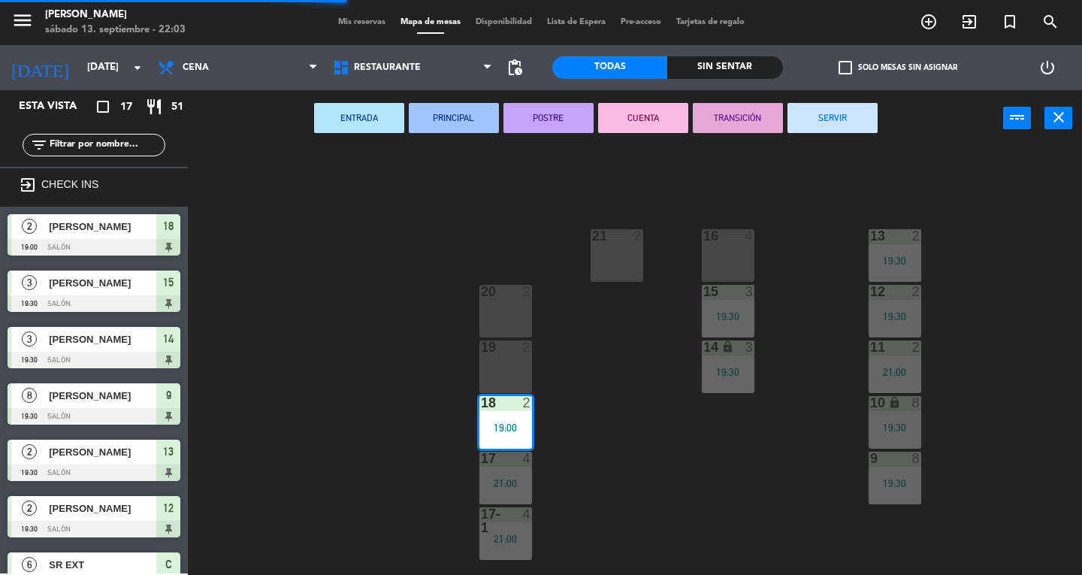
click at [841, 126] on button "SERVIR" at bounding box center [832, 118] width 90 height 30
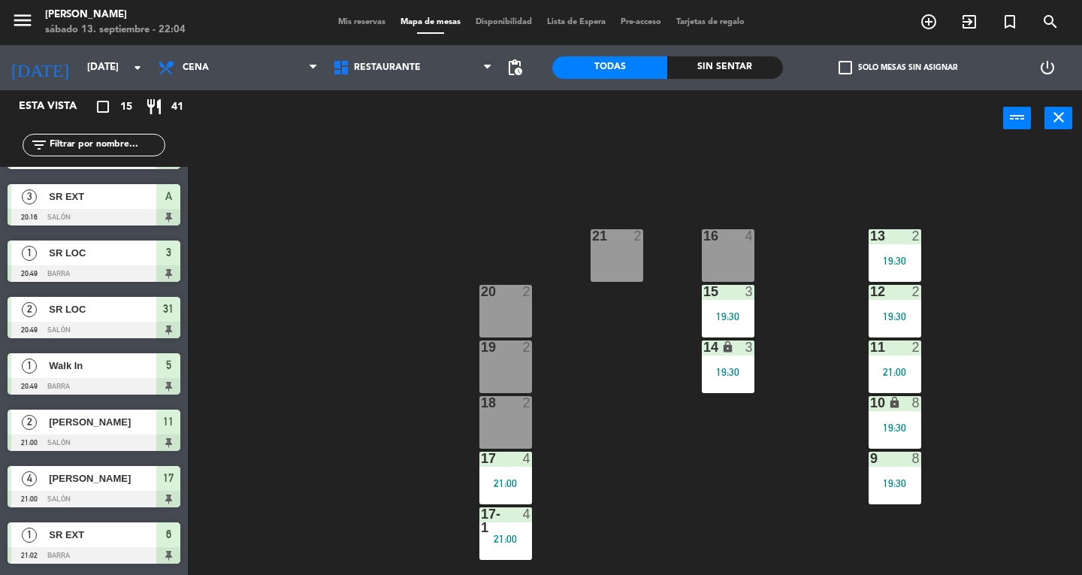
scroll to position [394, 0]
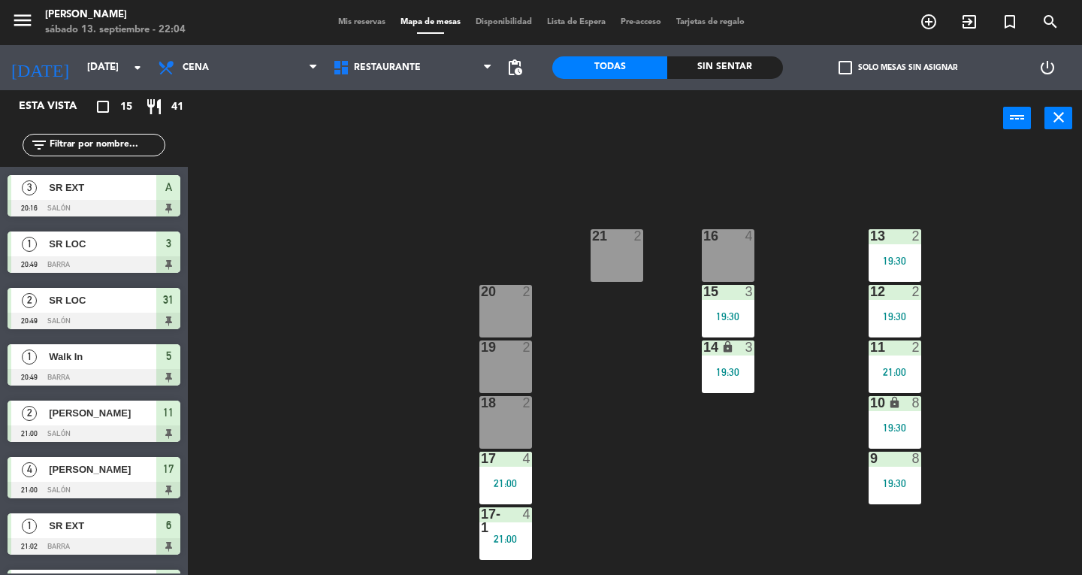
click at [514, 311] on div "20 2" at bounding box center [505, 311] width 53 height 53
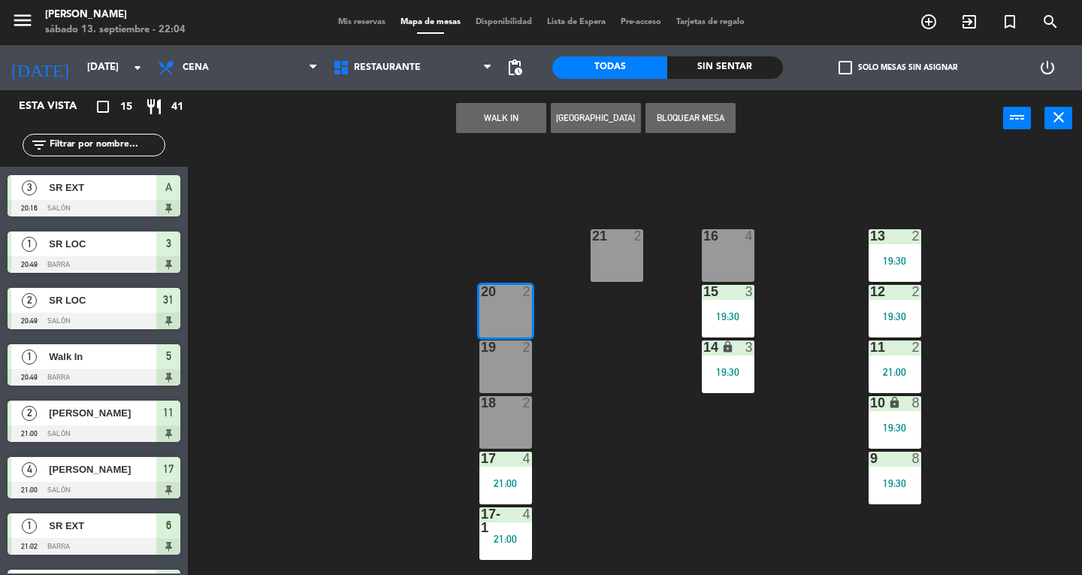
click at [503, 358] on div "19 2" at bounding box center [505, 366] width 53 height 53
click at [507, 430] on div "18 2" at bounding box center [505, 422] width 53 height 53
click at [625, 261] on div "21 2" at bounding box center [617, 255] width 53 height 53
click at [497, 441] on div "18 2" at bounding box center [505, 422] width 53 height 53
click at [510, 371] on div "19 2" at bounding box center [505, 366] width 53 height 53
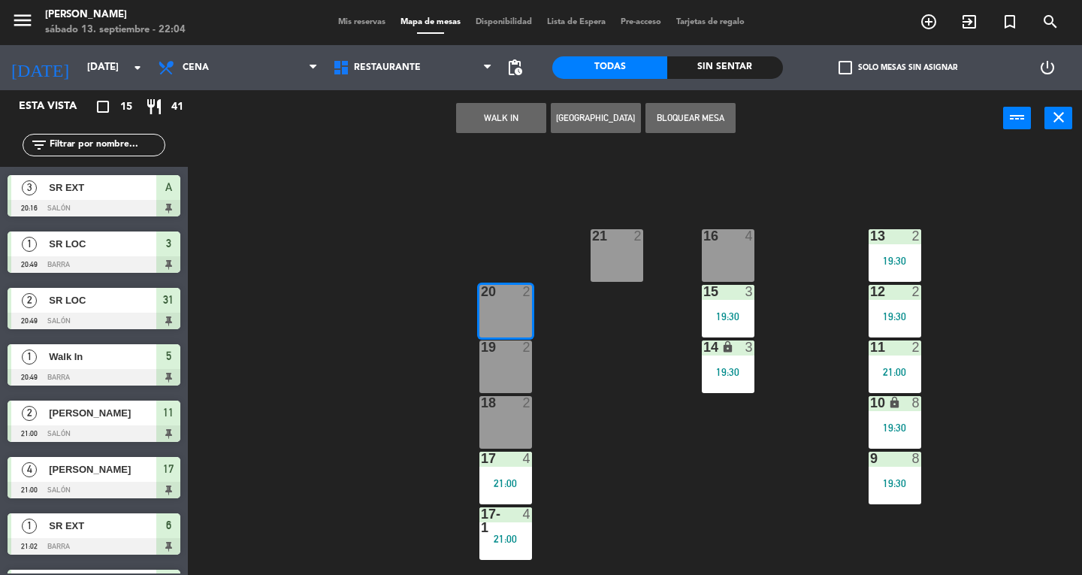
click at [514, 302] on div "20 2" at bounding box center [505, 311] width 53 height 53
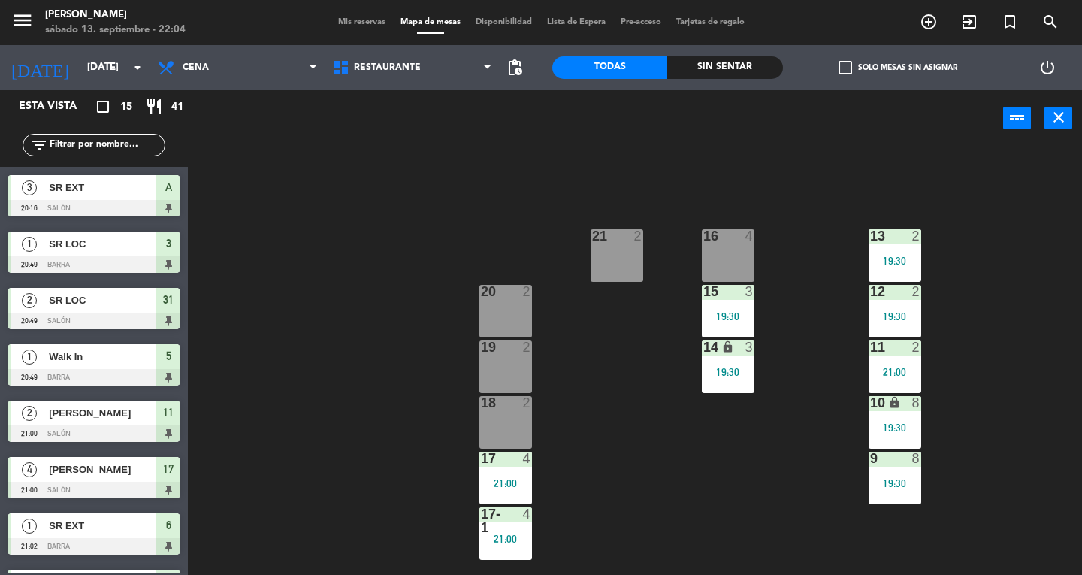
click at [506, 427] on div "18 2" at bounding box center [505, 422] width 53 height 53
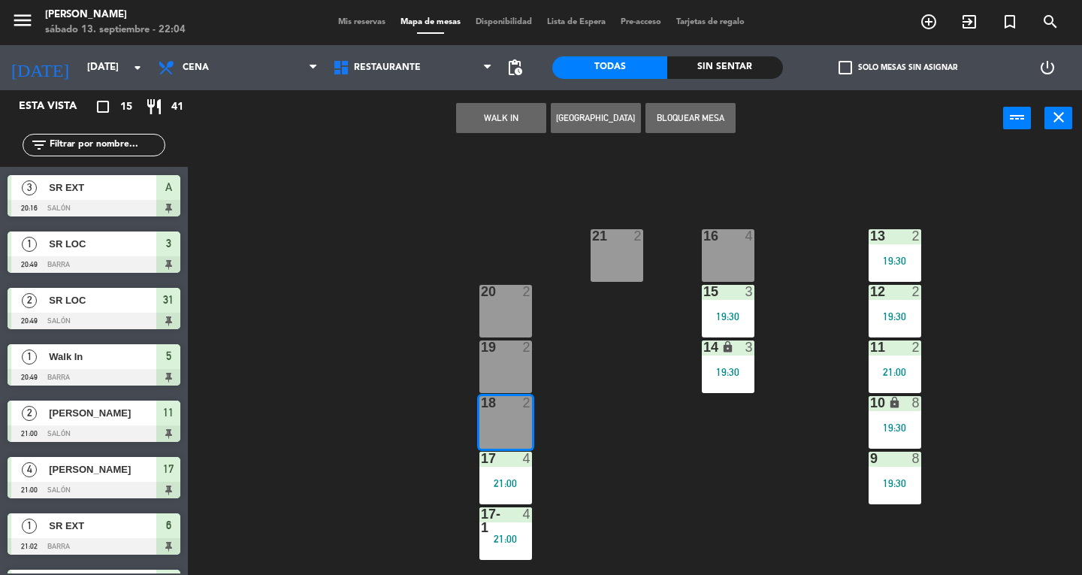
click at [509, 371] on div "19 2" at bounding box center [505, 366] width 53 height 53
click at [504, 292] on div at bounding box center [505, 292] width 25 height 14
click at [617, 255] on div "21 2" at bounding box center [617, 255] width 53 height 53
click at [610, 355] on div "13 2 19:30 16 4 21 2 12 2 19:30 15 3 19:30 20 2 11 2 21:00 14 lock 3 19:30 19 2…" at bounding box center [640, 361] width 884 height 428
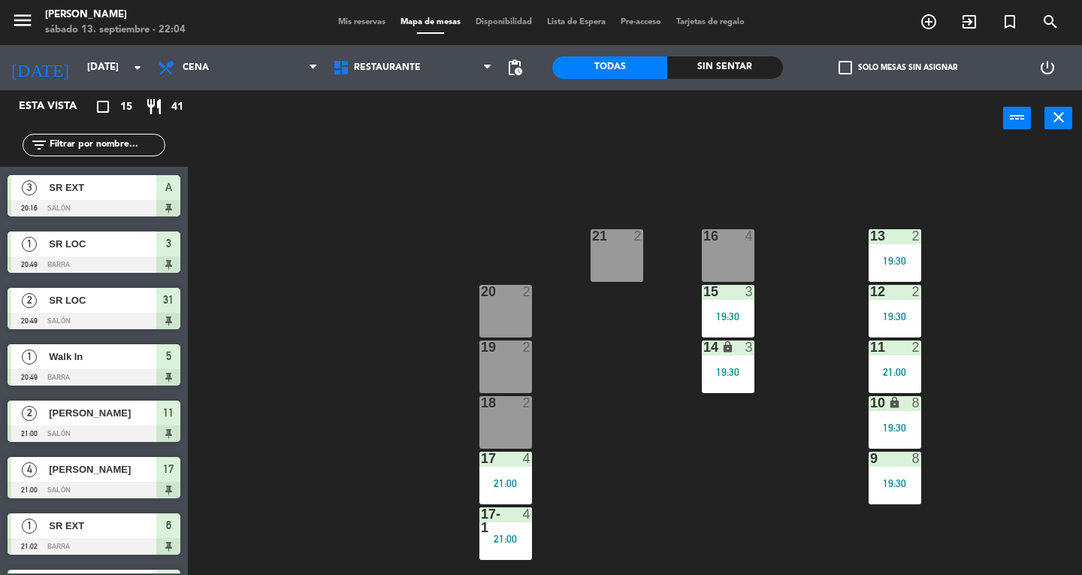
click at [625, 233] on div at bounding box center [616, 236] width 25 height 14
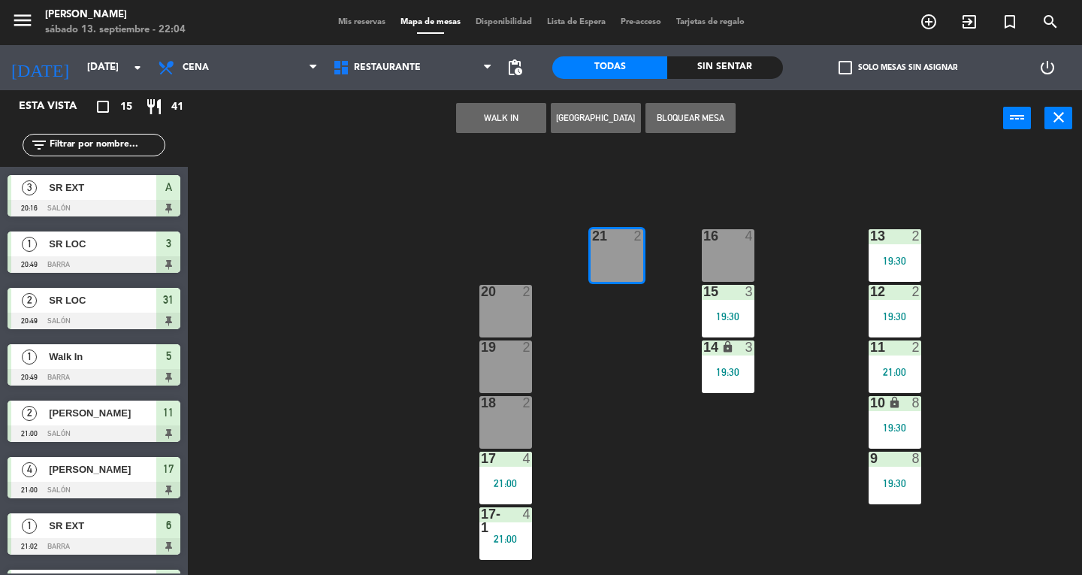
click at [515, 292] on div at bounding box center [505, 292] width 25 height 14
click at [513, 368] on div "19 2" at bounding box center [505, 366] width 53 height 53
click at [502, 436] on div "18 2" at bounding box center [505, 422] width 53 height 53
click at [502, 132] on button "WALK IN" at bounding box center [501, 118] width 90 height 30
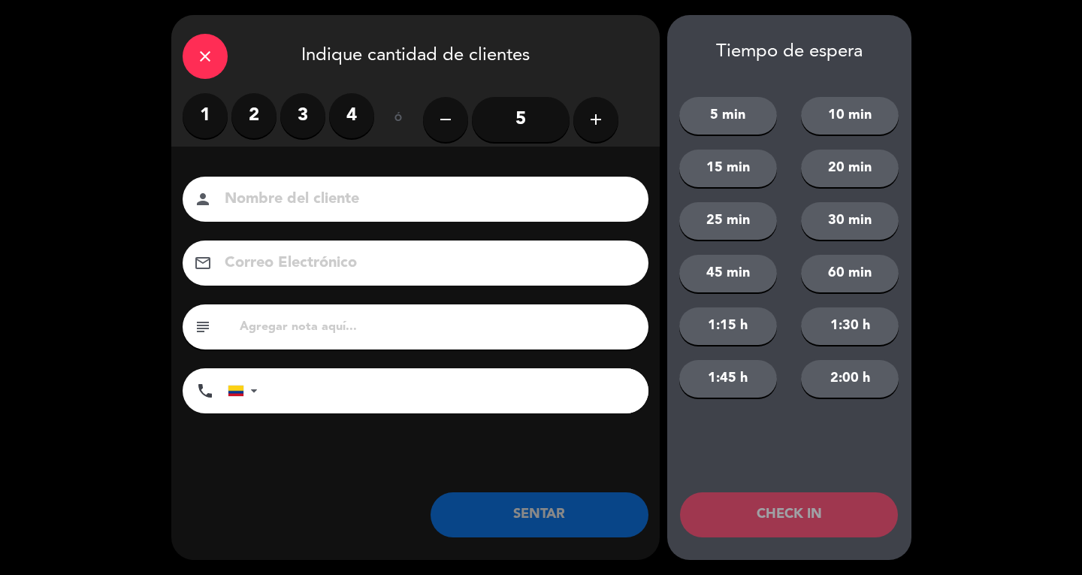
click at [521, 124] on input "5" at bounding box center [521, 119] width 98 height 45
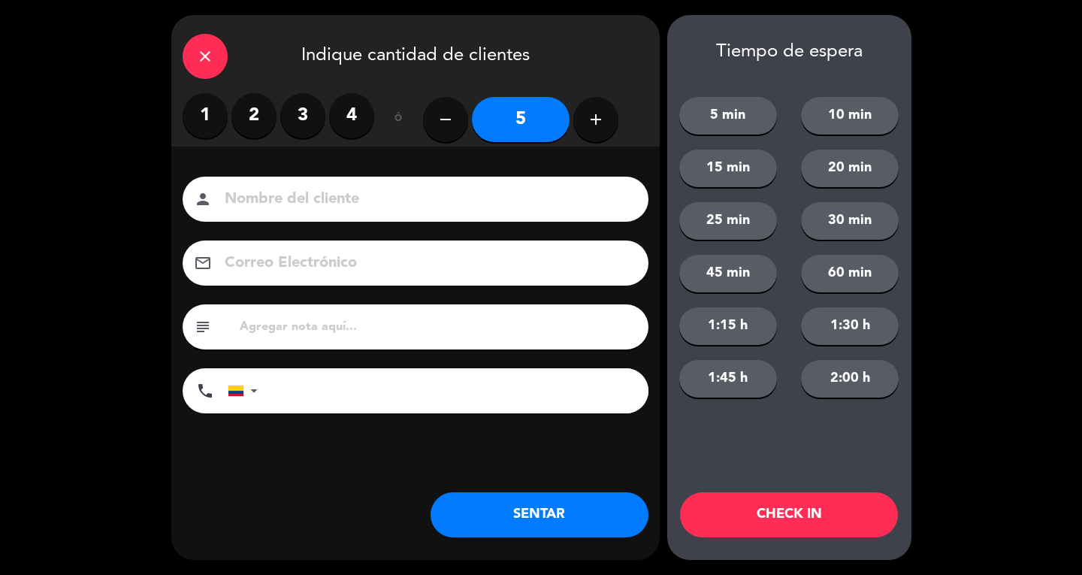
click at [595, 122] on icon "add" at bounding box center [596, 119] width 18 height 18
click at [603, 122] on icon "add" at bounding box center [596, 119] width 18 height 18
click at [562, 201] on input at bounding box center [426, 199] width 406 height 26
click at [597, 122] on icon "add" at bounding box center [596, 119] width 18 height 18
click at [565, 196] on input at bounding box center [426, 199] width 406 height 26
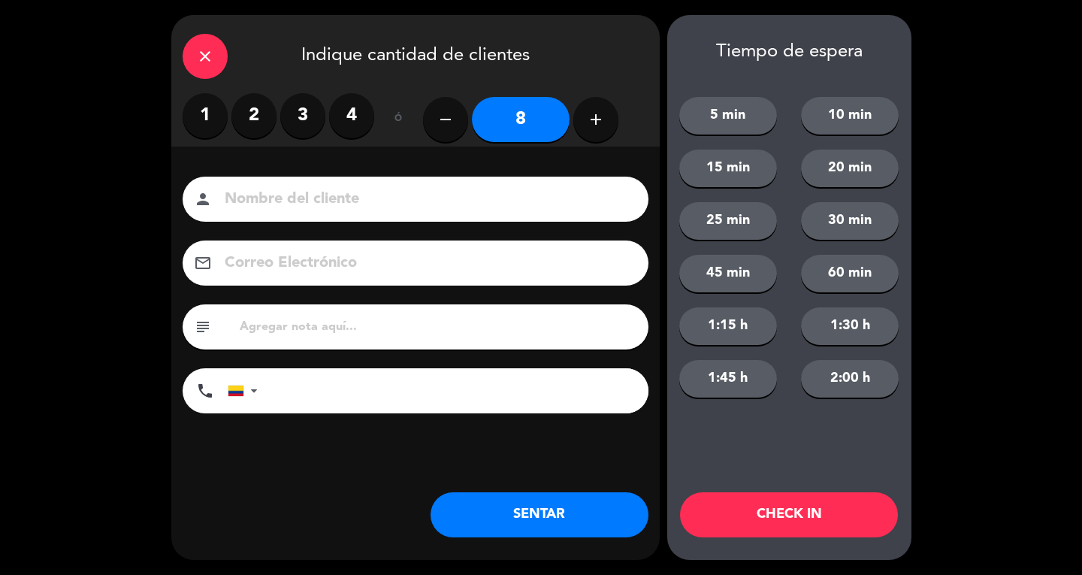
click at [613, 115] on button "add" at bounding box center [595, 119] width 45 height 45
type input "9"
click at [570, 212] on input at bounding box center [426, 199] width 406 height 26
type input "SR EXT"
click at [595, 494] on button "SENTAR" at bounding box center [540, 514] width 218 height 45
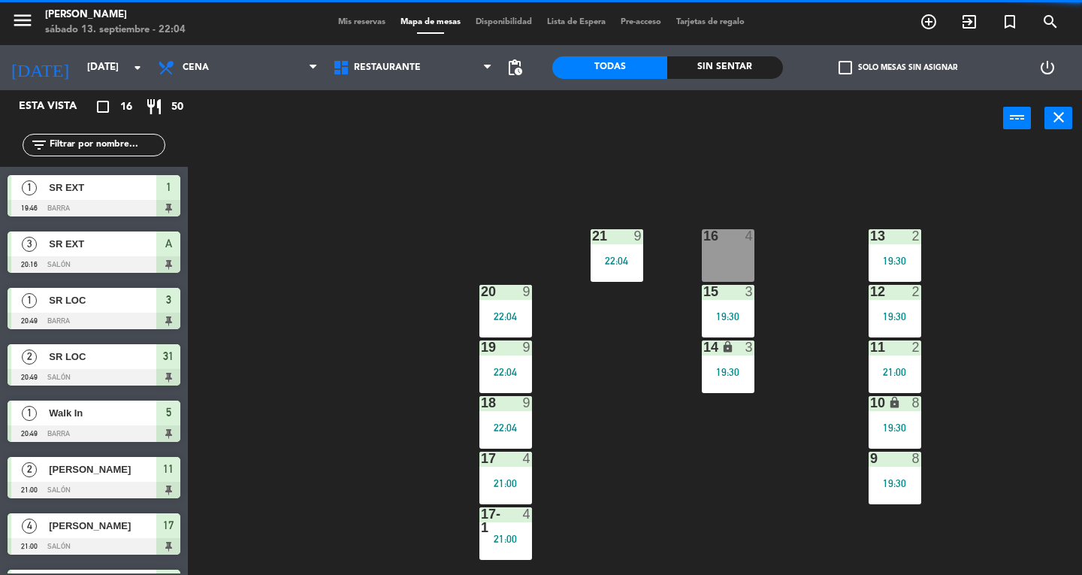
scroll to position [0, 0]
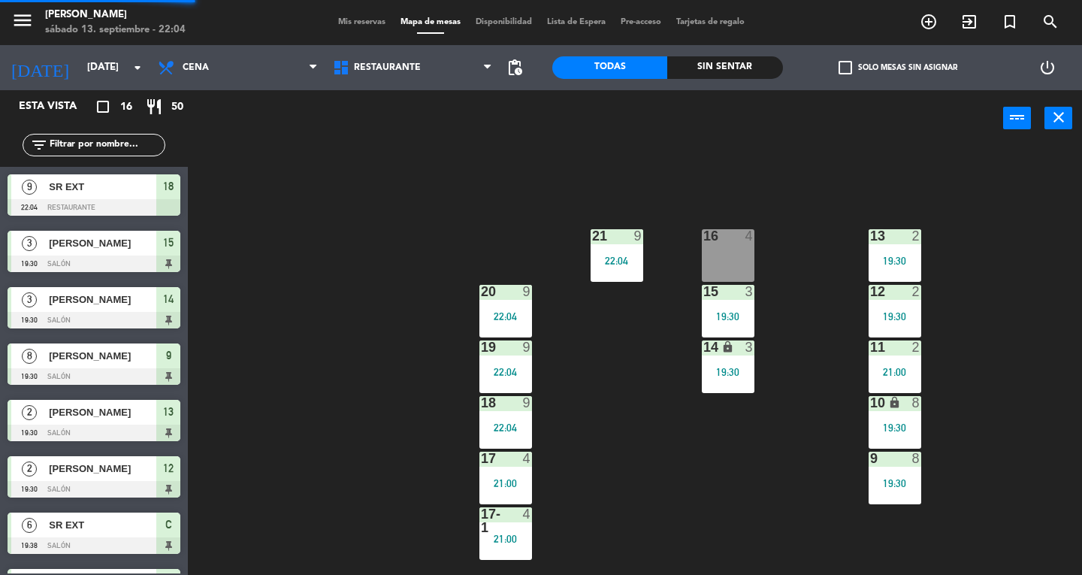
click at [724, 254] on div "16 4" at bounding box center [728, 255] width 53 height 53
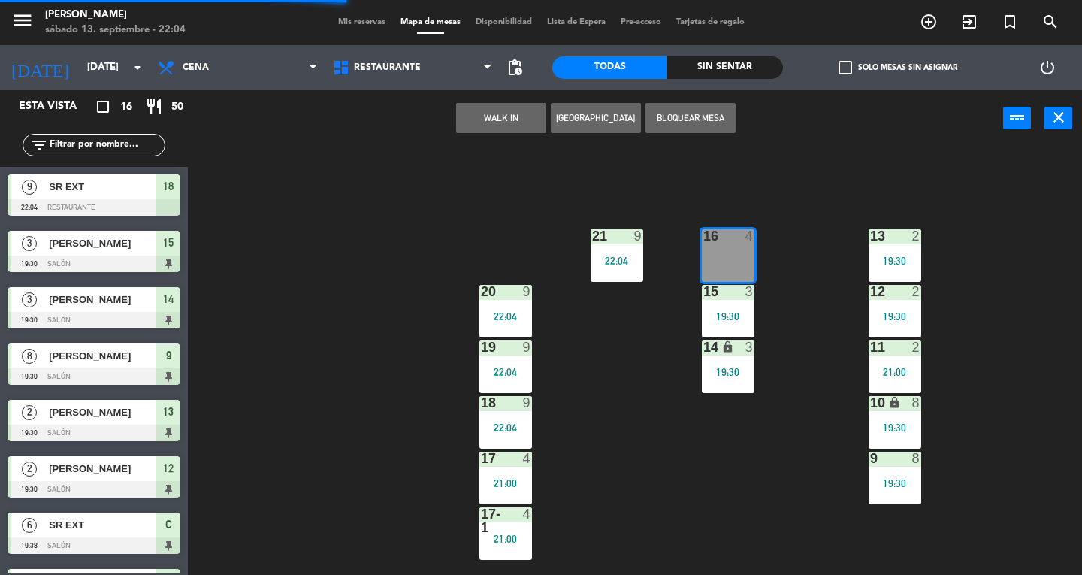
click at [503, 117] on button "WALK IN" at bounding box center [501, 118] width 90 height 30
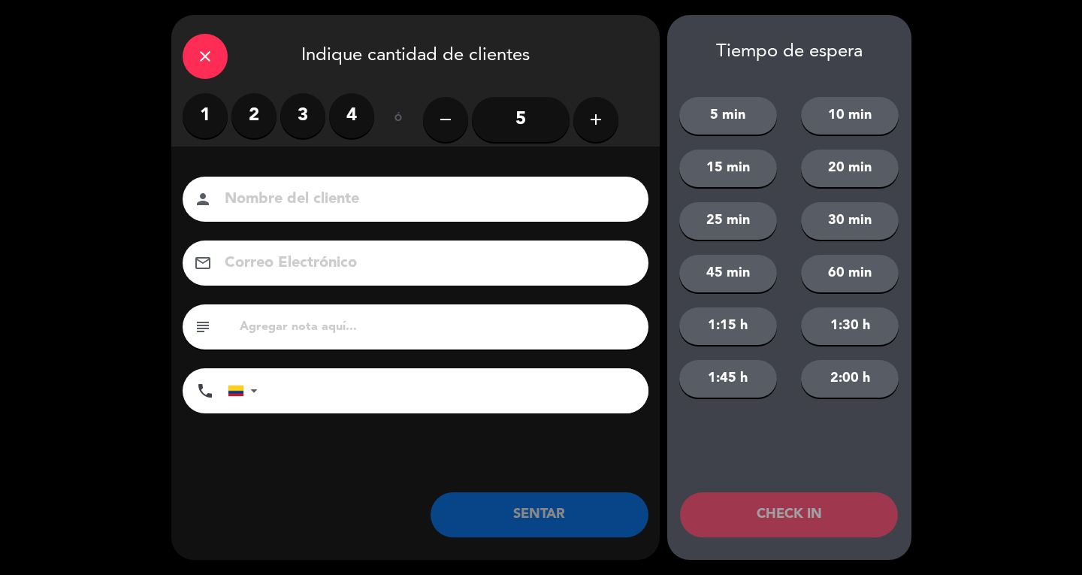
click at [242, 122] on label "2" at bounding box center [253, 115] width 45 height 45
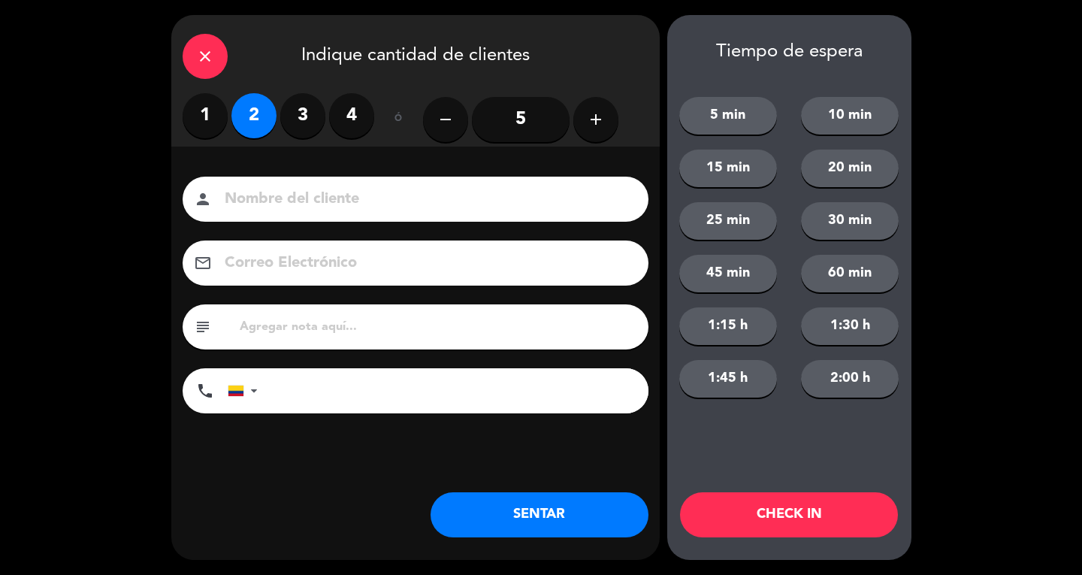
click at [293, 210] on input at bounding box center [426, 199] width 406 height 26
type input "SR LOC"
click at [558, 519] on button "SENTAR" at bounding box center [540, 514] width 218 height 45
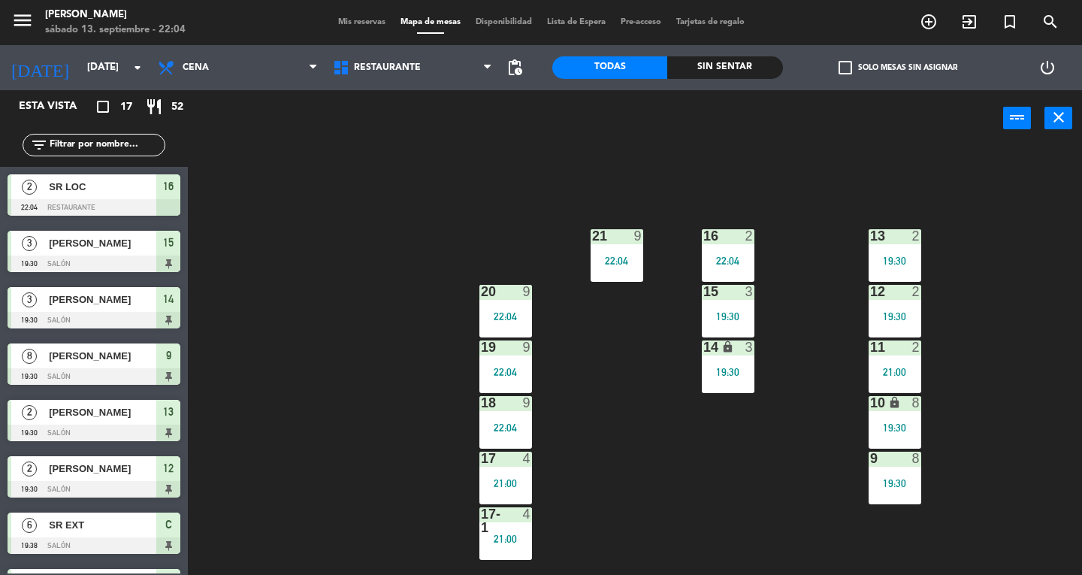
click at [728, 314] on div "19:30" at bounding box center [728, 316] width 53 height 11
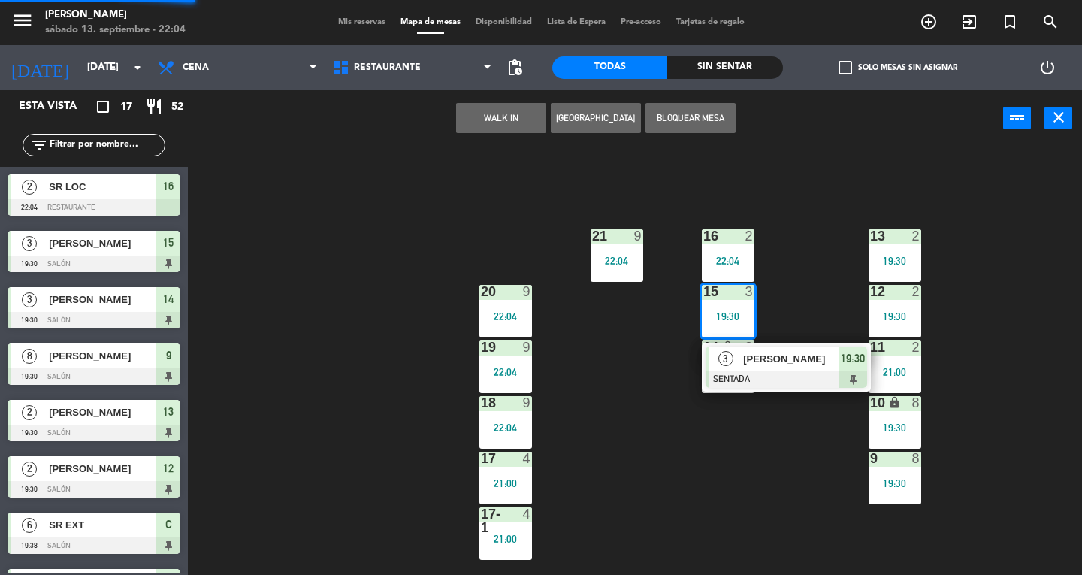
click at [772, 452] on div "13 2 19:30 16 2 22:04 21 9 22:04 12 2 19:30 15 3 19:30 3 [PERSON_NAME] SENTADA …" at bounding box center [640, 361] width 884 height 428
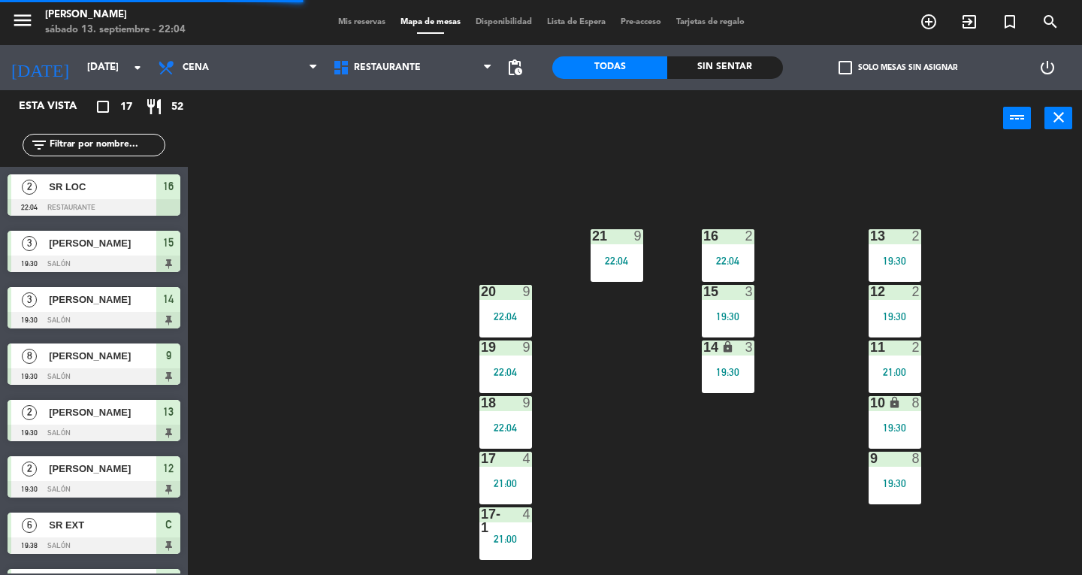
click at [724, 381] on div "14 lock 3 19:30" at bounding box center [728, 366] width 53 height 53
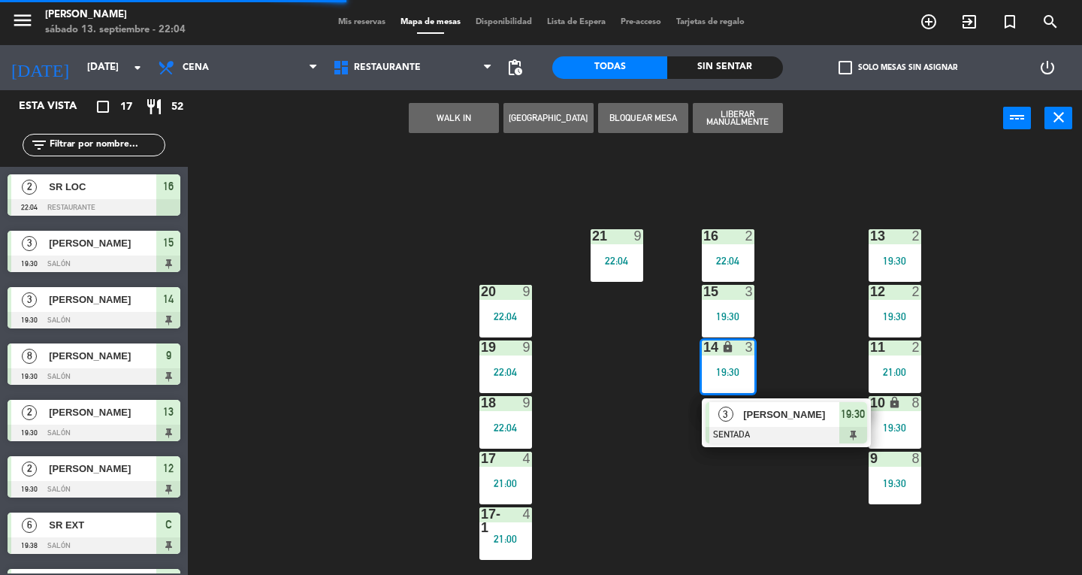
click at [770, 437] on div at bounding box center [787, 435] width 162 height 17
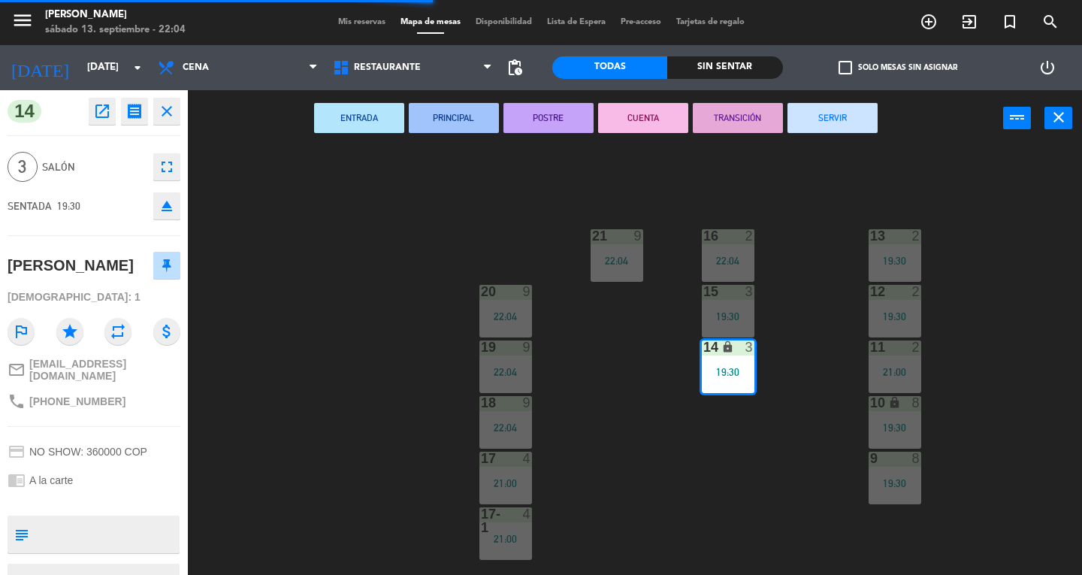
click at [860, 122] on button "SERVIR" at bounding box center [832, 118] width 90 height 30
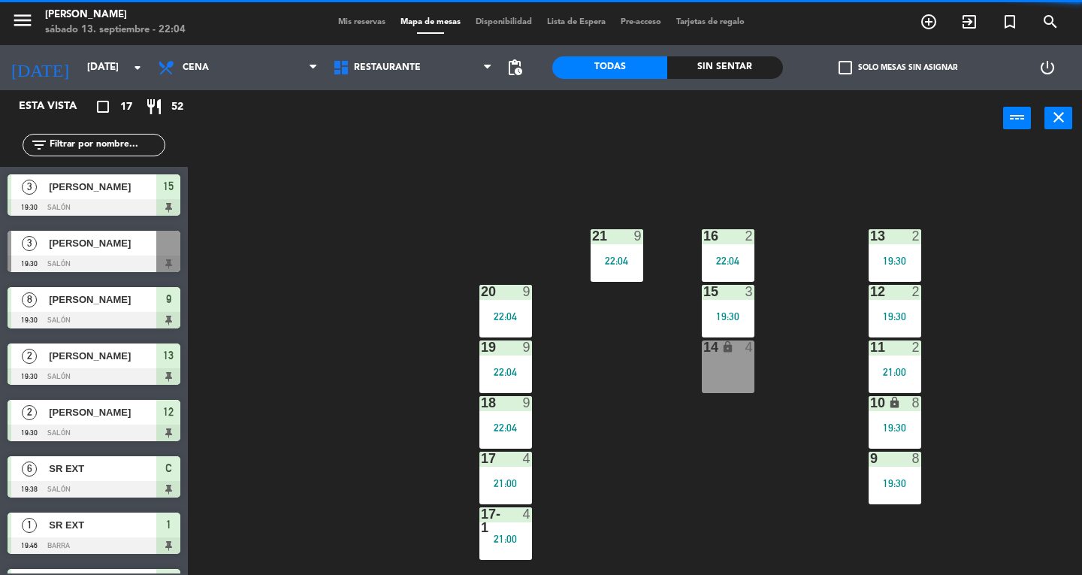
click at [905, 316] on div "19:30" at bounding box center [895, 316] width 53 height 11
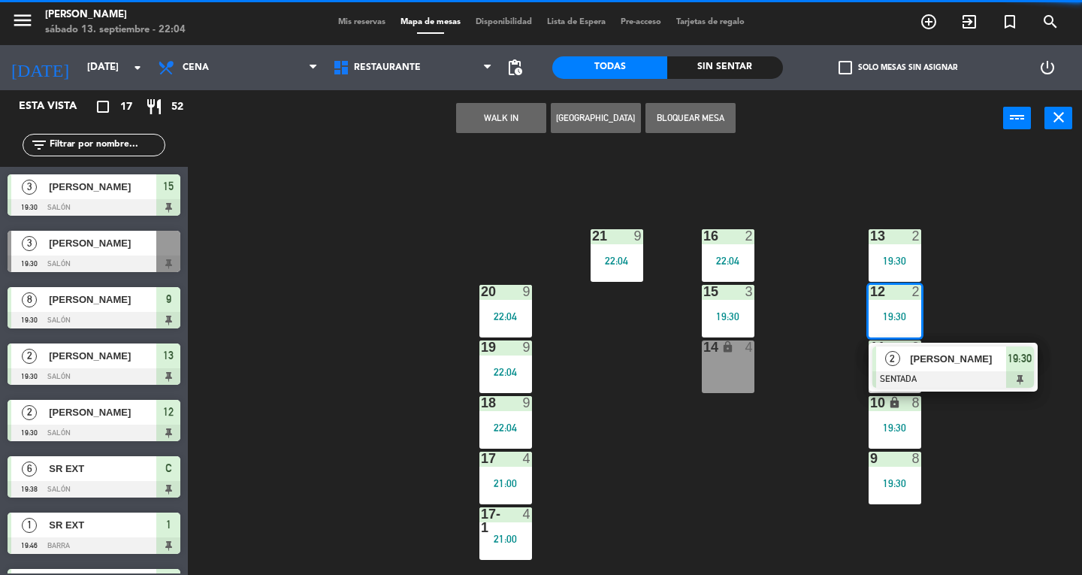
click at [966, 358] on span "[PERSON_NAME]" at bounding box center [958, 359] width 96 height 16
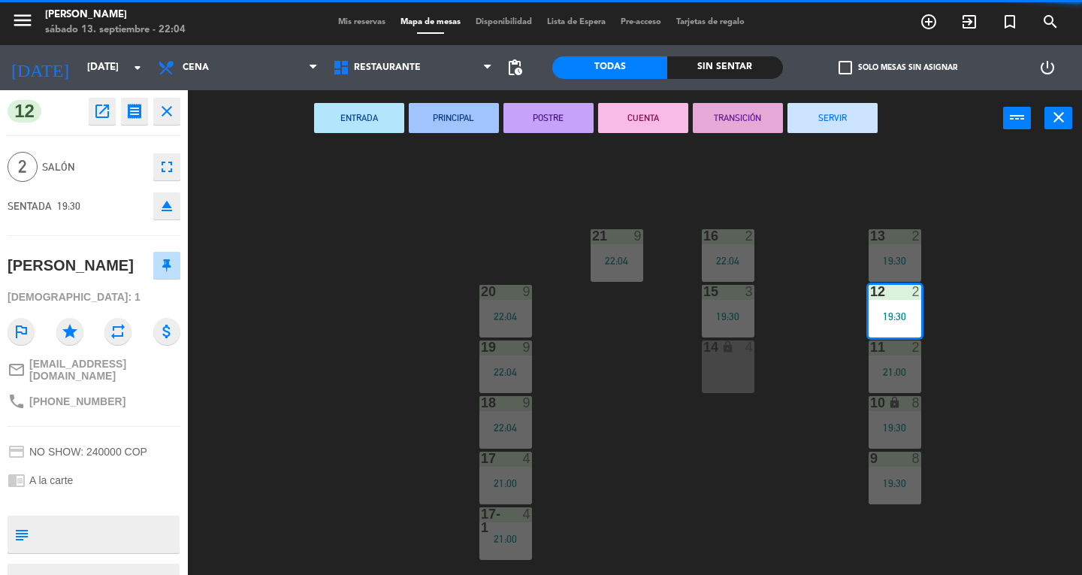
click at [833, 128] on button "SERVIR" at bounding box center [832, 118] width 90 height 30
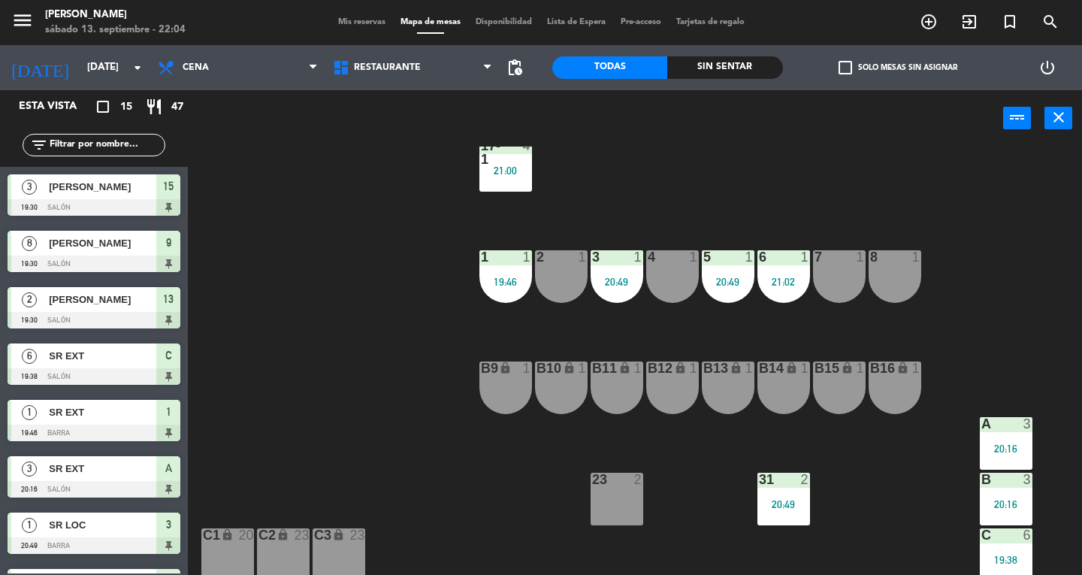
scroll to position [392, 0]
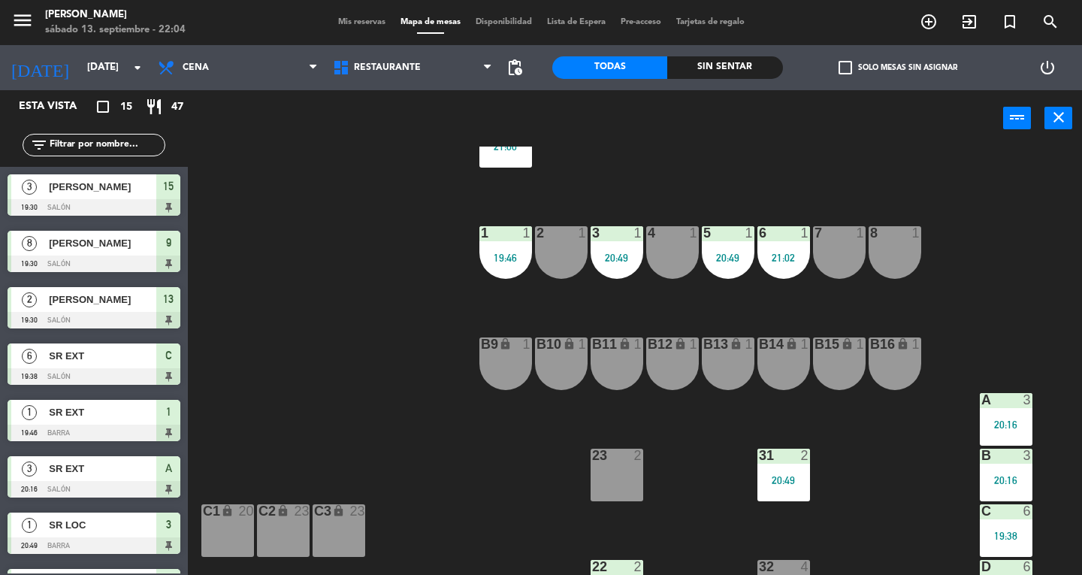
click at [517, 268] on div "1 1 19:46" at bounding box center [505, 252] width 53 height 53
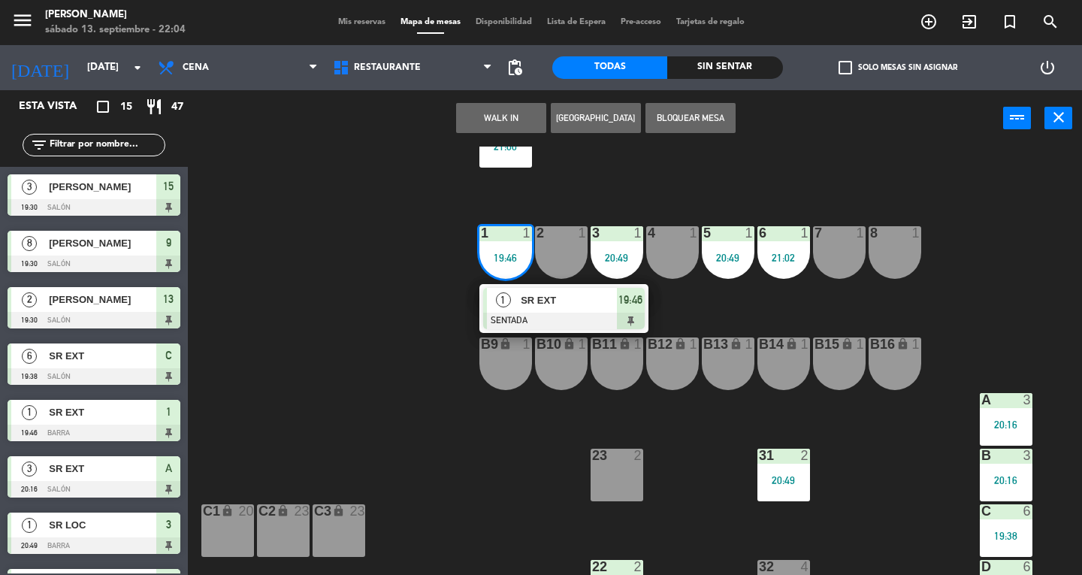
click at [565, 316] on div at bounding box center [564, 321] width 162 height 17
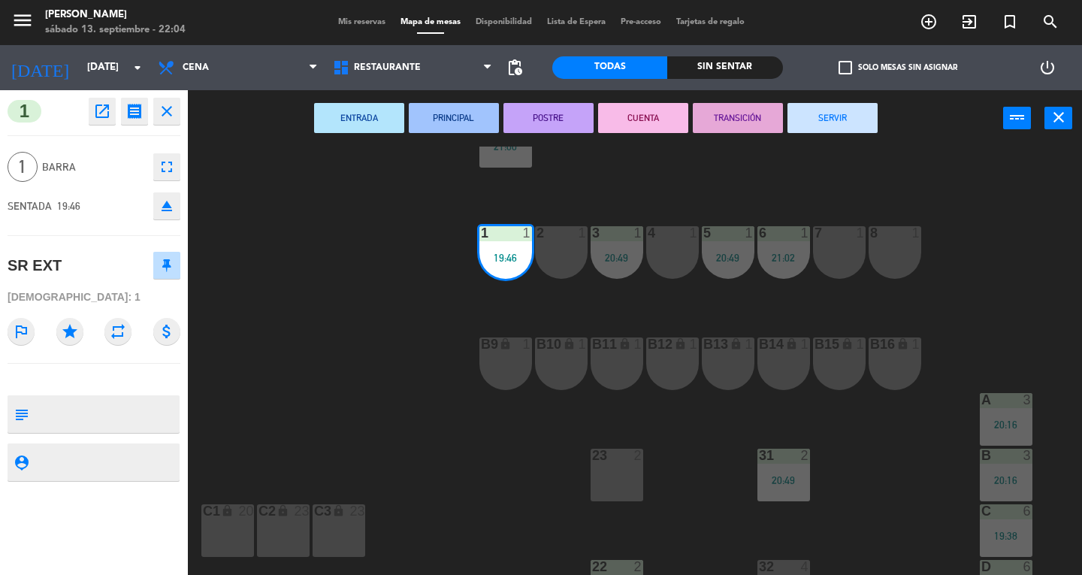
click at [840, 117] on button "SERVIR" at bounding box center [832, 118] width 90 height 30
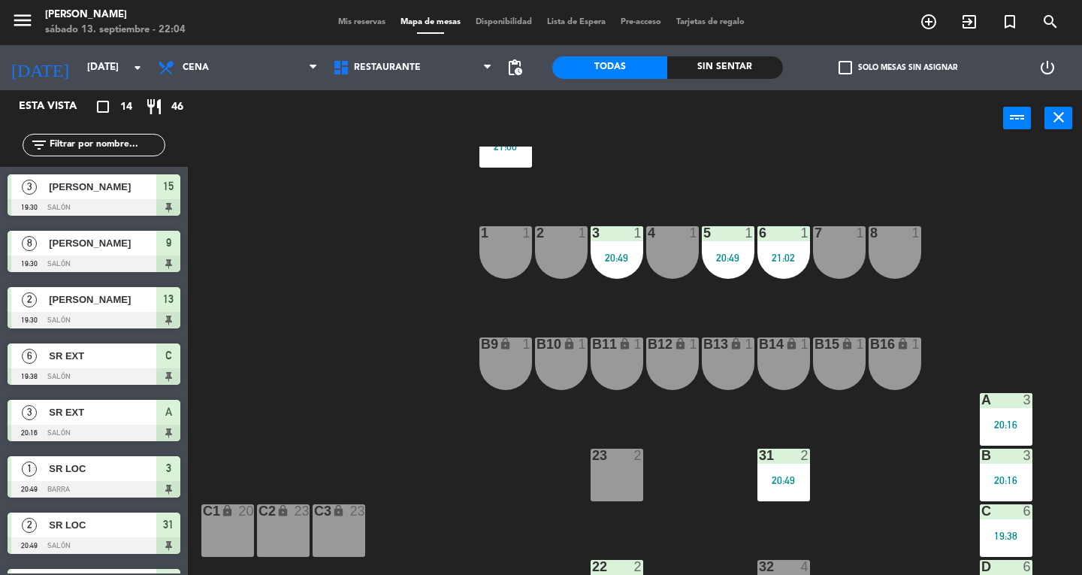
click at [1011, 547] on div "C 6 19:38" at bounding box center [1006, 530] width 53 height 53
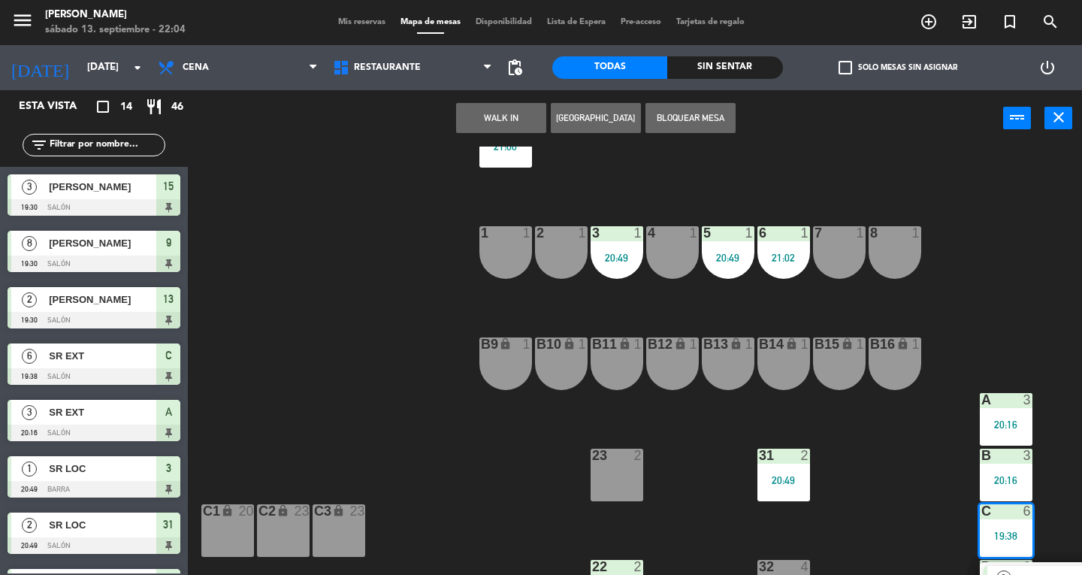
scroll to position [429, 0]
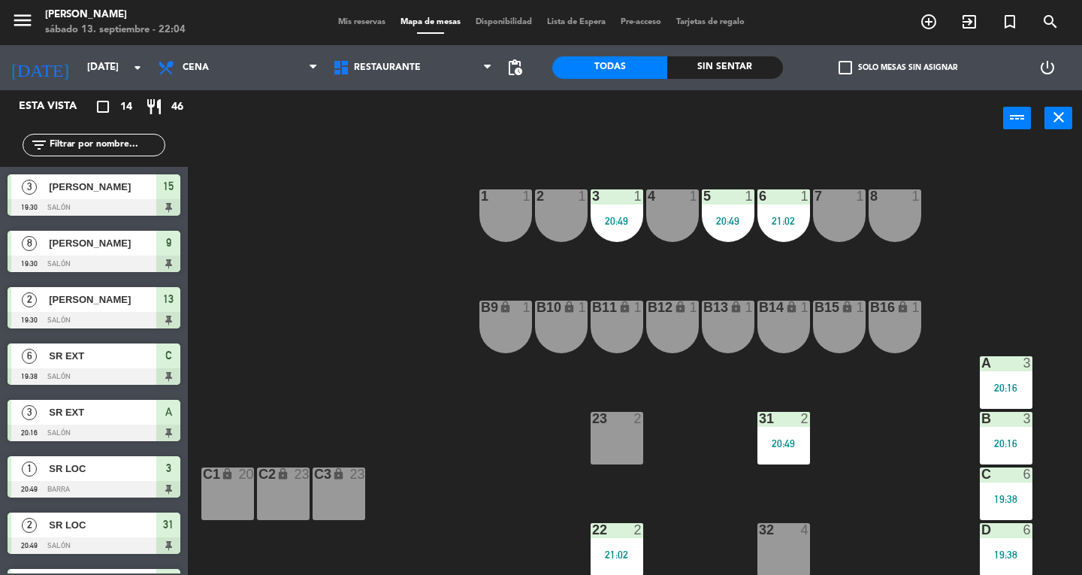
click at [1011, 482] on div "C 6" at bounding box center [1006, 474] width 53 height 15
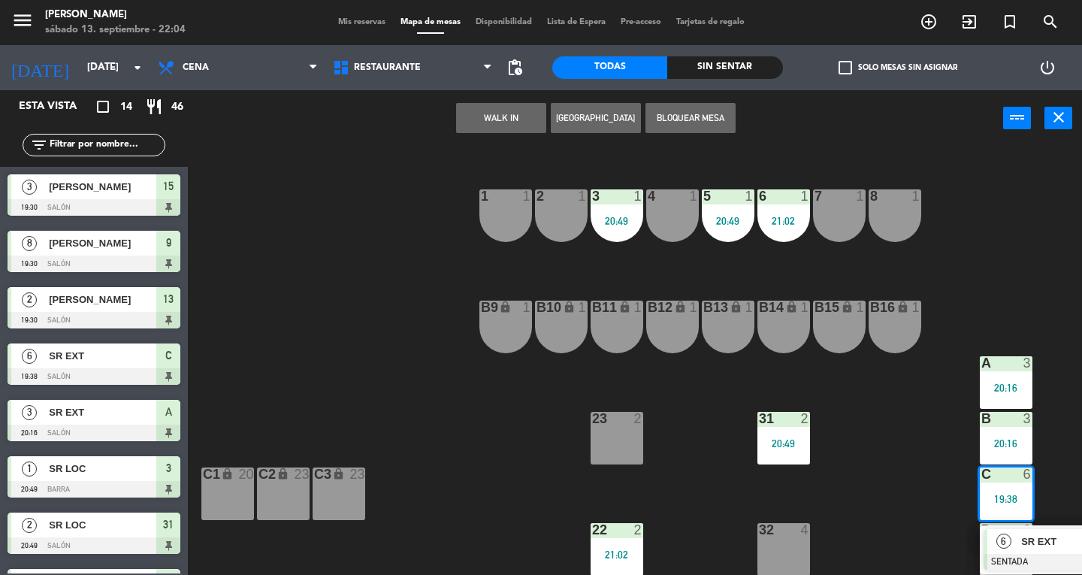
click at [1018, 536] on div "6" at bounding box center [1003, 541] width 32 height 25
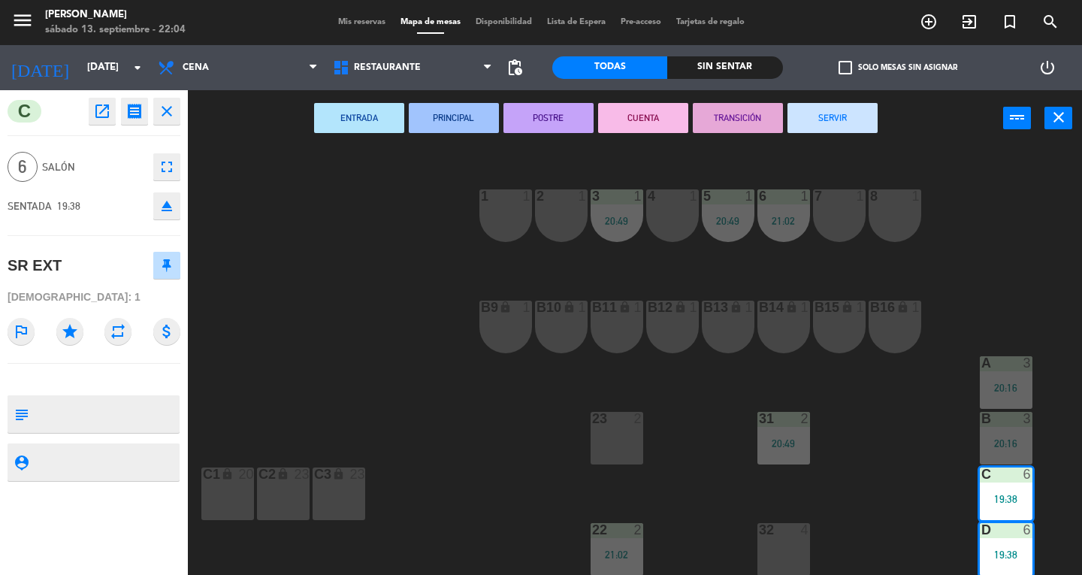
click at [822, 118] on button "SERVIR" at bounding box center [832, 118] width 90 height 30
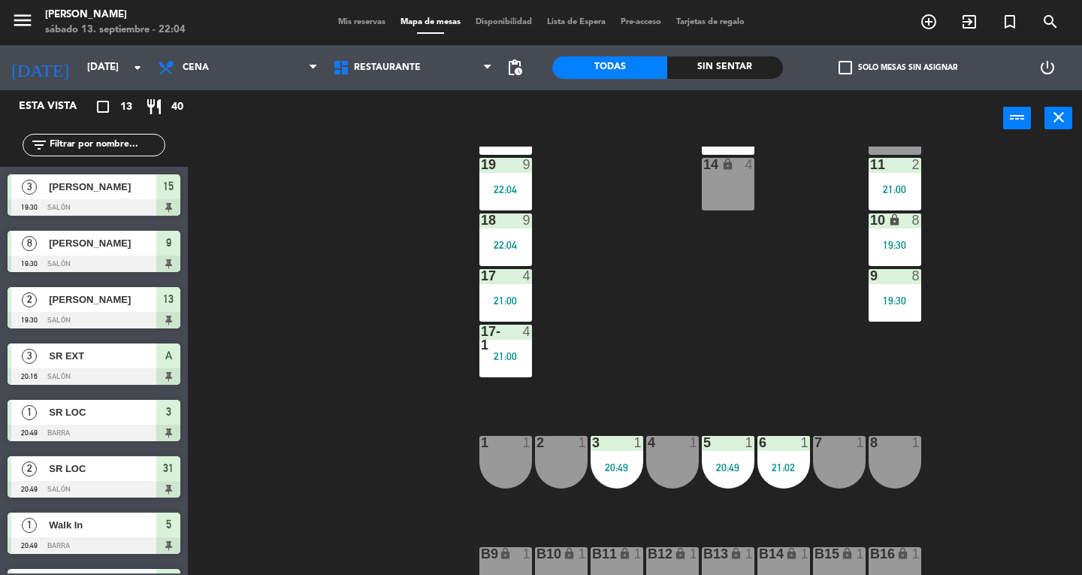
scroll to position [0, 0]
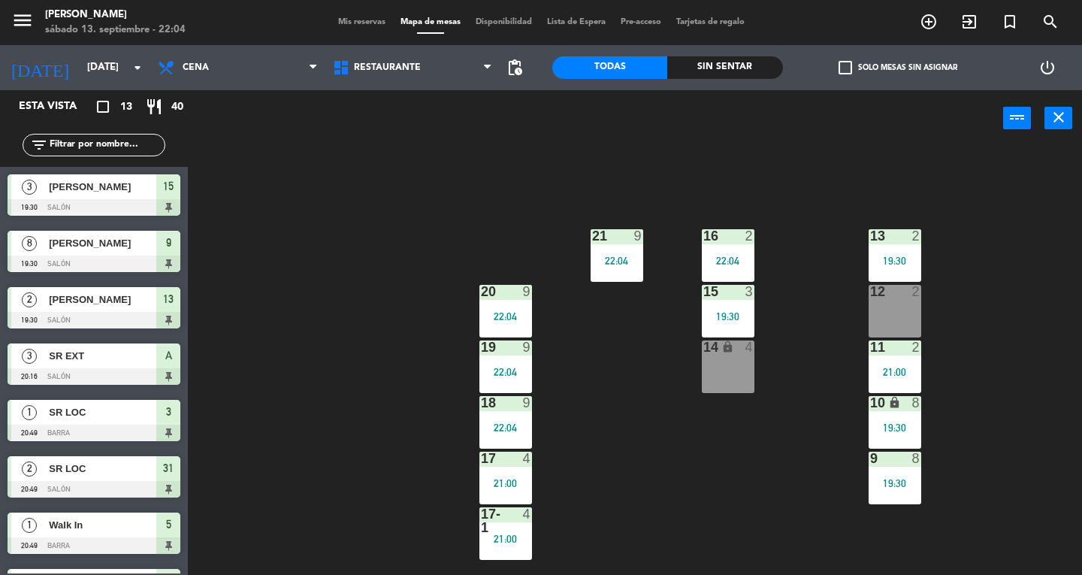
click at [916, 458] on div "8" at bounding box center [916, 459] width 9 height 14
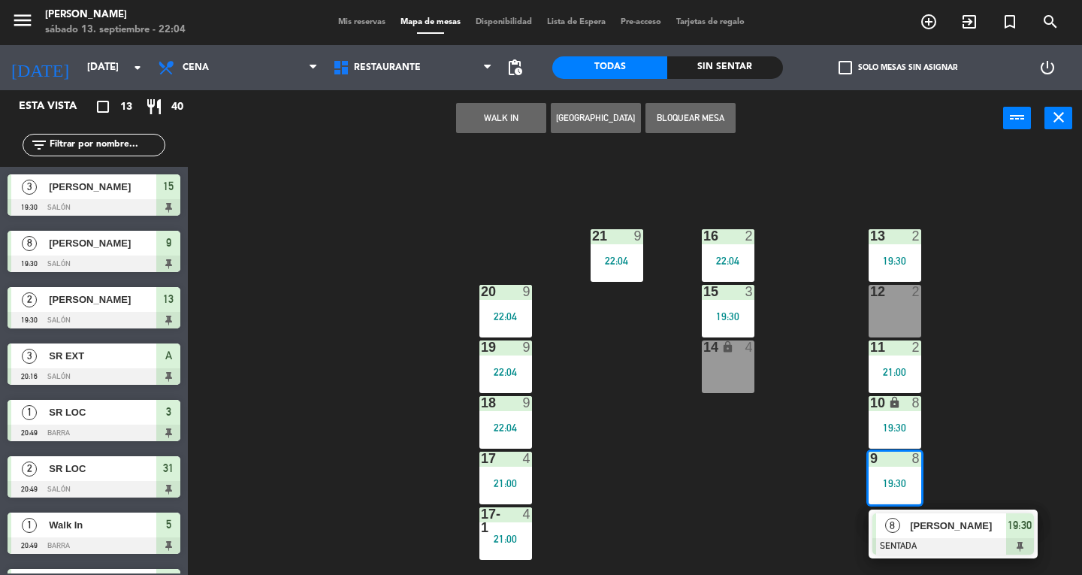
click at [979, 534] on div "[PERSON_NAME]" at bounding box center [957, 525] width 98 height 25
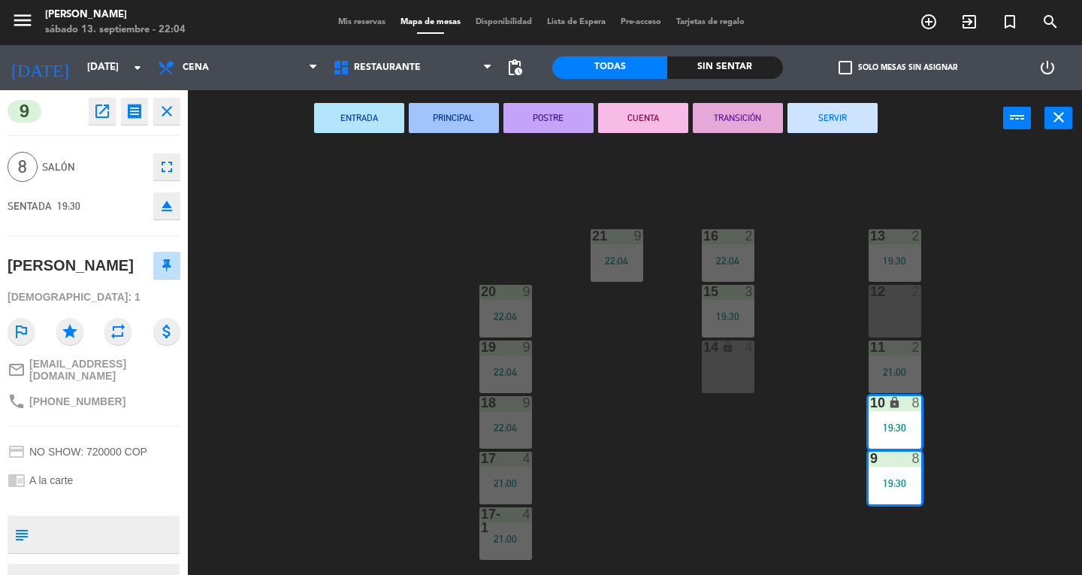
click at [815, 111] on button "SERVIR" at bounding box center [832, 118] width 90 height 30
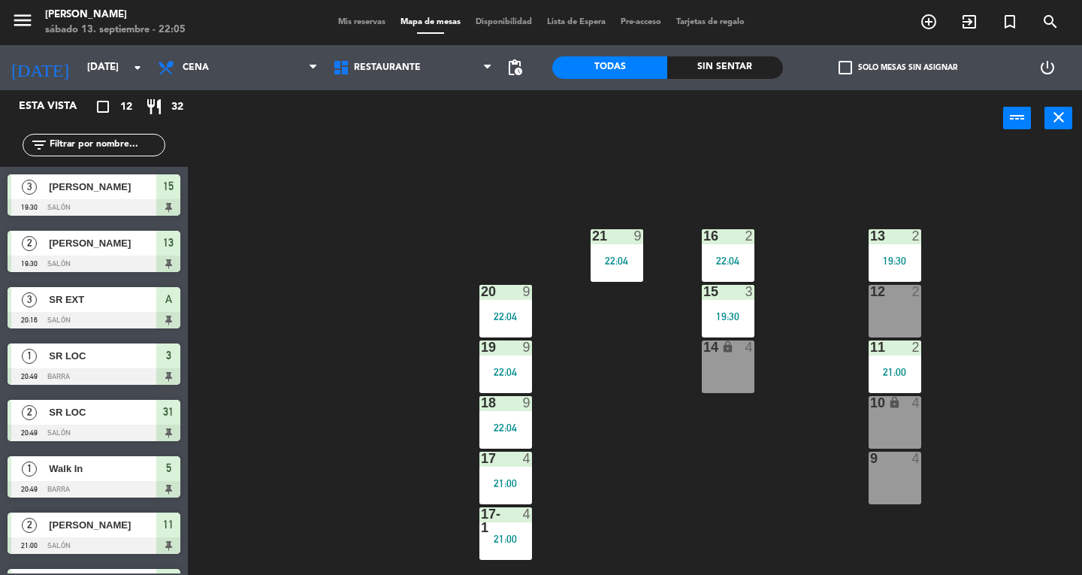
click at [1059, 126] on icon "close" at bounding box center [1059, 117] width 18 height 18
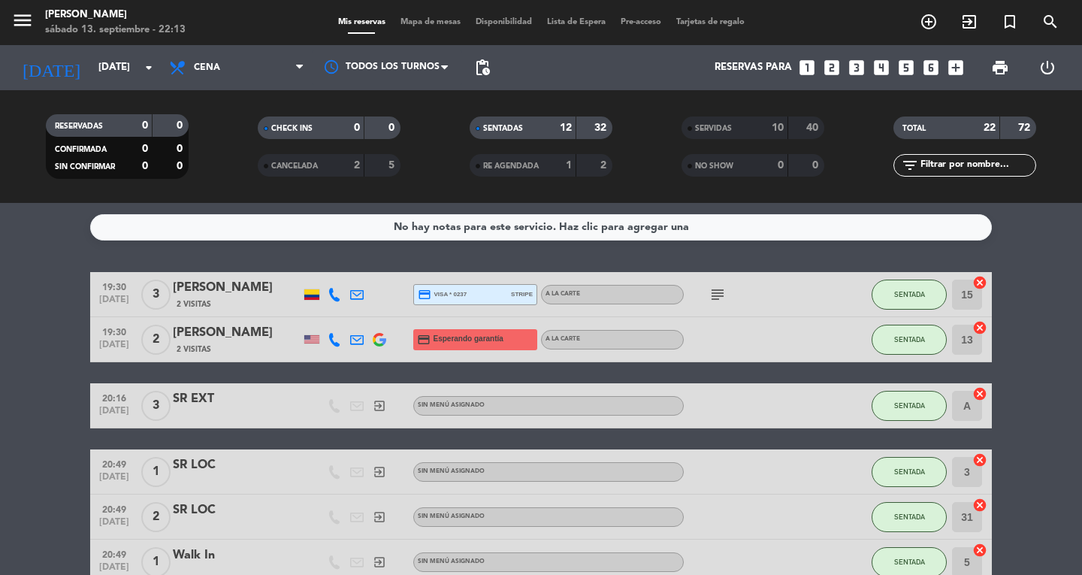
click at [1053, 245] on div "No hay notas para este servicio. Haz clic para agregar una 19:30 [DATE] 3 [PERS…" at bounding box center [541, 389] width 1082 height 372
click at [23, 23] on icon "menu" at bounding box center [22, 20] width 23 height 23
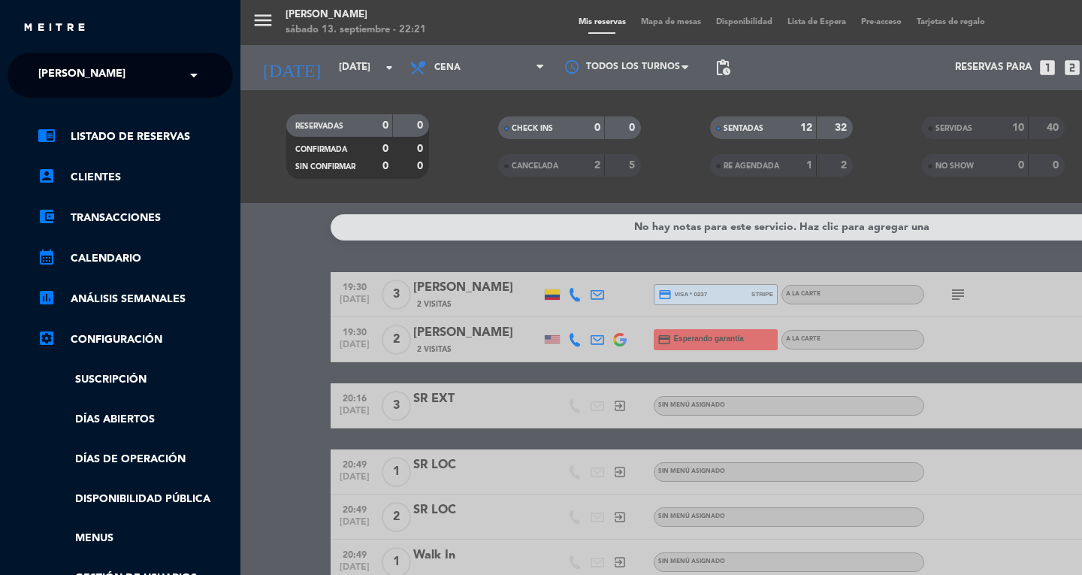
click at [38, 78] on div "× [PERSON_NAME]" at bounding box center [90, 75] width 116 height 32
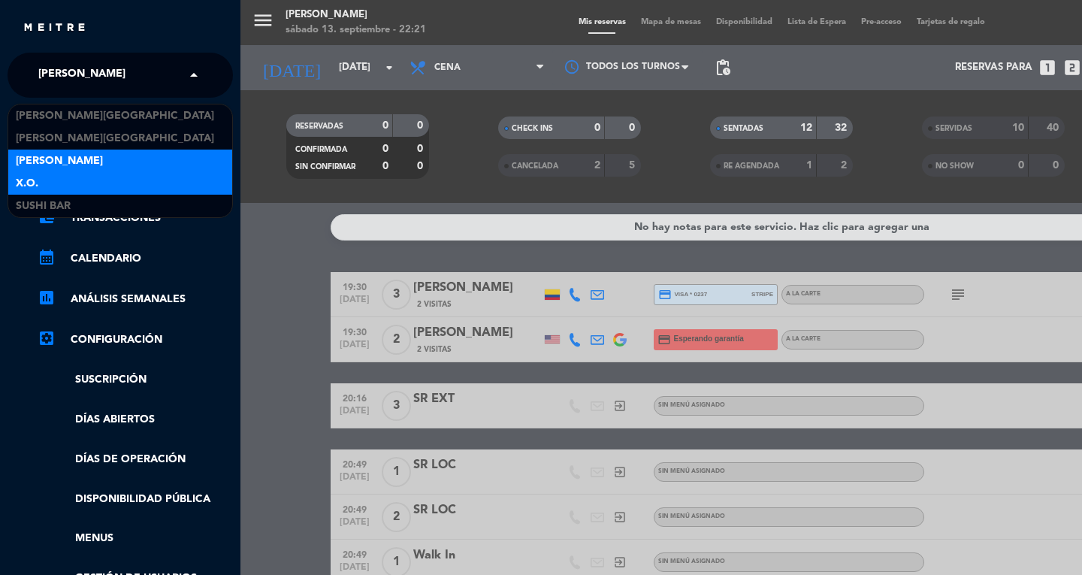
click at [32, 192] on div "X.O." at bounding box center [120, 183] width 224 height 23
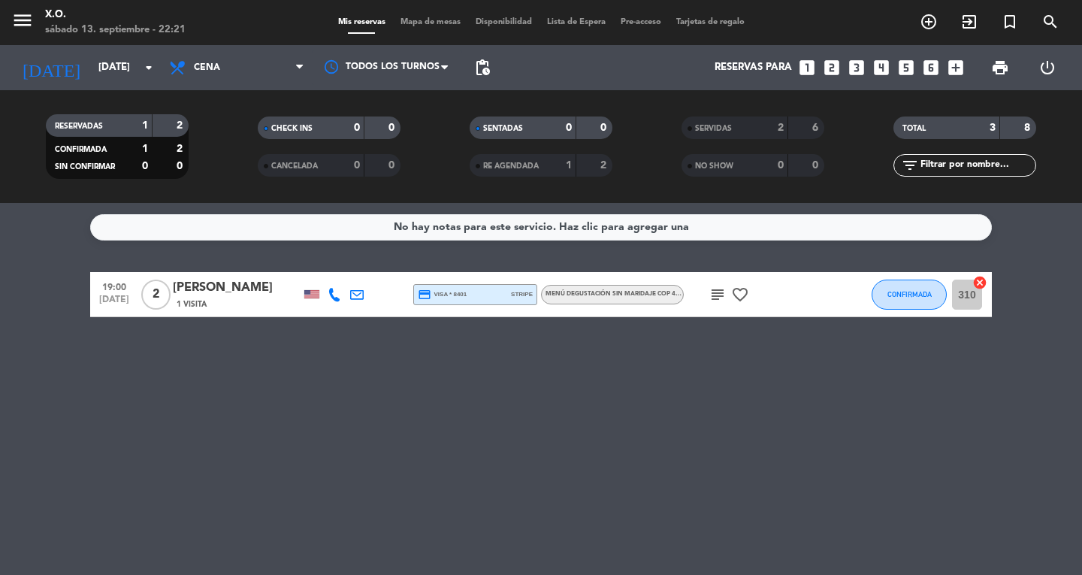
click at [881, 290] on button "CONFIRMADA" at bounding box center [909, 295] width 75 height 30
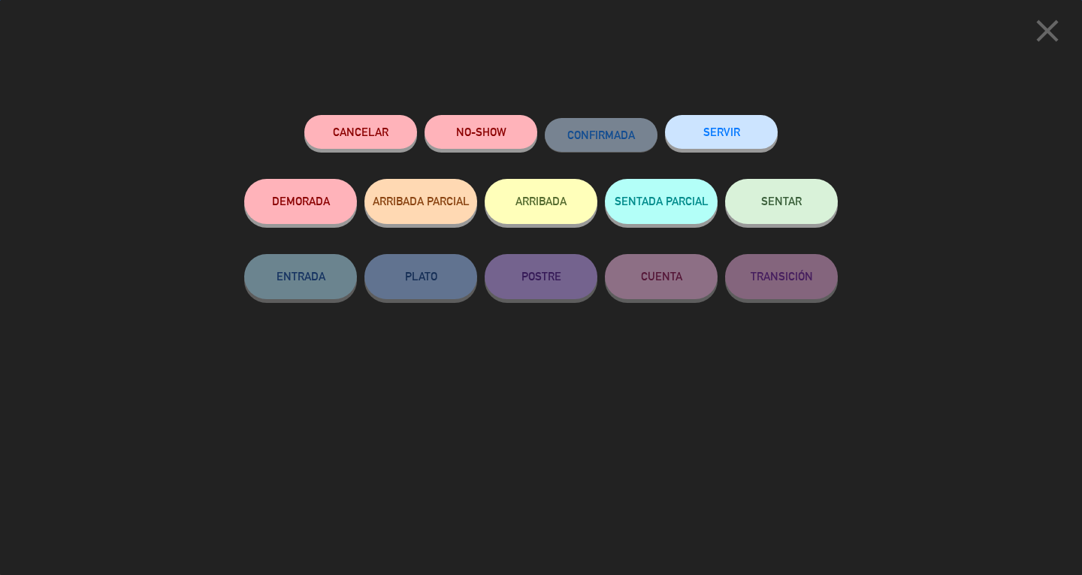
click at [726, 137] on button "SERVIR" at bounding box center [721, 132] width 113 height 34
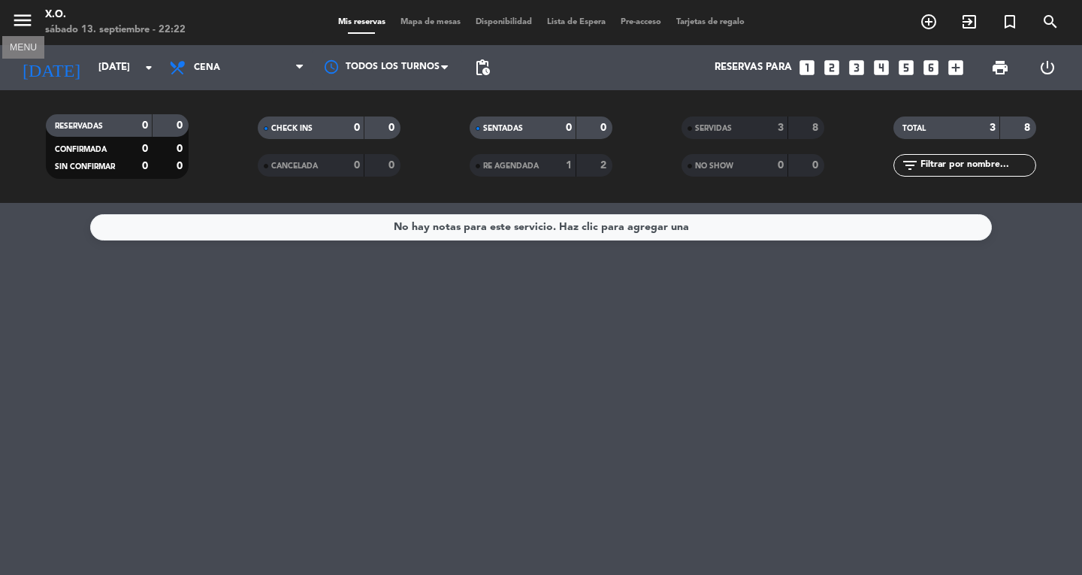
click at [12, 24] on icon "menu" at bounding box center [22, 20] width 23 height 23
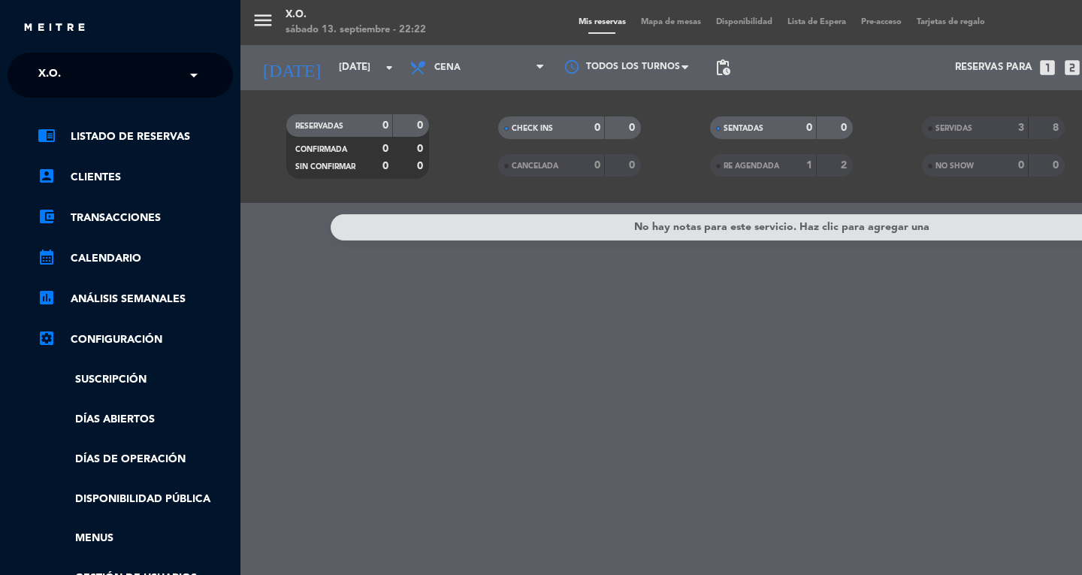
click at [24, 29] on img at bounding box center [55, 28] width 64 height 11
click at [45, 78] on span "X.O." at bounding box center [49, 75] width 23 height 32
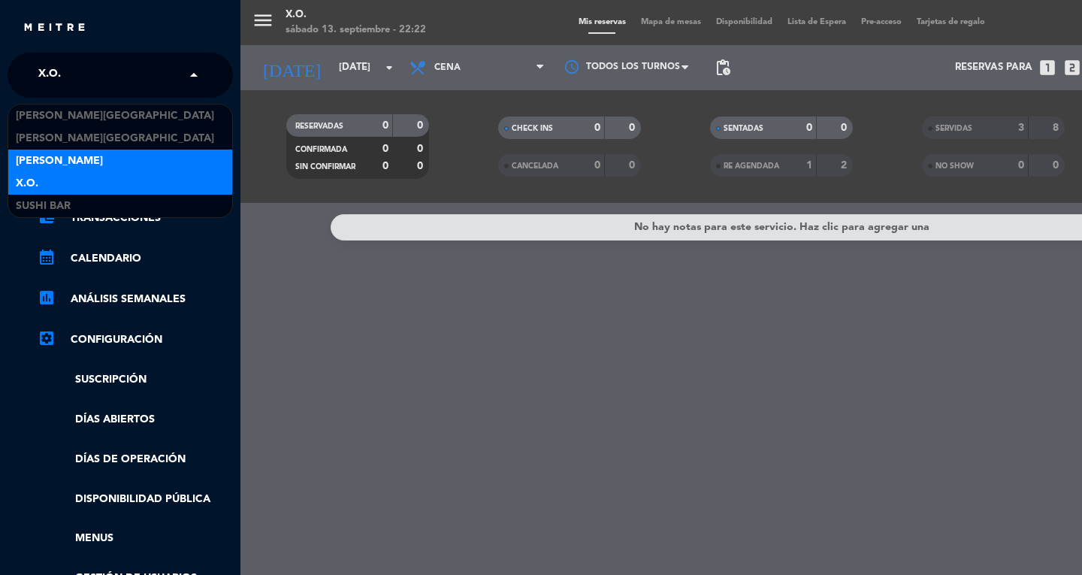
click at [36, 161] on span "[PERSON_NAME]" at bounding box center [59, 161] width 87 height 17
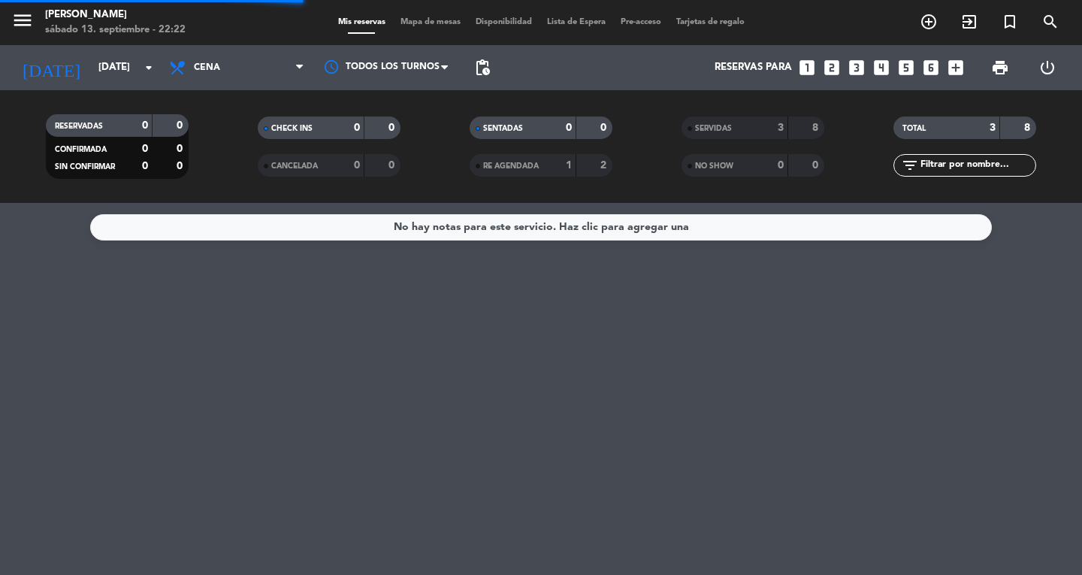
click at [424, 23] on span "Mapa de mesas" at bounding box center [430, 22] width 75 height 8
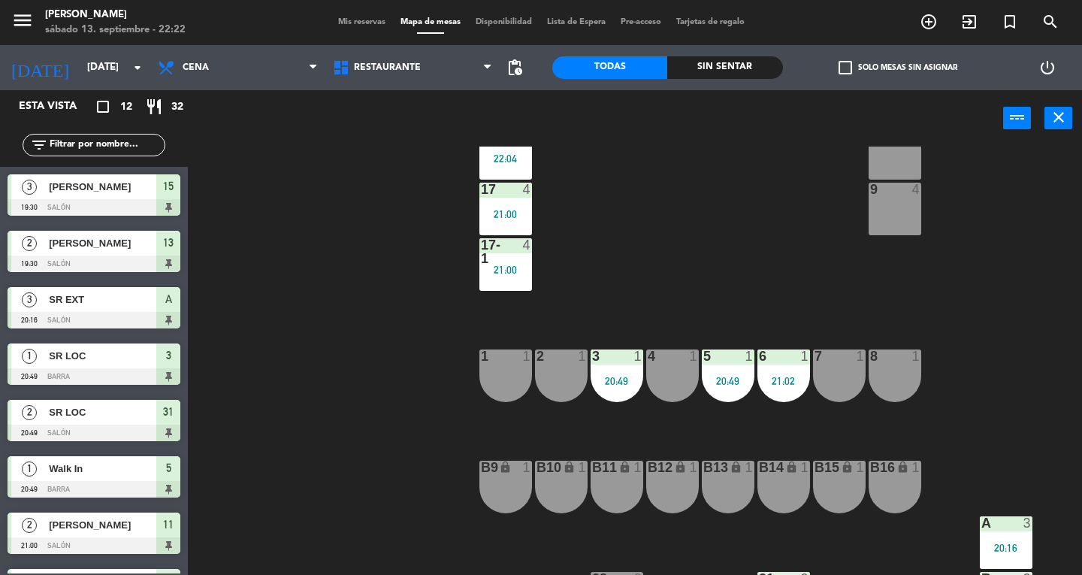
scroll to position [271, 0]
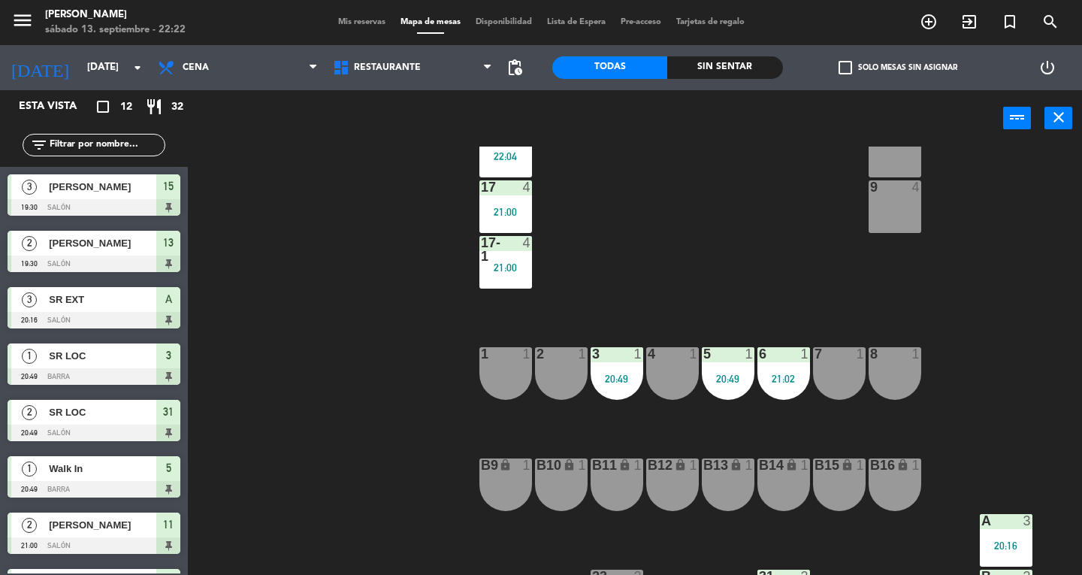
click at [570, 379] on div "2 1" at bounding box center [561, 373] width 53 height 53
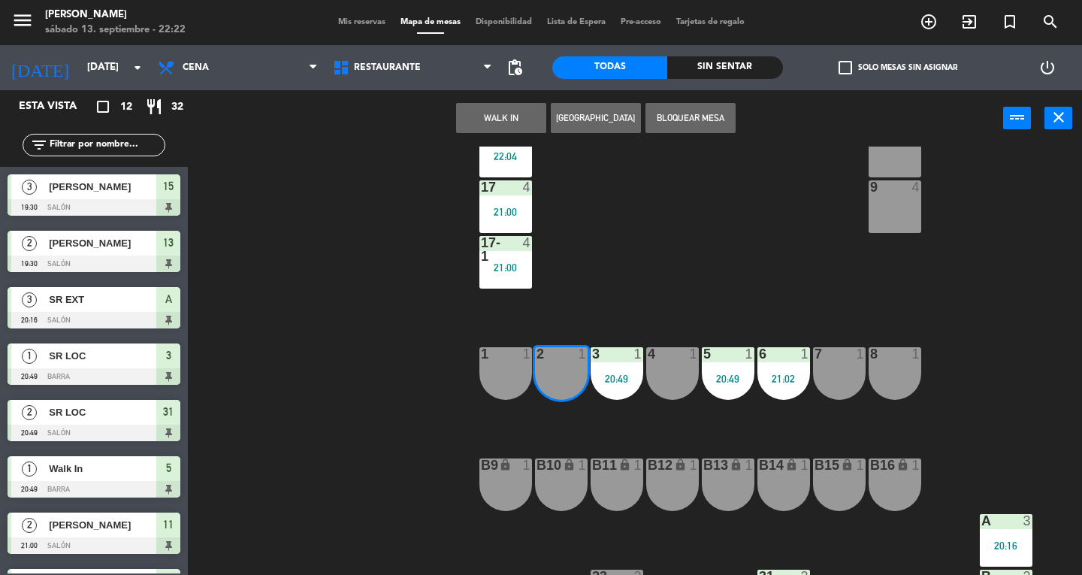
click at [529, 118] on button "WALK IN" at bounding box center [501, 118] width 90 height 30
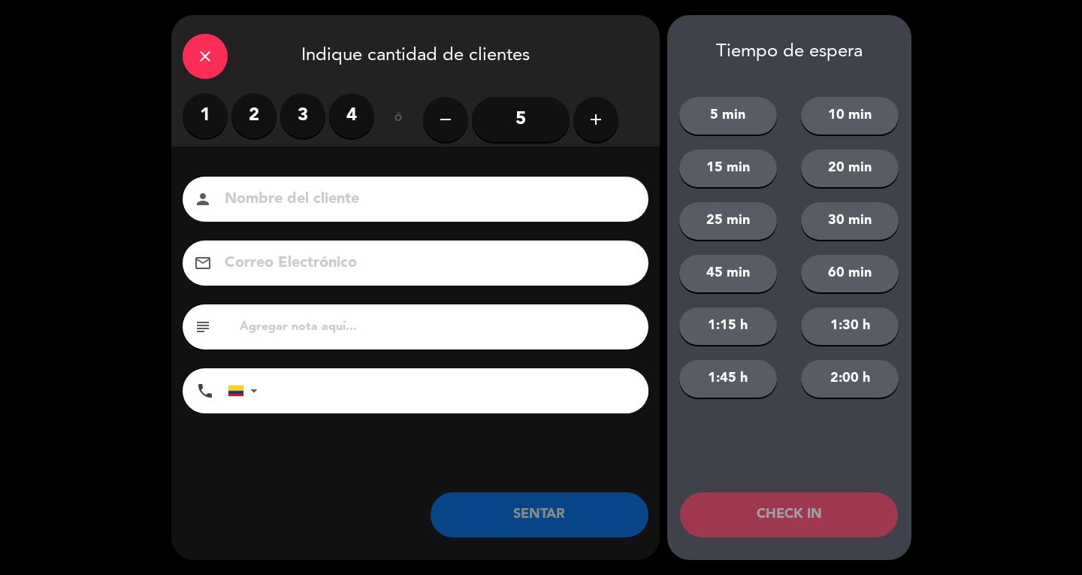
click at [215, 107] on label "1" at bounding box center [205, 115] width 45 height 45
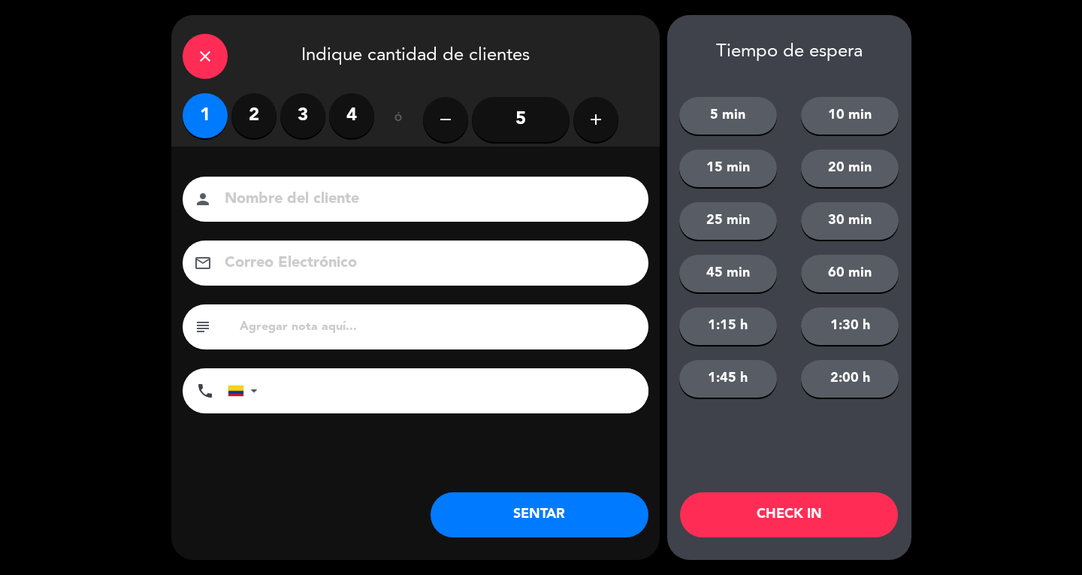
click at [250, 173] on div "Nombre del cliente person Correo Electrónico email subject phone [GEOGRAPHIC_DA…" at bounding box center [415, 320] width 488 height 346
click at [545, 209] on input at bounding box center [426, 199] width 406 height 26
type input "SR LOC"
click at [559, 520] on button "SENTAR" at bounding box center [540, 514] width 218 height 45
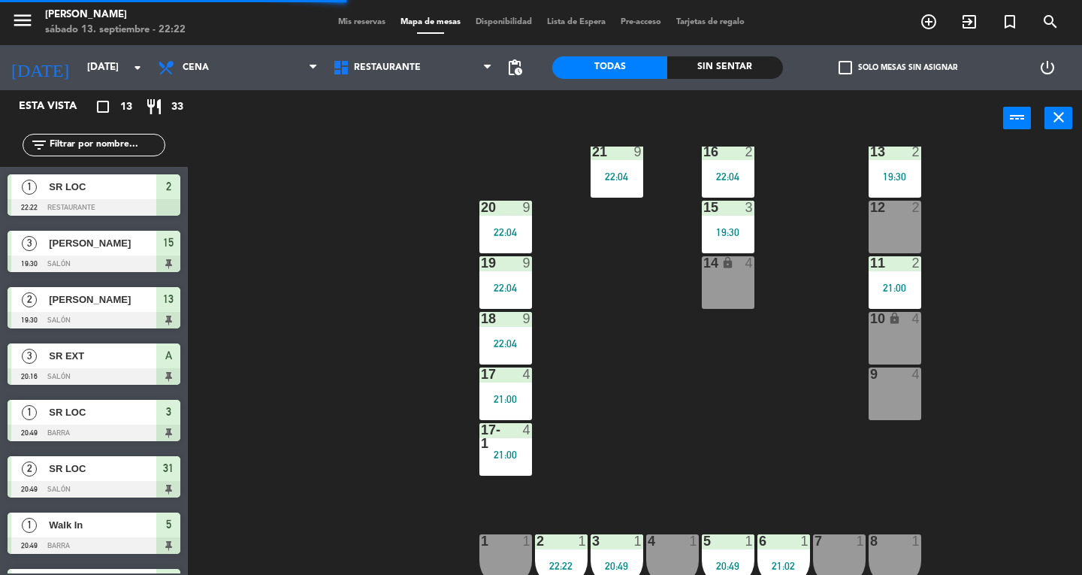
scroll to position [0, 0]
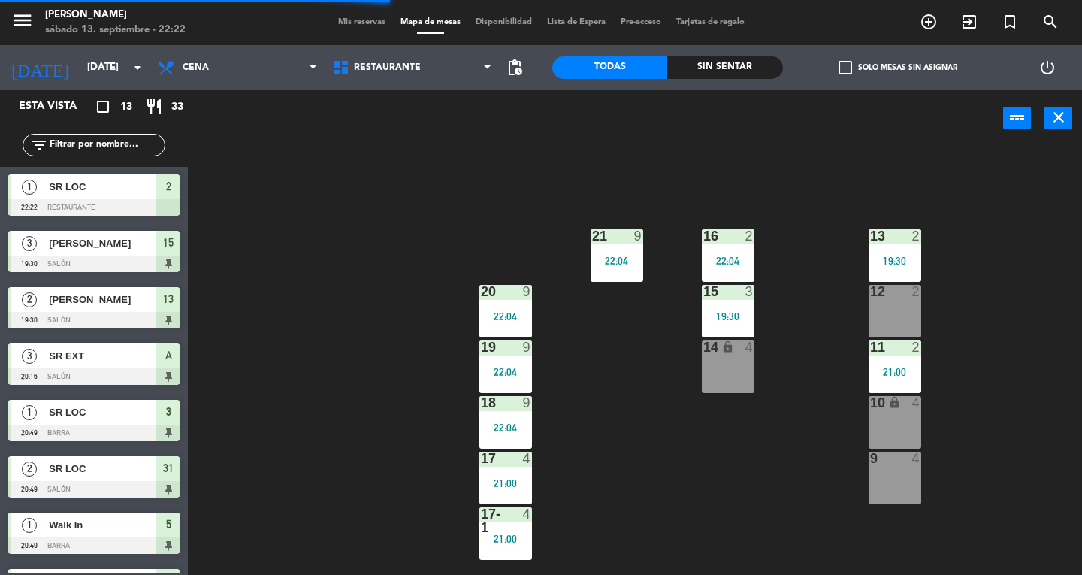
click at [902, 242] on div at bounding box center [894, 236] width 25 height 14
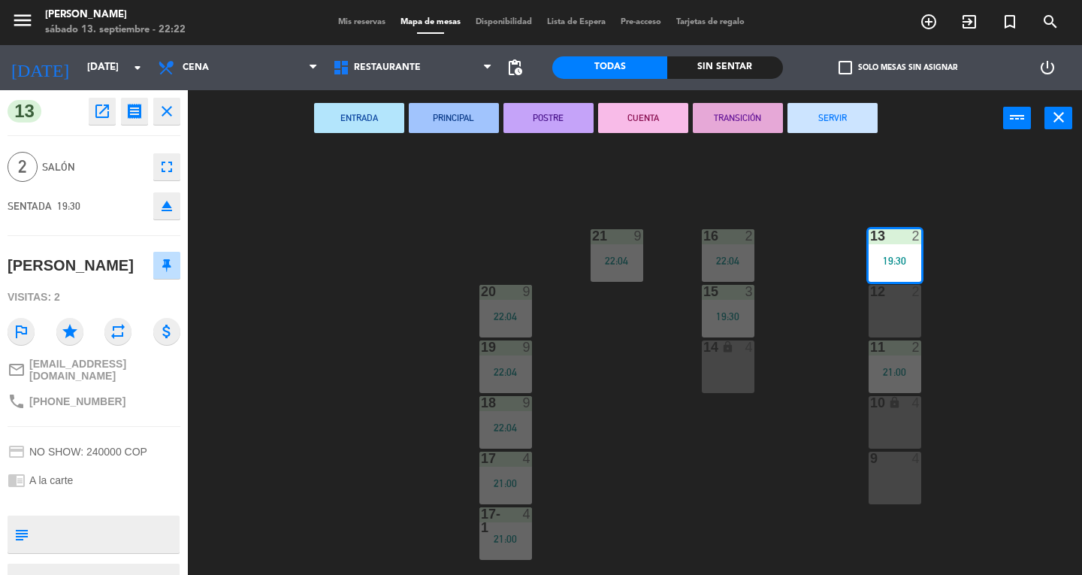
click at [823, 126] on button "SERVIR" at bounding box center [832, 118] width 90 height 30
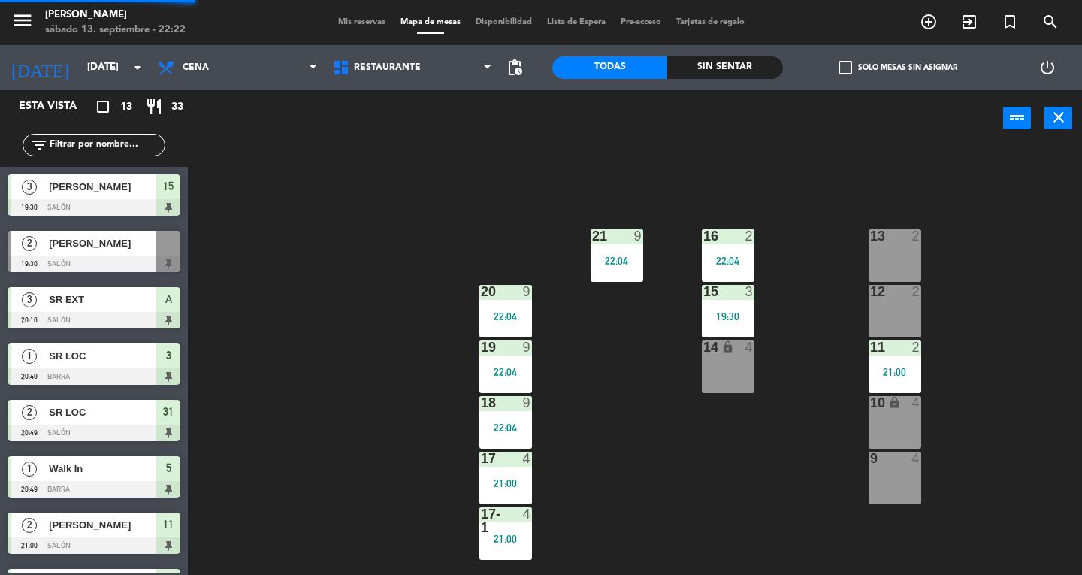
click at [896, 361] on div "11 2 21:00" at bounding box center [895, 366] width 53 height 53
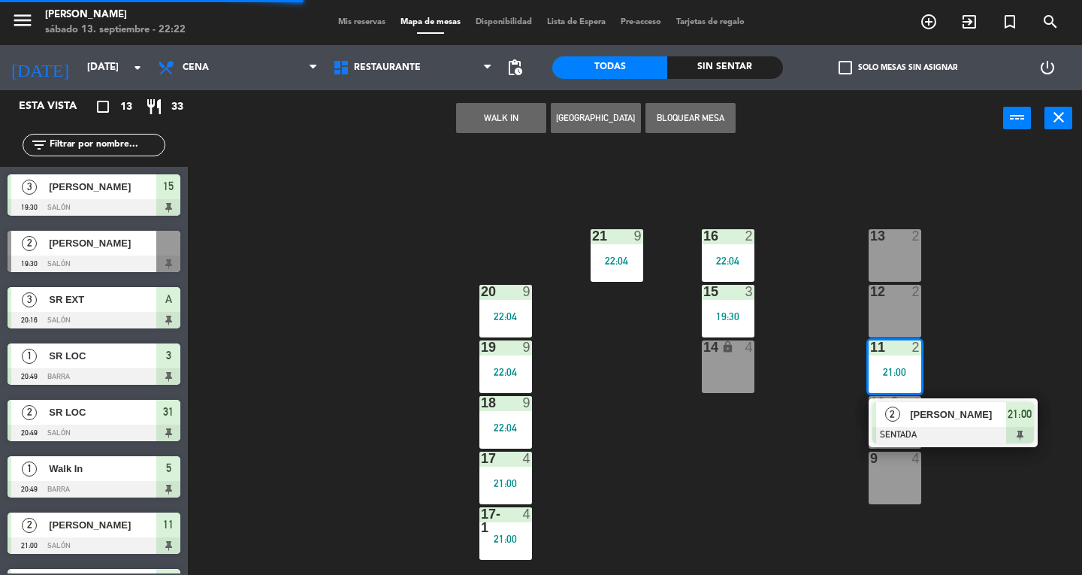
click at [976, 424] on div "[PERSON_NAME]" at bounding box center [957, 414] width 98 height 25
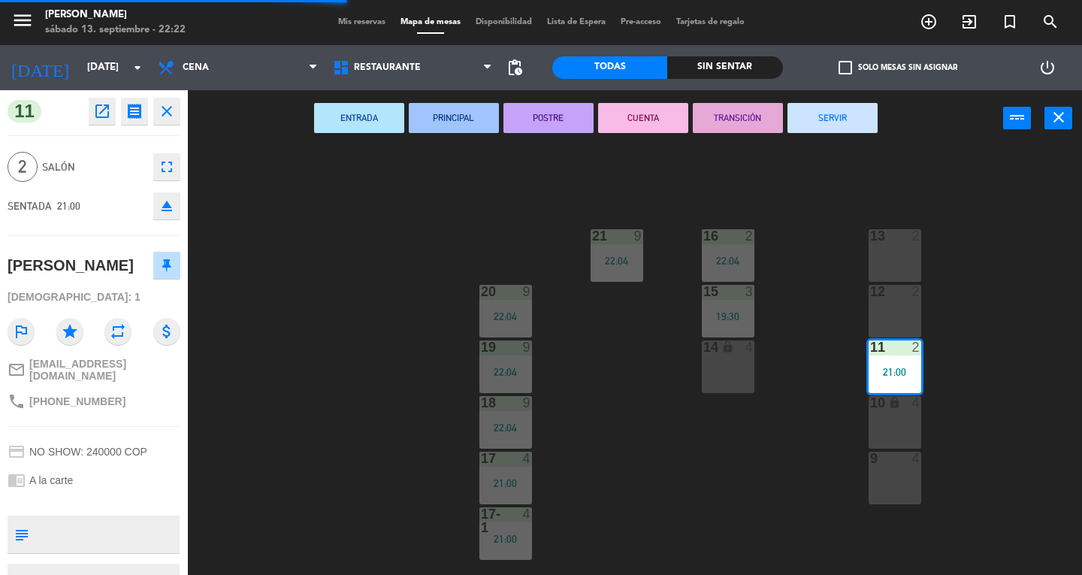
click at [808, 123] on button "SERVIR" at bounding box center [832, 118] width 90 height 30
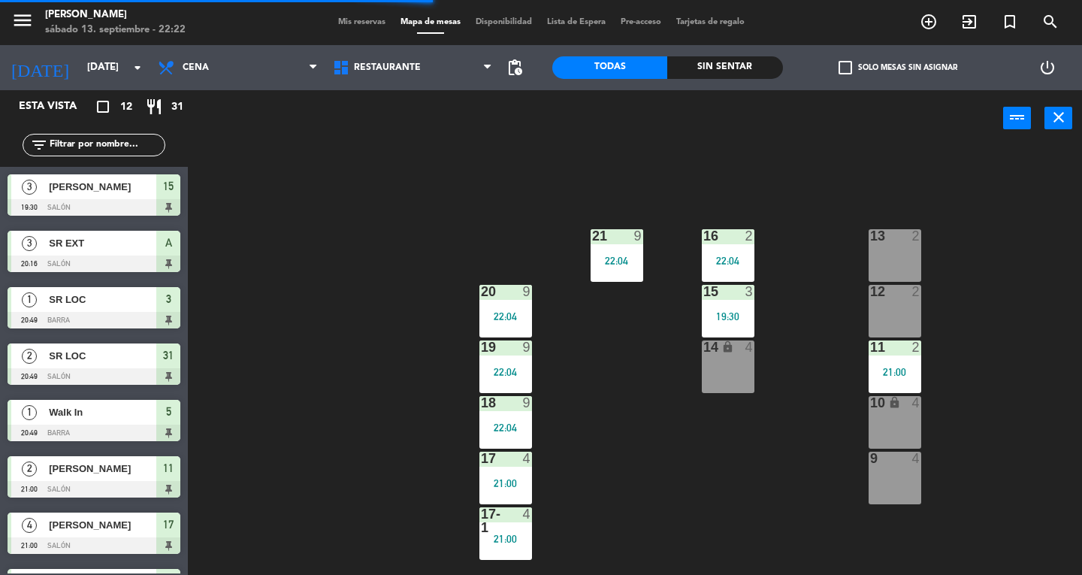
click at [745, 261] on div "22:04" at bounding box center [728, 260] width 53 height 11
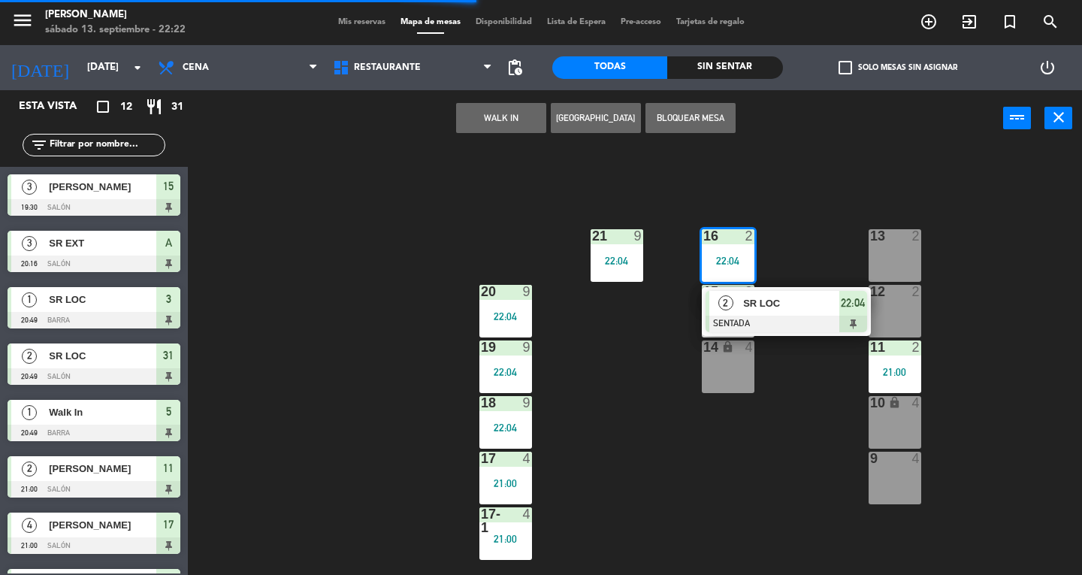
click at [831, 326] on div at bounding box center [787, 324] width 162 height 17
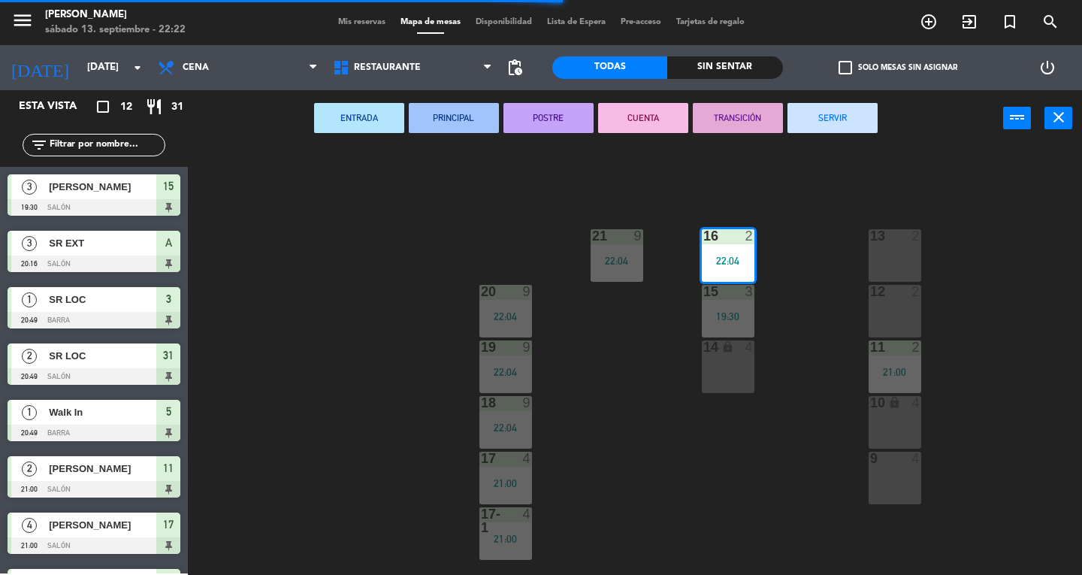
click at [841, 113] on button "SERVIR" at bounding box center [832, 118] width 90 height 30
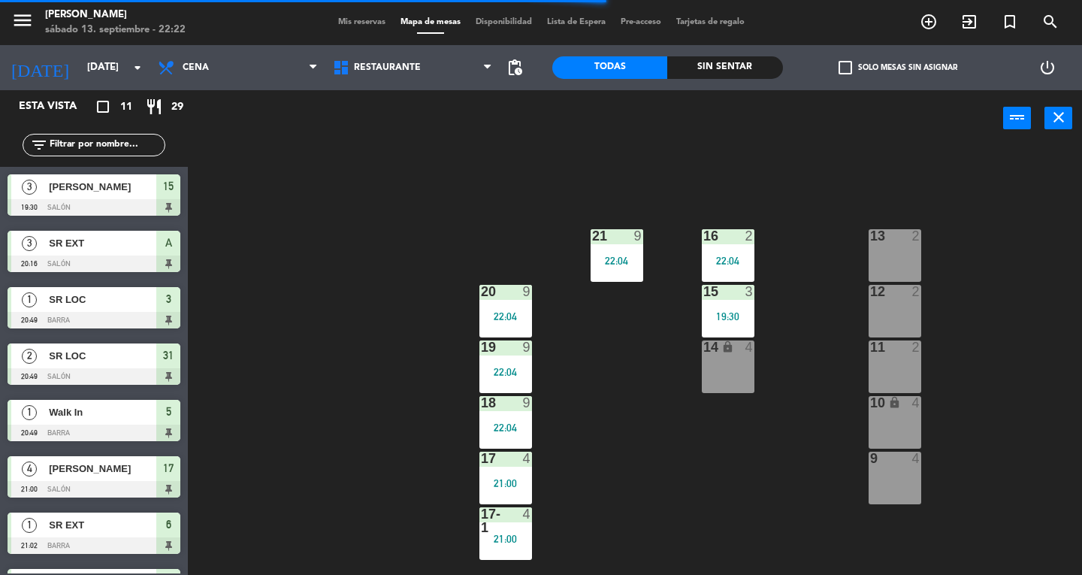
click at [742, 301] on div "15 3 19:30" at bounding box center [728, 311] width 53 height 53
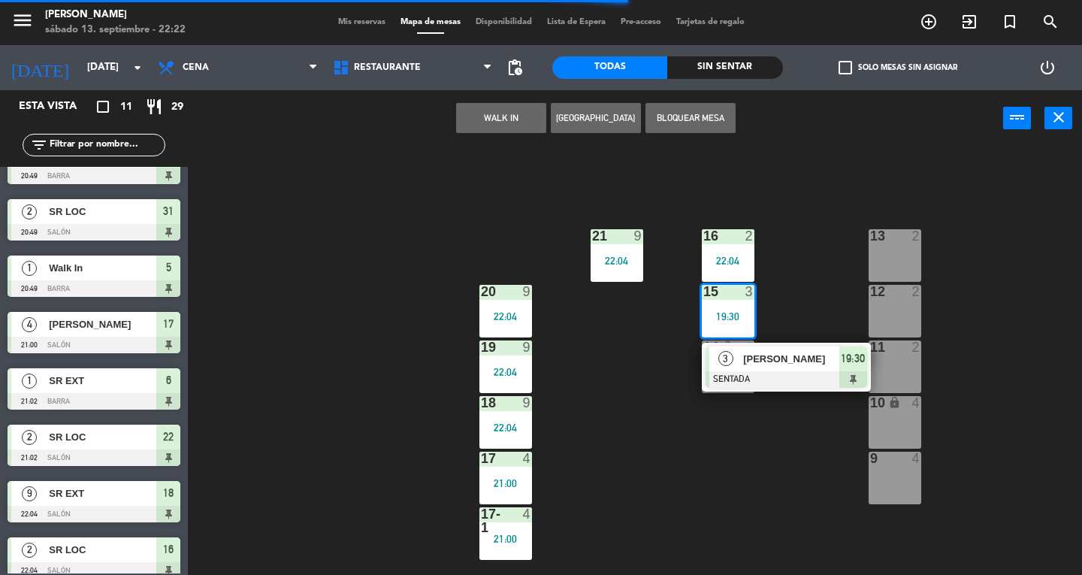
click at [808, 359] on span "[PERSON_NAME]" at bounding box center [791, 359] width 96 height 16
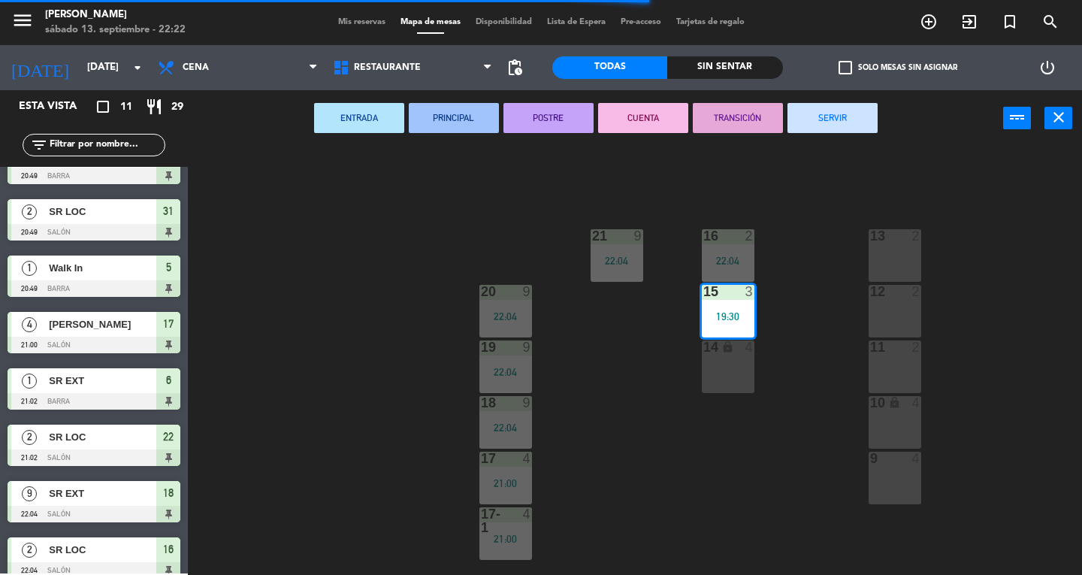
click at [850, 123] on button "SERVIR" at bounding box center [832, 118] width 90 height 30
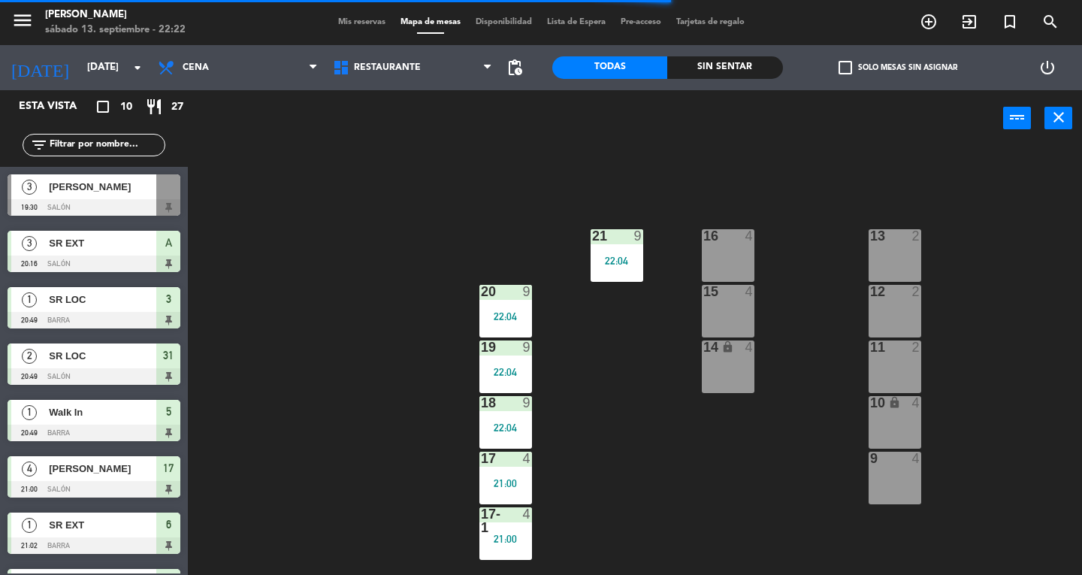
click at [607, 251] on div "21 9 22:04" at bounding box center [617, 255] width 53 height 53
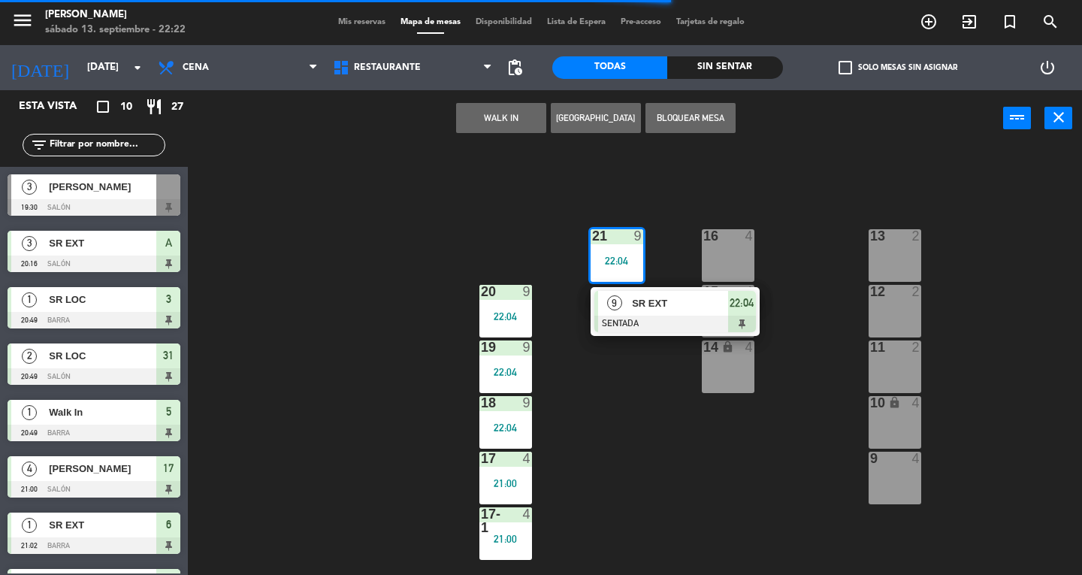
click at [677, 322] on div at bounding box center [675, 324] width 162 height 17
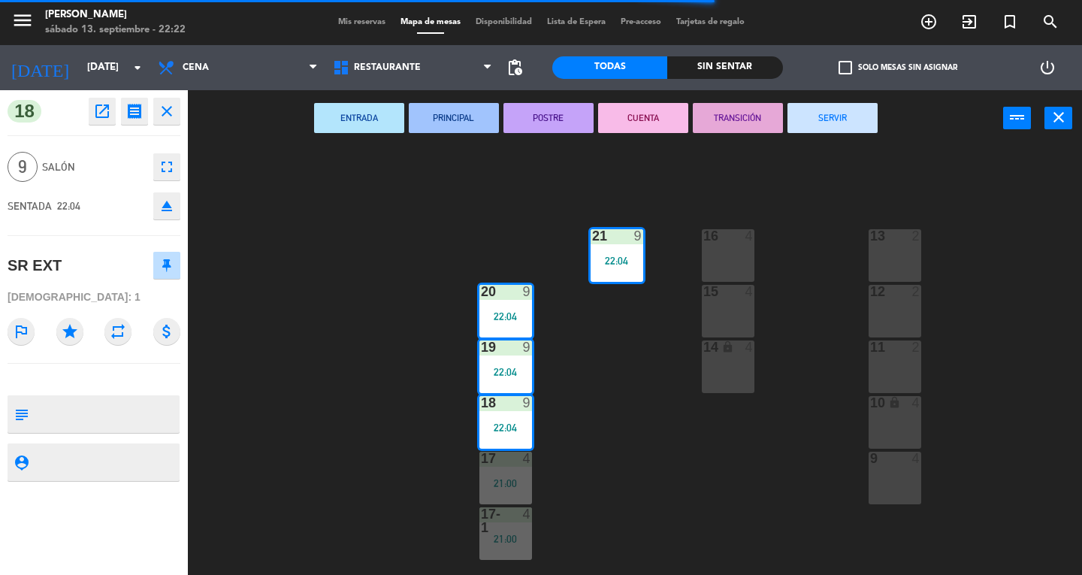
click at [847, 128] on button "SERVIR" at bounding box center [832, 118] width 90 height 30
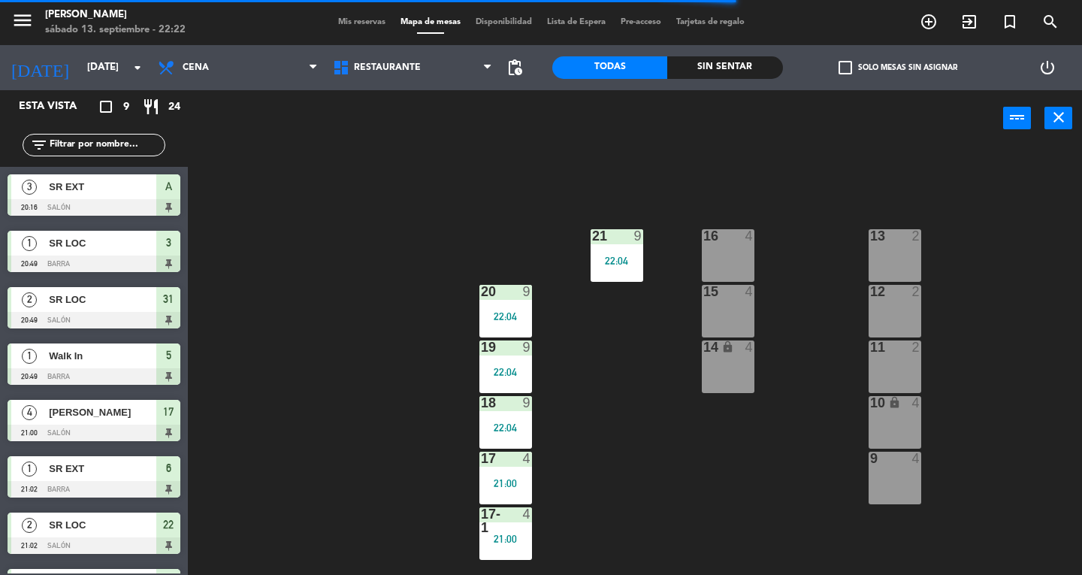
scroll to position [101, 0]
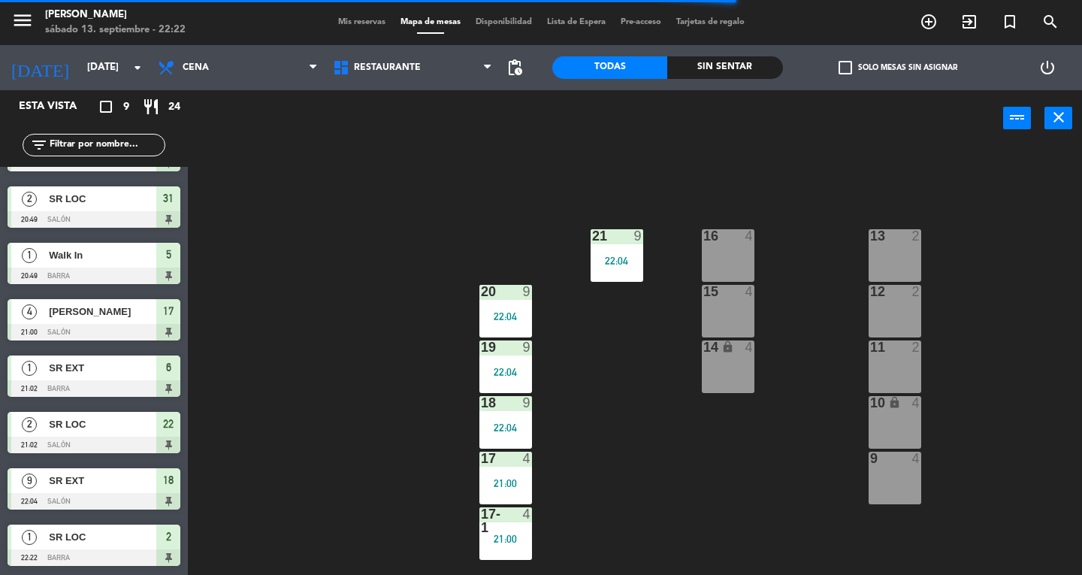
click at [526, 313] on div "22:04" at bounding box center [505, 316] width 53 height 11
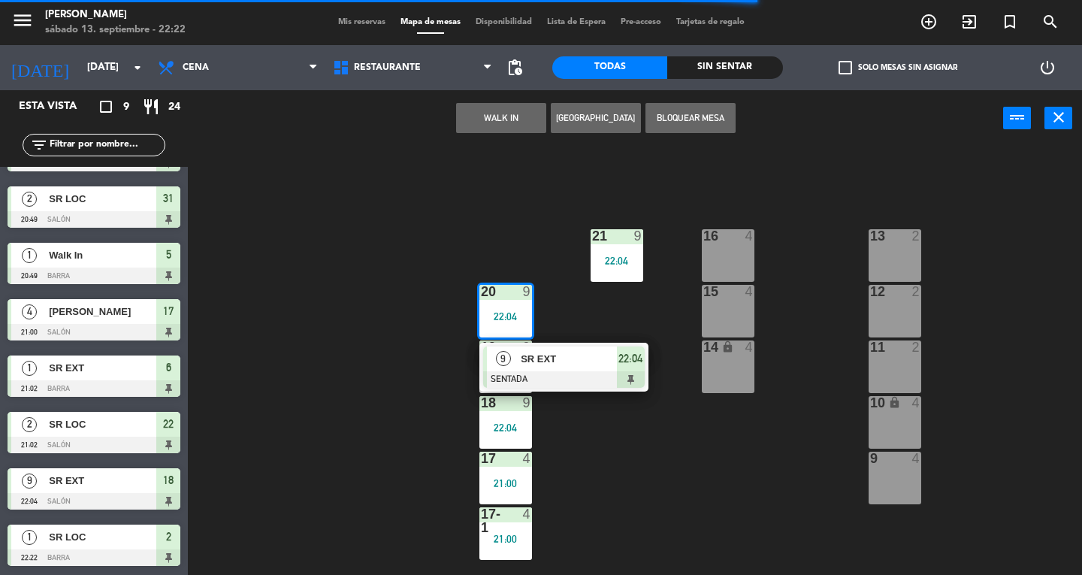
click at [615, 388] on div "9 SR EXT SENTADA 22:04" at bounding box center [563, 367] width 169 height 49
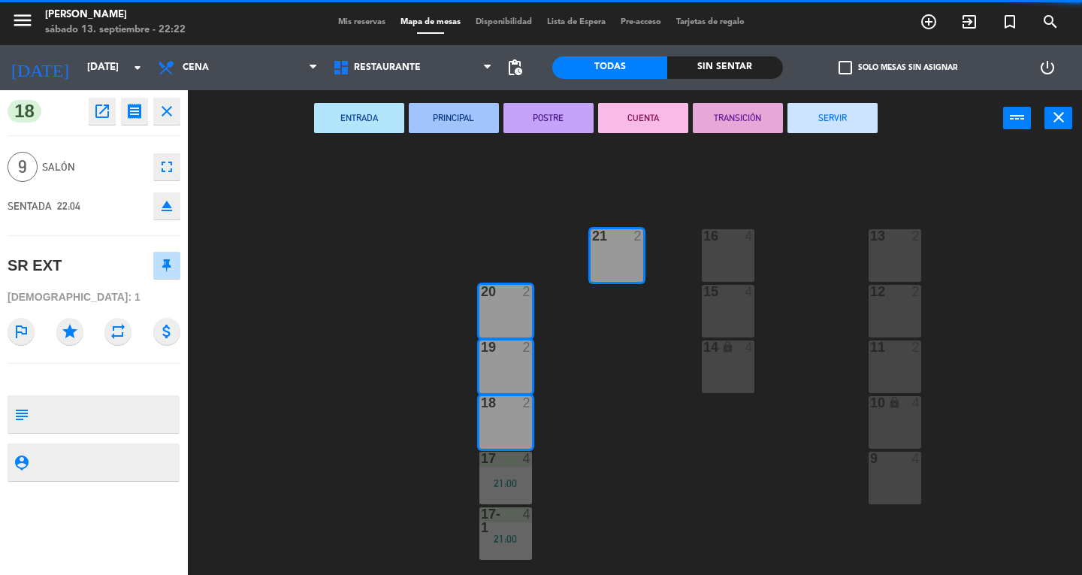
click at [851, 131] on button "SERVIR" at bounding box center [832, 118] width 90 height 30
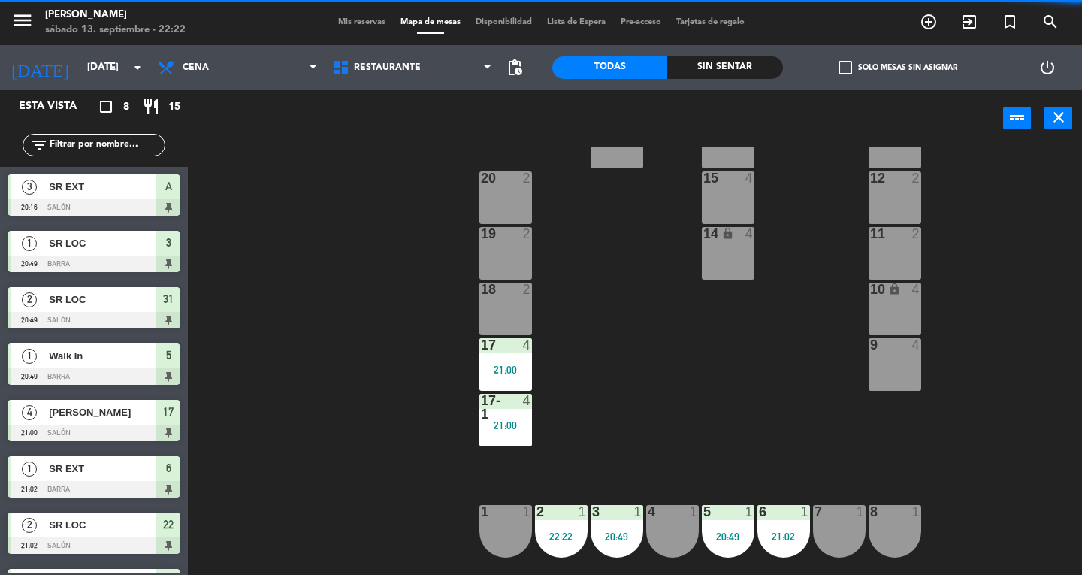
scroll to position [140, 0]
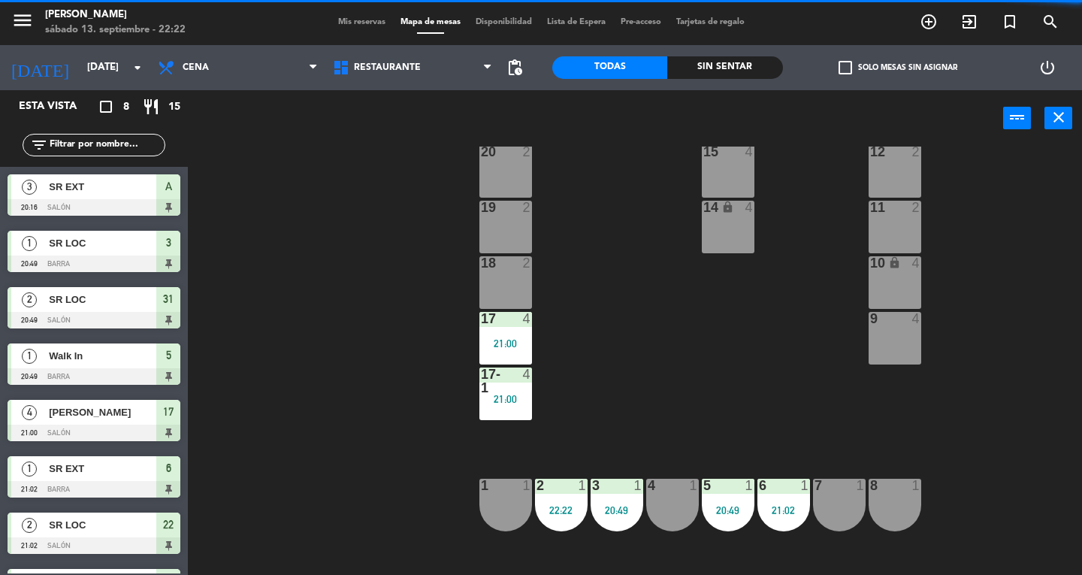
click at [527, 361] on div "17 4 21:00" at bounding box center [505, 338] width 53 height 53
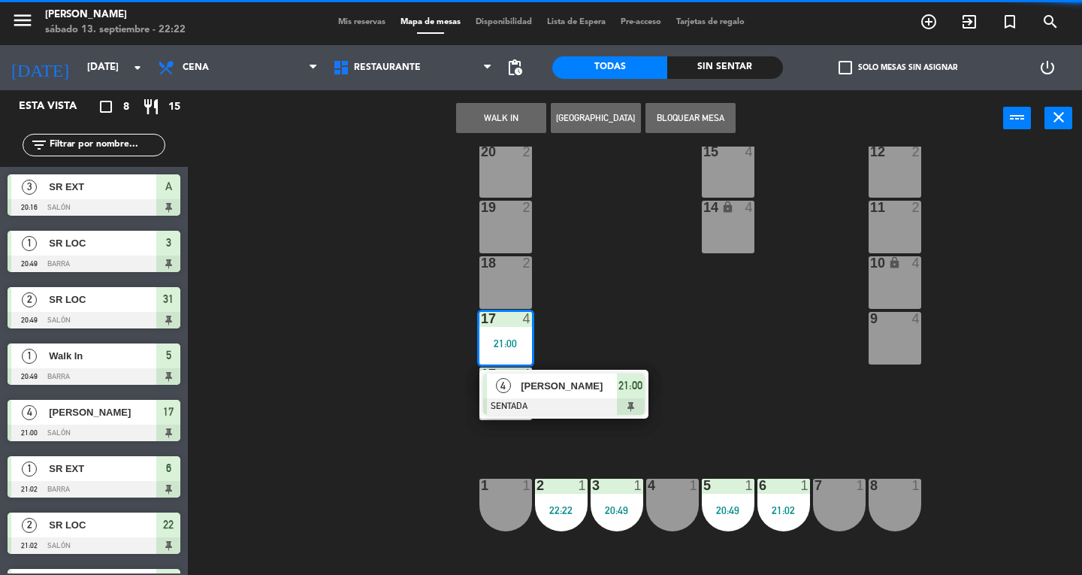
click at [610, 412] on div at bounding box center [564, 406] width 162 height 17
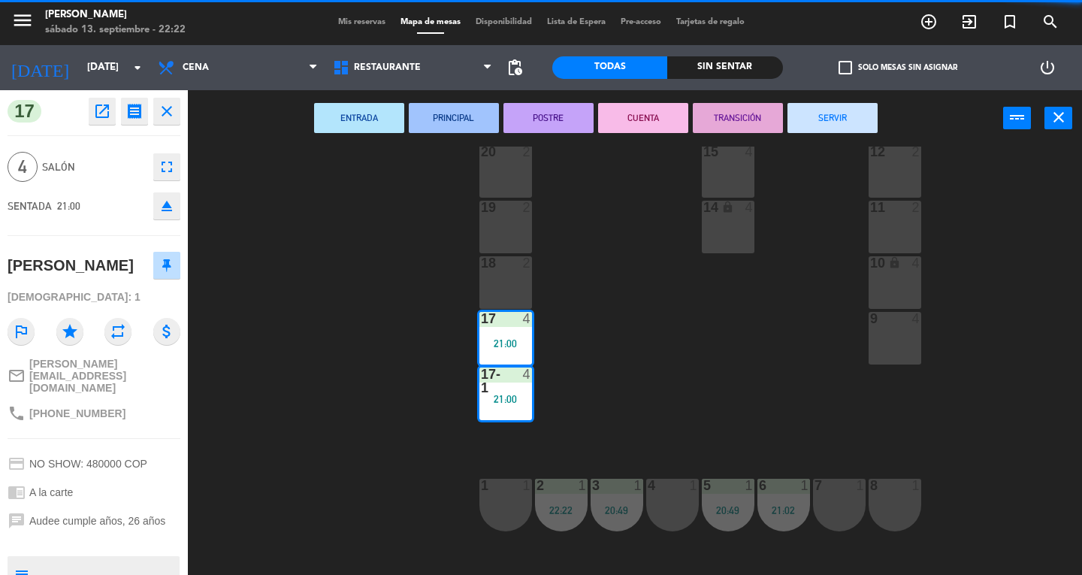
click at [836, 128] on button "SERVIR" at bounding box center [832, 118] width 90 height 30
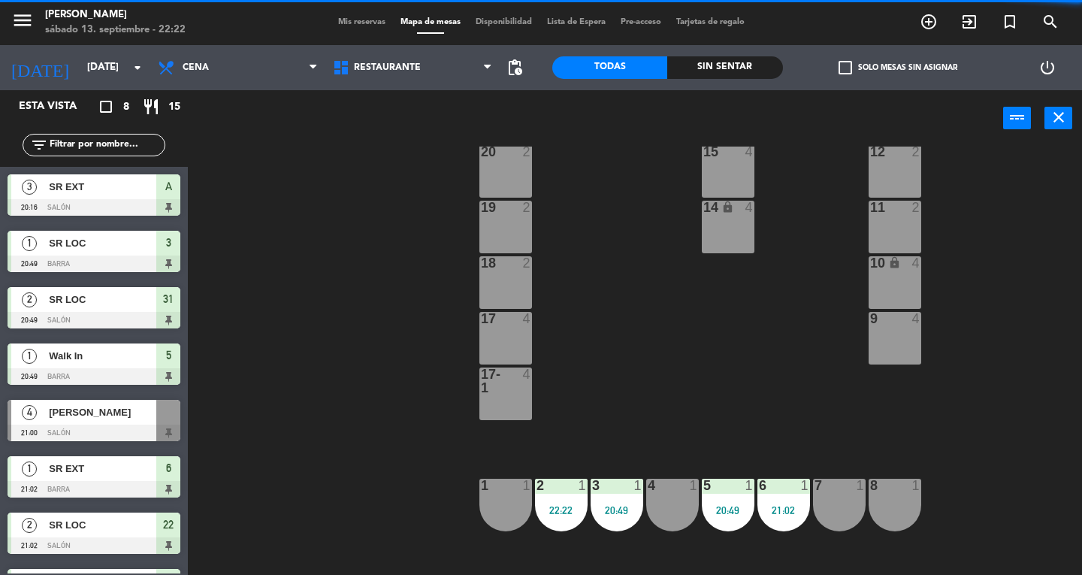
click at [595, 504] on div "20:49" at bounding box center [617, 509] width 53 height 11
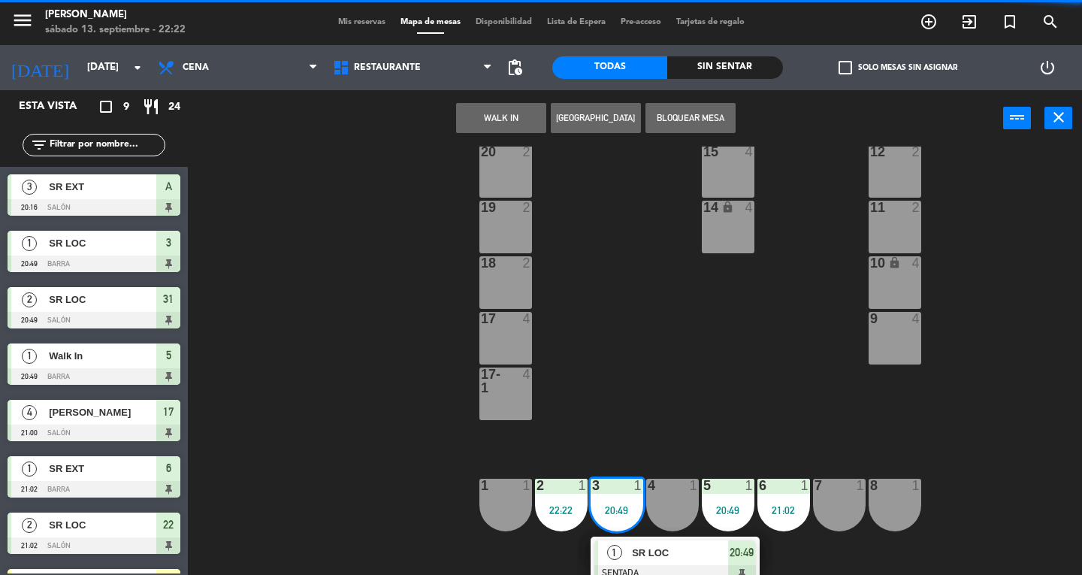
click at [658, 553] on span "SR LOC" at bounding box center [680, 553] width 96 height 16
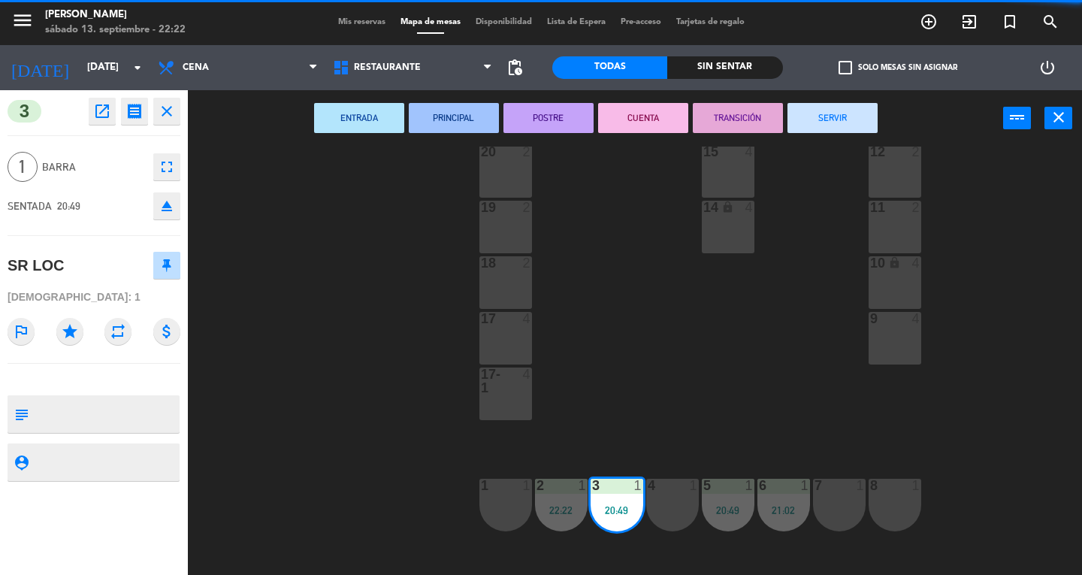
click at [840, 126] on button "SERVIR" at bounding box center [832, 118] width 90 height 30
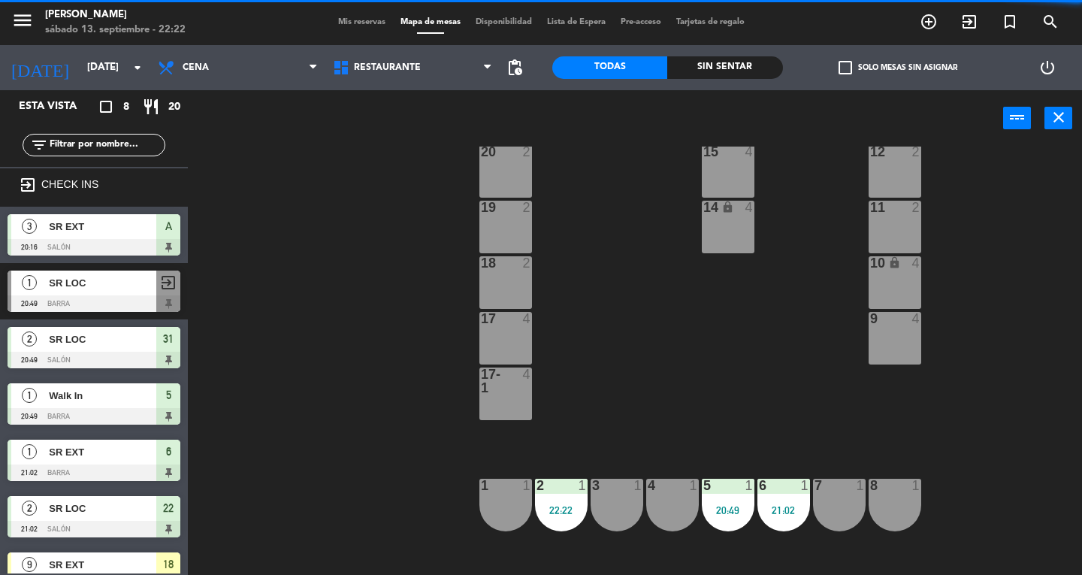
click at [565, 523] on div "2 1 22:22" at bounding box center [561, 505] width 53 height 53
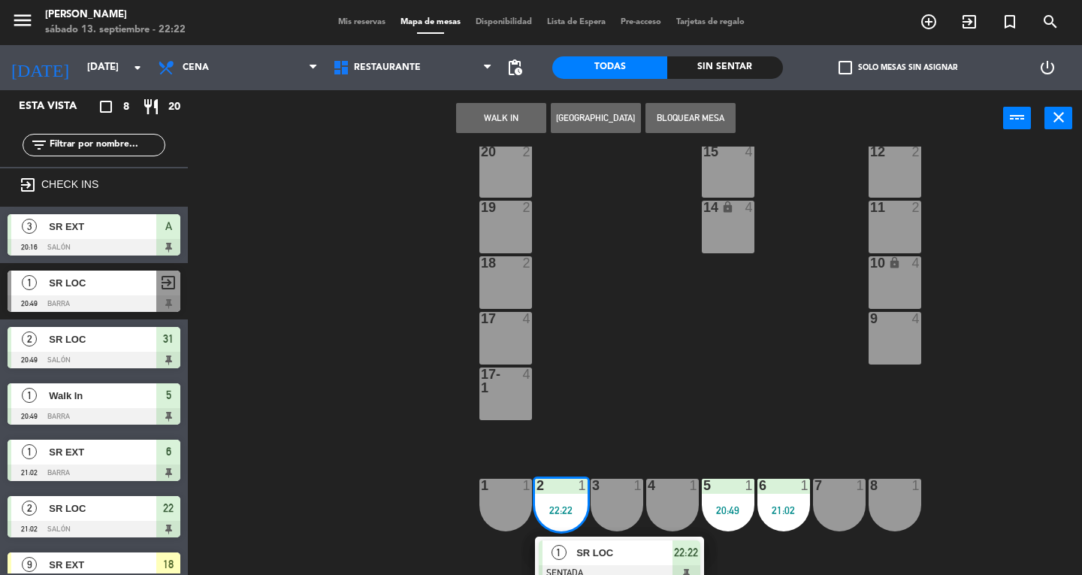
click at [640, 545] on span "SR LOC" at bounding box center [624, 553] width 96 height 16
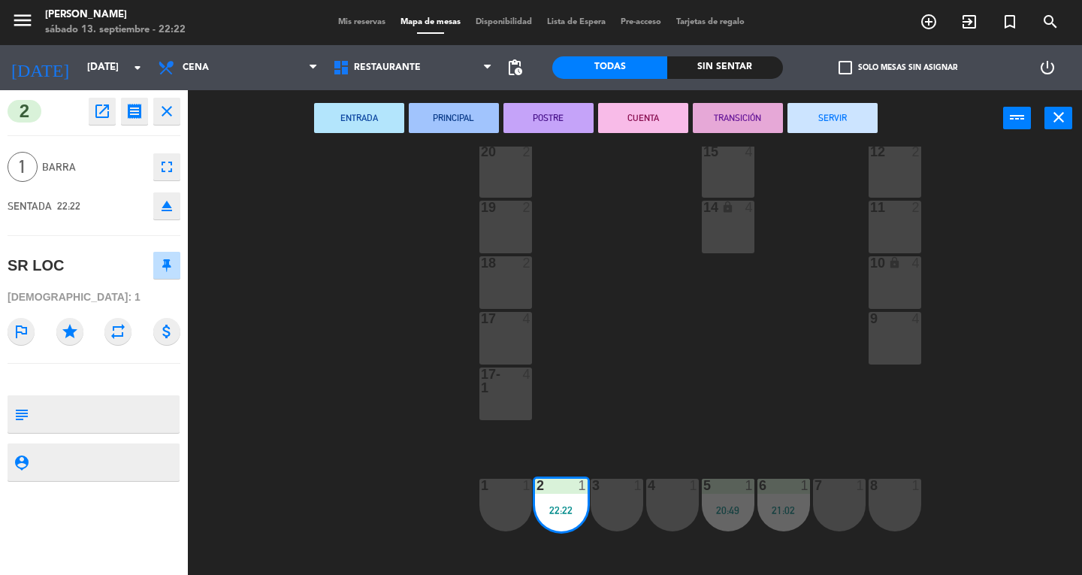
click at [840, 125] on button "SERVIR" at bounding box center [832, 118] width 90 height 30
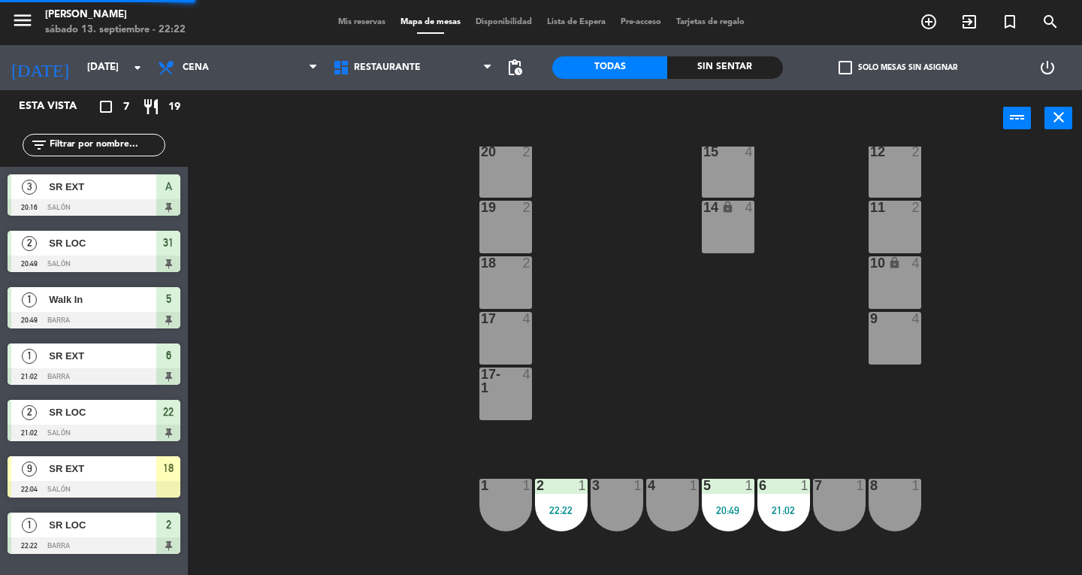
scroll to position [0, 0]
click at [775, 503] on div "6 1 21:02" at bounding box center [783, 505] width 53 height 53
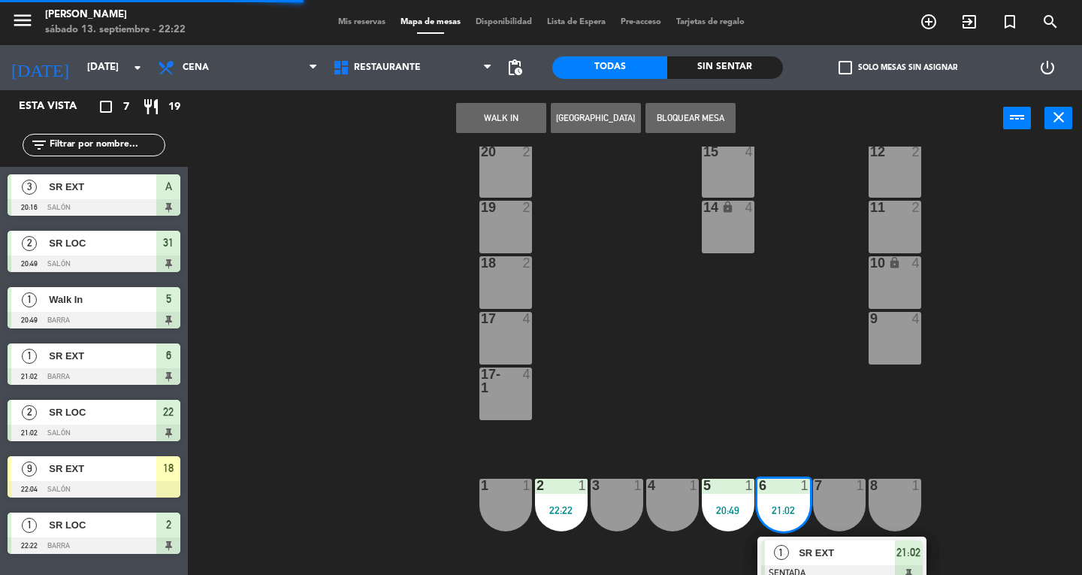
click at [828, 545] on span "SR EXT" at bounding box center [847, 553] width 96 height 16
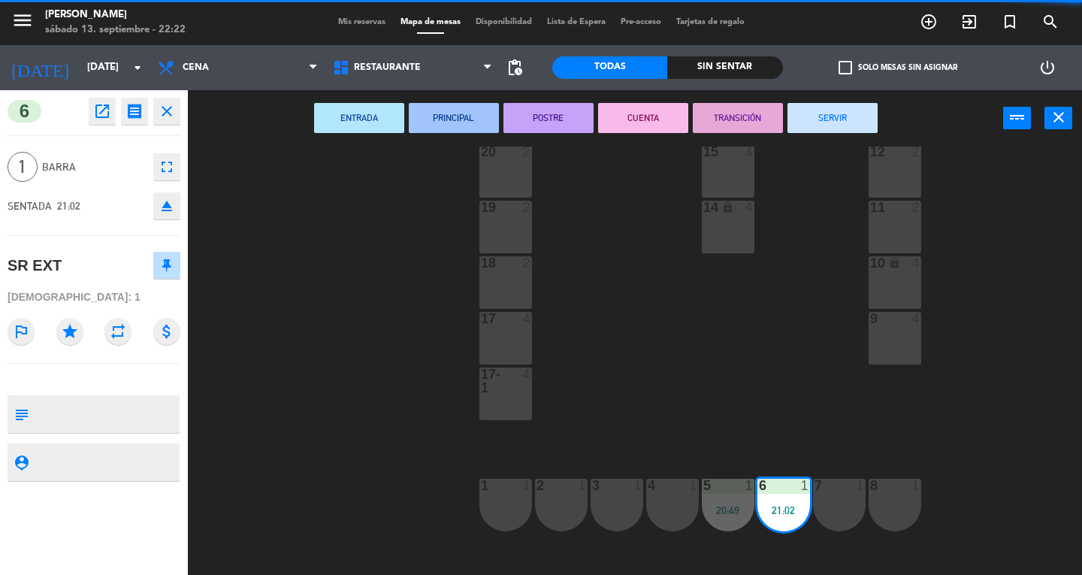
click at [834, 117] on button "SERVIR" at bounding box center [832, 118] width 90 height 30
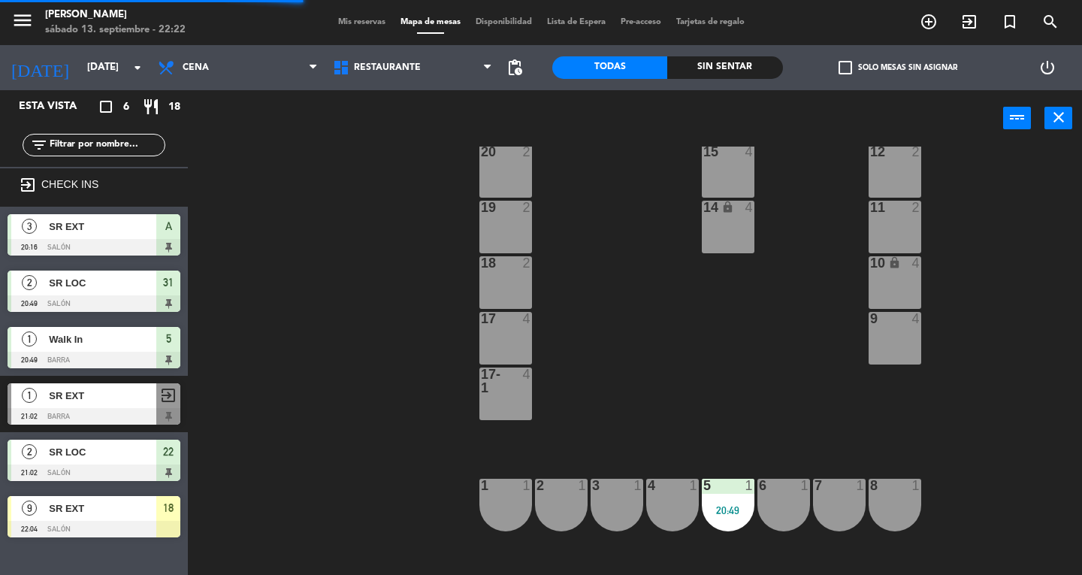
click at [713, 506] on div "20:49" at bounding box center [728, 510] width 53 height 11
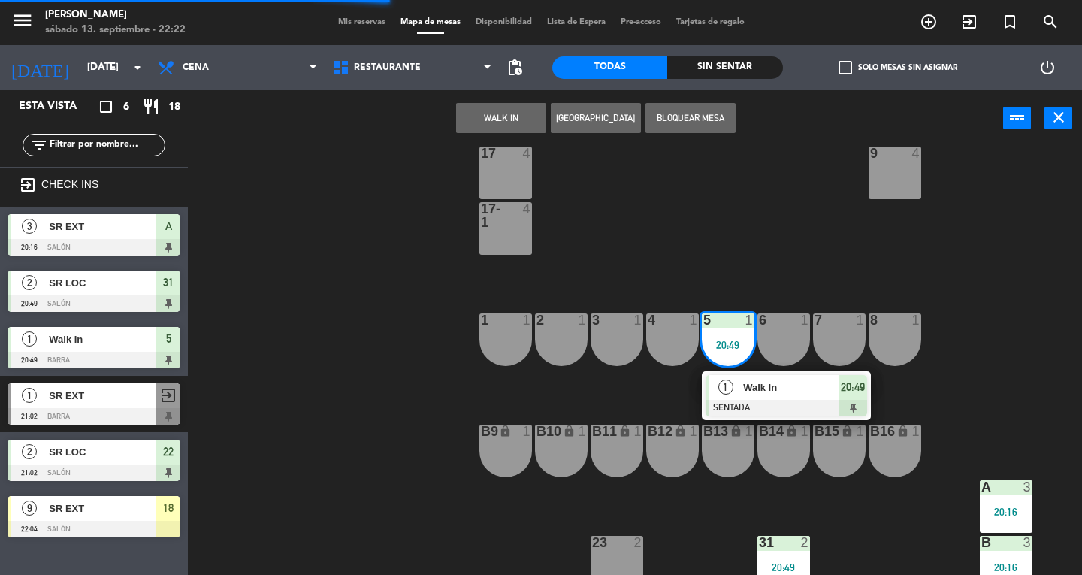
scroll to position [350, 0]
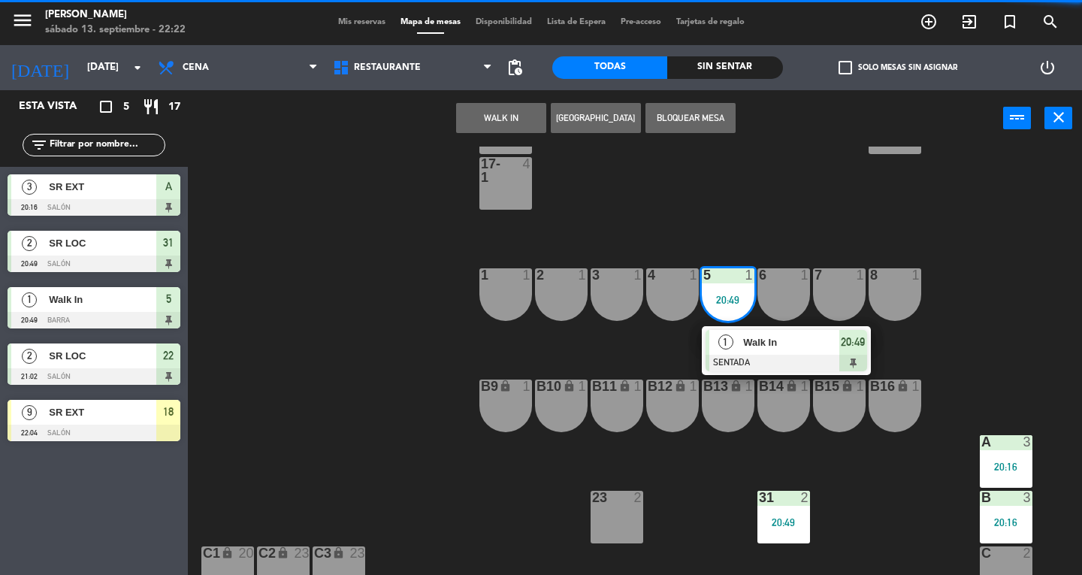
click at [783, 343] on span "Walk In" at bounding box center [791, 342] width 96 height 16
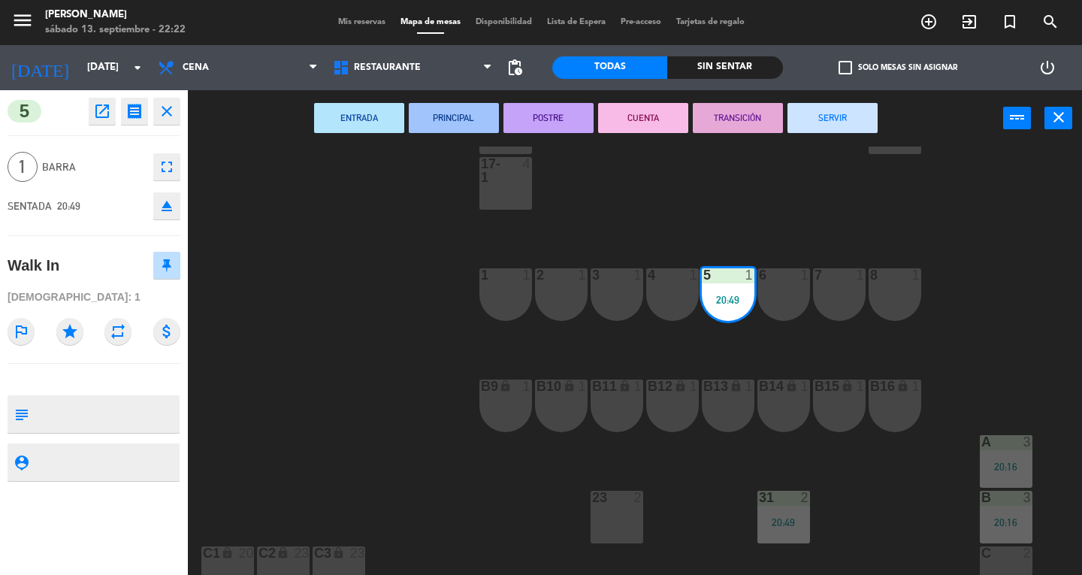
click at [834, 117] on button "SERVIR" at bounding box center [832, 118] width 90 height 30
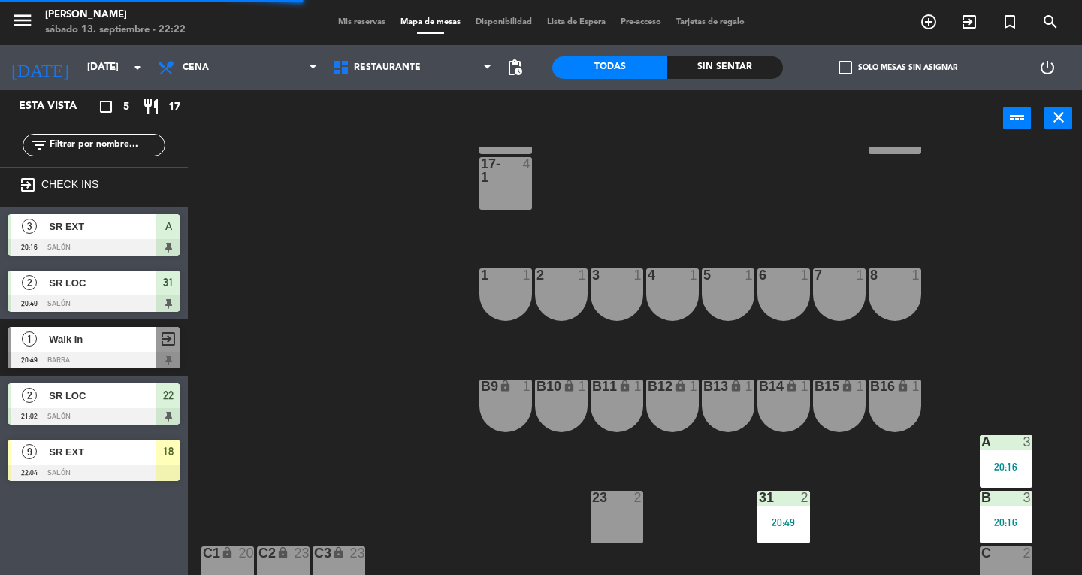
scroll to position [429, 0]
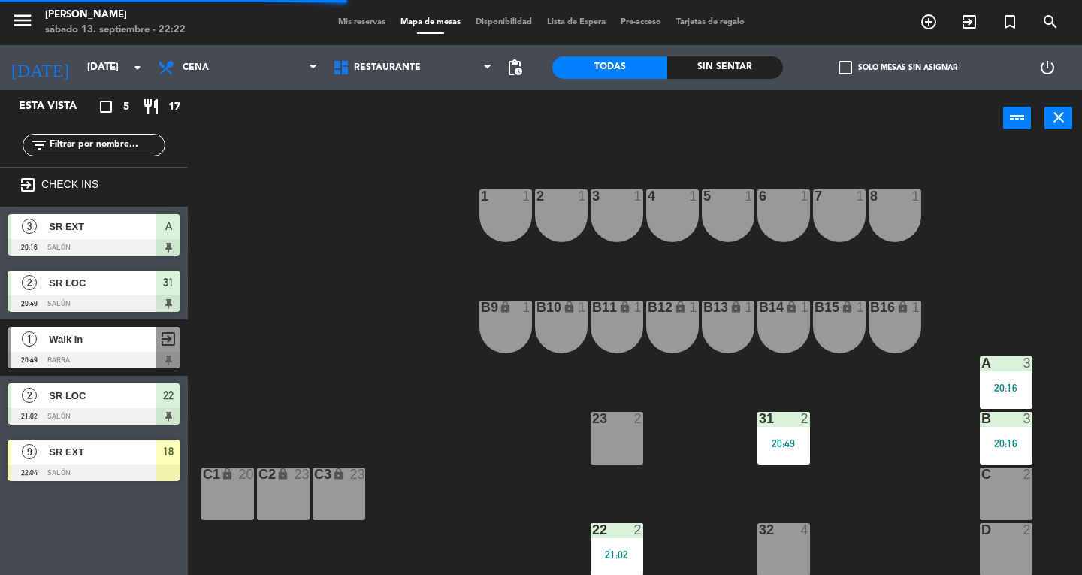
click at [1029, 361] on div "3" at bounding box center [1027, 363] width 9 height 14
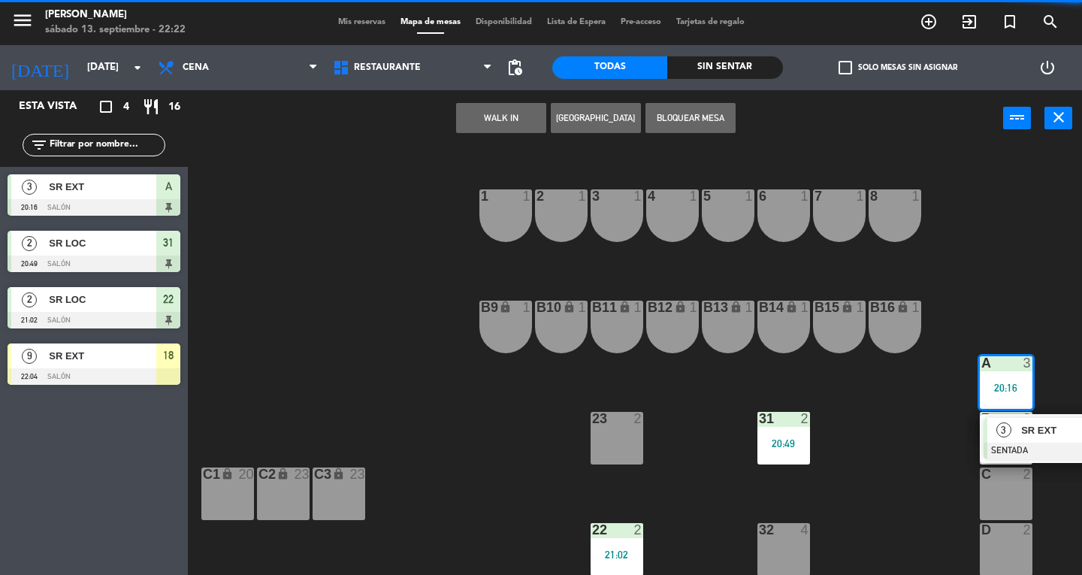
click at [1050, 443] on div at bounding box center [1065, 451] width 162 height 17
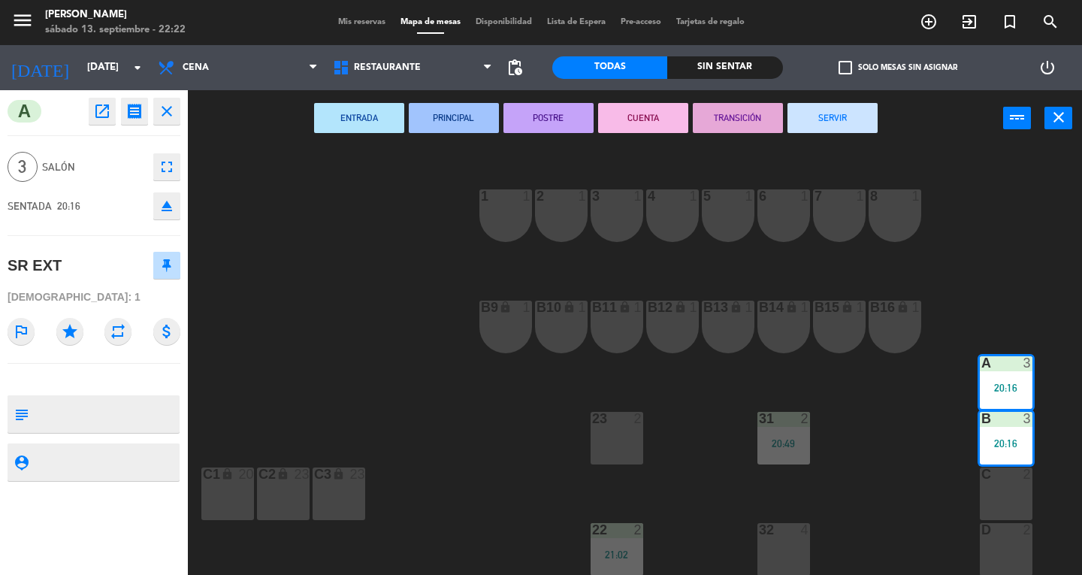
click at [848, 128] on button "SERVIR" at bounding box center [832, 118] width 90 height 30
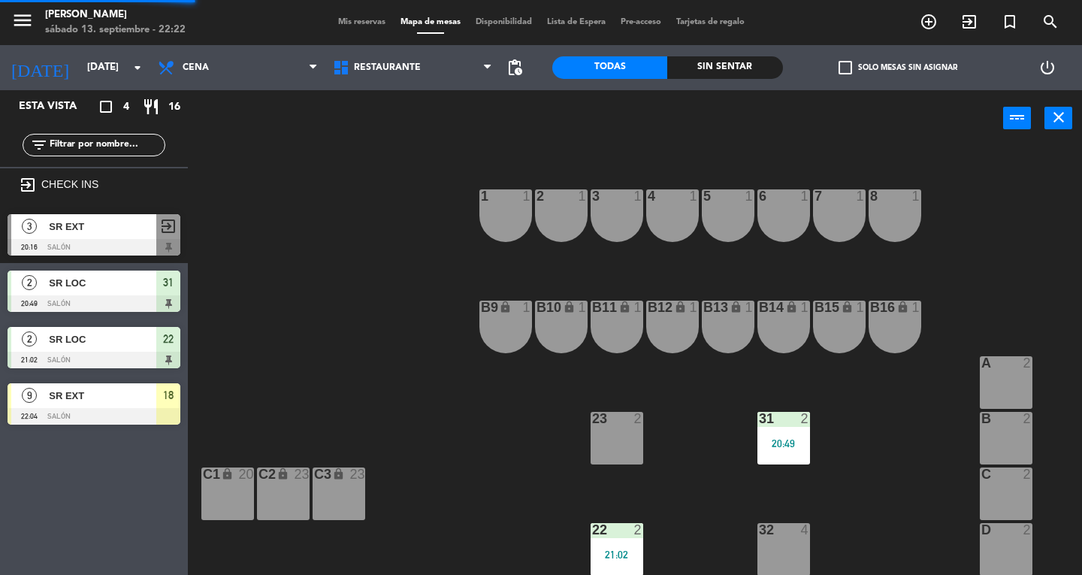
click at [795, 433] on div "31 2 20:49" at bounding box center [783, 438] width 53 height 53
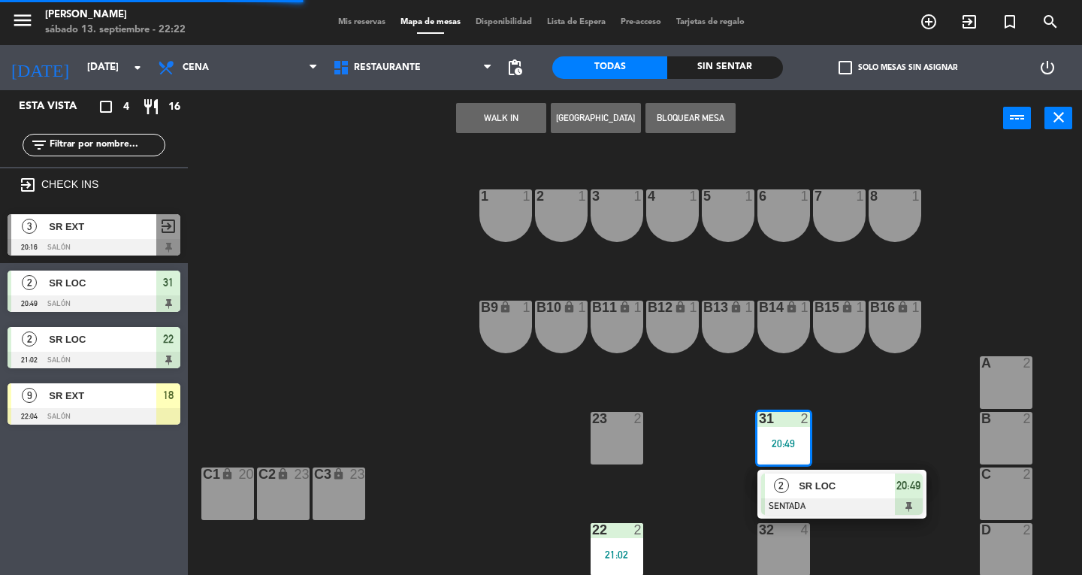
click at [865, 488] on span "SR LOC" at bounding box center [847, 486] width 96 height 16
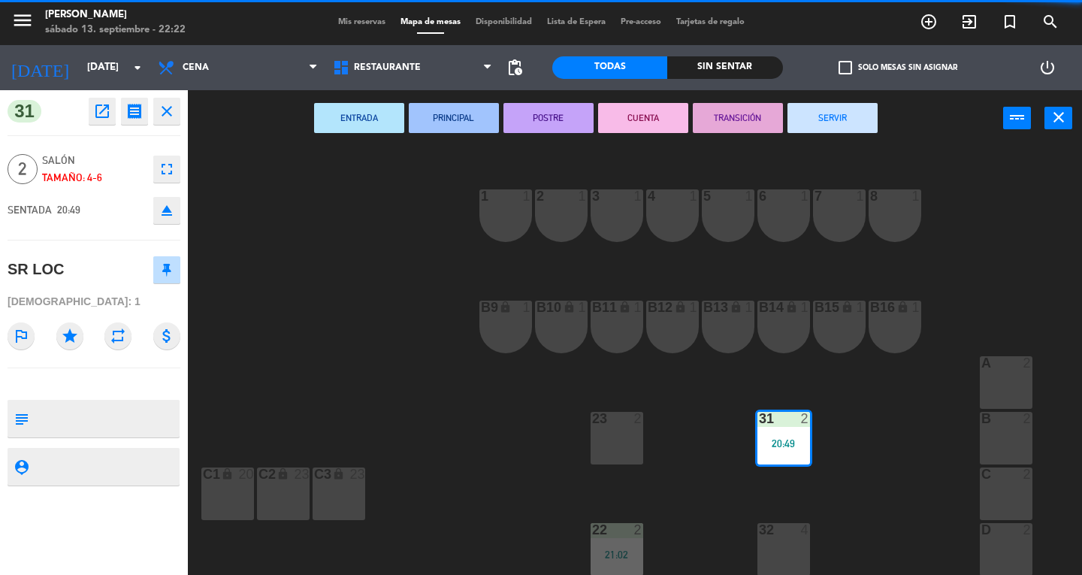
click at [621, 536] on div "22 2" at bounding box center [617, 530] width 53 height 15
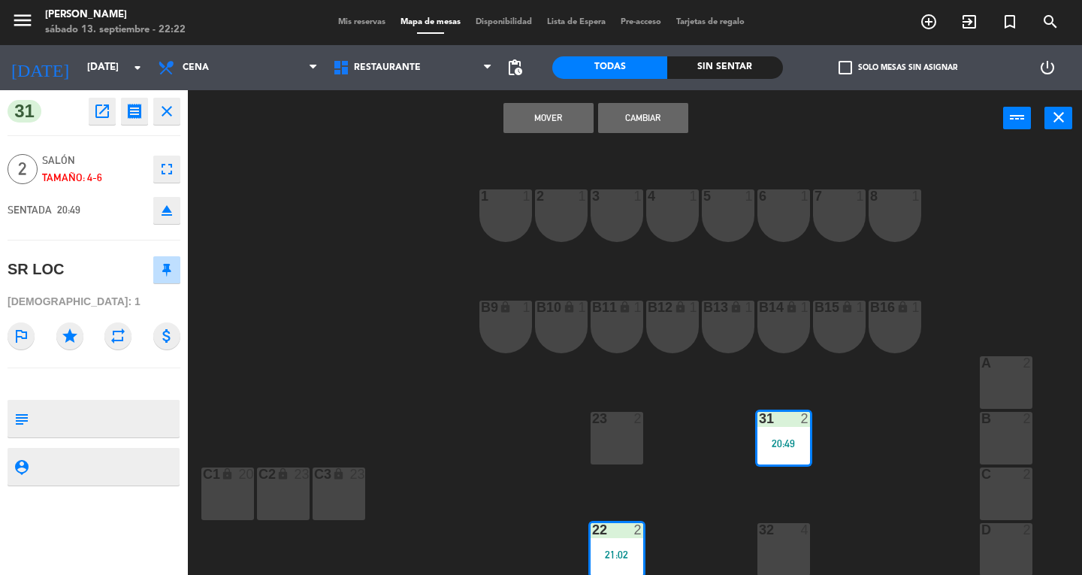
click at [618, 423] on div at bounding box center [616, 419] width 25 height 14
click at [884, 396] on div "13 2 16 4 21 2 12 2 15 4 20 2 11 2 14 lock 4 19 2 10 lock 4 18 2 9 4 17 4 17-1 …" at bounding box center [640, 361] width 884 height 428
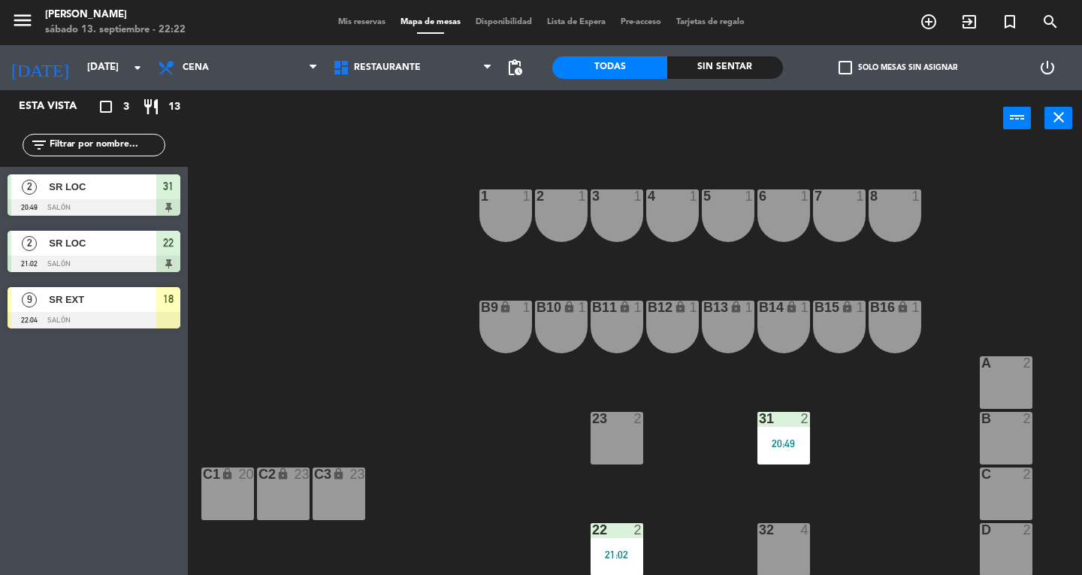
click at [794, 440] on div "20:49" at bounding box center [783, 443] width 53 height 11
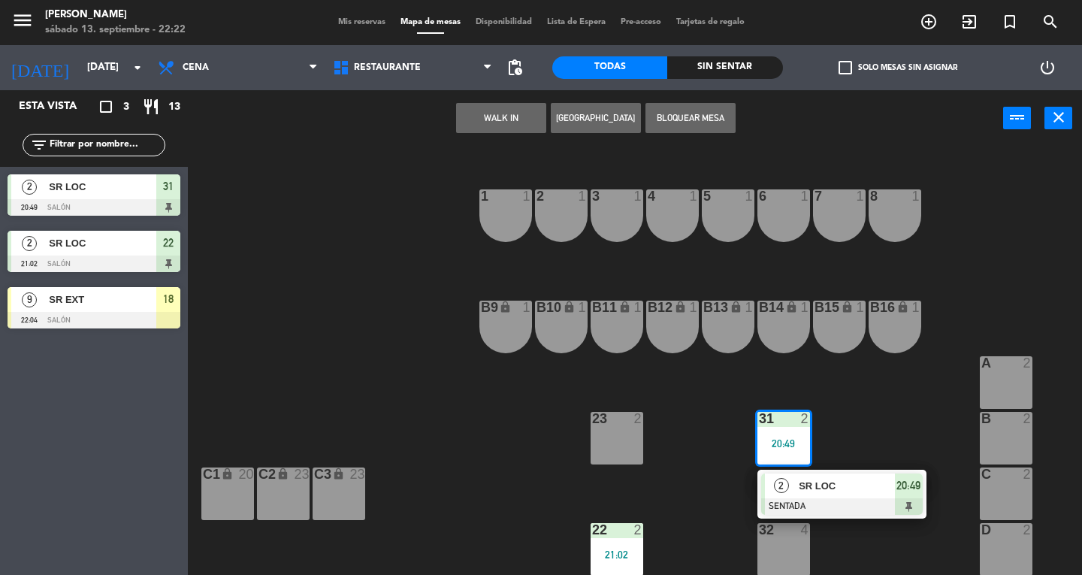
click at [840, 472] on div "2 SR LOC SENTADA 20:49" at bounding box center [841, 494] width 169 height 49
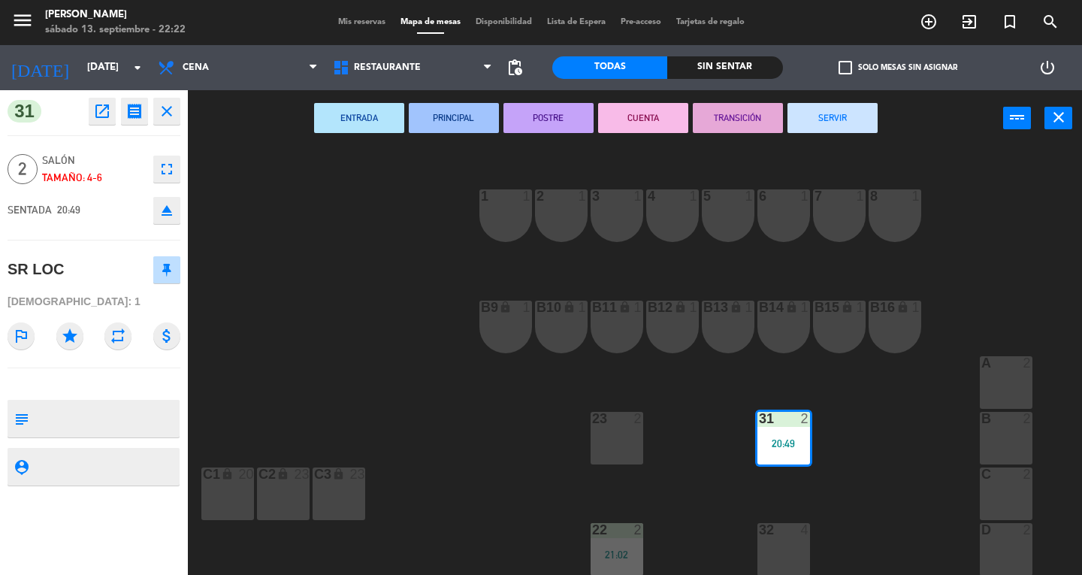
click at [855, 125] on button "SERVIR" at bounding box center [832, 118] width 90 height 30
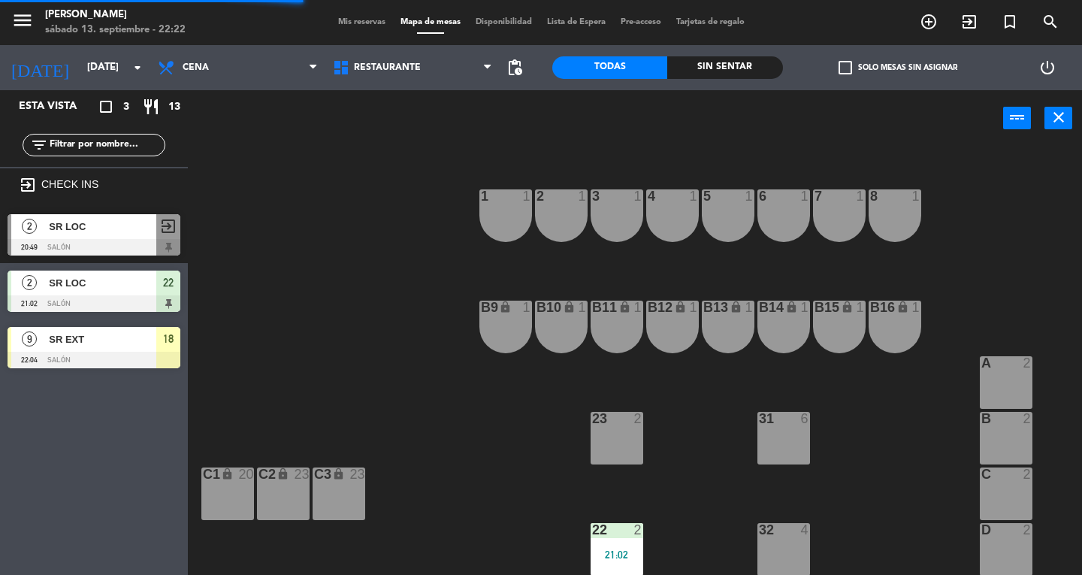
click at [612, 546] on div "22 2 21:02" at bounding box center [617, 549] width 53 height 53
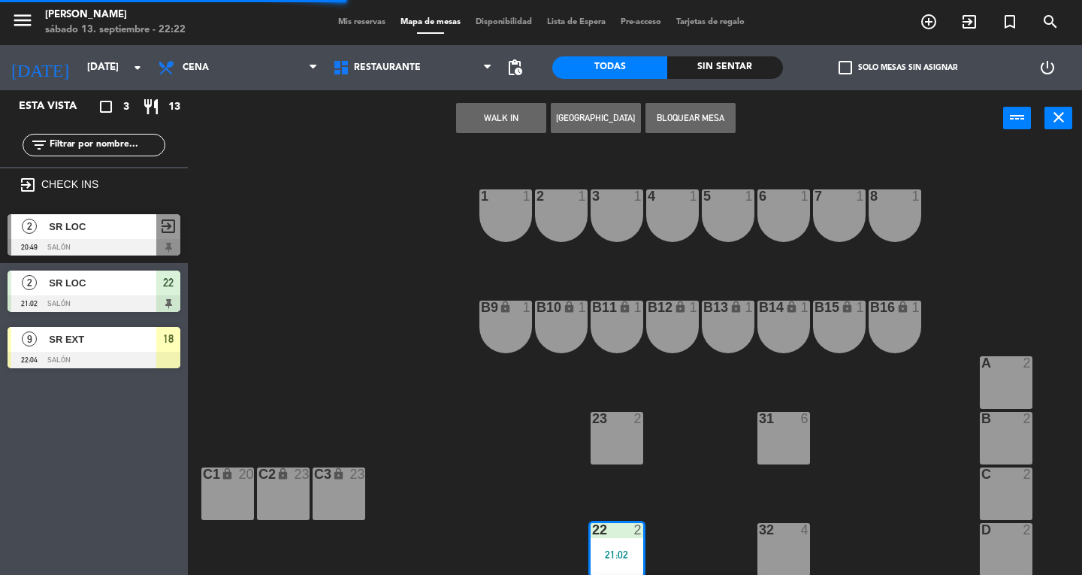
click at [628, 427] on div "23 2" at bounding box center [617, 438] width 53 height 53
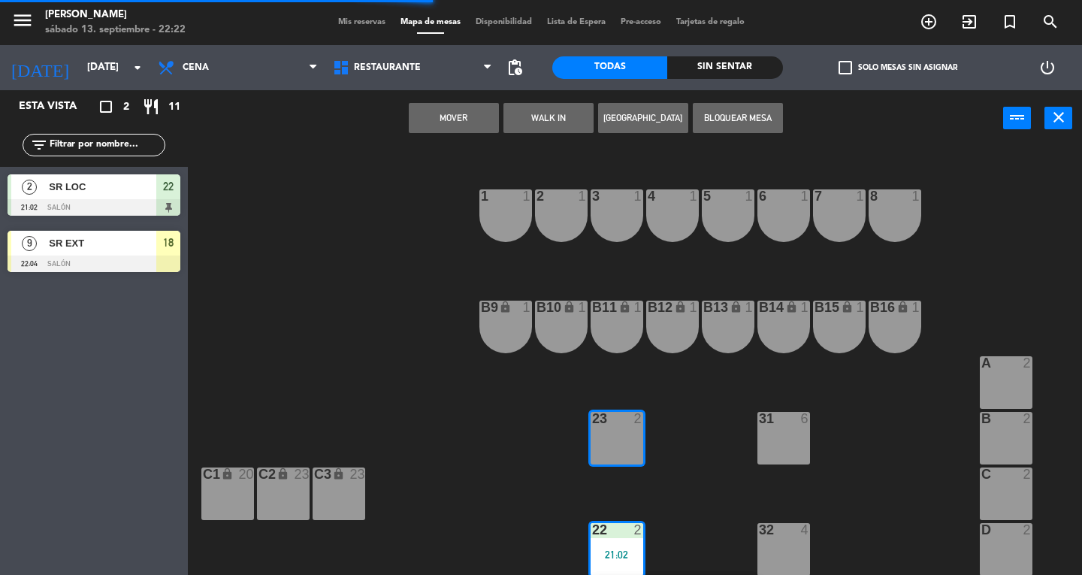
click at [452, 118] on button "Mover" at bounding box center [454, 118] width 90 height 30
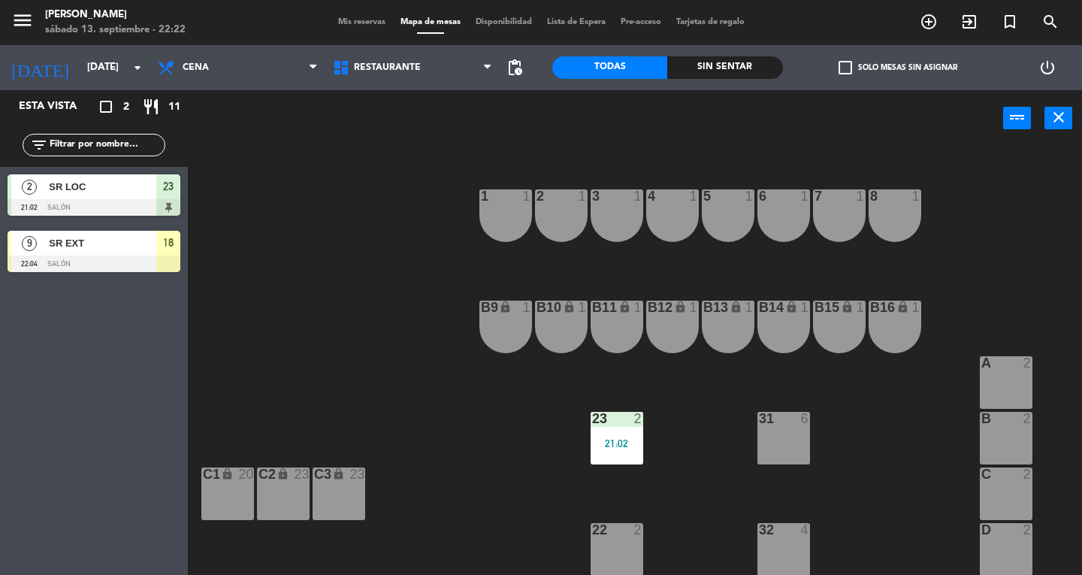
click at [639, 443] on div "21:02" at bounding box center [617, 443] width 53 height 11
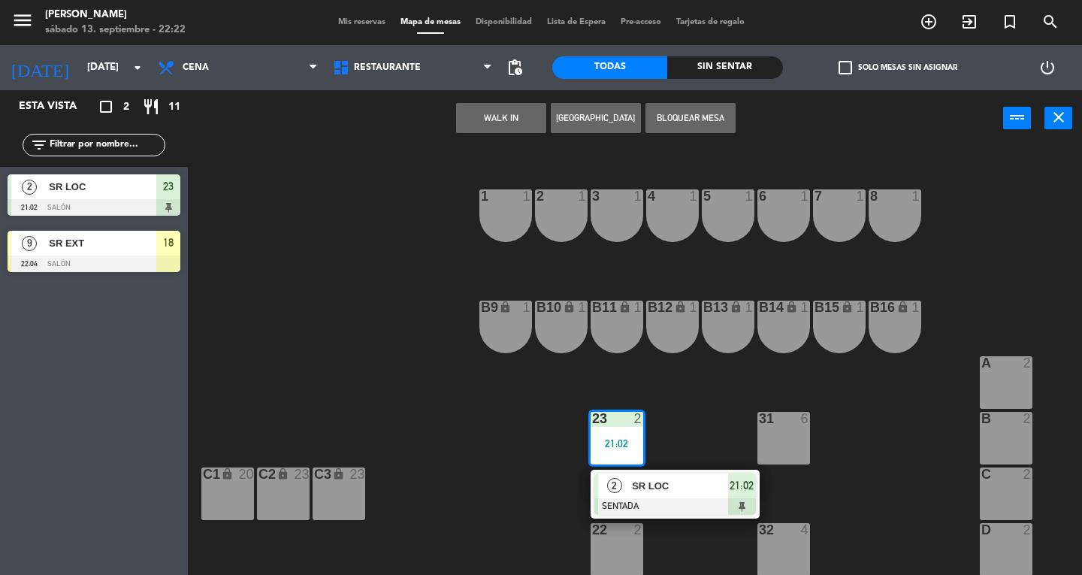
click at [703, 487] on span "SR LOC" at bounding box center [680, 486] width 96 height 16
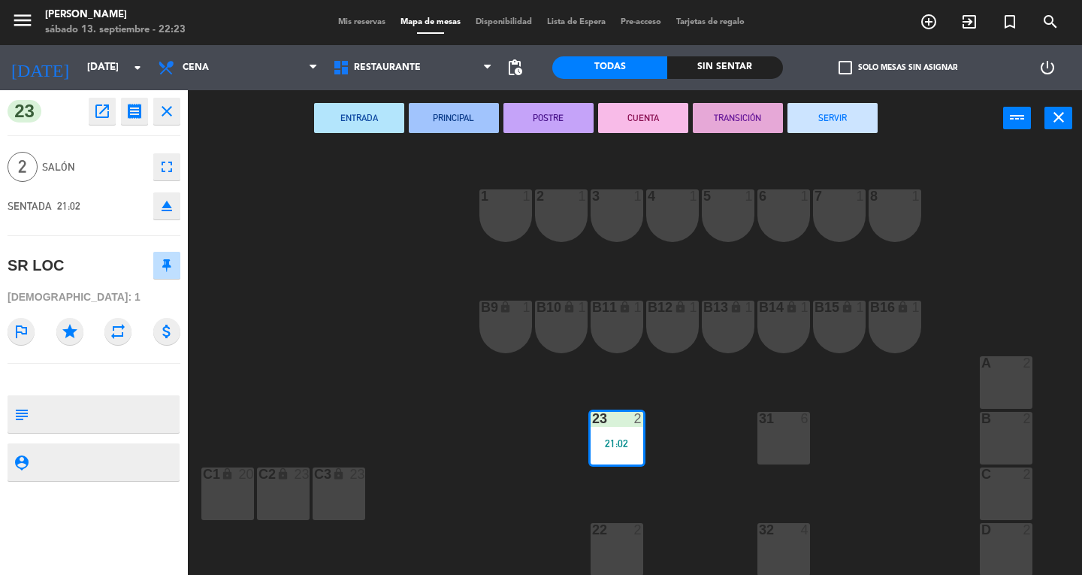
click at [862, 120] on button "SERVIR" at bounding box center [832, 118] width 90 height 30
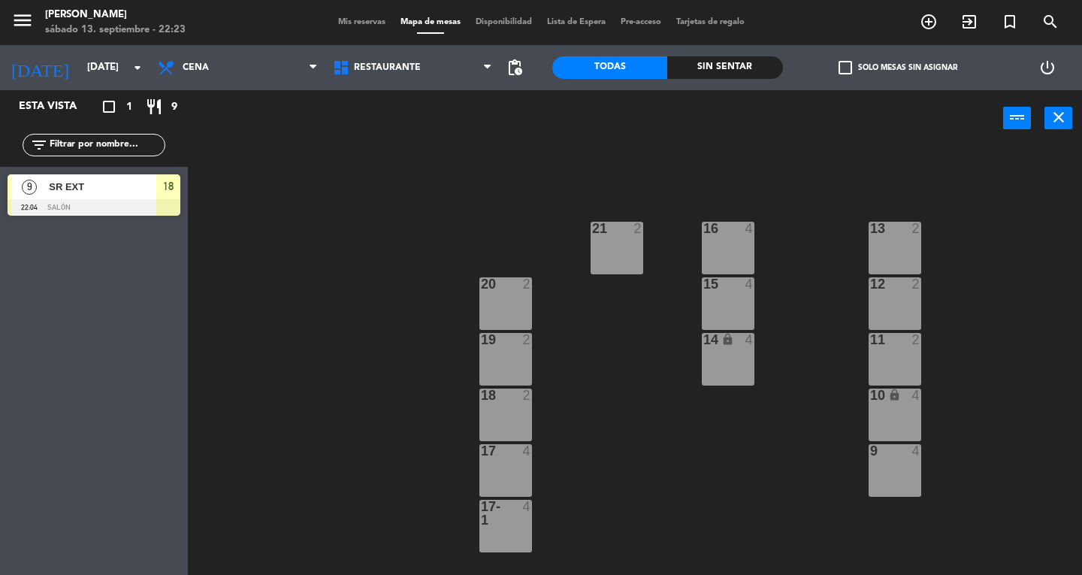
scroll to position [0, 0]
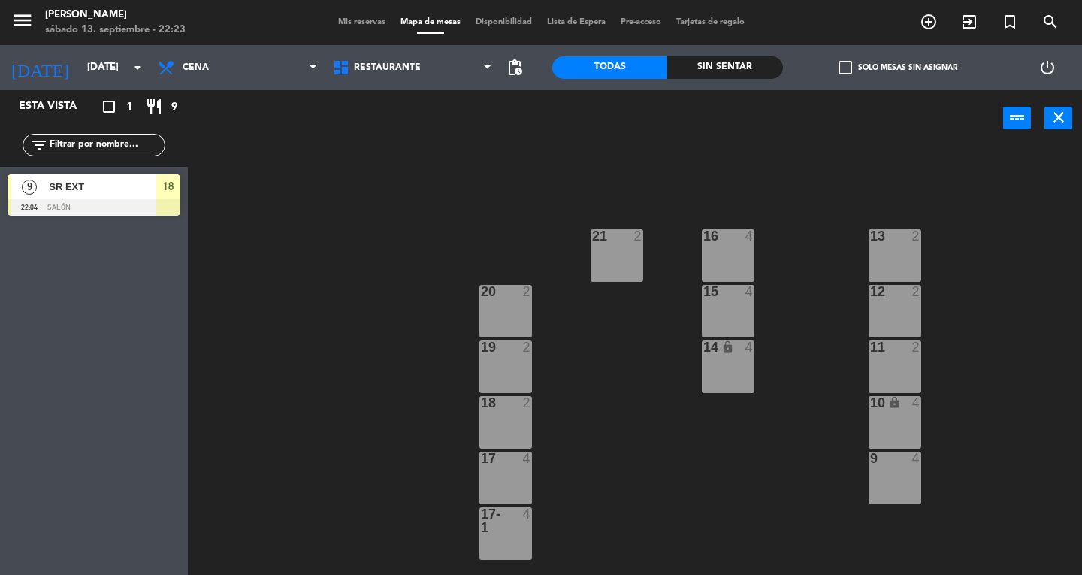
click at [83, 203] on div at bounding box center [94, 207] width 173 height 17
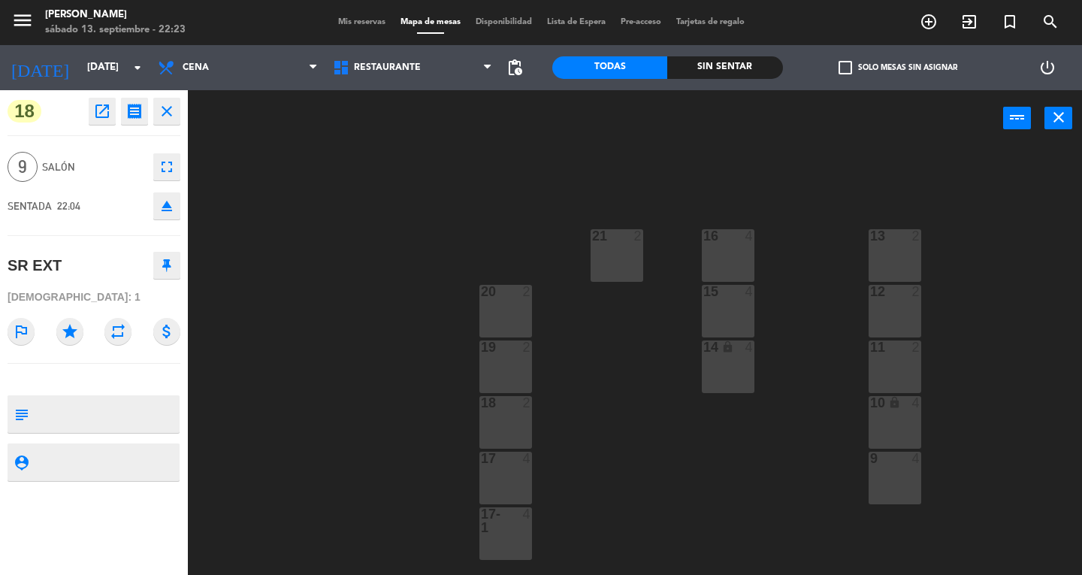
click at [536, 293] on div "2" at bounding box center [530, 292] width 25 height 14
click at [504, 362] on div "19 2" at bounding box center [505, 366] width 53 height 53
click at [630, 260] on div "21 2" at bounding box center [617, 255] width 53 height 53
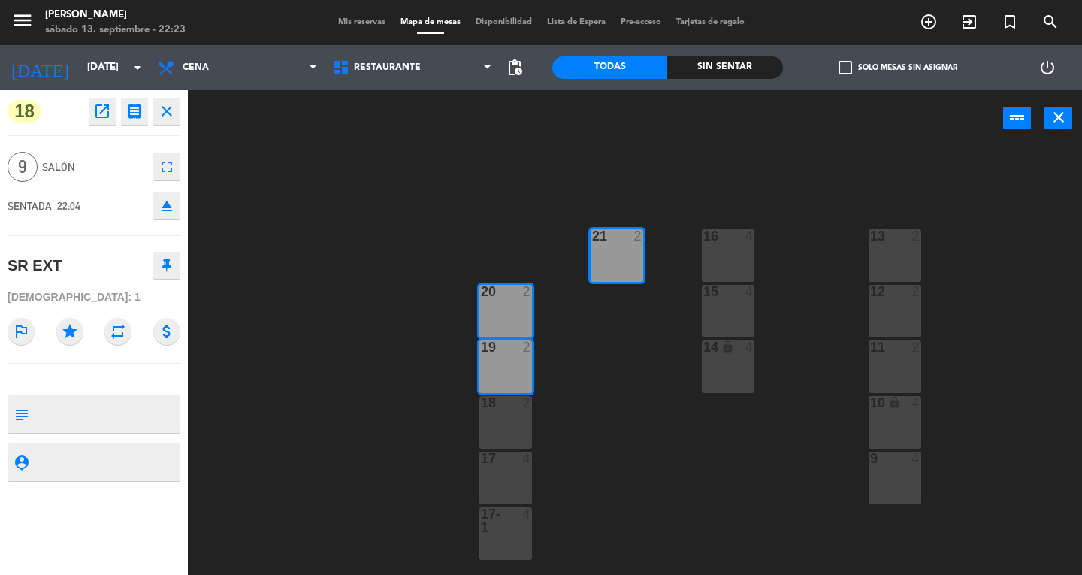
click at [503, 421] on div "18 2" at bounding box center [505, 422] width 53 height 53
click at [1057, 126] on button "close" at bounding box center [1058, 118] width 28 height 23
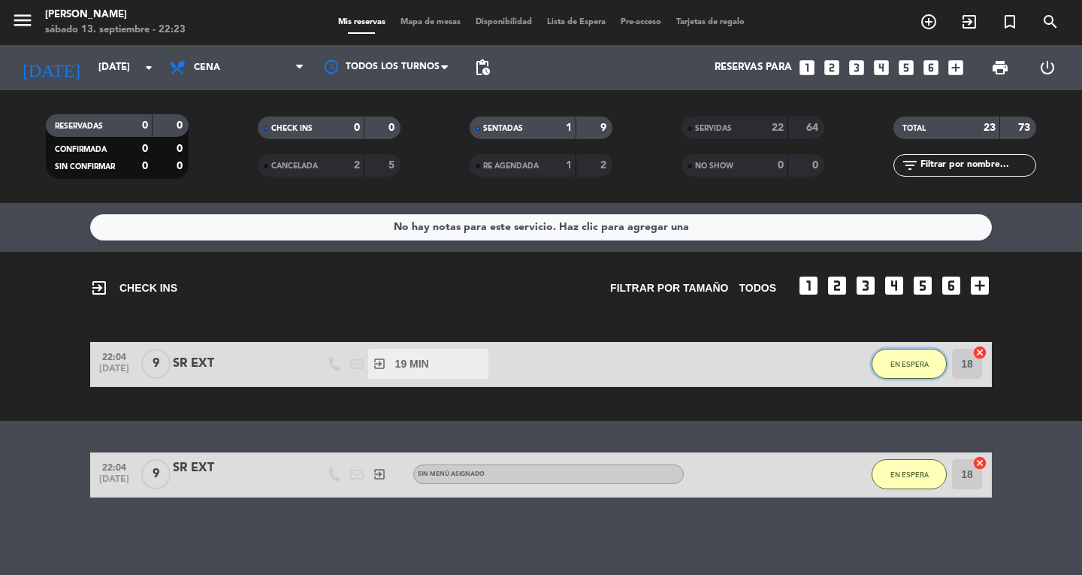
click at [912, 374] on button "EN ESPERA" at bounding box center [909, 364] width 75 height 30
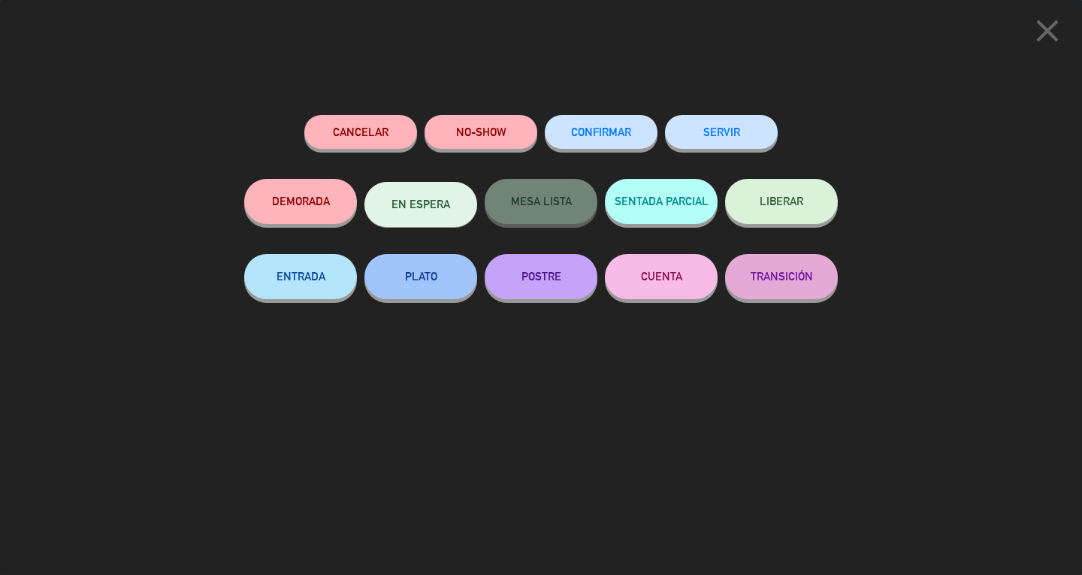
click at [731, 143] on button "SERVIR" at bounding box center [721, 132] width 113 height 34
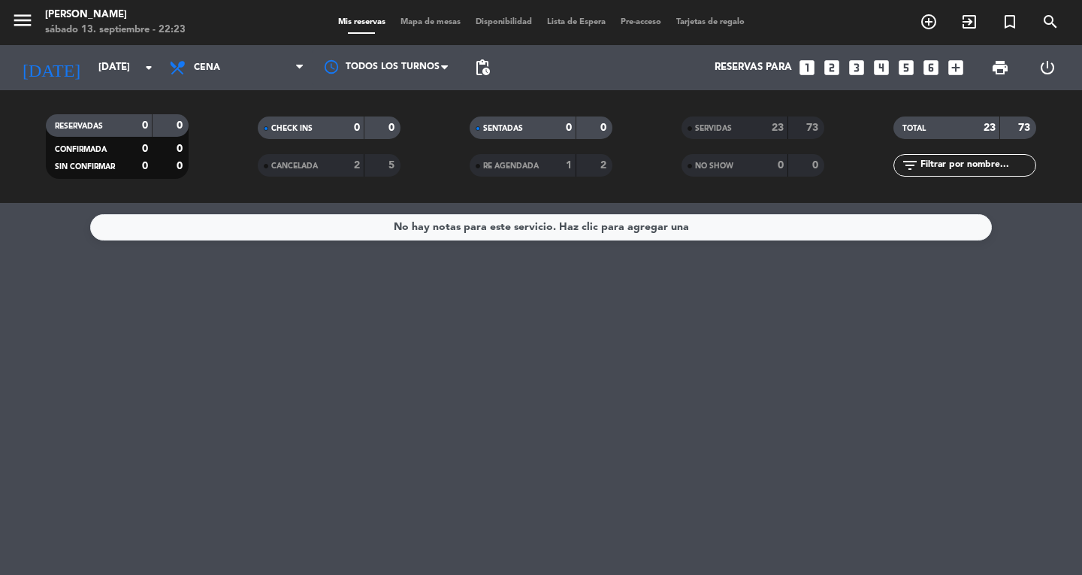
click at [30, 27] on icon "menu" at bounding box center [22, 20] width 23 height 23
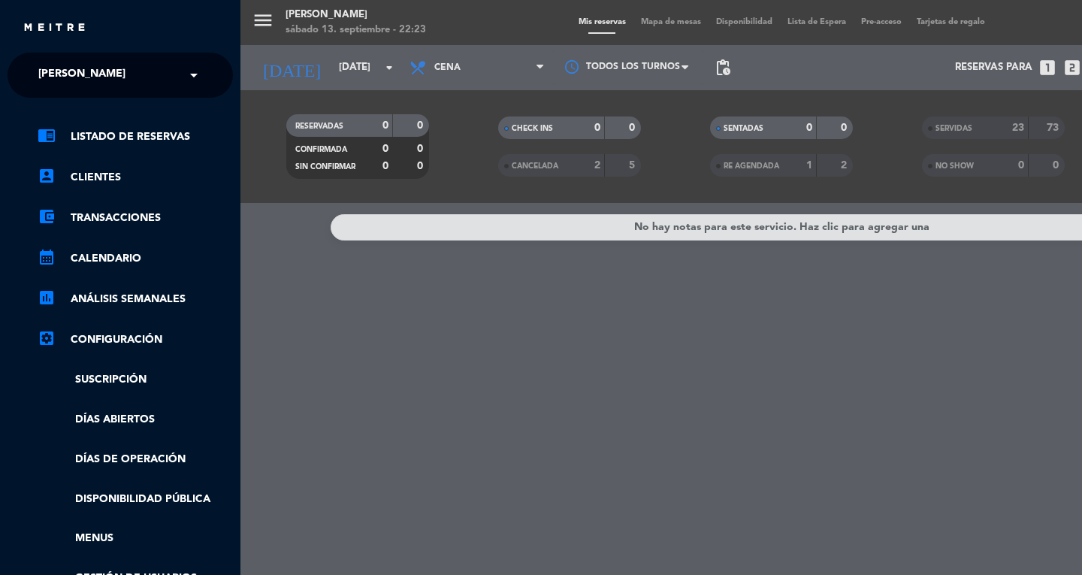
click at [68, 75] on span "[PERSON_NAME]" at bounding box center [81, 75] width 87 height 32
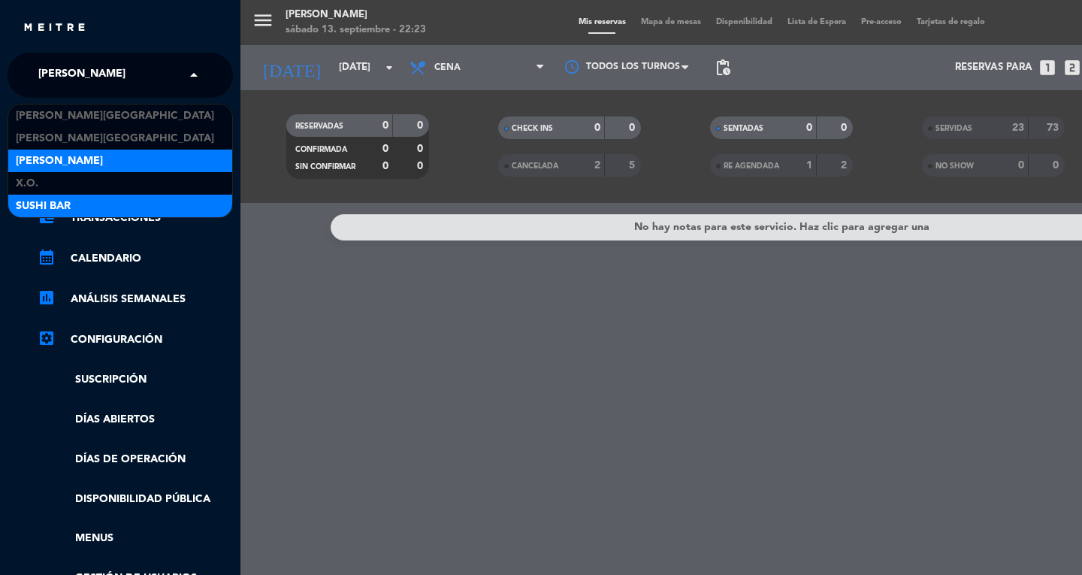
click at [36, 206] on span "SUSHI BAR" at bounding box center [43, 206] width 55 height 17
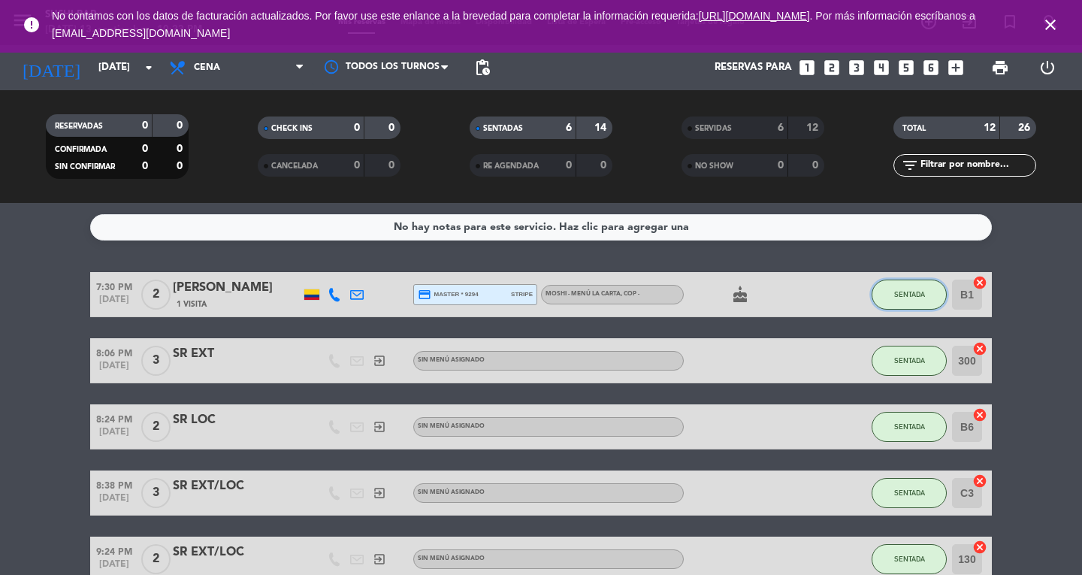
click at [905, 281] on button "SENTADA" at bounding box center [909, 295] width 75 height 30
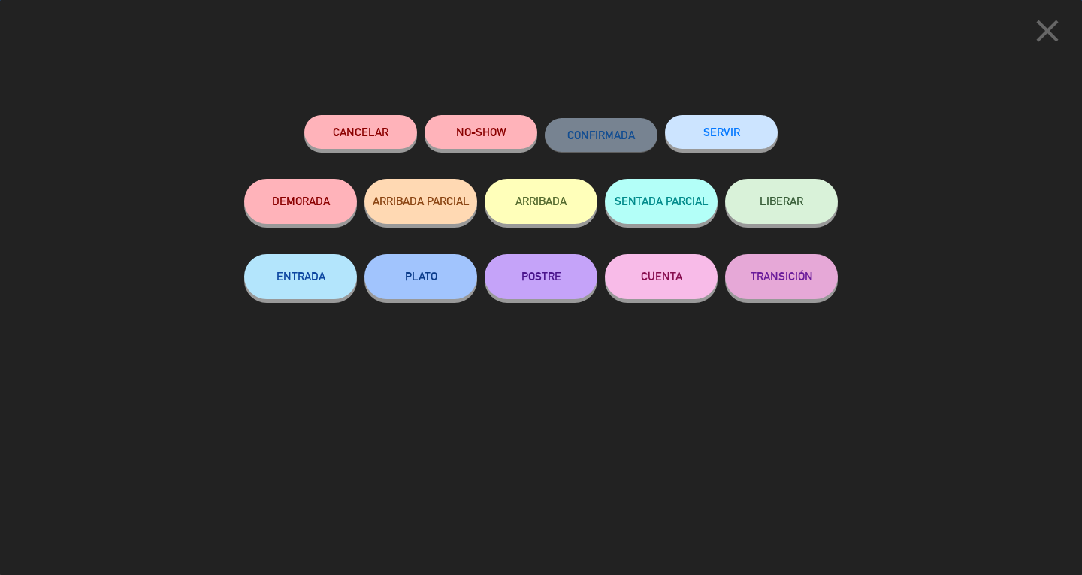
click at [755, 123] on button "SERVIR" at bounding box center [721, 132] width 113 height 34
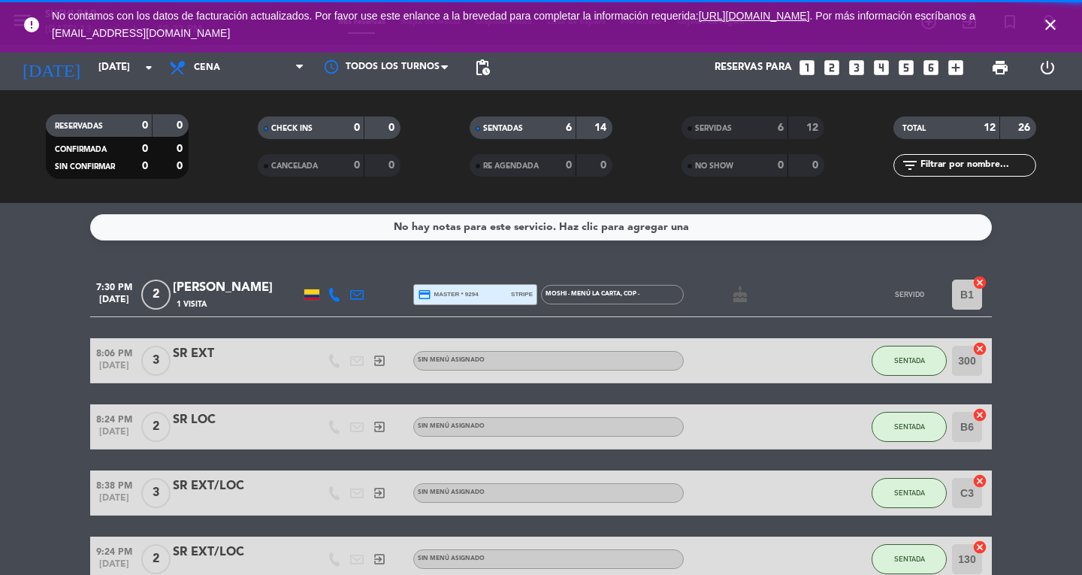
click at [1046, 24] on icon "close" at bounding box center [1050, 25] width 18 height 18
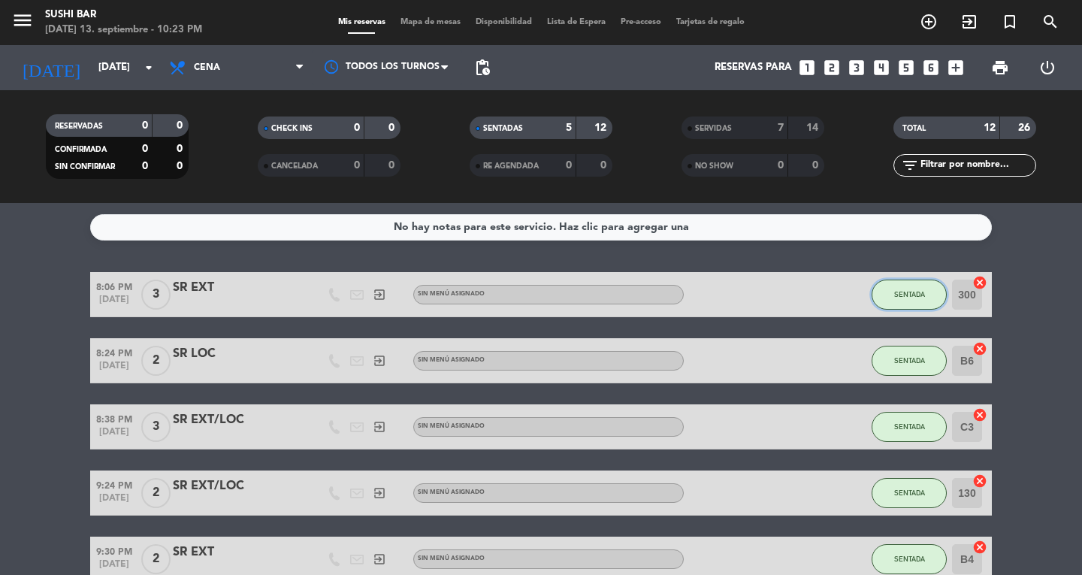
click at [927, 294] on button "SENTADA" at bounding box center [909, 295] width 75 height 30
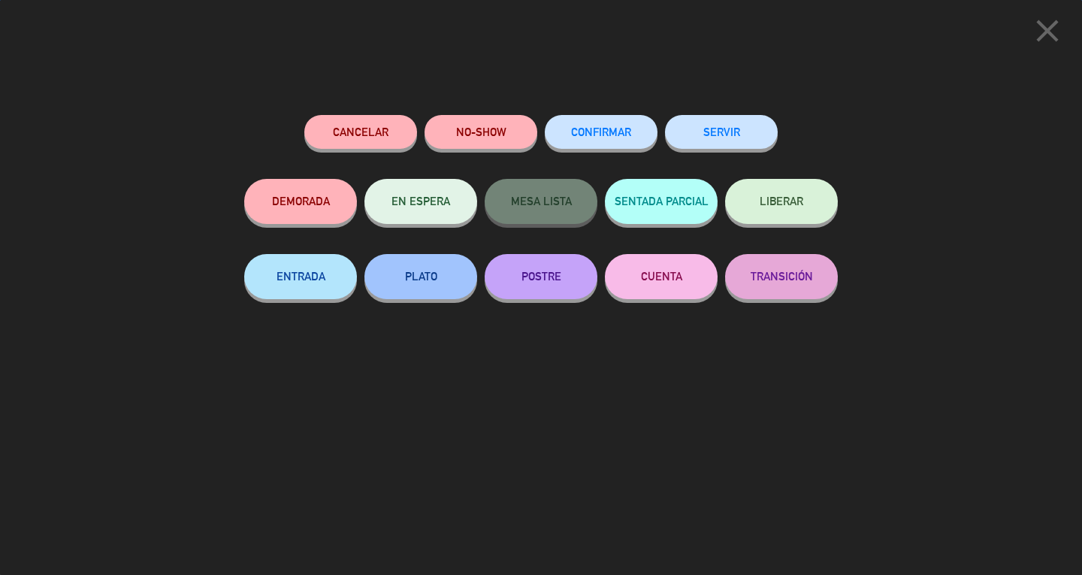
click at [754, 132] on button "SERVIR" at bounding box center [721, 132] width 113 height 34
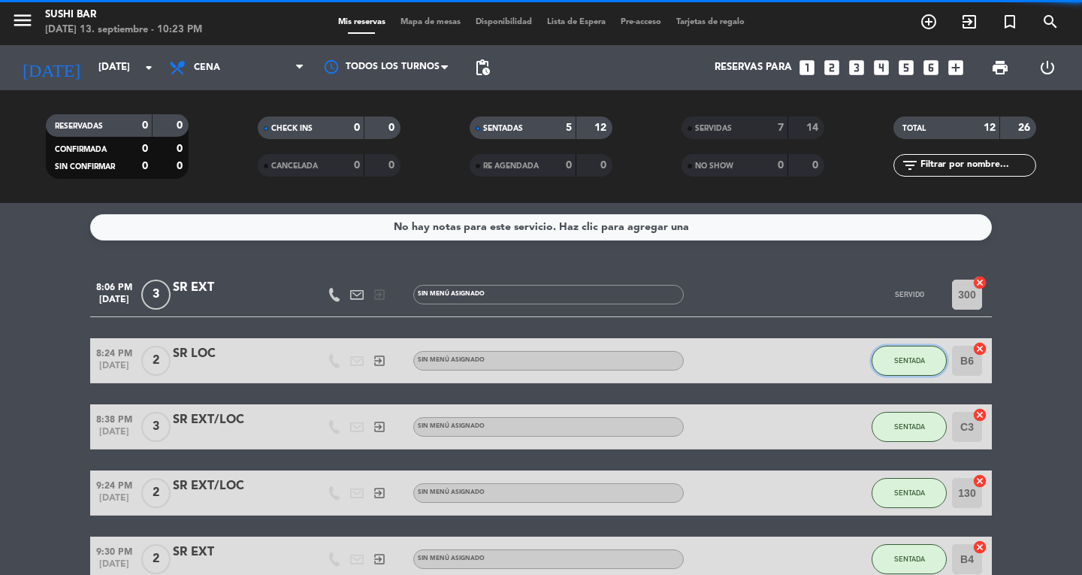
click at [920, 367] on button "SENTADA" at bounding box center [909, 361] width 75 height 30
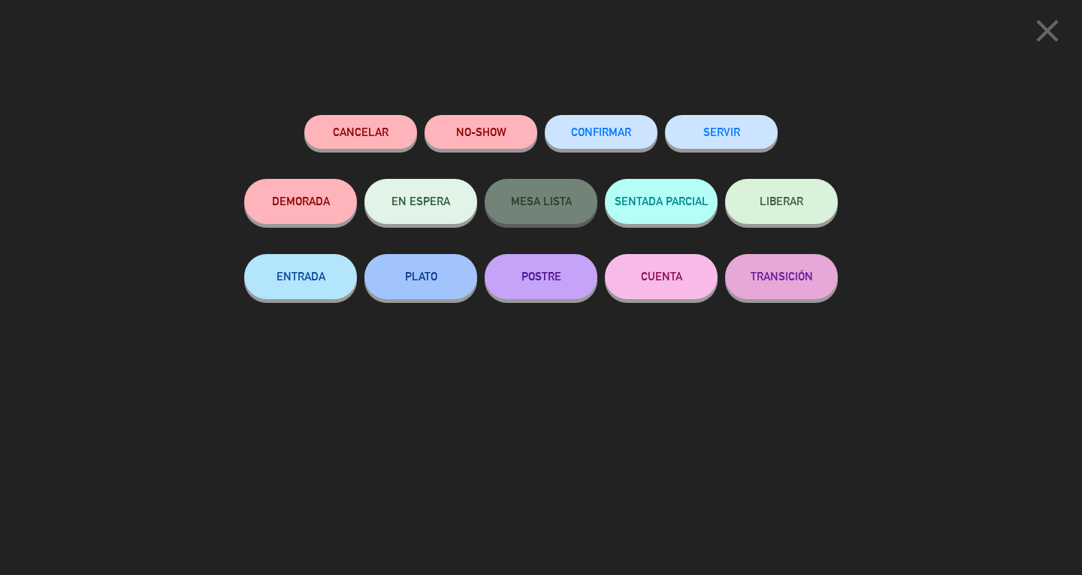
click at [769, 139] on button "SERVIR" at bounding box center [721, 132] width 113 height 34
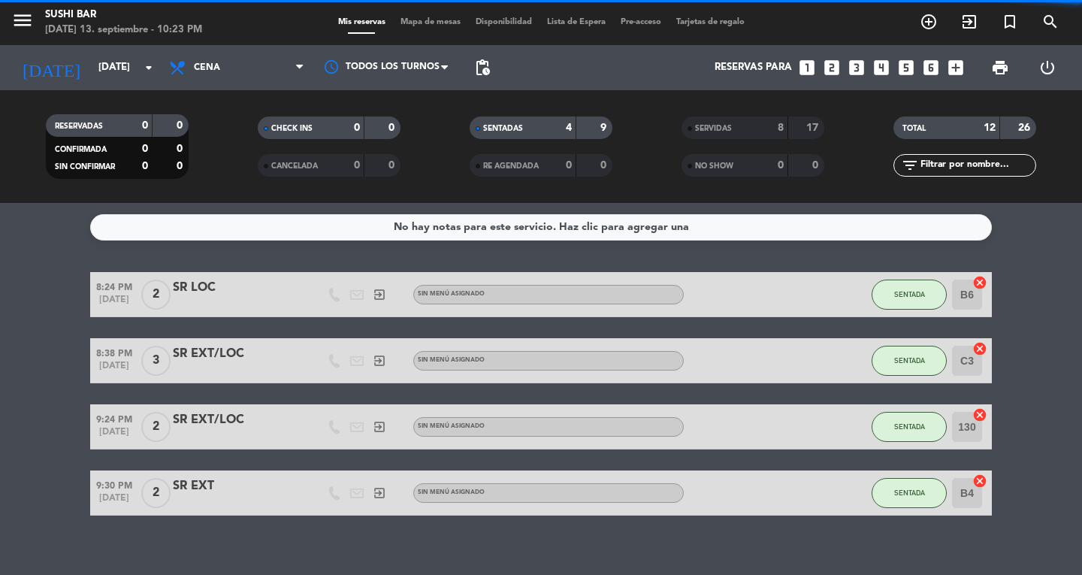
click at [915, 428] on span "SENTADA" at bounding box center [909, 426] width 31 height 8
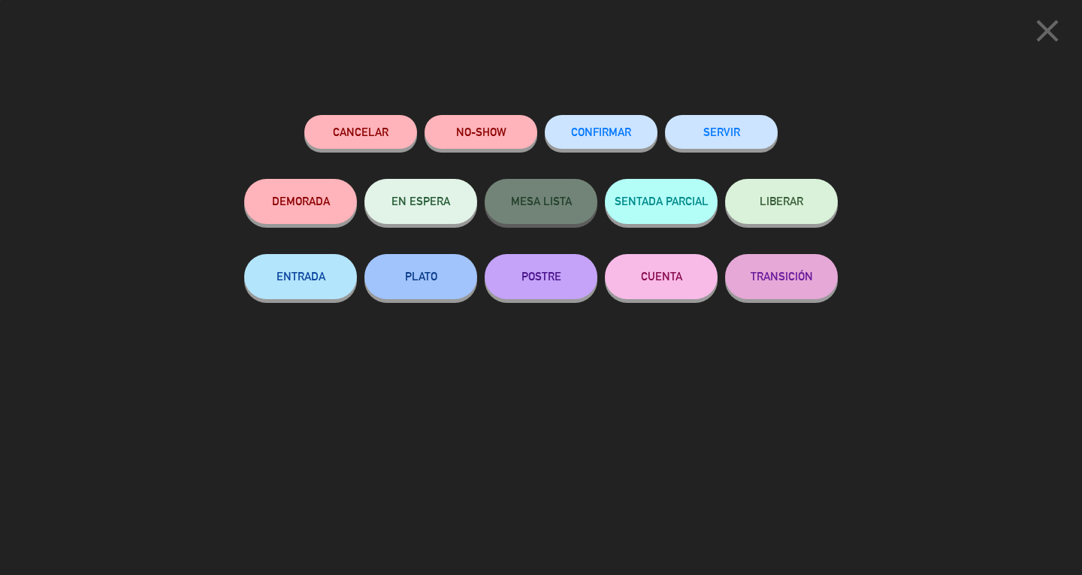
click at [739, 132] on button "SERVIR" at bounding box center [721, 132] width 113 height 34
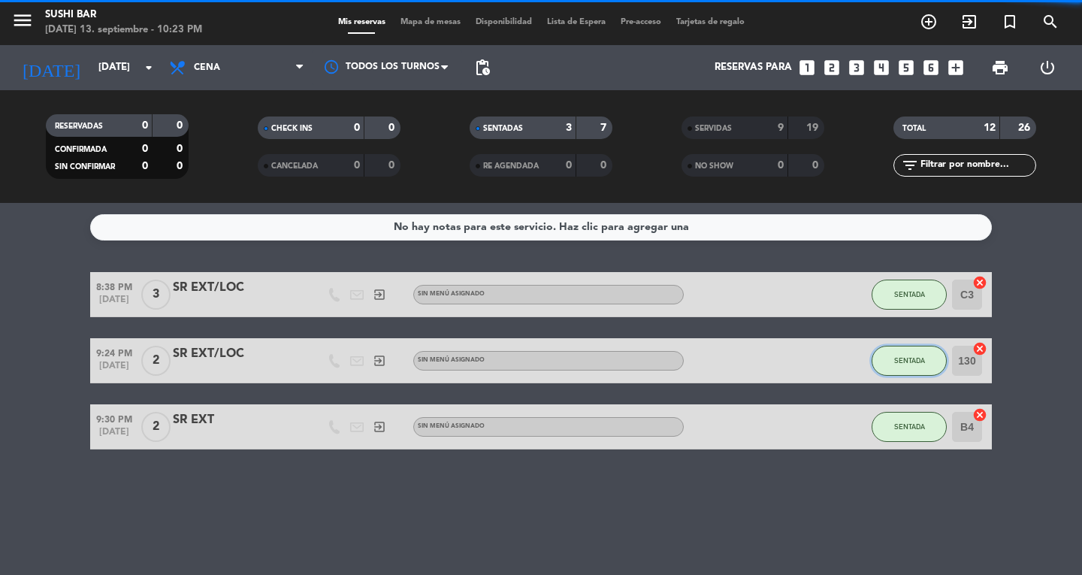
click at [909, 346] on button "SENTADA" at bounding box center [909, 361] width 75 height 30
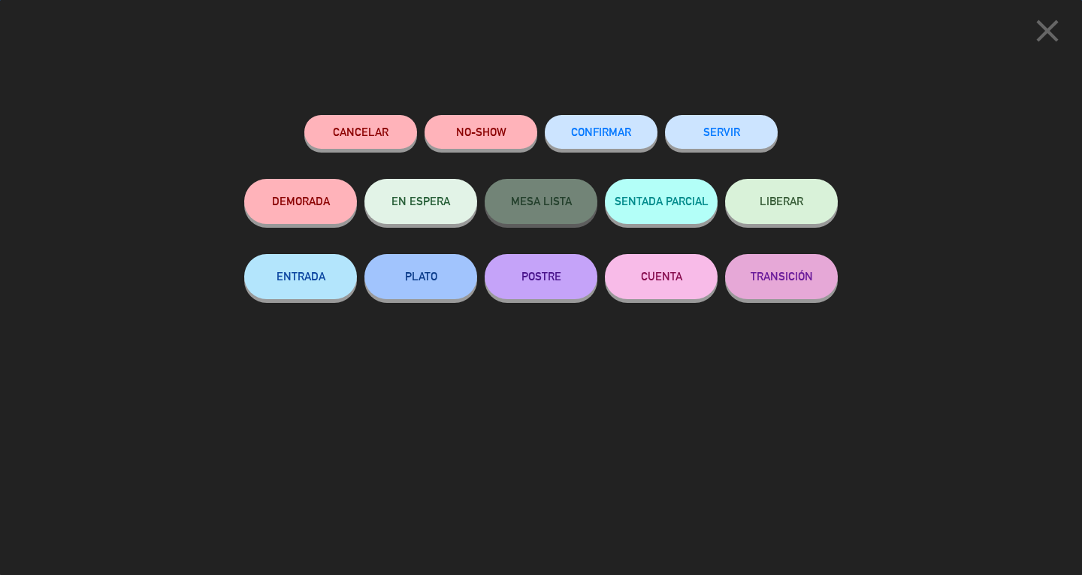
click at [748, 147] on button "SERVIR" at bounding box center [721, 132] width 113 height 34
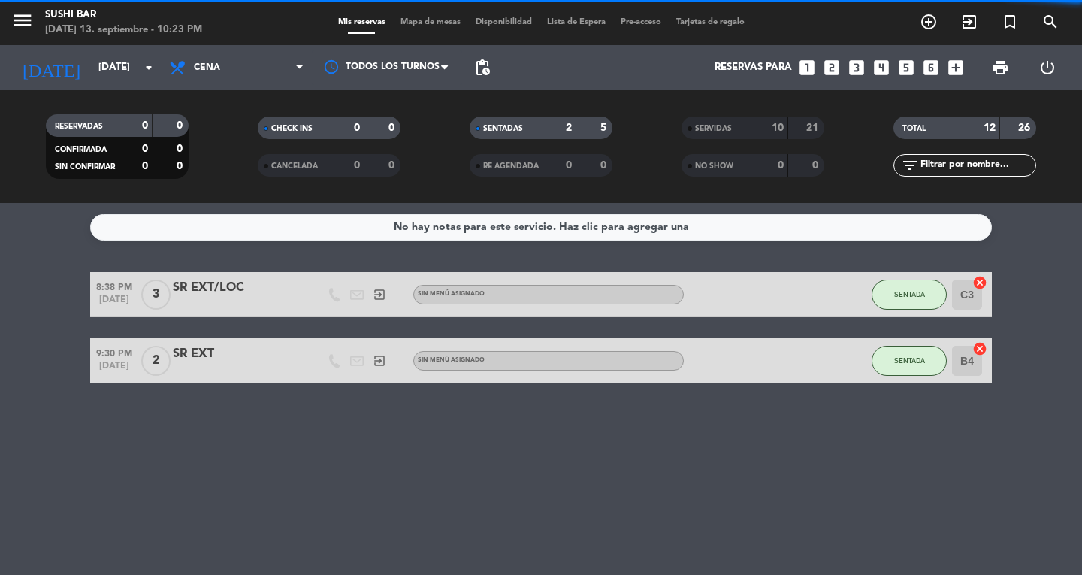
click at [905, 295] on div "close Cancelar NO-SHOW CONFIRMAR SERVIR DEMORADA EN ESPERA MESA LISTA SENTADA P…" at bounding box center [541, 287] width 1082 height 575
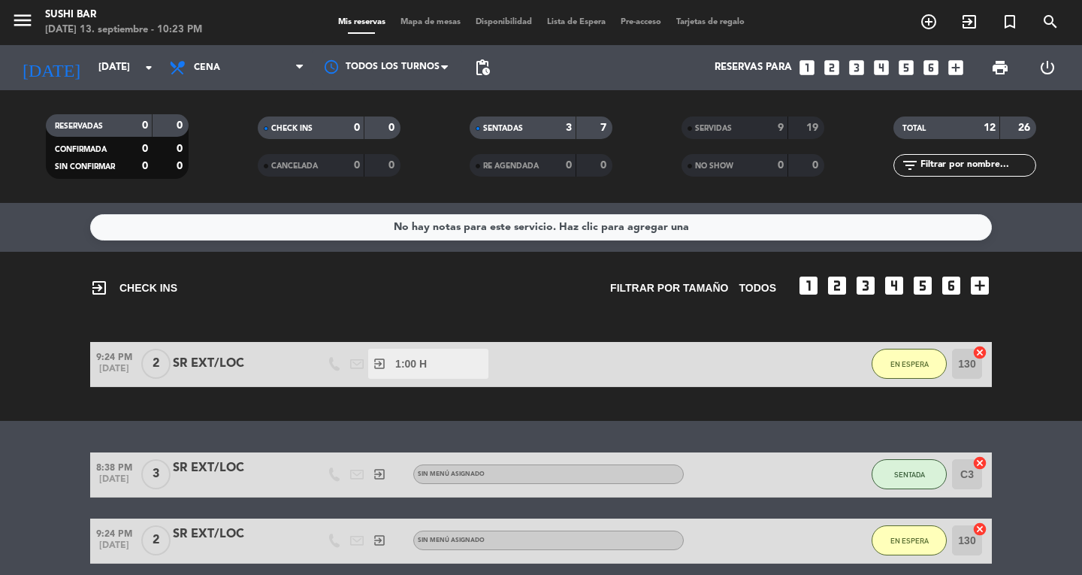
click at [903, 365] on span "EN ESPERA" at bounding box center [909, 364] width 38 height 8
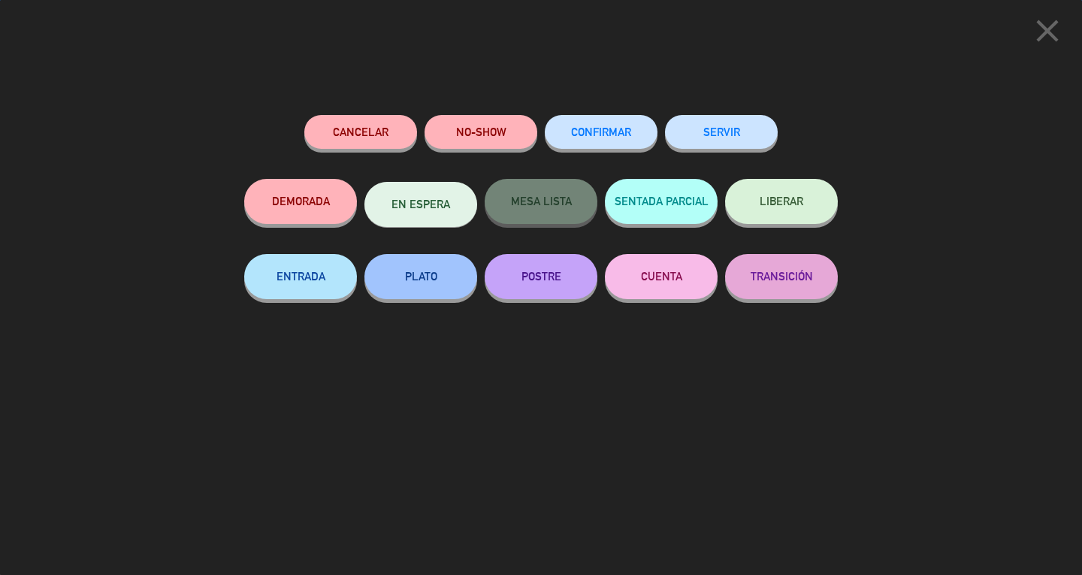
click at [745, 135] on button "SERVIR" at bounding box center [721, 132] width 113 height 34
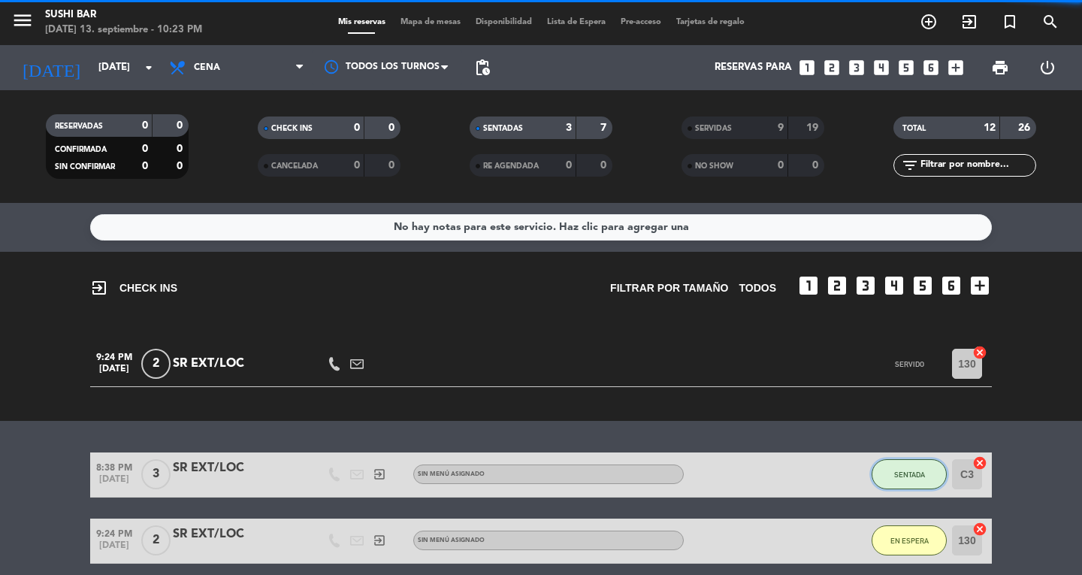
click at [906, 470] on span "SENTADA" at bounding box center [909, 474] width 31 height 8
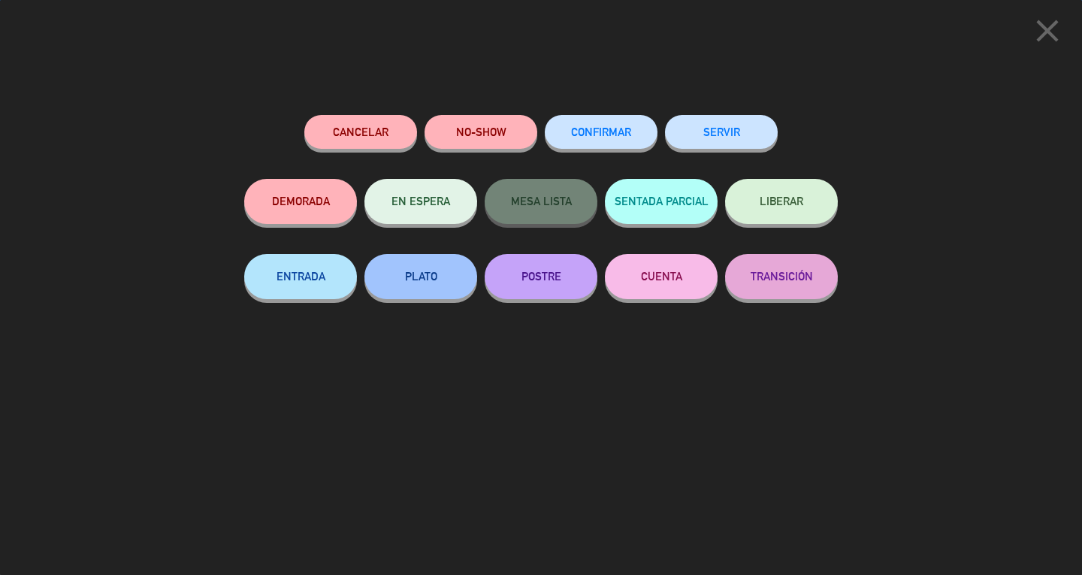
click at [739, 141] on button "SERVIR" at bounding box center [721, 132] width 113 height 34
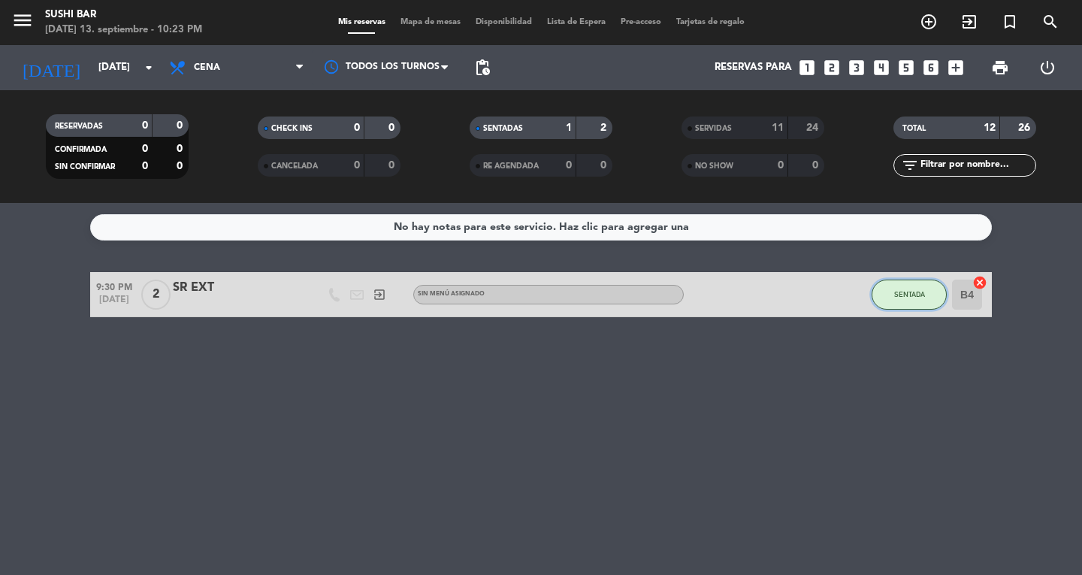
click at [914, 308] on button "SENTADA" at bounding box center [909, 295] width 75 height 30
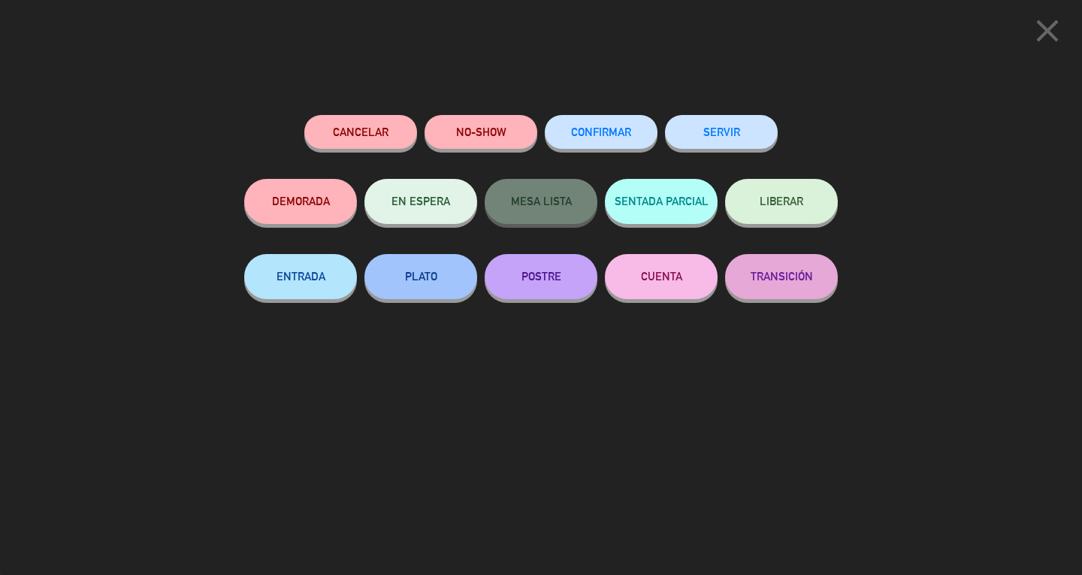
click at [740, 130] on button "SERVIR" at bounding box center [721, 132] width 113 height 34
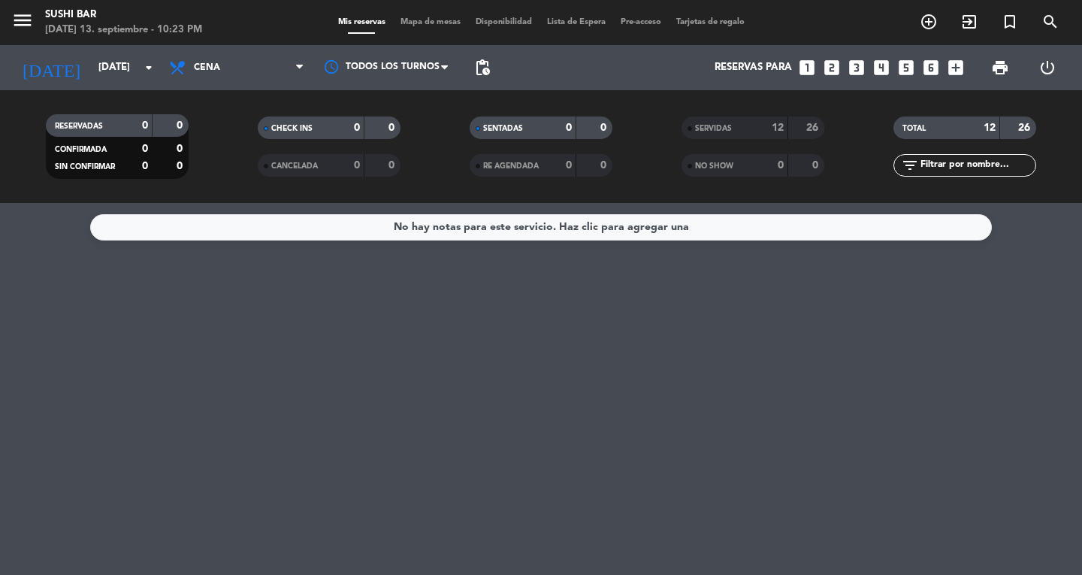
click at [26, 20] on icon "menu" at bounding box center [22, 20] width 23 height 23
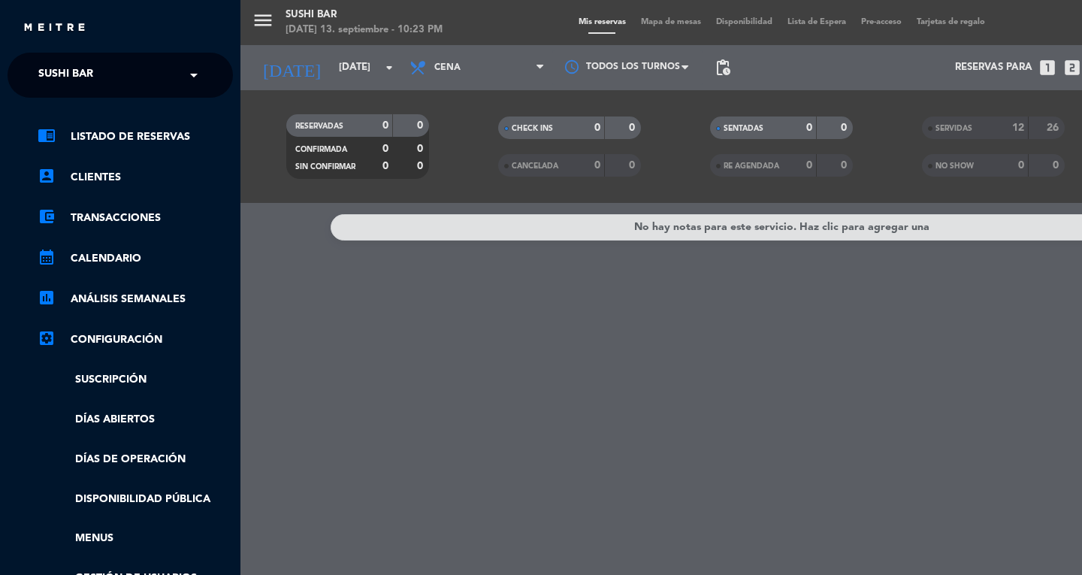
click at [41, 74] on span "SUSHI BAR" at bounding box center [65, 75] width 55 height 32
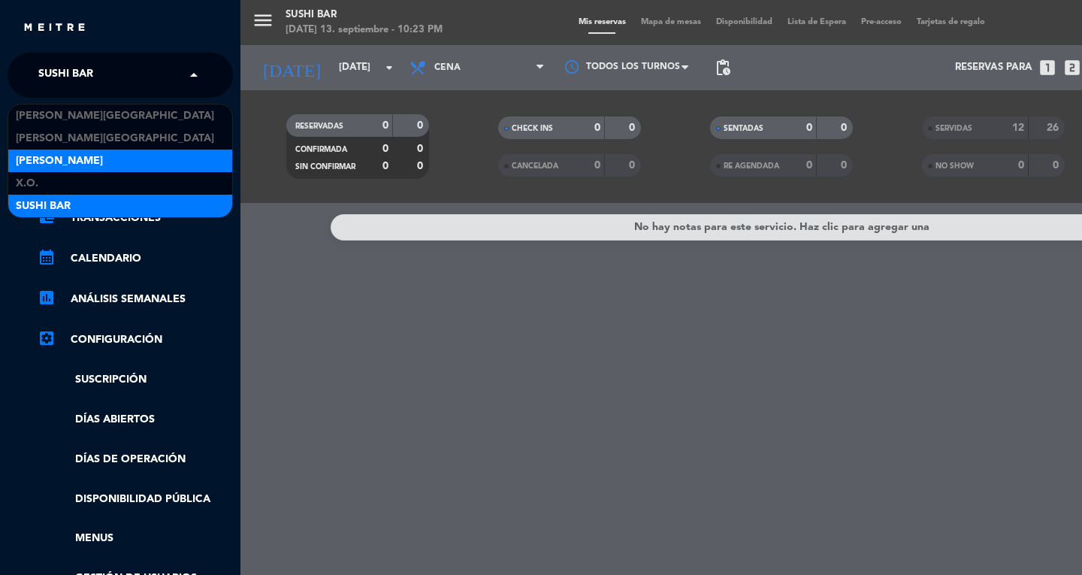
click at [30, 157] on span "[PERSON_NAME]" at bounding box center [59, 161] width 87 height 17
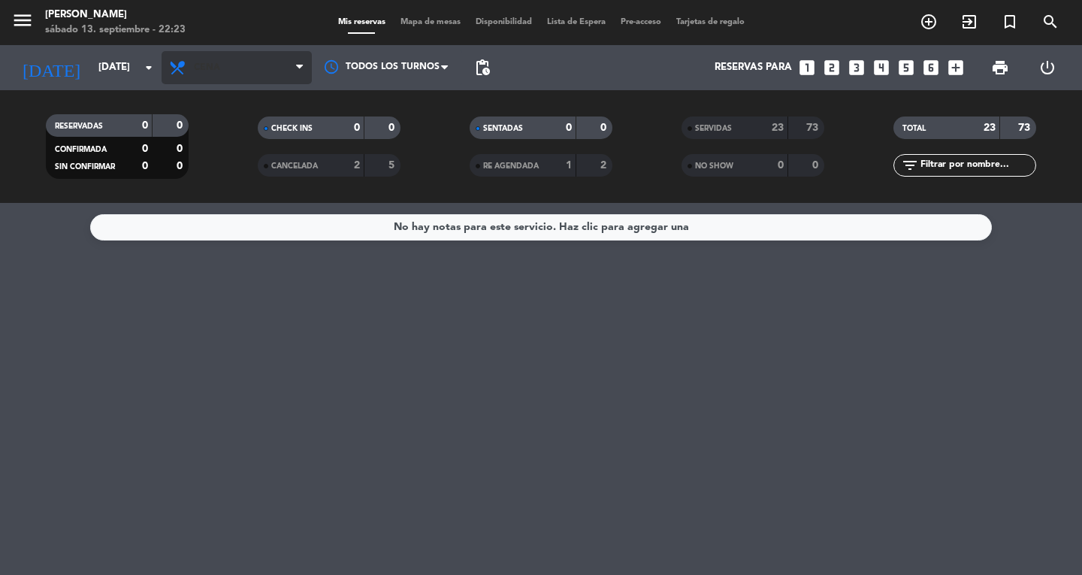
click at [214, 56] on span "Cena" at bounding box center [237, 67] width 150 height 33
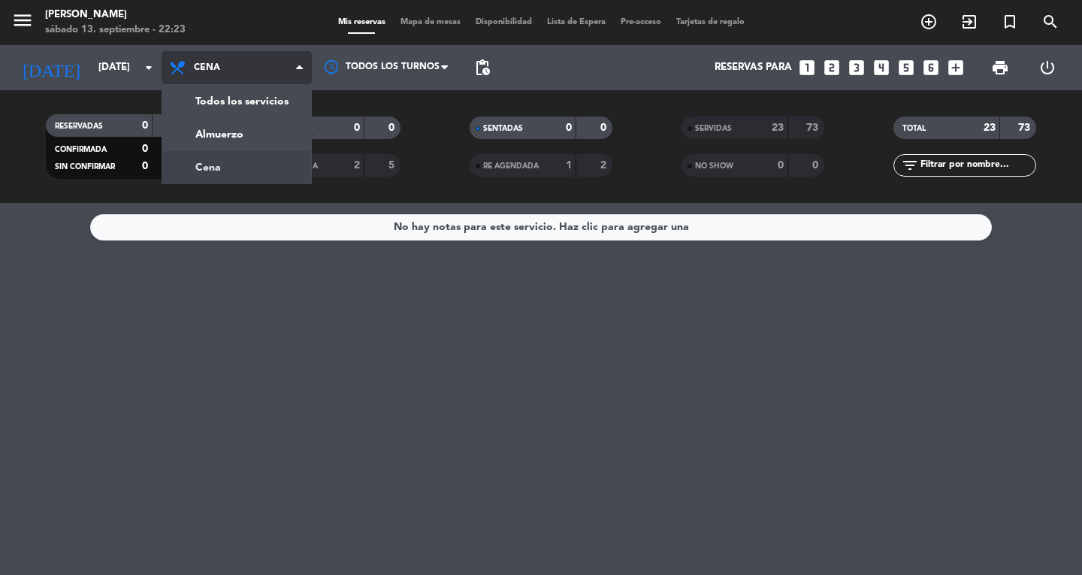
click at [209, 128] on div "menu [PERSON_NAME] [DATE] 13. septiembre - 22:23 Mis reservas Mapa de mesas Dis…" at bounding box center [541, 101] width 1082 height 203
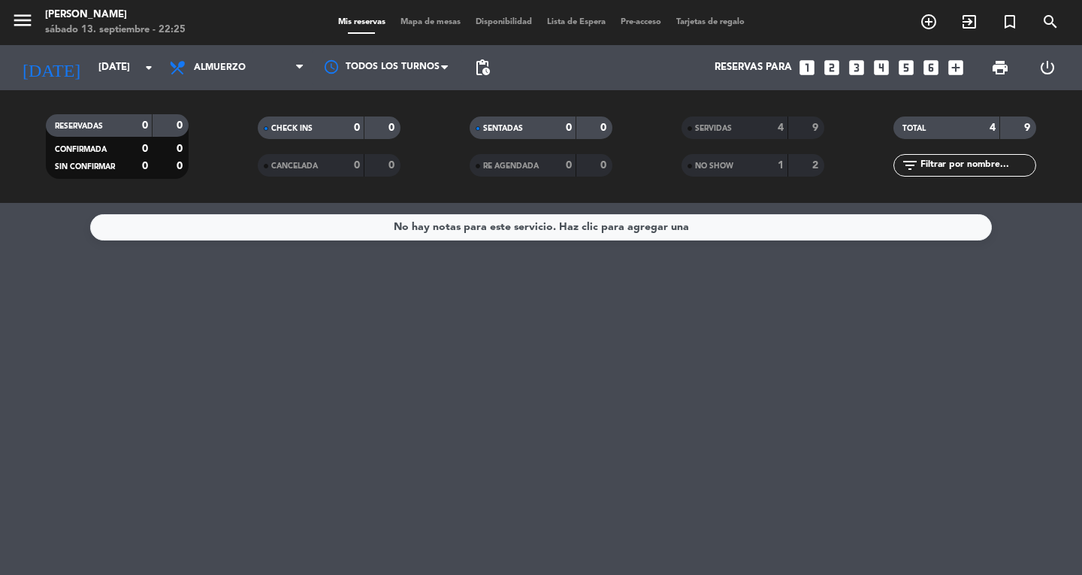
click at [23, 29] on icon "menu" at bounding box center [22, 20] width 23 height 23
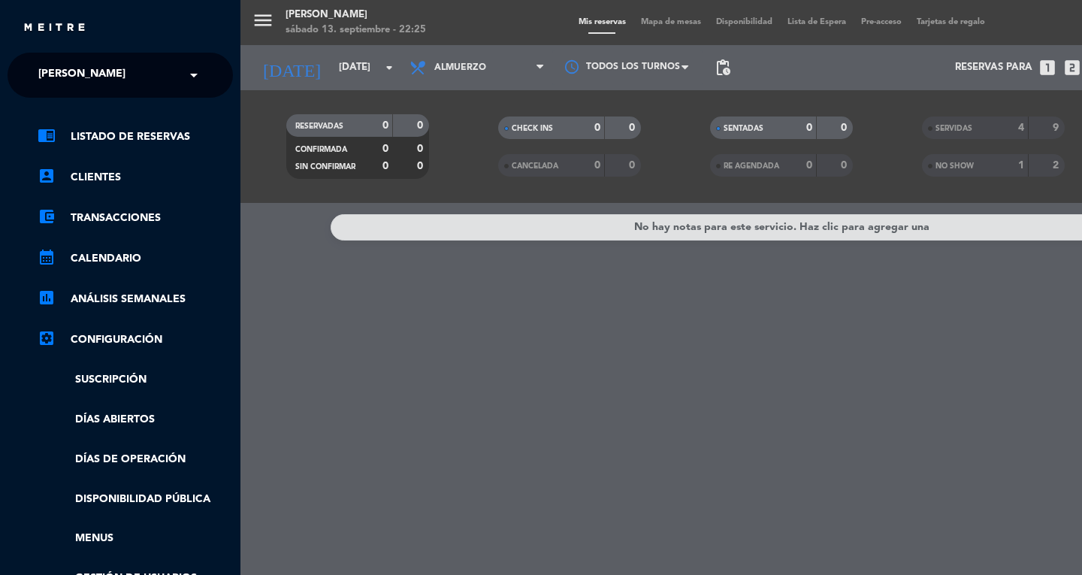
click at [44, 59] on span "[PERSON_NAME]" at bounding box center [81, 75] width 87 height 32
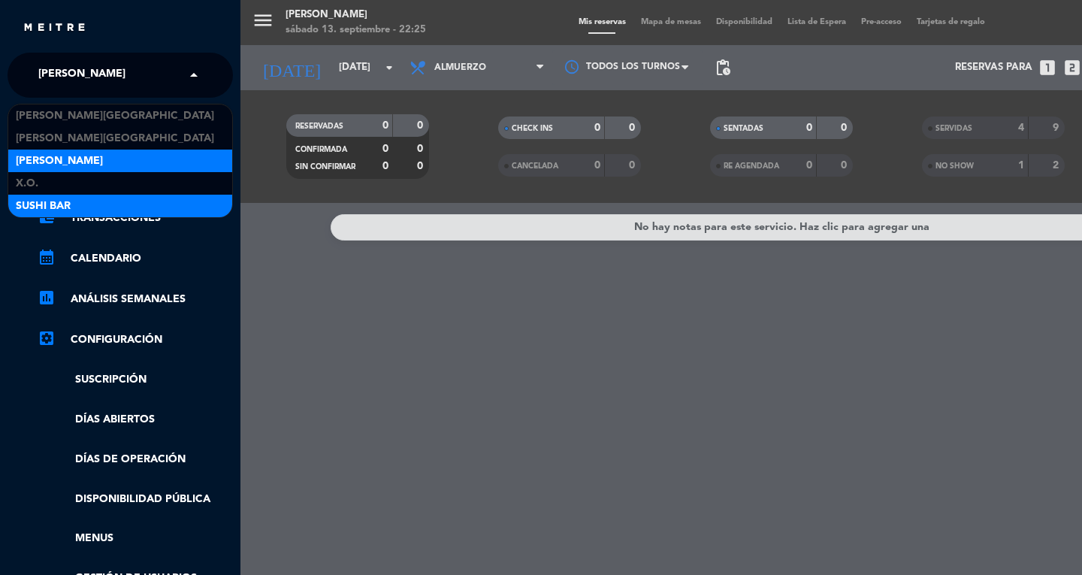
click at [20, 209] on span "SUSHI BAR" at bounding box center [43, 206] width 55 height 17
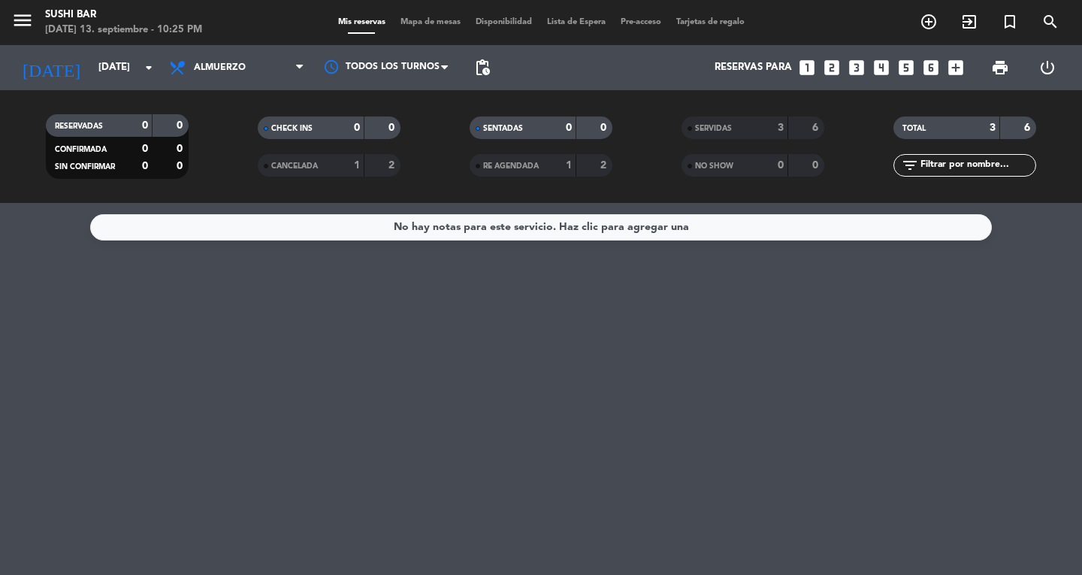
click at [964, 25] on icon "exit_to_app" at bounding box center [969, 22] width 18 height 18
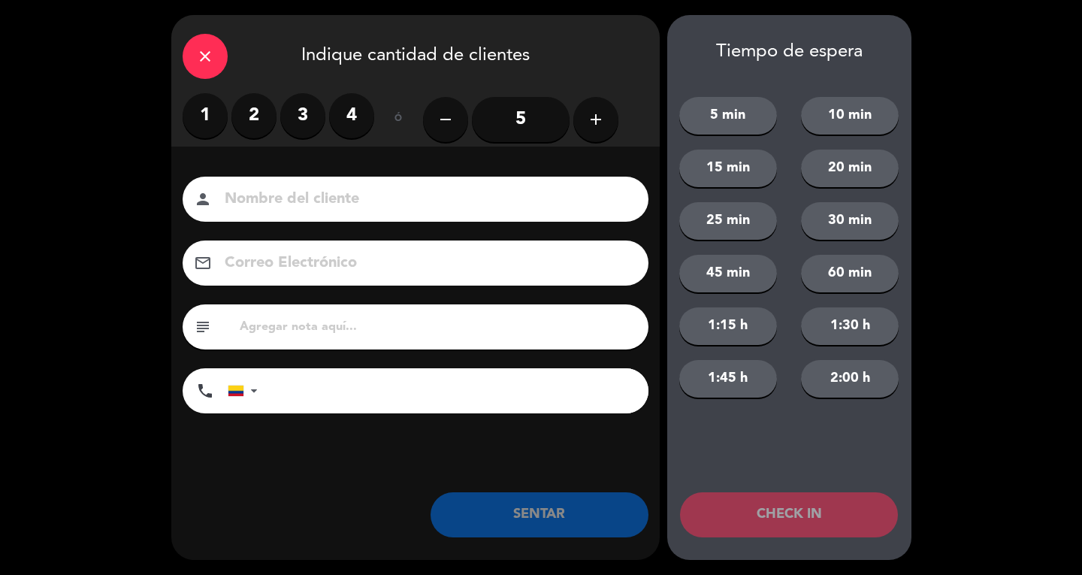
click at [263, 118] on label "2" at bounding box center [253, 115] width 45 height 45
click at [298, 206] on input at bounding box center [426, 199] width 406 height 26
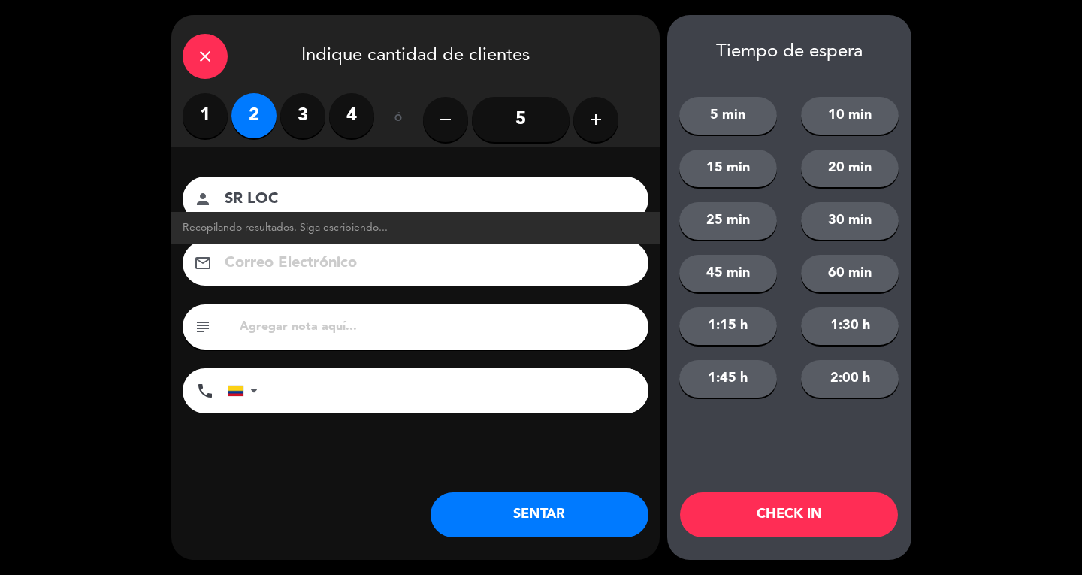
type input "SR LOC"
click at [589, 506] on button "SENTAR" at bounding box center [540, 514] width 218 height 45
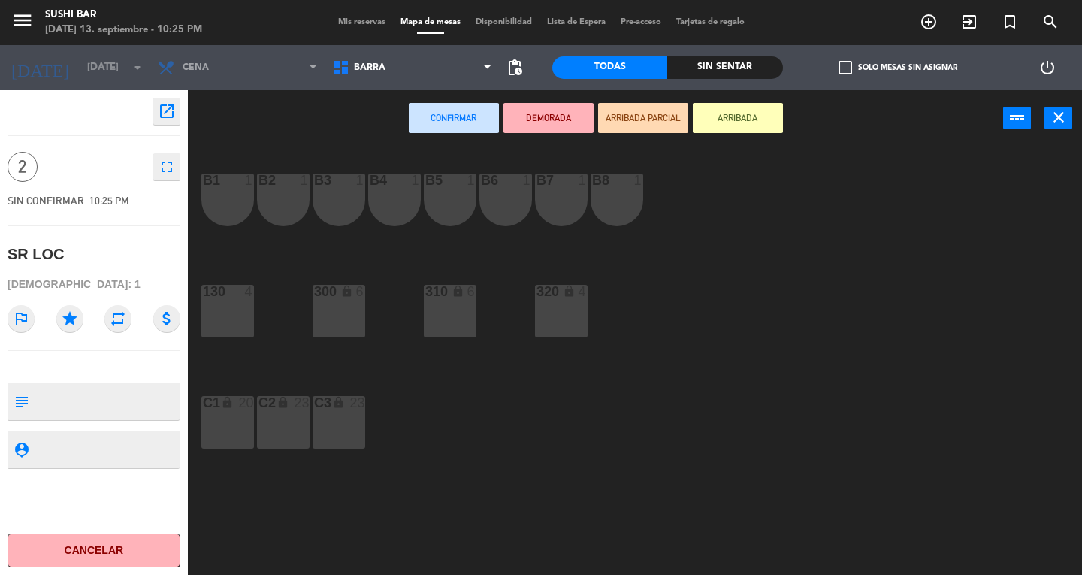
click at [612, 201] on div "B8 1" at bounding box center [617, 200] width 53 height 53
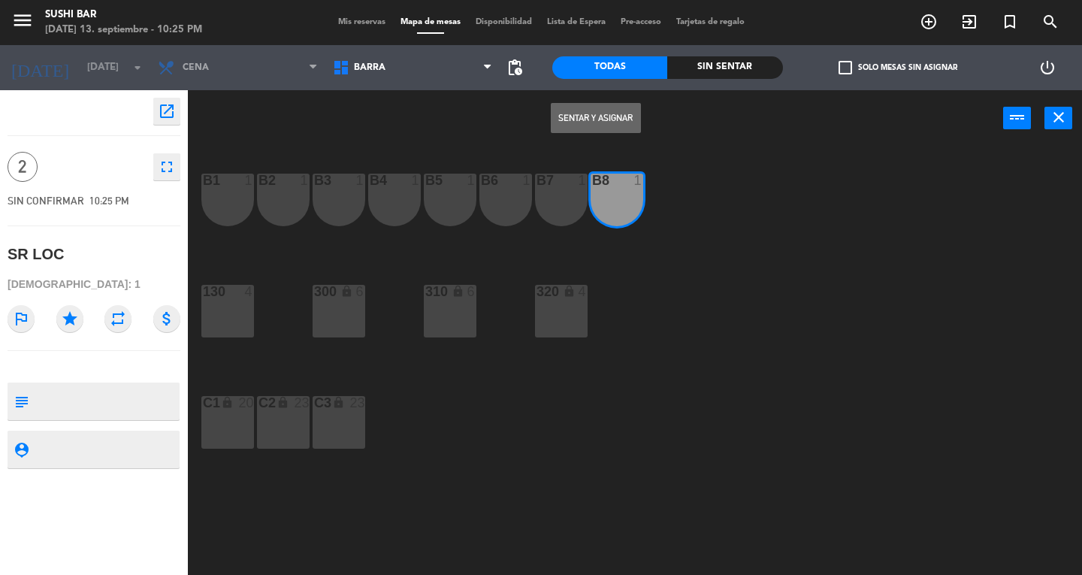
click at [559, 207] on div "B7 1" at bounding box center [561, 200] width 53 height 53
click at [594, 119] on button "Sentar y Asignar" at bounding box center [596, 118] width 90 height 30
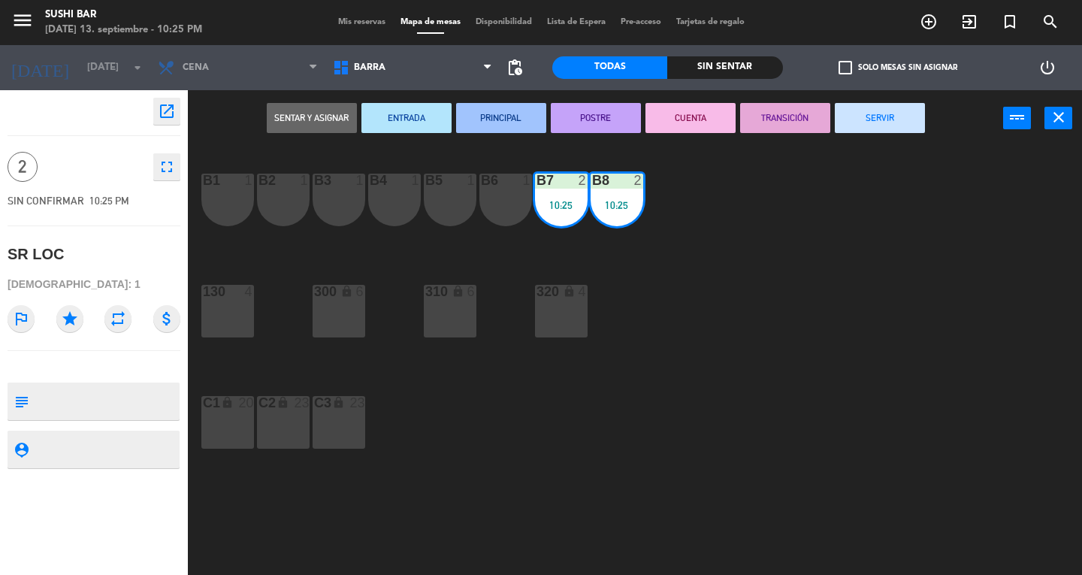
click at [878, 119] on button "SERVIR" at bounding box center [880, 118] width 90 height 30
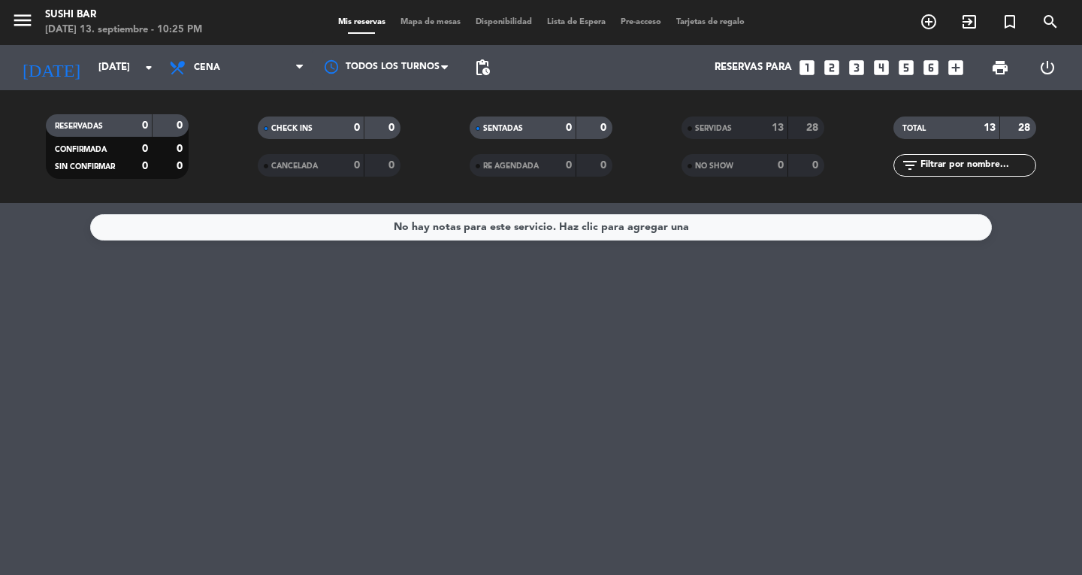
click at [32, 21] on icon "menu" at bounding box center [22, 20] width 23 height 23
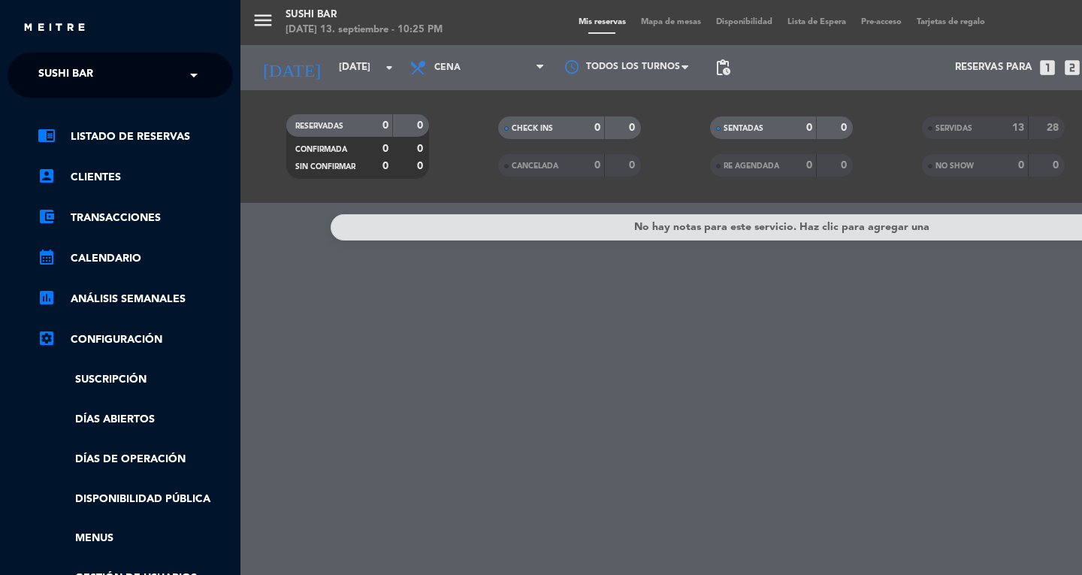
click at [49, 72] on span "SUSHI BAR" at bounding box center [65, 75] width 55 height 32
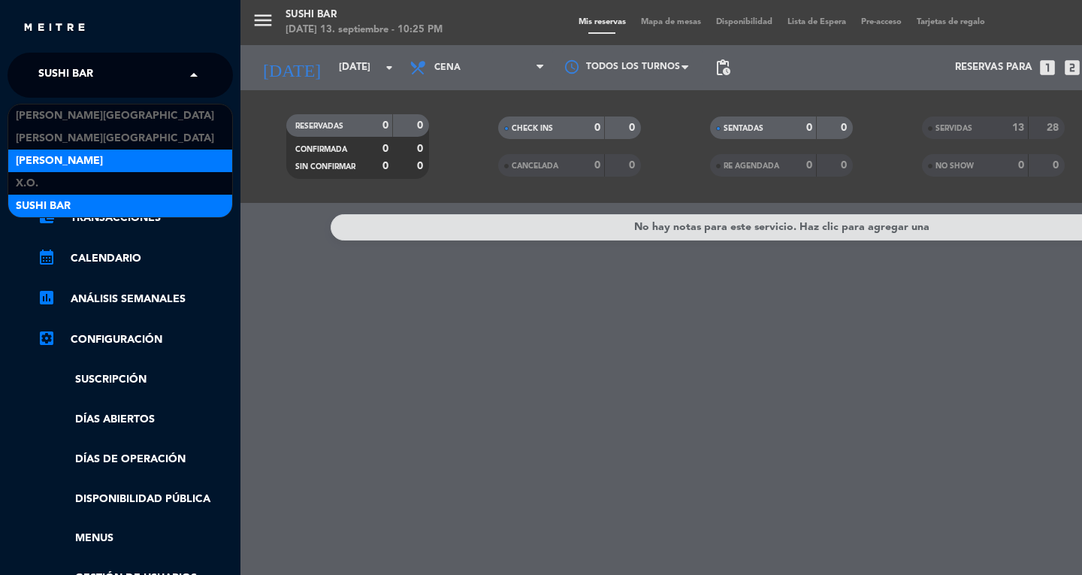
click at [47, 162] on span "[PERSON_NAME]" at bounding box center [59, 161] width 87 height 17
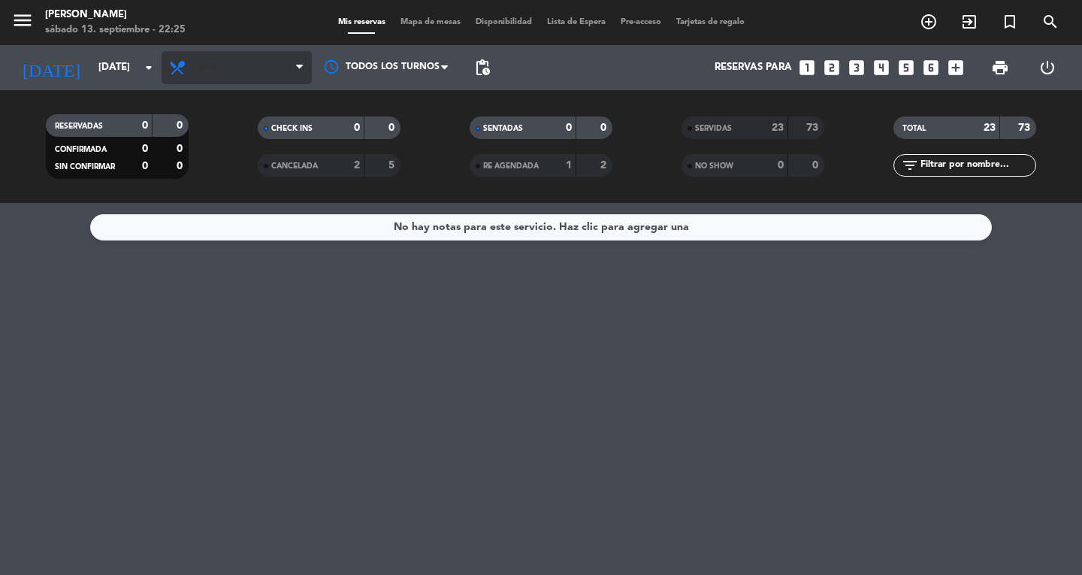
click at [211, 68] on span "Cena" at bounding box center [207, 67] width 26 height 11
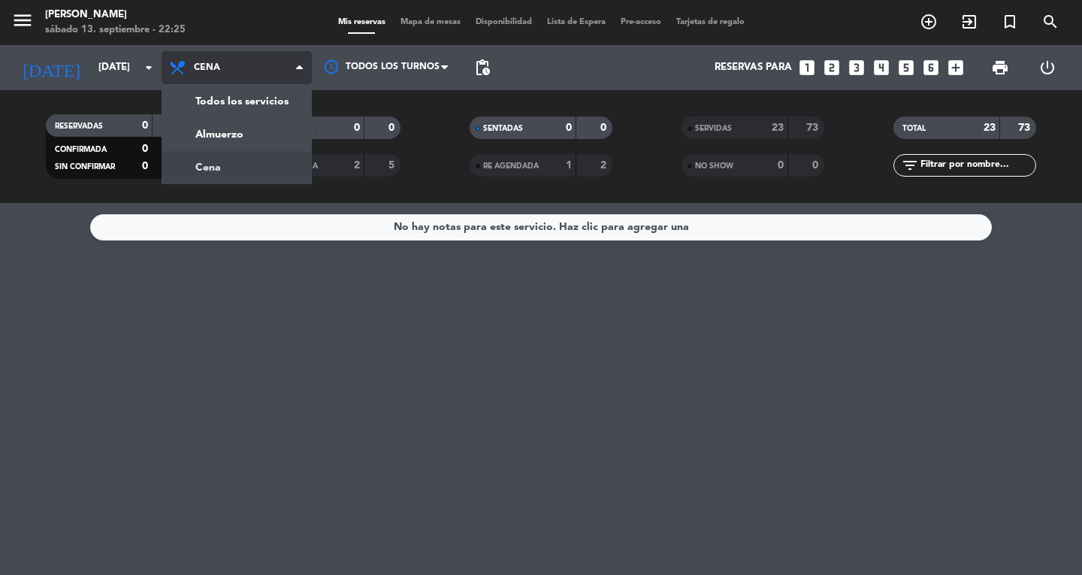
click at [216, 137] on div "menu [PERSON_NAME] [DATE] 13. septiembre - 22:25 Mis reservas Mapa de mesas Dis…" at bounding box center [541, 101] width 1082 height 203
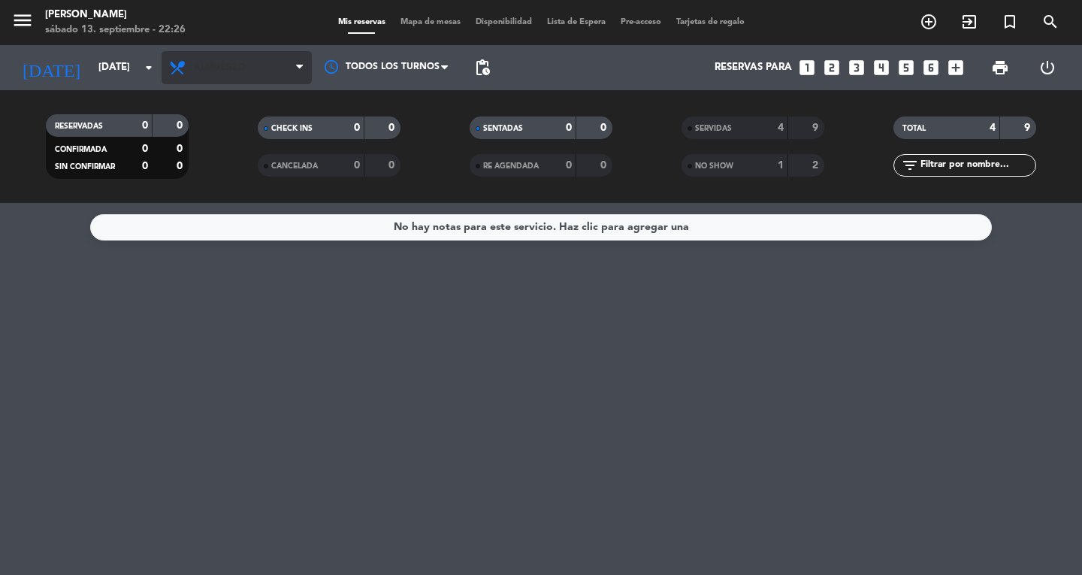
click at [220, 78] on span "Almuerzo" at bounding box center [237, 67] width 150 height 33
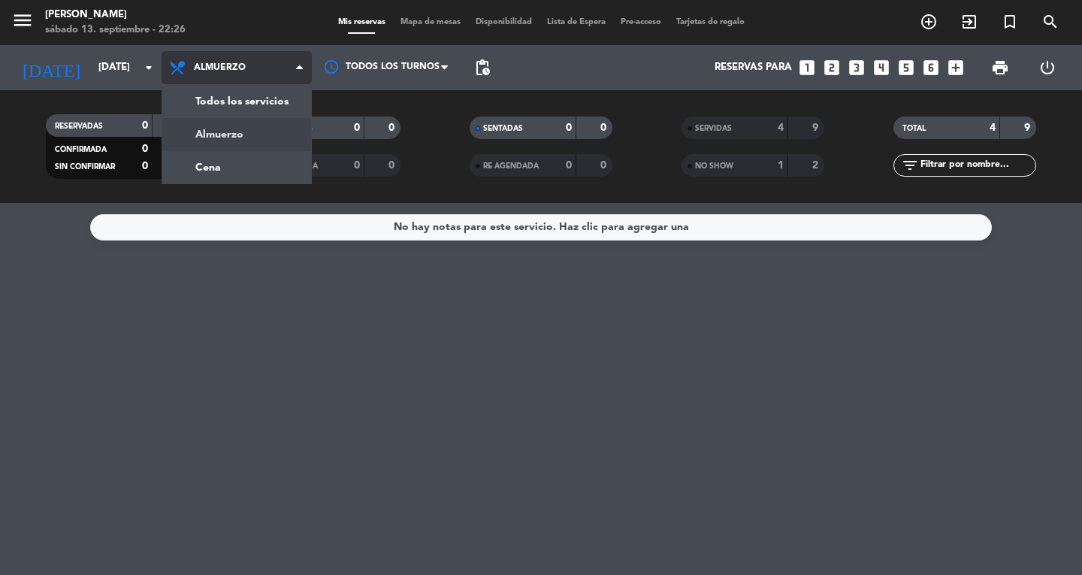
click at [216, 174] on div "menu [PERSON_NAME] [DATE] 13. septiembre - 22:26 Mis reservas Mapa de mesas Dis…" at bounding box center [541, 101] width 1082 height 203
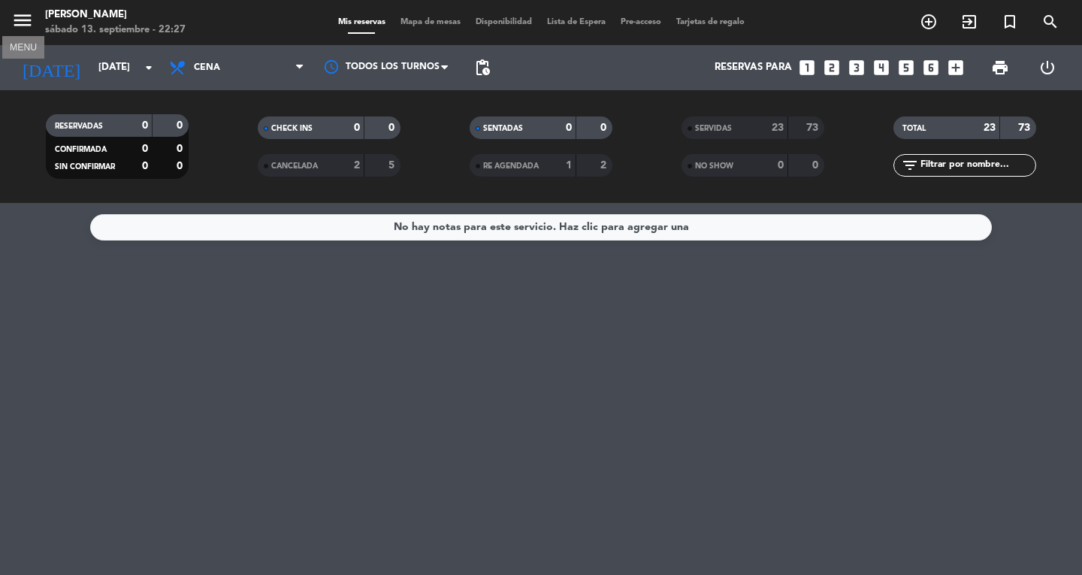
click at [15, 11] on icon "menu" at bounding box center [22, 20] width 23 height 23
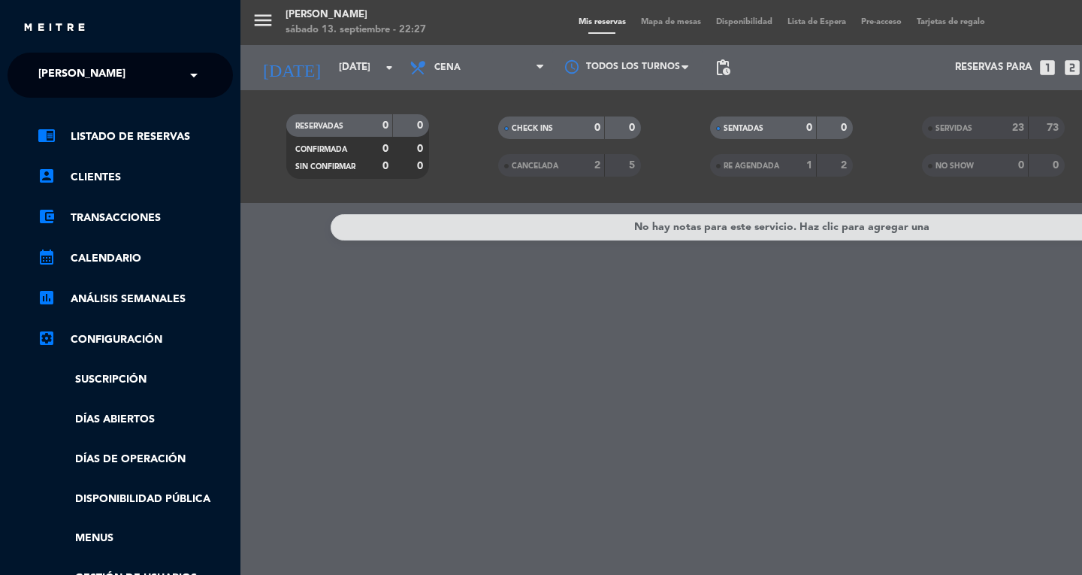
click at [66, 53] on ng-select "× [PERSON_NAME] ×" at bounding box center [120, 75] width 225 height 45
click at [66, 75] on span "[PERSON_NAME]" at bounding box center [81, 75] width 87 height 32
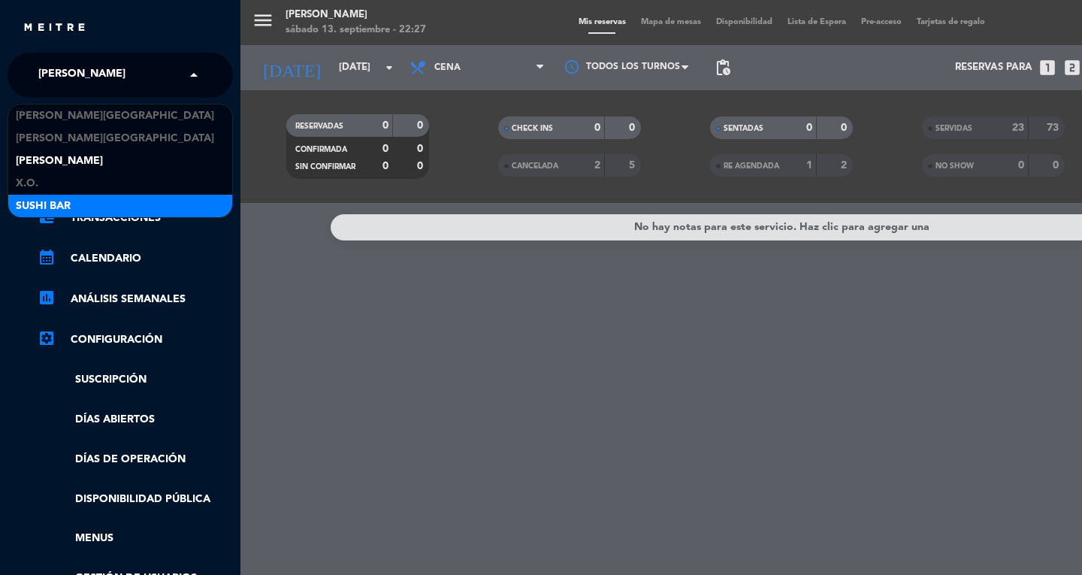
click at [65, 203] on span "SUSHI BAR" at bounding box center [43, 206] width 55 height 17
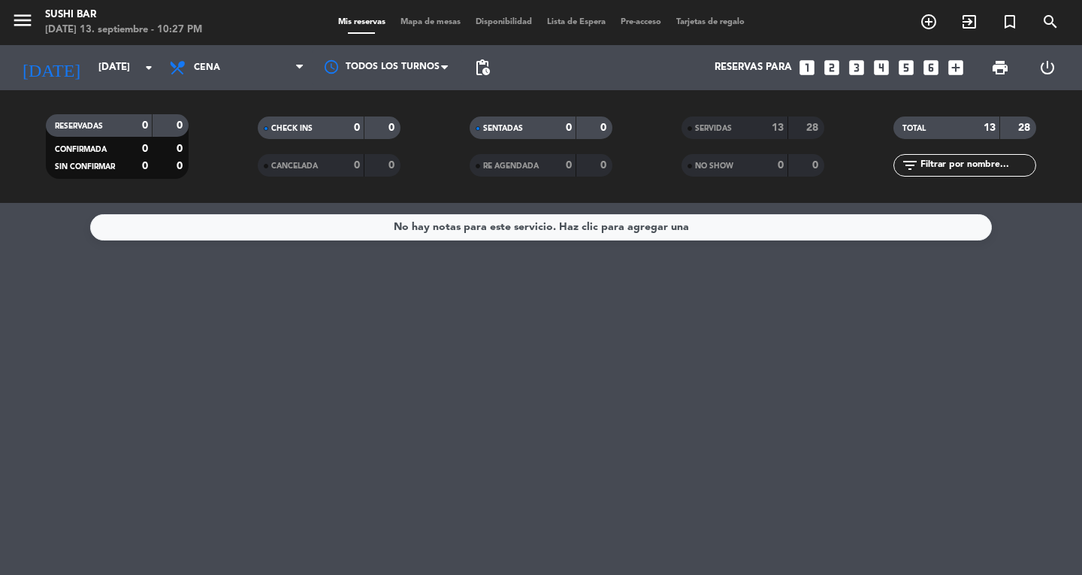
click at [802, 91] on div "RESERVADAS 0 0 CONFIRMADA 0 0 SIN CONFIRMAR 0 0 CHECK INS 0 0 CANCELADA 0 0 SEN…" at bounding box center [541, 146] width 1082 height 113
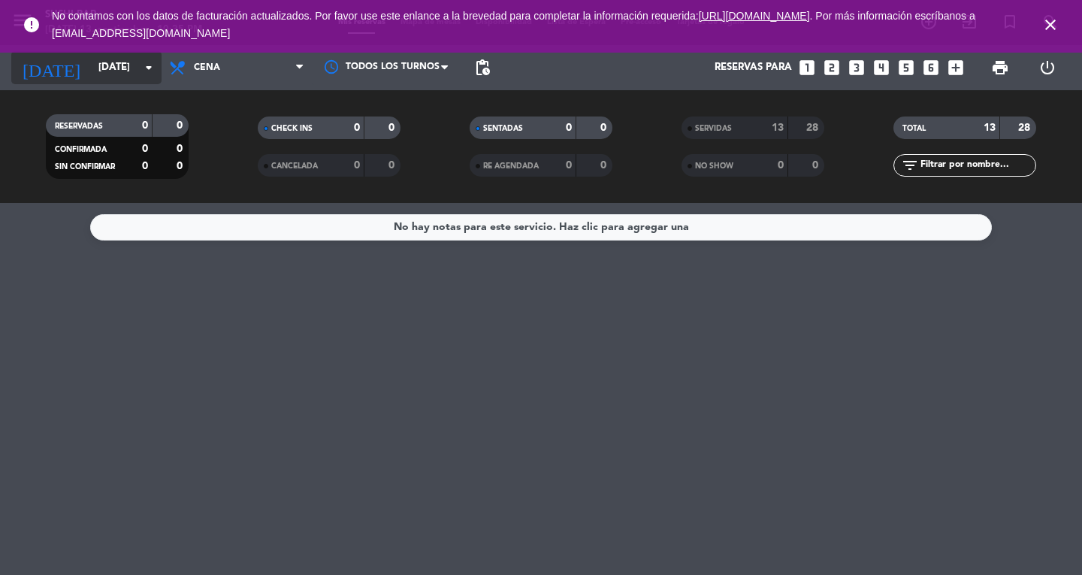
click at [110, 79] on input "[DATE]" at bounding box center [157, 67] width 132 height 27
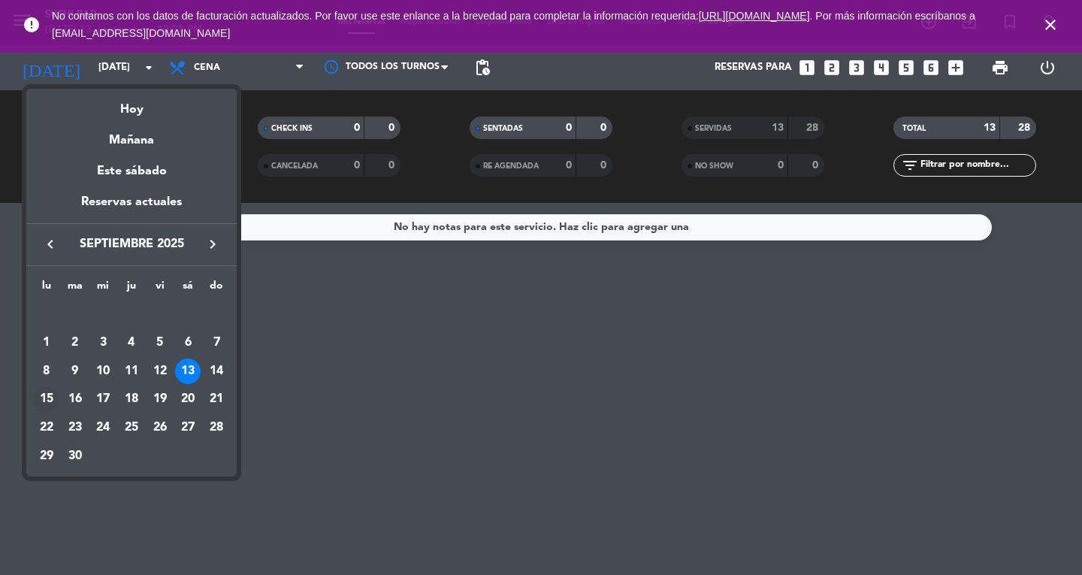
click at [47, 400] on div "15" at bounding box center [47, 399] width 26 height 26
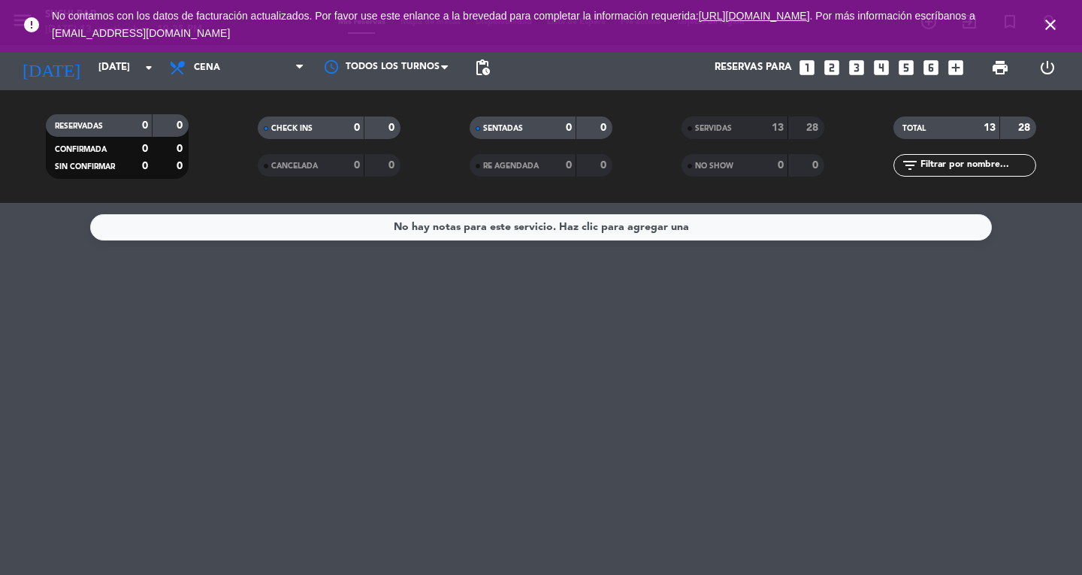
type input "[DATE]"
click at [1044, 22] on icon "close" at bounding box center [1050, 25] width 18 height 18
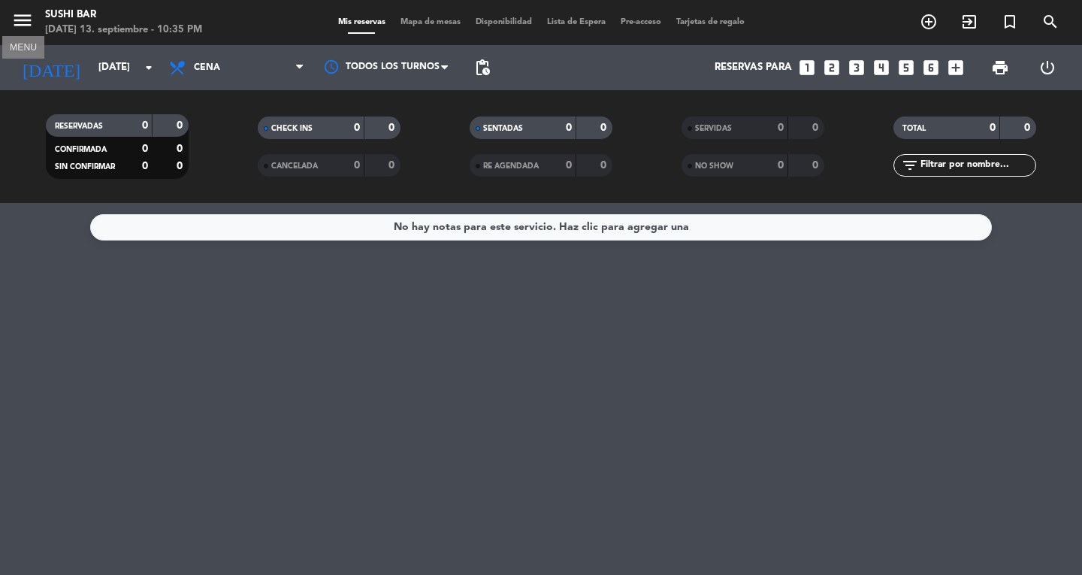
click at [28, 26] on icon "menu" at bounding box center [22, 20] width 23 height 23
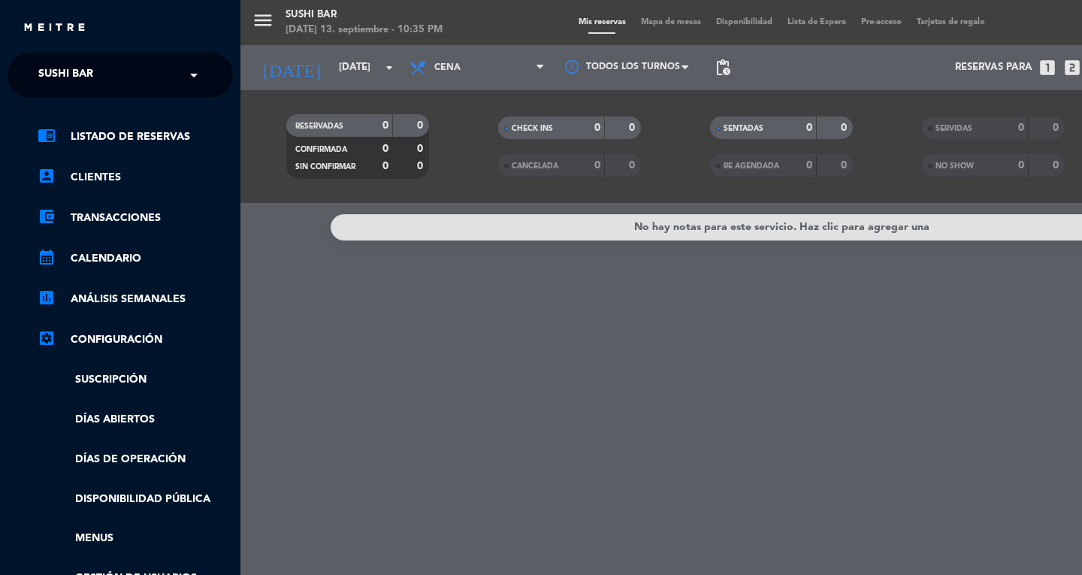
click at [57, 64] on span "SUSHI BAR" at bounding box center [65, 75] width 55 height 32
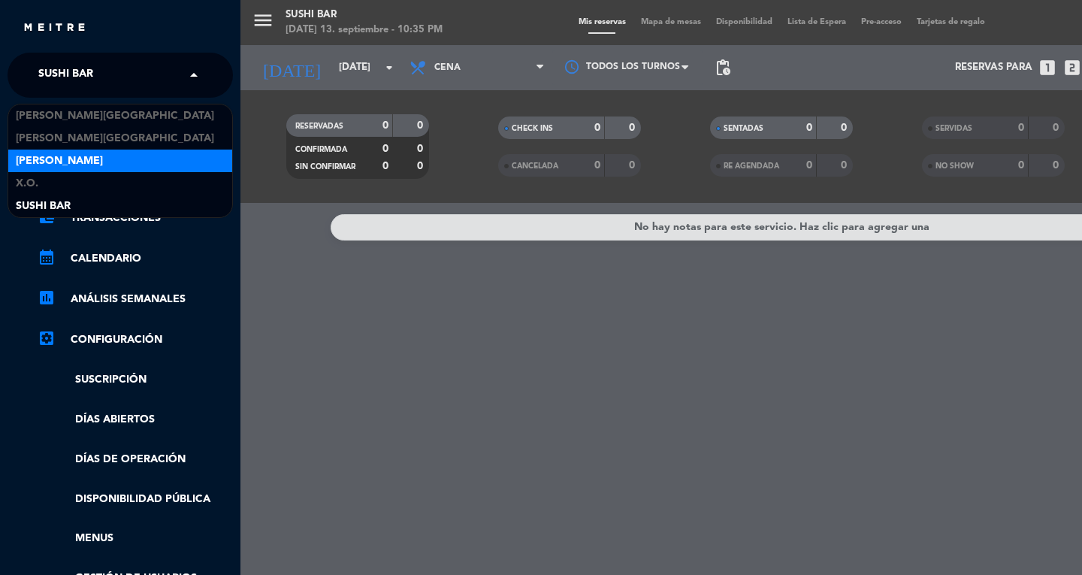
click at [41, 160] on span "[PERSON_NAME]" at bounding box center [59, 161] width 87 height 17
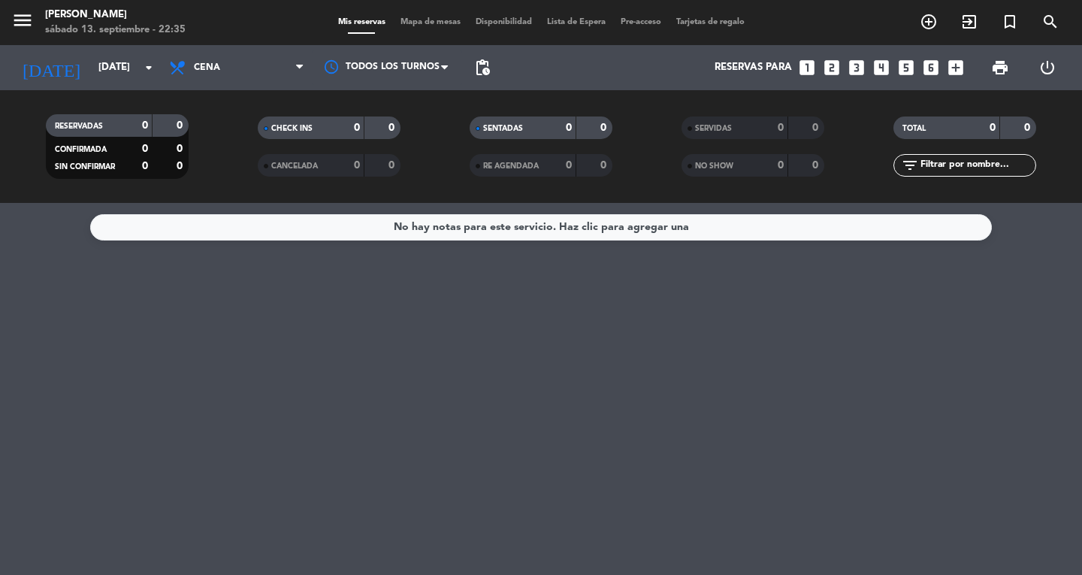
click at [482, 75] on span "pending_actions" at bounding box center [482, 68] width 18 height 18
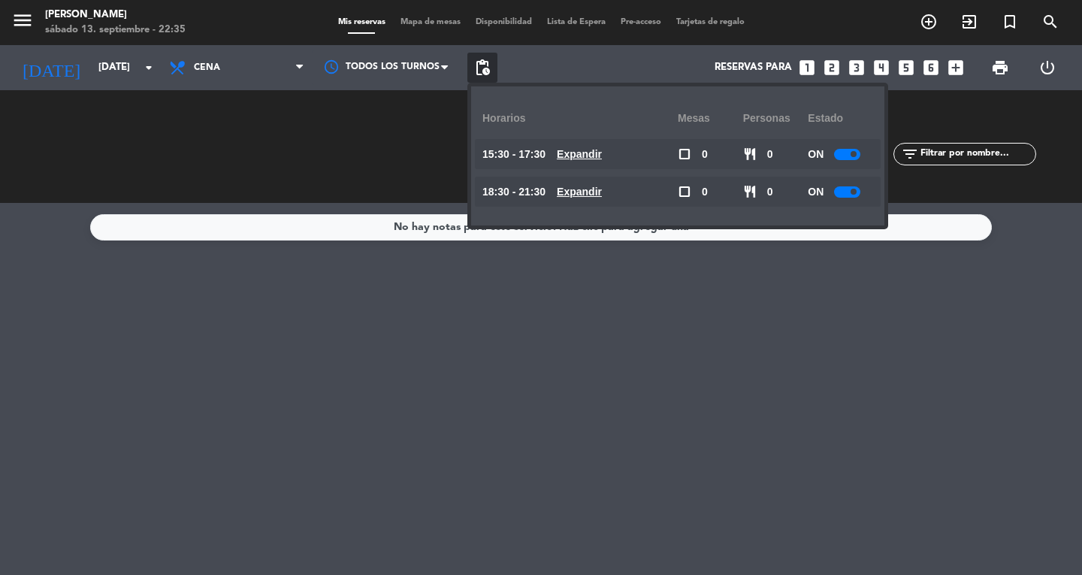
click at [747, 346] on div "No hay notas para este servicio. Haz clic para agregar una" at bounding box center [541, 389] width 1082 height 372
